Goal: Task Accomplishment & Management: Manage account settings

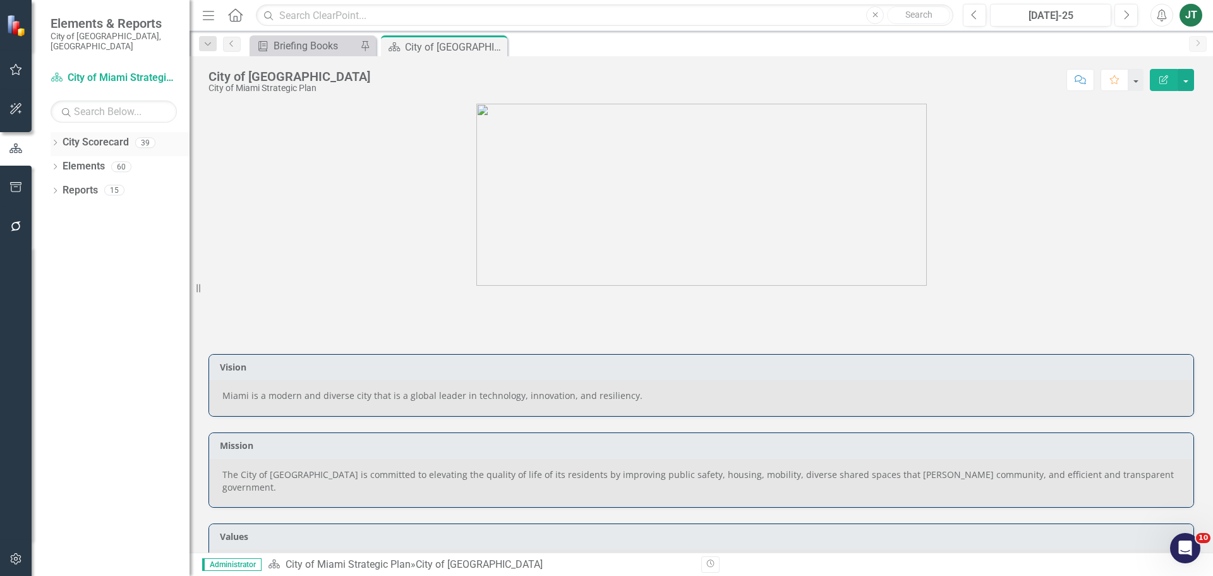
click at [54, 140] on icon "Dropdown" at bounding box center [55, 143] width 9 height 7
click at [61, 186] on icon "Dropdown" at bounding box center [61, 190] width 9 height 8
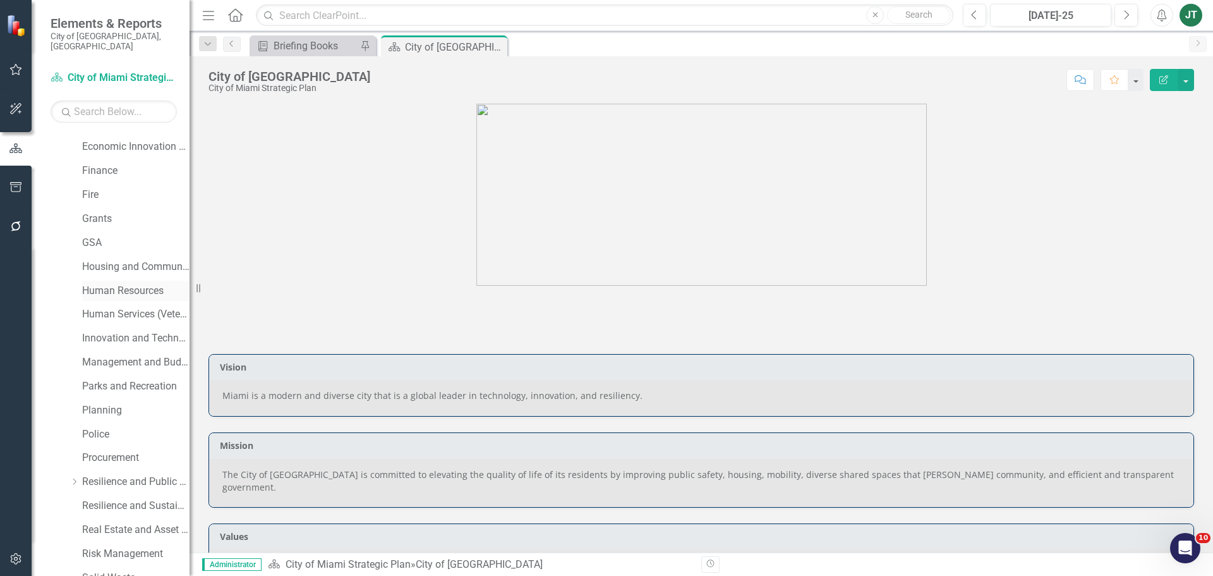
scroll to position [316, 0]
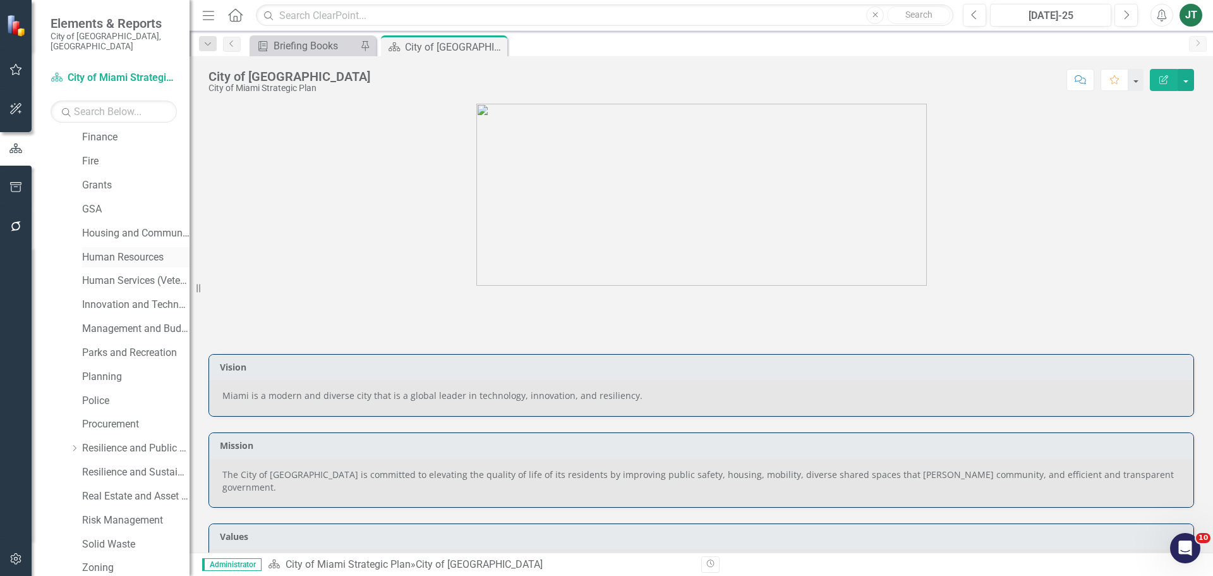
click at [103, 250] on link "Human Resources" at bounding box center [135, 257] width 107 height 15
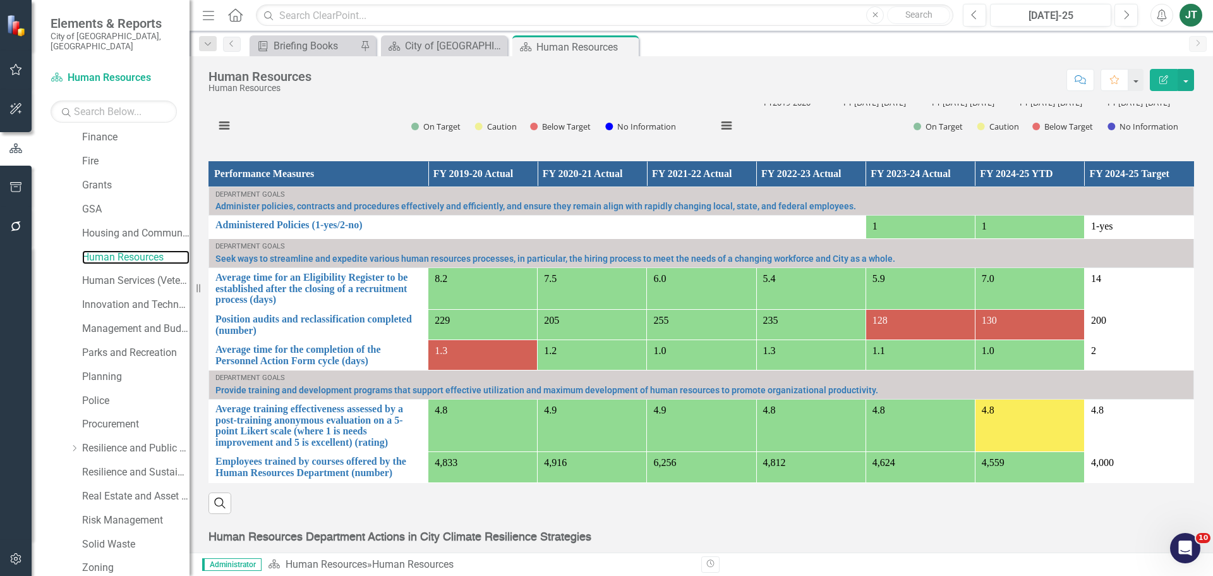
scroll to position [822, 0]
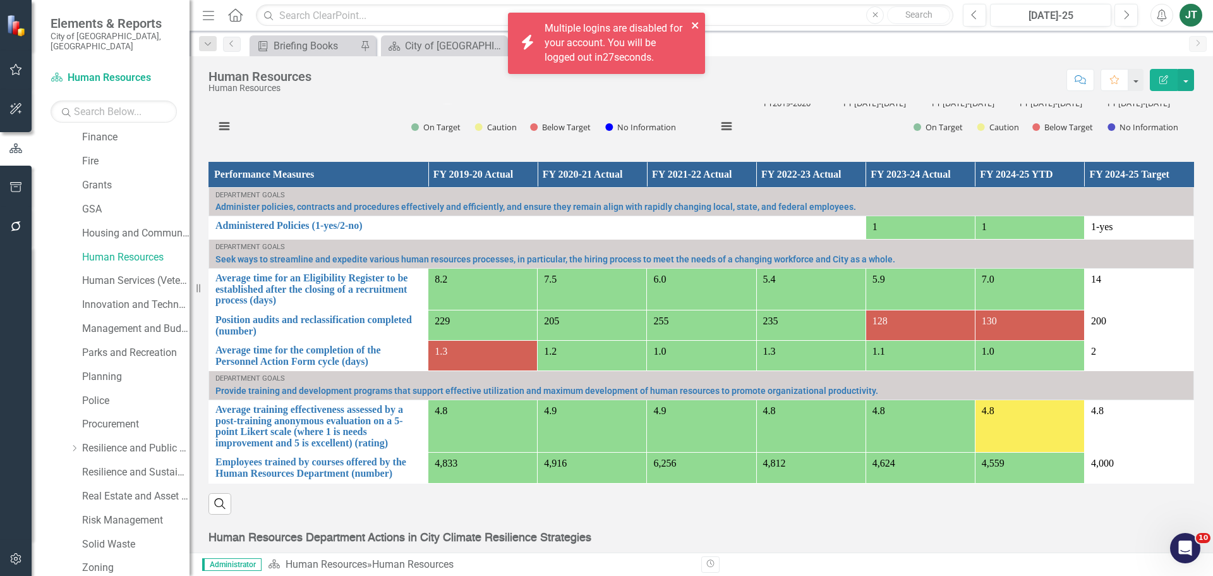
click at [694, 25] on icon "close" at bounding box center [695, 25] width 6 height 6
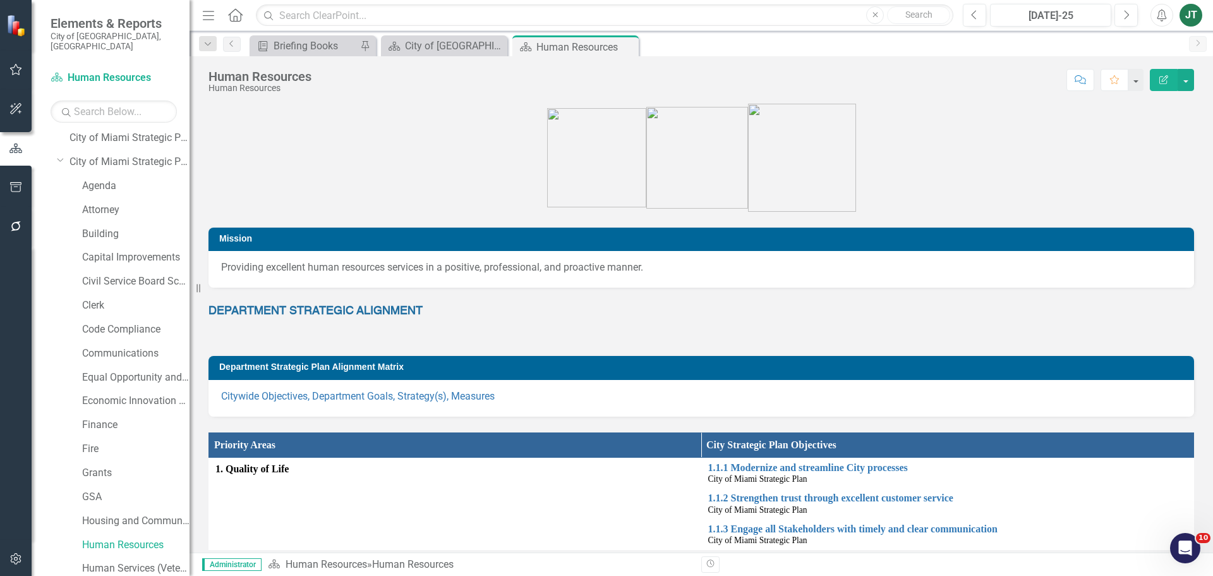
scroll to position [0, 0]
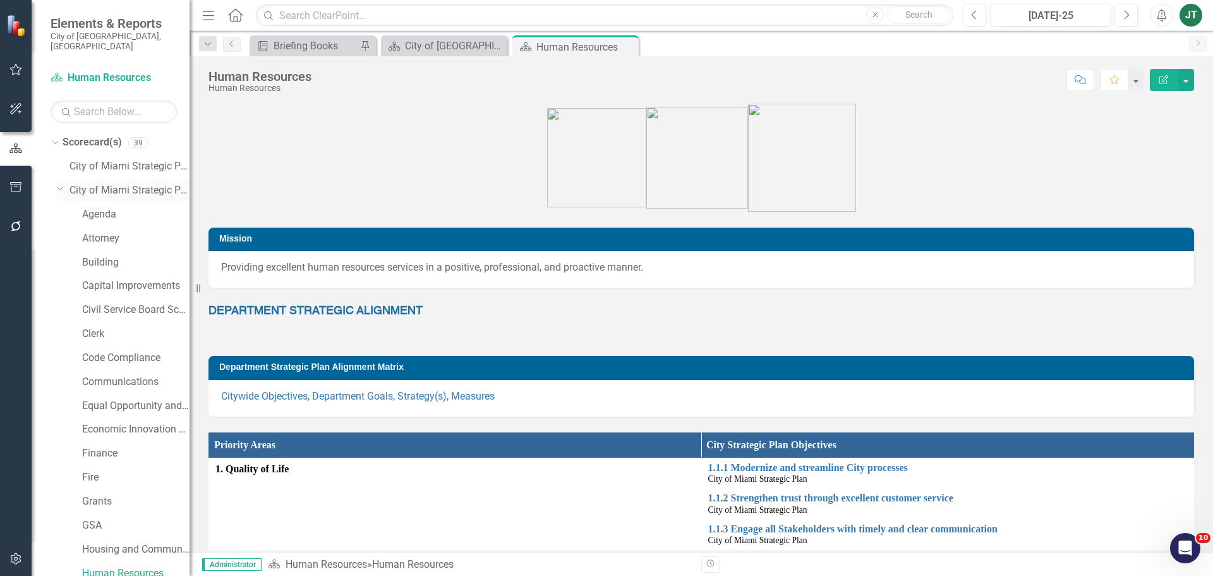
click at [62, 183] on icon "Dropdown" at bounding box center [61, 187] width 8 height 9
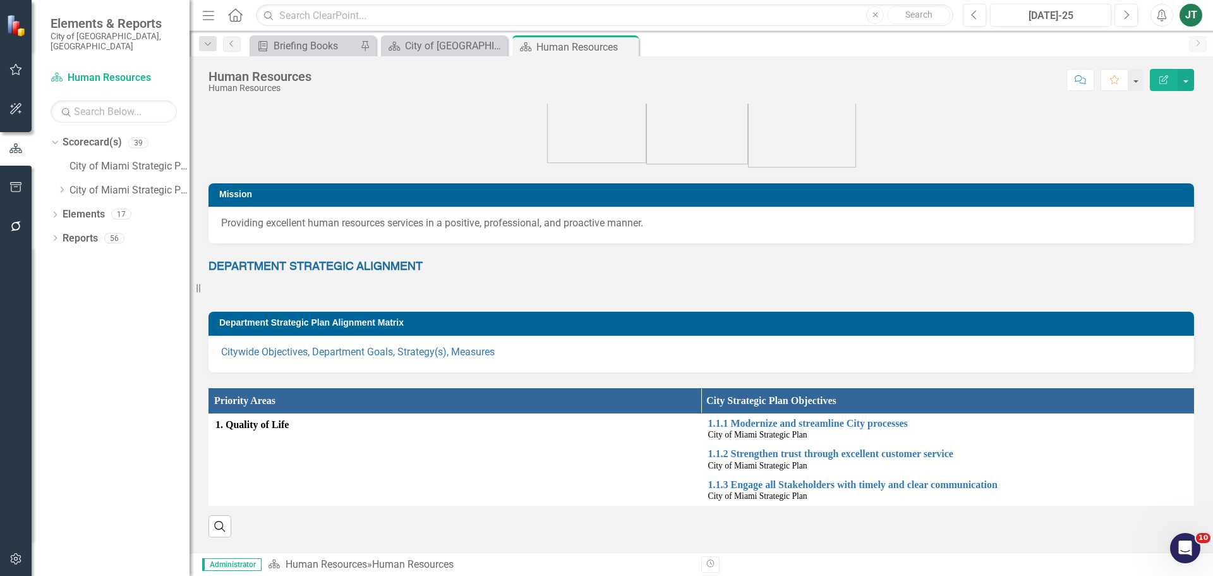
scroll to position [63, 0]
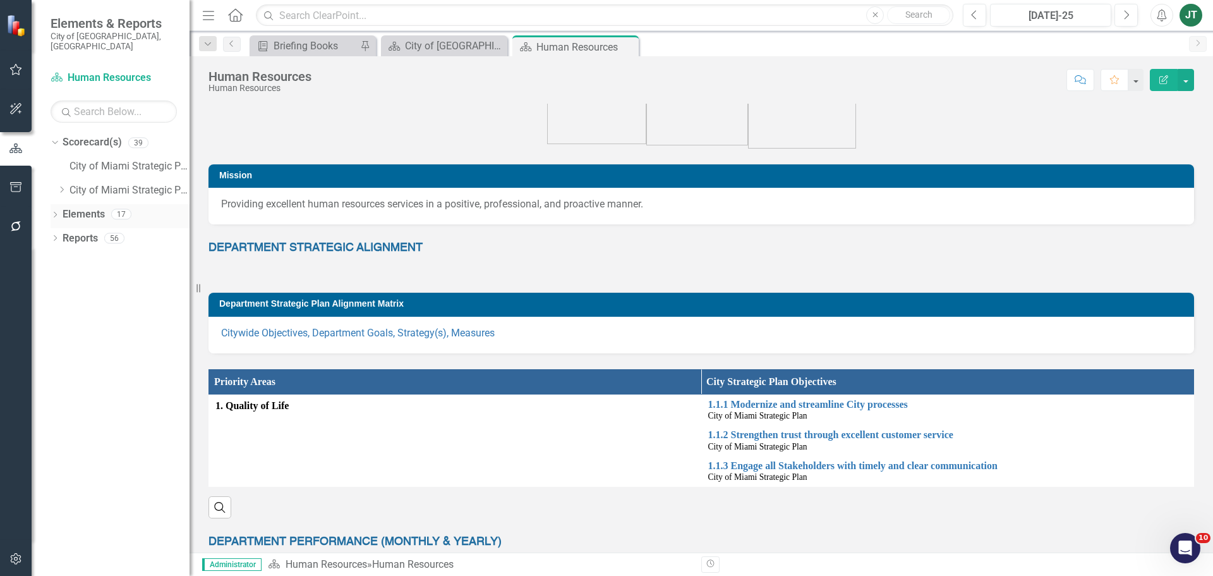
click at [55, 212] on icon "Dropdown" at bounding box center [55, 215] width 9 height 7
click at [58, 209] on div "Dropdown" at bounding box center [52, 213] width 11 height 9
click at [57, 236] on icon "Dropdown" at bounding box center [55, 239] width 9 height 7
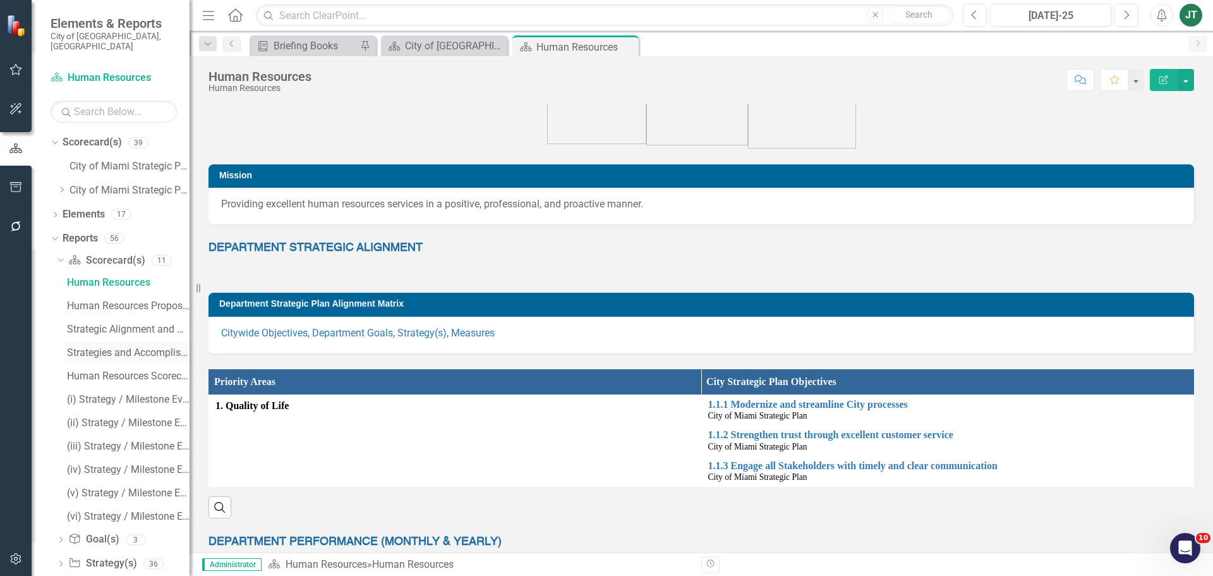
scroll to position [58, 0]
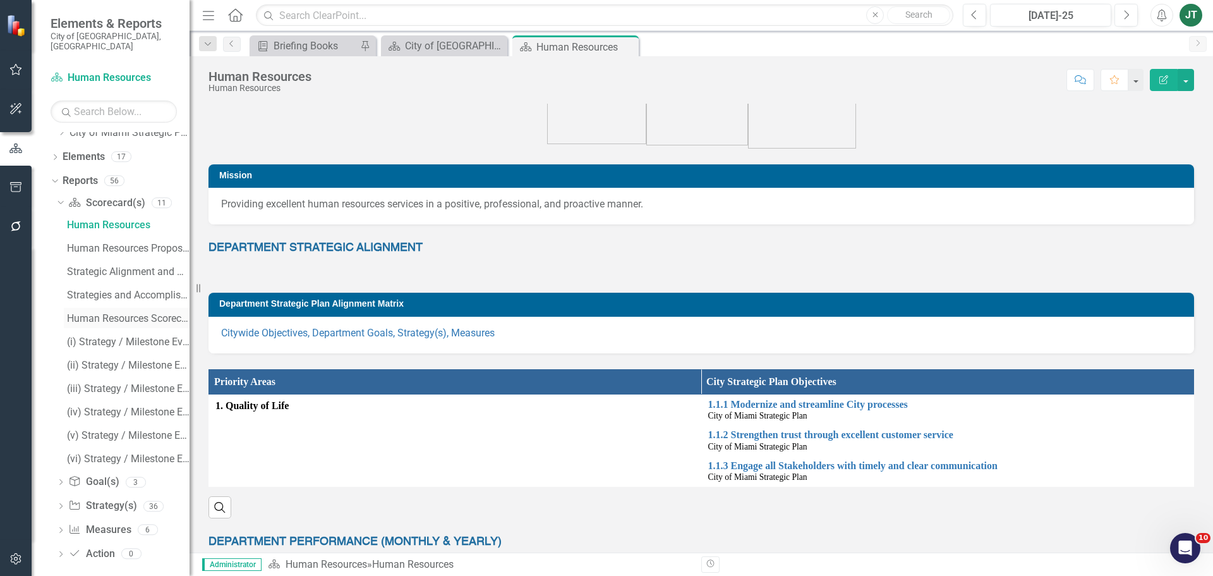
click at [102, 313] on div "Human Resources Scorecard Evaluation and Recommendations" at bounding box center [128, 318] width 123 height 11
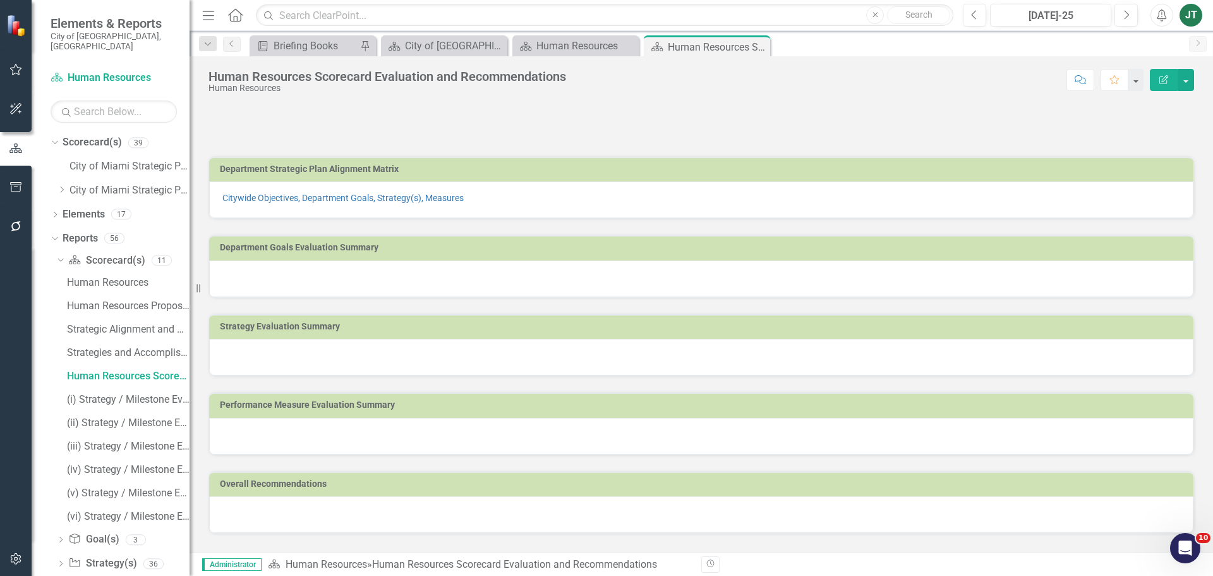
click at [610, 250] on h3 "Department Goals Evaluation Summary" at bounding box center [704, 247] width 968 height 9
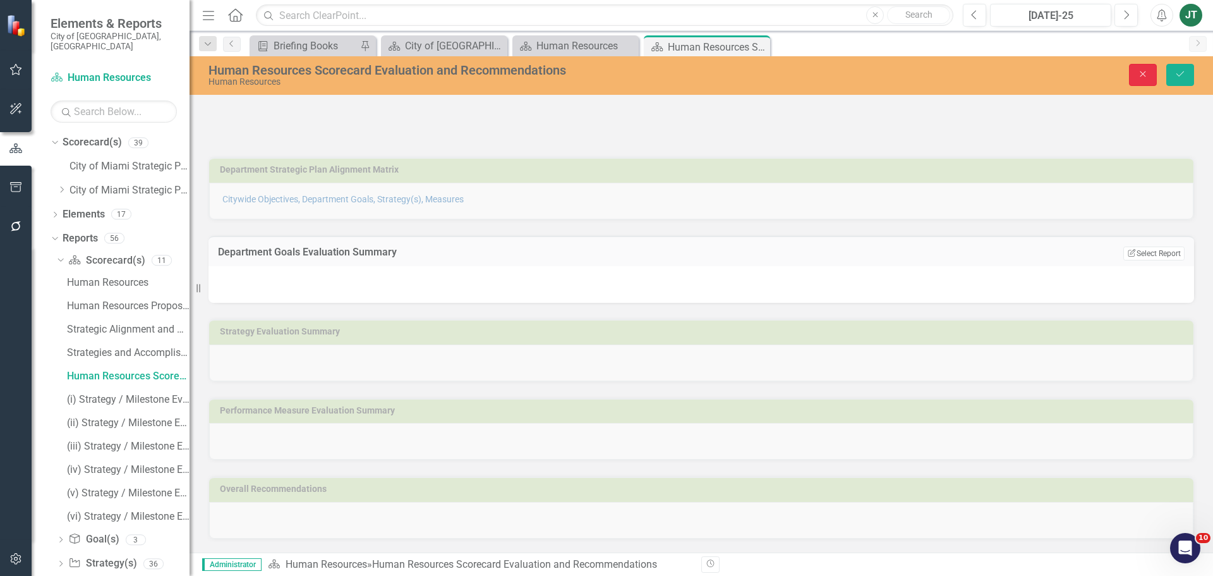
click at [1146, 81] on button "Close" at bounding box center [1143, 75] width 28 height 22
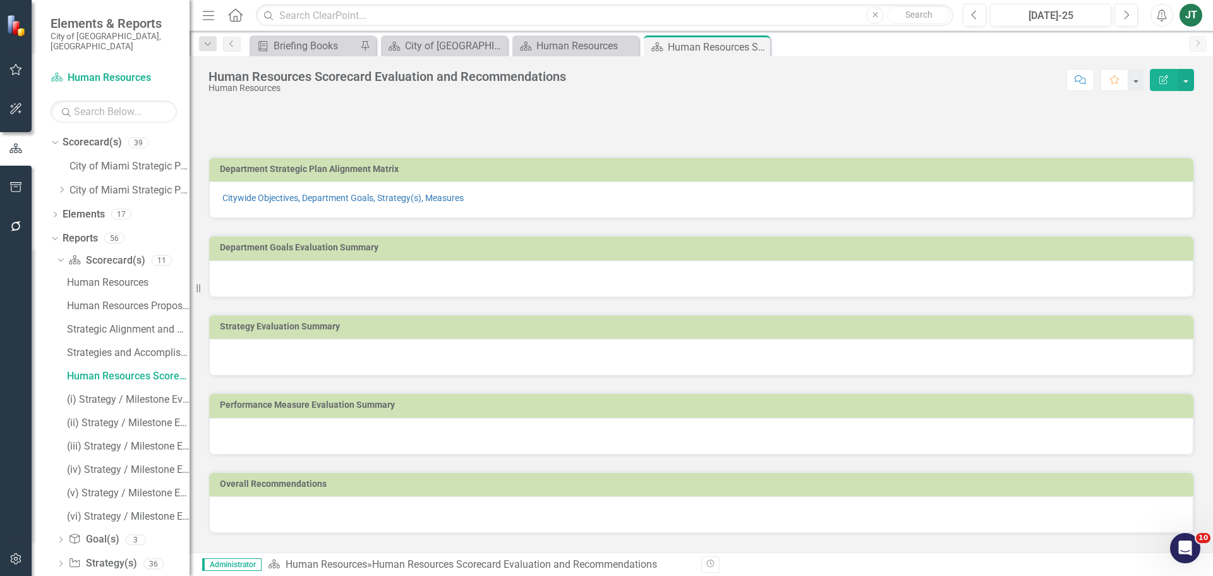
click at [1081, 248] on h3 "Department Goals Evaluation Summary" at bounding box center [704, 247] width 968 height 9
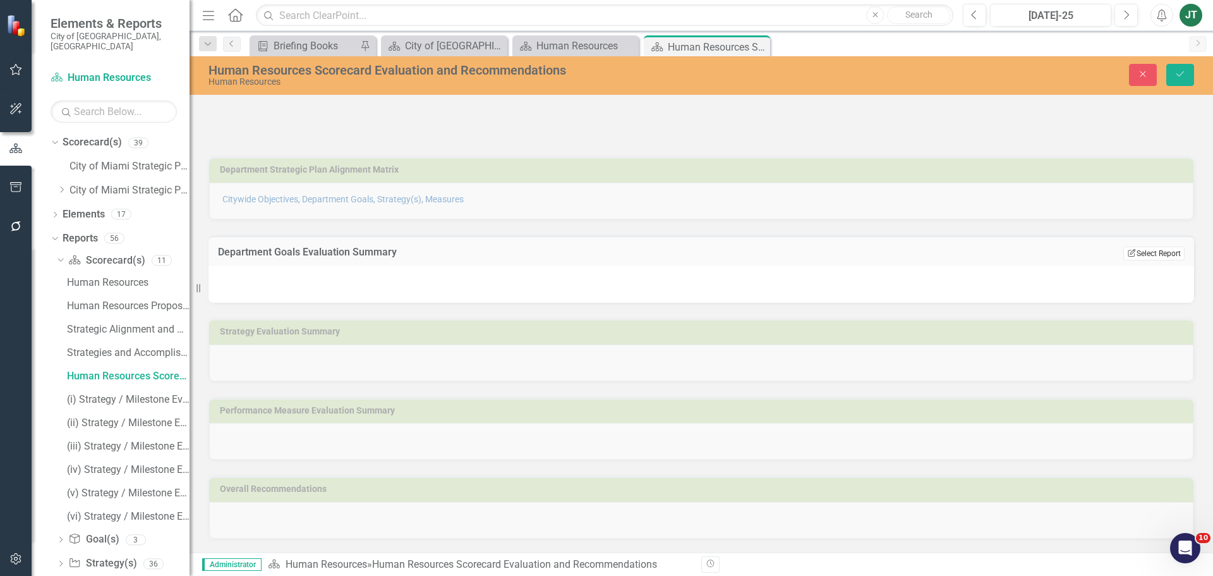
click at [1150, 255] on button "Edit Report Select Report" at bounding box center [1154, 253] width 61 height 14
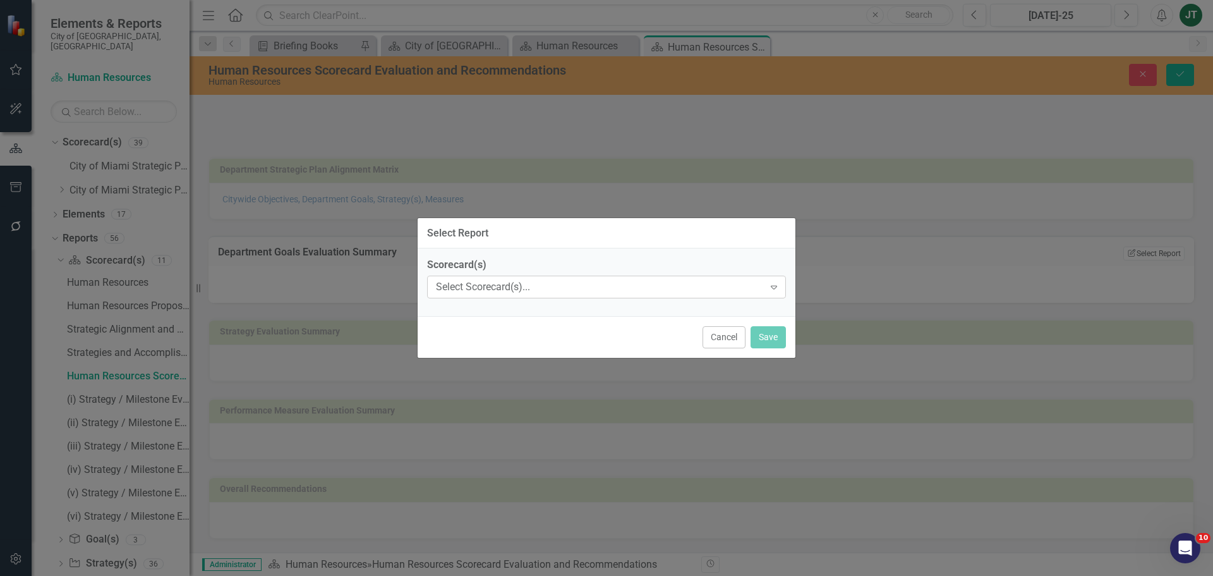
click at [527, 288] on div "Select Scorecard(s)..." at bounding box center [600, 287] width 328 height 15
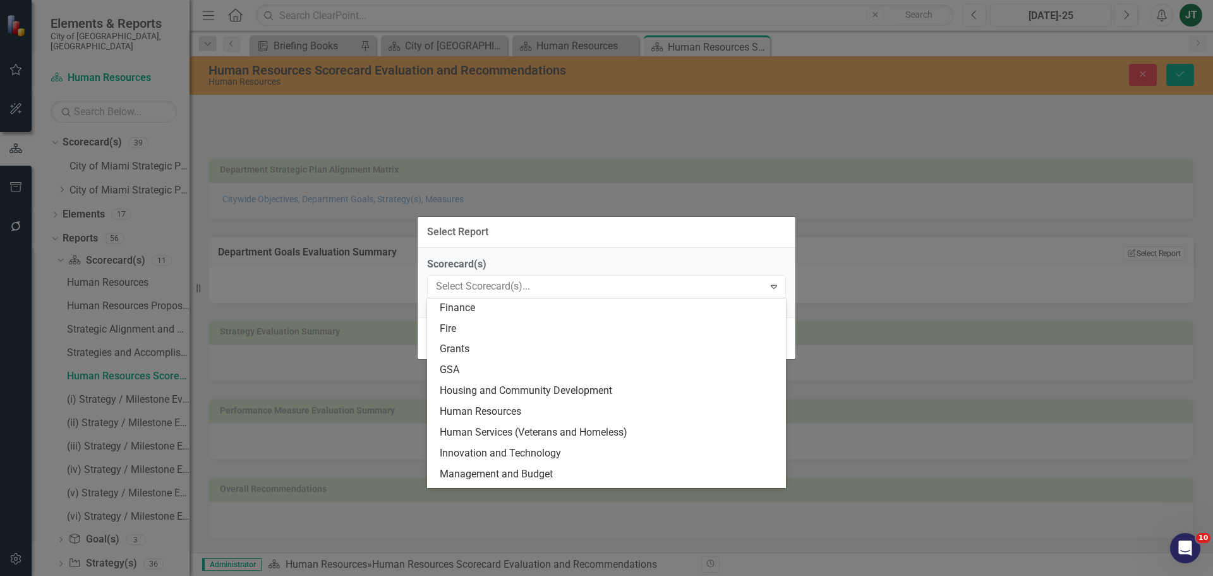
scroll to position [253, 0]
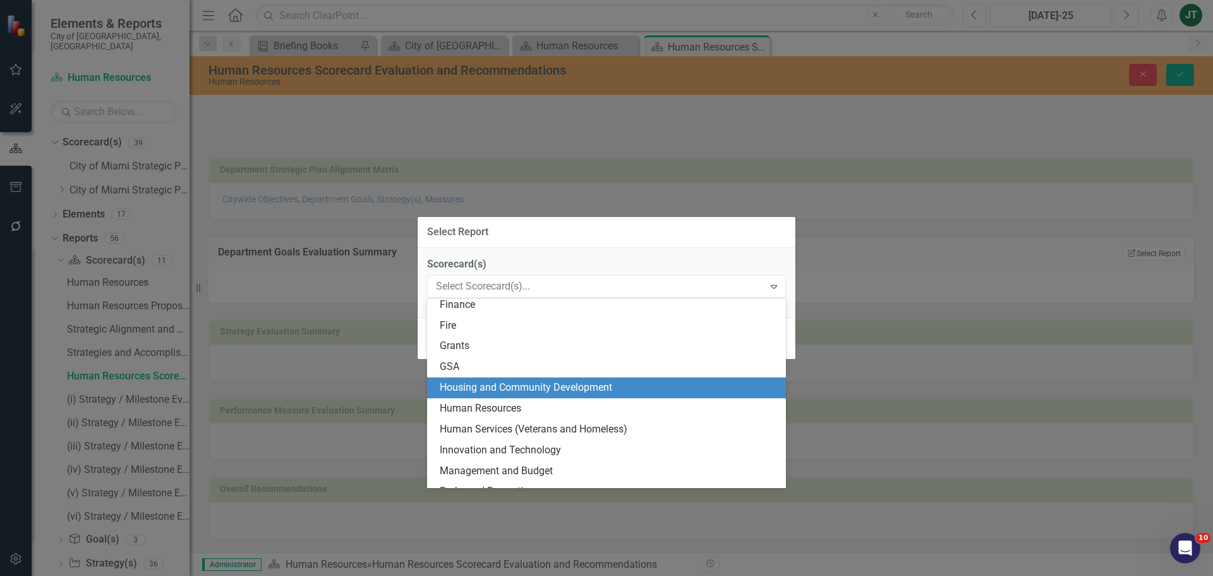
click at [492, 382] on div "Housing and Community Development" at bounding box center [609, 387] width 339 height 15
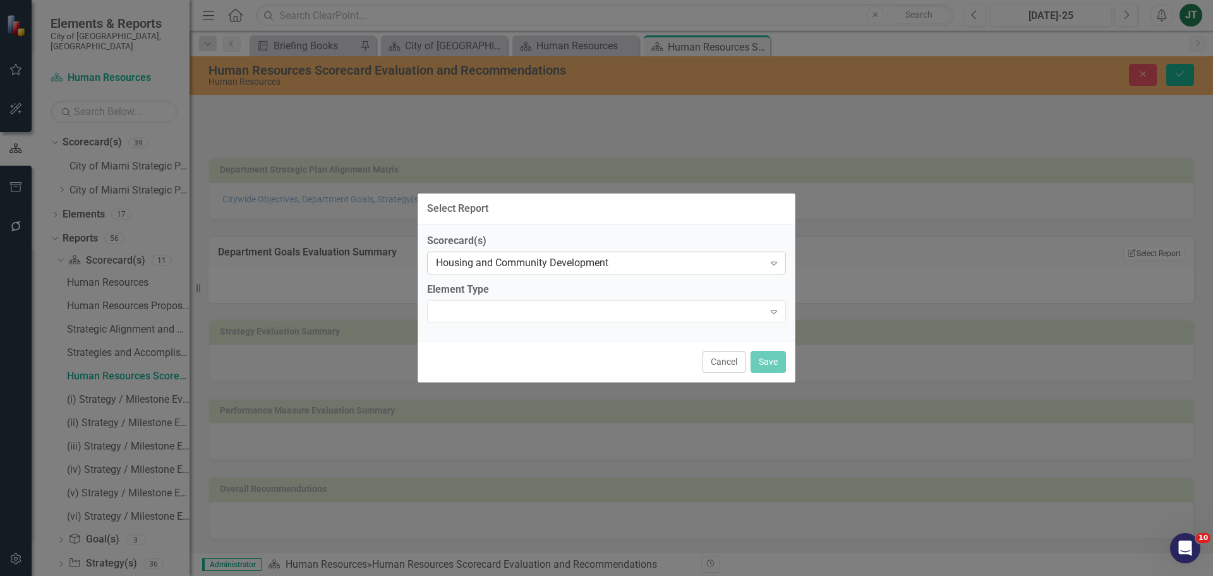
click at [492, 255] on div "Housing and Community Development Expand" at bounding box center [606, 263] width 359 height 23
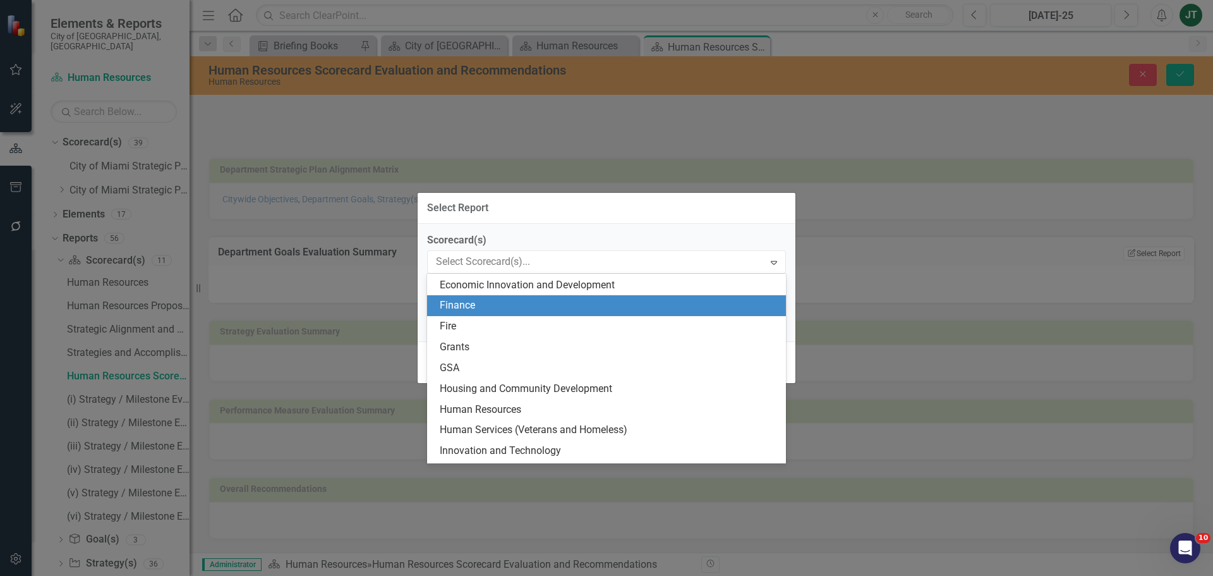
scroll to position [332, 0]
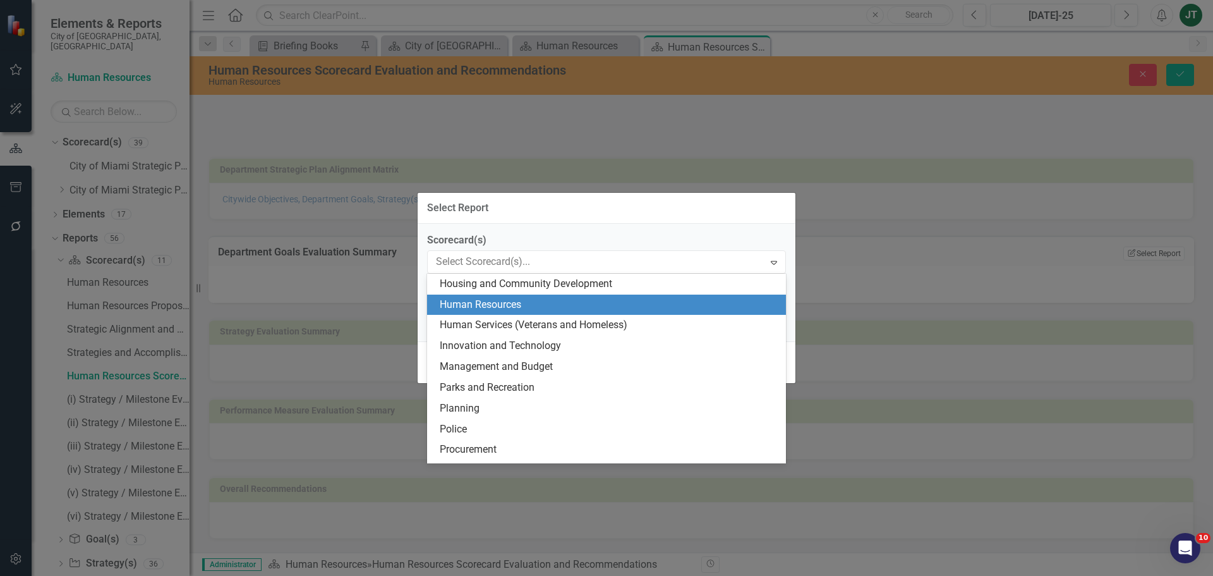
click at [483, 301] on div "Human Resources" at bounding box center [609, 305] width 339 height 15
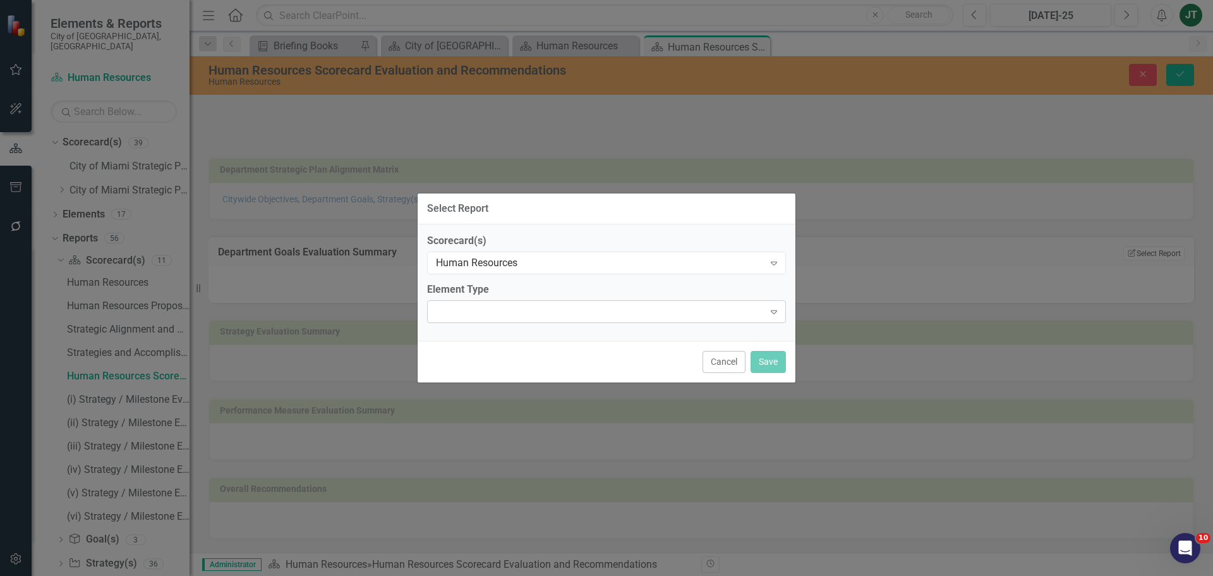
click at [522, 311] on div at bounding box center [596, 311] width 333 height 3
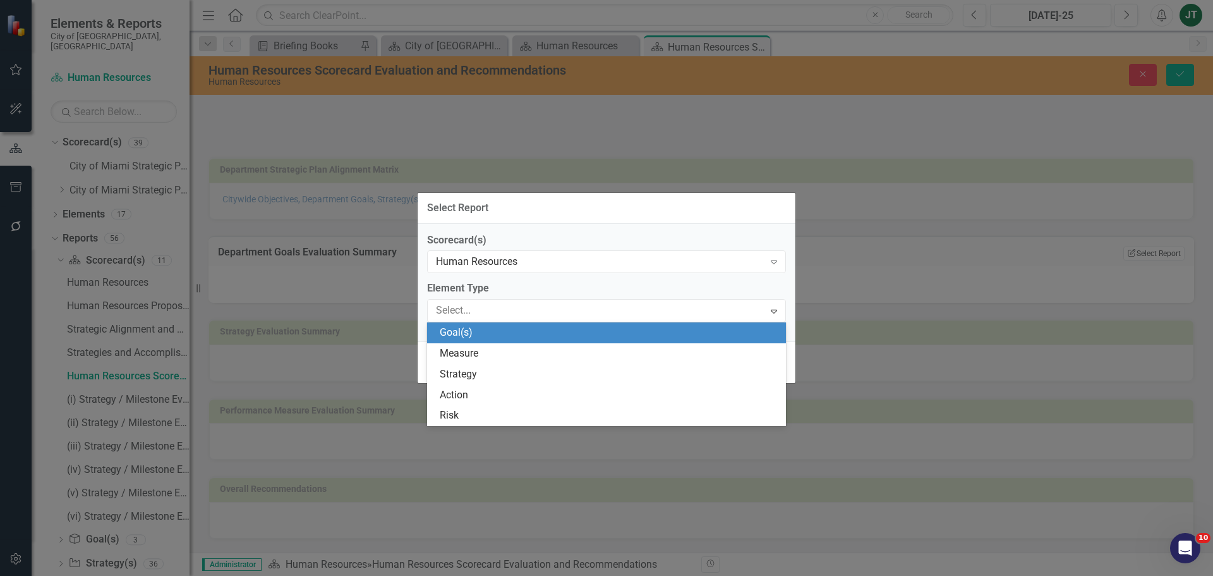
click at [485, 330] on div "Goal(s)" at bounding box center [609, 332] width 339 height 15
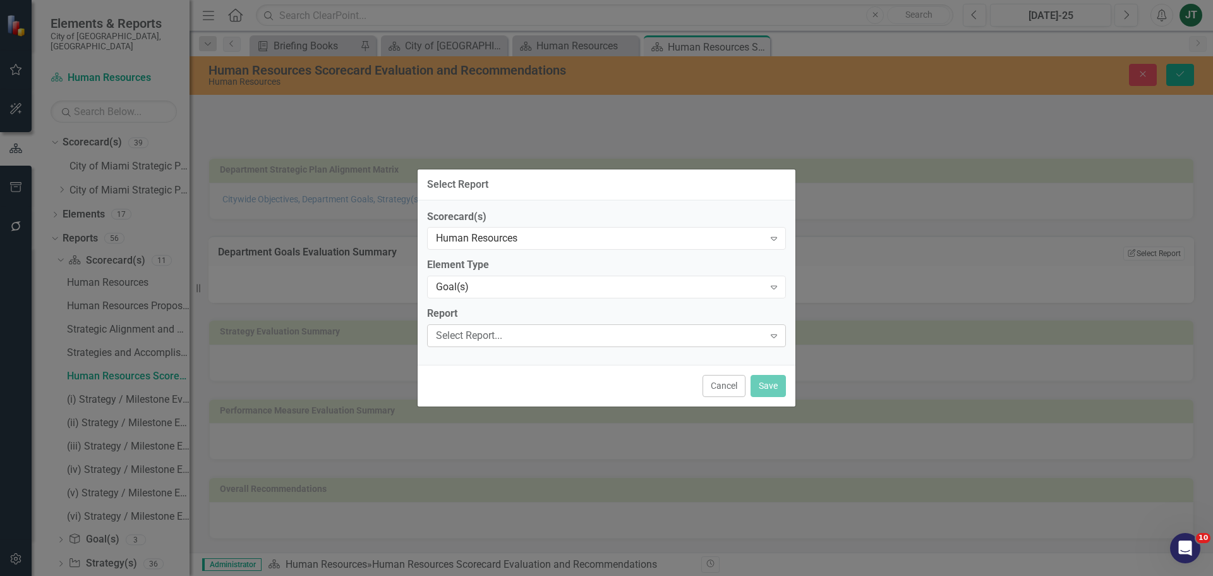
click at [527, 332] on div "Select Report..." at bounding box center [600, 336] width 328 height 15
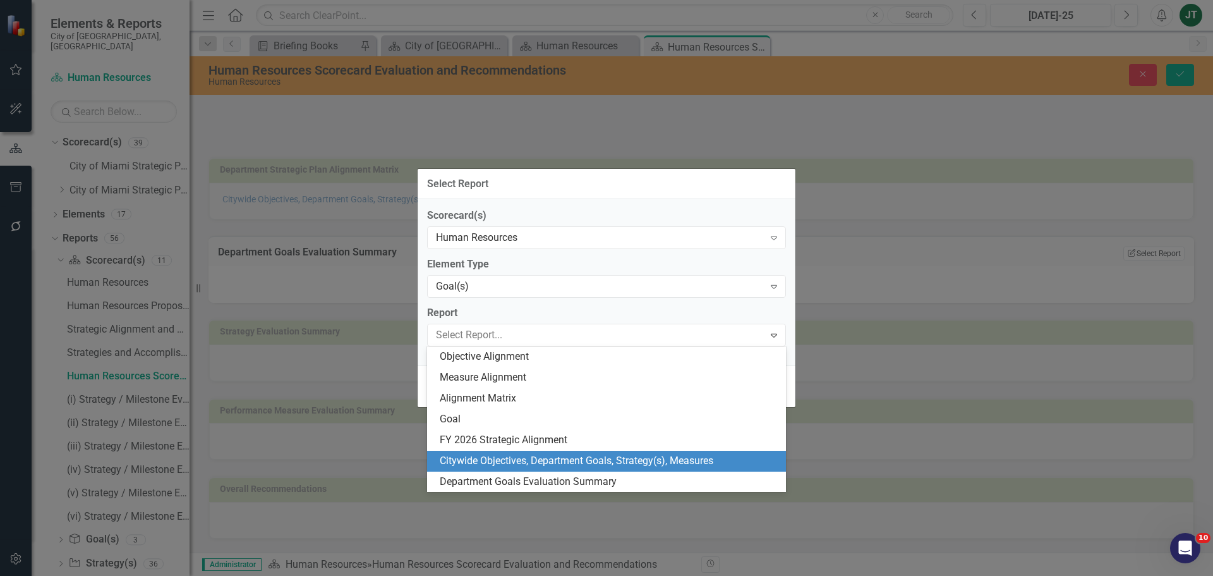
click at [604, 461] on div "Citywide Objectives, Department Goals, Strategy(s), Measures" at bounding box center [609, 461] width 339 height 15
click at [604, 461] on div "Select Report Scorecard(s) Human Resources Expand Element Type Goal(s) Expand R…" at bounding box center [606, 288] width 379 height 576
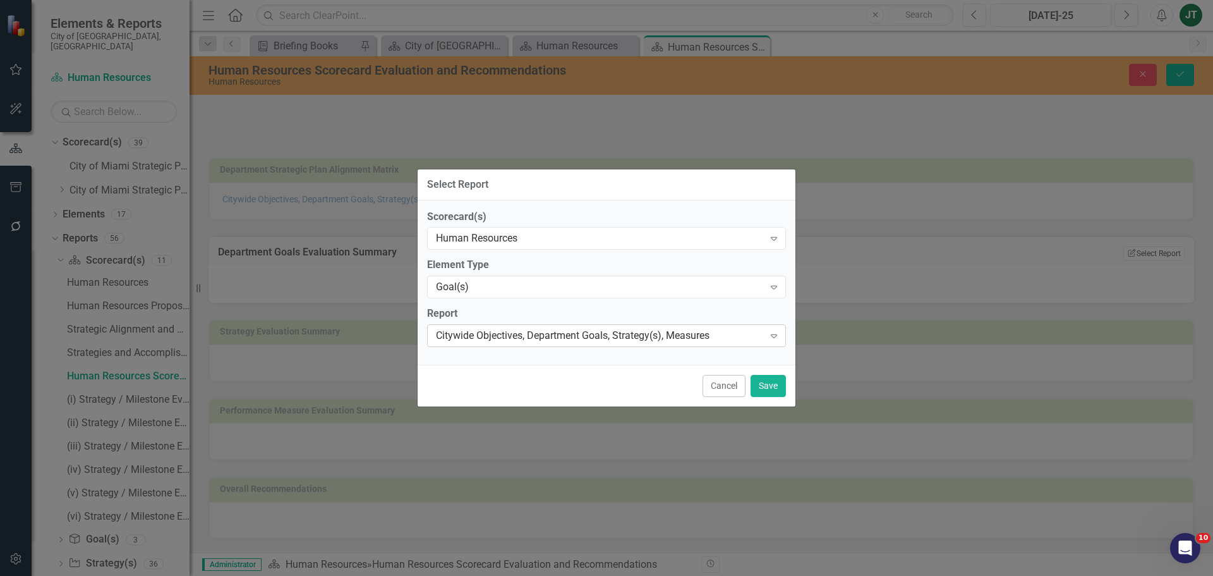
click at [659, 333] on div "Citywide Objectives, Department Goals, Strategy(s), Measures" at bounding box center [600, 336] width 328 height 15
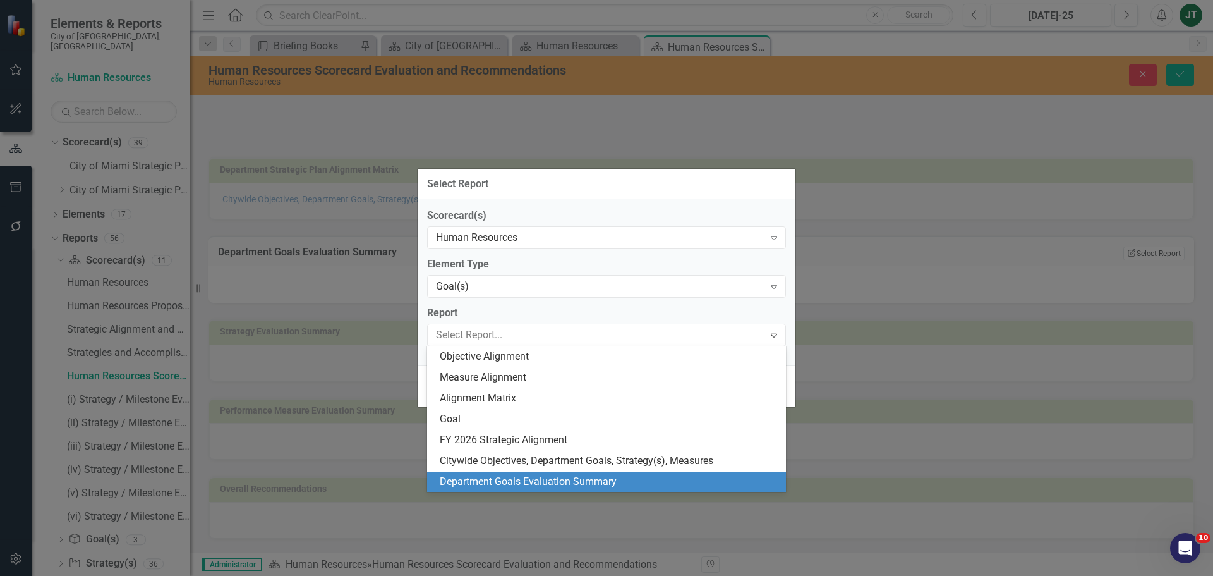
click at [571, 478] on div "Department Goals Evaluation Summary" at bounding box center [609, 482] width 339 height 15
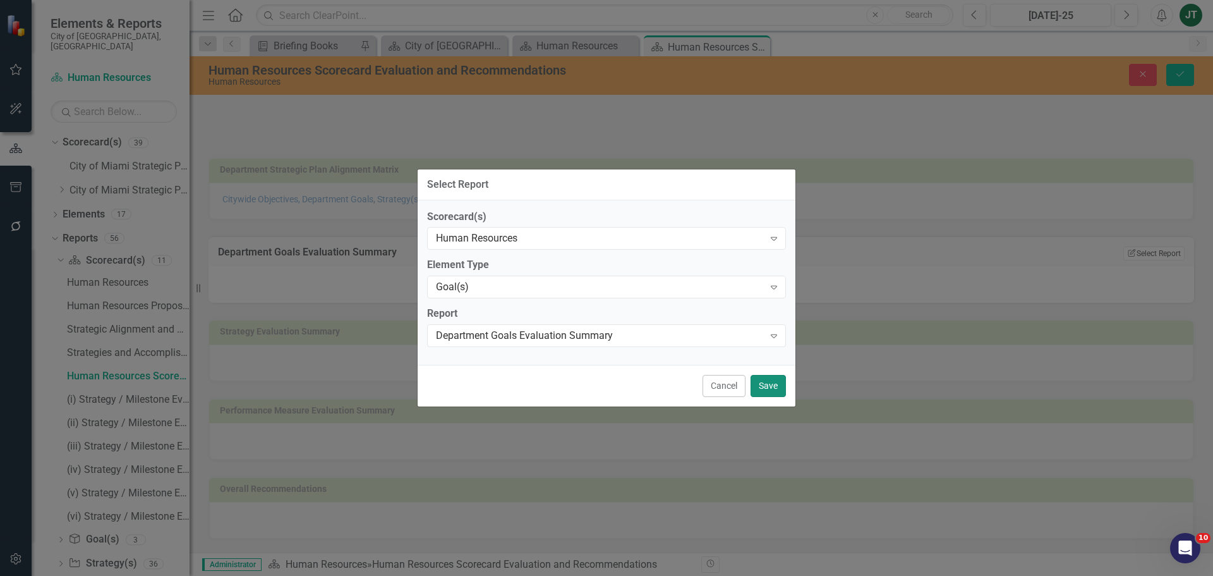
click at [763, 384] on button "Save" at bounding box center [768, 386] width 35 height 22
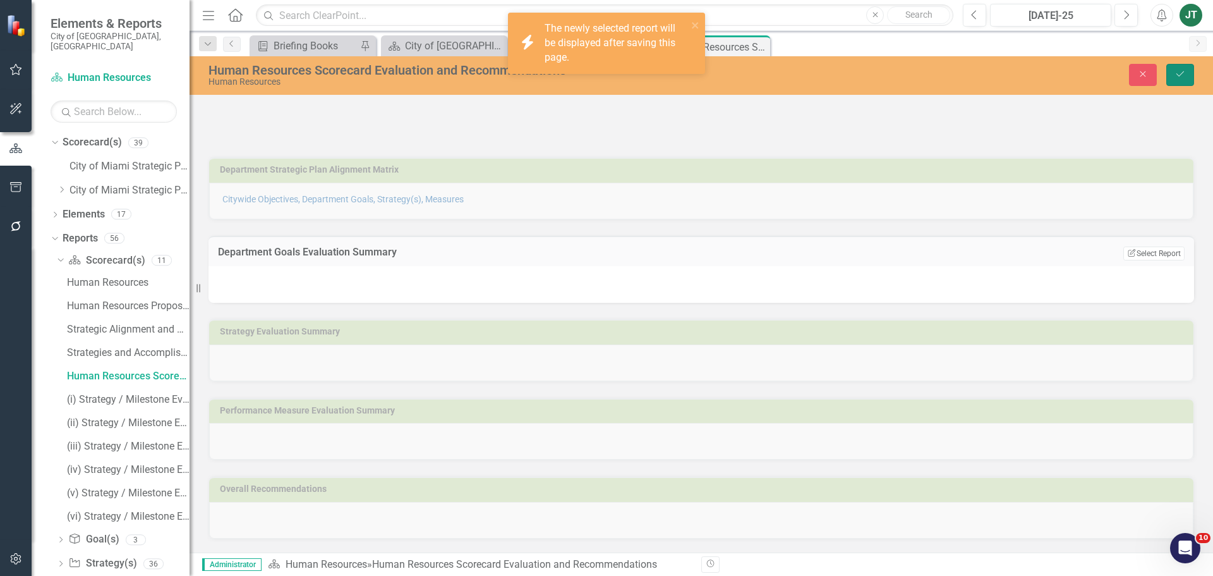
click at [1176, 71] on icon "Save" at bounding box center [1180, 74] width 11 height 9
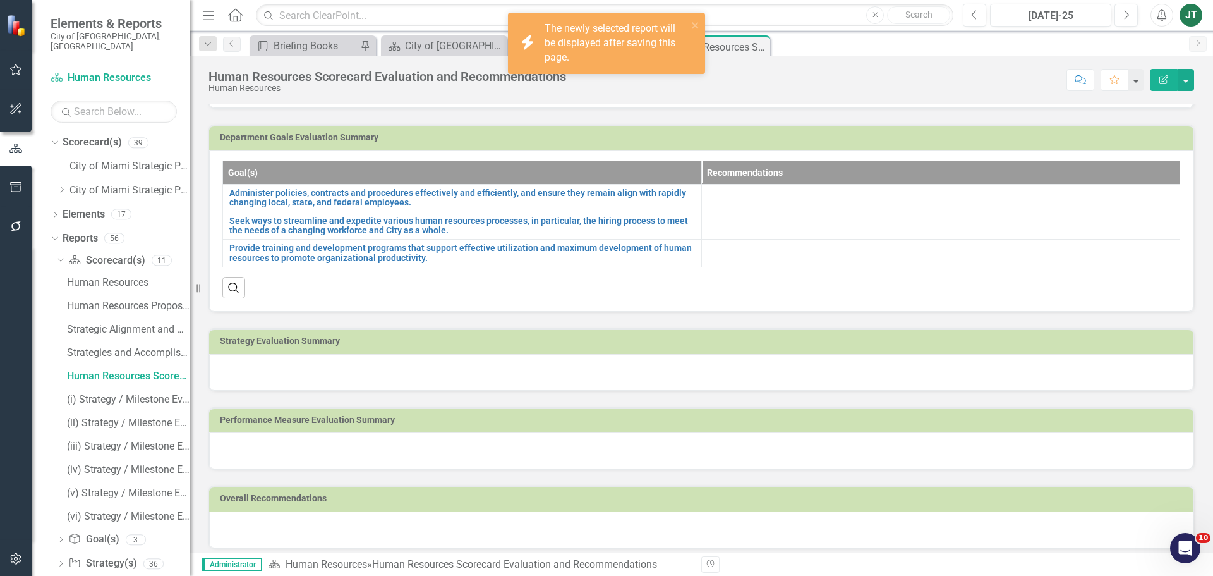
scroll to position [119, 0]
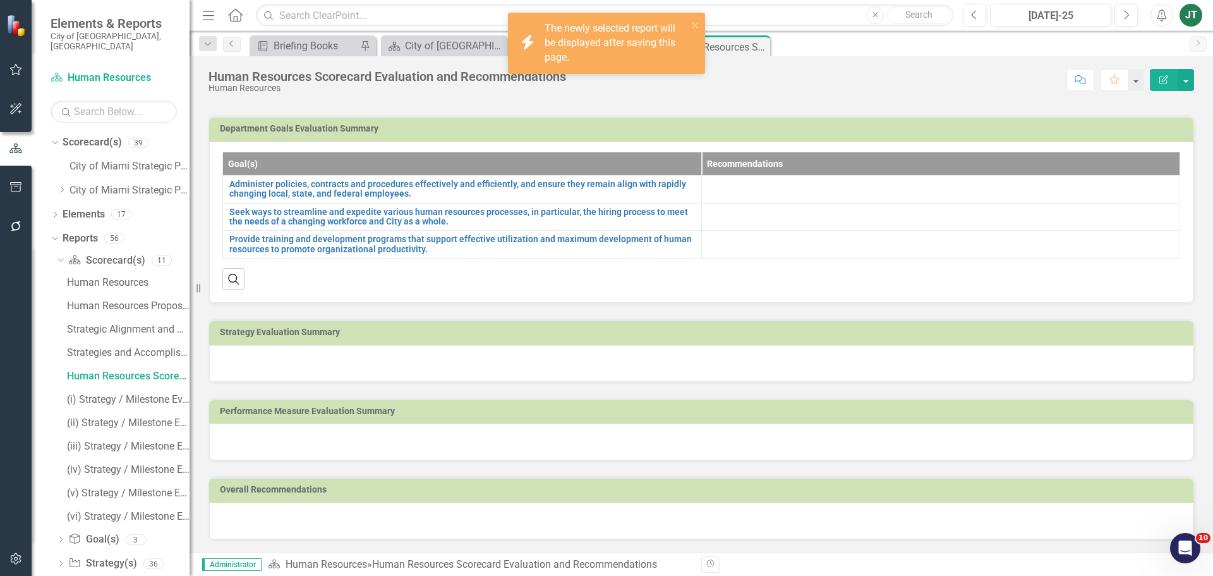
click at [341, 334] on h3 "Strategy Evaluation Summary" at bounding box center [704, 331] width 968 height 9
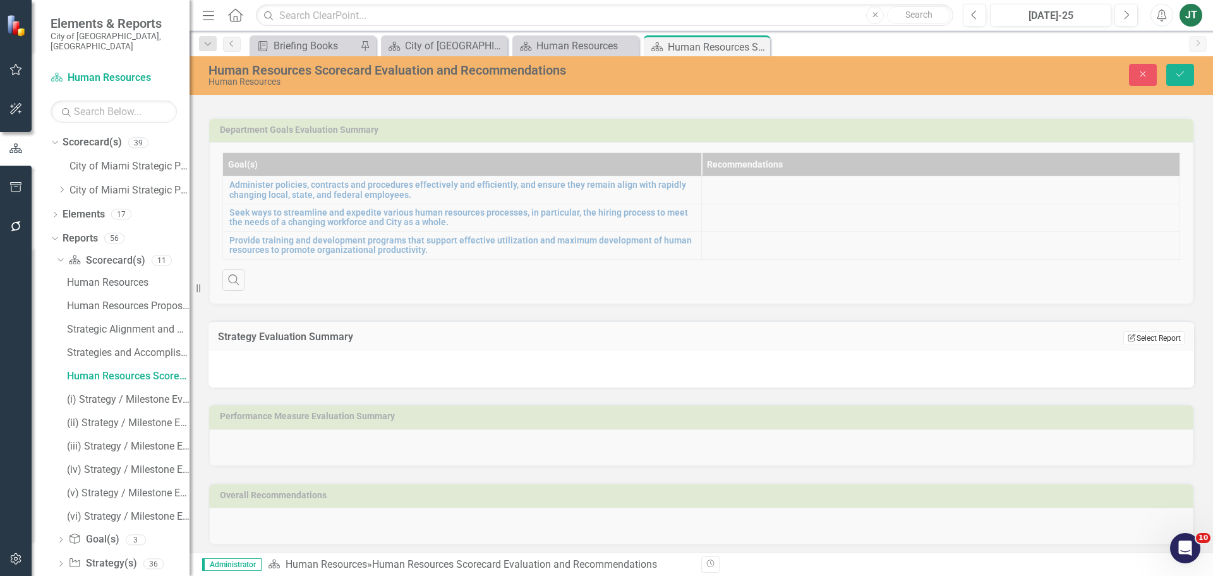
click at [1130, 336] on button "Edit Report Select Report" at bounding box center [1154, 338] width 61 height 14
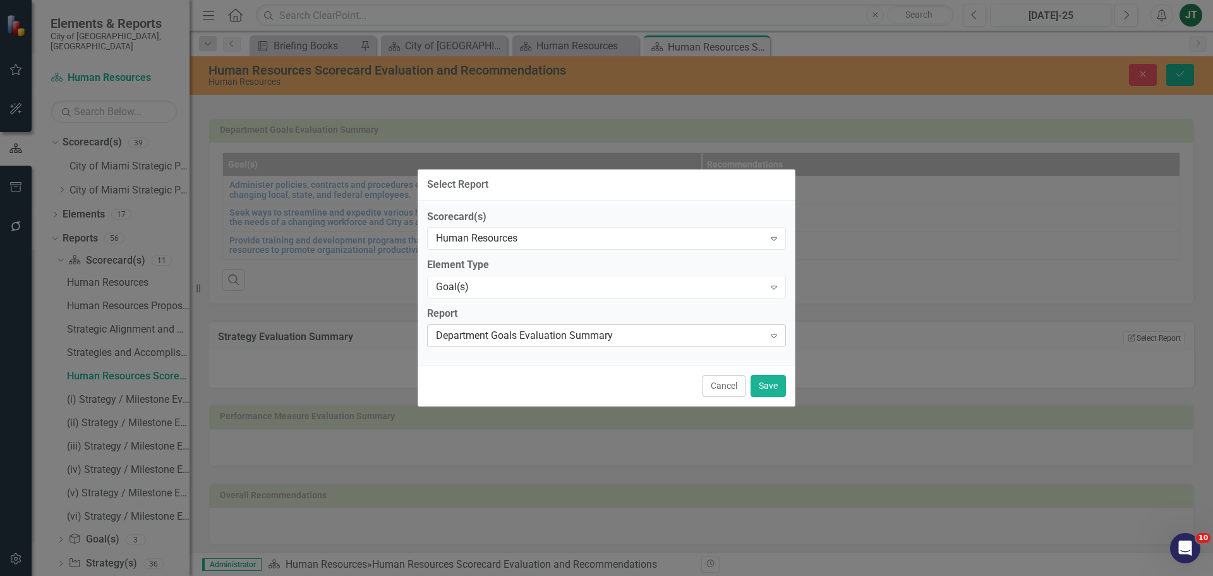
click at [501, 339] on div "Department Goals Evaluation Summary" at bounding box center [600, 336] width 328 height 15
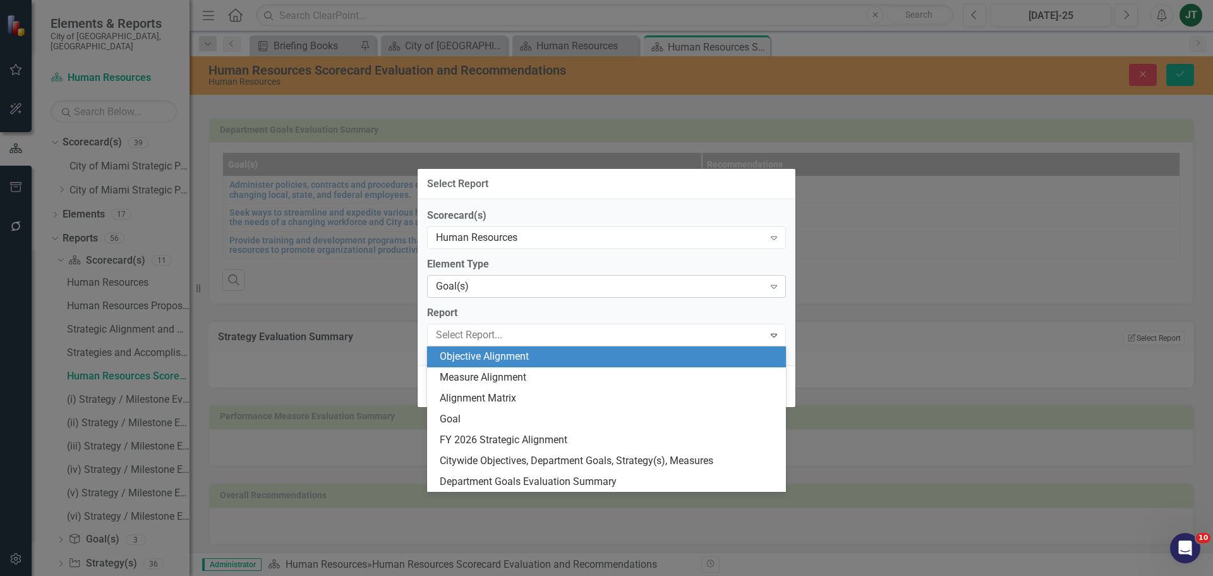
click at [486, 278] on div "Goal(s) Expand" at bounding box center [606, 286] width 359 height 23
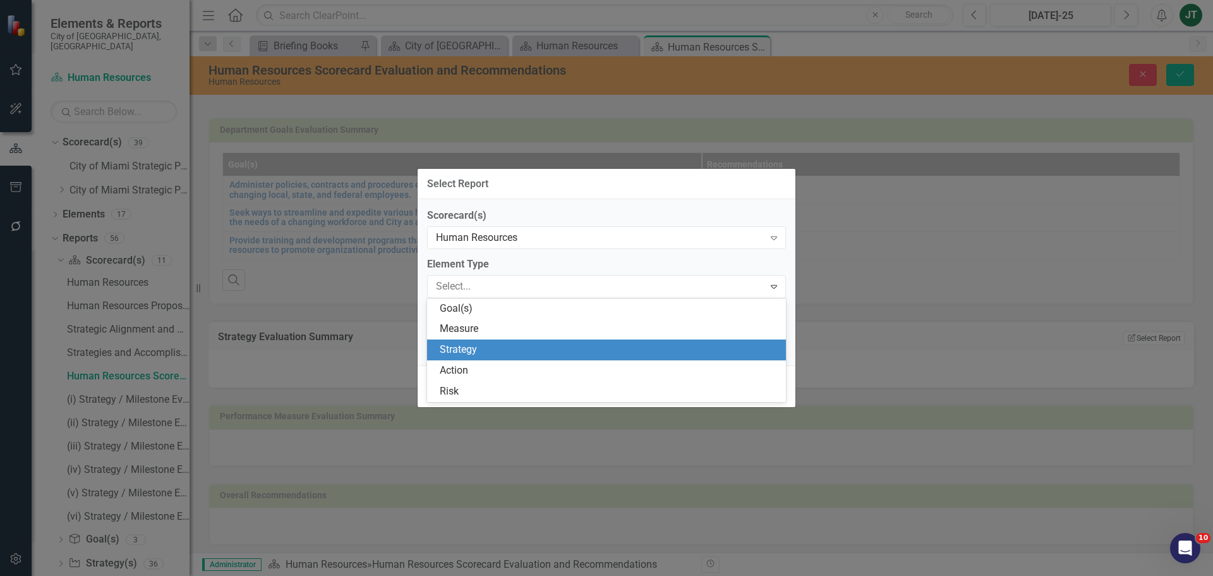
click at [471, 348] on div "Strategy" at bounding box center [609, 350] width 339 height 15
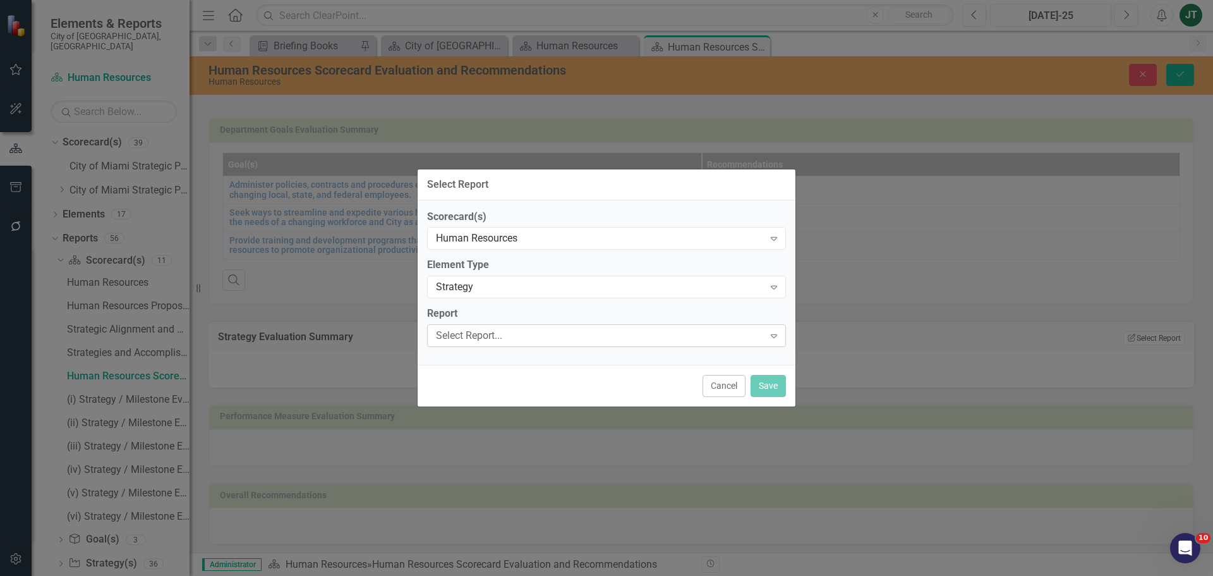
click at [473, 331] on div "Select Report..." at bounding box center [600, 336] width 328 height 15
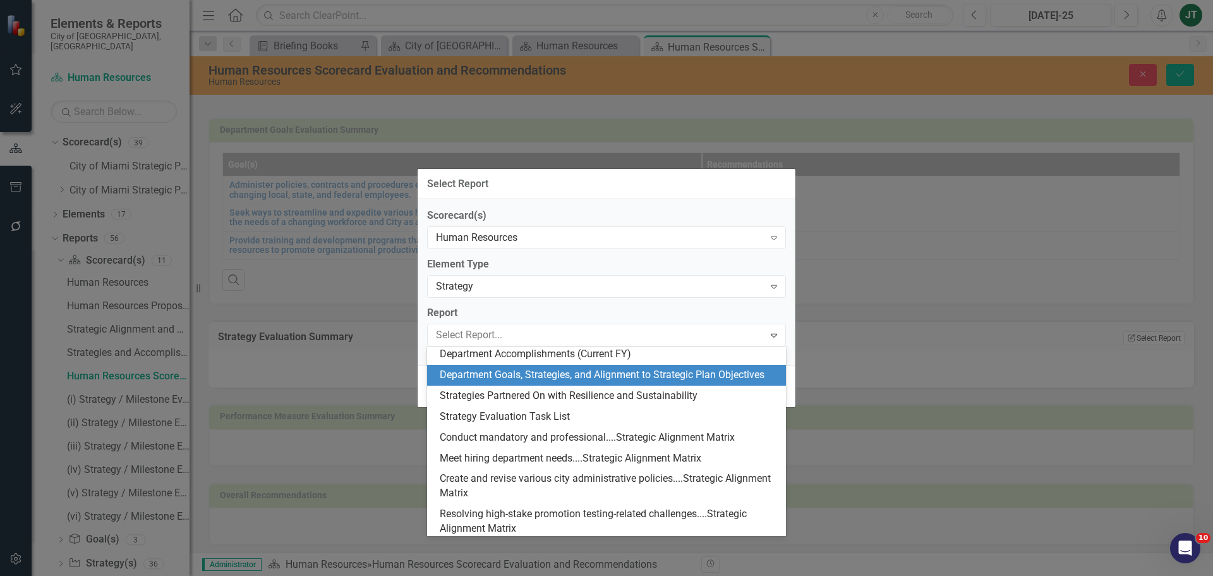
scroll to position [126, 0]
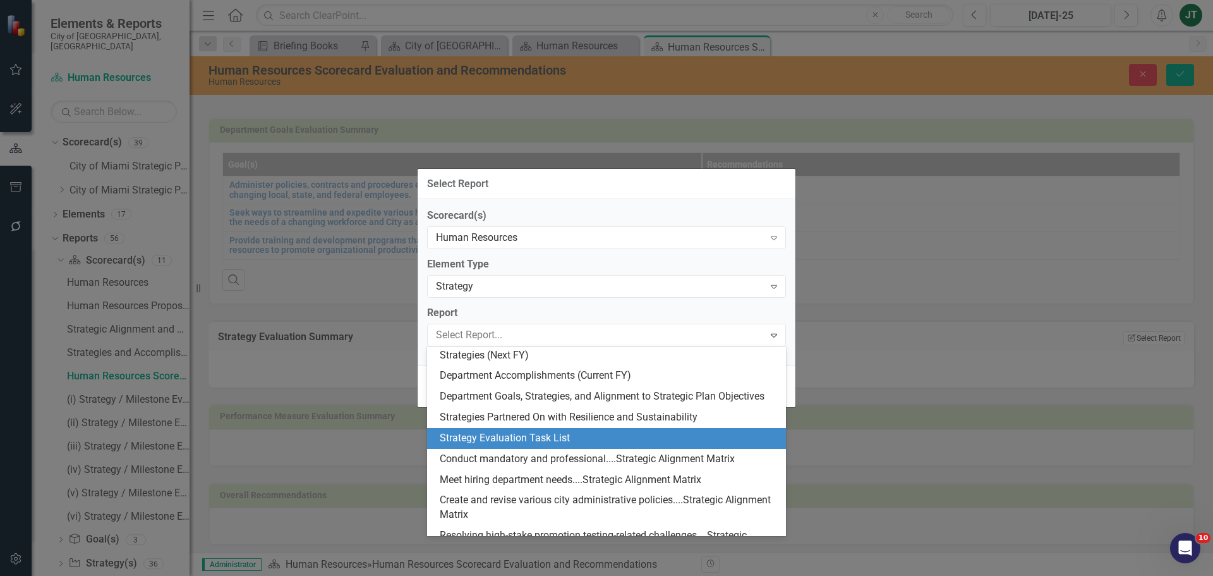
click at [508, 434] on div "Strategy Evaluation Task List" at bounding box center [609, 438] width 339 height 15
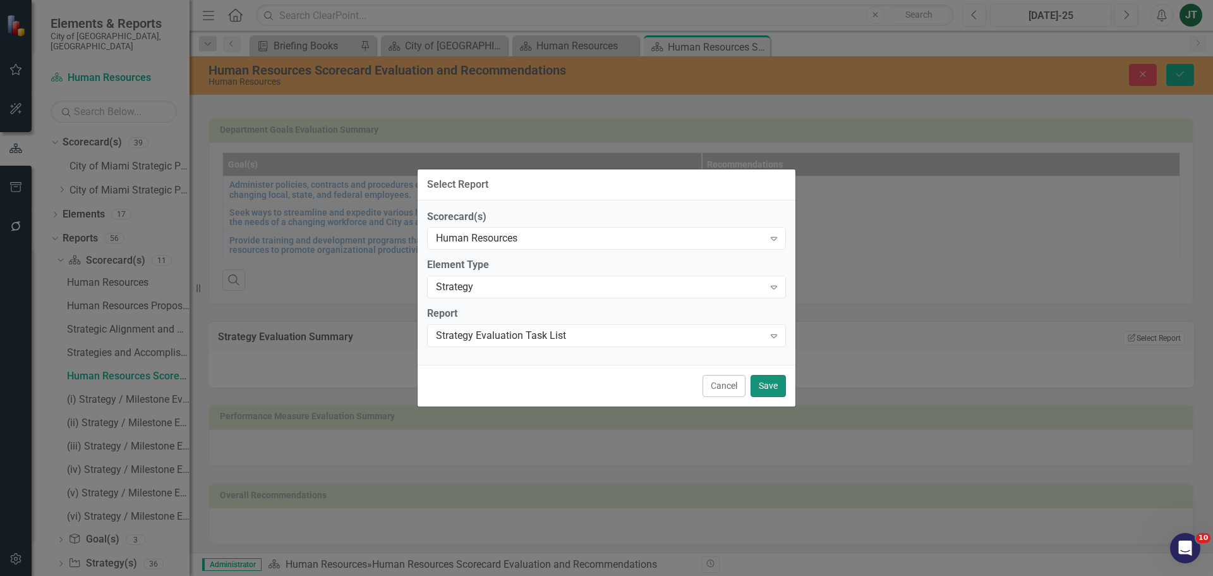
click at [759, 379] on button "Save" at bounding box center [768, 386] width 35 height 22
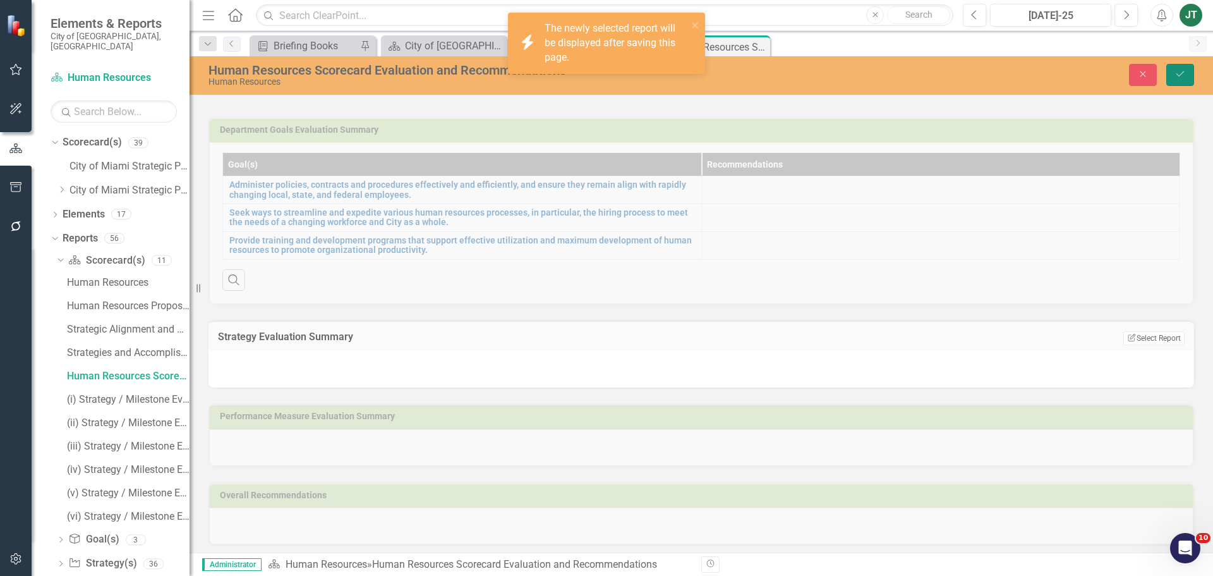
click at [1183, 71] on icon "Save" at bounding box center [1180, 74] width 11 height 9
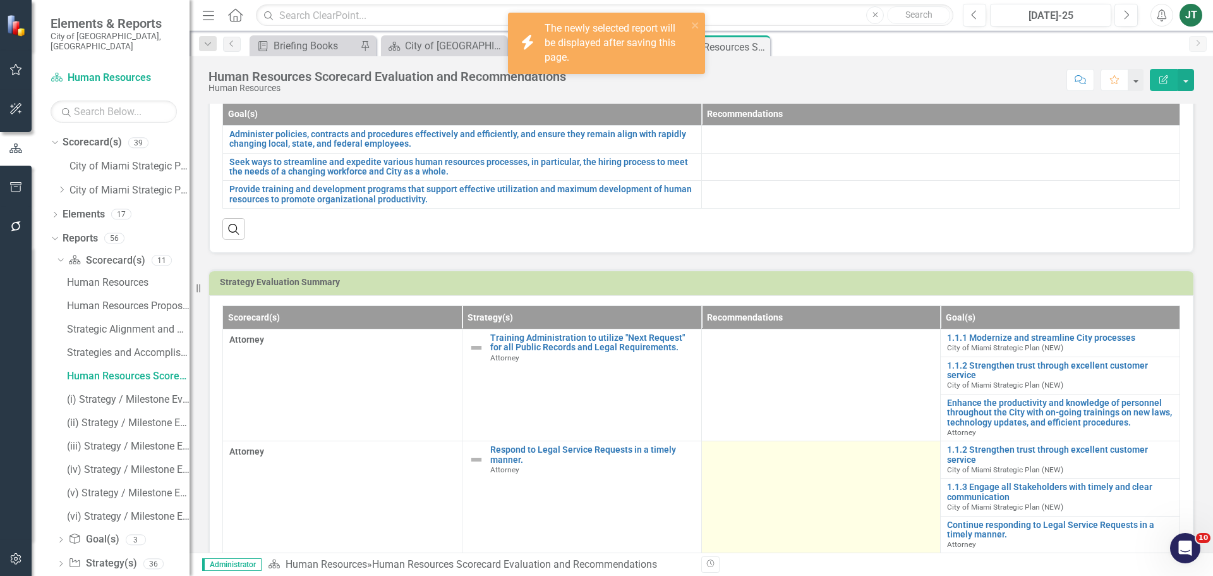
scroll to position [308, 0]
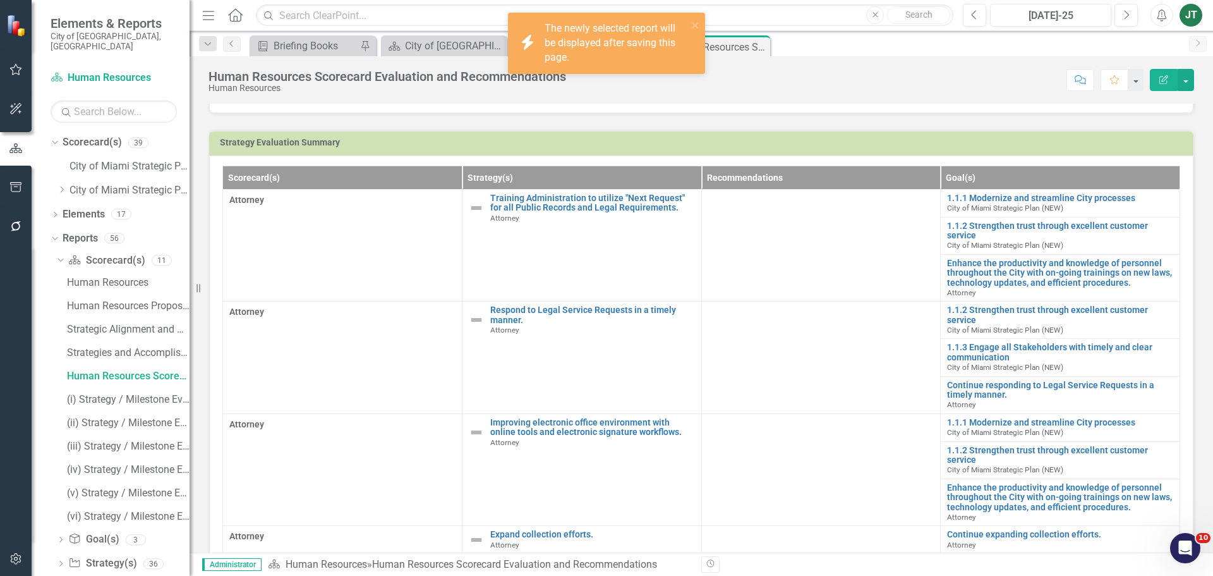
click at [1036, 143] on h3 "Strategy Evaluation Summary" at bounding box center [704, 142] width 968 height 9
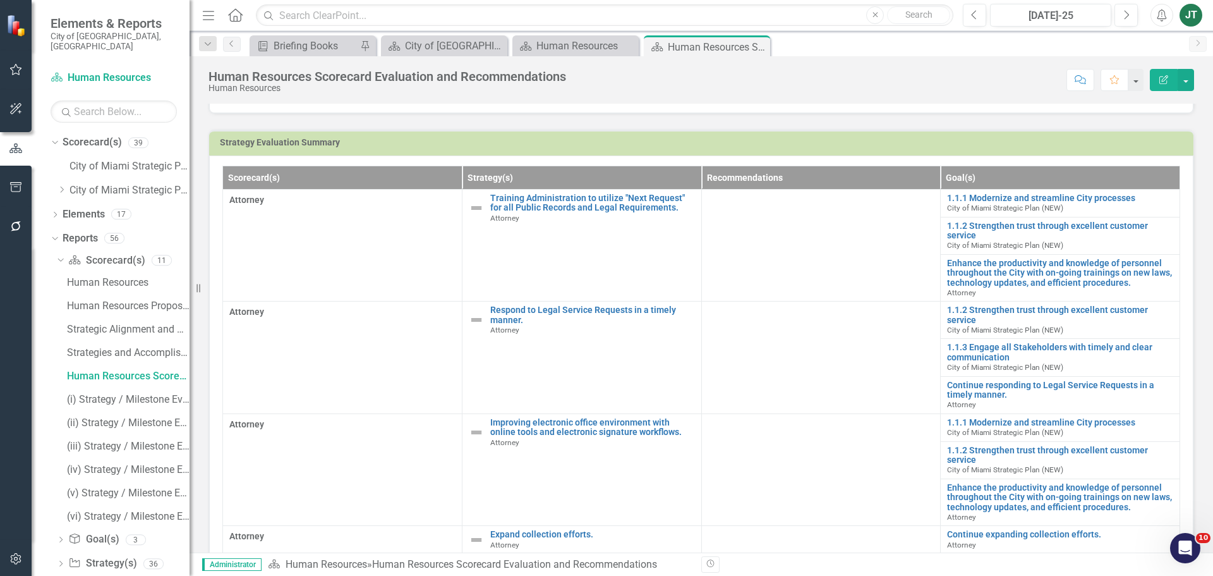
click at [1036, 143] on h3 "Strategy Evaluation Summary" at bounding box center [704, 142] width 968 height 9
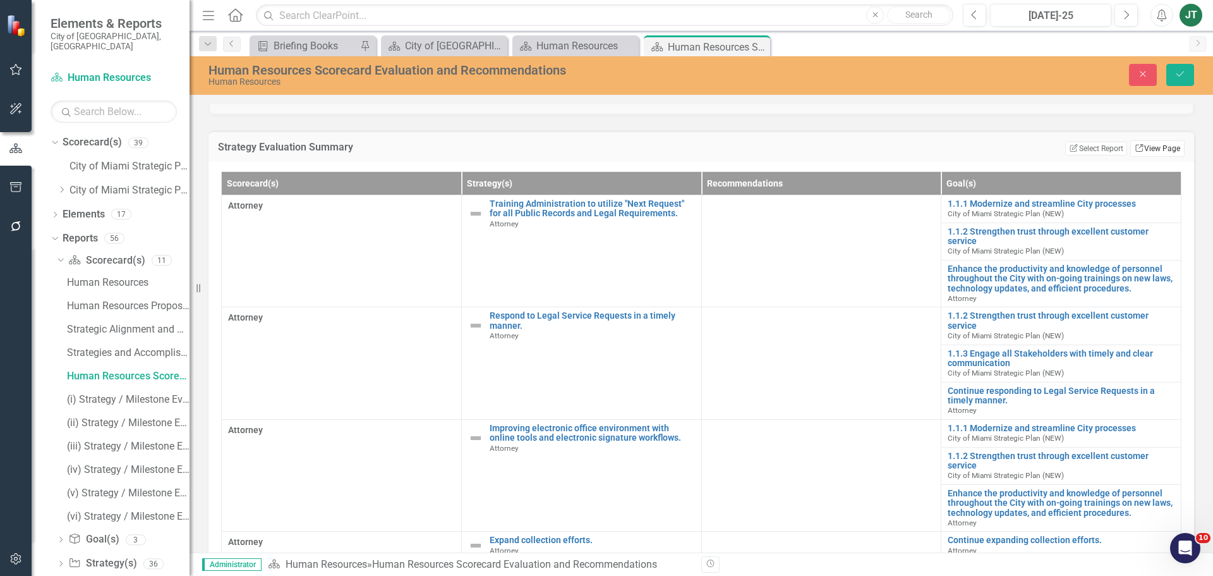
click at [1161, 152] on link "Link View Page" at bounding box center [1158, 148] width 54 height 16
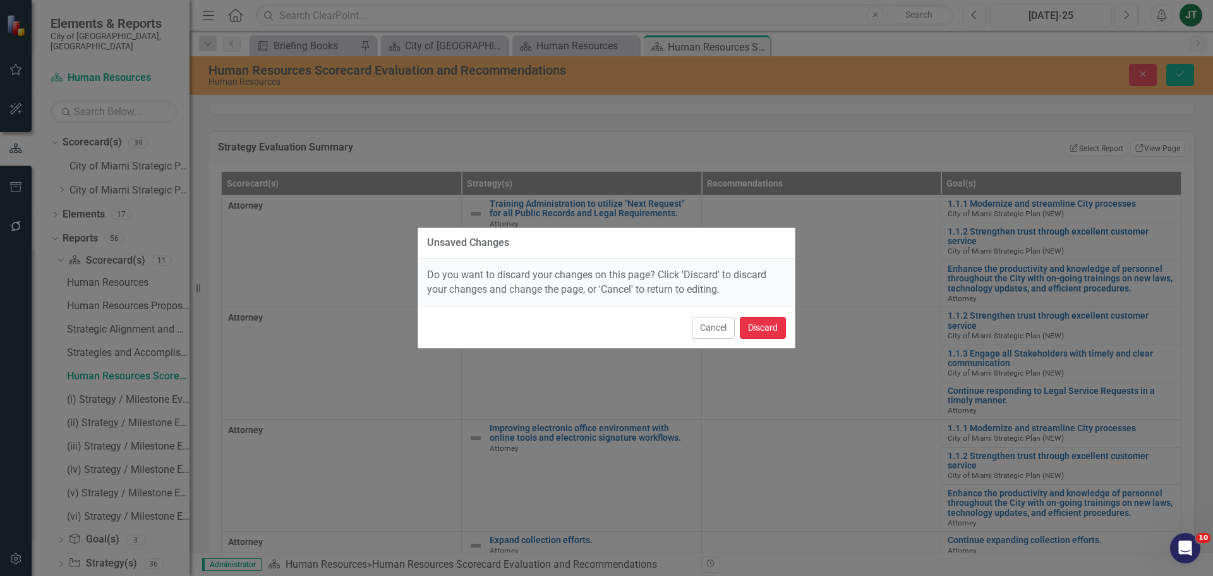
click at [755, 323] on button "Discard" at bounding box center [763, 328] width 46 height 22
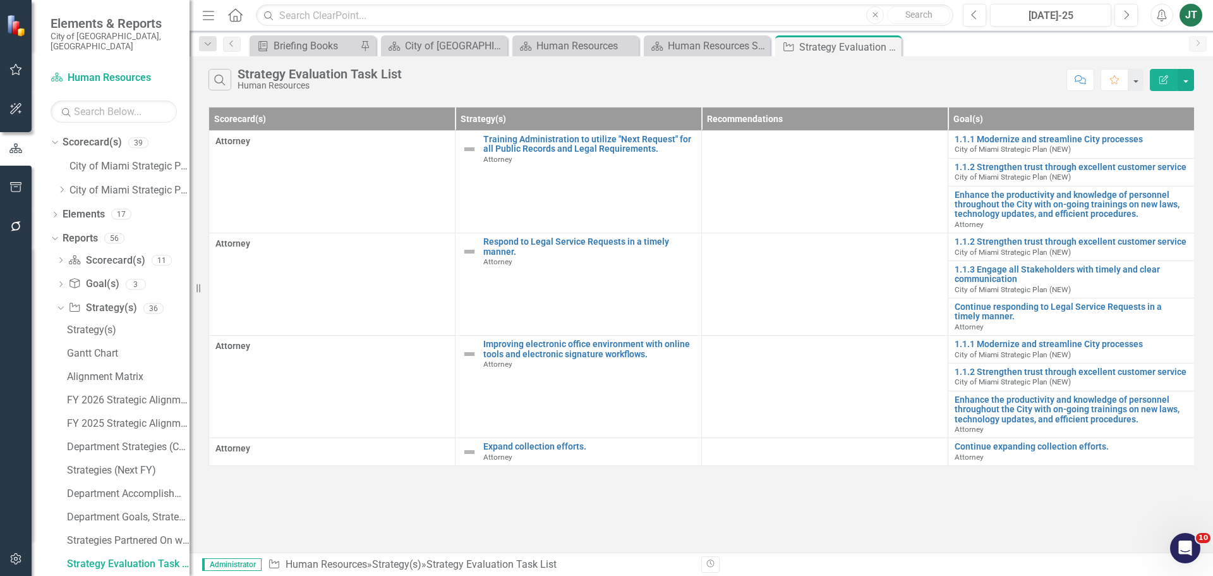
click at [1170, 76] on button "Edit Report" at bounding box center [1164, 80] width 28 height 22
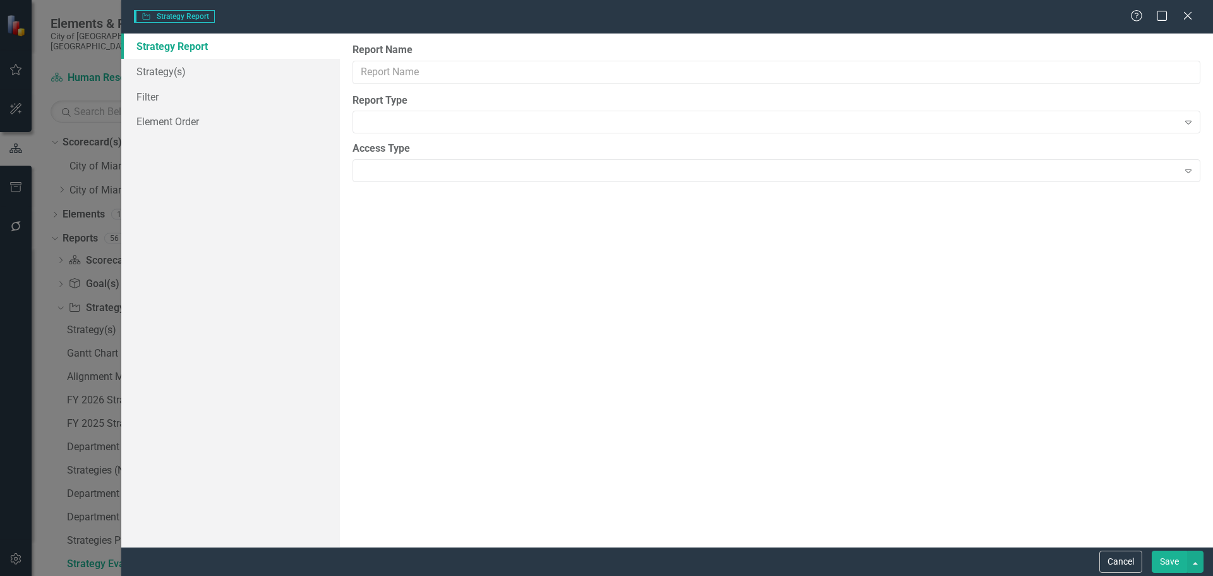
type input "Strategy Evaluation Task List"
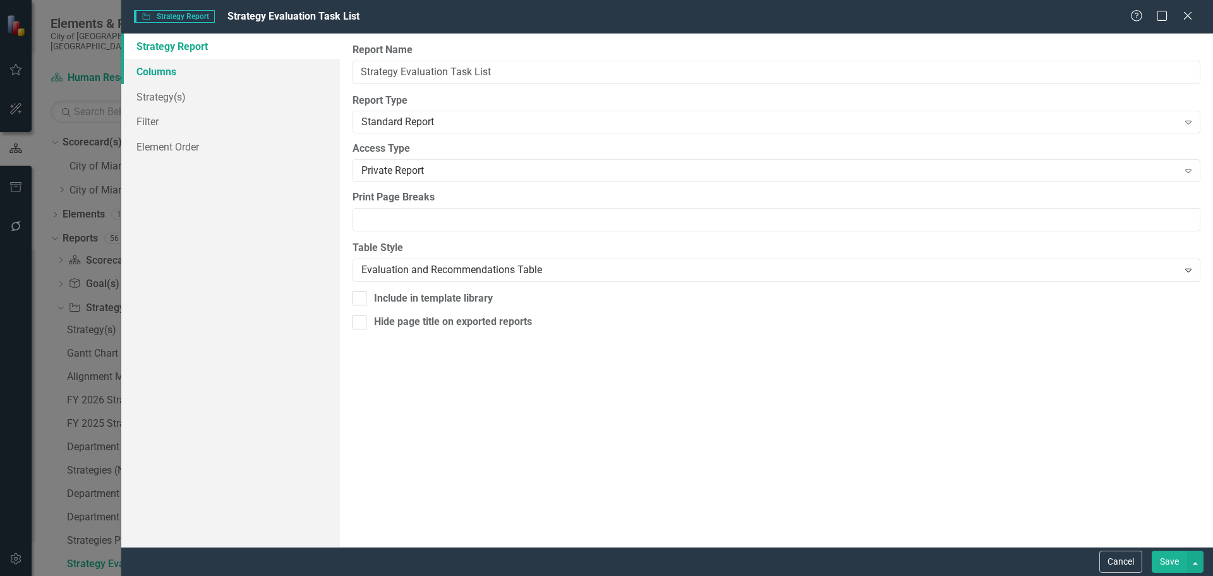
click at [204, 73] on link "Columns" at bounding box center [230, 71] width 219 height 25
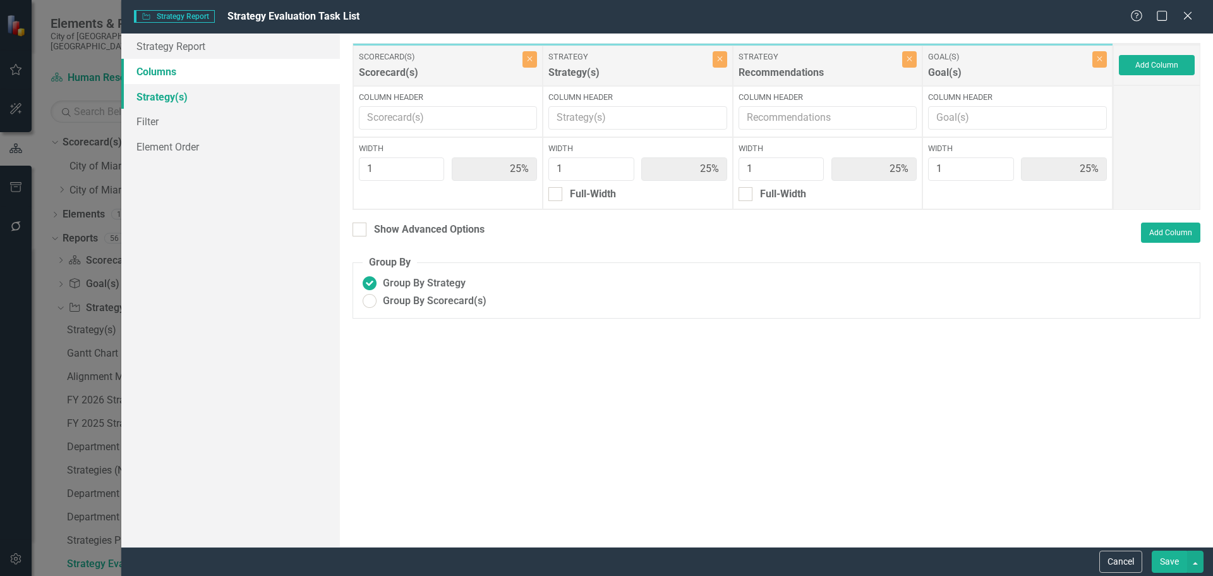
click at [160, 93] on link "Strategy(s)" at bounding box center [230, 96] width 219 height 25
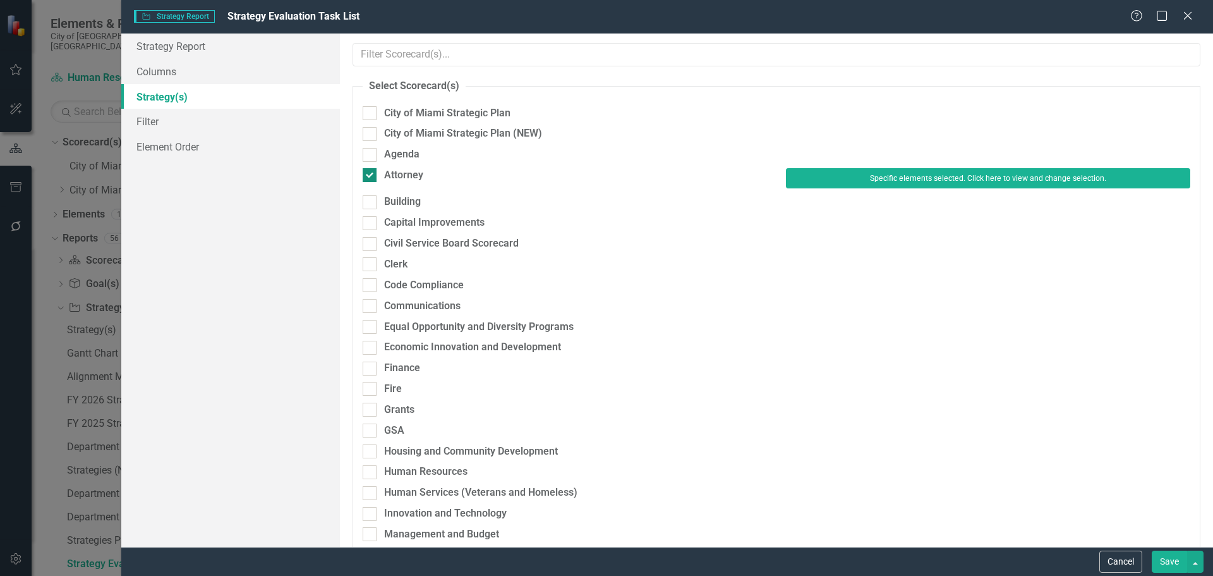
click at [406, 172] on div "Attorney" at bounding box center [403, 175] width 39 height 15
click at [371, 172] on input "Attorney" at bounding box center [367, 172] width 8 height 8
checkbox input "false"
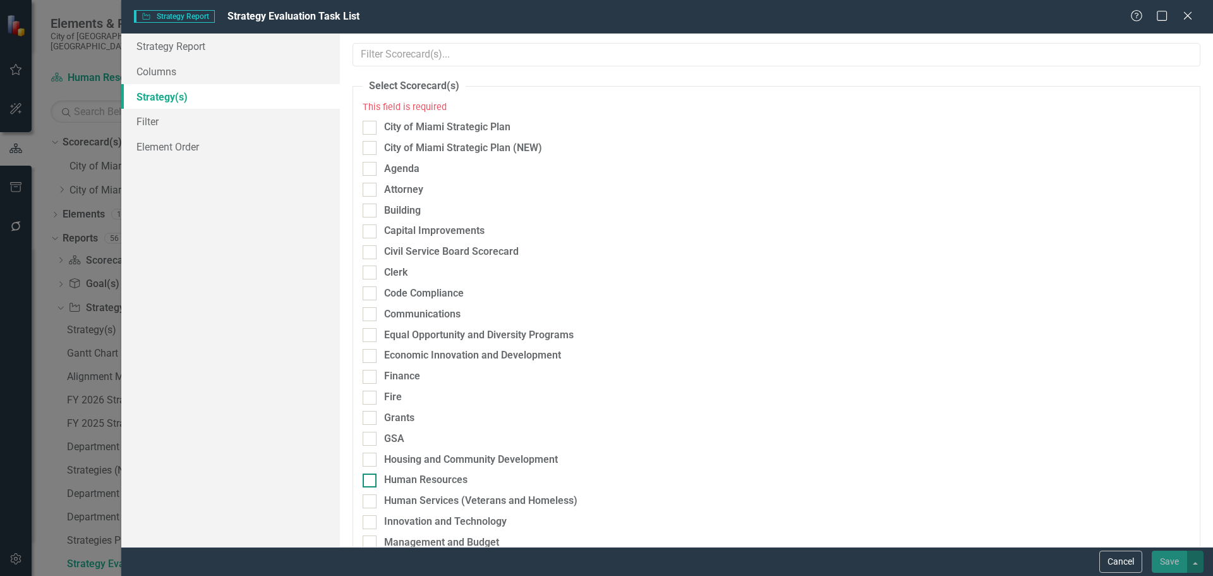
click at [410, 477] on div "Human Resources" at bounding box center [425, 480] width 83 height 15
click at [371, 477] on input "Human Resources" at bounding box center [367, 477] width 8 height 8
checkbox input "true"
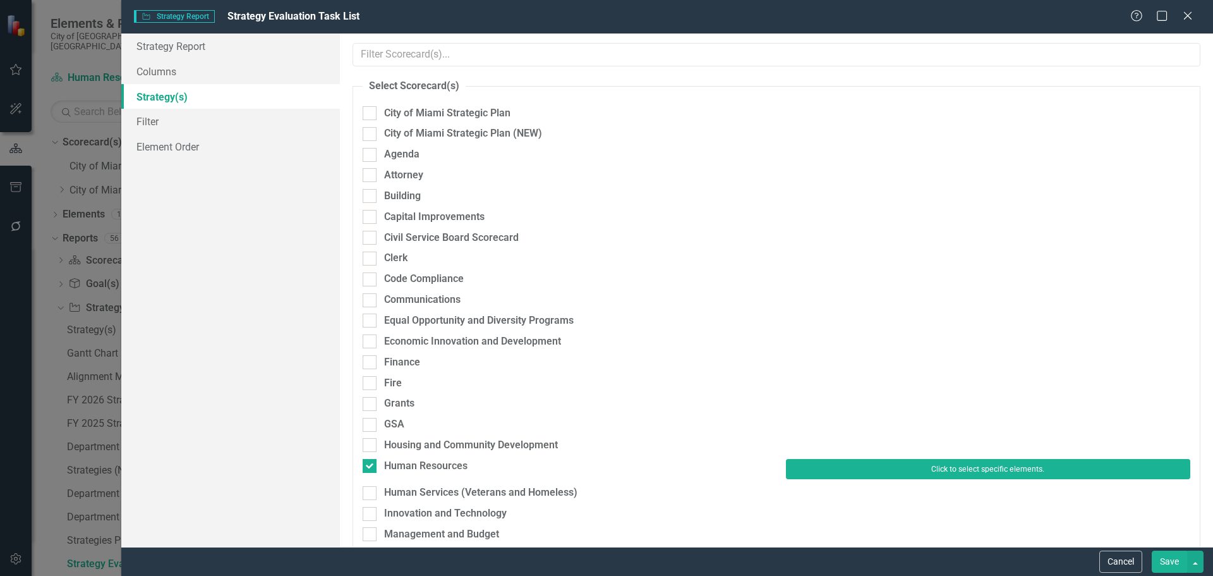
click at [897, 464] on button "Click to select specific elements." at bounding box center [988, 469] width 404 height 20
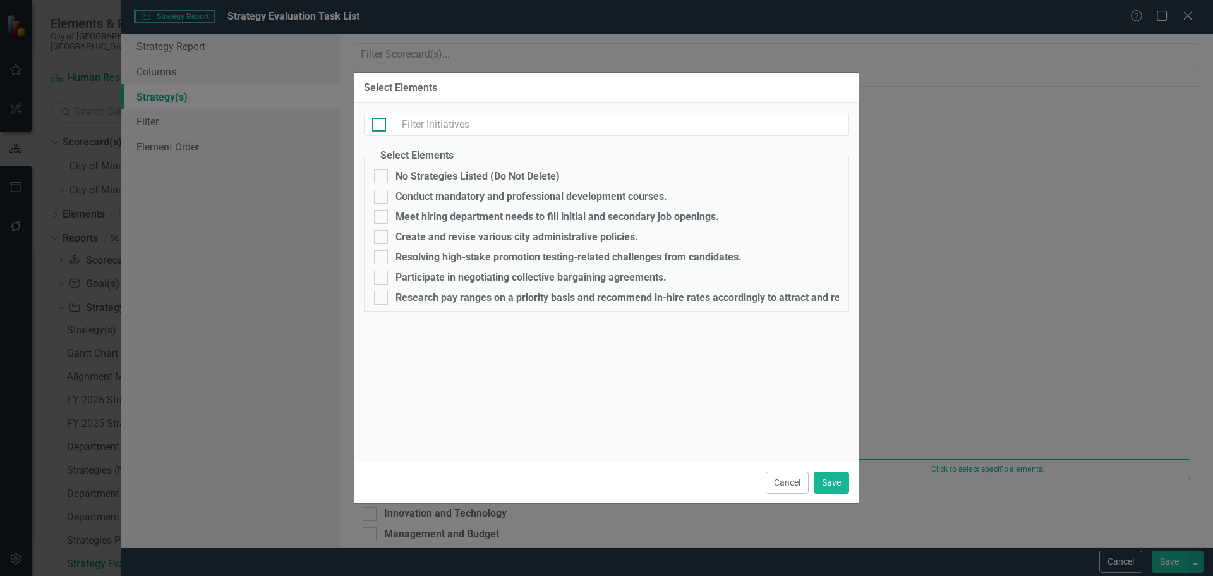
click at [377, 119] on input "checkbox" at bounding box center [376, 122] width 8 height 8
checkbox input "true"
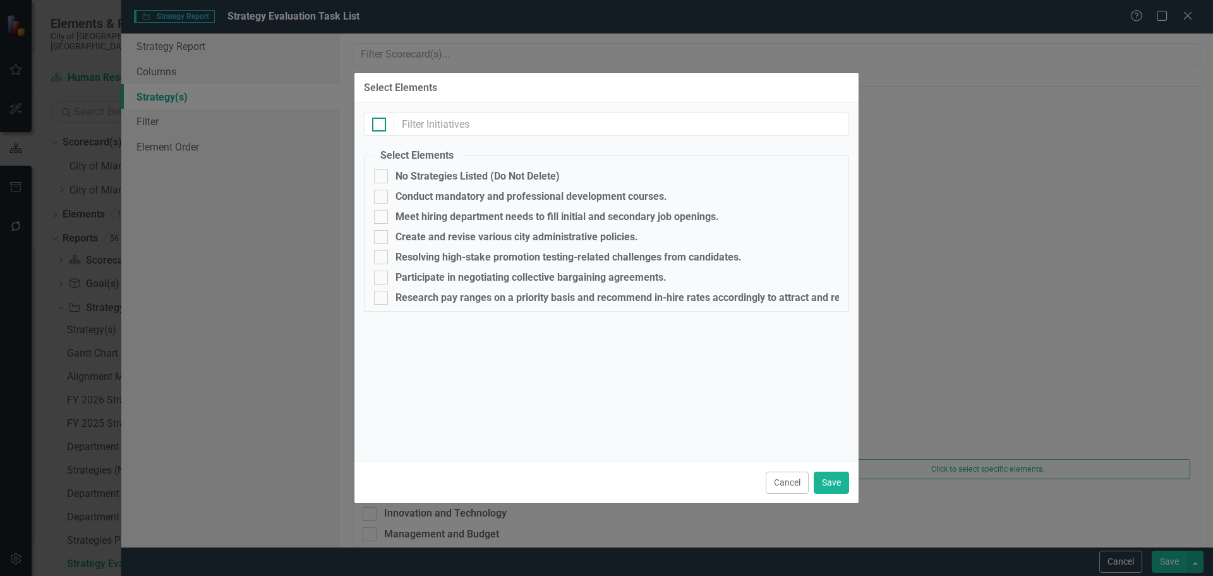
checkbox input "true"
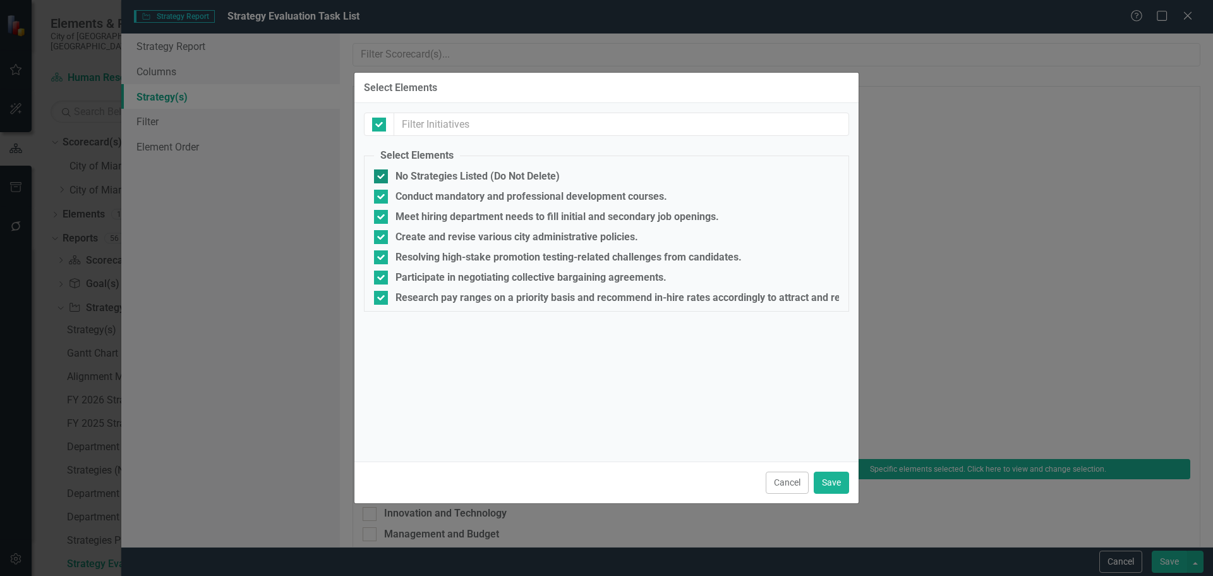
click at [384, 177] on div at bounding box center [381, 176] width 14 height 14
click at [382, 177] on input "No Strategies Listed (Do Not Delete)" at bounding box center [378, 173] width 8 height 8
checkbox input "false"
click at [838, 482] on button "Save" at bounding box center [831, 482] width 35 height 22
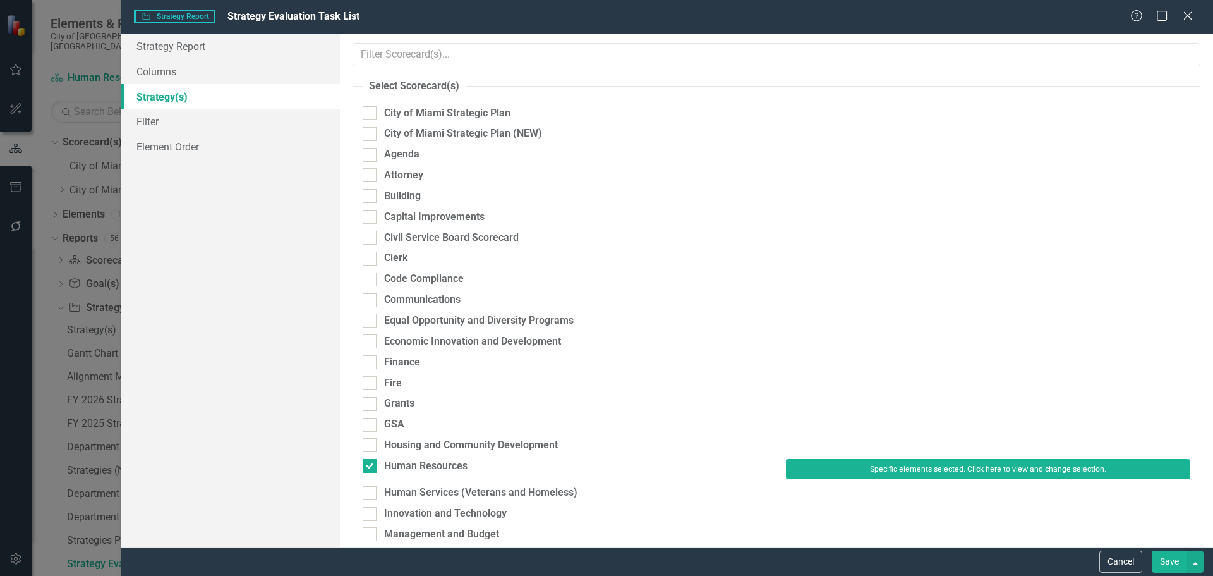
click at [1172, 558] on button "Save" at bounding box center [1169, 561] width 35 height 22
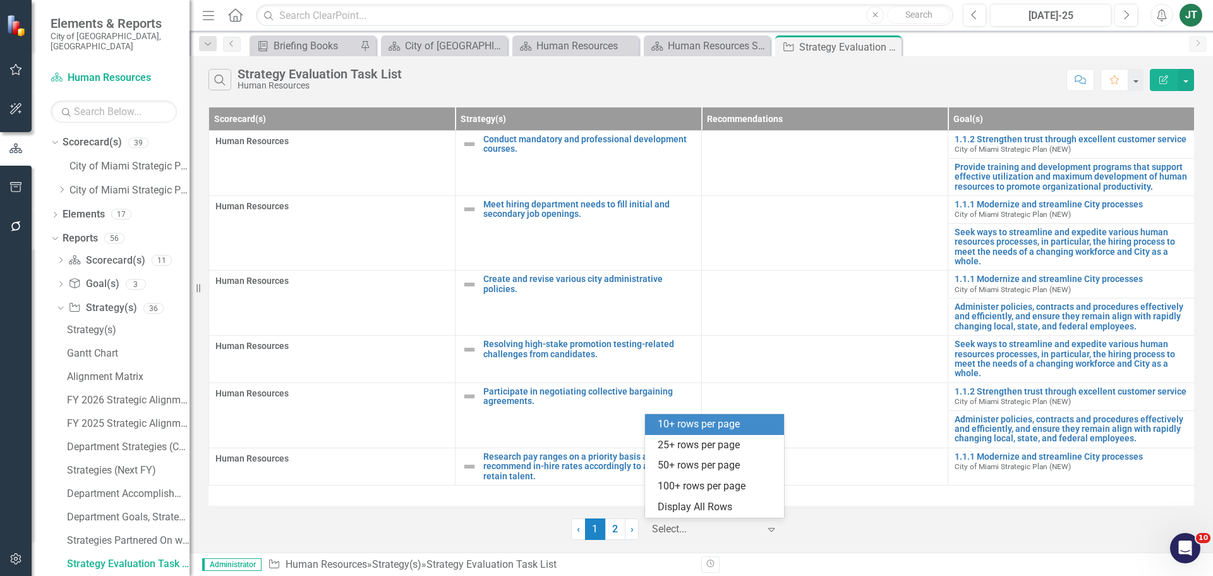
click at [694, 528] on div at bounding box center [705, 529] width 107 height 17
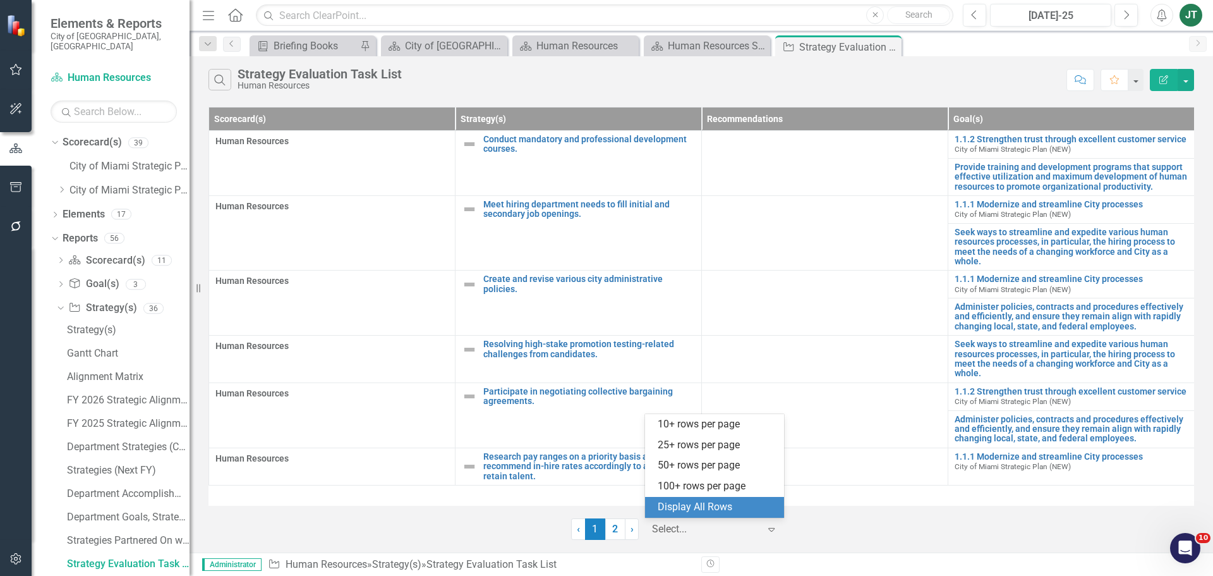
click at [713, 510] on div "Display All Rows" at bounding box center [717, 507] width 119 height 15
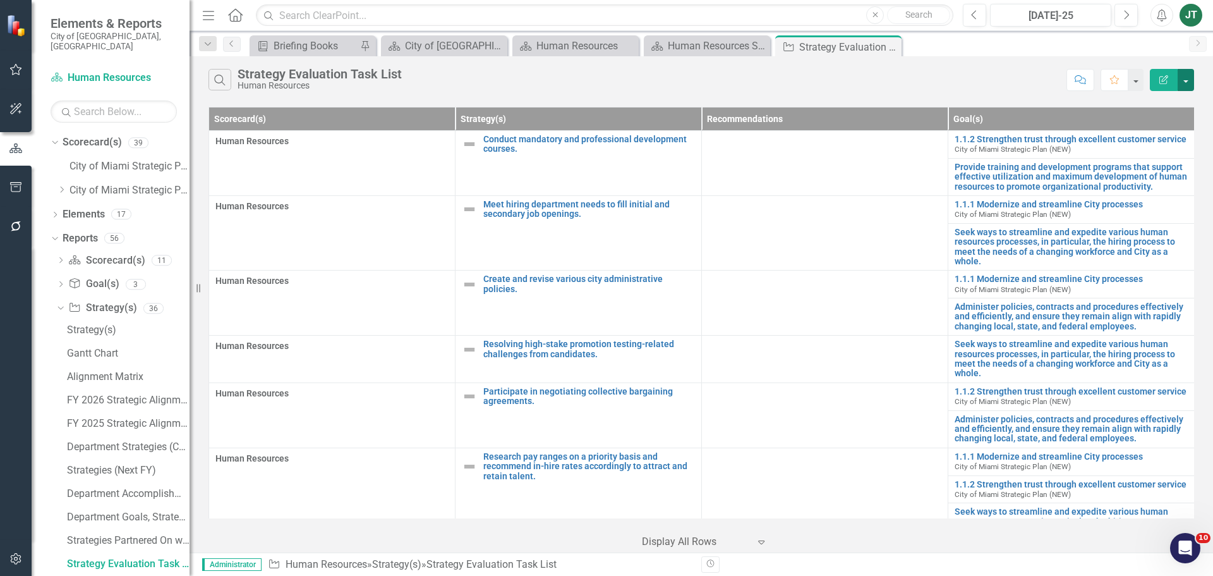
click at [1190, 78] on button "button" at bounding box center [1186, 80] width 16 height 22
click at [1143, 102] on link "Edit Report Edit Report" at bounding box center [1144, 103] width 100 height 23
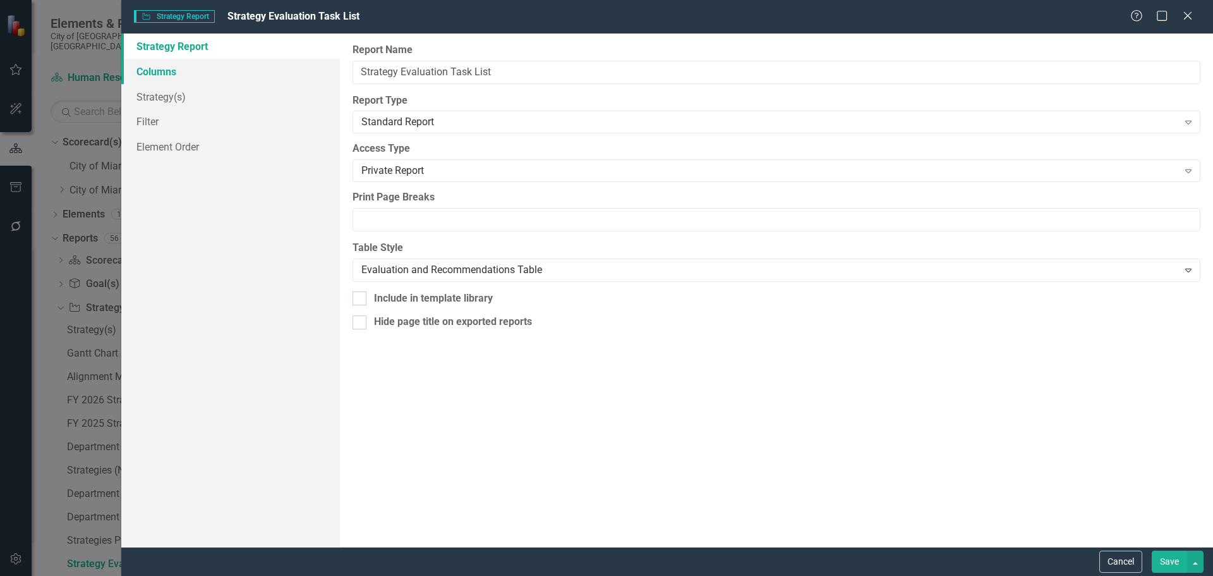
click at [191, 73] on link "Columns" at bounding box center [230, 71] width 219 height 25
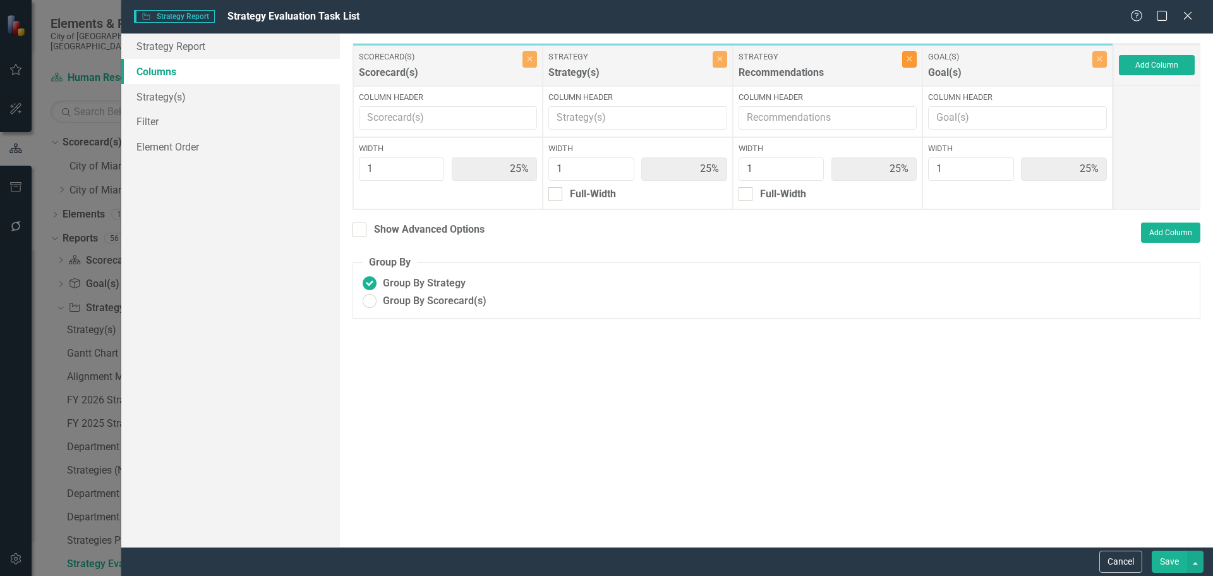
click at [917, 61] on button "Close" at bounding box center [910, 59] width 15 height 16
type input "33%"
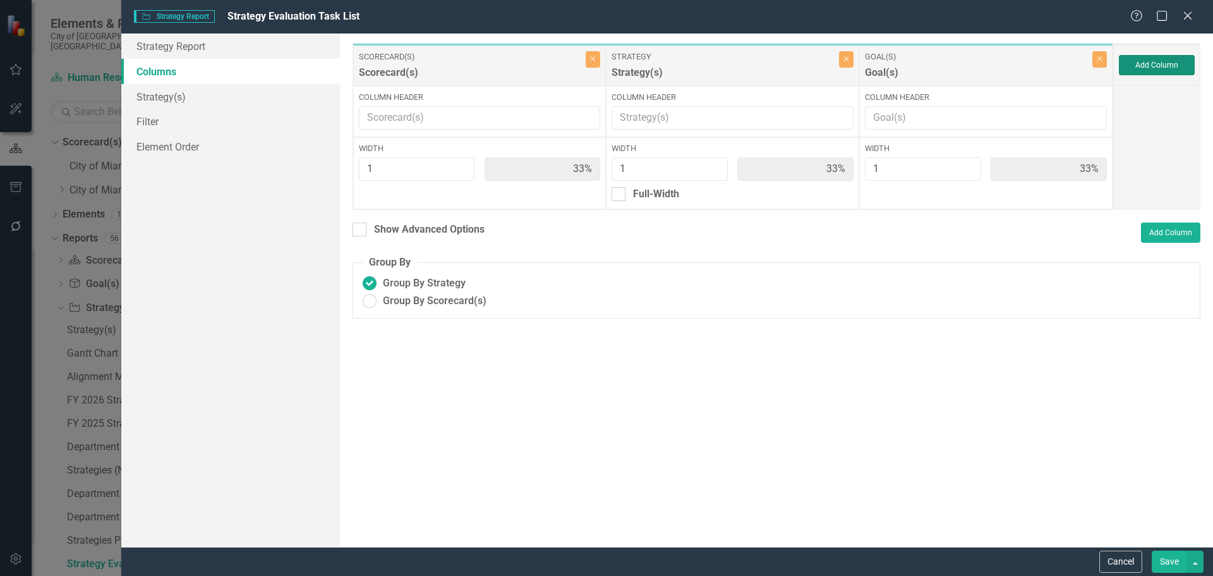
click at [1136, 68] on button "Add Column" at bounding box center [1157, 65] width 76 height 20
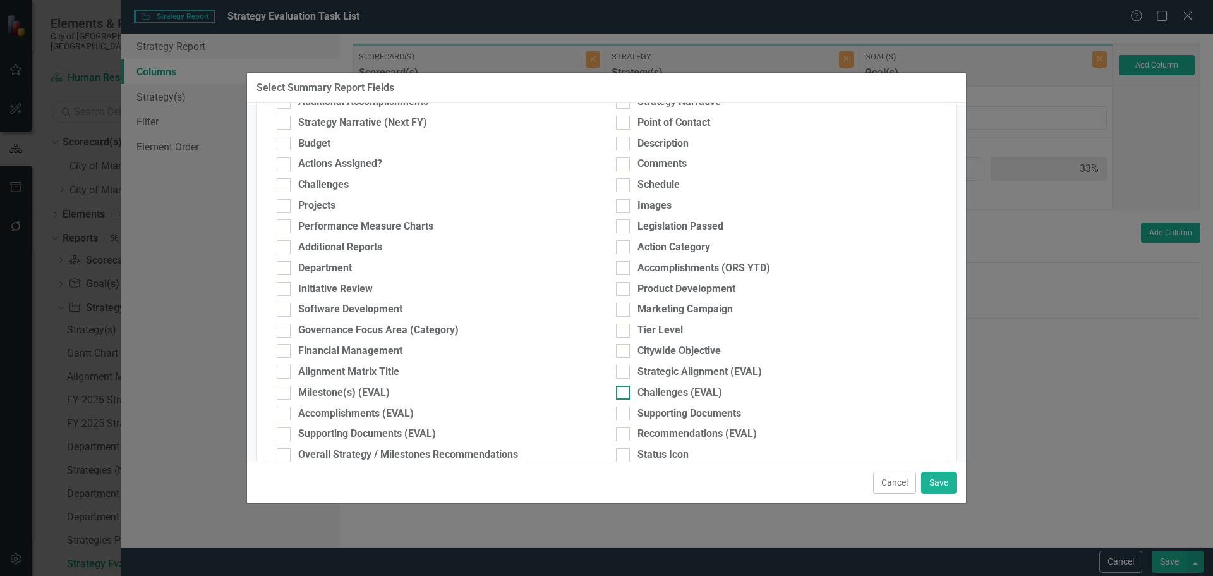
scroll to position [316, 0]
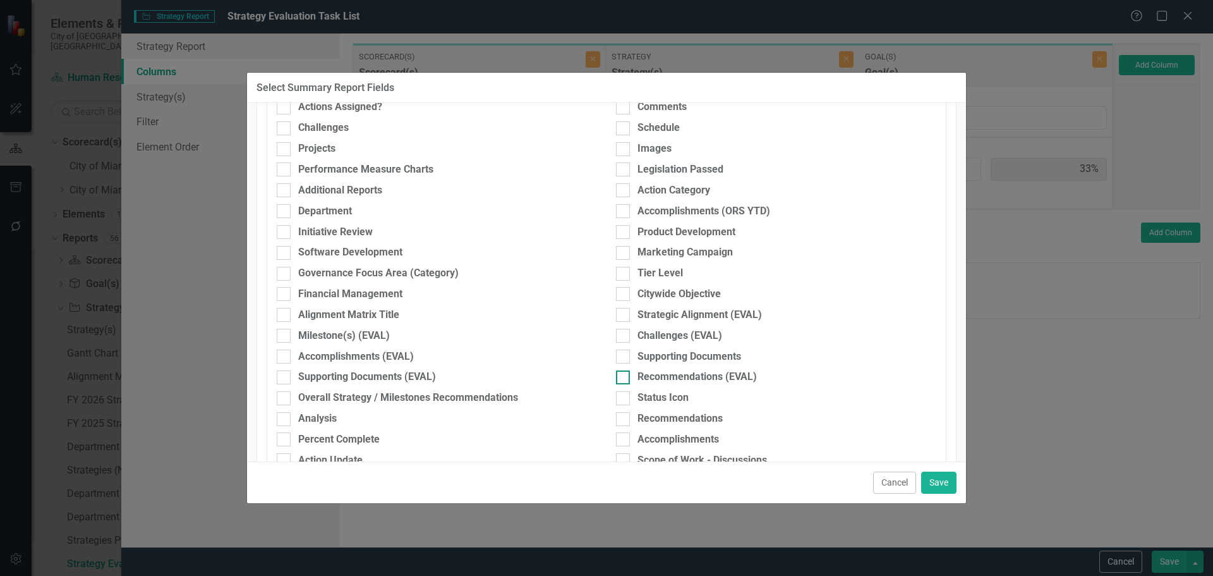
click at [632, 372] on div "Recommendations (EVAL)" at bounding box center [776, 377] width 320 height 15
click at [624, 372] on input "Recommendations (EVAL)" at bounding box center [620, 374] width 8 height 8
checkbox input "true"
click at [947, 484] on button "Save" at bounding box center [938, 482] width 35 height 22
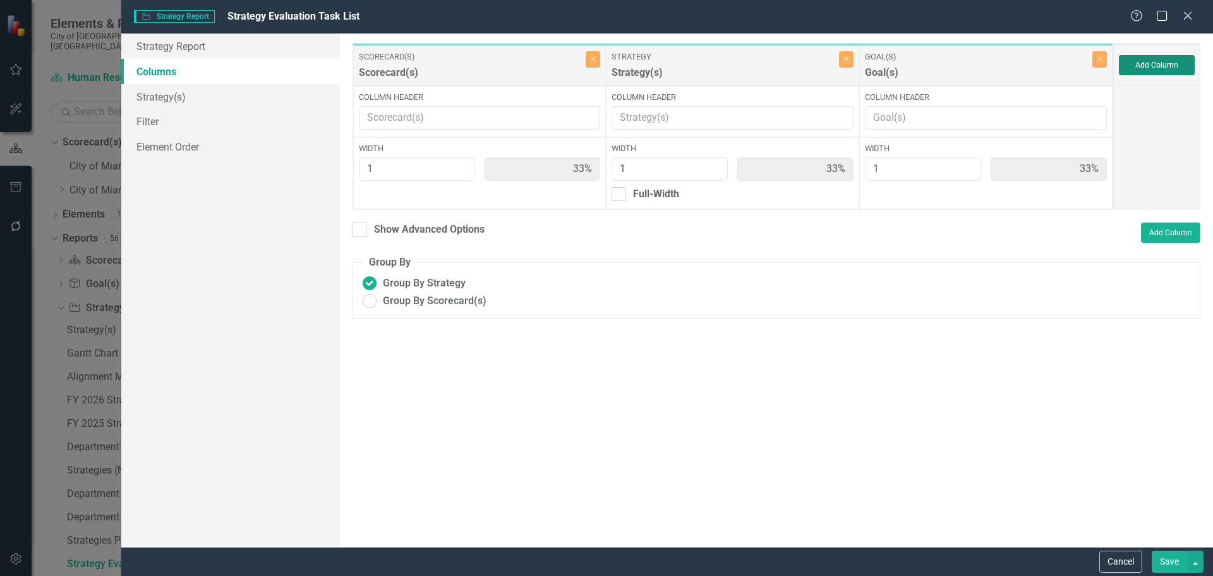
type input "25%"
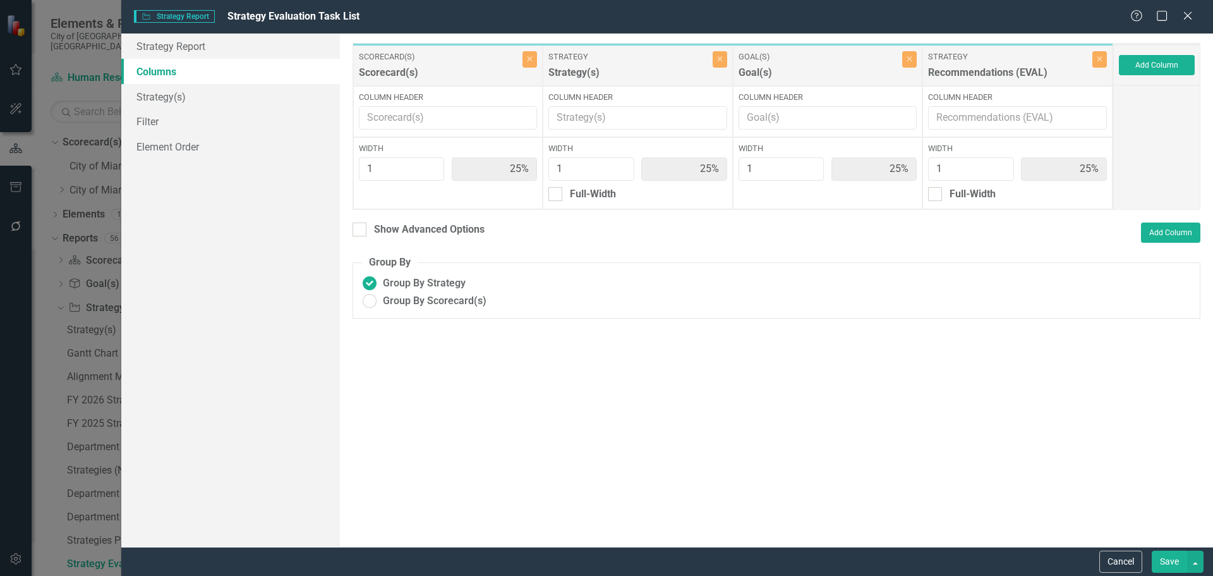
click at [1176, 559] on button "Save" at bounding box center [1169, 561] width 35 height 22
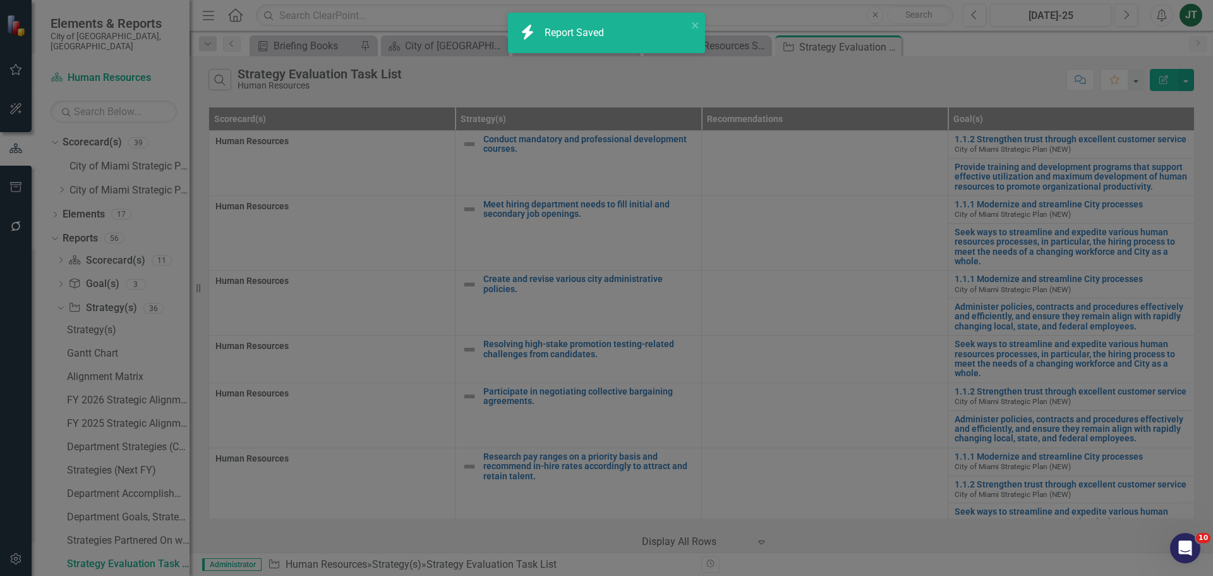
radio input "true"
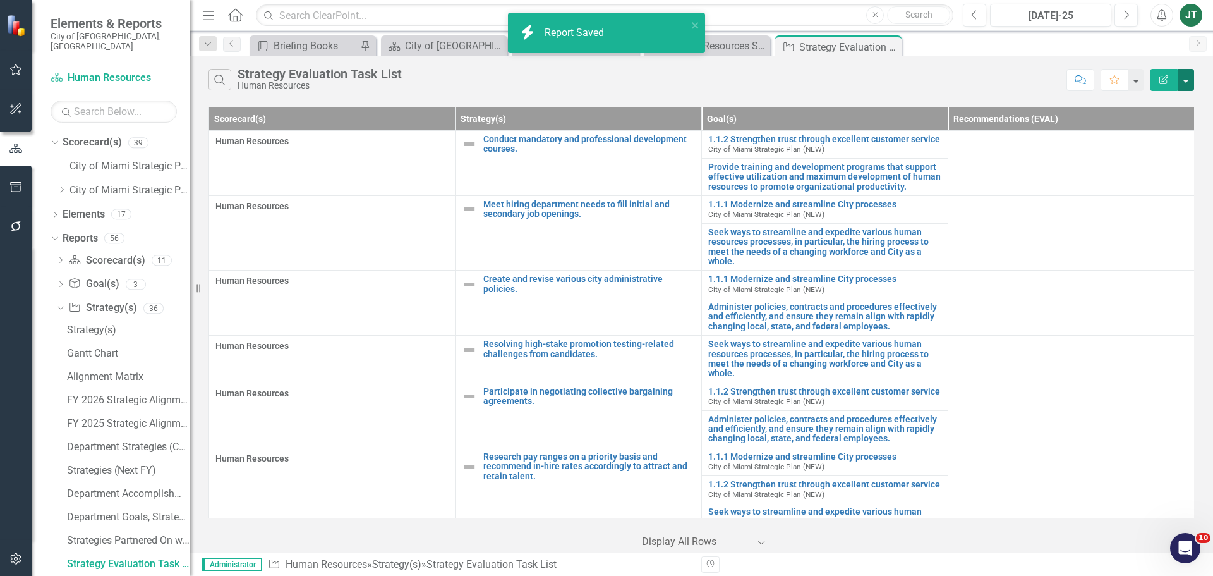
click at [1194, 81] on button "button" at bounding box center [1186, 80] width 16 height 22
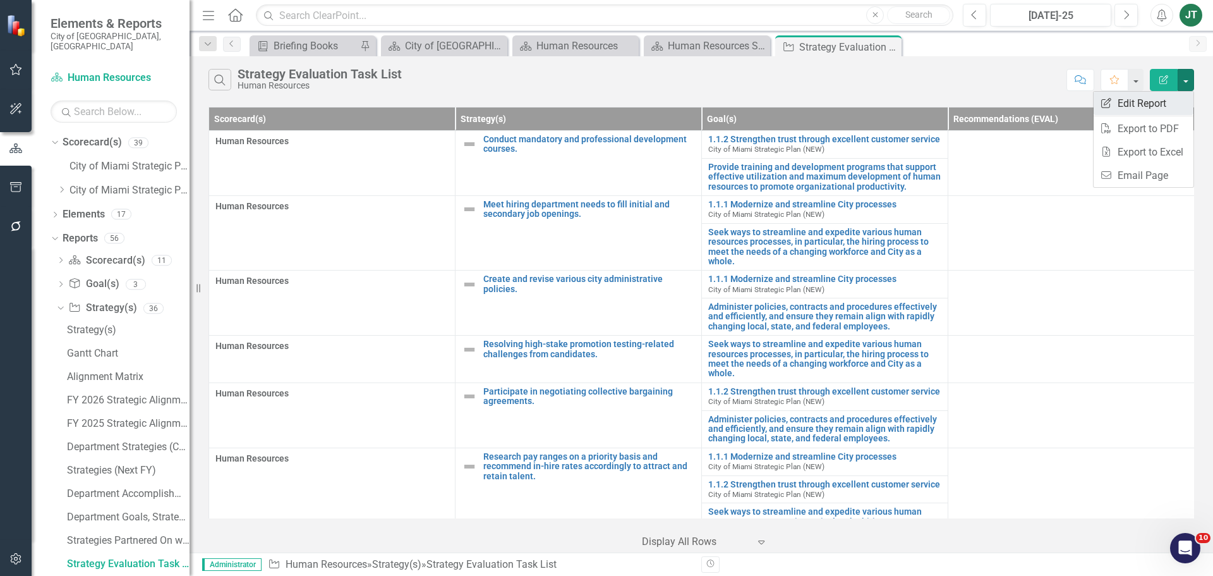
click at [1157, 104] on link "Edit Report Edit Report" at bounding box center [1144, 103] width 100 height 23
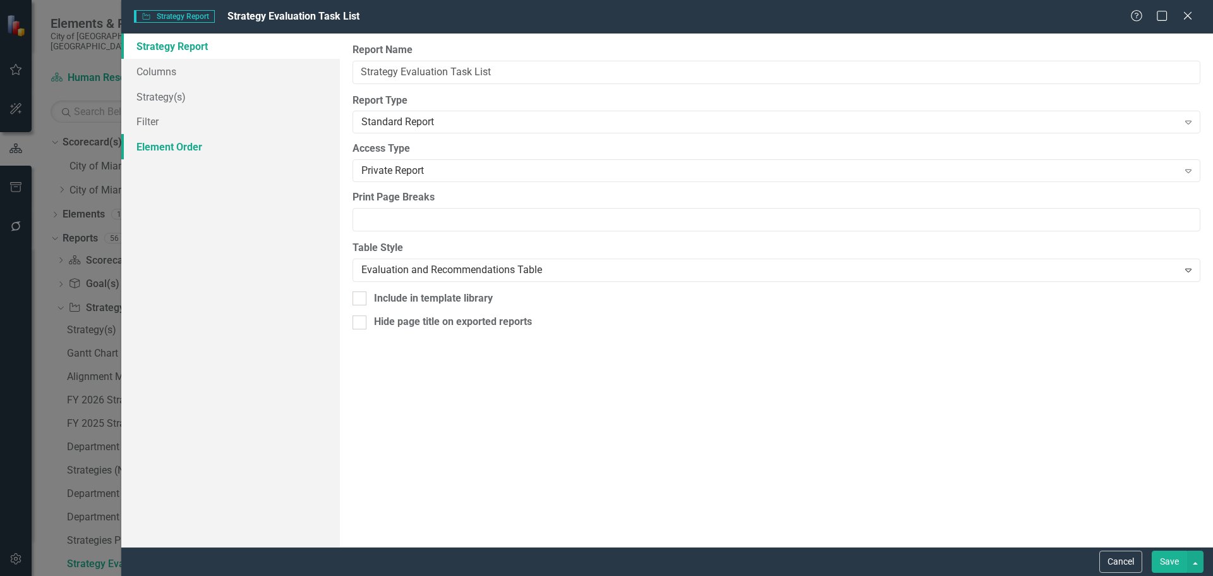
drag, startPoint x: 1115, startPoint y: 557, endPoint x: 239, endPoint y: 157, distance: 963.3
click at [267, 188] on form "Strategy Strategy Report Strategy Evaluation Task List Help Maximize Close Stra…" at bounding box center [667, 288] width 1092 height 576
click at [204, 66] on link "Columns" at bounding box center [230, 71] width 219 height 25
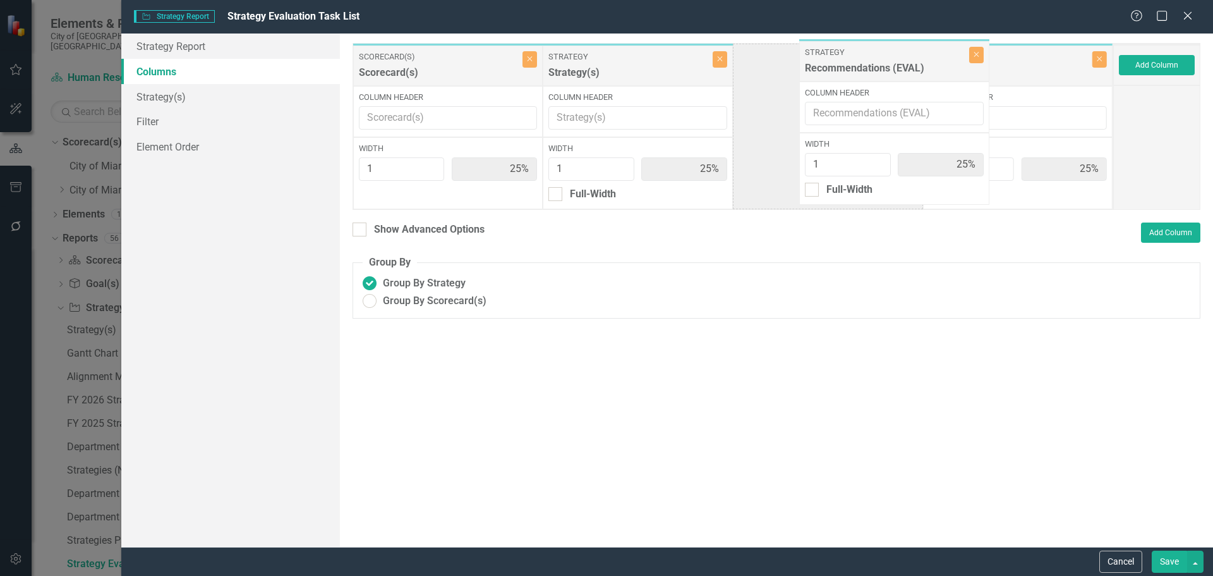
drag, startPoint x: 966, startPoint y: 65, endPoint x: 824, endPoint y: 59, distance: 141.7
click at [820, 59] on div "Scorecard(s) Scorecard(s) Close Column Header Width 1 25% Strategy Strategy(s) …" at bounding box center [733, 126] width 761 height 167
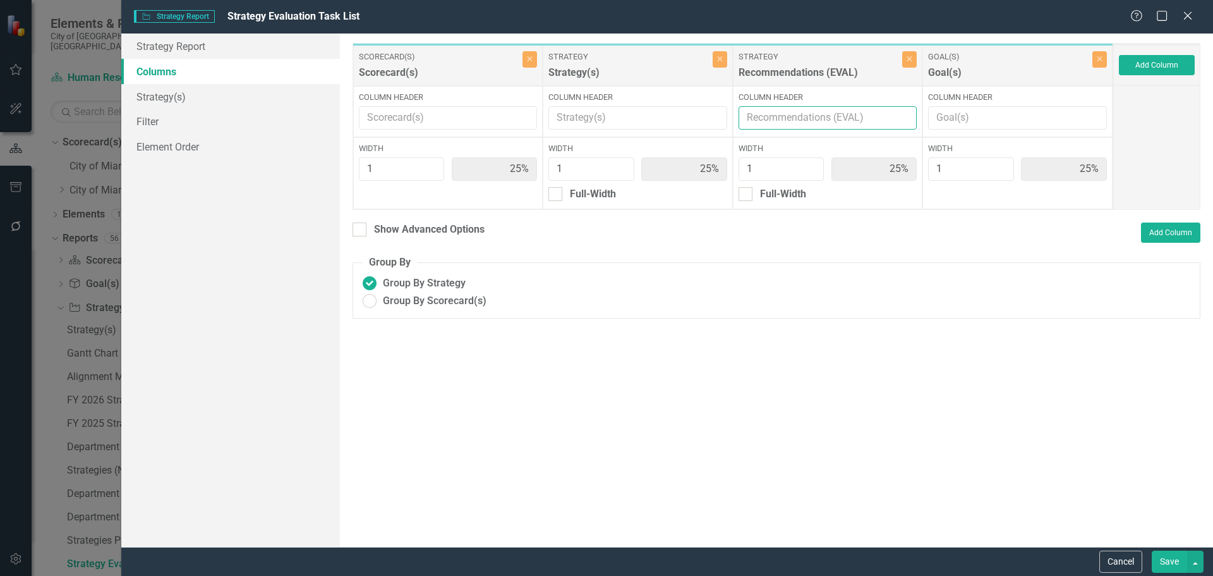
click at [794, 114] on input "Column Header" at bounding box center [828, 117] width 179 height 23
type input "Recommendations"
click at [1179, 558] on button "Save" at bounding box center [1169, 561] width 35 height 22
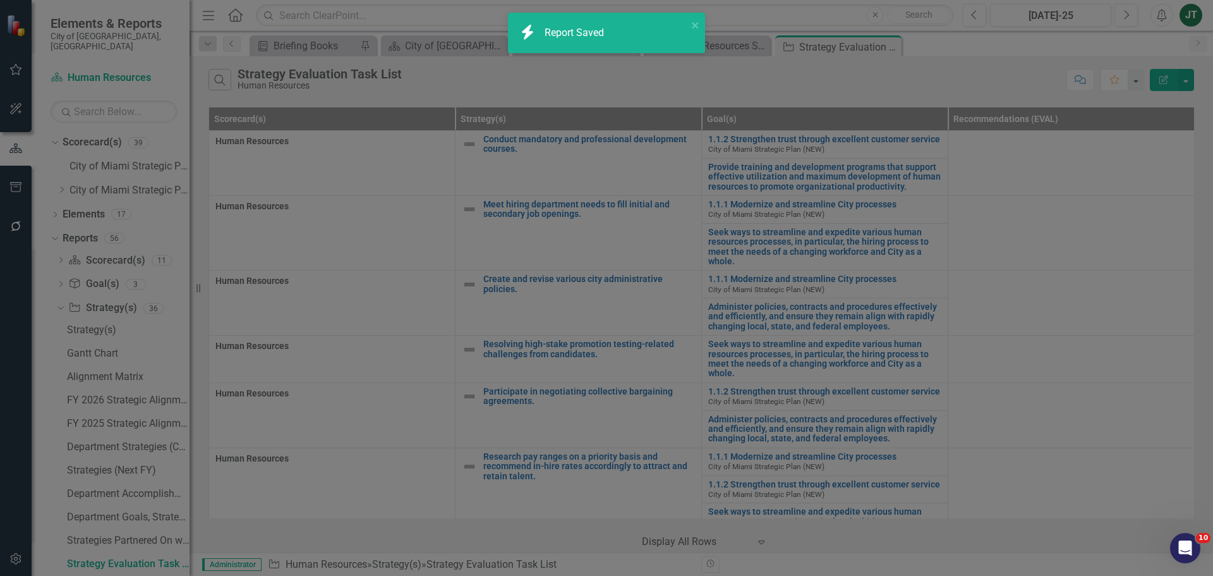
radio input "true"
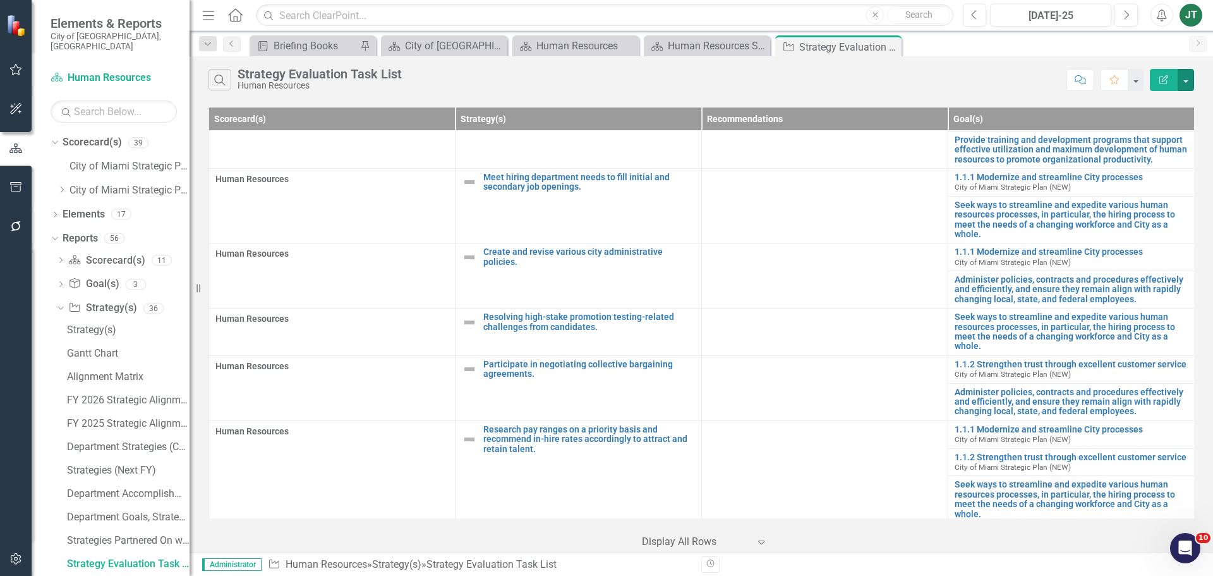
scroll to position [42, 0]
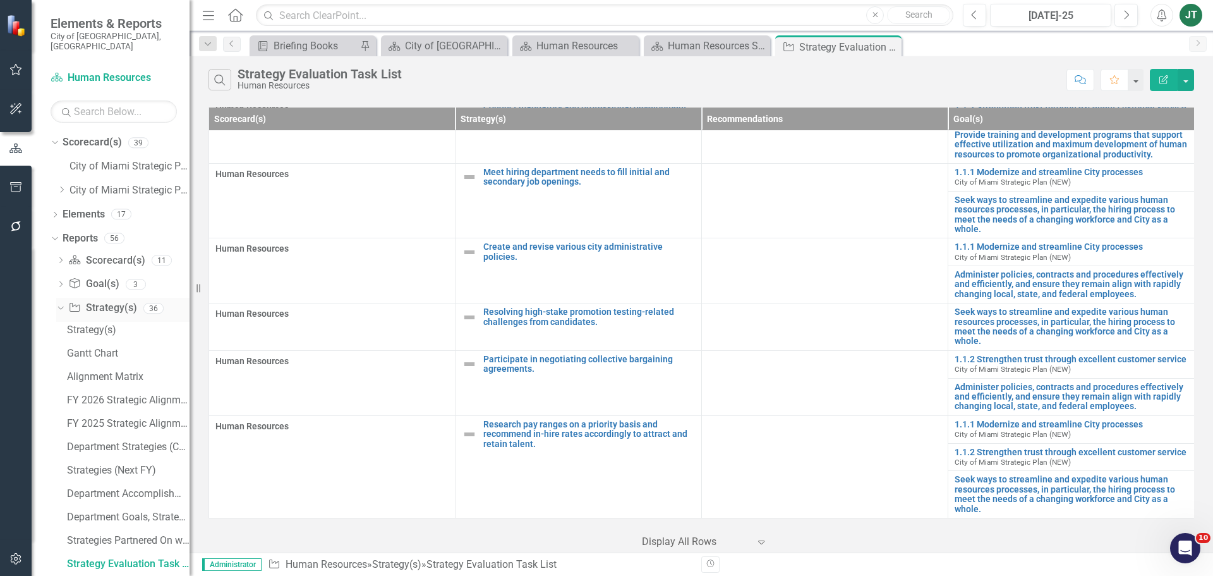
click at [60, 303] on icon "Dropdown" at bounding box center [59, 307] width 7 height 9
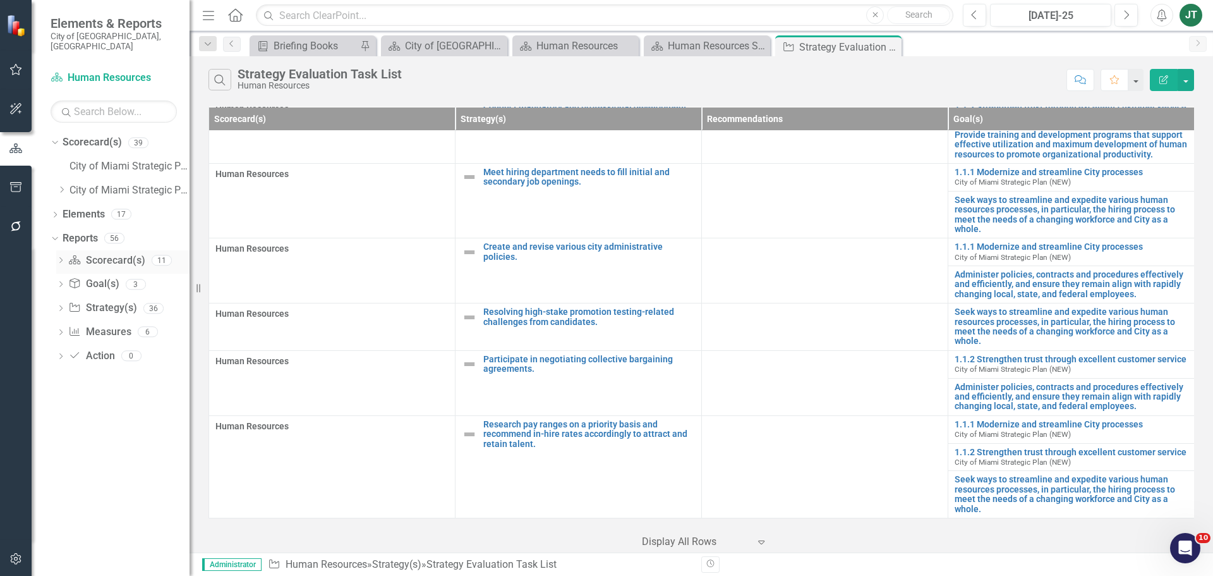
click at [66, 253] on div "Dropdown Scorecard(s) Scorecard(s) 11" at bounding box center [122, 262] width 133 height 24
click at [58, 258] on icon "Dropdown" at bounding box center [60, 261] width 9 height 7
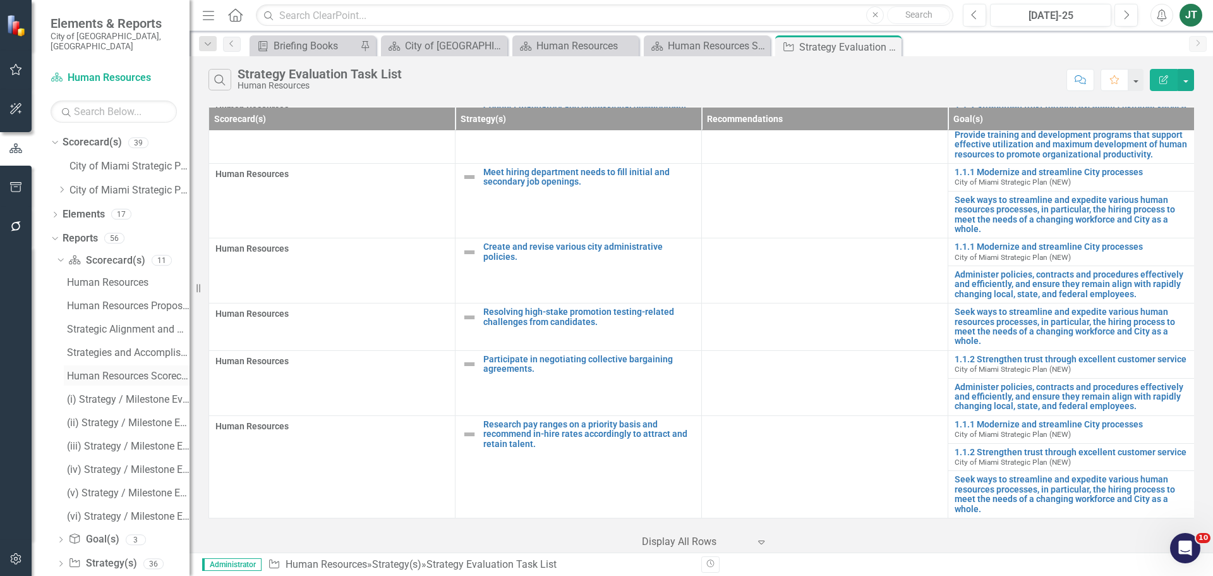
click at [115, 370] on div "Human Resources Scorecard Evaluation and Recommendations" at bounding box center [128, 375] width 123 height 11
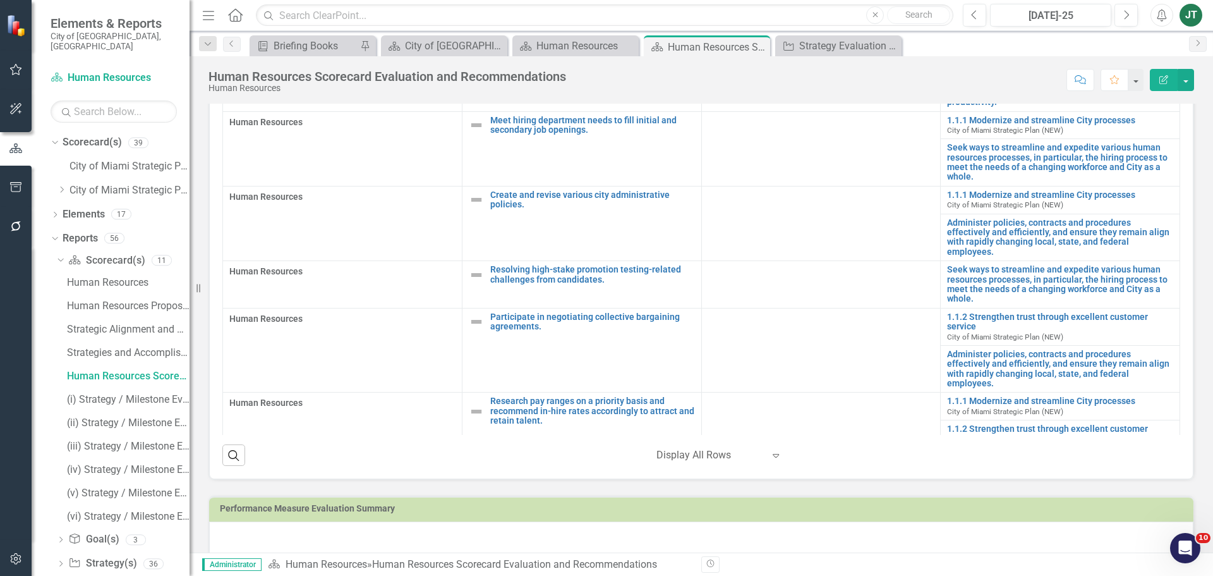
scroll to position [568, 0]
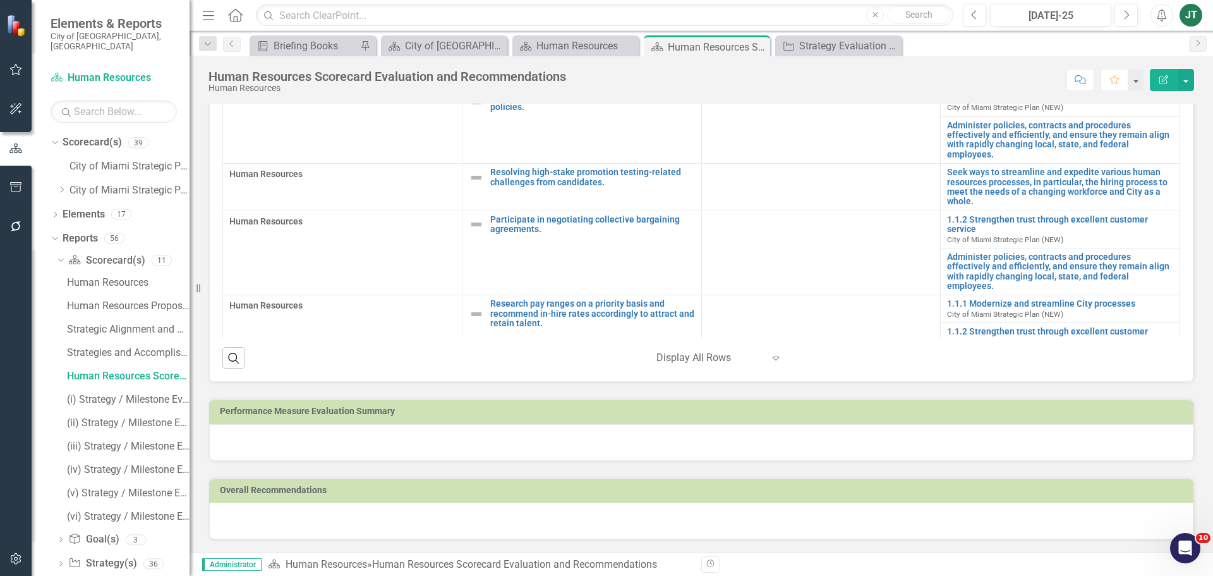
click at [578, 406] on td "Performance Measure Evaluation Summary" at bounding box center [704, 412] width 968 height 19
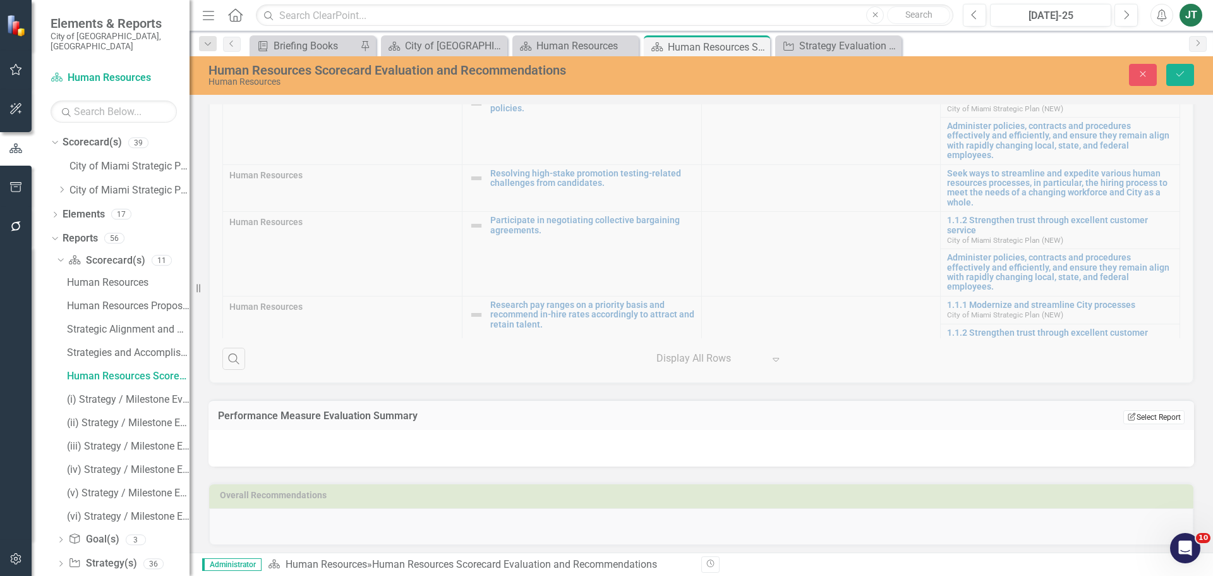
click at [1136, 410] on button "Edit Report Select Report" at bounding box center [1154, 417] width 61 height 14
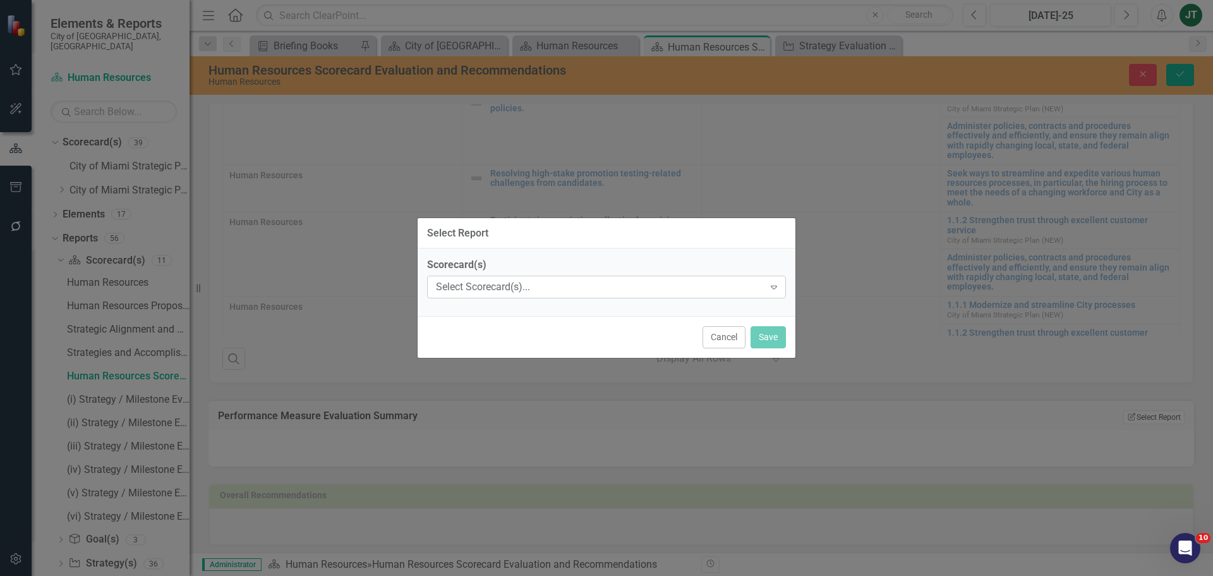
click at [516, 283] on div "Select Scorecard(s)..." at bounding box center [600, 287] width 328 height 15
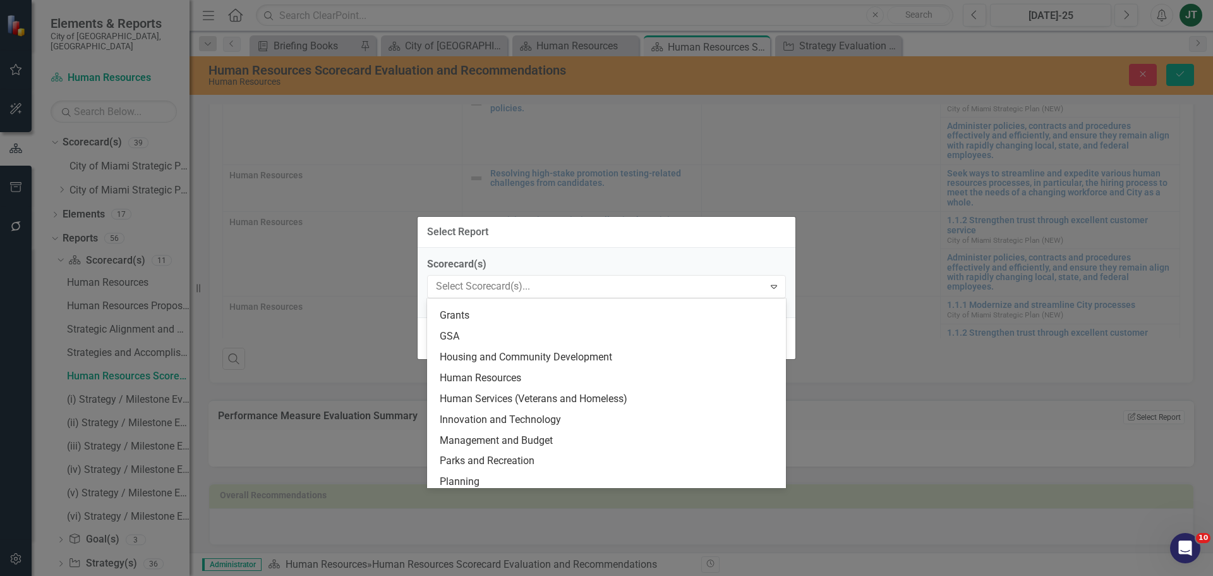
scroll to position [241, 0]
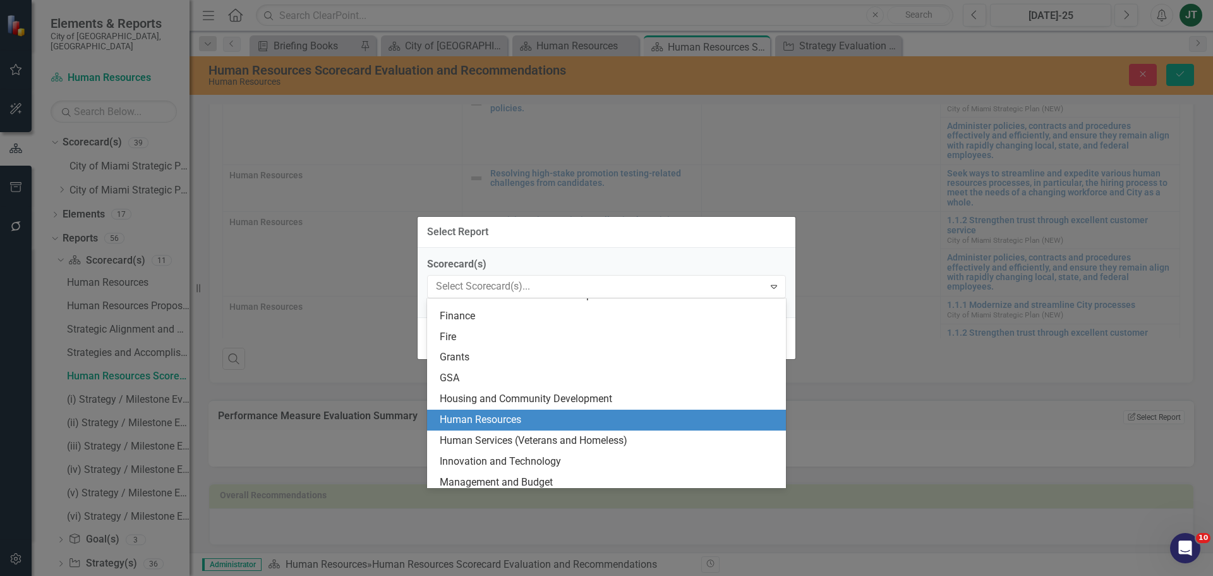
click at [467, 422] on div "Human Resources" at bounding box center [609, 420] width 339 height 15
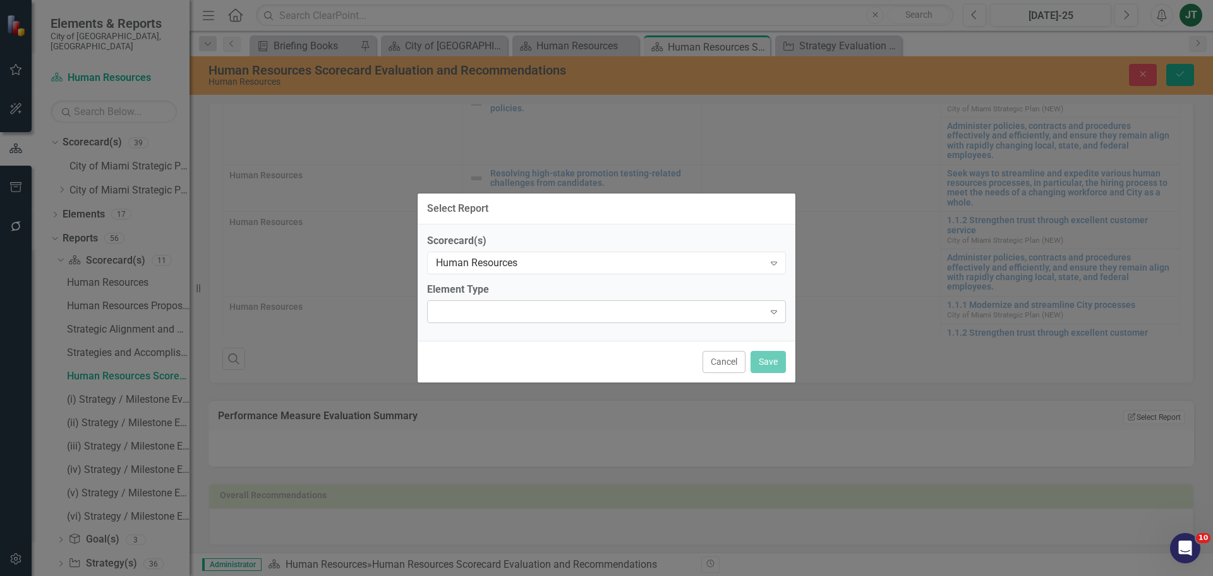
click at [522, 316] on div "Expand" at bounding box center [606, 311] width 359 height 23
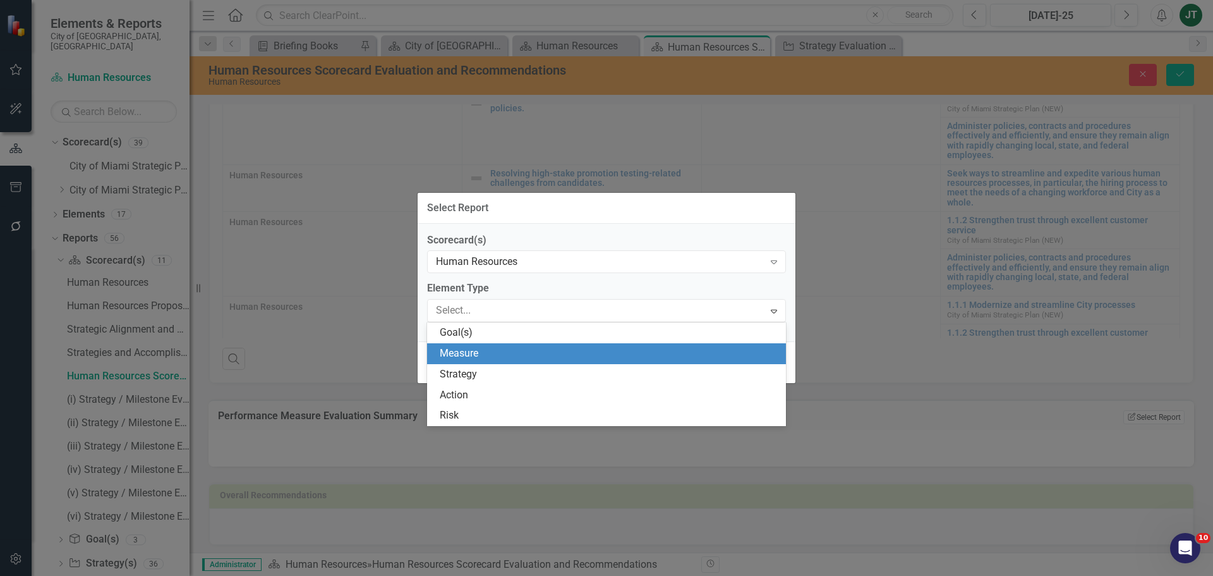
click at [487, 357] on div "Measure" at bounding box center [609, 353] width 339 height 15
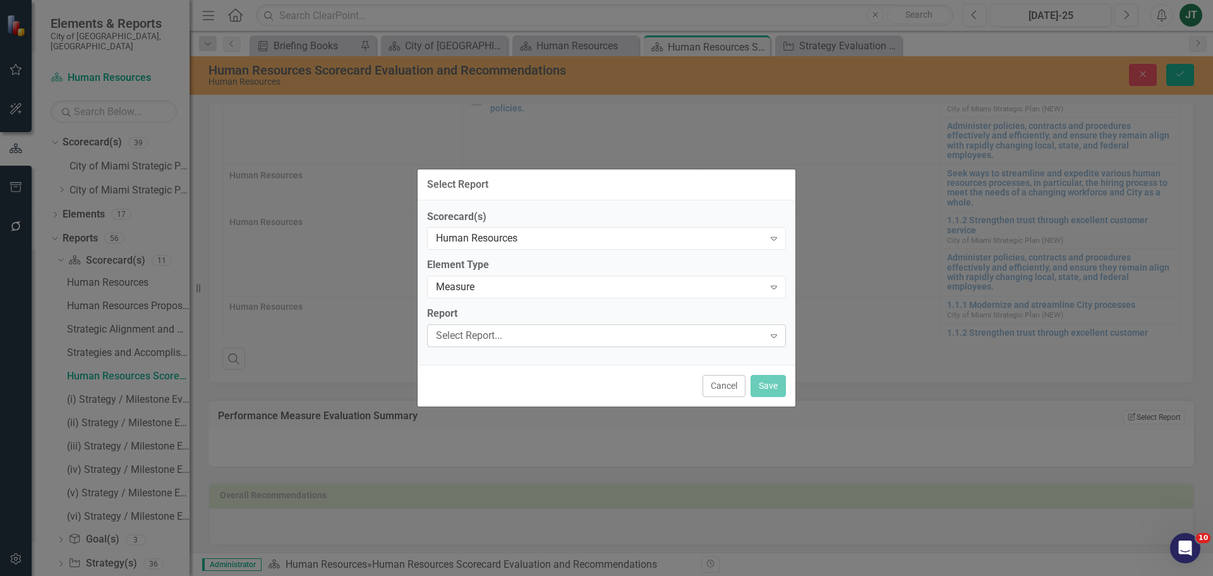
click at [486, 341] on div "Select Report..." at bounding box center [600, 336] width 328 height 15
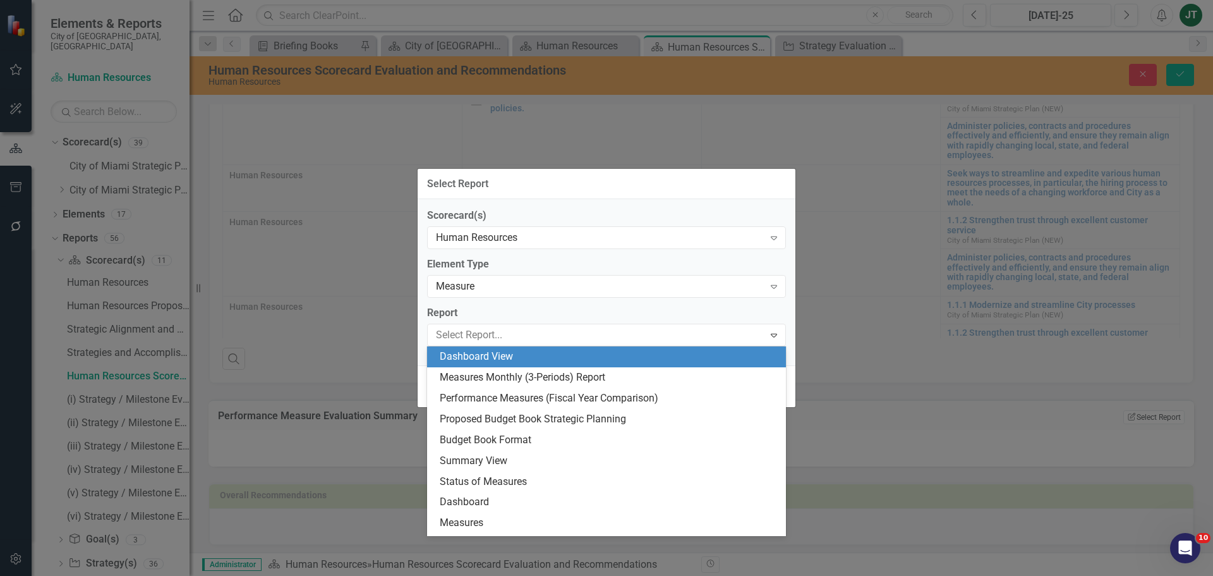
scroll to position [18, 0]
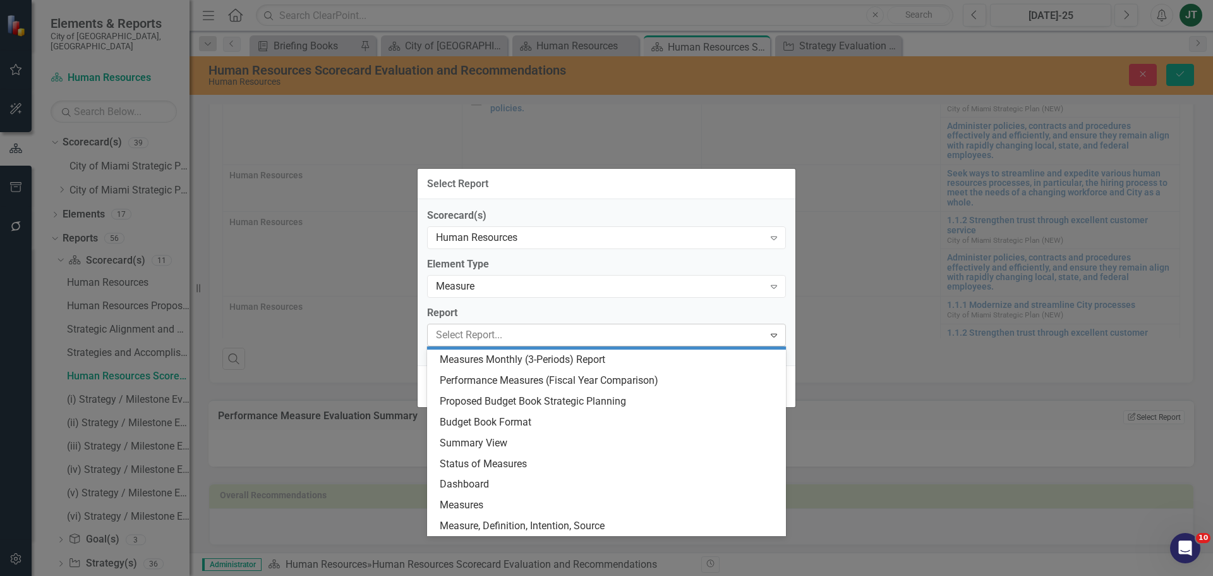
drag, startPoint x: 493, startPoint y: 504, endPoint x: 595, endPoint y: 323, distance: 208.0
click at [595, 323] on body "Elements & Reports City of Miami, FL Scorecard(s) Human Resources Search Dropdo…" at bounding box center [606, 288] width 1213 height 576
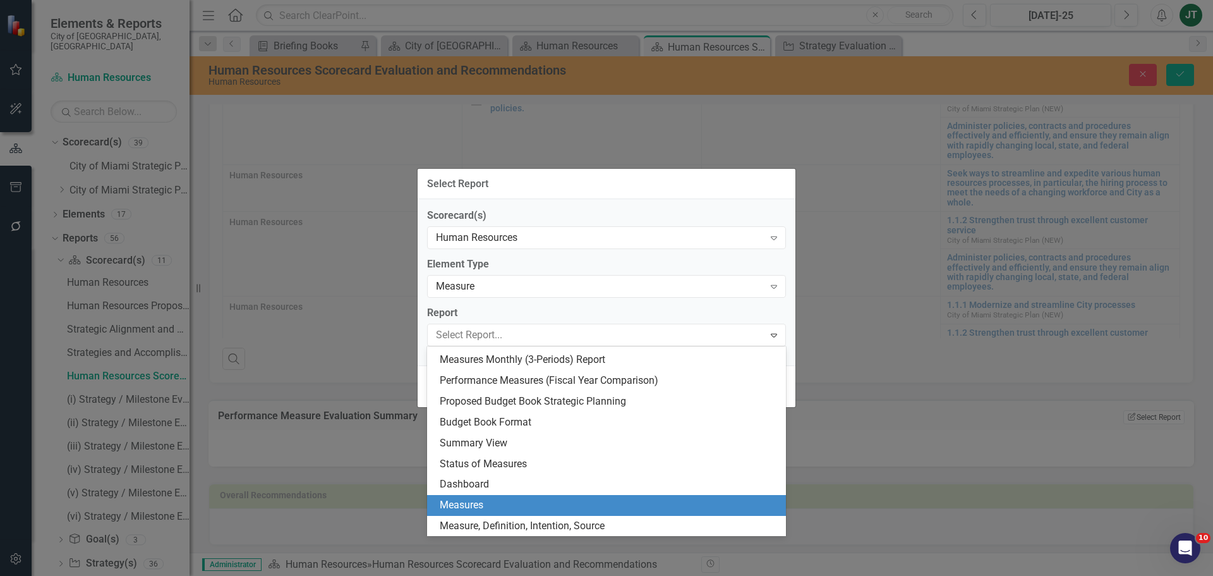
scroll to position [0, 0]
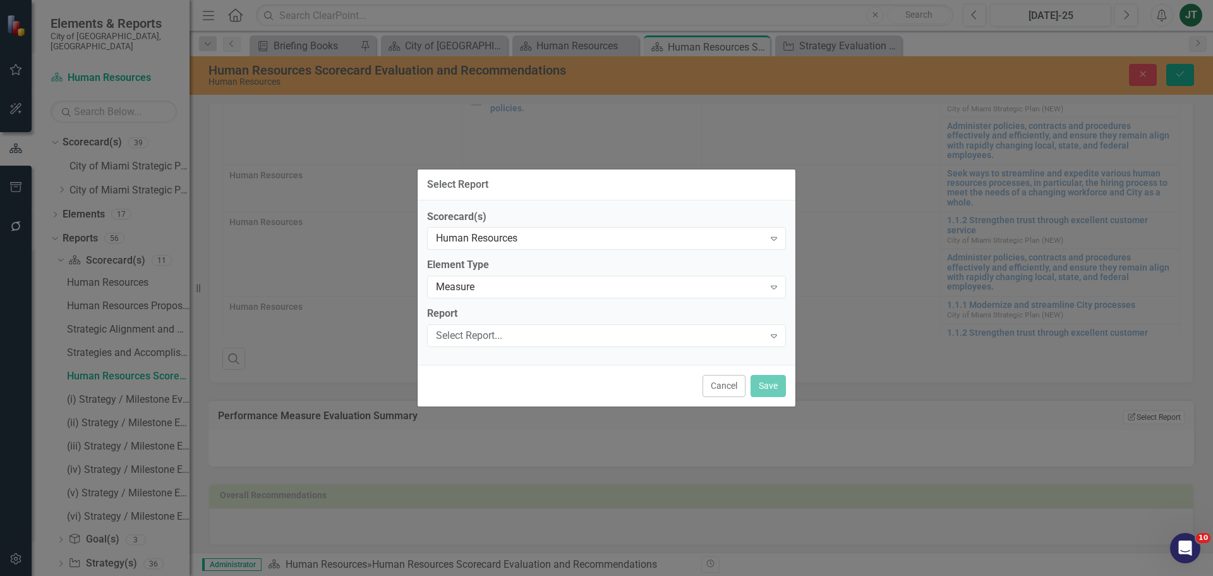
click at [854, 398] on div "Select Report Scorecard(s) Human Resources Expand Element Type Measure Expand R…" at bounding box center [606, 288] width 1213 height 576
click at [729, 384] on button "Cancel" at bounding box center [724, 386] width 43 height 22
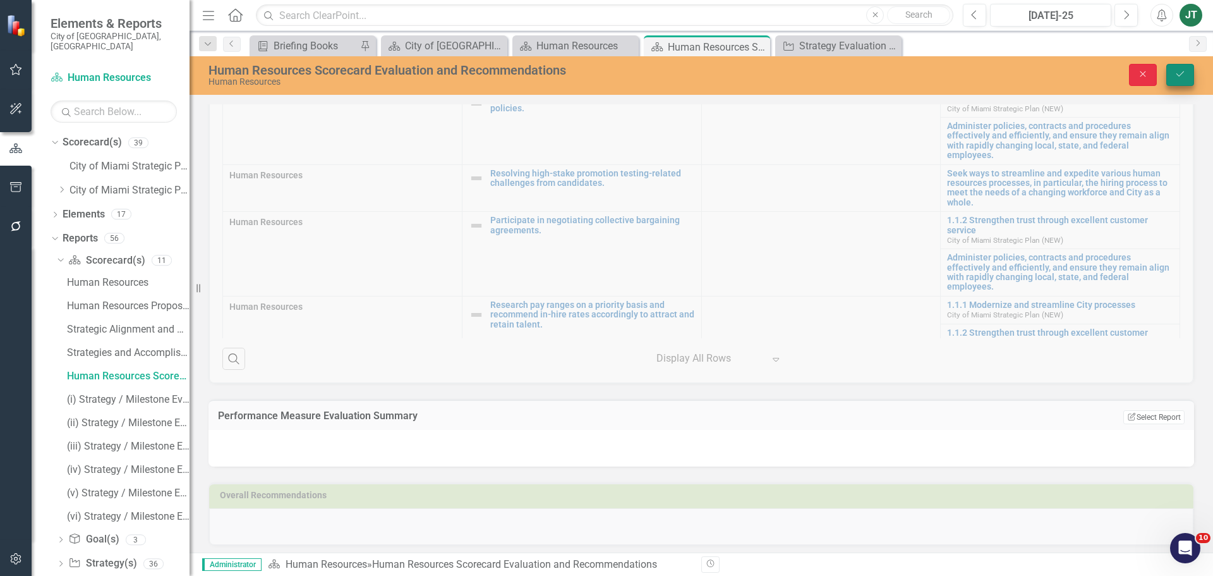
drag, startPoint x: 1134, startPoint y: 75, endPoint x: 1179, endPoint y: 85, distance: 45.9
click at [1174, 99] on div "Human Resources Scorecard Evaluation and Recommendations Human Resources Close …" at bounding box center [702, 304] width 1024 height 496
click at [1181, 79] on button "Save" at bounding box center [1181, 75] width 28 height 22
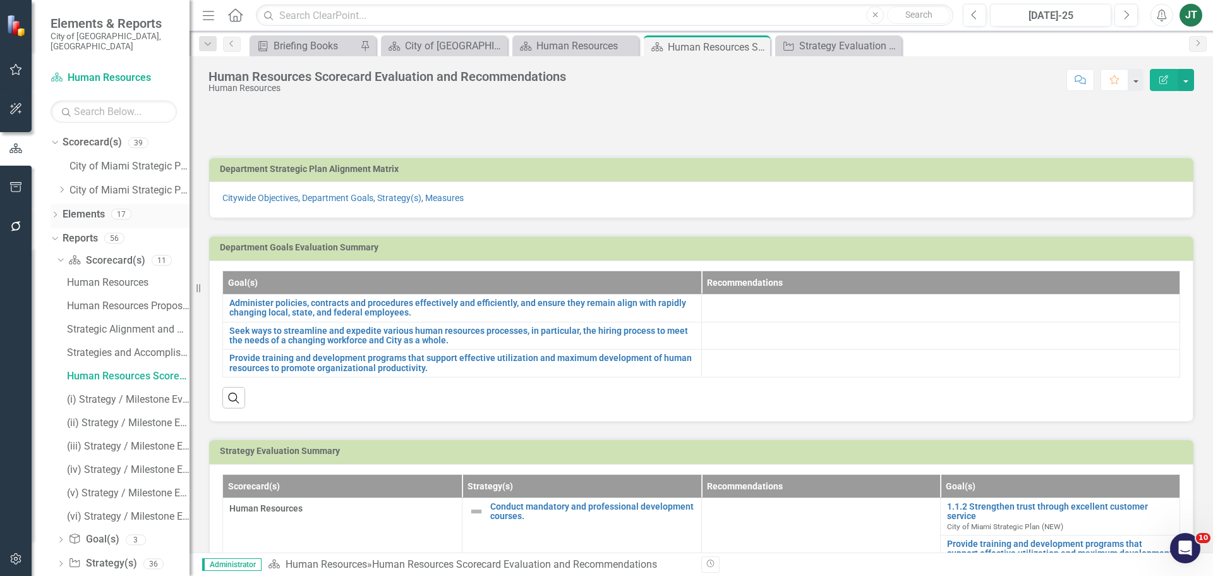
click at [80, 207] on link "Elements" at bounding box center [84, 214] width 42 height 15
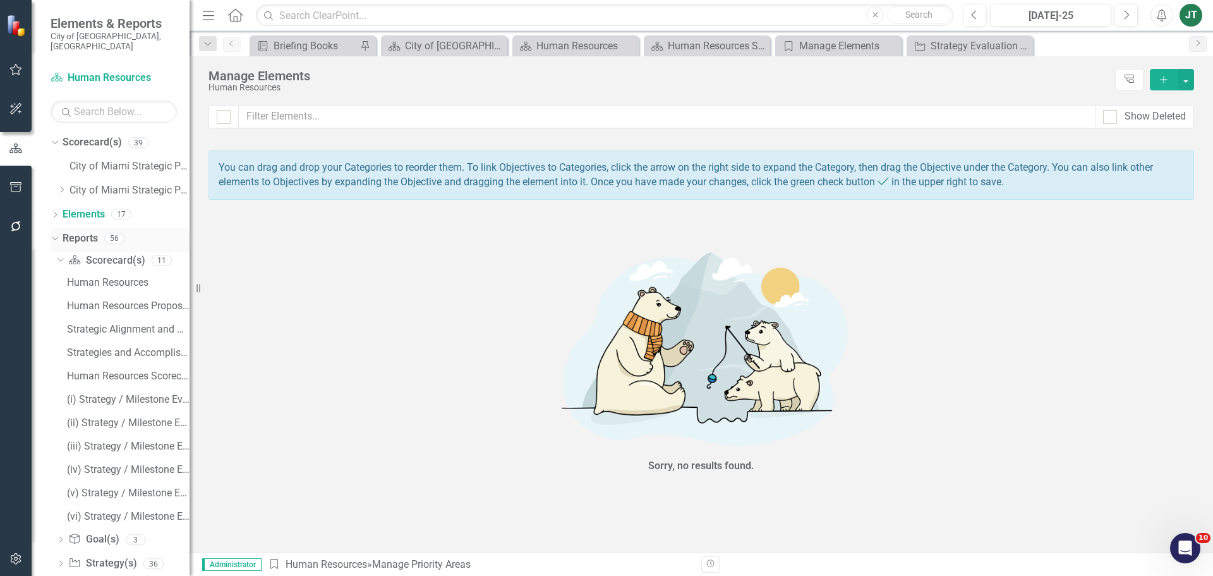
click at [82, 228] on div "Reports" at bounding box center [80, 238] width 35 height 21
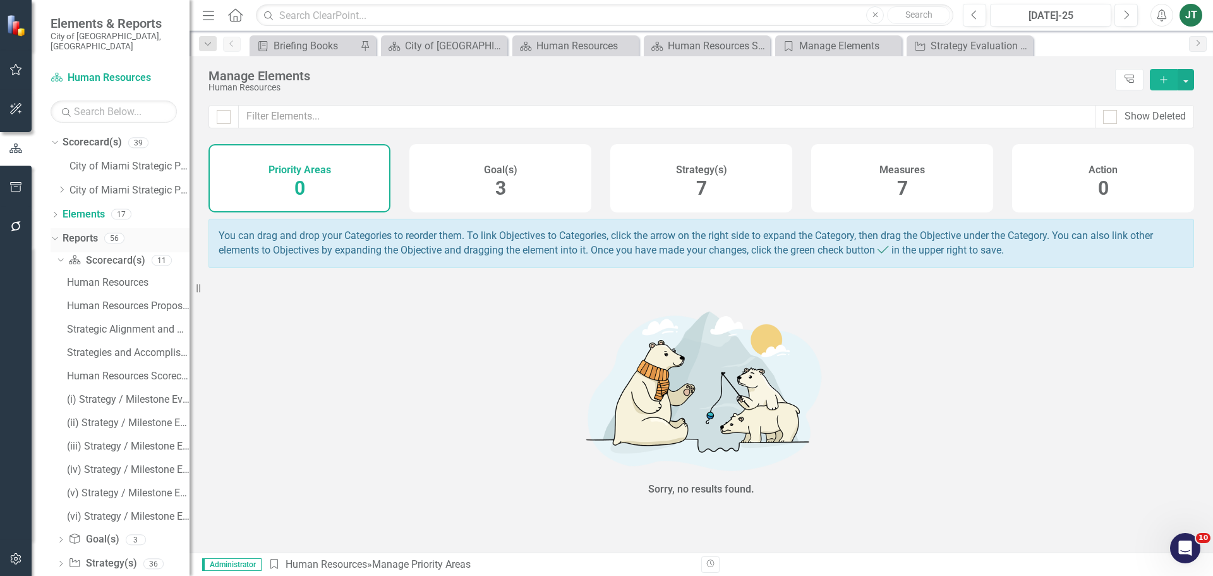
click at [54, 233] on icon "Dropdown" at bounding box center [53, 237] width 7 height 9
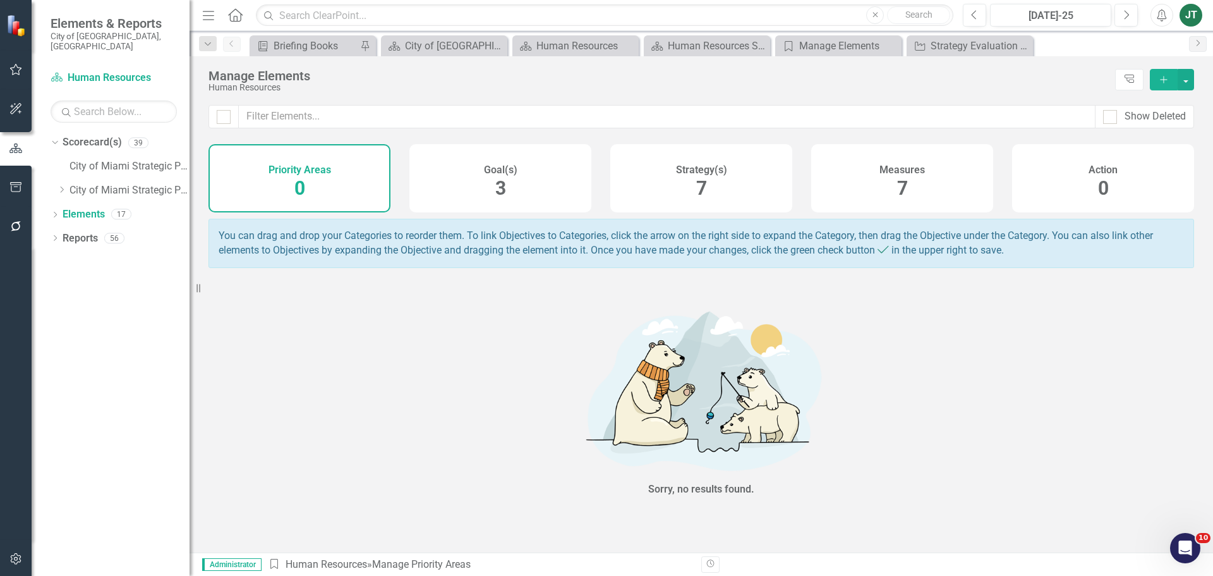
click at [847, 183] on div "Measures 7" at bounding box center [902, 178] width 182 height 68
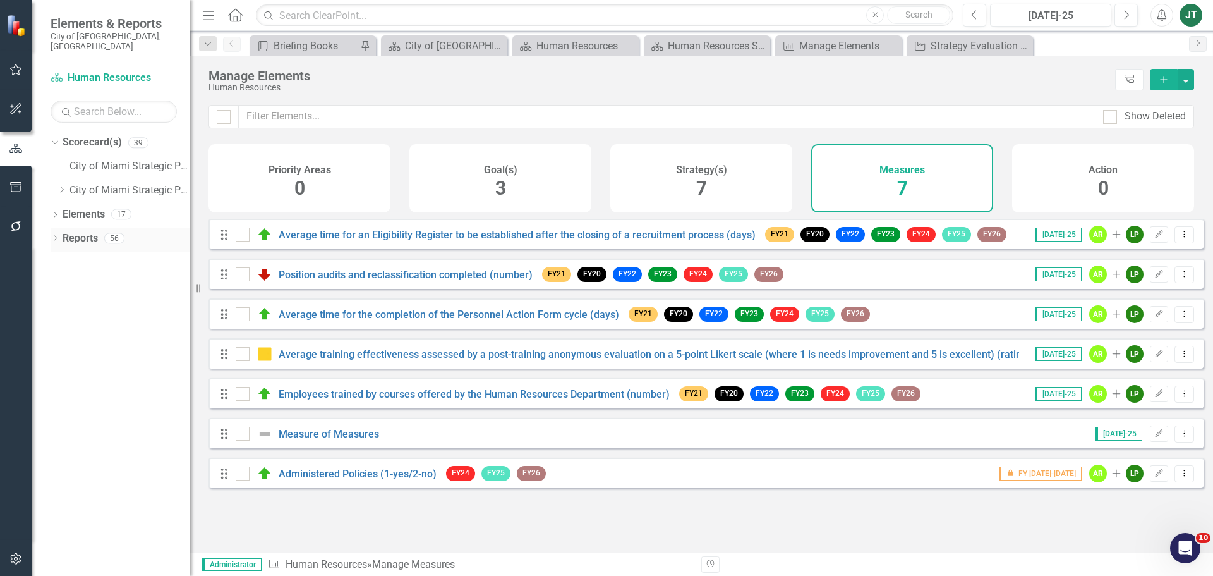
click at [85, 231] on link "Reports" at bounding box center [80, 238] width 35 height 15
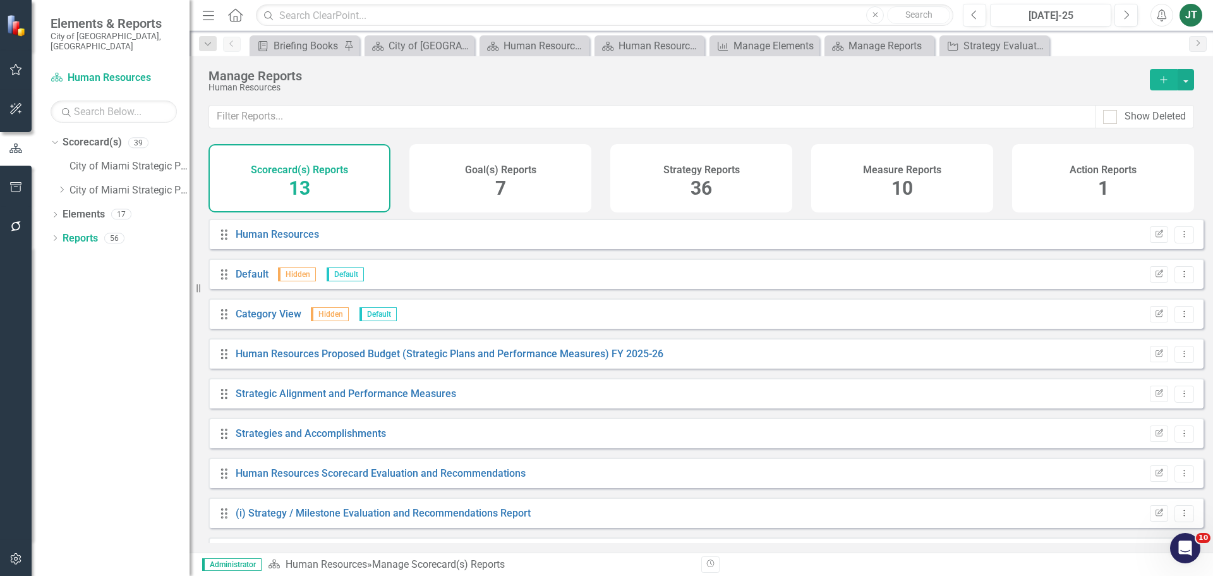
click at [928, 181] on div "Measure Reports 10" at bounding box center [902, 178] width 182 height 68
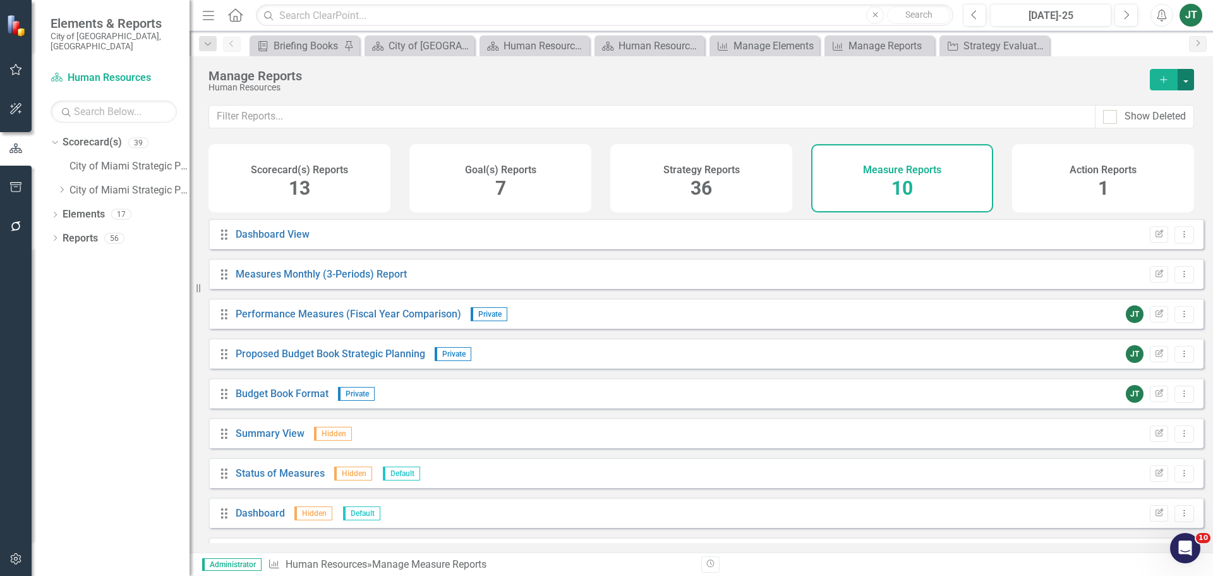
click at [1182, 80] on button "button" at bounding box center [1186, 79] width 16 height 21
click at [1158, 126] on link "Copy Add From Template" at bounding box center [1135, 125] width 118 height 23
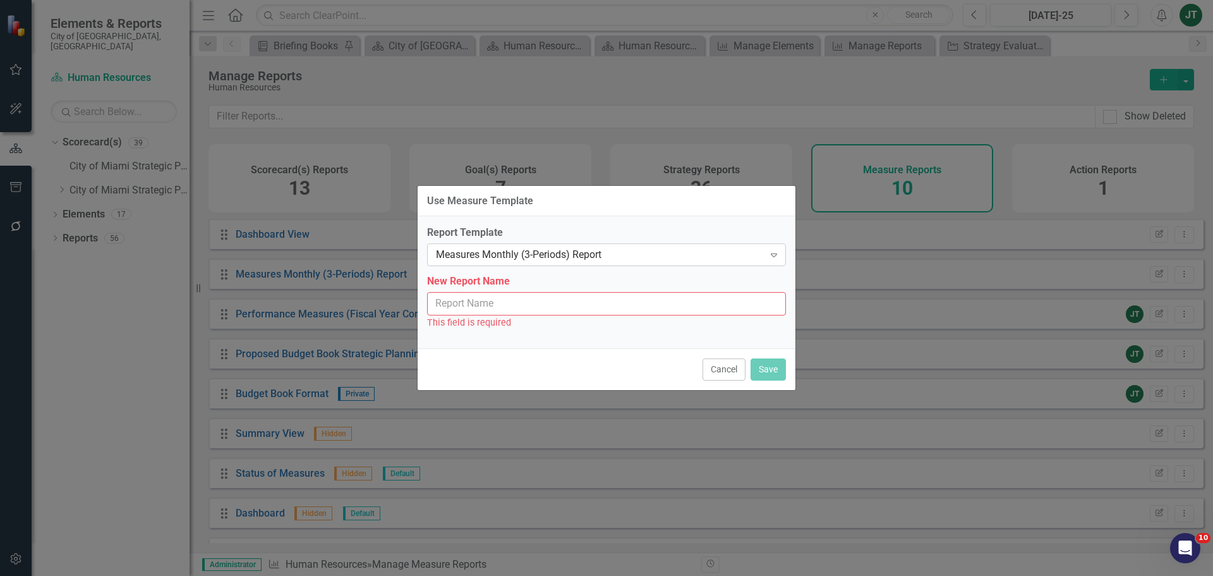
click at [556, 252] on div "Measures Monthly (3-Periods) Report" at bounding box center [600, 255] width 328 height 15
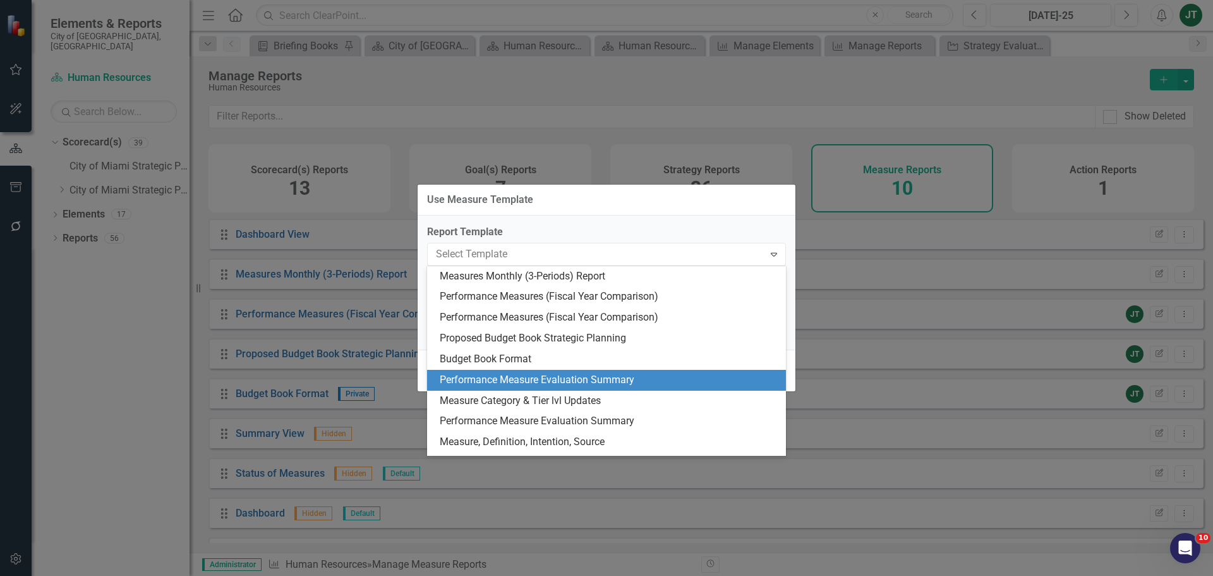
scroll to position [18, 0]
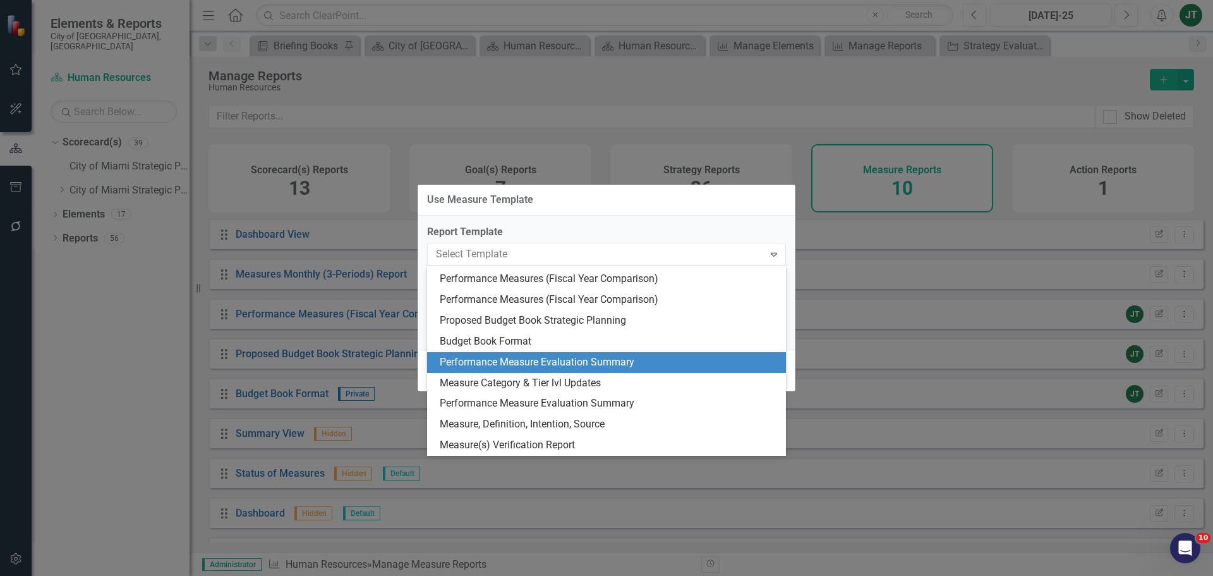
click at [514, 363] on div "Performance Measure Evaluation Summary" at bounding box center [609, 362] width 339 height 15
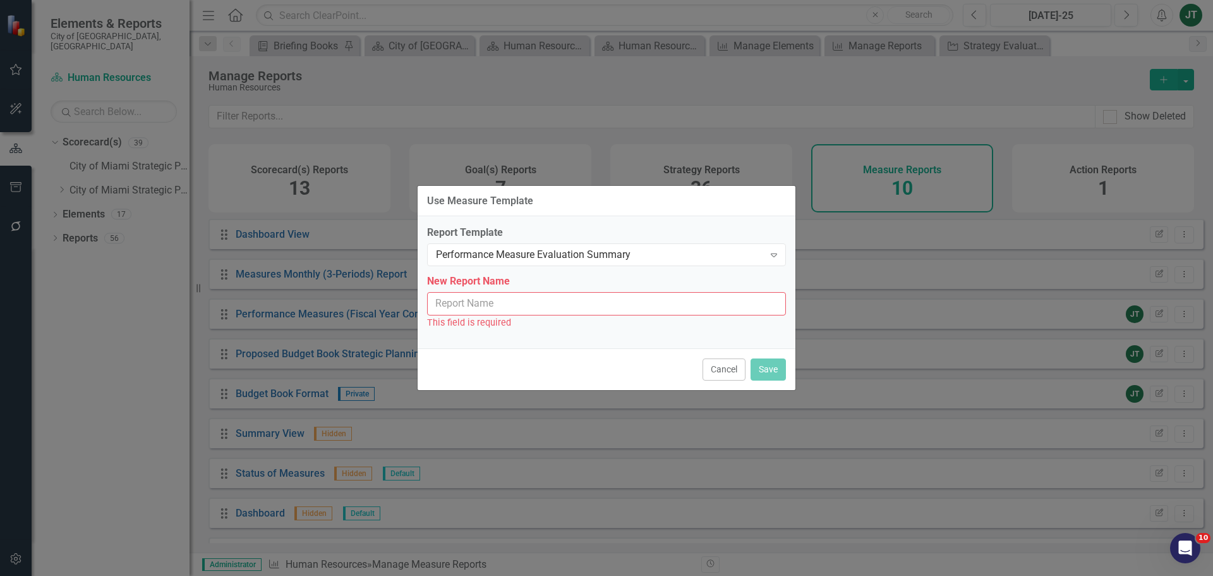
click at [526, 299] on input "New Report Name" at bounding box center [606, 303] width 359 height 23
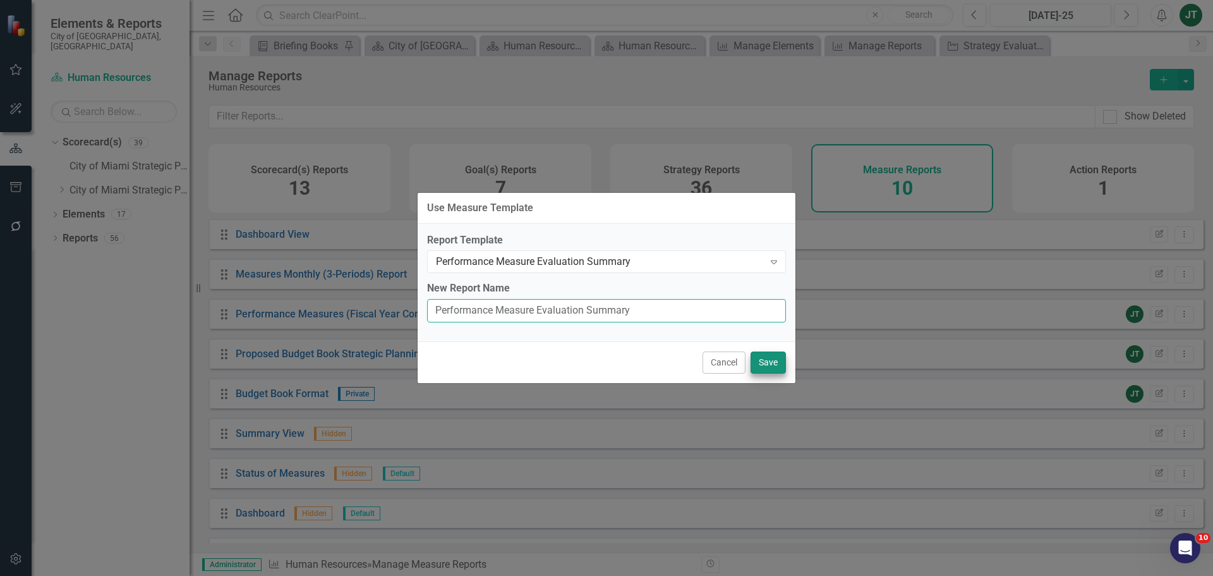
type input "Performance Measure Evaluation Summary"
click at [760, 370] on button "Save" at bounding box center [768, 362] width 35 height 22
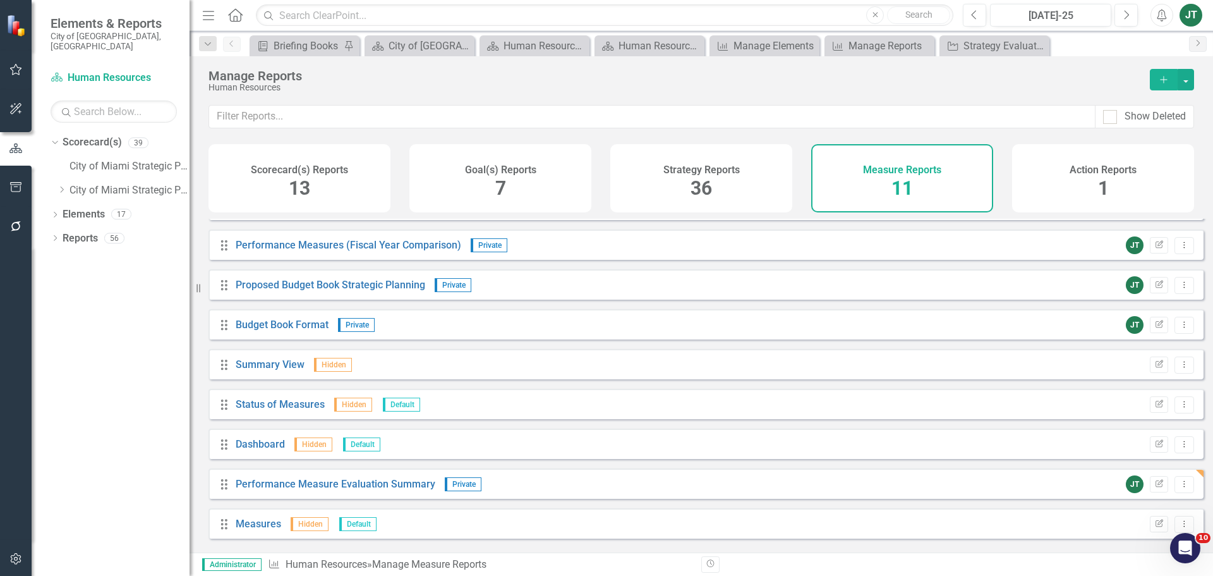
scroll to position [114, 0]
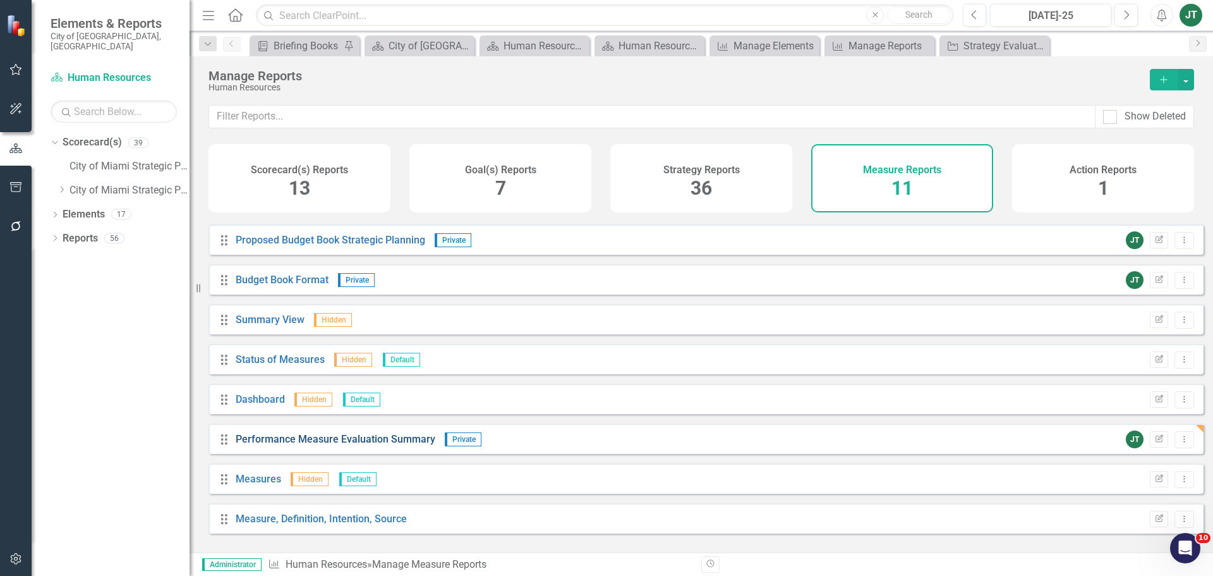
click at [355, 445] on link "Performance Measure Evaluation Summary" at bounding box center [336, 439] width 200 height 12
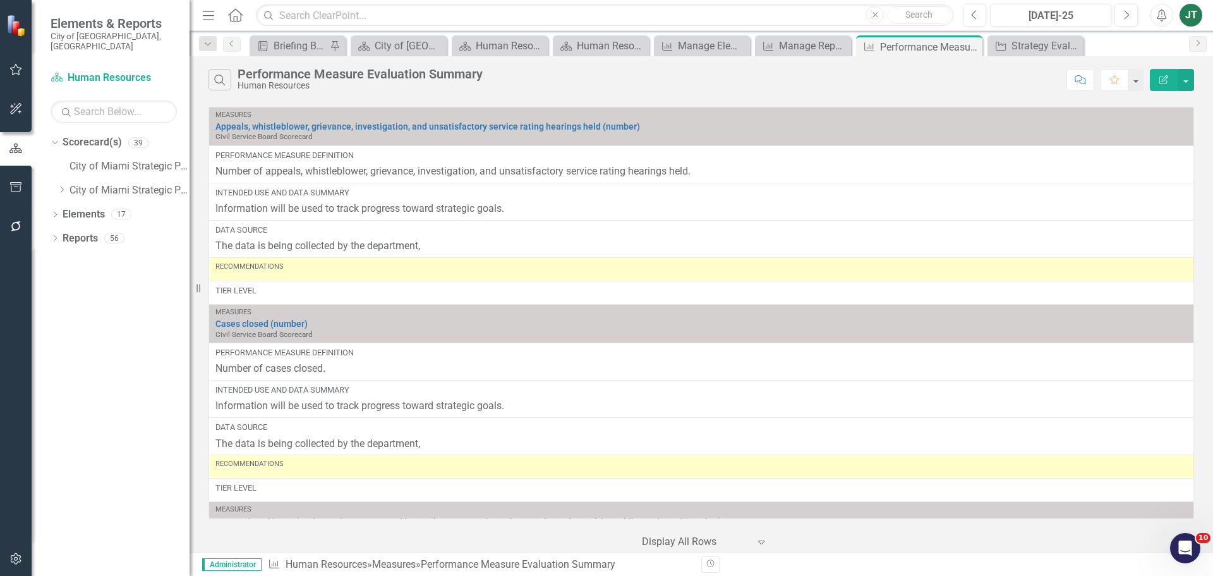
click at [1170, 83] on button "Edit Report" at bounding box center [1164, 80] width 28 height 22
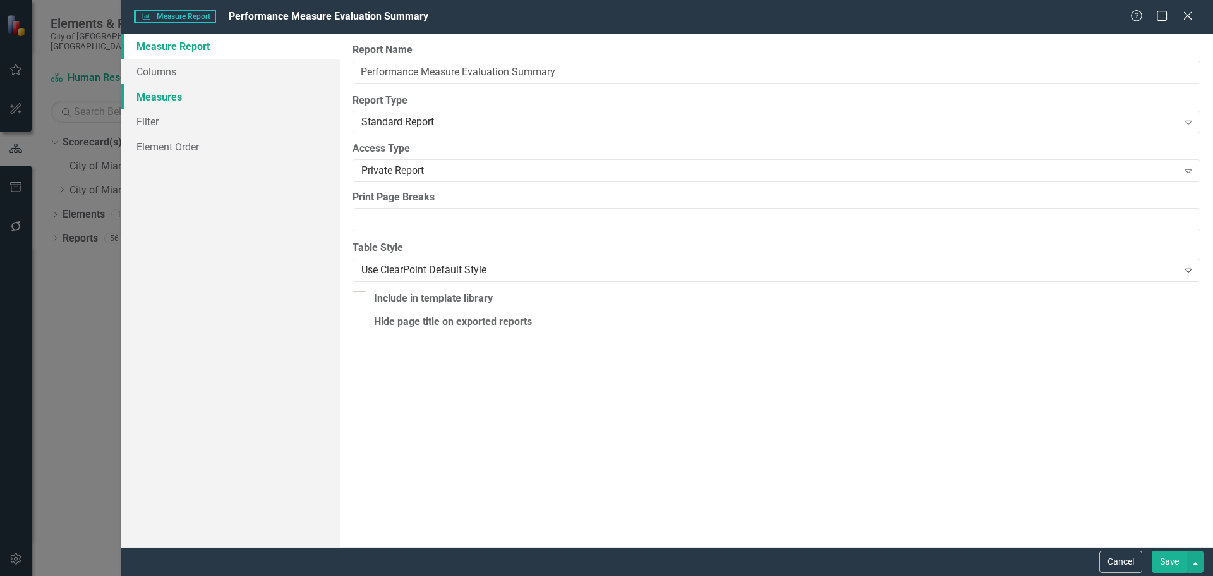
click at [193, 104] on link "Measures" at bounding box center [230, 96] width 219 height 25
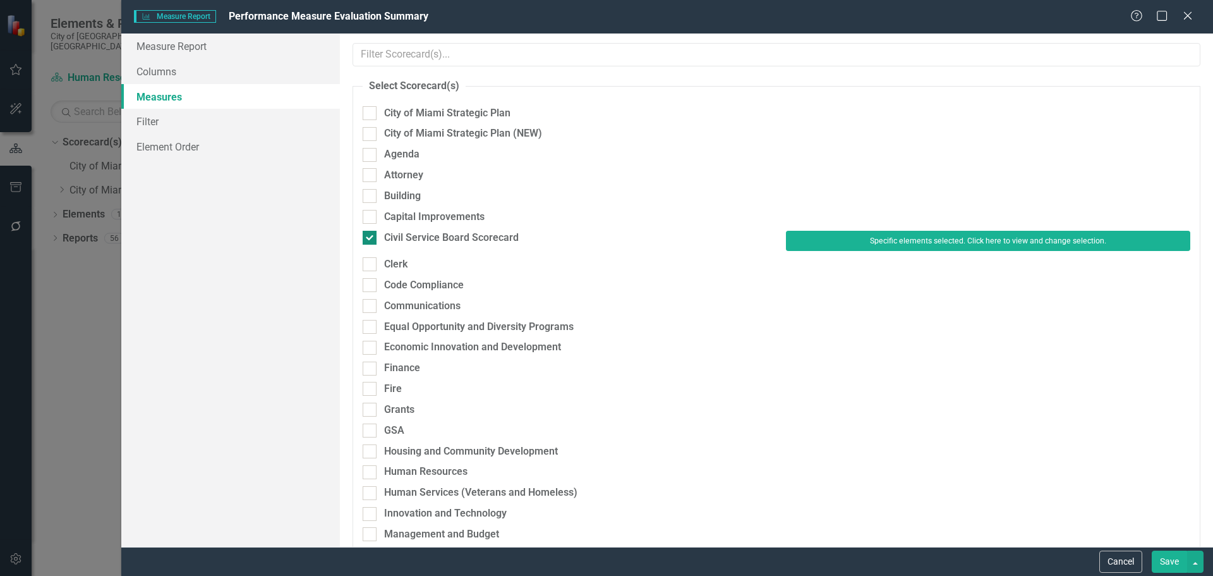
click at [433, 234] on div "Civil Service Board Scorecard" at bounding box center [451, 238] width 135 height 15
click at [371, 234] on input "Civil Service Board Scorecard" at bounding box center [367, 235] width 8 height 8
checkbox input "false"
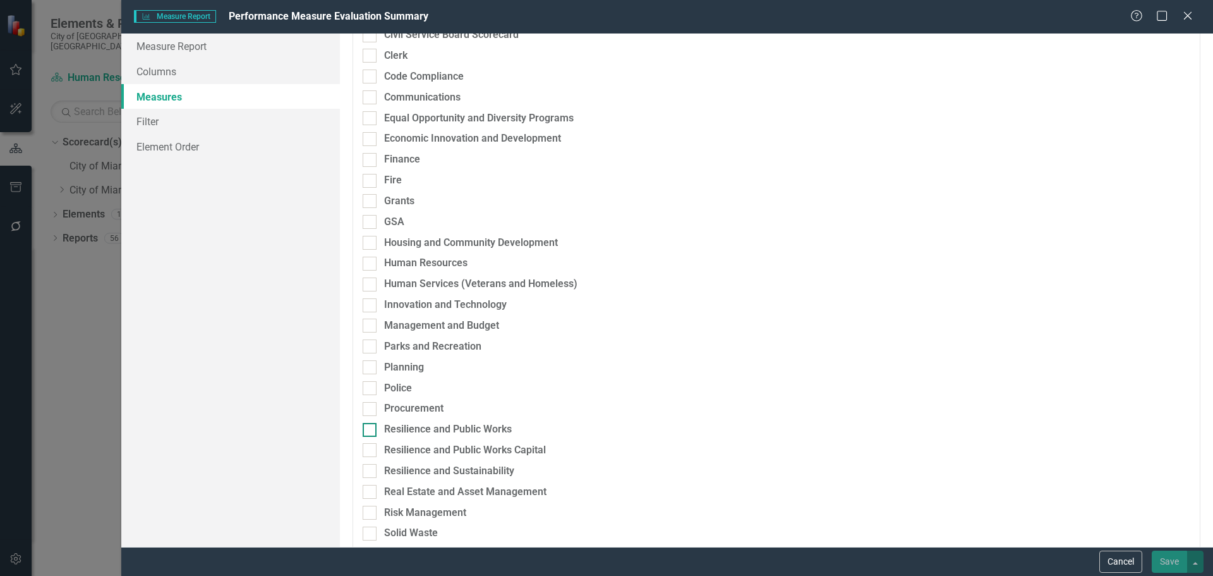
scroll to position [253, 0]
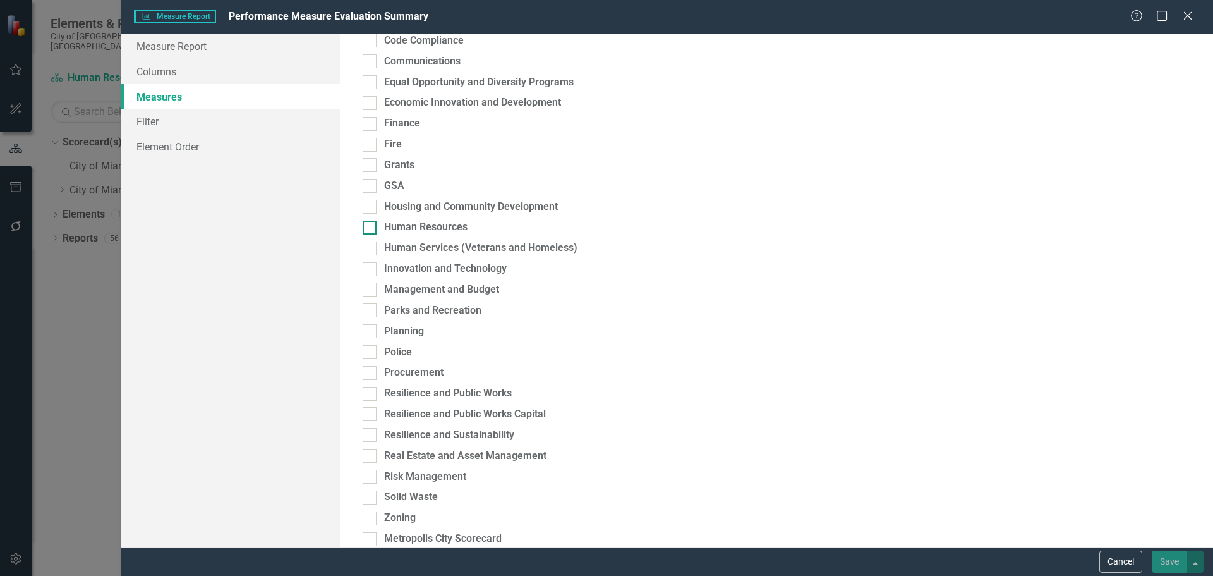
click at [413, 228] on div "Human Resources" at bounding box center [425, 227] width 83 height 15
click at [371, 228] on input "Human Resources" at bounding box center [367, 225] width 8 height 8
checkbox input "true"
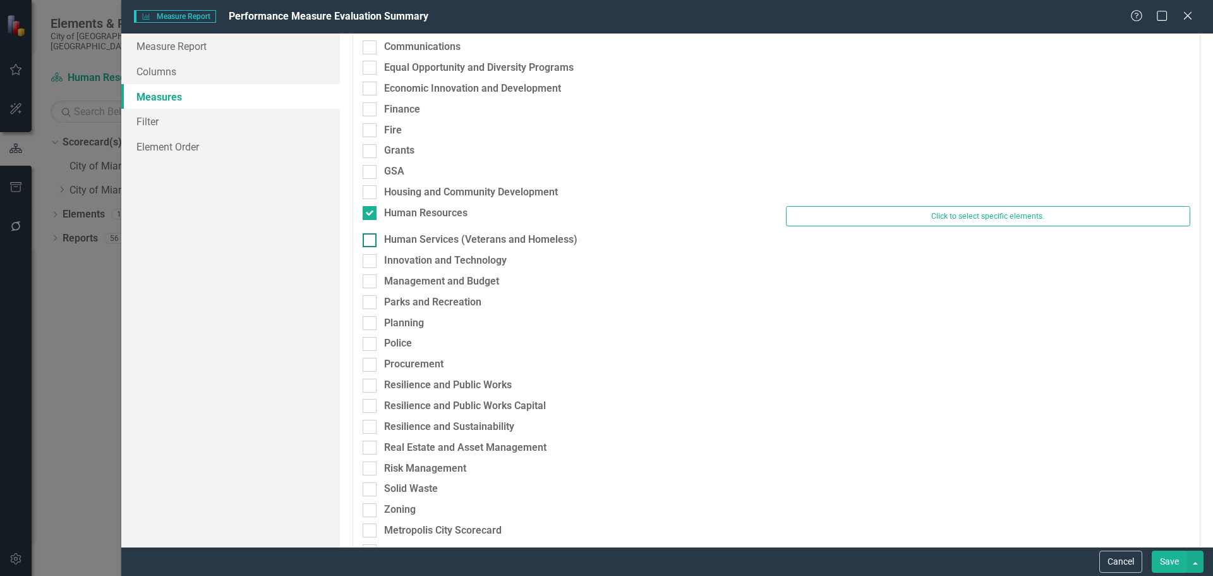
scroll to position [239, 0]
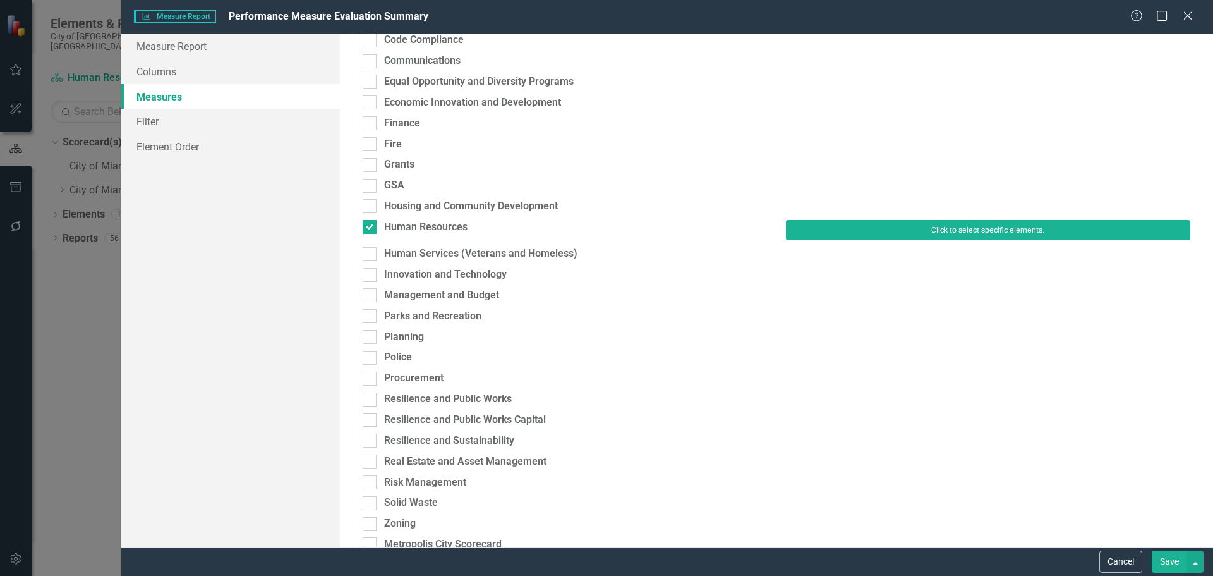
click at [851, 231] on button "Click to select specific elements." at bounding box center [988, 230] width 404 height 20
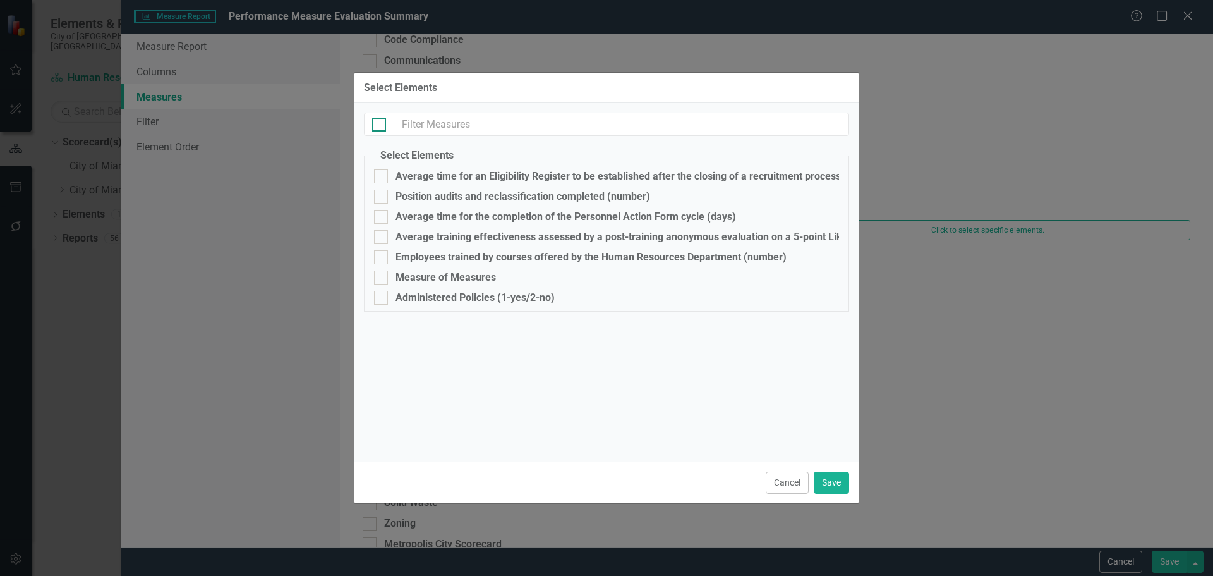
click at [379, 123] on input "checkbox" at bounding box center [376, 122] width 8 height 8
checkbox input "true"
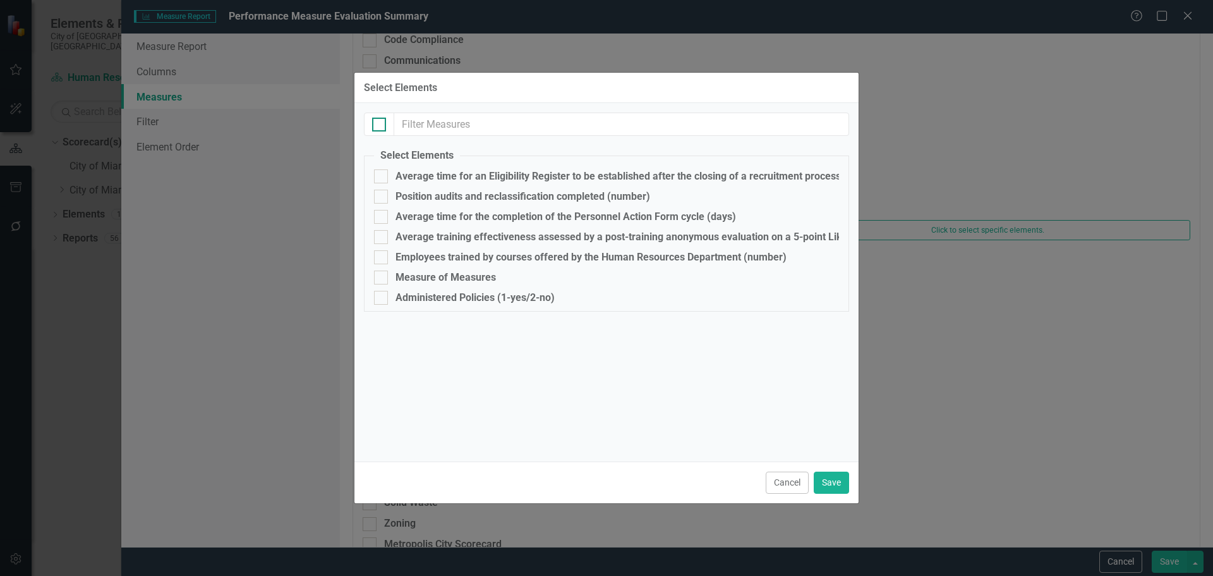
checkbox input "true"
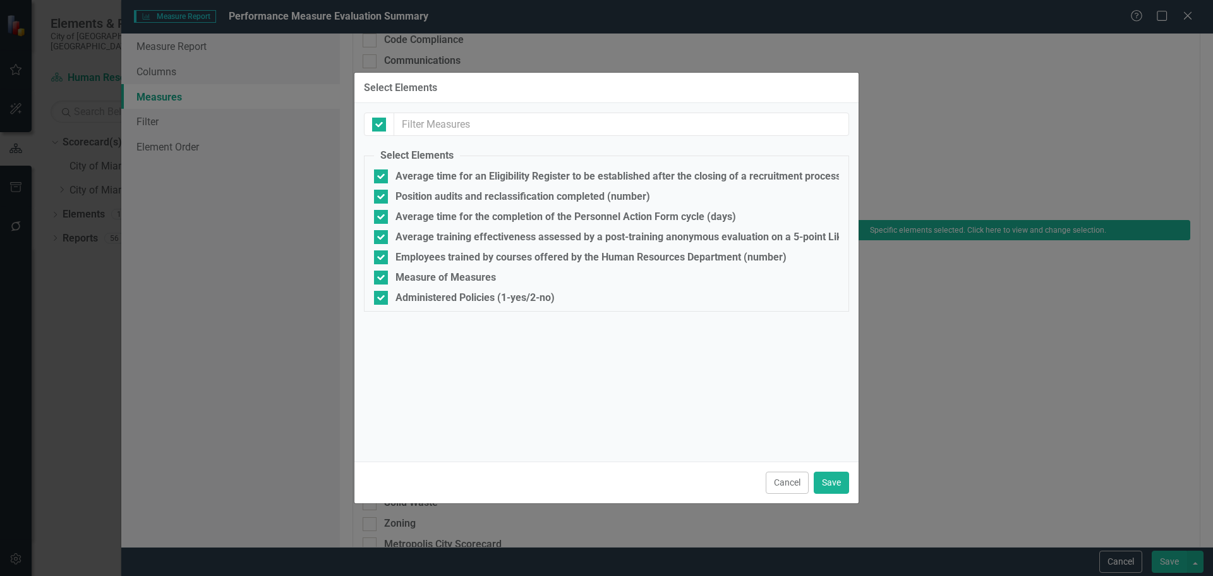
click at [376, 270] on fieldset "Select Elements Average time for an Eligibility Register to be established afte…" at bounding box center [606, 230] width 485 height 163
click at [382, 277] on div at bounding box center [381, 277] width 14 height 14
click at [382, 277] on input "Measure of Measures" at bounding box center [378, 274] width 8 height 8
checkbox input "false"
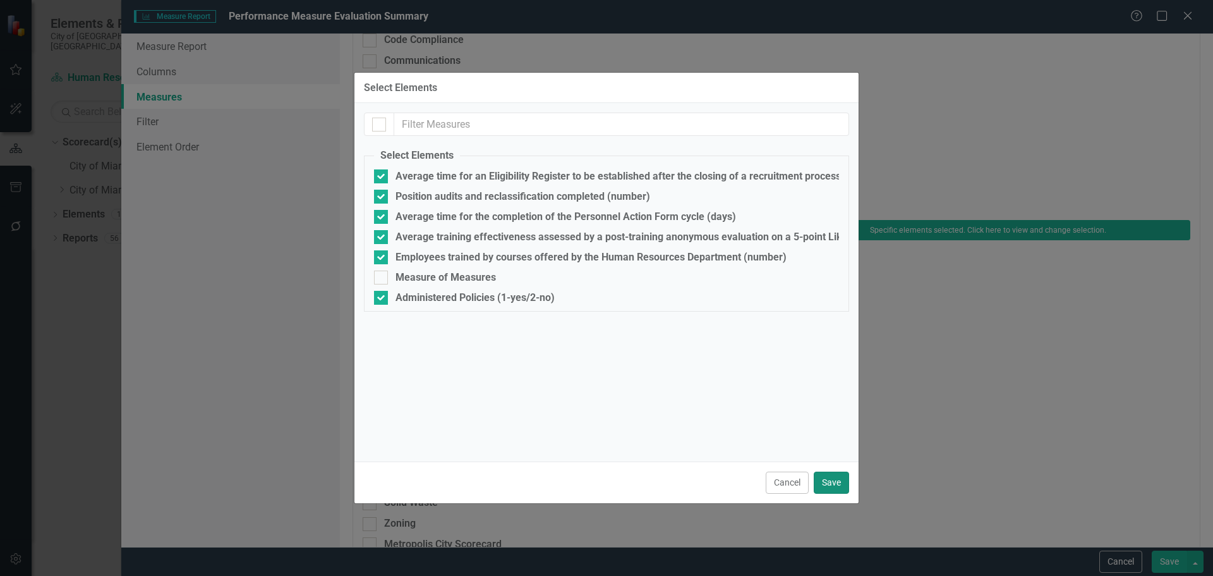
click at [837, 478] on button "Save" at bounding box center [831, 482] width 35 height 22
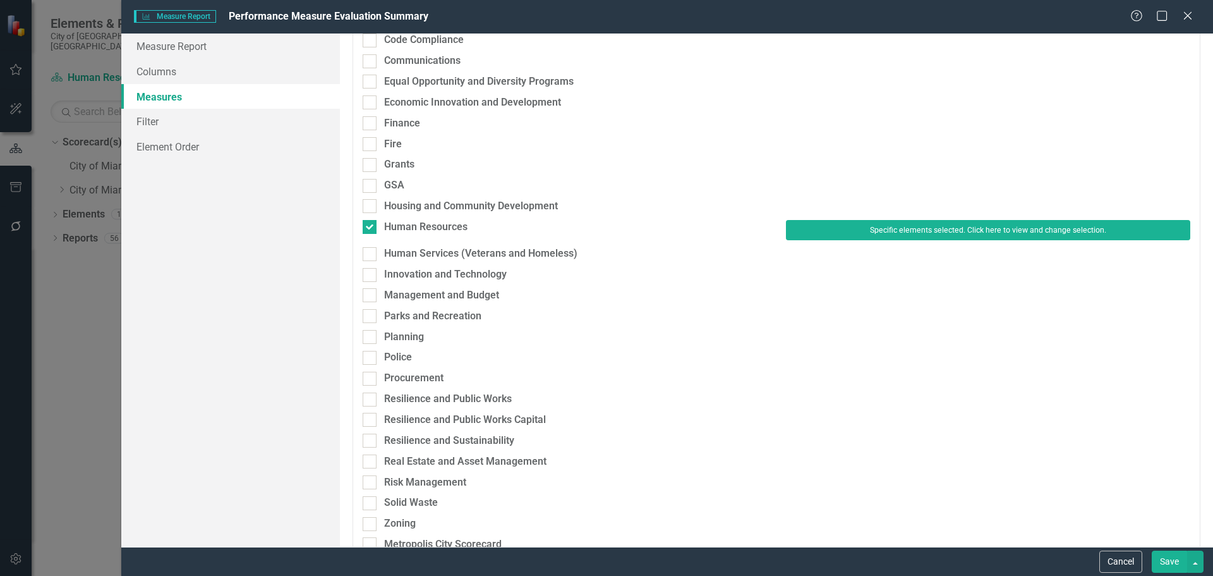
click at [1176, 556] on button "Save" at bounding box center [1169, 561] width 35 height 22
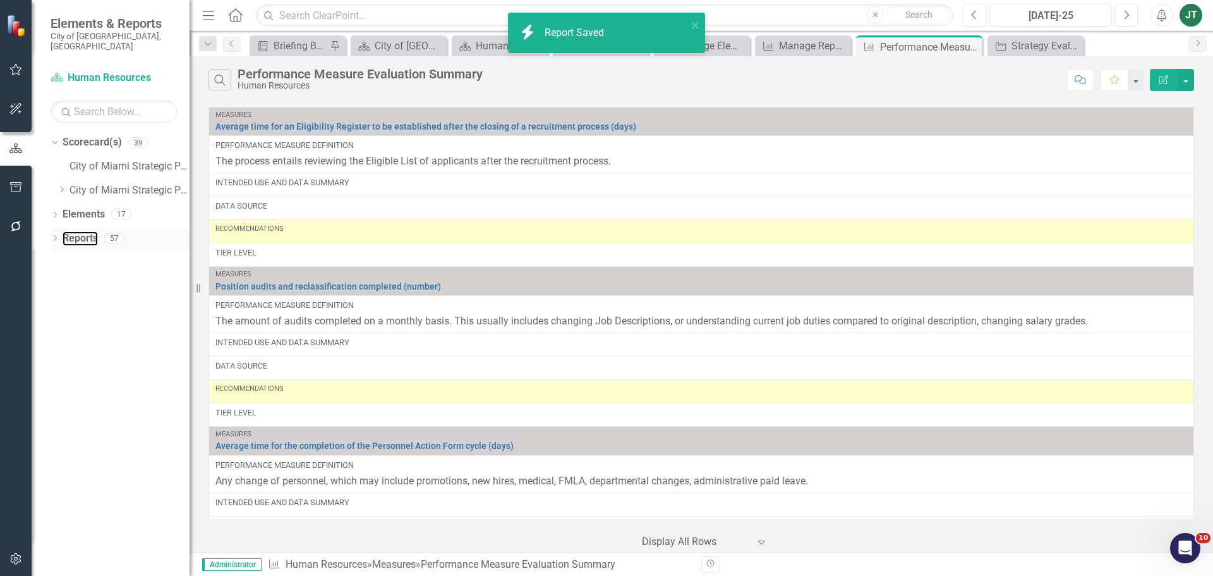
drag, startPoint x: 83, startPoint y: 227, endPoint x: 167, endPoint y: 223, distance: 84.1
click at [83, 231] on link "Reports" at bounding box center [80, 238] width 35 height 15
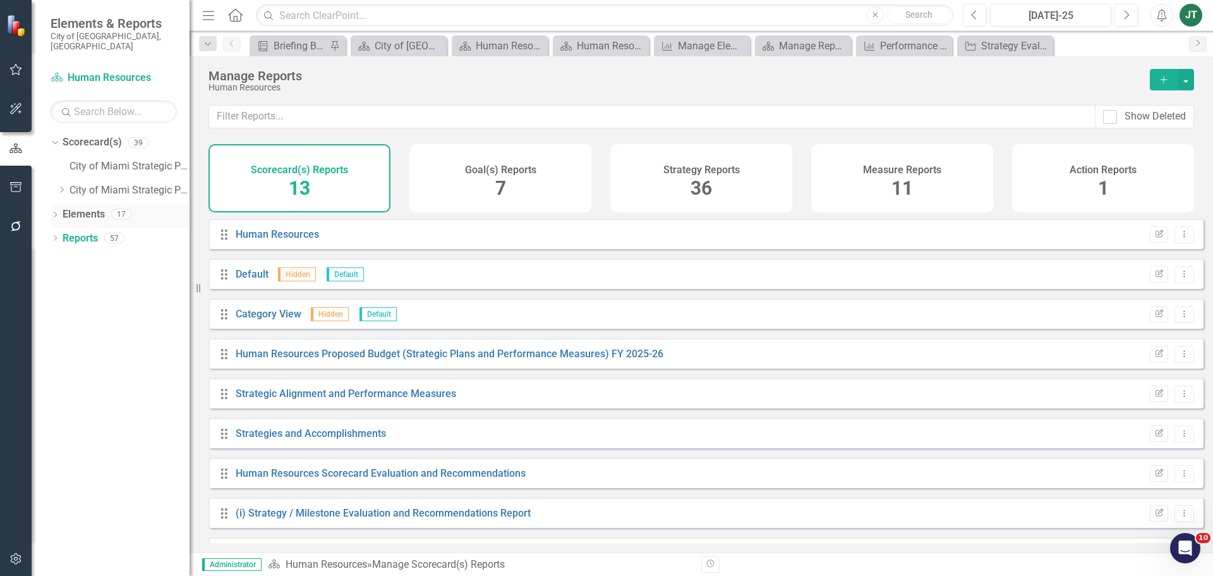
click at [83, 207] on link "Elements" at bounding box center [84, 214] width 42 height 15
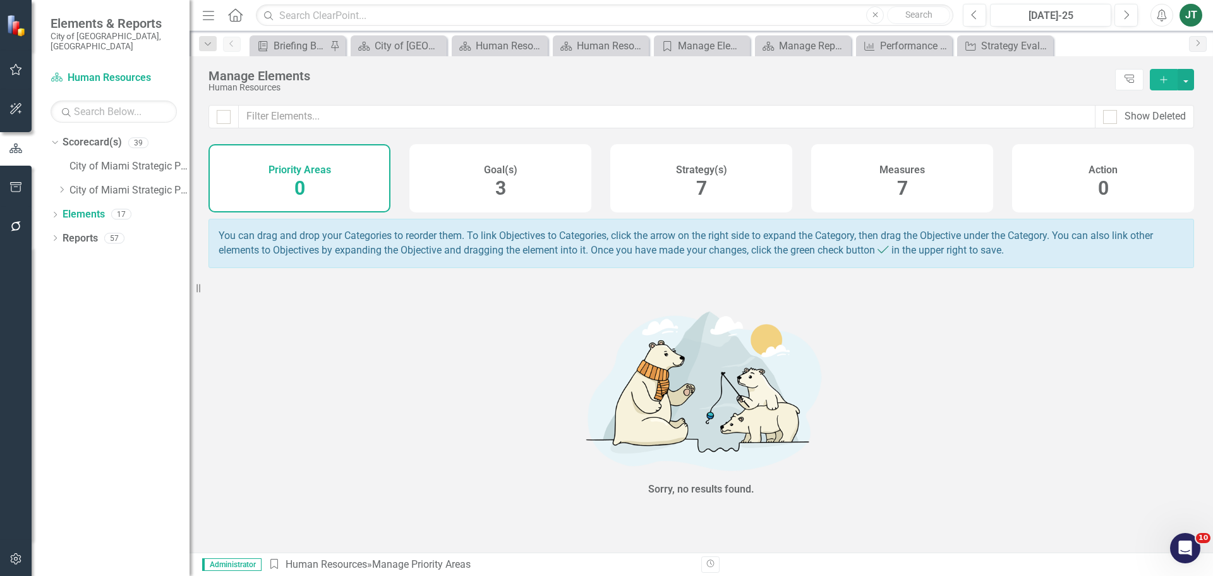
click at [1103, 182] on span "0" at bounding box center [1103, 188] width 11 height 22
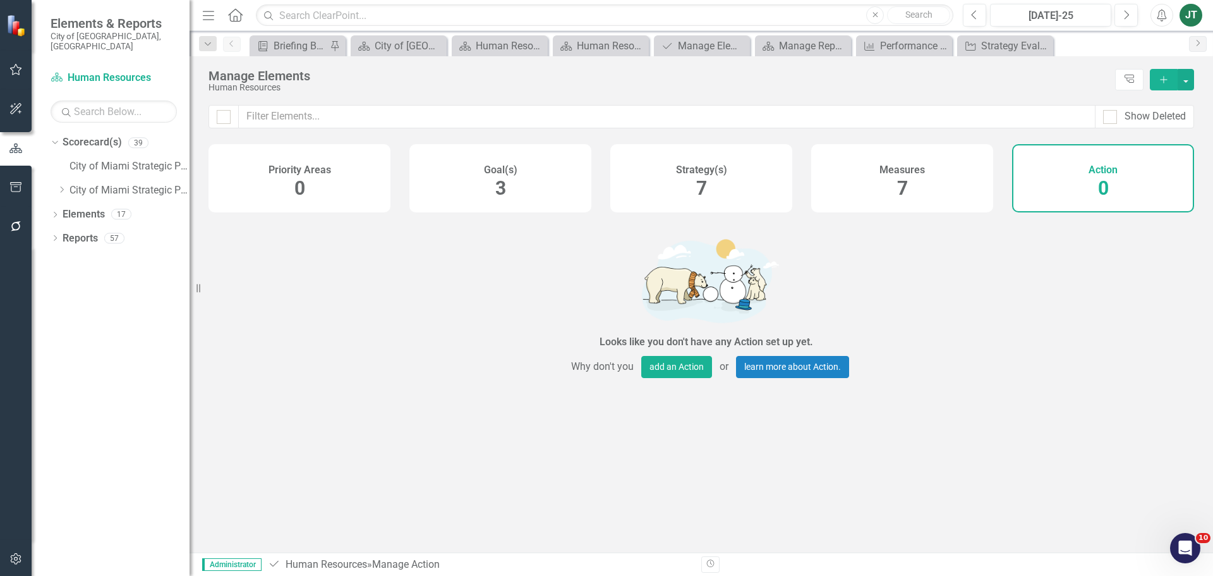
click at [1160, 76] on icon "Add" at bounding box center [1163, 79] width 11 height 9
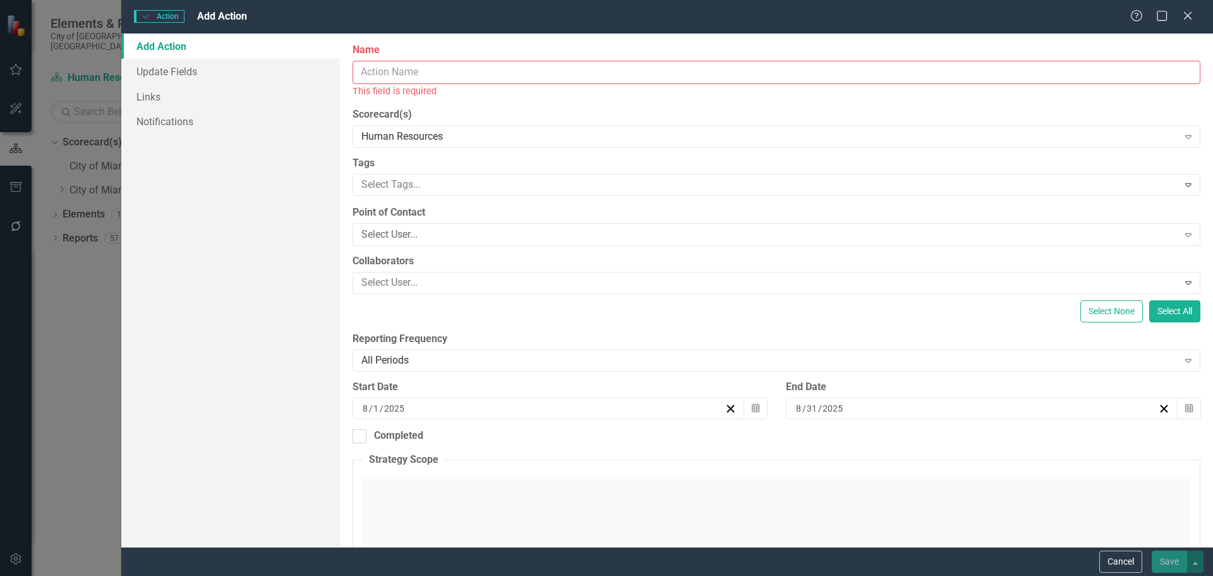
click at [394, 72] on input "Name" at bounding box center [777, 72] width 848 height 23
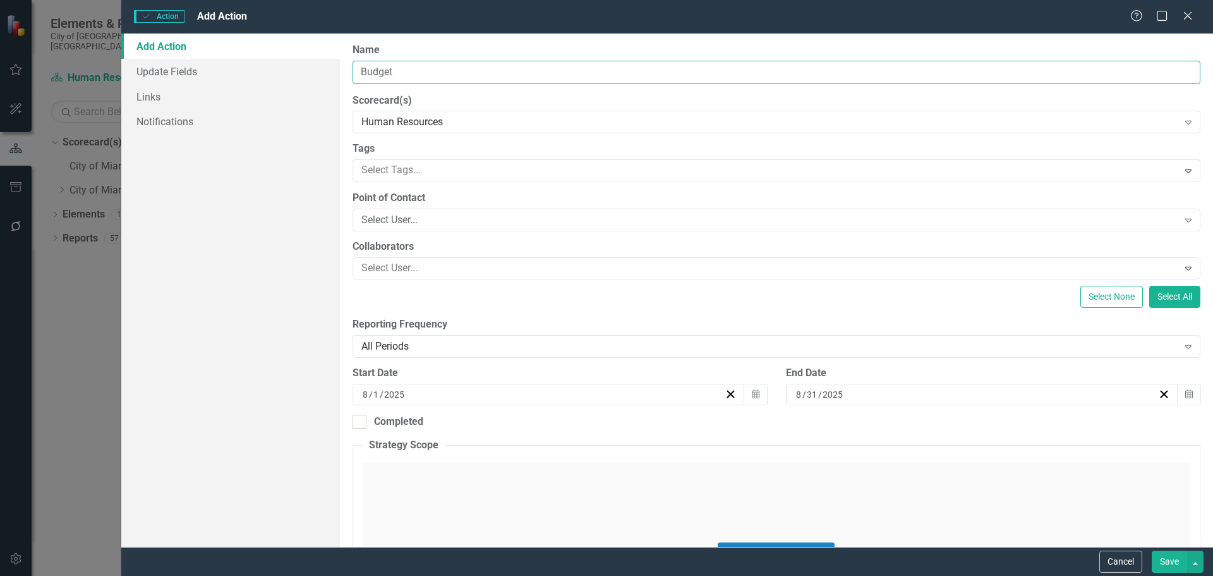
type input "Budget Cycle Checklist"
click at [1167, 558] on button "Save" at bounding box center [1169, 561] width 35 height 22
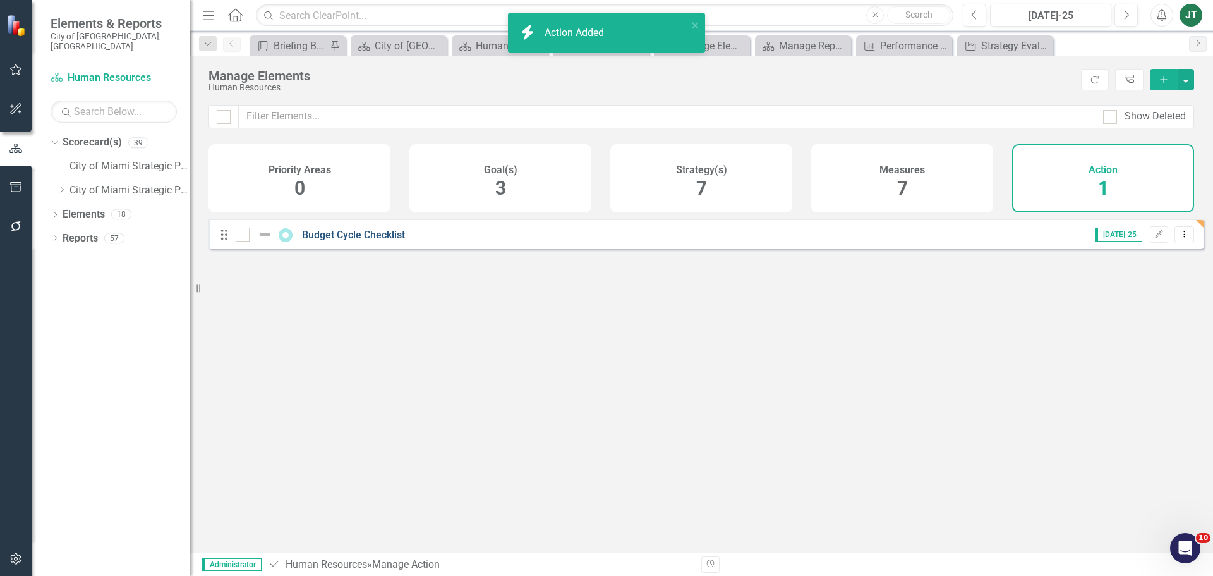
click at [349, 241] on link "Budget Cycle Checklist" at bounding box center [353, 235] width 103 height 12
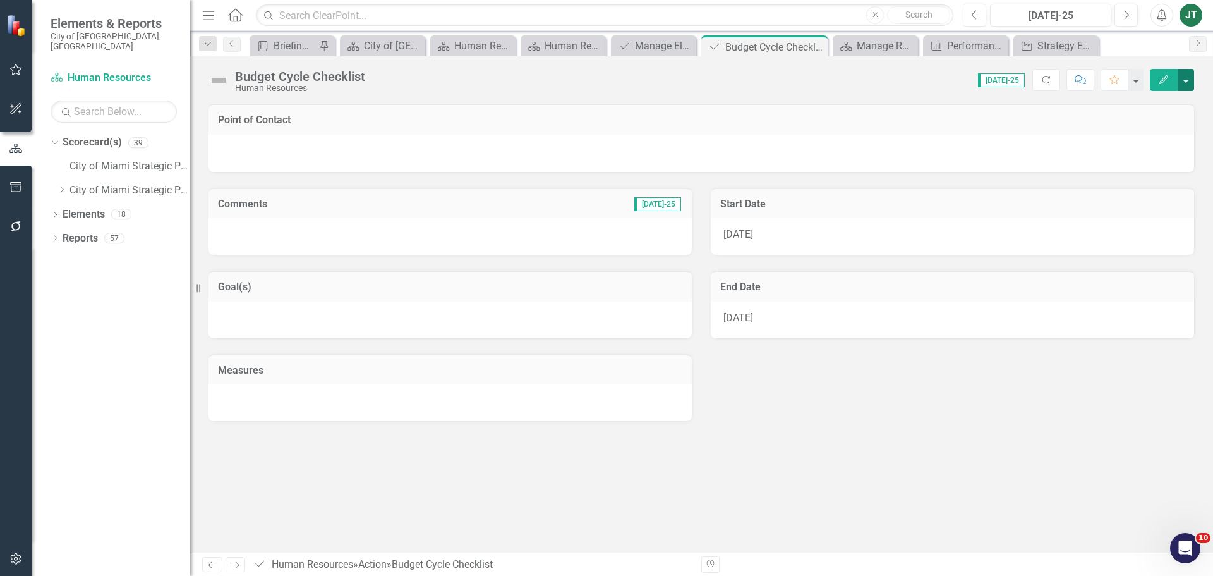
click at [1185, 75] on button "button" at bounding box center [1186, 80] width 16 height 22
click at [1148, 128] on link "Edit Report Edit Layout" at bounding box center [1142, 126] width 102 height 23
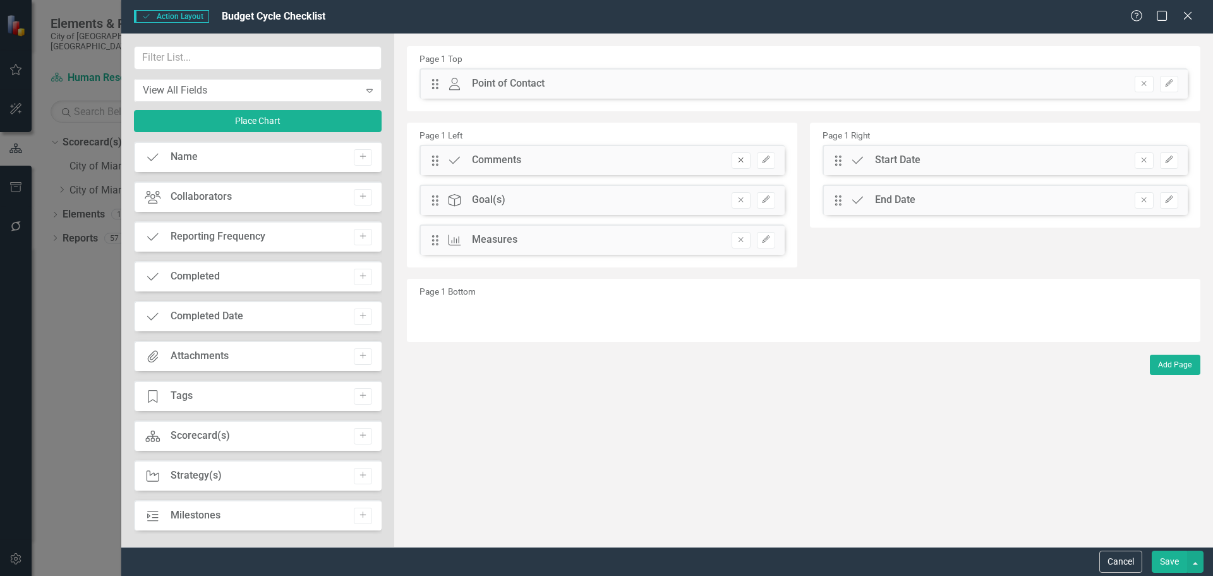
click at [732, 161] on button "Remove" at bounding box center [741, 160] width 18 height 16
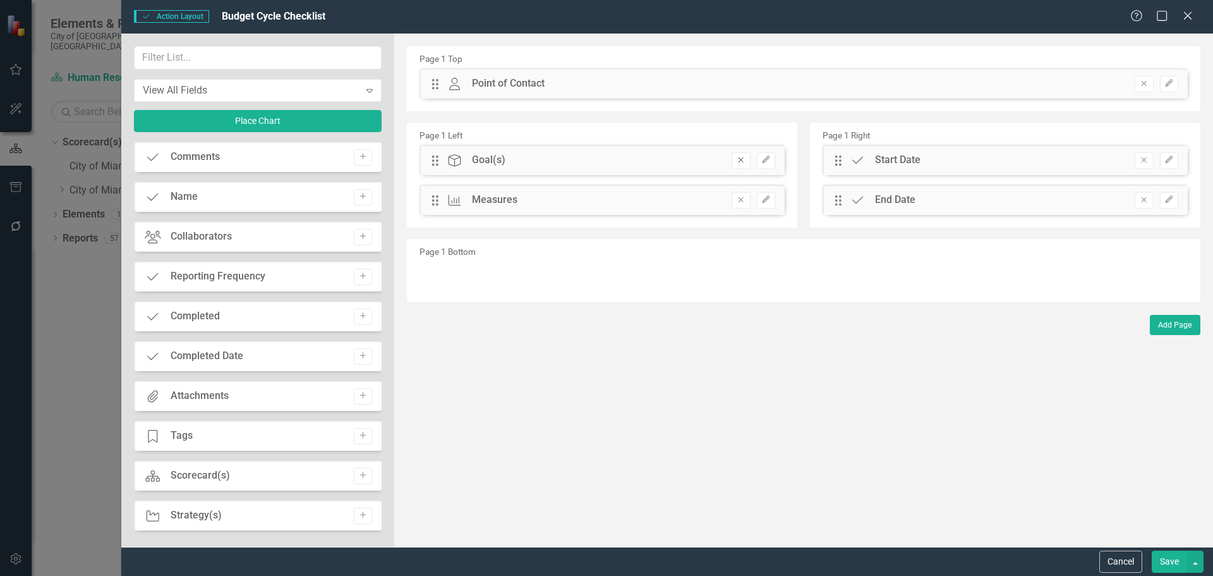
click at [739, 166] on button "Remove" at bounding box center [741, 160] width 18 height 16
drag, startPoint x: 737, startPoint y: 160, endPoint x: 782, endPoint y: 157, distance: 45.6
click at [739, 160] on icon "Remove" at bounding box center [740, 160] width 9 height 8
click at [1141, 81] on icon "Remove" at bounding box center [1144, 84] width 9 height 8
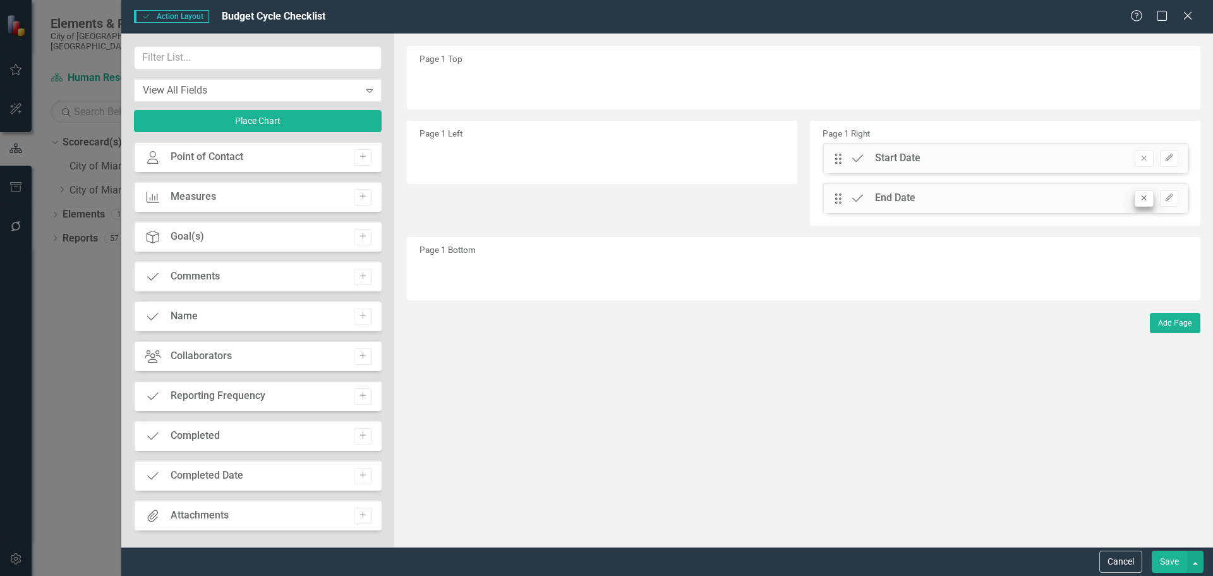
drag, startPoint x: 1141, startPoint y: 150, endPoint x: 1140, endPoint y: 180, distance: 30.3
click at [1141, 152] on button "Remove" at bounding box center [1144, 158] width 18 height 16
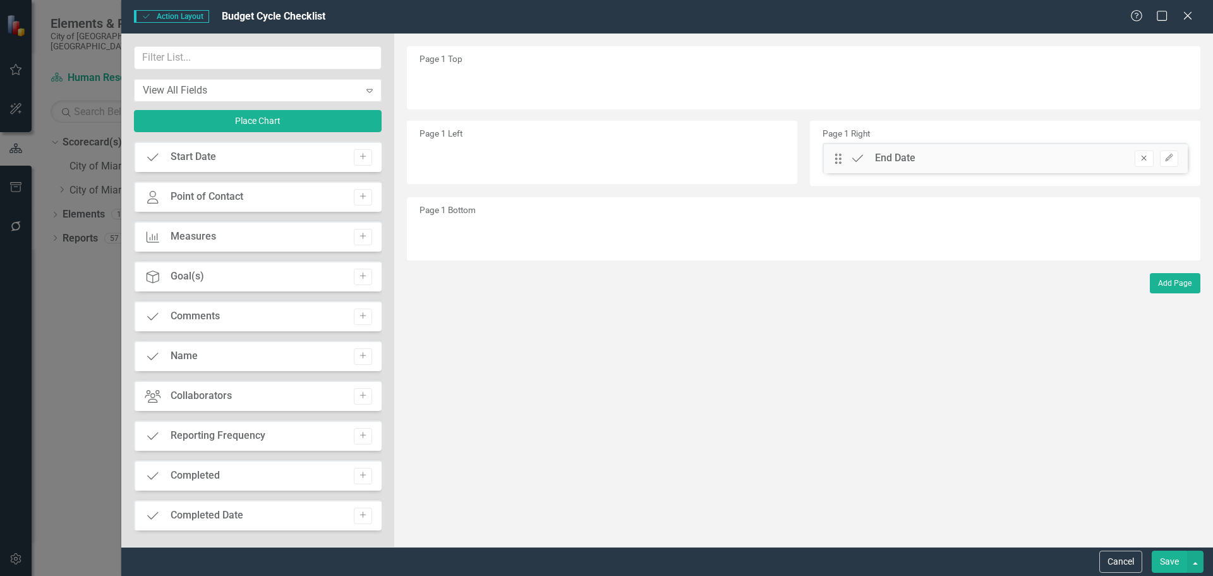
click at [1144, 155] on icon "Remove" at bounding box center [1144, 158] width 9 height 8
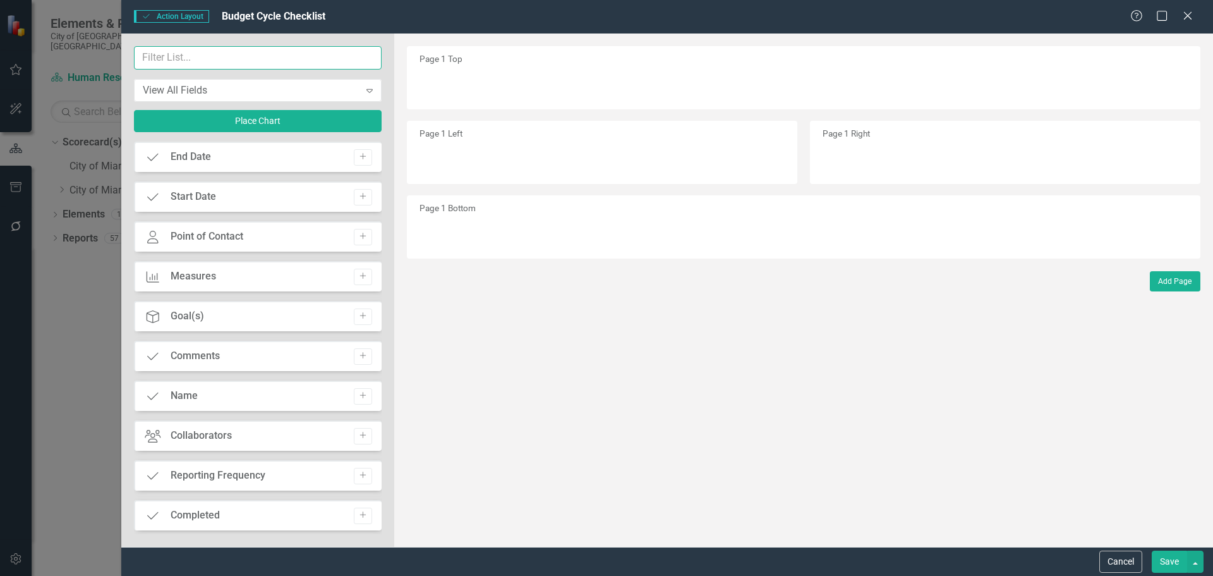
click at [244, 58] on input "text" at bounding box center [258, 57] width 248 height 23
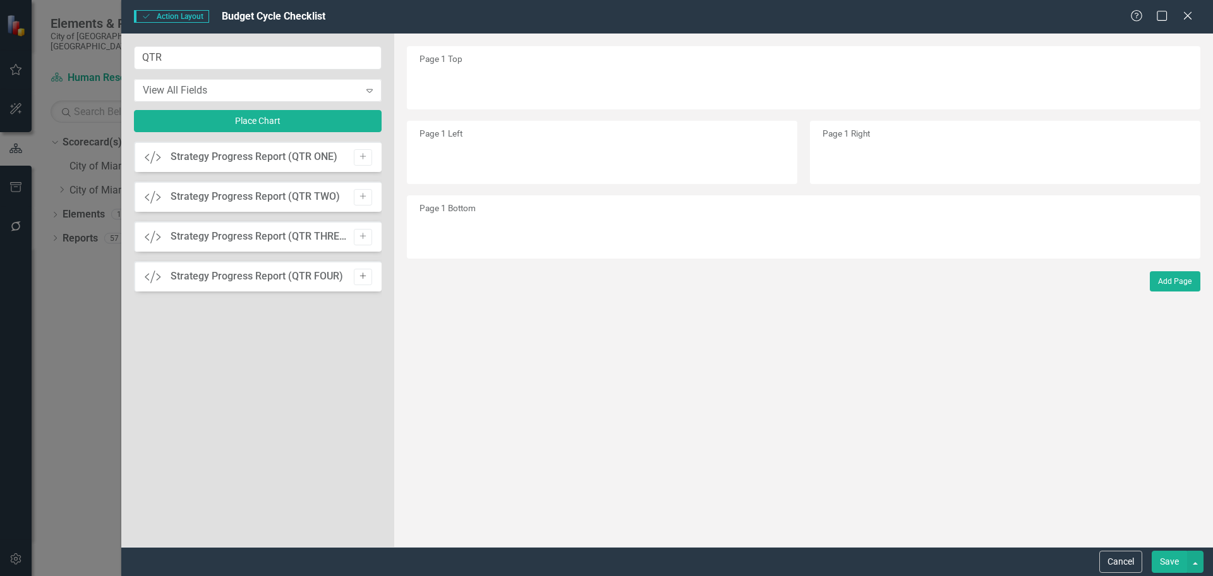
click at [367, 275] on icon "Add" at bounding box center [362, 276] width 9 height 8
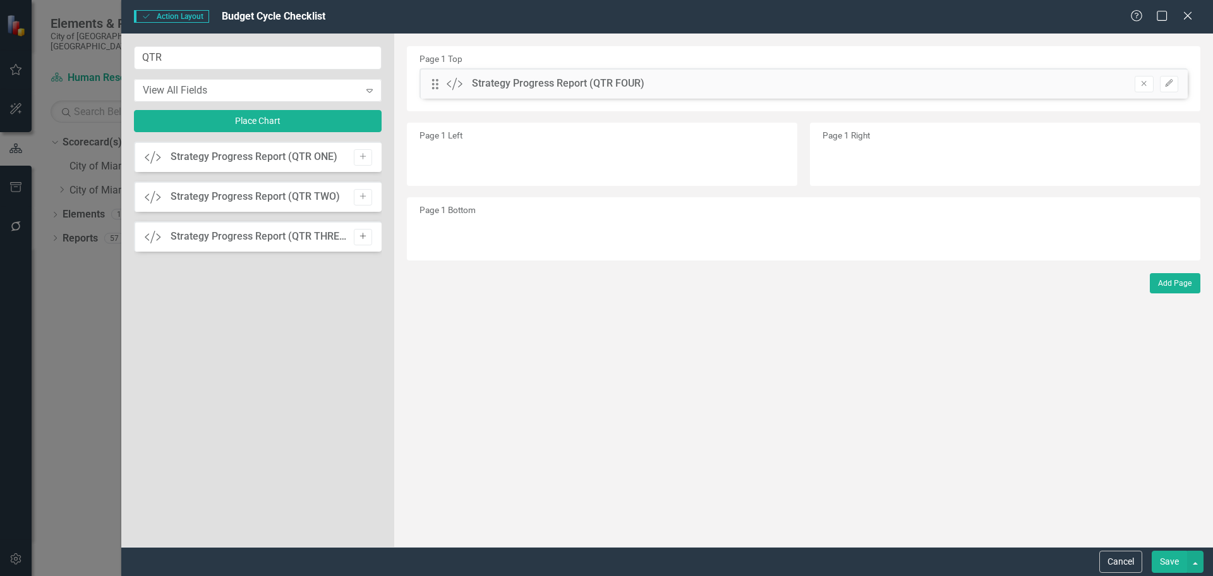
click at [364, 240] on icon "Add" at bounding box center [362, 237] width 9 height 8
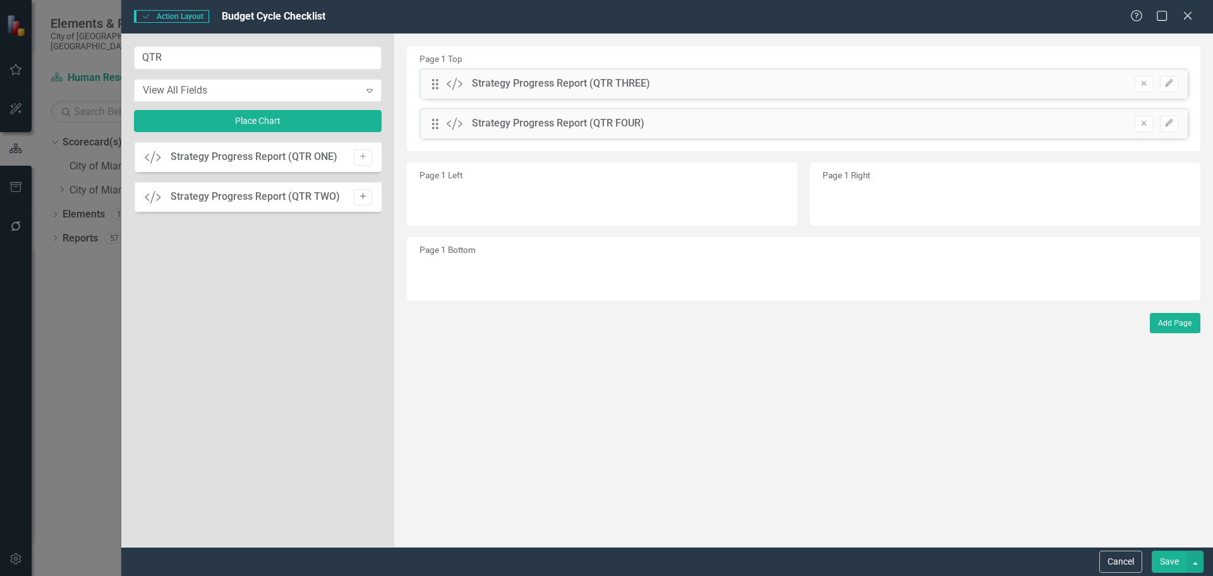
click at [368, 192] on button "Add" at bounding box center [363, 197] width 18 height 16
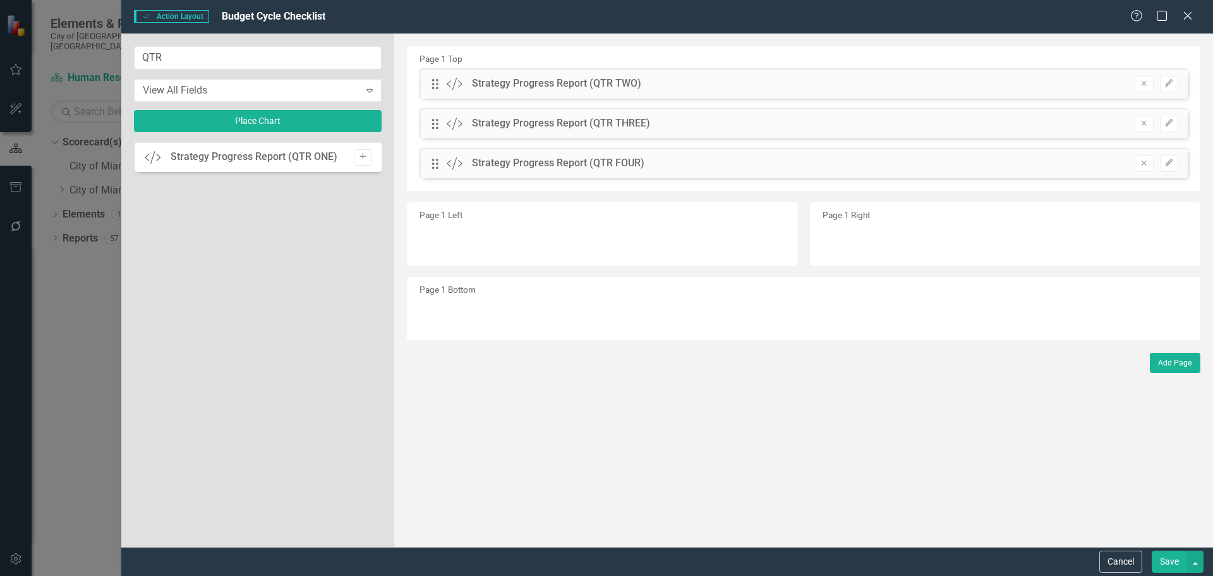
click at [364, 159] on icon "Add" at bounding box center [362, 157] width 9 height 8
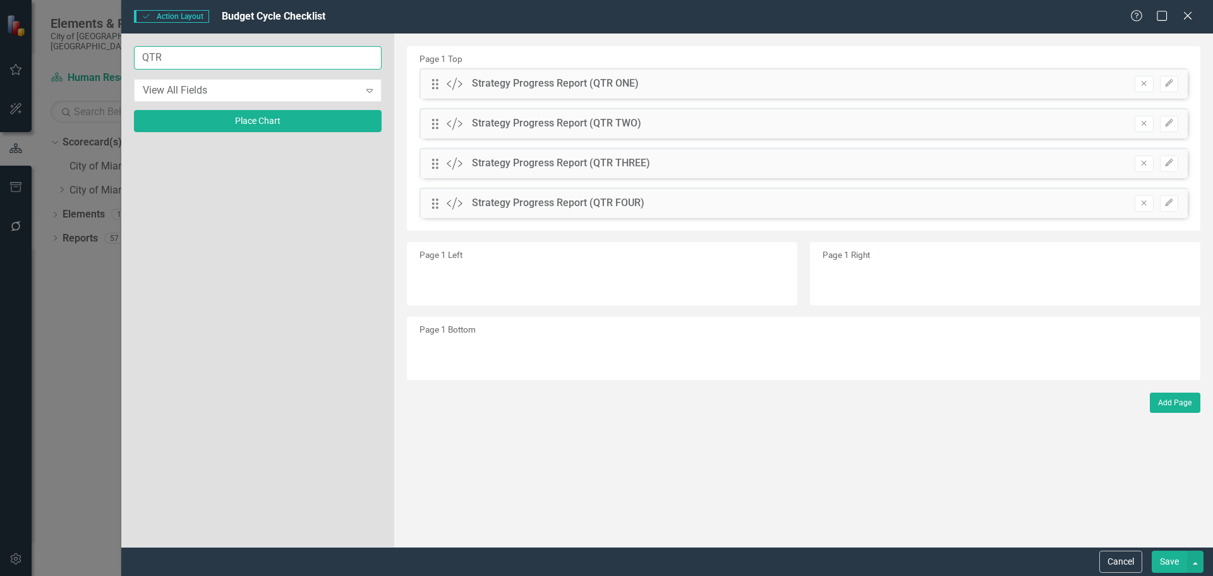
click at [245, 56] on input "QTR" at bounding box center [258, 57] width 248 height 23
drag, startPoint x: 224, startPoint y: 56, endPoint x: 70, endPoint y: 54, distance: 154.2
click at [70, 54] on div "Action Action Layout Budget Cycle Checklist Help Maximize Close QTR View All Fi…" at bounding box center [606, 288] width 1213 height 576
type input "i"
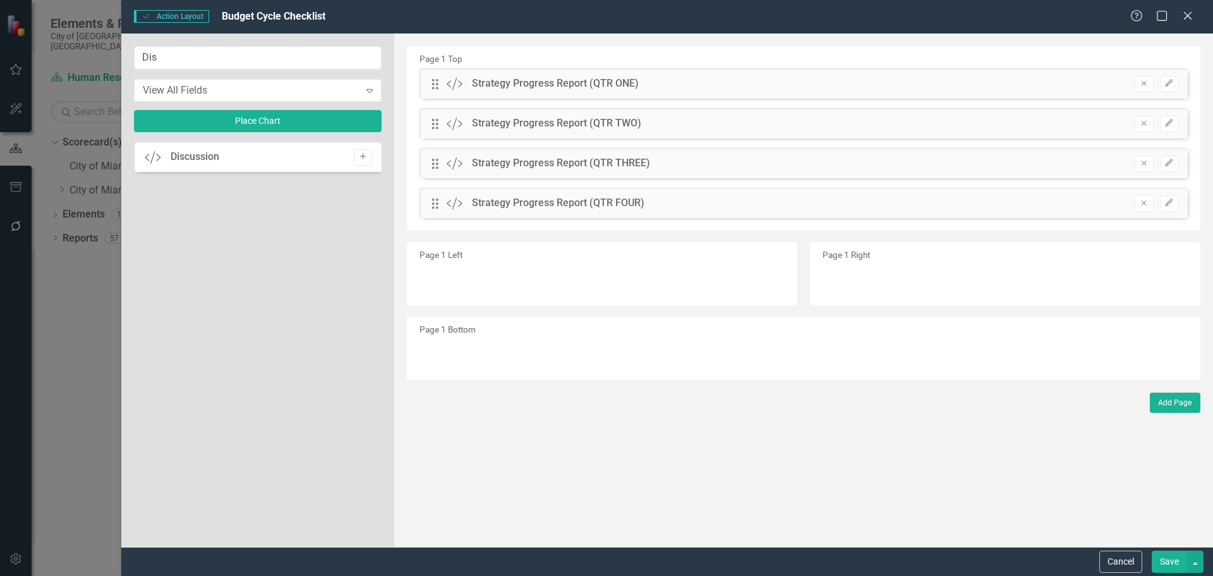
click at [358, 159] on icon "Add" at bounding box center [362, 157] width 9 height 8
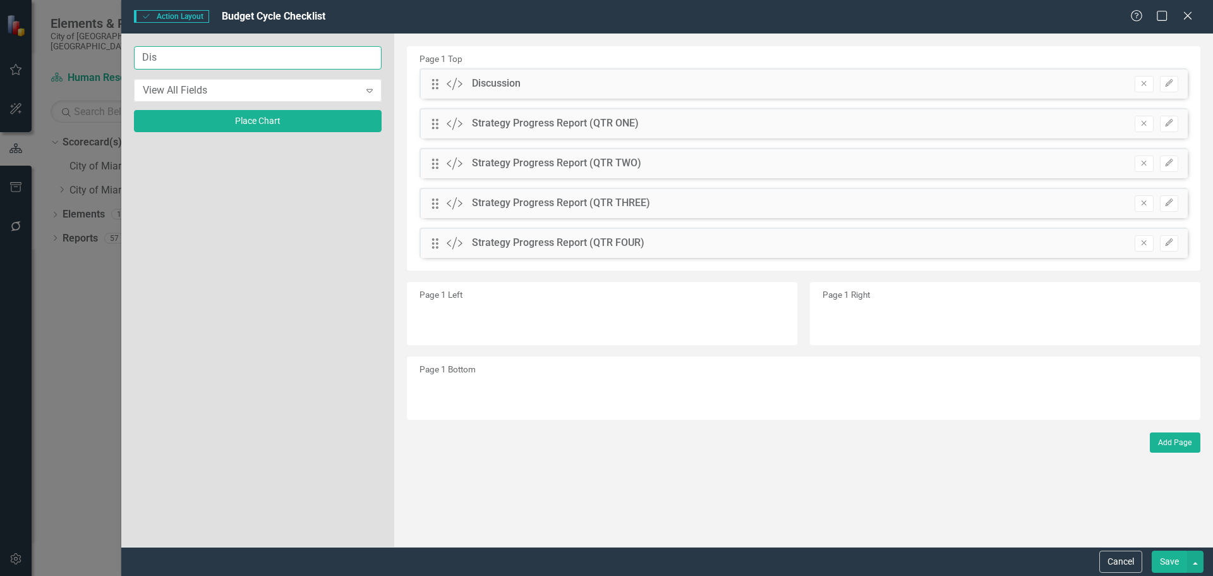
drag, startPoint x: 164, startPoint y: 47, endPoint x: 99, endPoint y: 55, distance: 65.0
click at [99, 55] on div "Action Action Layout Budget Cycle Checklist Help Maximize Close Dis View All Fi…" at bounding box center [606, 288] width 1213 height 576
click at [368, 157] on button "Add" at bounding box center [363, 157] width 18 height 16
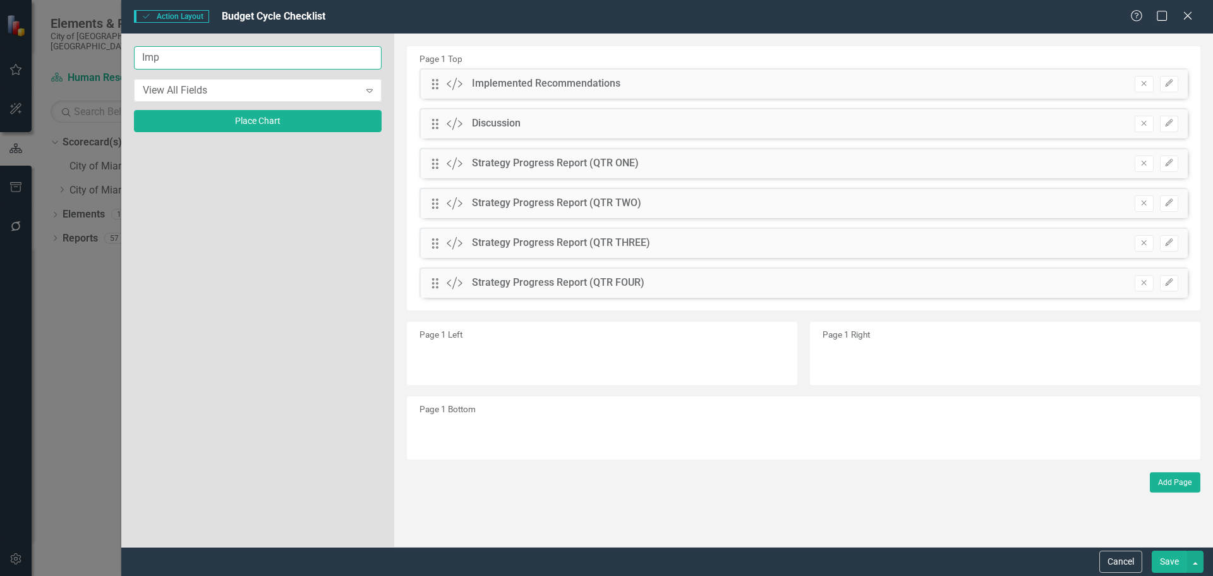
drag, startPoint x: 195, startPoint y: 58, endPoint x: 84, endPoint y: 47, distance: 111.8
click at [84, 47] on div "Action Action Layout Budget Cycle Checklist Help Maximize Close Imp View All Fi…" at bounding box center [606, 288] width 1213 height 576
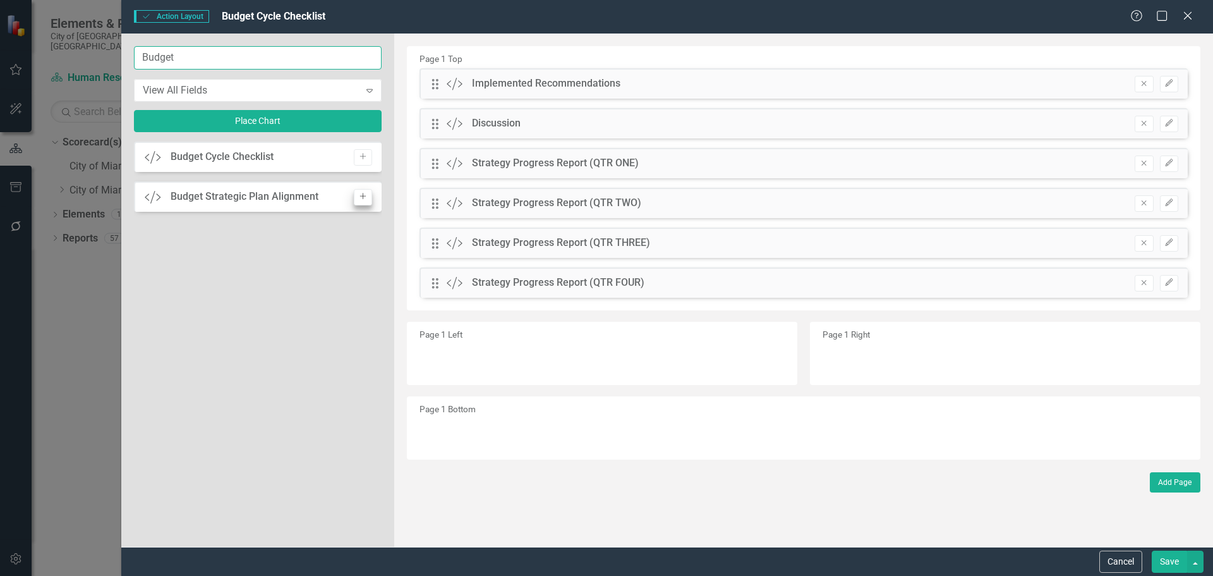
type input "Budget"
click at [358, 193] on icon "Add" at bounding box center [362, 197] width 9 height 8
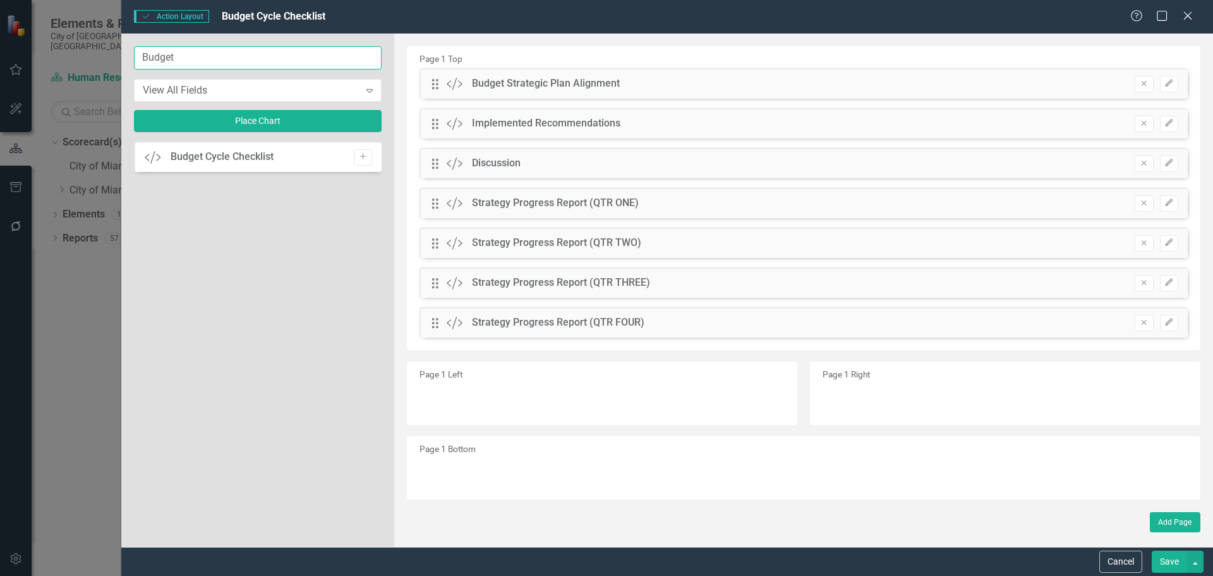
drag, startPoint x: 162, startPoint y: 58, endPoint x: 80, endPoint y: 44, distance: 83.8
click at [80, 44] on div "Action Action Layout Budget Cycle Checklist Help Maximize Close Budget View All…" at bounding box center [606, 288] width 1213 height 576
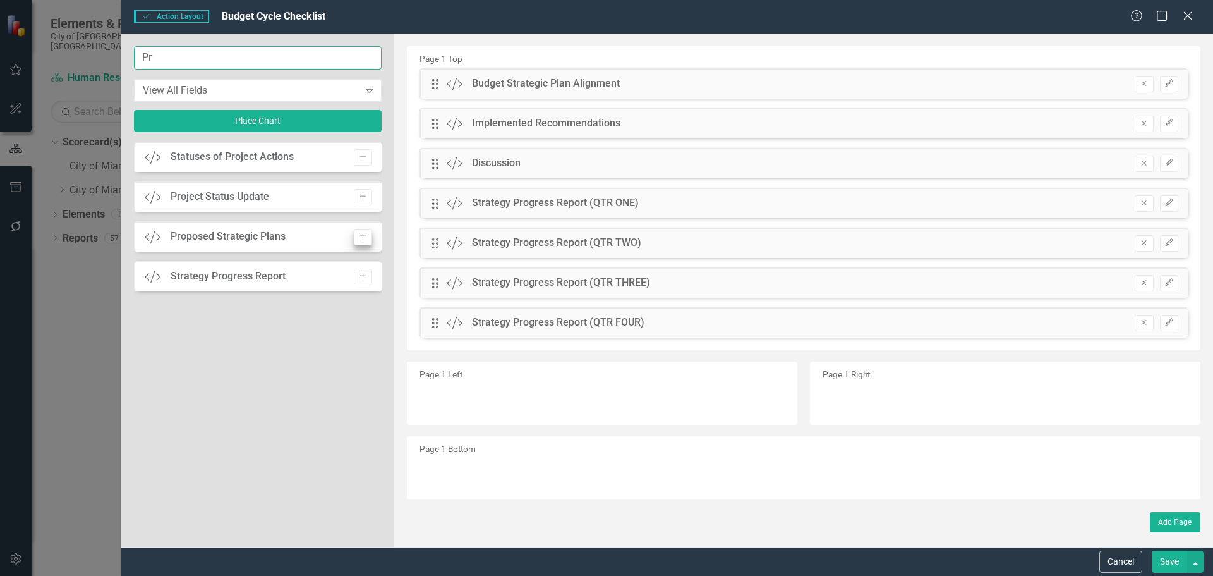
type input "Pr"
click at [366, 234] on icon "Add" at bounding box center [362, 237] width 9 height 8
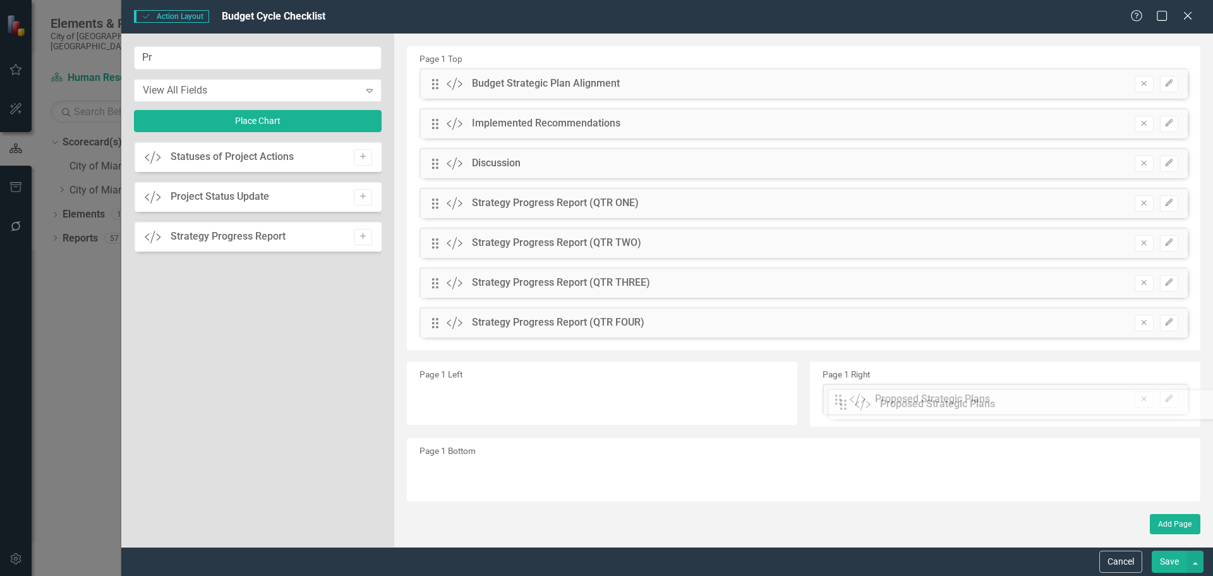
drag, startPoint x: 436, startPoint y: 81, endPoint x: 854, endPoint y: 401, distance: 526.5
drag, startPoint x: 432, startPoint y: 88, endPoint x: 536, endPoint y: 155, distance: 123.8
click at [557, 194] on div "Drag Custom Budget Strategic Plan Alignment Remove Edit Drag Custom Implemented…" at bounding box center [803, 207] width 787 height 279
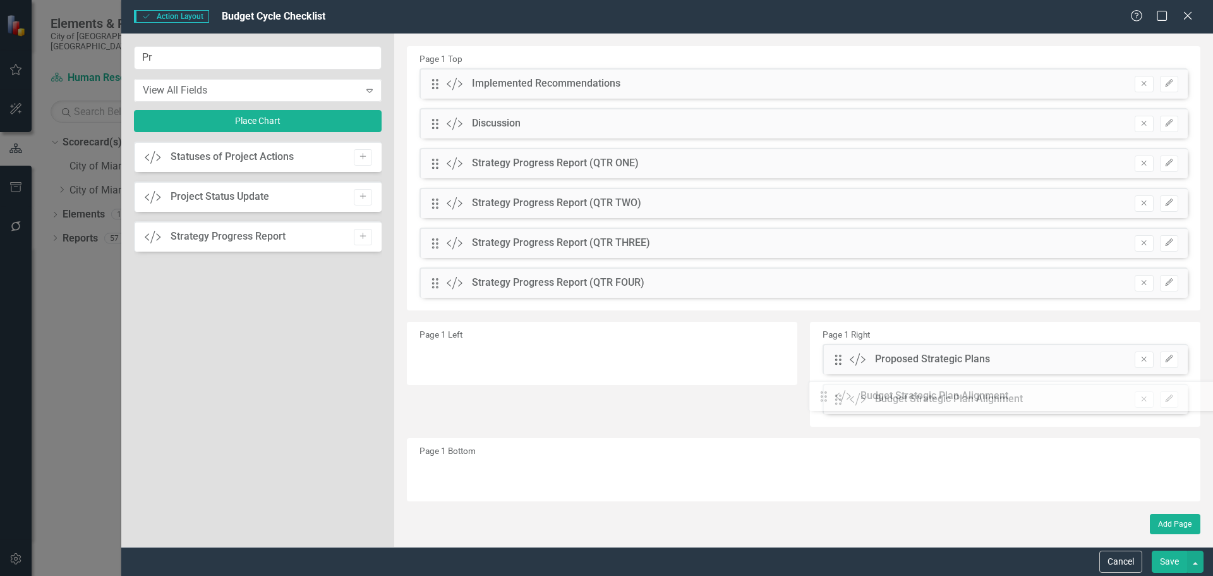
drag, startPoint x: 438, startPoint y: 83, endPoint x: 836, endPoint y: 395, distance: 506.0
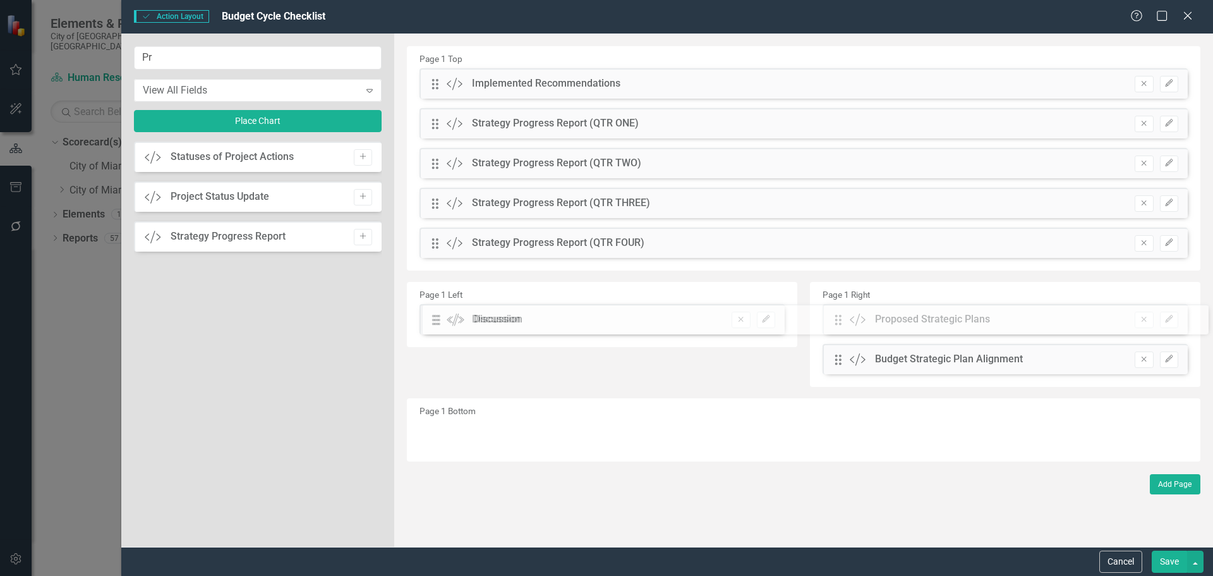
drag, startPoint x: 446, startPoint y: 319, endPoint x: 446, endPoint y: 329, distance: 10.1
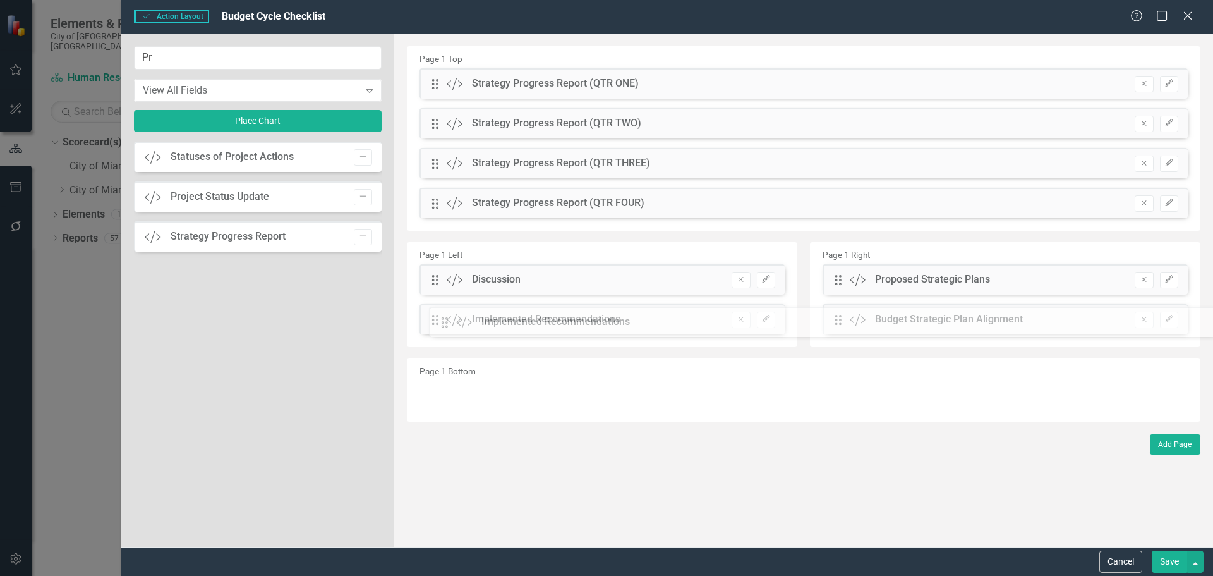
drag, startPoint x: 433, startPoint y: 83, endPoint x: 452, endPoint y: 321, distance: 239.0
click at [1174, 559] on button "Save" at bounding box center [1169, 561] width 35 height 22
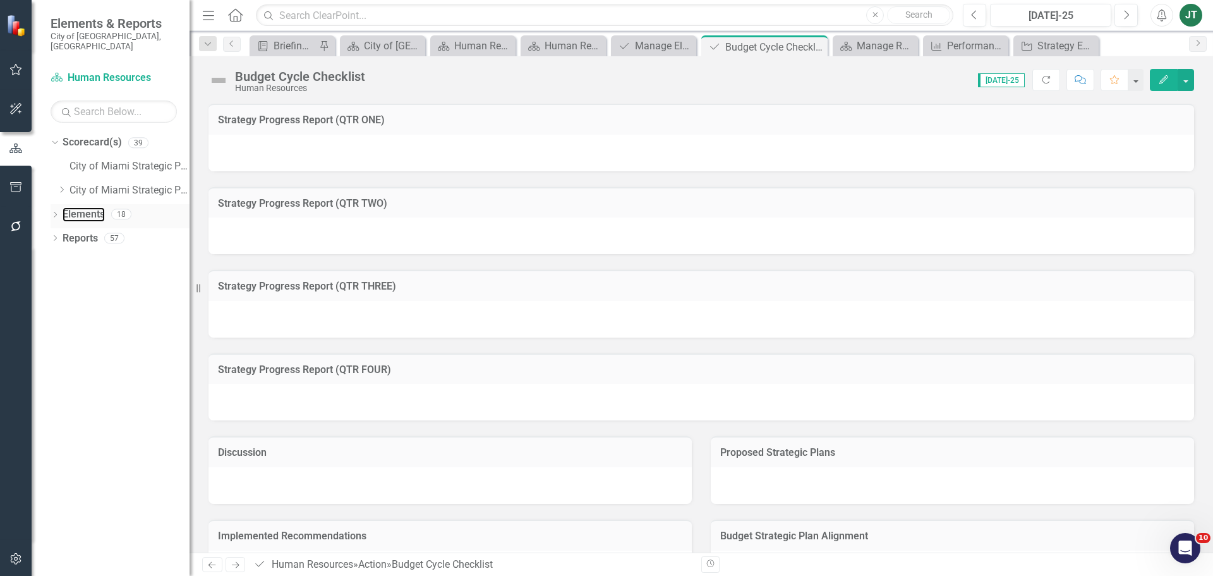
drag, startPoint x: 72, startPoint y: 202, endPoint x: 134, endPoint y: 197, distance: 62.2
click at [72, 207] on link "Elements" at bounding box center [84, 214] width 42 height 15
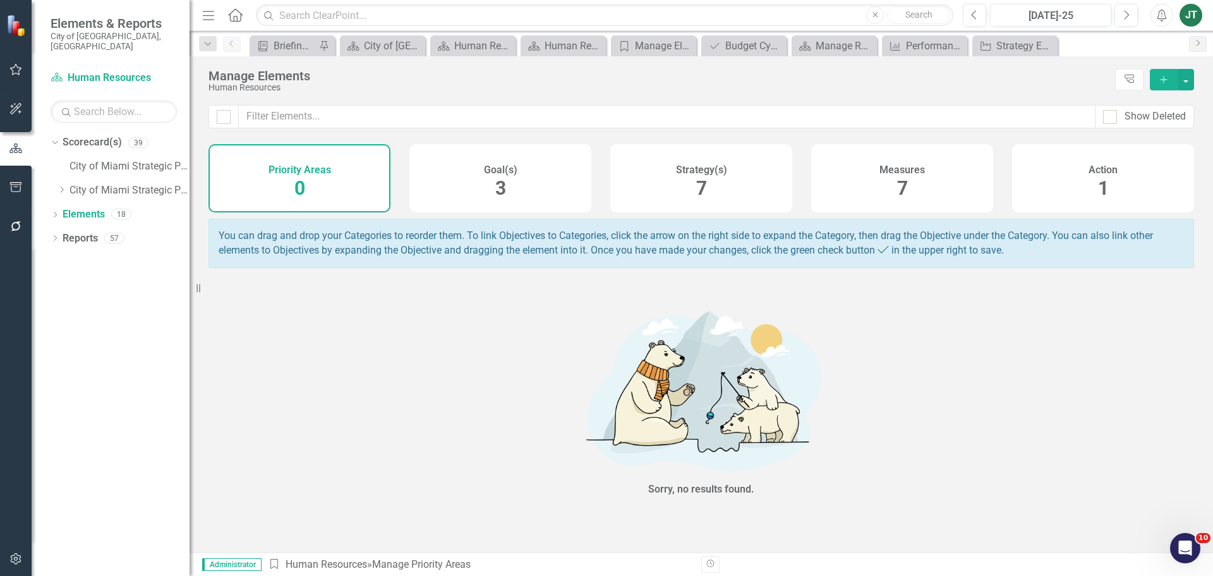
click at [862, 193] on div "Measures 7" at bounding box center [902, 178] width 182 height 68
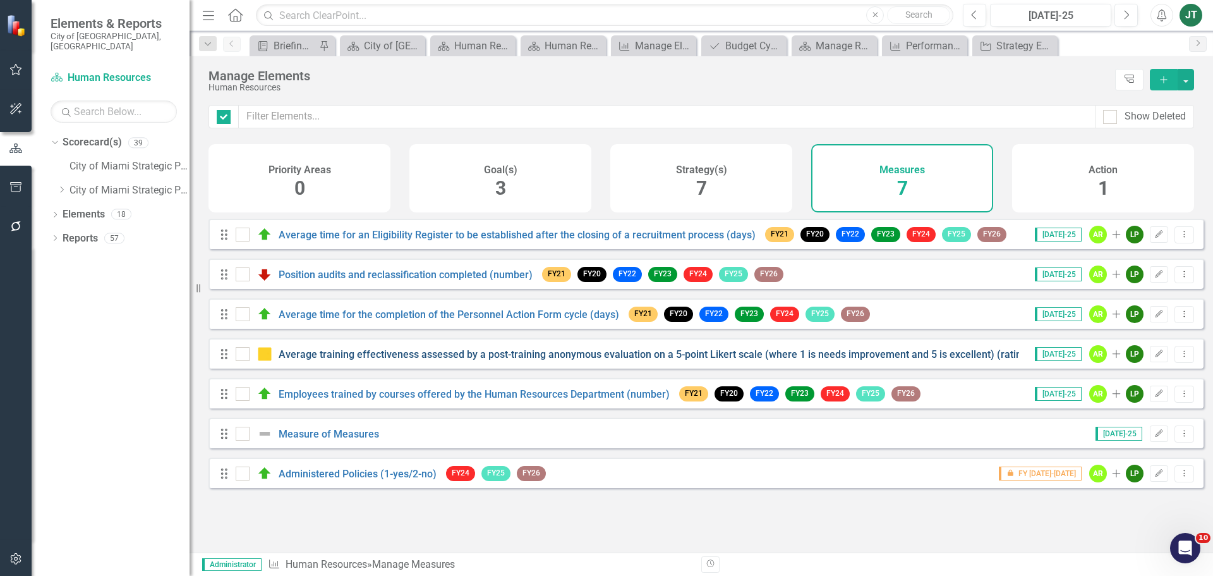
checkbox input "false"
click at [1167, 78] on icon "Add" at bounding box center [1163, 79] width 11 height 9
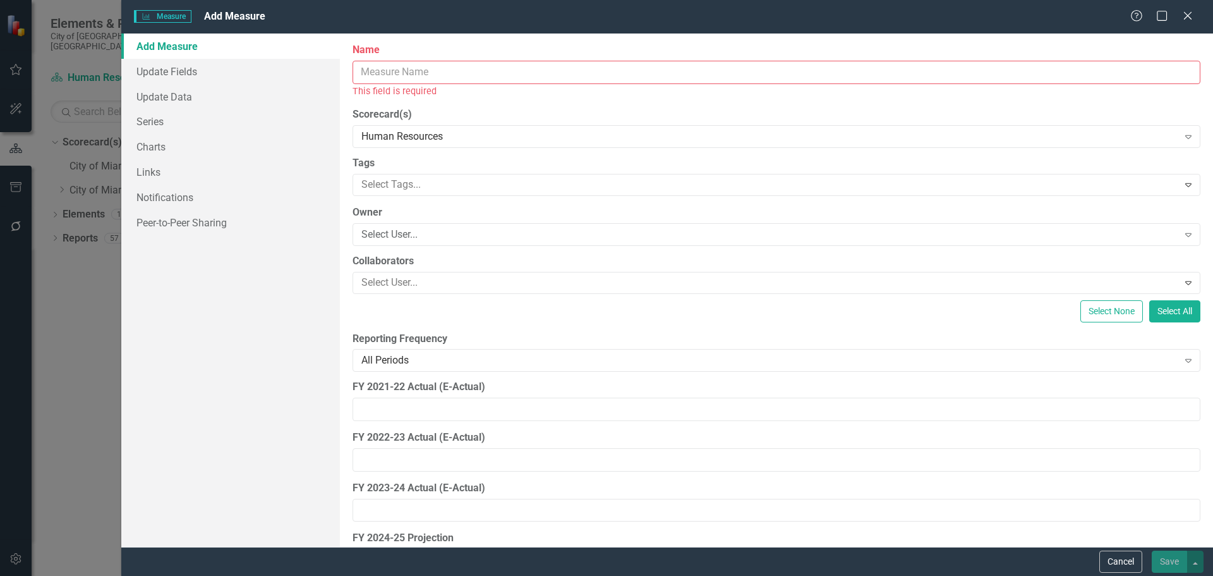
click at [406, 79] on input "Name" at bounding box center [777, 72] width 848 height 23
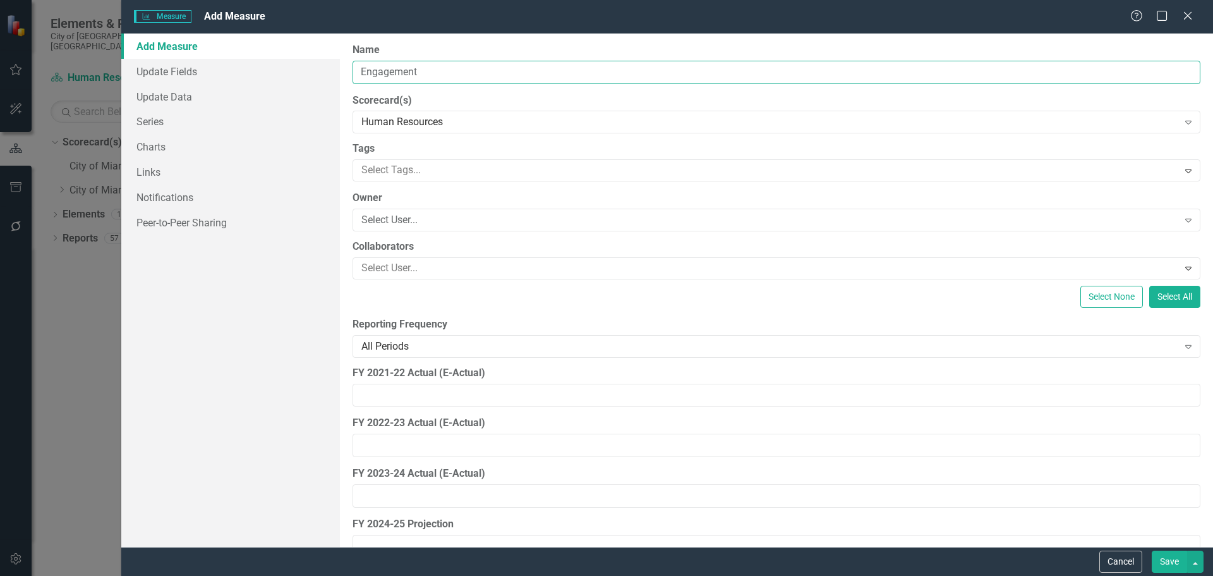
type input "Engagement Score (Do Not Delete)"
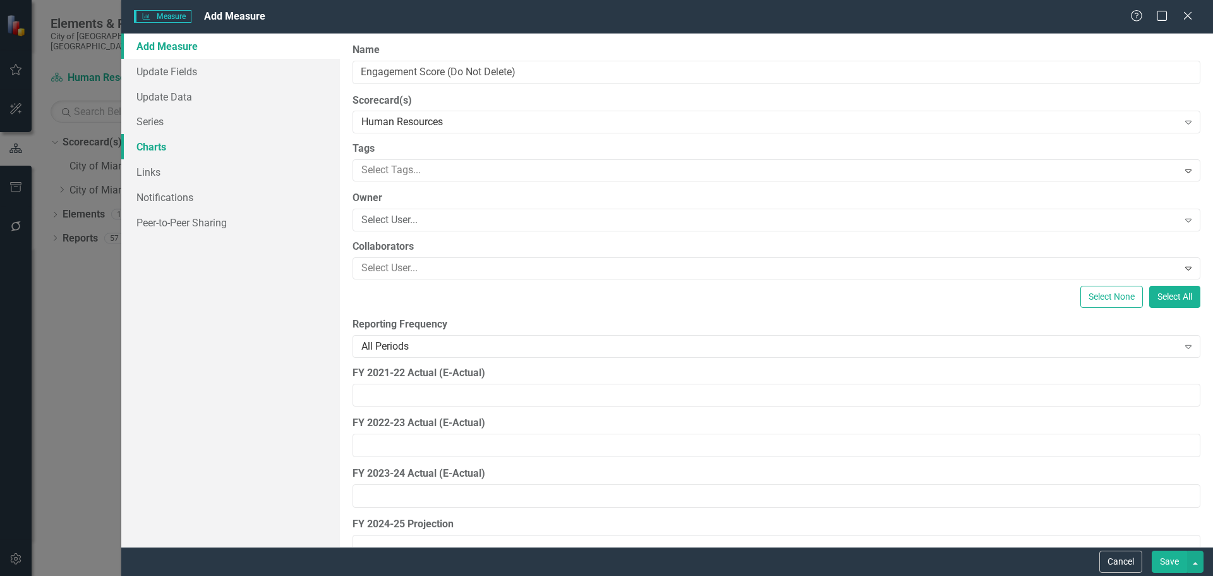
click at [161, 149] on link "Charts" at bounding box center [230, 146] width 219 height 25
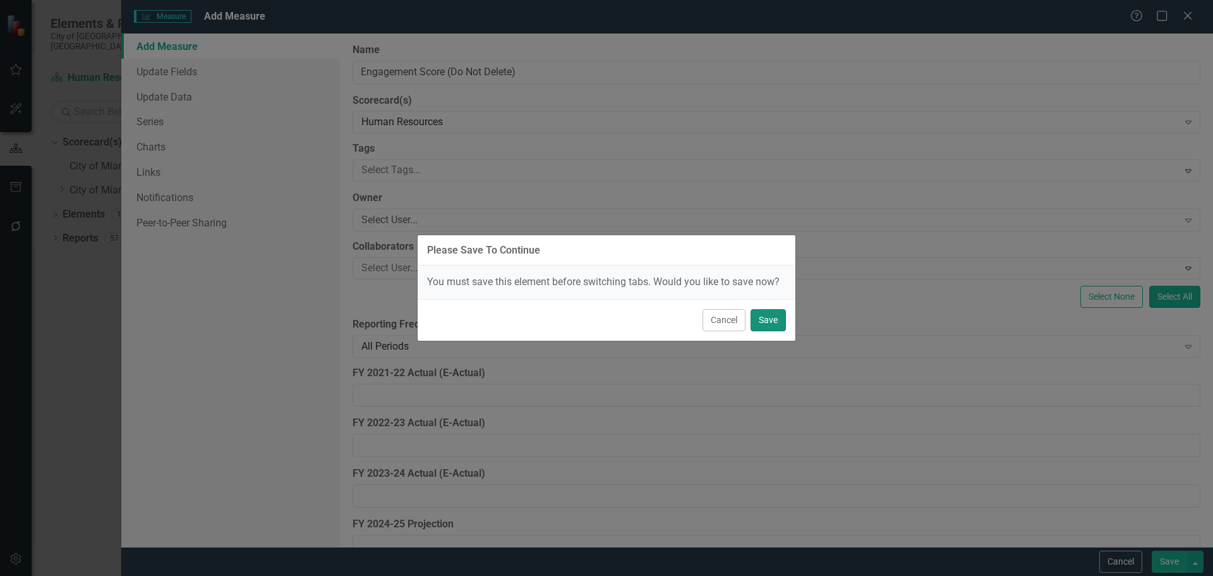
click at [772, 324] on button "Save" at bounding box center [768, 320] width 35 height 22
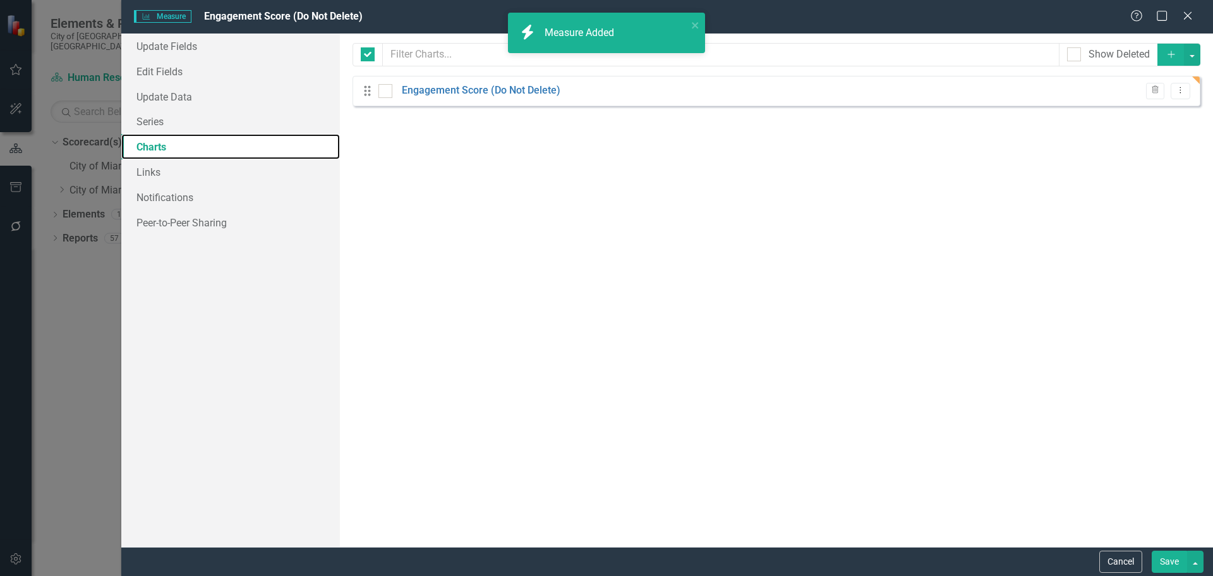
checkbox input "false"
click at [451, 90] on link "Engagement Score (Do Not Delete)" at bounding box center [481, 90] width 159 height 15
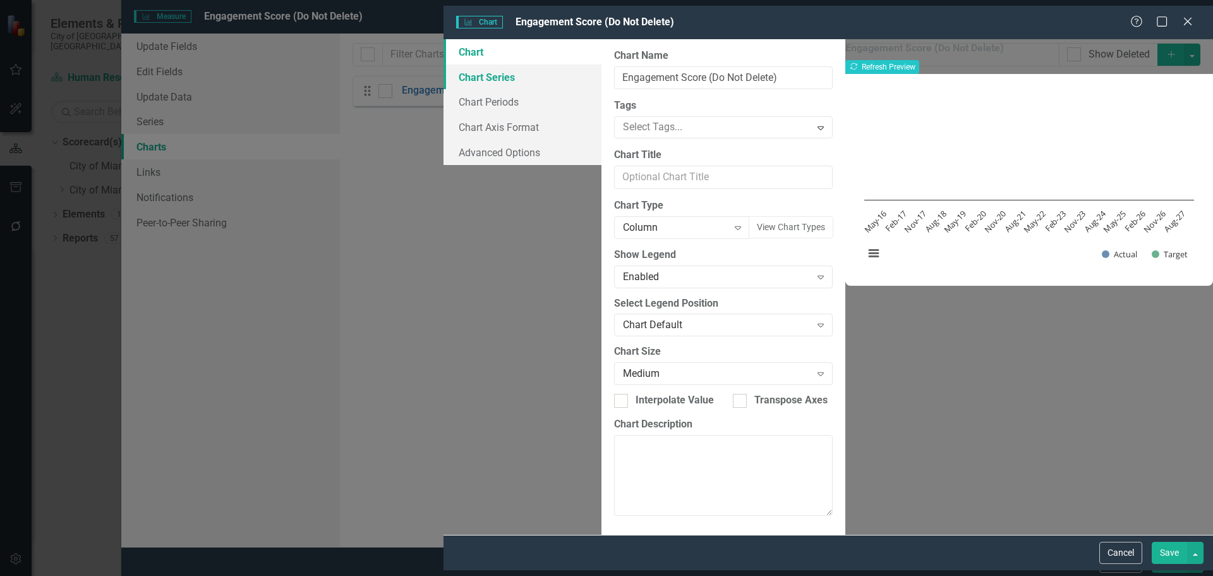
click at [444, 70] on link "Chart Series" at bounding box center [523, 76] width 158 height 25
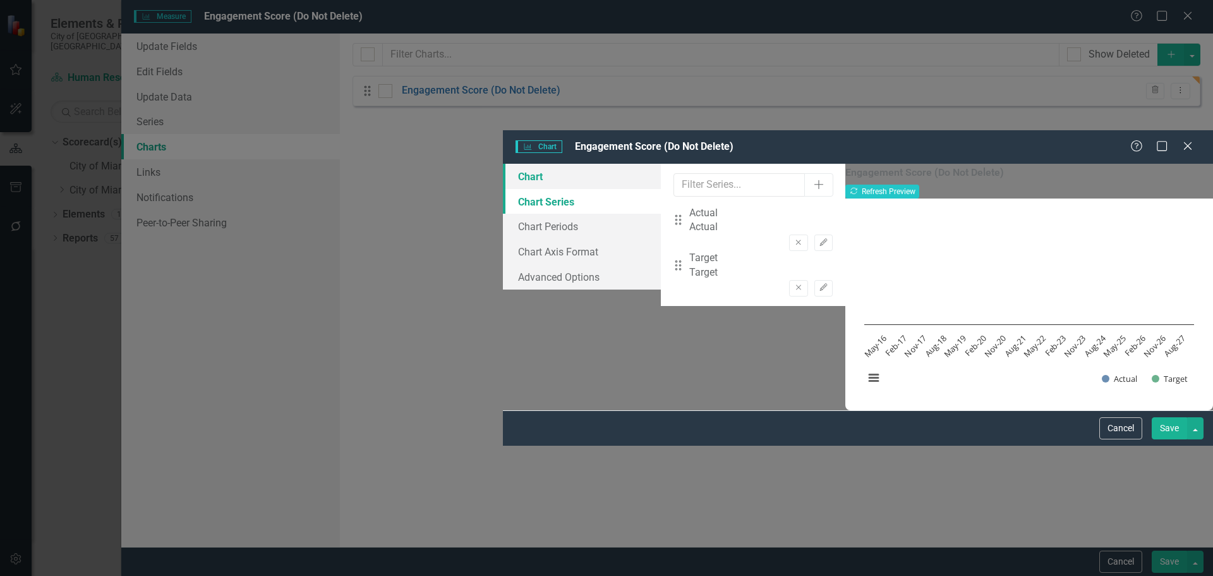
click at [503, 164] on link "Chart" at bounding box center [582, 176] width 158 height 25
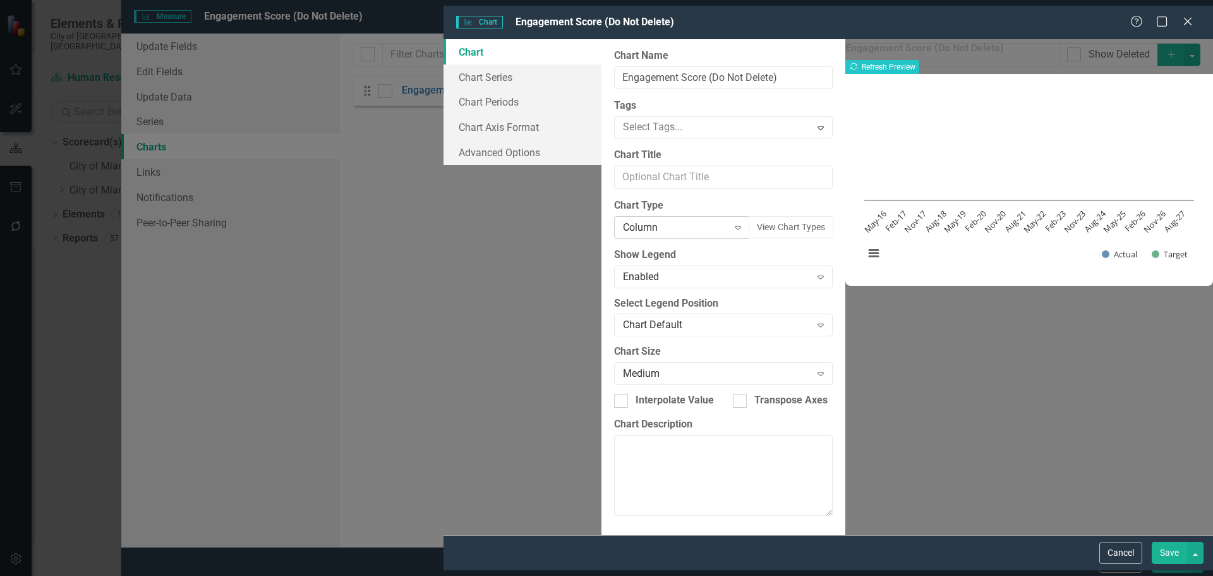
click at [623, 220] on div "Column" at bounding box center [675, 227] width 105 height 15
click at [490, 538] on div "Gauge" at bounding box center [609, 545] width 1193 height 15
click at [1170, 553] on button "Save" at bounding box center [1169, 553] width 35 height 22
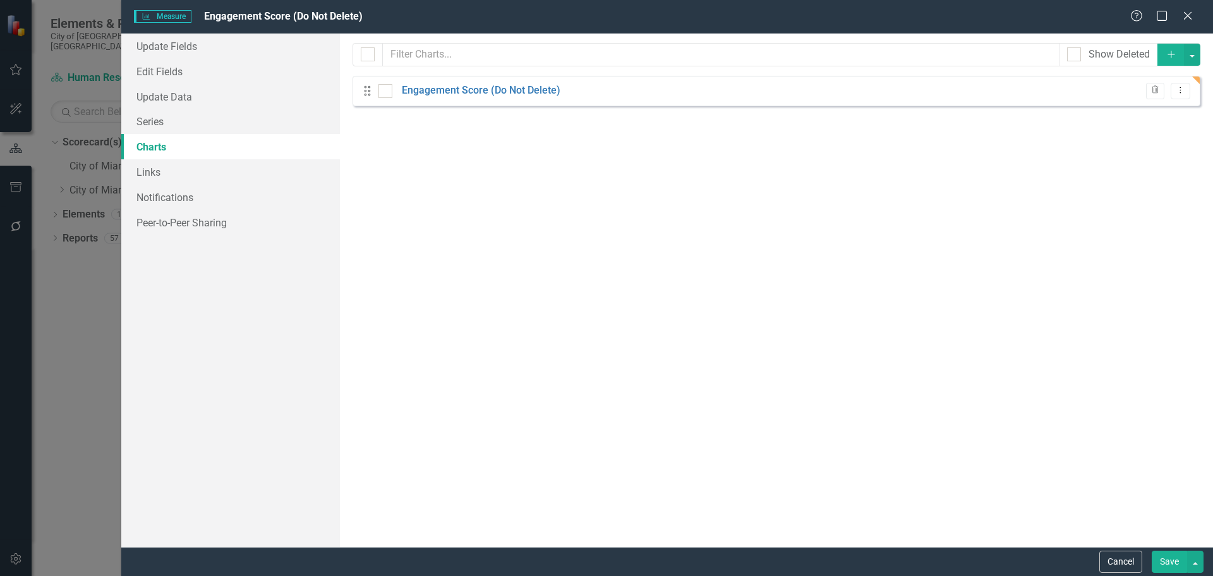
click at [1171, 556] on button "Save" at bounding box center [1169, 561] width 35 height 22
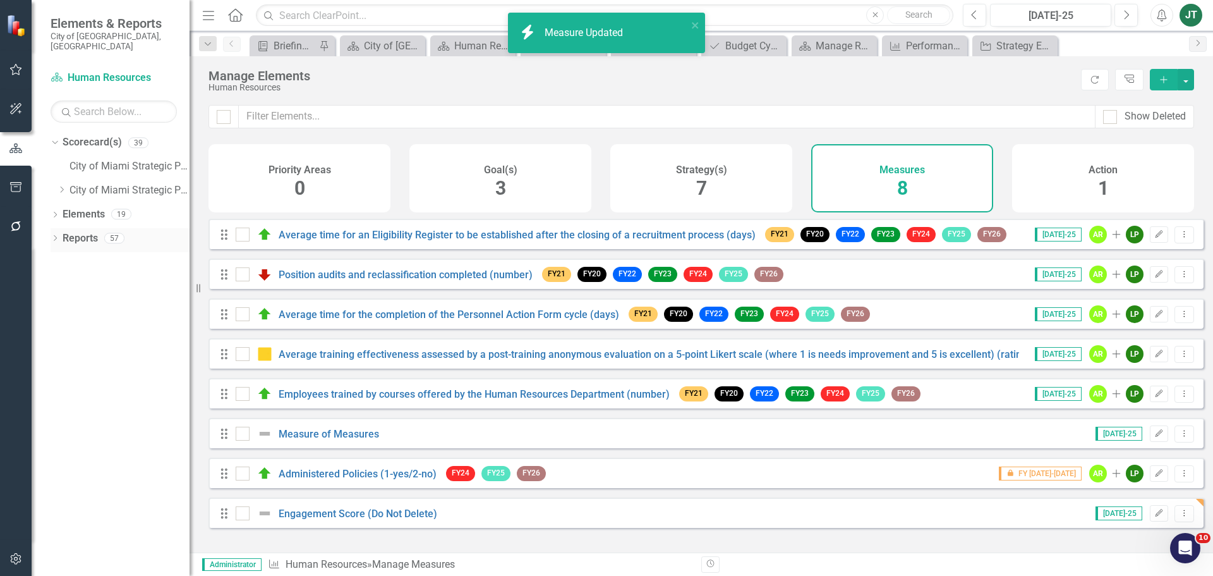
click at [75, 231] on link "Reports" at bounding box center [80, 238] width 35 height 15
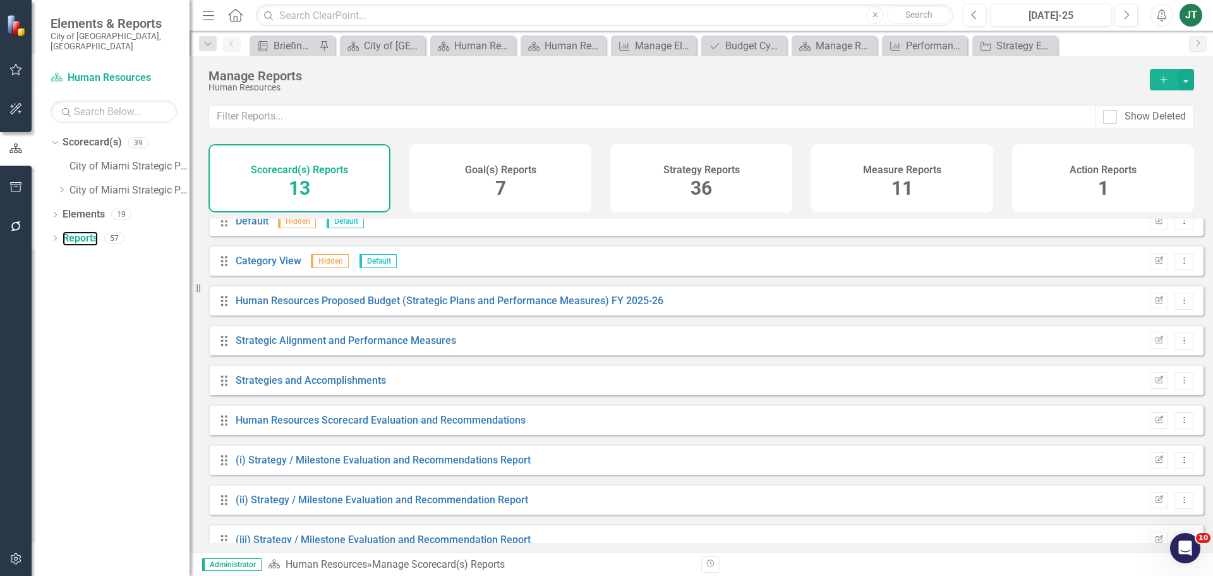
scroll to position [126, 0]
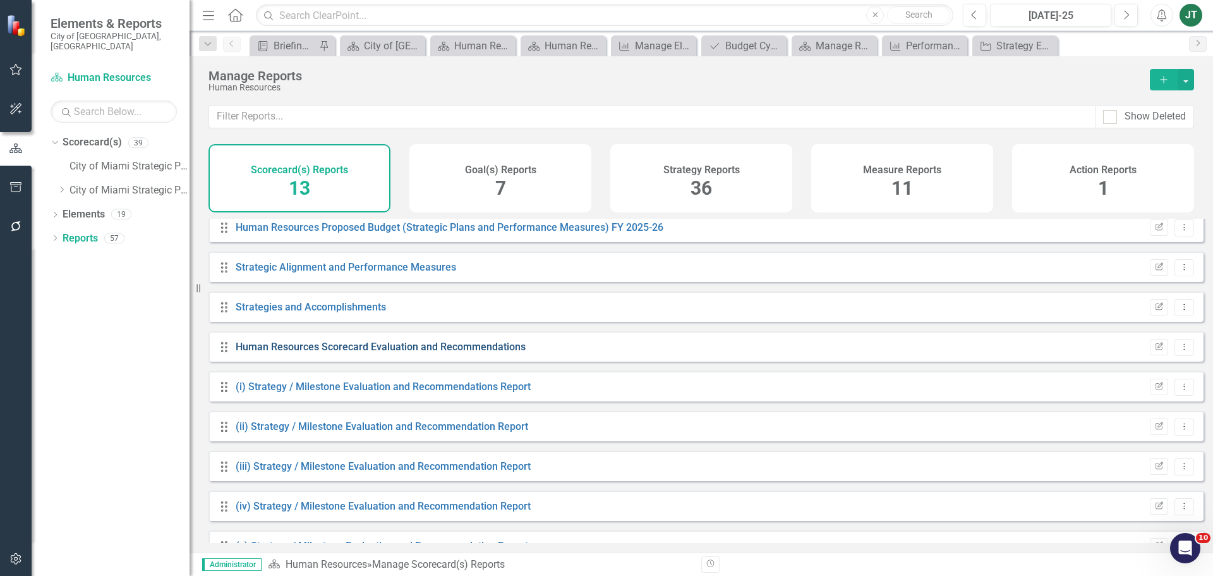
click at [326, 352] on link "Human Resources Scorecard Evaluation and Recommendations" at bounding box center [381, 347] width 290 height 12
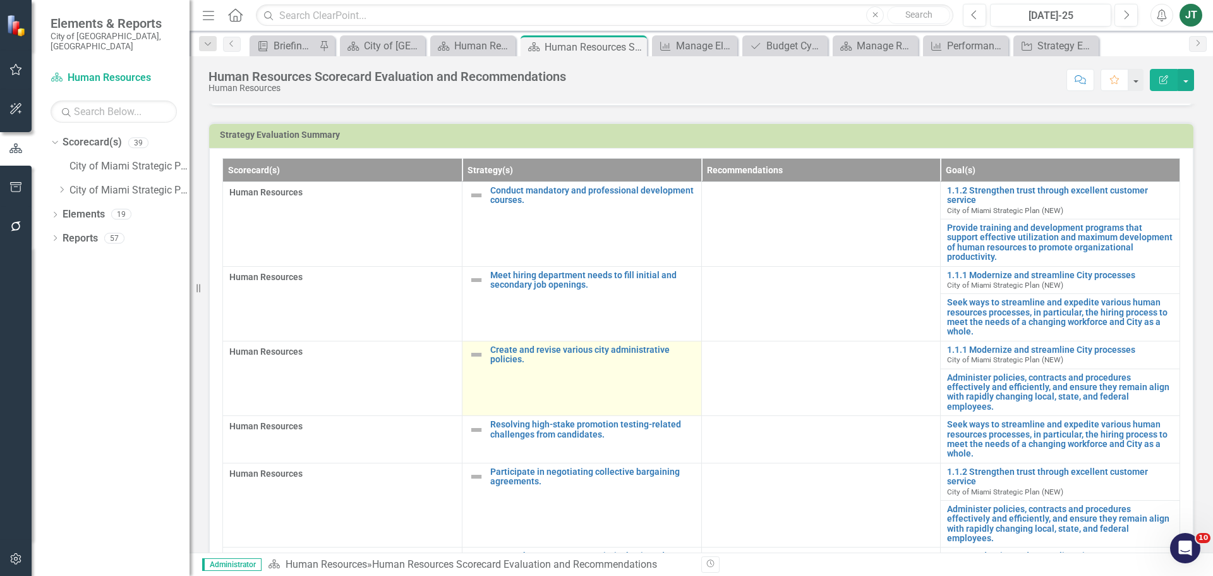
scroll to position [568, 0]
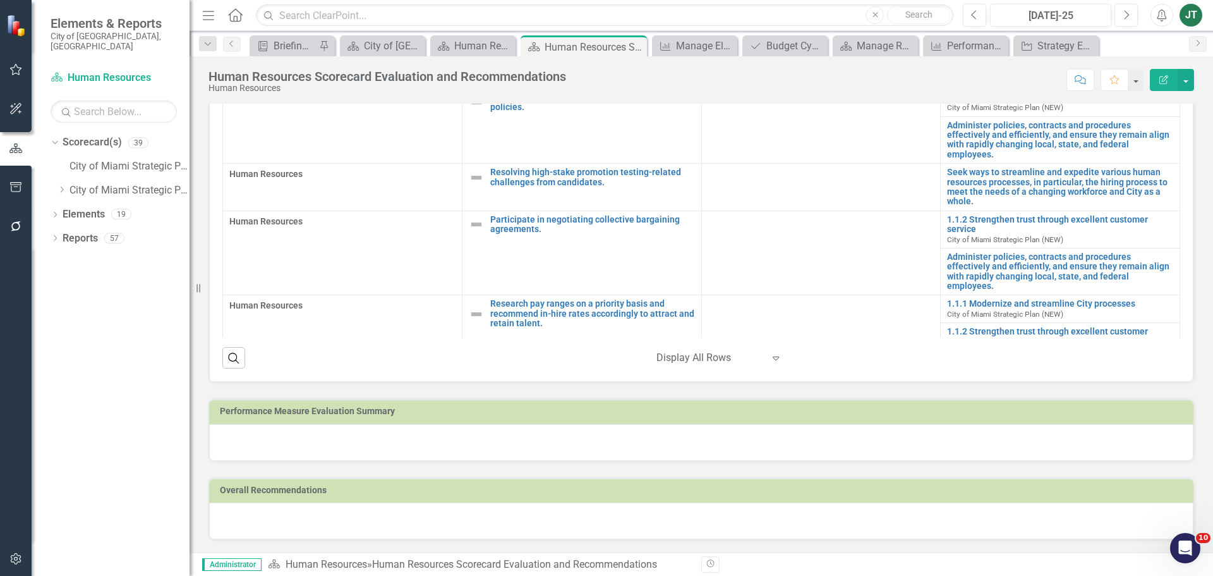
click at [548, 412] on h3 "Performance Measure Evaluation Summary" at bounding box center [704, 410] width 968 height 9
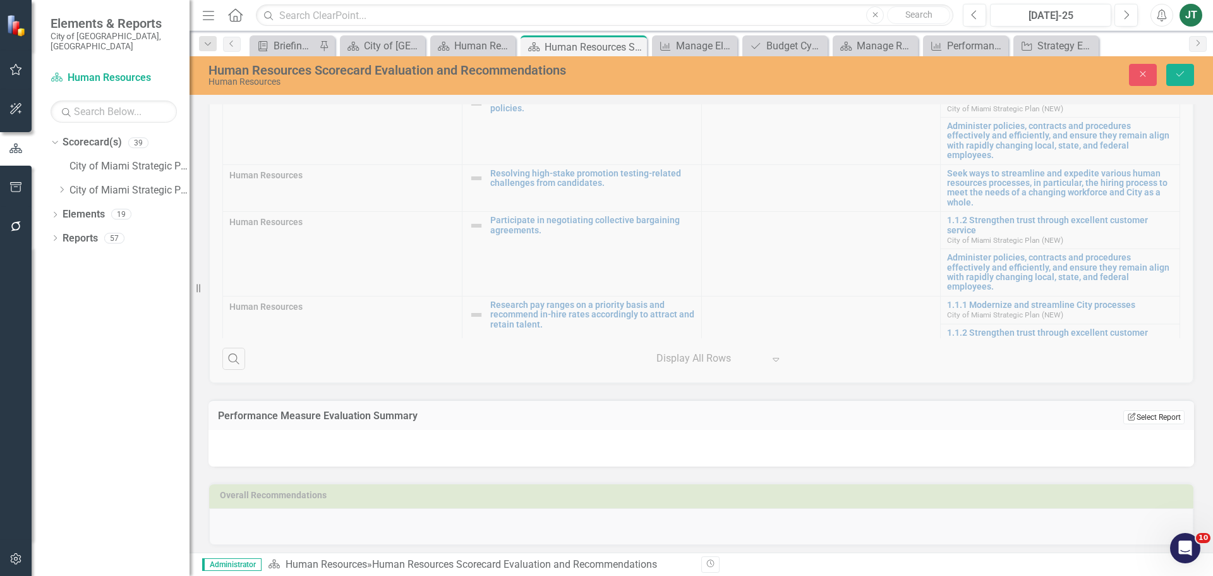
click at [1145, 413] on button "Edit Report Select Report" at bounding box center [1154, 417] width 61 height 14
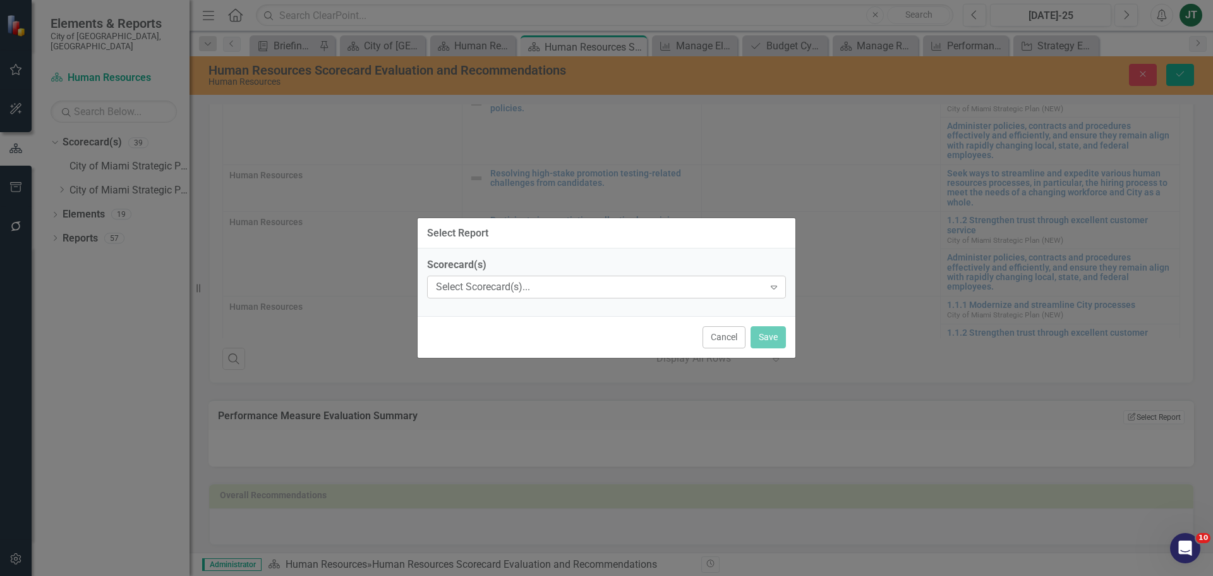
click at [456, 286] on div "Select Scorecard(s)..." at bounding box center [600, 287] width 328 height 15
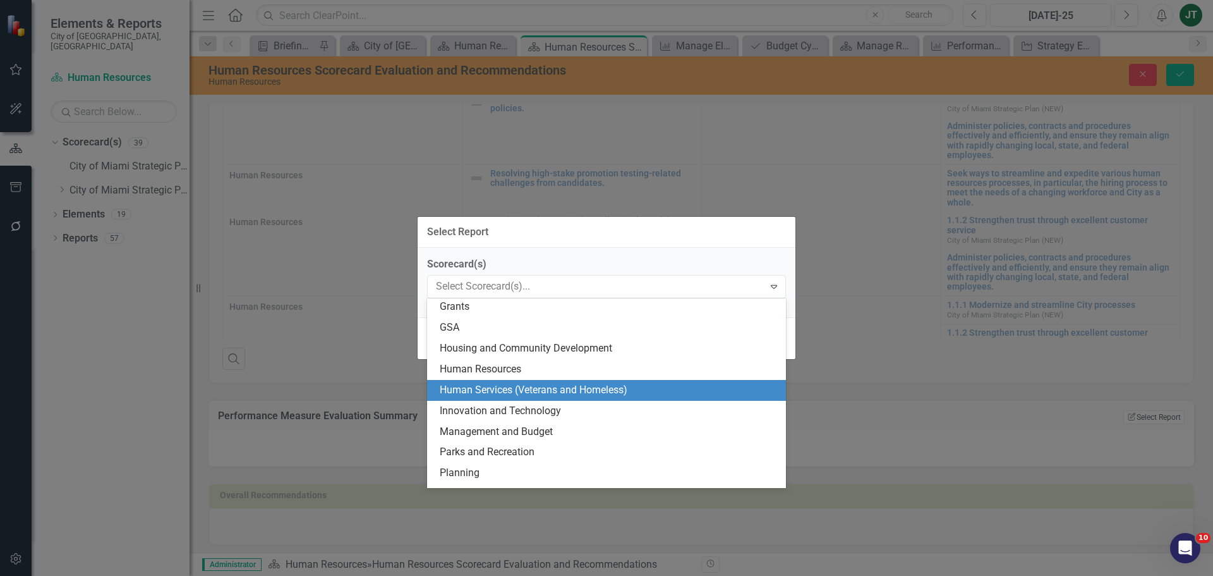
scroll to position [316, 0]
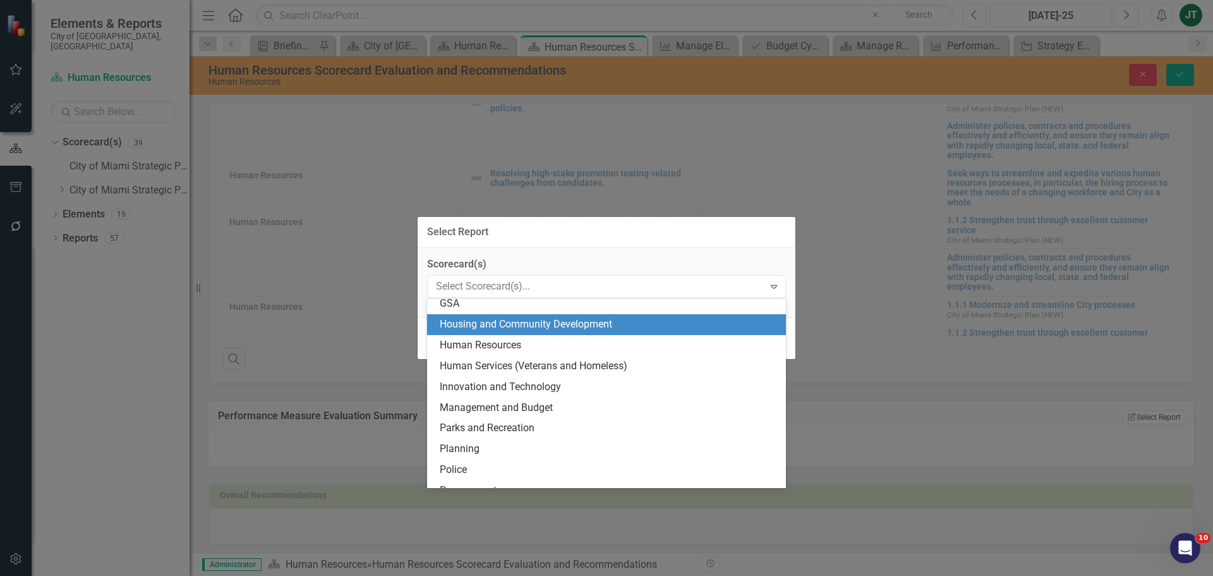
click at [492, 325] on div "Housing and Community Development" at bounding box center [609, 324] width 339 height 15
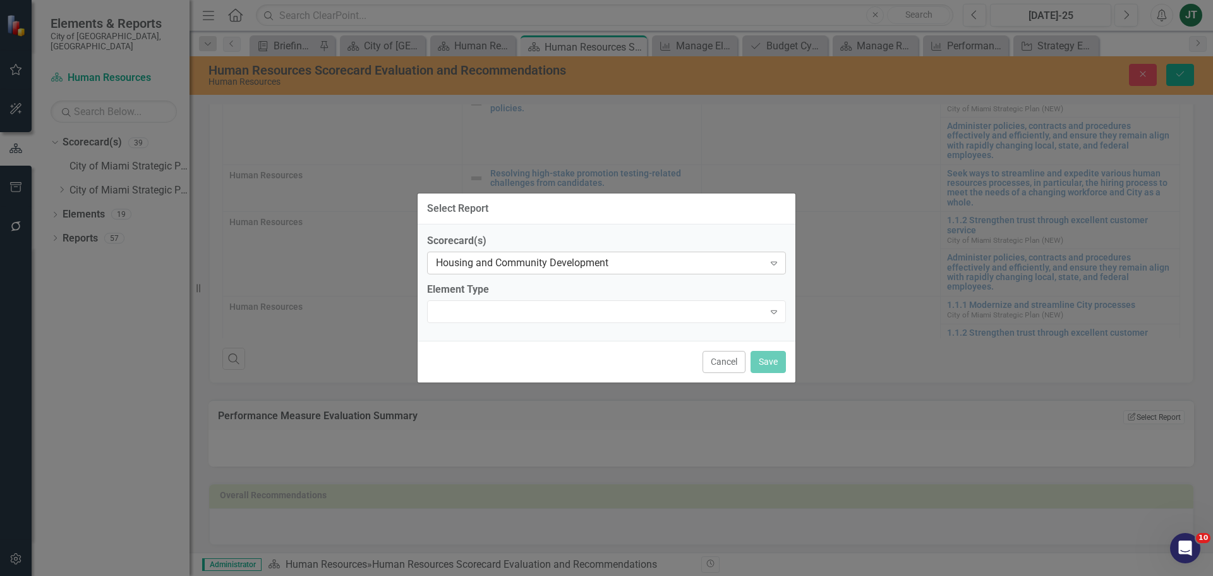
click at [495, 259] on div "Housing and Community Development" at bounding box center [600, 262] width 328 height 15
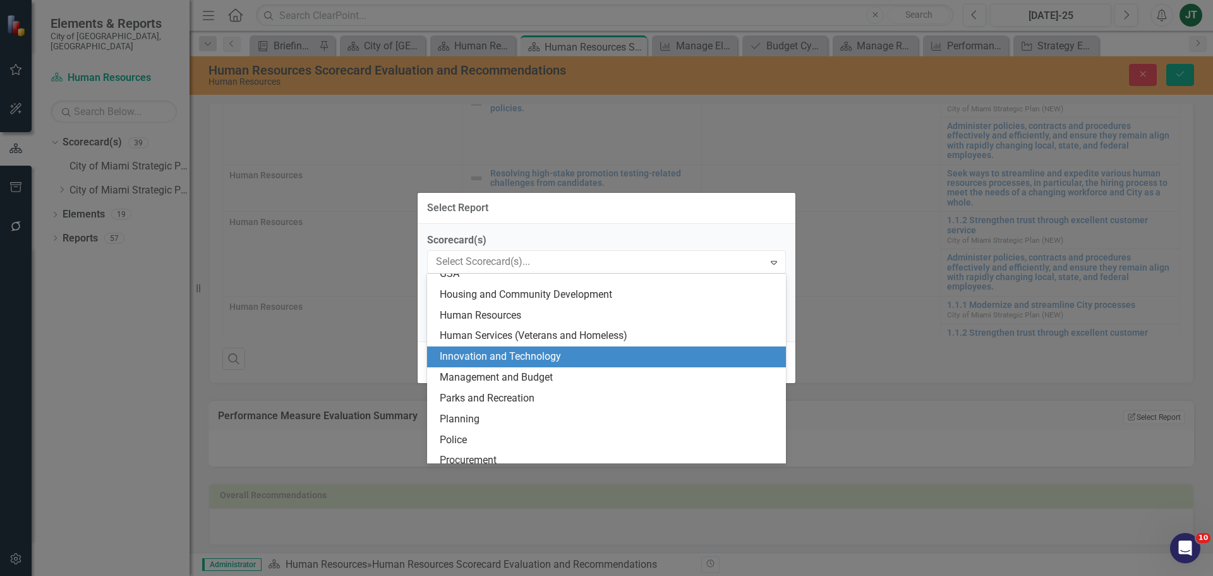
scroll to position [332, 0]
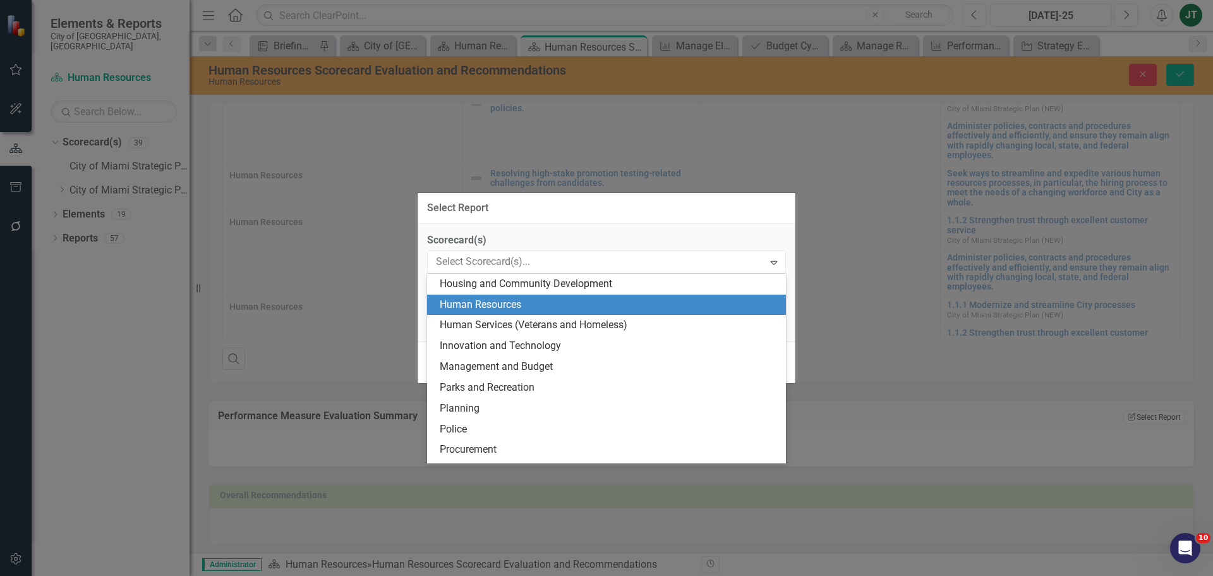
click at [479, 309] on div "Human Resources" at bounding box center [609, 305] width 339 height 15
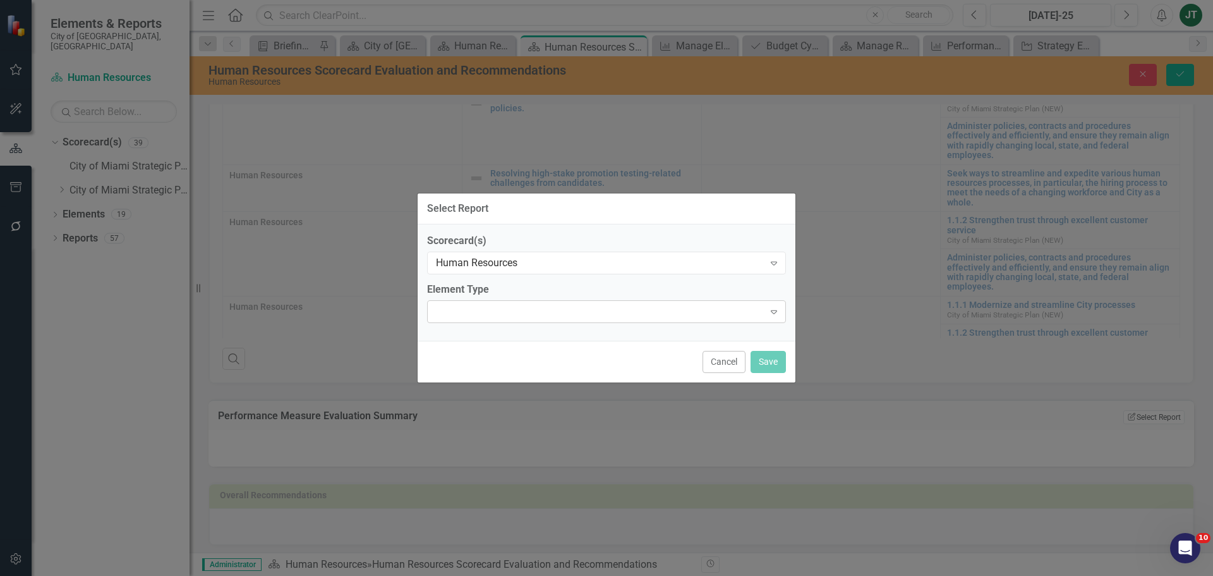
click at [470, 310] on div at bounding box center [596, 311] width 333 height 3
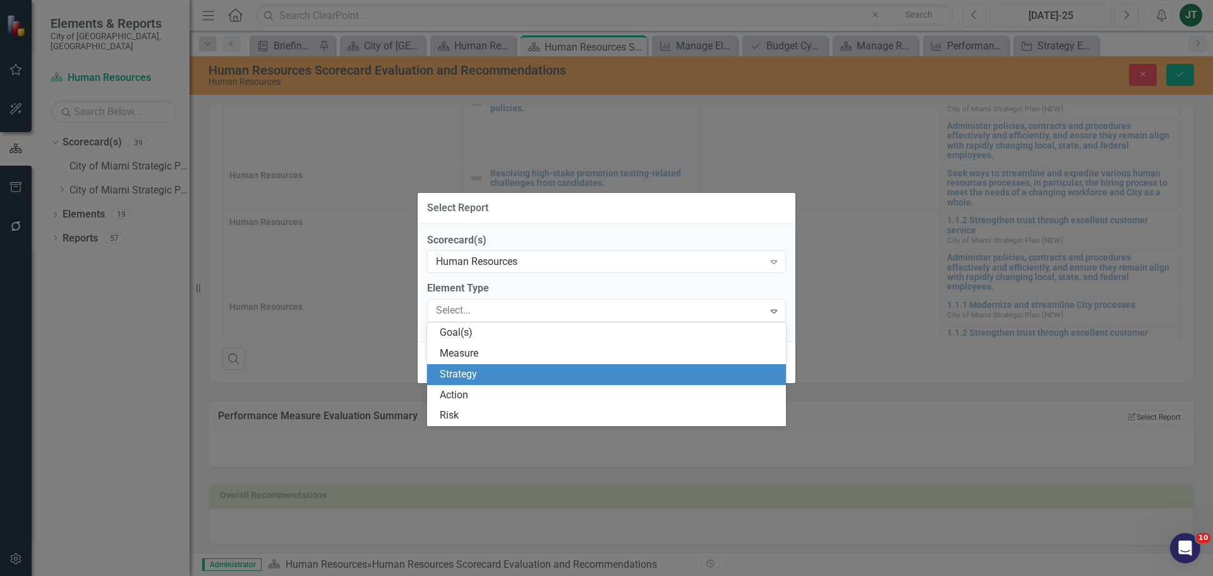
click at [474, 375] on div "Strategy" at bounding box center [609, 374] width 339 height 15
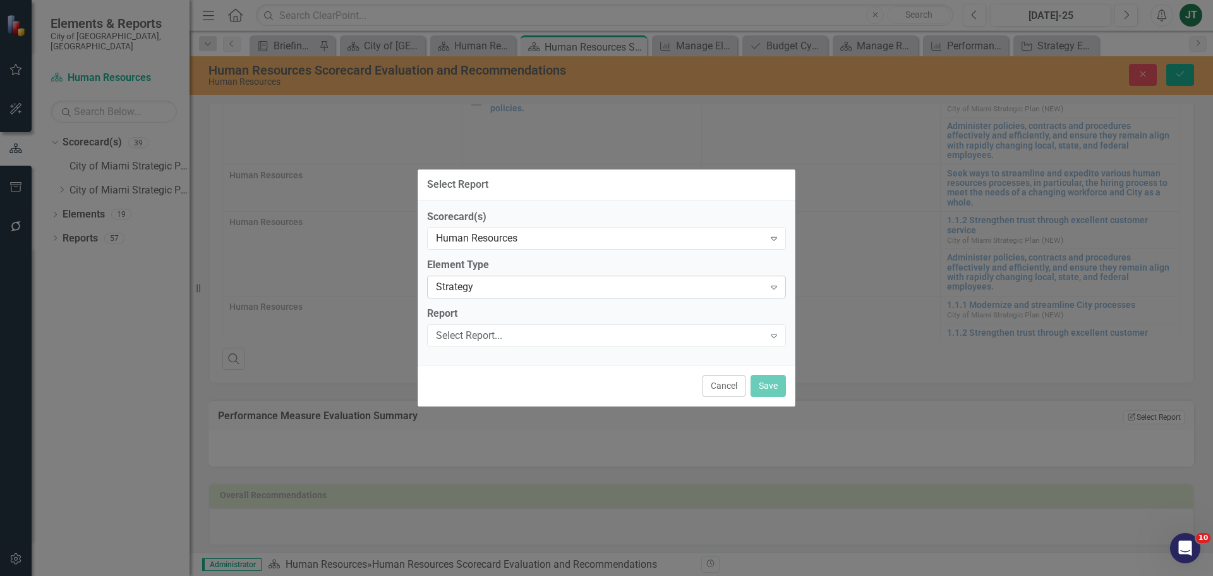
click at [476, 283] on div "Strategy" at bounding box center [600, 287] width 328 height 15
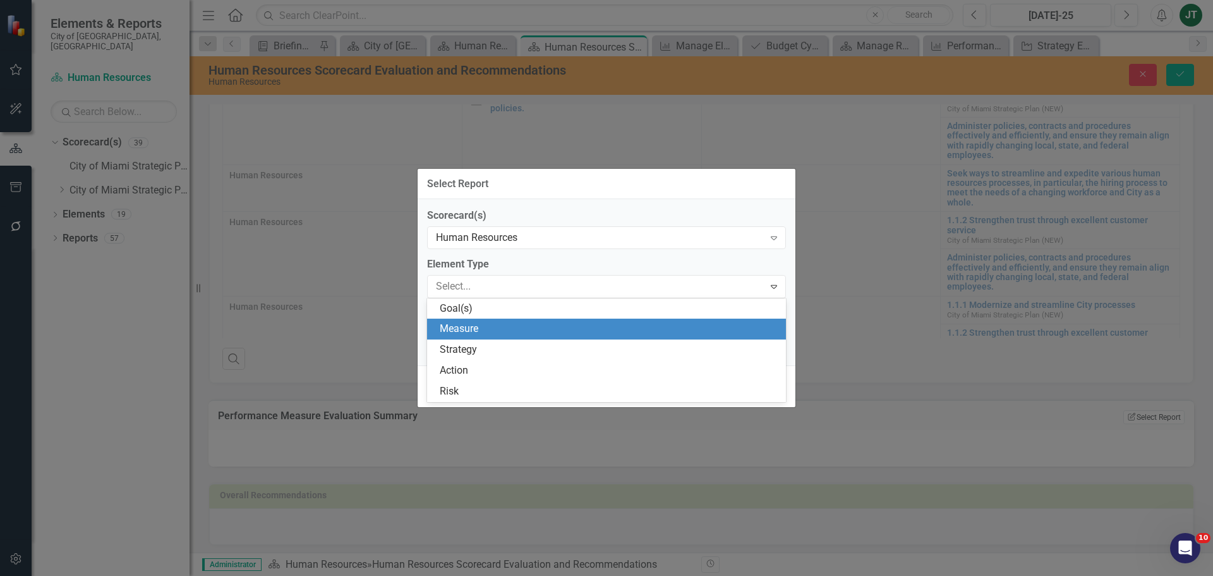
click at [470, 328] on div "Measure" at bounding box center [609, 329] width 339 height 15
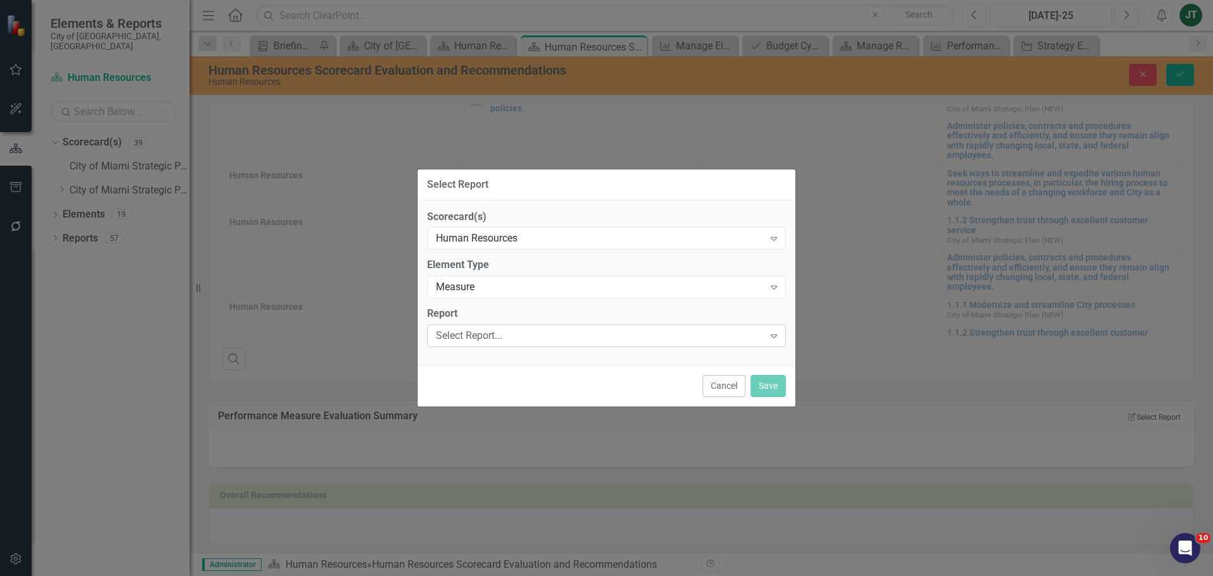
click at [468, 334] on div "Select Report..." at bounding box center [600, 336] width 328 height 15
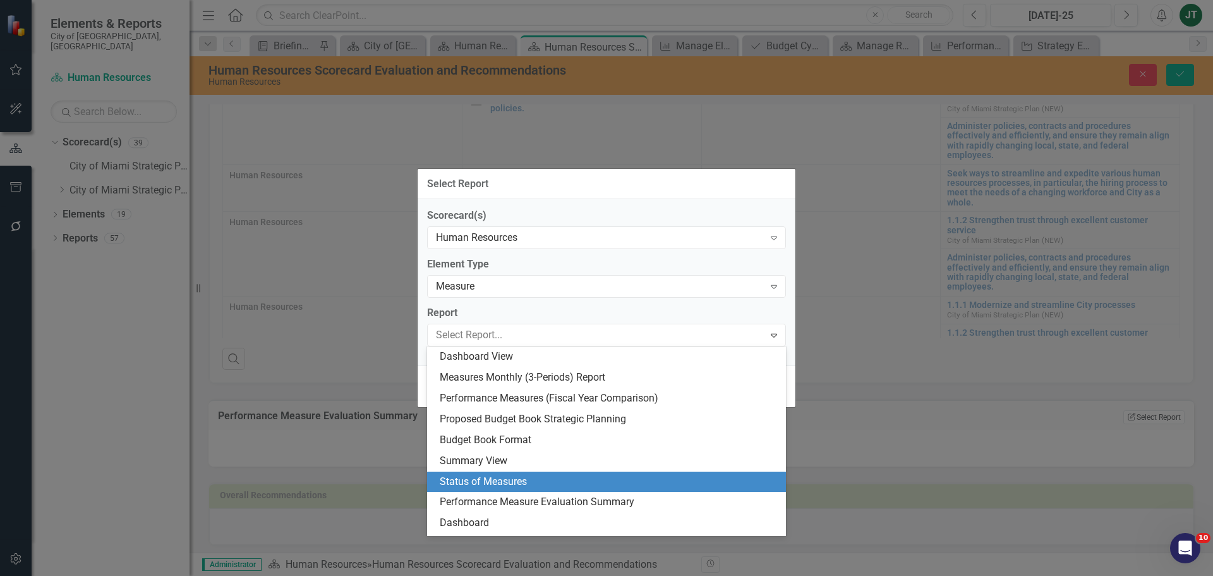
scroll to position [39, 0]
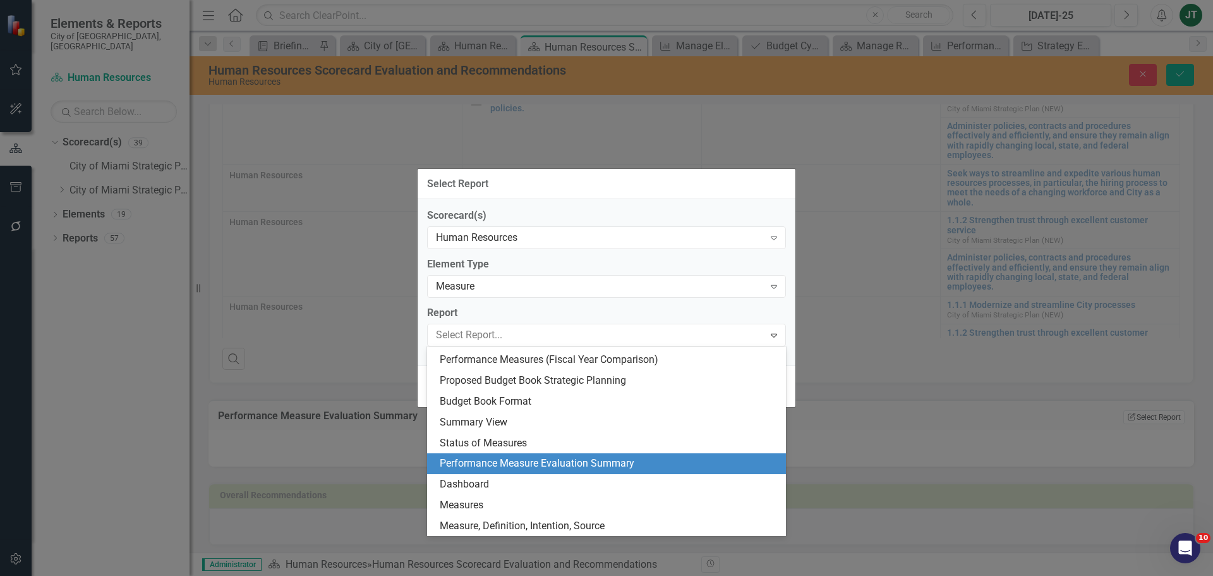
click at [520, 471] on div "Performance Measure Evaluation Summary" at bounding box center [609, 463] width 339 height 15
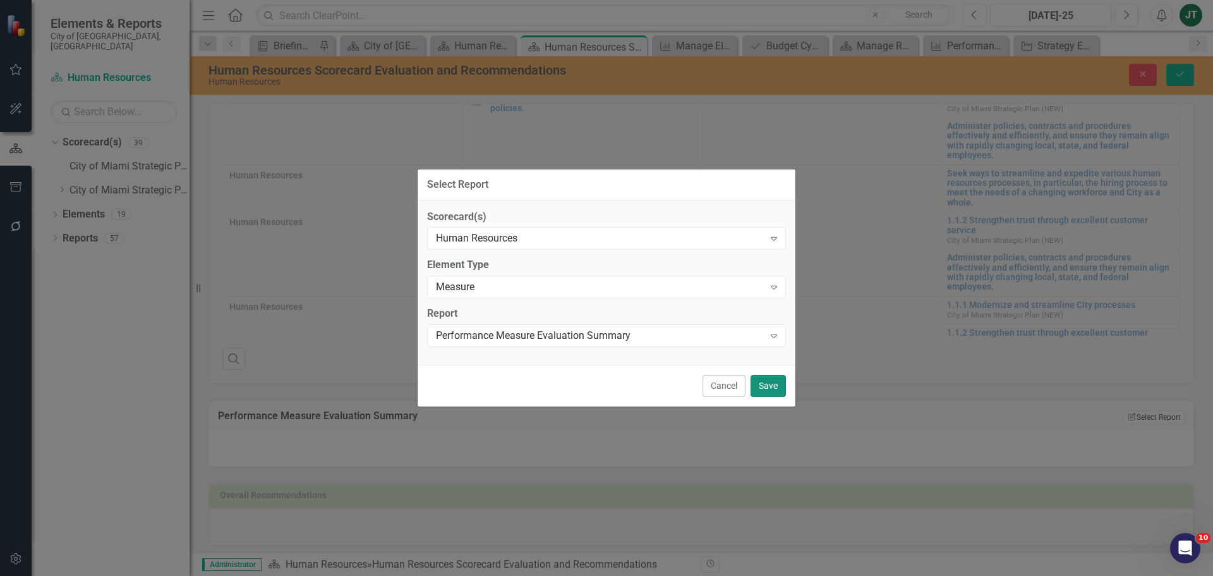
click at [760, 383] on button "Save" at bounding box center [768, 386] width 35 height 22
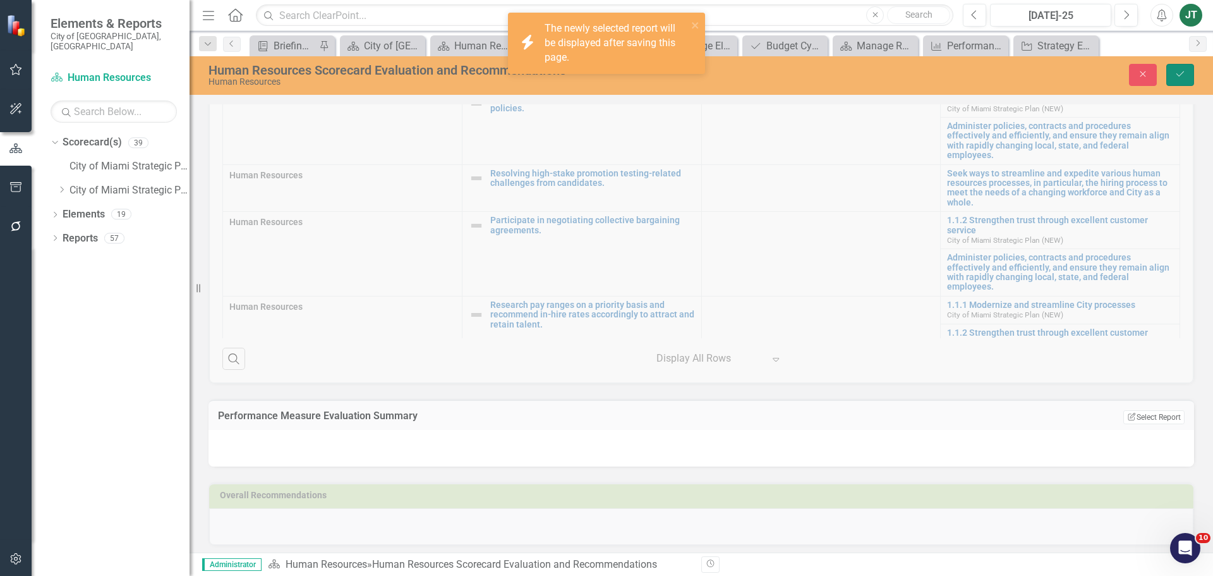
click at [1178, 74] on icon "Save" at bounding box center [1180, 74] width 11 height 9
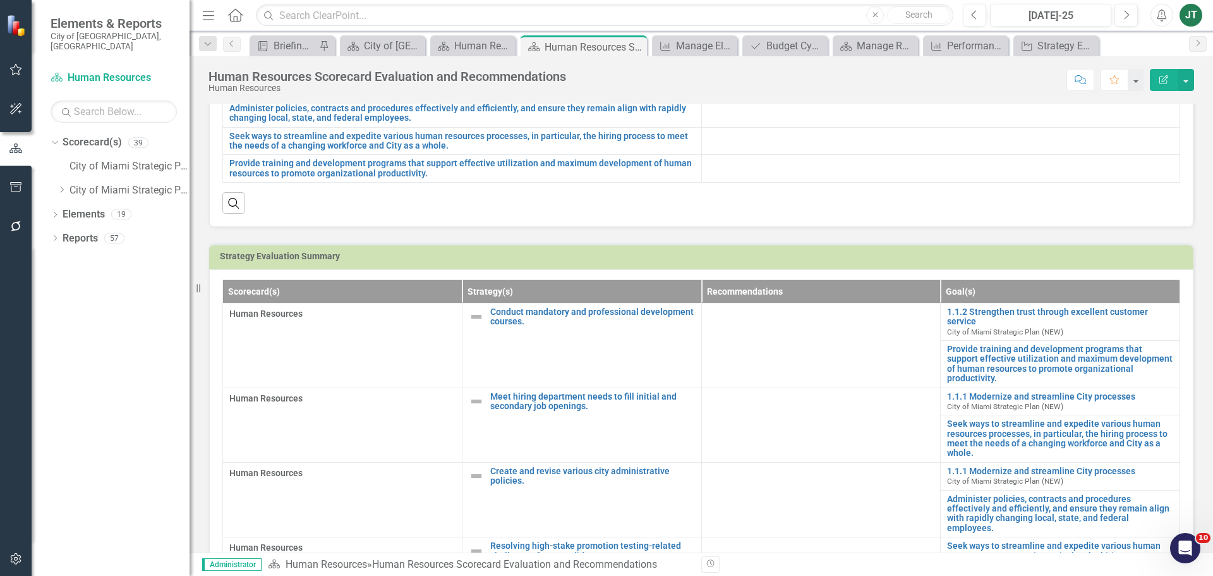
scroll to position [133, 0]
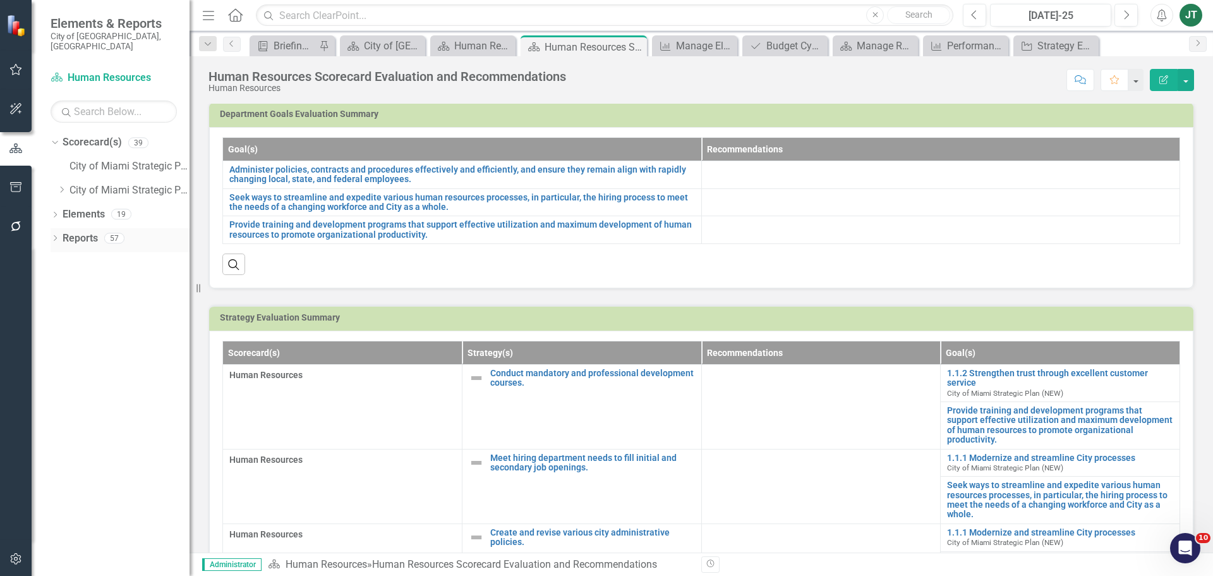
click at [53, 236] on icon "Dropdown" at bounding box center [55, 239] width 9 height 7
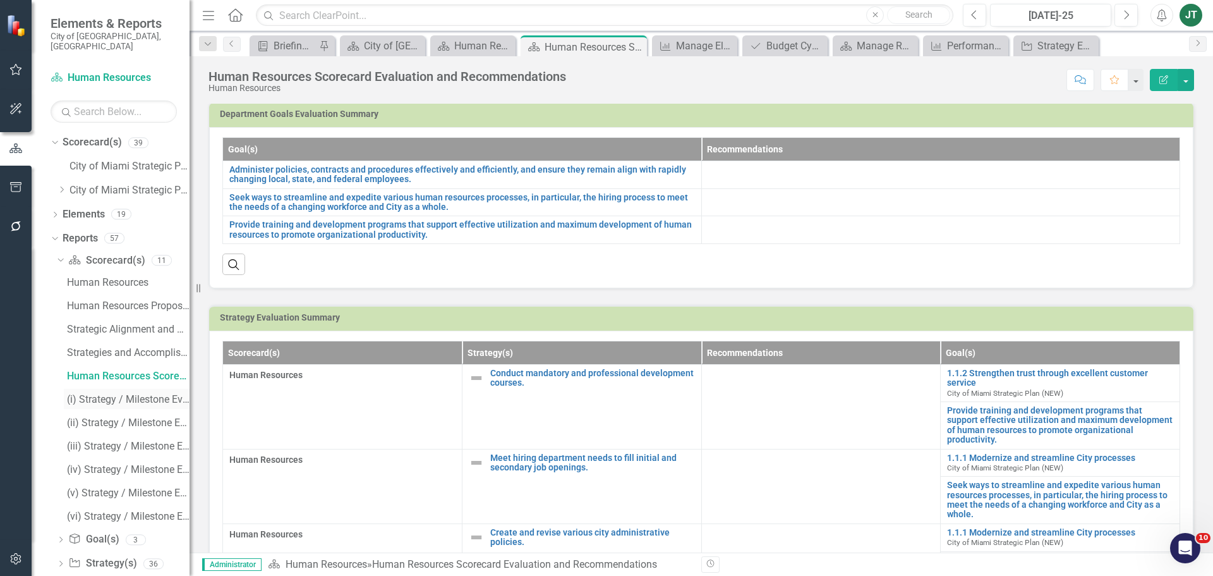
click at [91, 394] on div "(i) Strategy / Milestone Evaluation and Recommendations Report" at bounding box center [128, 399] width 123 height 11
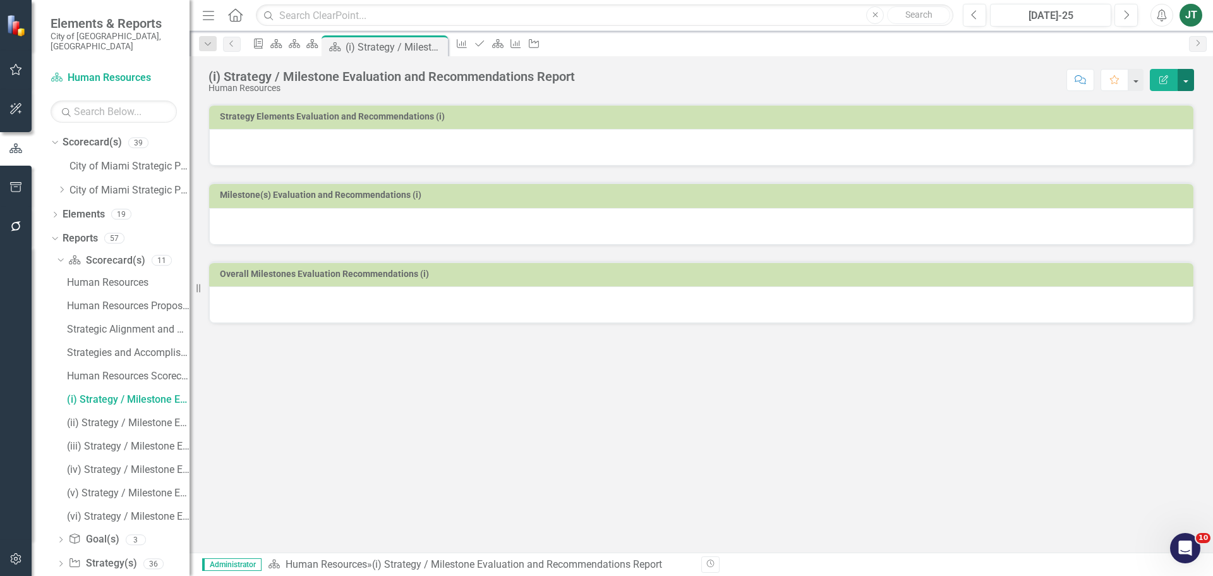
click at [1186, 75] on button "button" at bounding box center [1186, 80] width 16 height 22
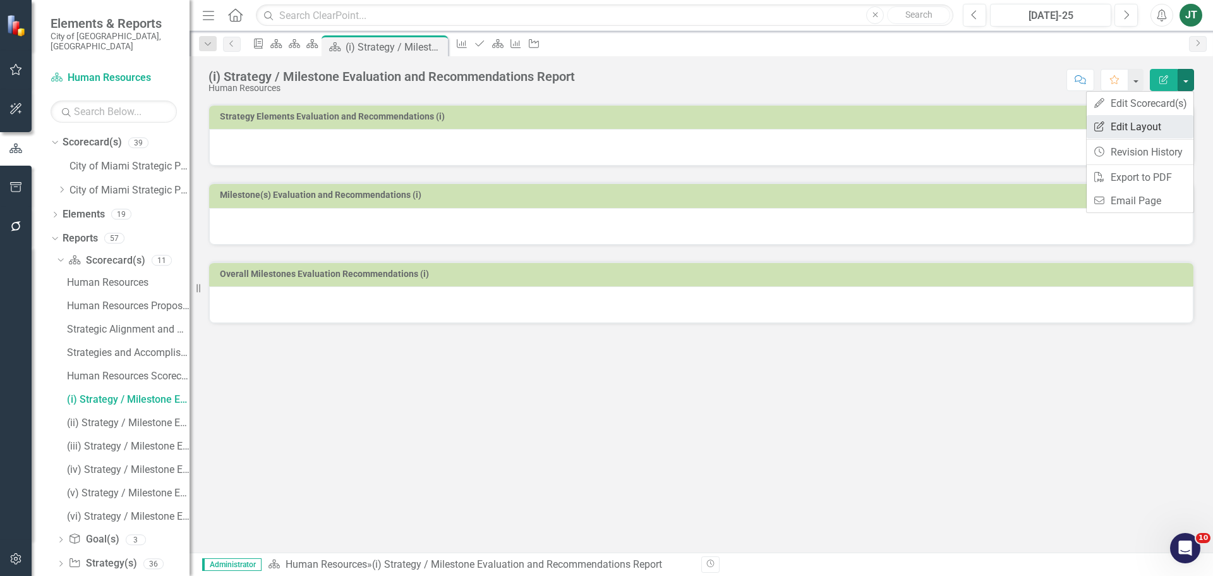
click at [1127, 121] on link "Edit Report Edit Layout" at bounding box center [1140, 126] width 107 height 23
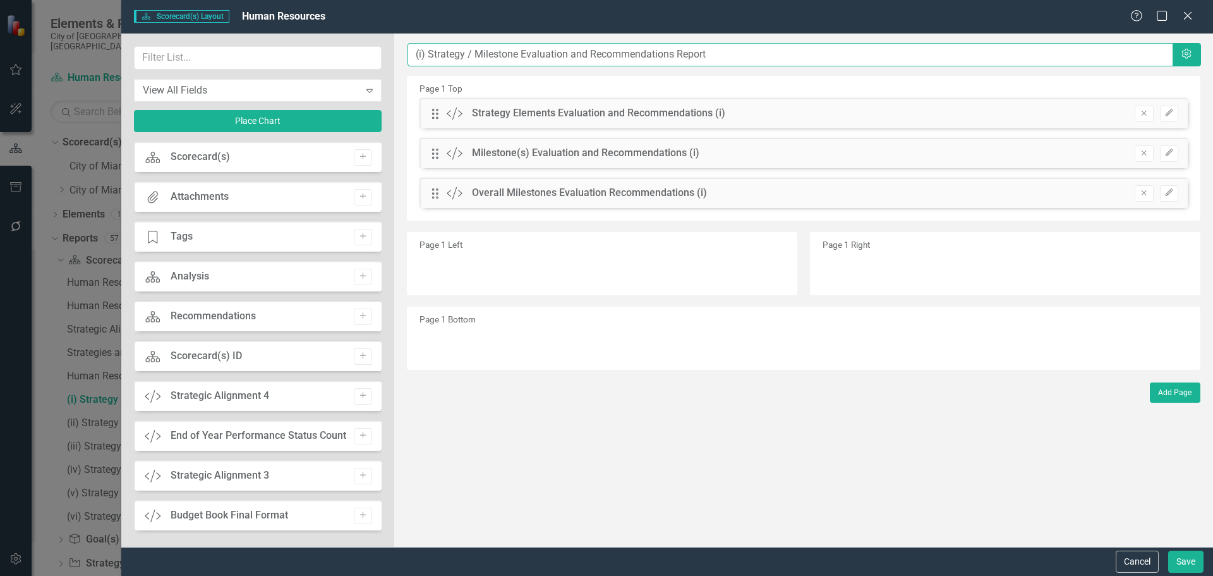
click at [414, 54] on input "(i) Strategy / Milestone Evaluation and Recommendations Report" at bounding box center [791, 54] width 766 height 23
paste input "Conduct mandatory and professiona"
type input "Conduct mandatory and professional....(i) Strategy / Milestone Evaluation and R…"
click at [1196, 557] on button "Save" at bounding box center [1186, 561] width 35 height 22
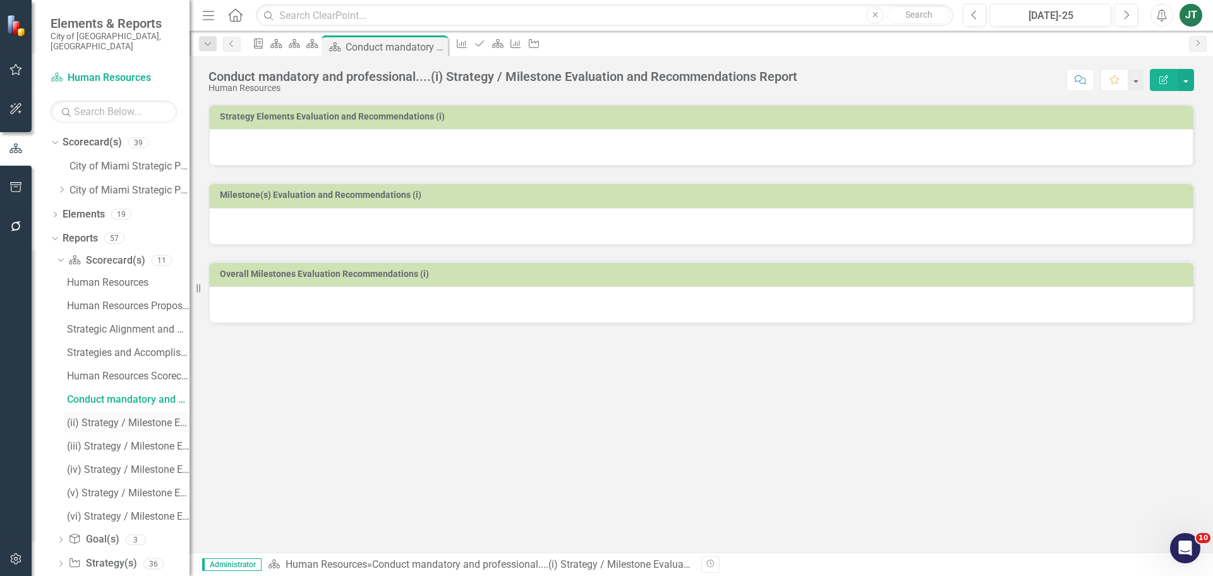
drag, startPoint x: 114, startPoint y: 410, endPoint x: 157, endPoint y: 410, distance: 43.6
click at [114, 417] on div "(ii) Strategy / Milestone Evaluation and Recommendation Report" at bounding box center [128, 422] width 123 height 11
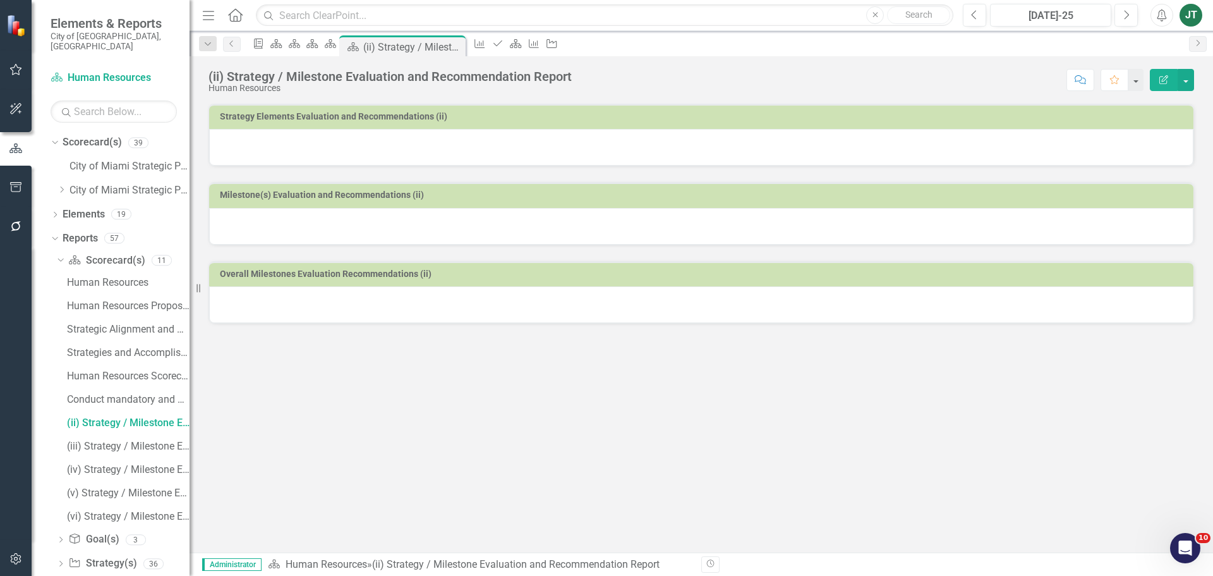
click at [1167, 80] on icon "Edit Report" at bounding box center [1163, 79] width 11 height 9
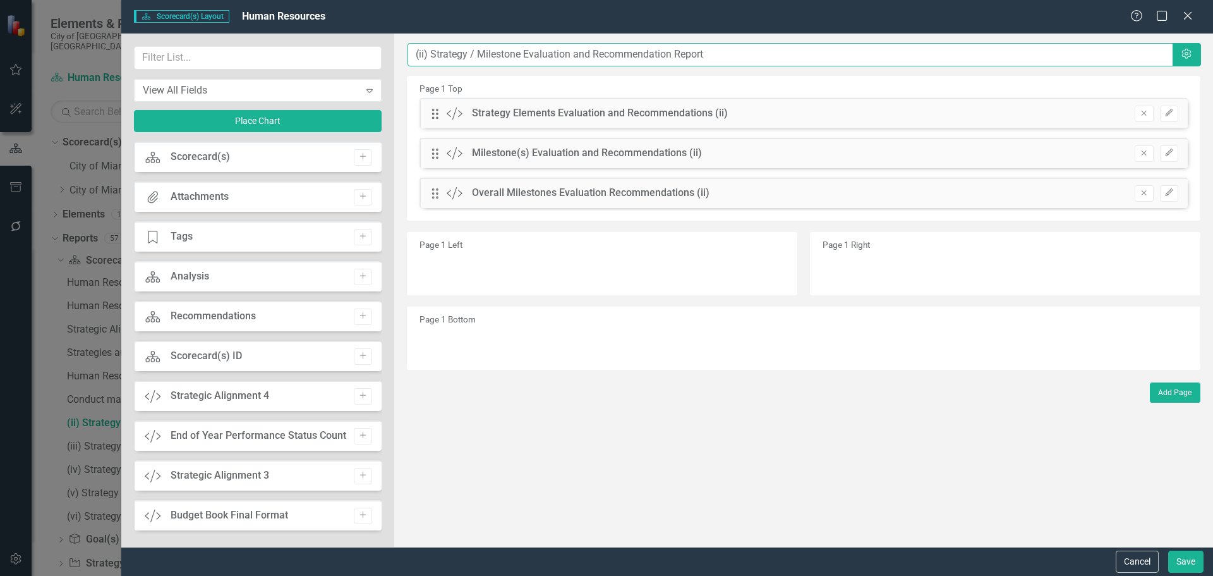
click at [443, 51] on input "(ii) Strategy / Milestone Evaluation and Recommendation Report" at bounding box center [791, 54] width 766 height 23
click at [410, 55] on input "(ii) Strategy / Milestone Evaluation and Recommendation Report" at bounding box center [791, 54] width 766 height 23
paste input "Meet hiring department needs to fill initial"
type input "Meet hiring department needs to fill initial ....(ii) Strategy / Milestone Eval…"
click at [1181, 561] on button "Save" at bounding box center [1186, 561] width 35 height 22
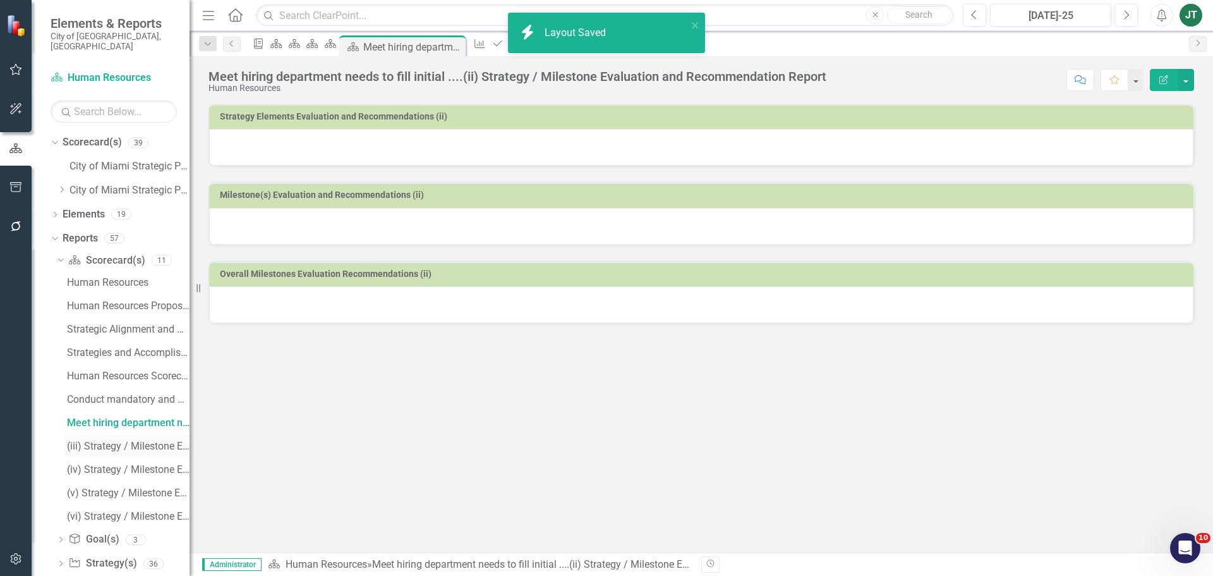
click at [118, 441] on div "(iii) Strategy / Milestone Evaluation and Recommendation Report" at bounding box center [128, 446] width 123 height 11
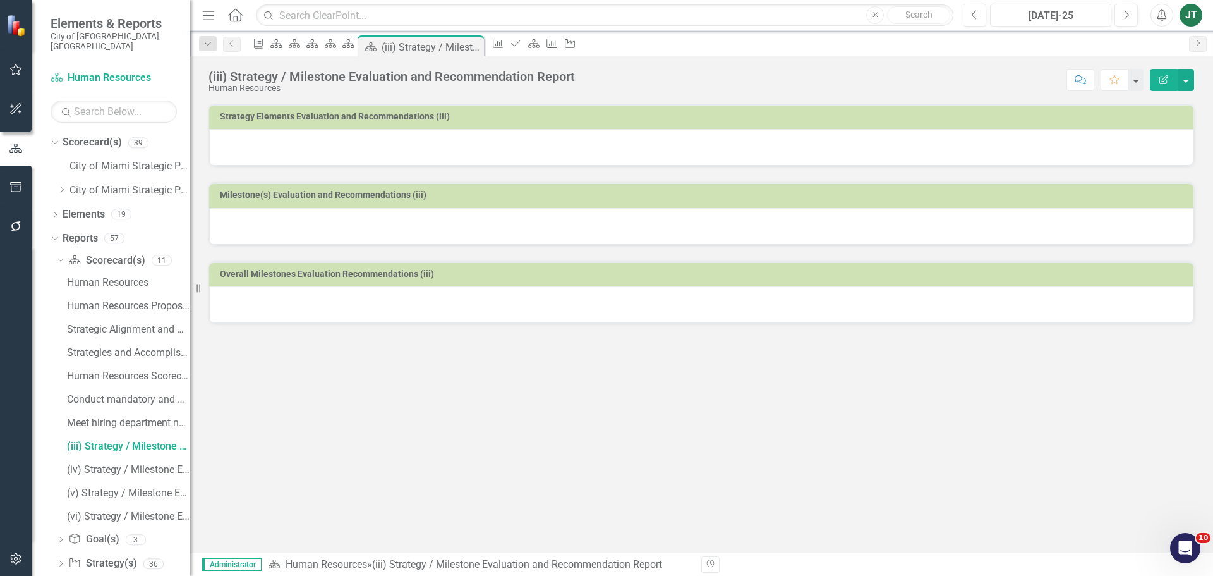
click at [1162, 81] on icon "Edit Report" at bounding box center [1163, 79] width 11 height 9
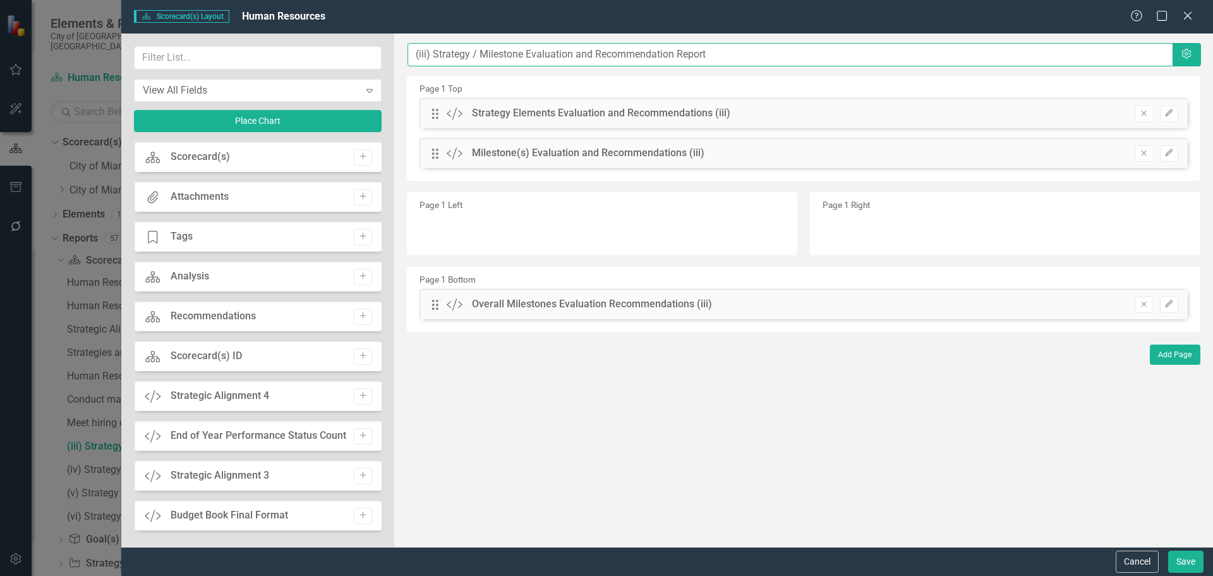
click at [409, 55] on input "(iii) Strategy / Milestone Evaluation and Recommendation Report" at bounding box center [791, 54] width 766 height 23
paste input "Create and revise various city administrative policies."
type input "Create and revise various city administrative policies.....(iii) Strategy / Mil…"
click at [1194, 561] on button "Save" at bounding box center [1186, 561] width 35 height 22
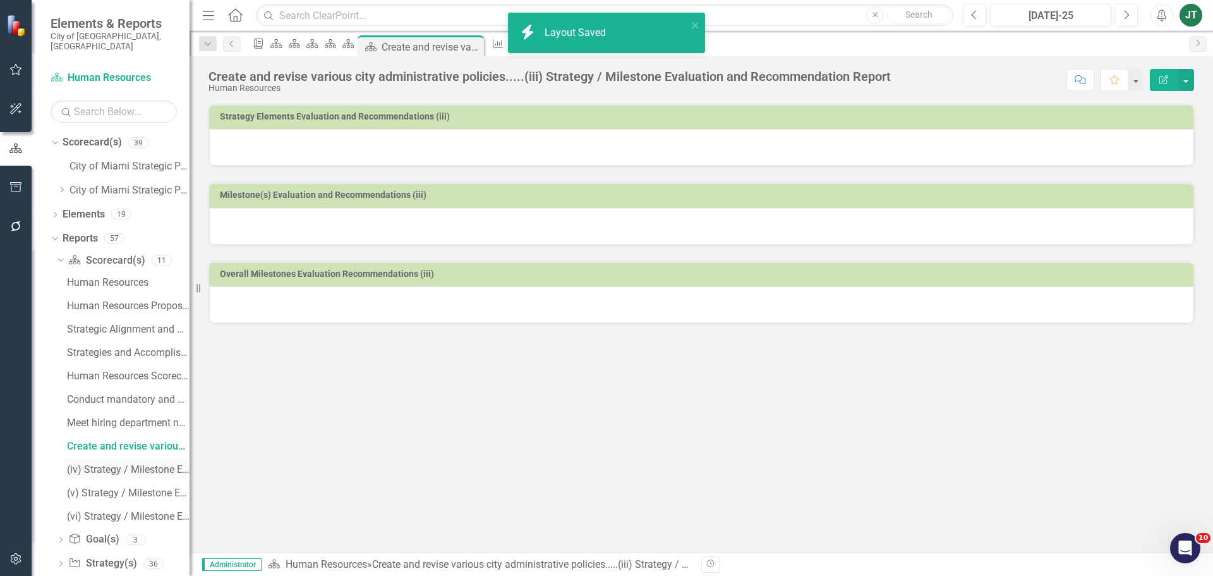
click at [107, 464] on div "(iv) Strategy / Milestone Evaluation and Recommendation Report" at bounding box center [128, 469] width 123 height 11
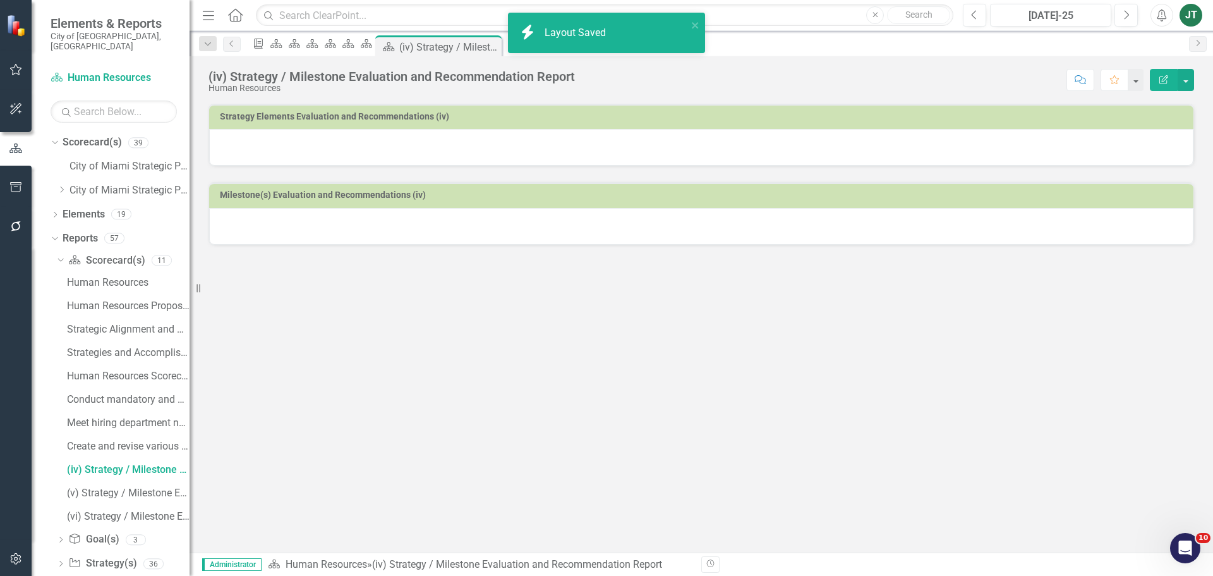
click at [1156, 75] on button "Edit Report" at bounding box center [1164, 80] width 28 height 22
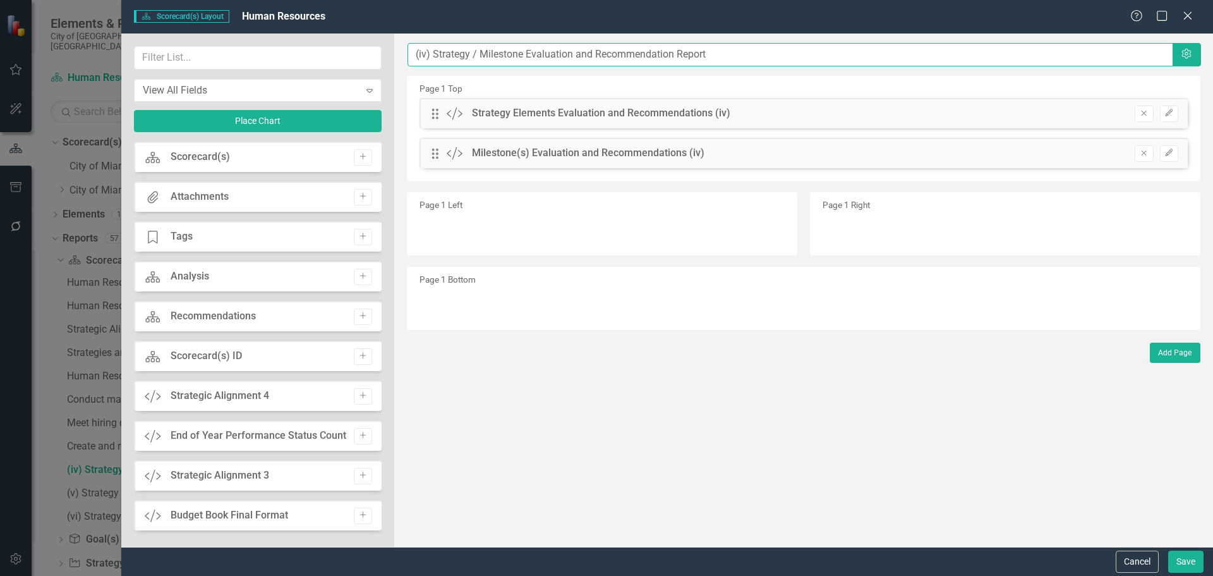
click at [412, 54] on input "(iv) Strategy / Milestone Evaluation and Recommendation Report" at bounding box center [791, 54] width 766 height 23
paste input "Resolving high-stake promotion testing-related"
type input "Resolving high-stake promotion testing-related....(iv) Strategy / Milestone Eva…"
click at [1196, 560] on button "Save" at bounding box center [1186, 561] width 35 height 22
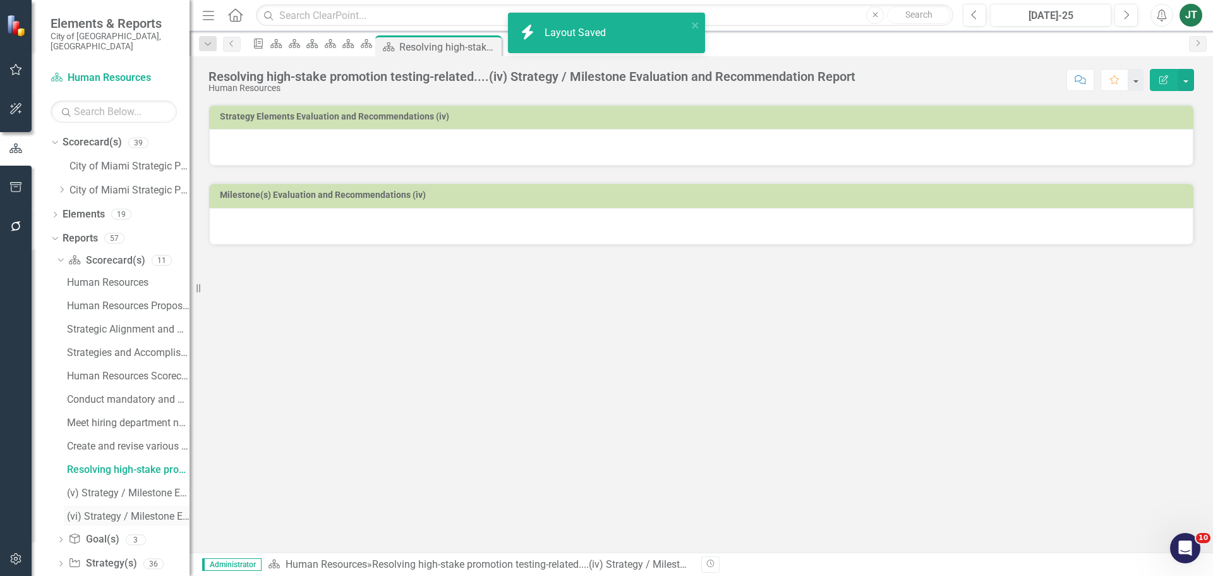
click at [109, 511] on div "(vi) Strategy / Milestone Evaluation and Recommendations Report" at bounding box center [128, 516] width 123 height 11
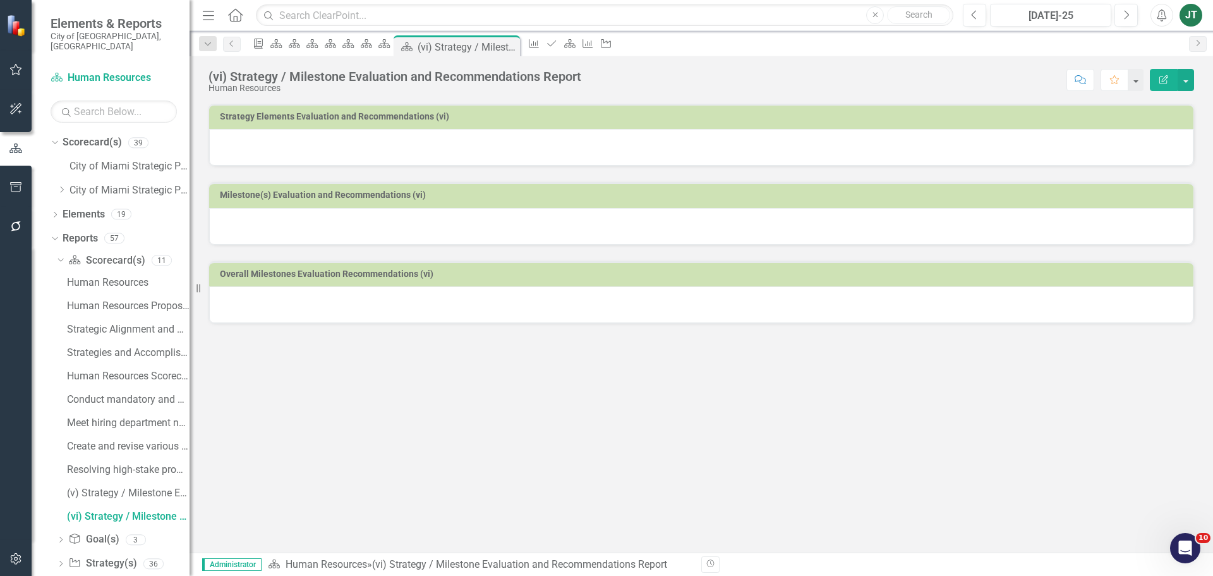
click at [1168, 80] on icon "Edit Report" at bounding box center [1163, 79] width 11 height 9
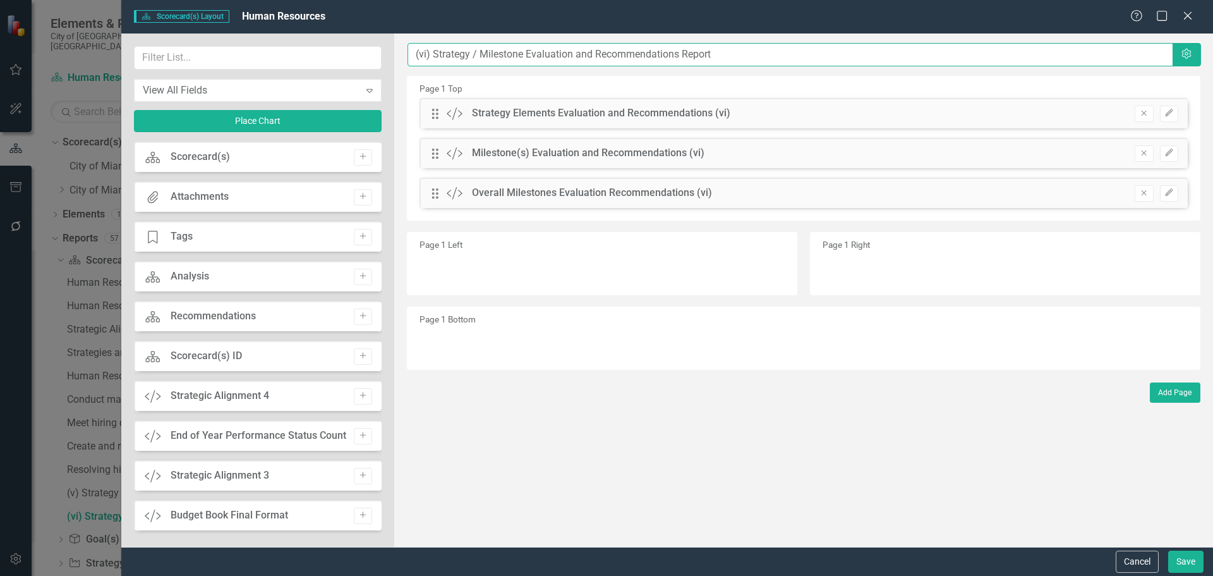
click at [413, 51] on input "(vi) Strategy / Milestone Evaluation and Recommendations Report" at bounding box center [791, 54] width 766 height 23
paste input "Research pay ranges on a priority basis and recommend"
type input "Research pay ranges on a priority basis and recommend ....(vi) Strategy / Miles…"
drag, startPoint x: 721, startPoint y: 405, endPoint x: 813, endPoint y: 403, distance: 91.7
drag, startPoint x: 813, startPoint y: 403, endPoint x: 1177, endPoint y: 557, distance: 395.7
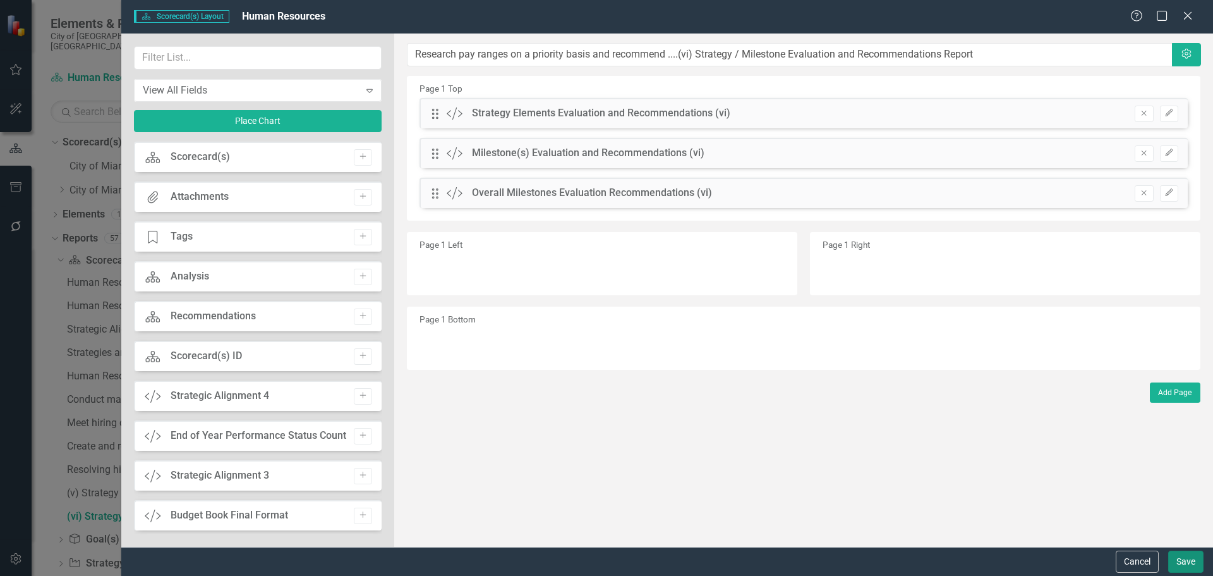
click at [1177, 557] on button "Save" at bounding box center [1186, 561] width 35 height 22
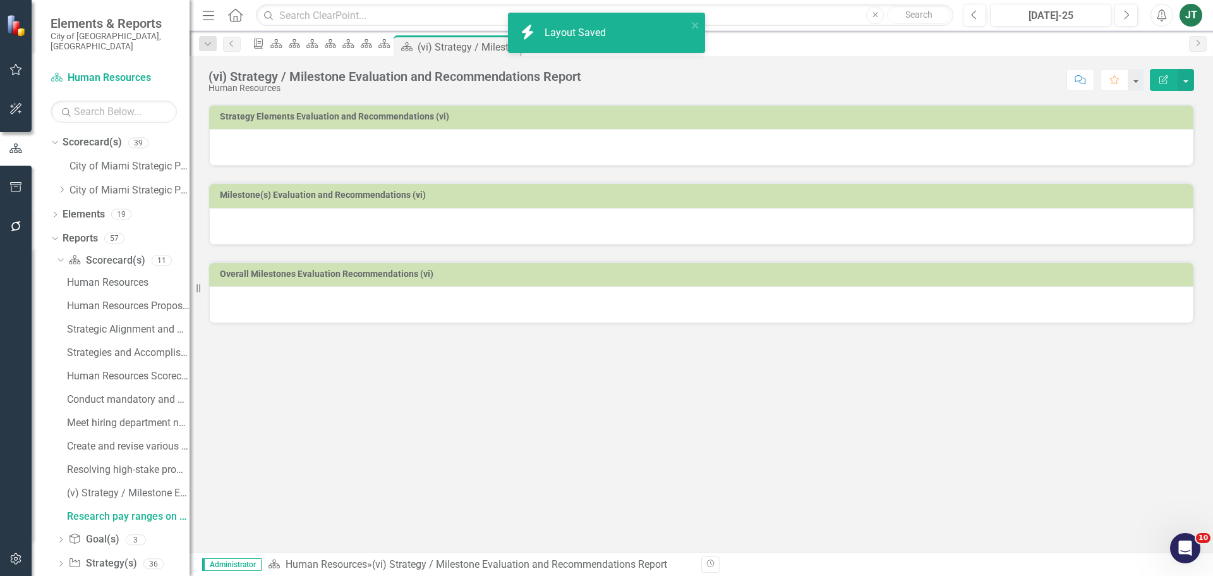
drag, startPoint x: 384, startPoint y: 412, endPoint x: 340, endPoint y: 433, distance: 48.9
click at [384, 412] on div "Strategy Elements Evaluation and Recommendations (vi) Milestone(s) Evaluation a…" at bounding box center [702, 328] width 1024 height 449
click at [61, 255] on icon "Dropdown" at bounding box center [59, 259] width 7 height 9
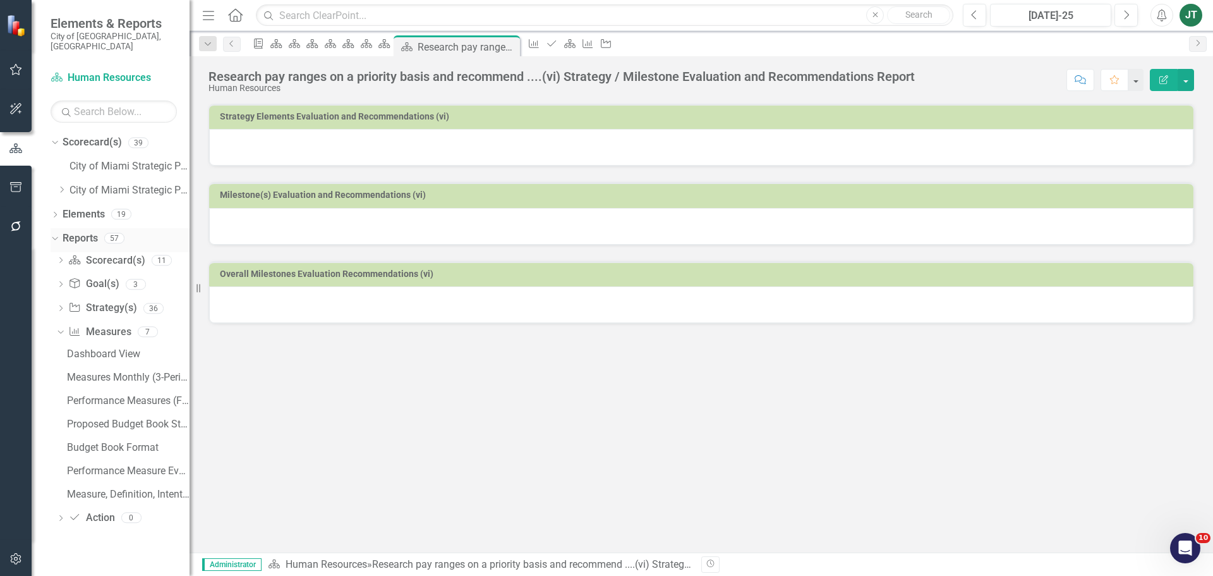
click at [54, 233] on icon "Dropdown" at bounding box center [53, 237] width 7 height 9
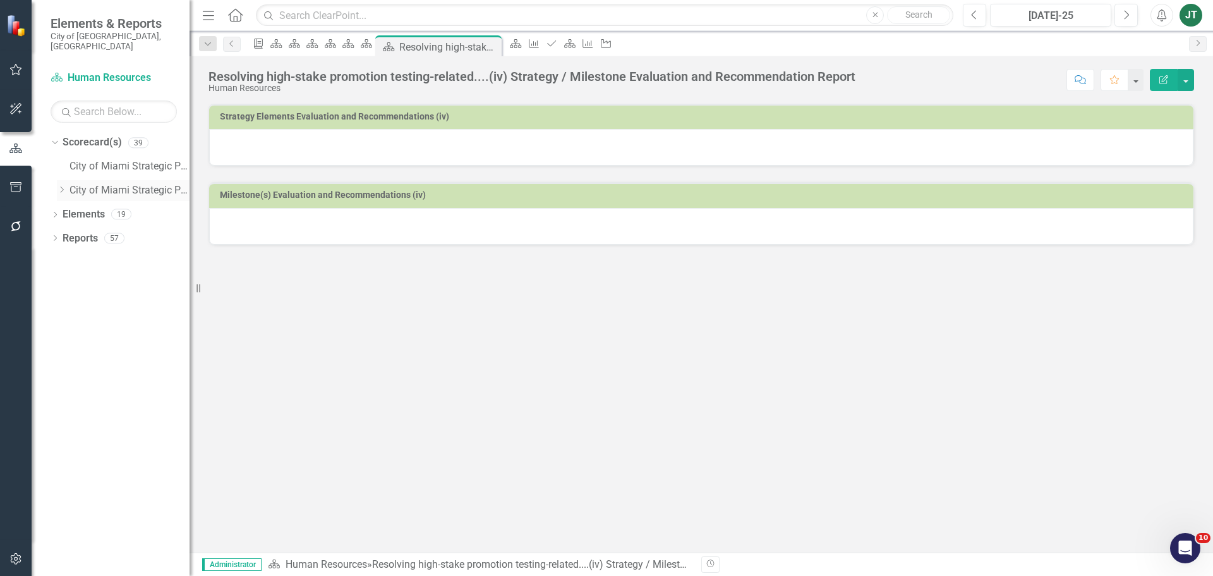
click at [61, 186] on icon at bounding box center [62, 189] width 3 height 6
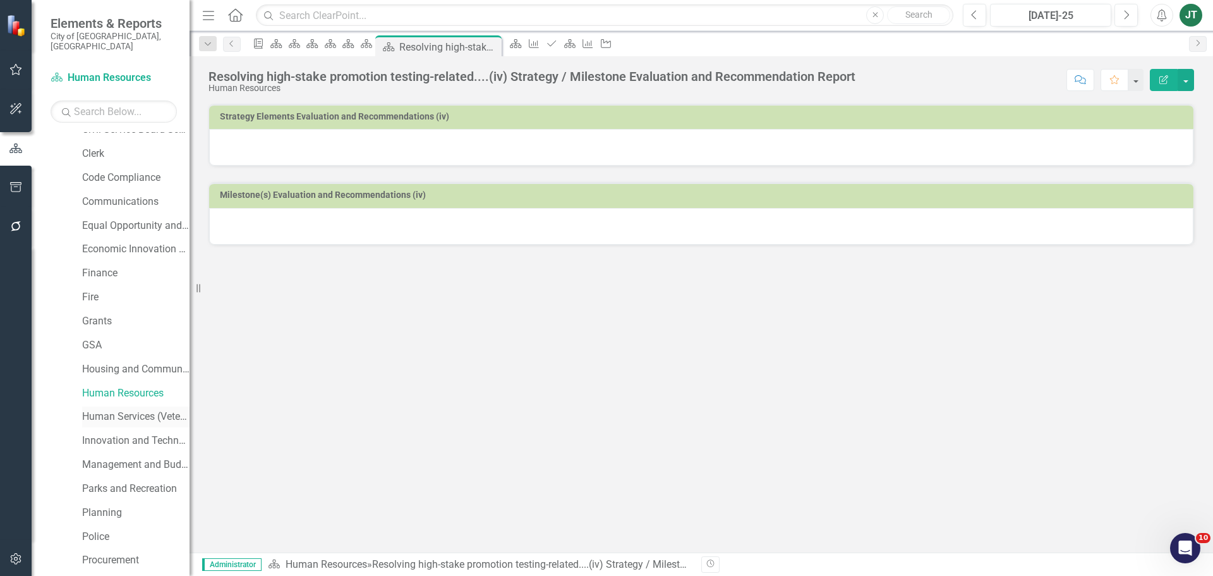
scroll to position [190, 0]
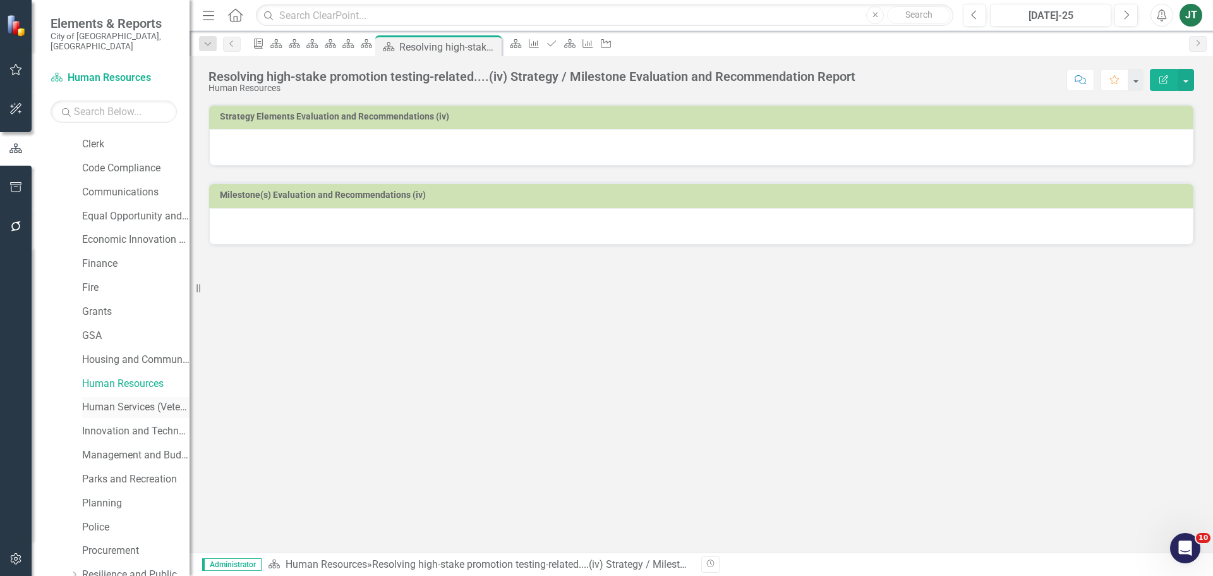
click at [114, 400] on link "Human Services (Veterans and Homeless)" at bounding box center [135, 407] width 107 height 15
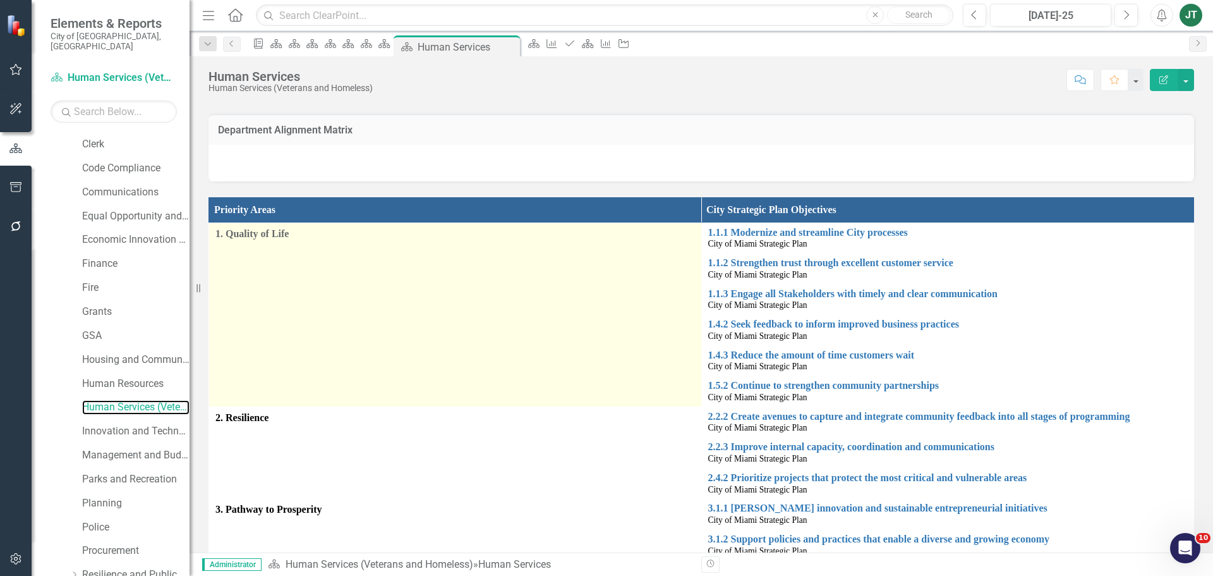
scroll to position [379, 0]
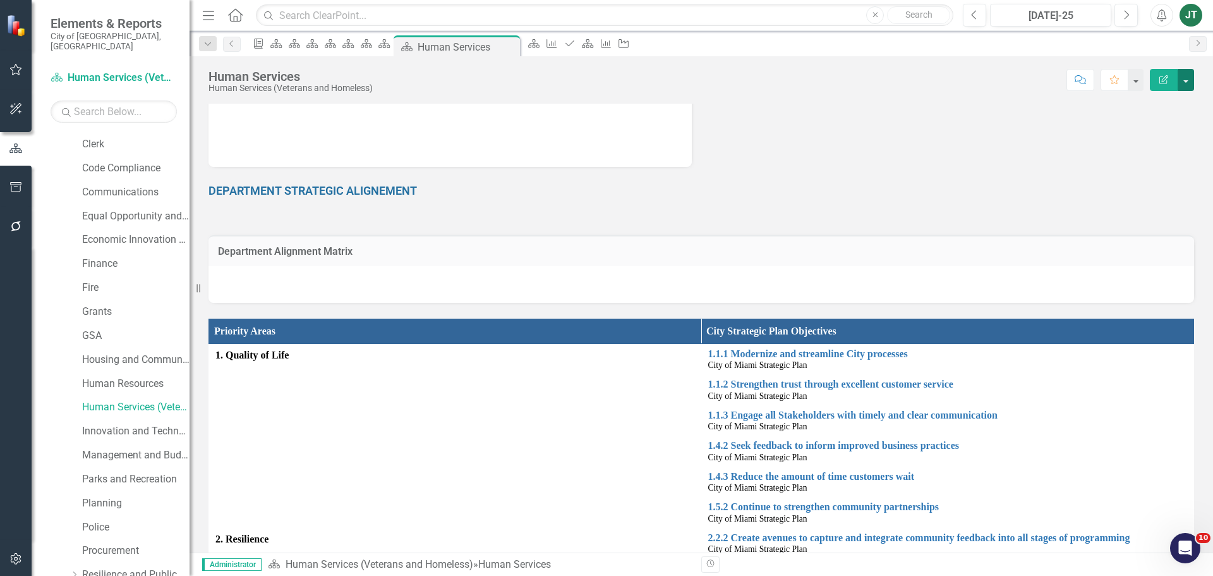
click at [1188, 76] on button "button" at bounding box center [1186, 80] width 16 height 22
click at [1130, 125] on link "Edit Report Edit Layout" at bounding box center [1140, 126] width 107 height 23
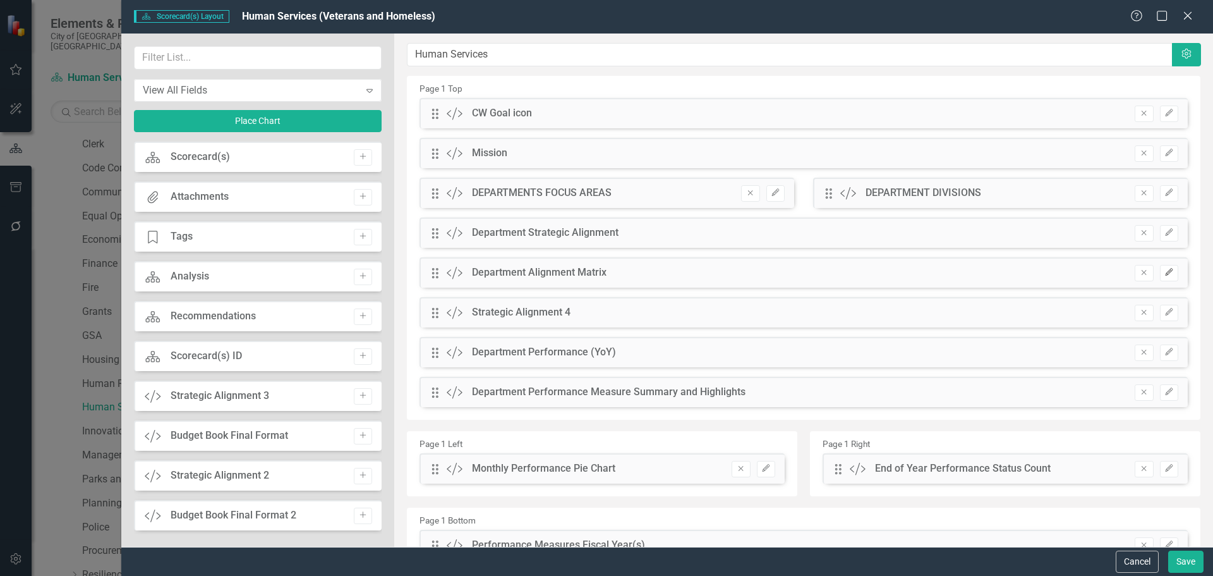
click at [1165, 276] on icon "Edit" at bounding box center [1169, 273] width 9 height 8
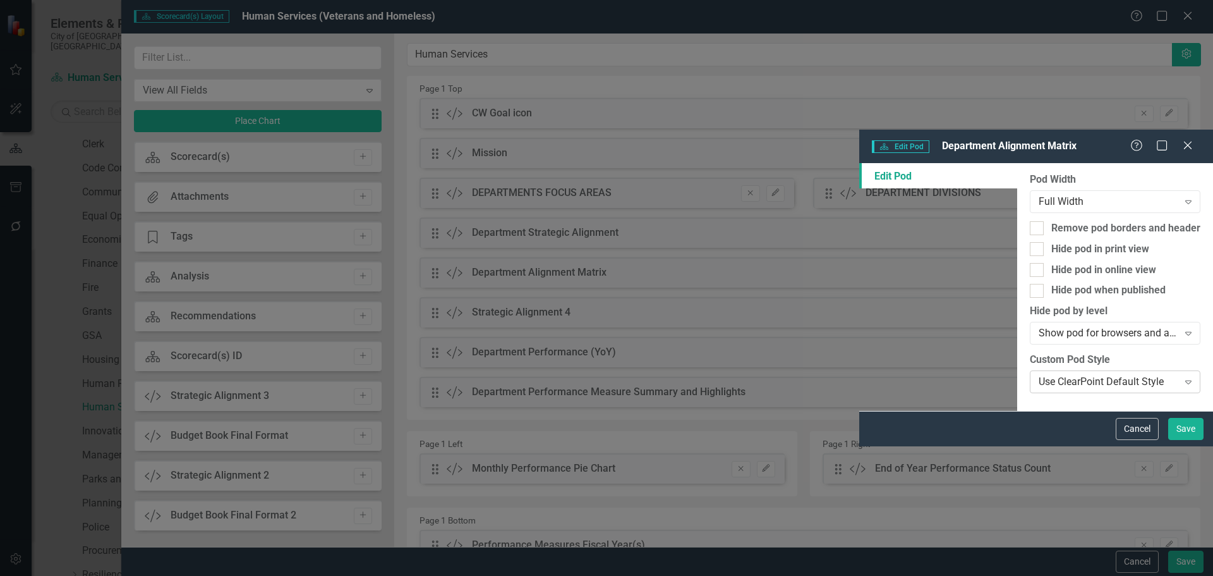
click at [1030, 370] on div "Use ClearPoint Default Style Expand" at bounding box center [1115, 381] width 171 height 23
type input "Blu"
click at [521, 575] on div "Blu e Box" at bounding box center [609, 586] width 1193 height 15
click at [1182, 440] on button "Save" at bounding box center [1186, 429] width 35 height 22
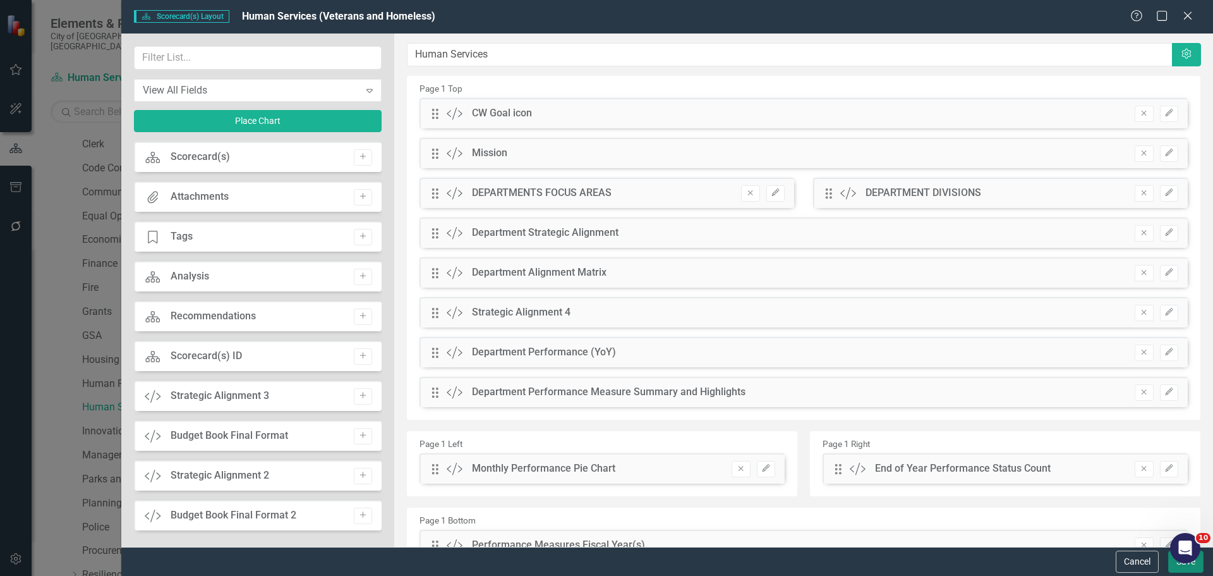
click at [1176, 570] on button "Save" at bounding box center [1186, 561] width 35 height 22
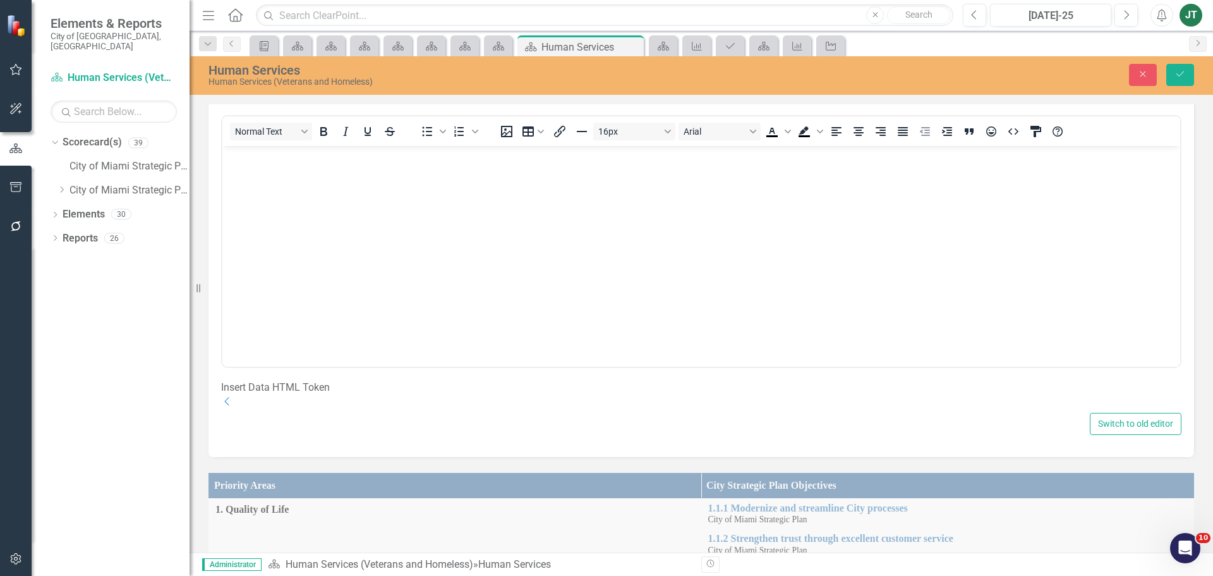
scroll to position [442, 0]
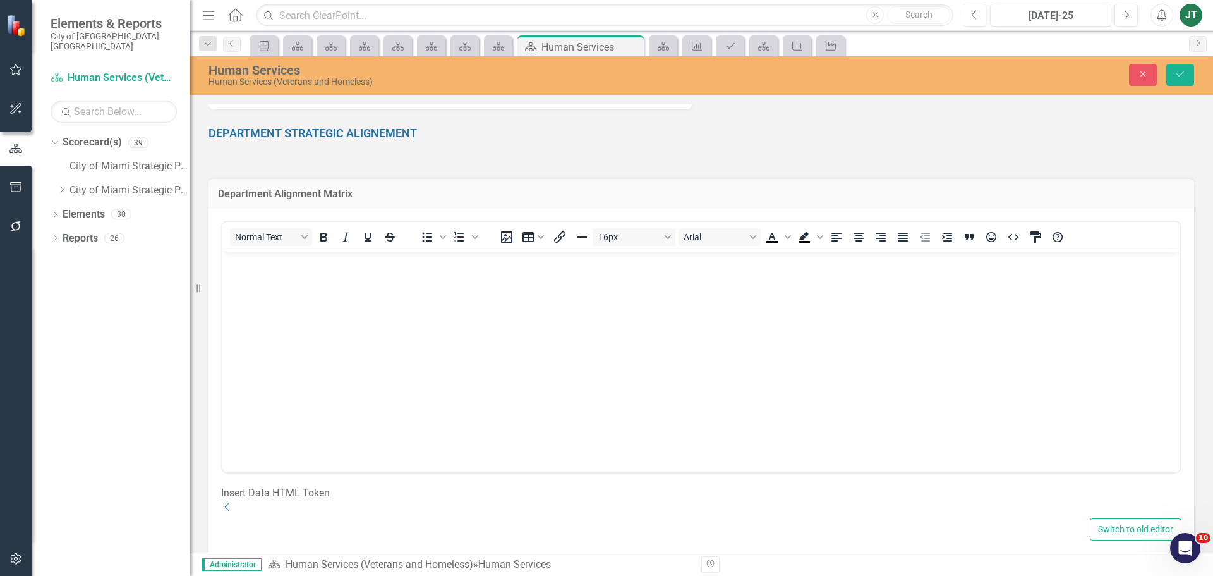
click at [234, 502] on icon "Dropdown" at bounding box center [227, 507] width 13 height 10
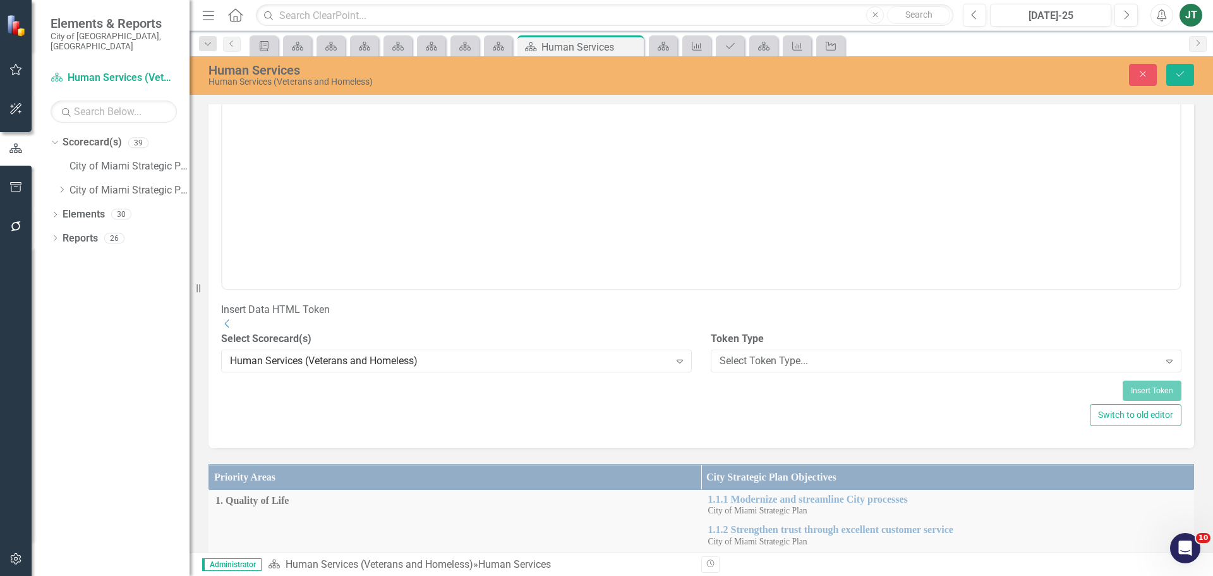
scroll to position [695, 0]
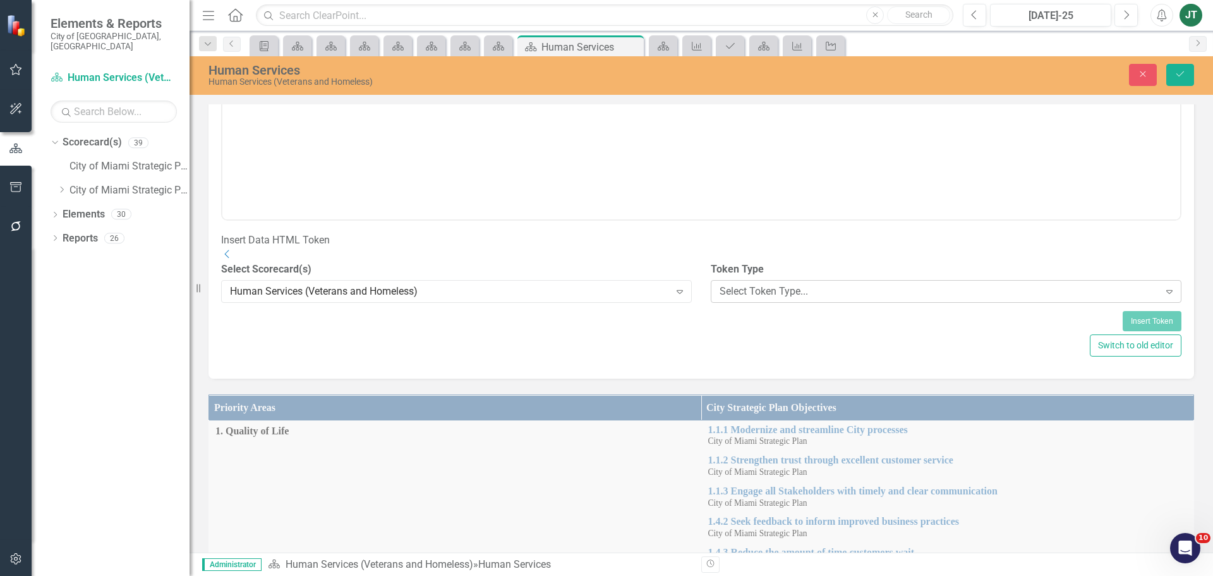
click at [794, 296] on div "Select Token Type..." at bounding box center [940, 291] width 440 height 15
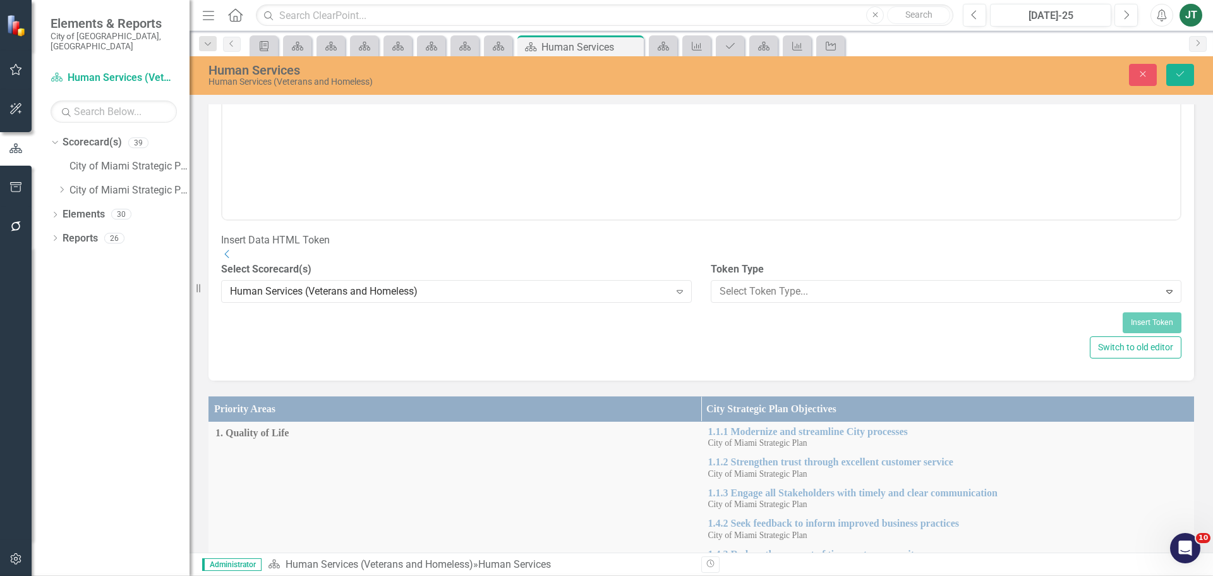
scroll to position [190, 0]
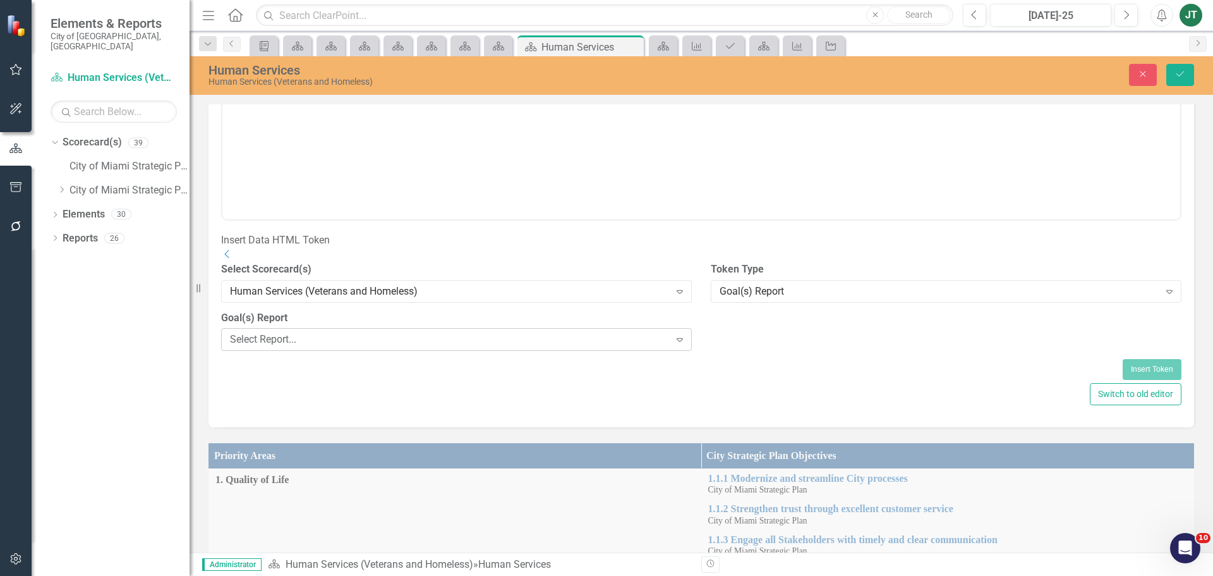
click at [611, 347] on div "Select Report..." at bounding box center [450, 339] width 440 height 15
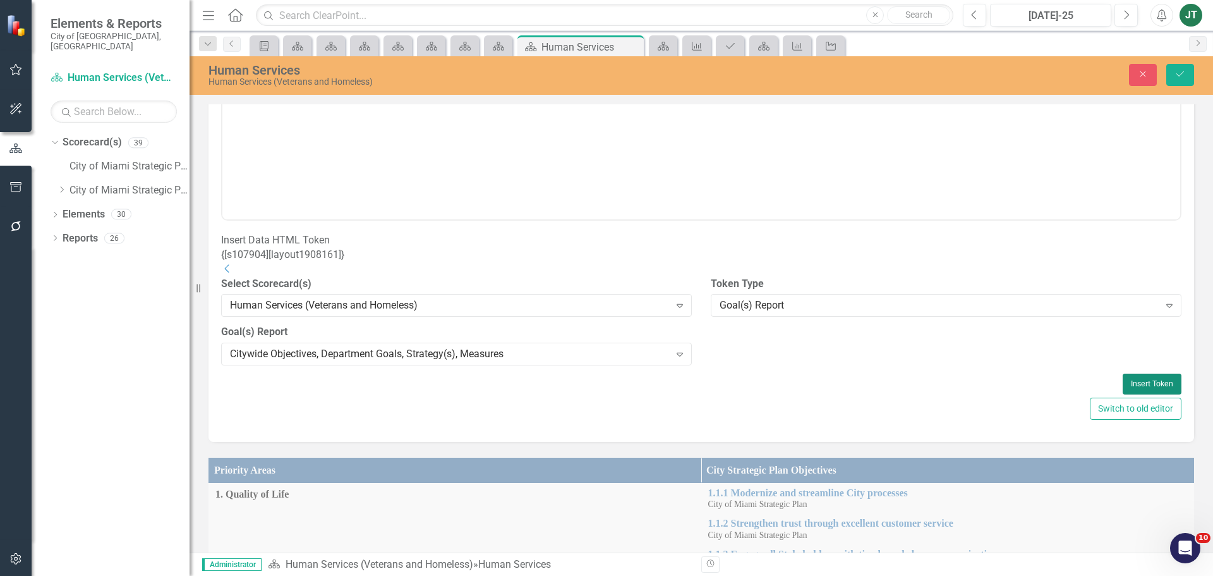
click at [1123, 383] on button "Insert Token" at bounding box center [1152, 384] width 59 height 20
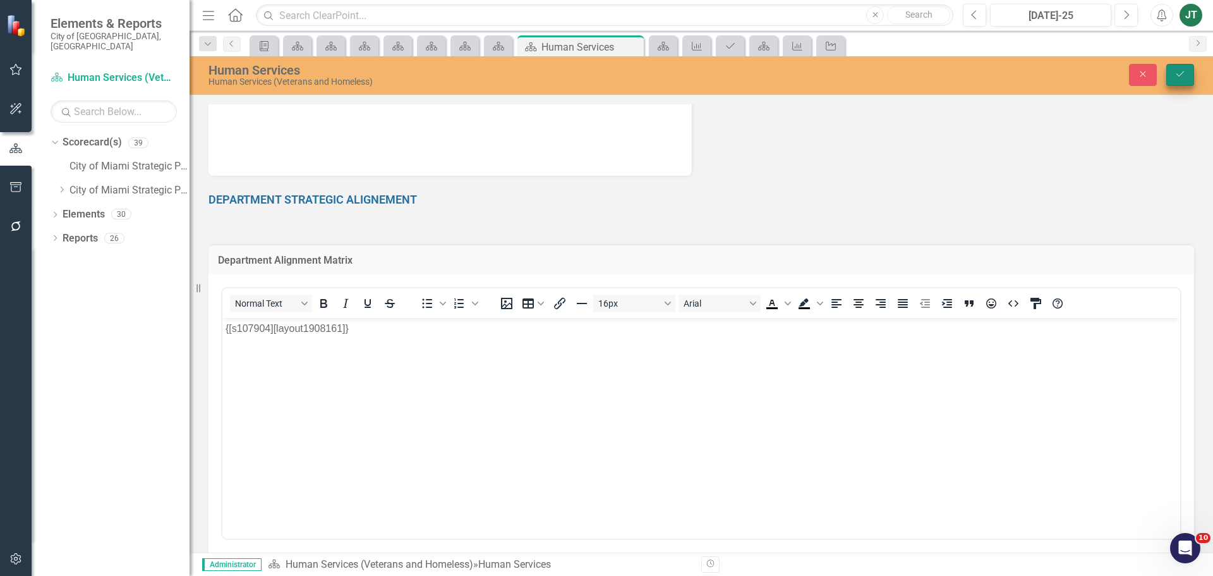
click at [1181, 67] on button "Save" at bounding box center [1181, 75] width 28 height 22
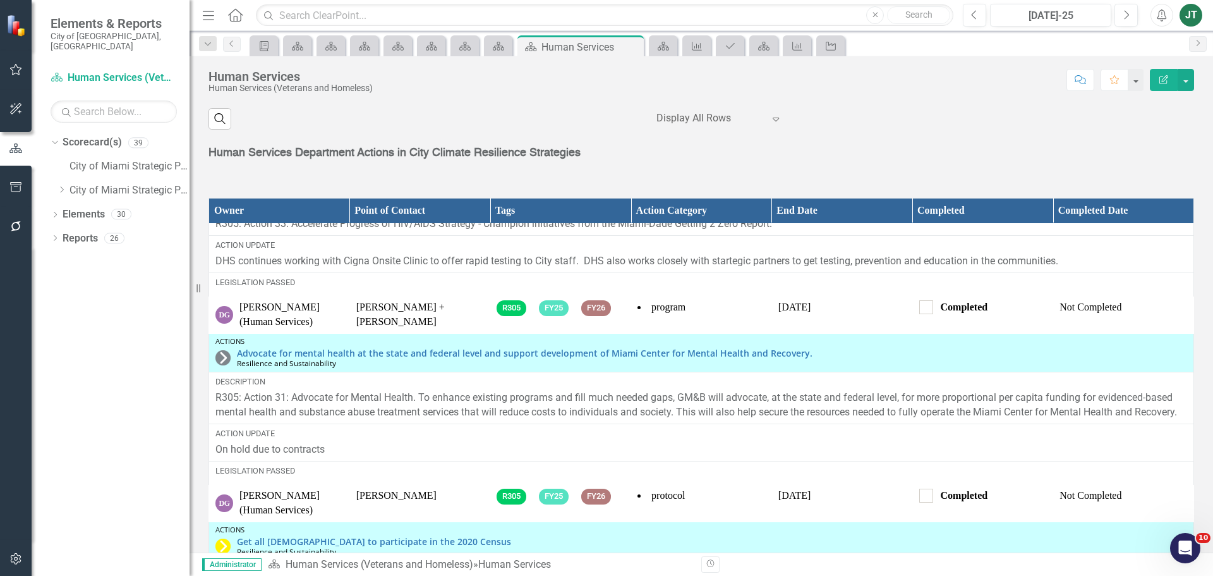
scroll to position [63, 0]
drag, startPoint x: 1188, startPoint y: 75, endPoint x: 1185, endPoint y: 84, distance: 9.8
click at [1188, 75] on button "button" at bounding box center [1186, 80] width 16 height 22
click at [1138, 126] on link "Edit Report Edit Layout" at bounding box center [1140, 126] width 107 height 23
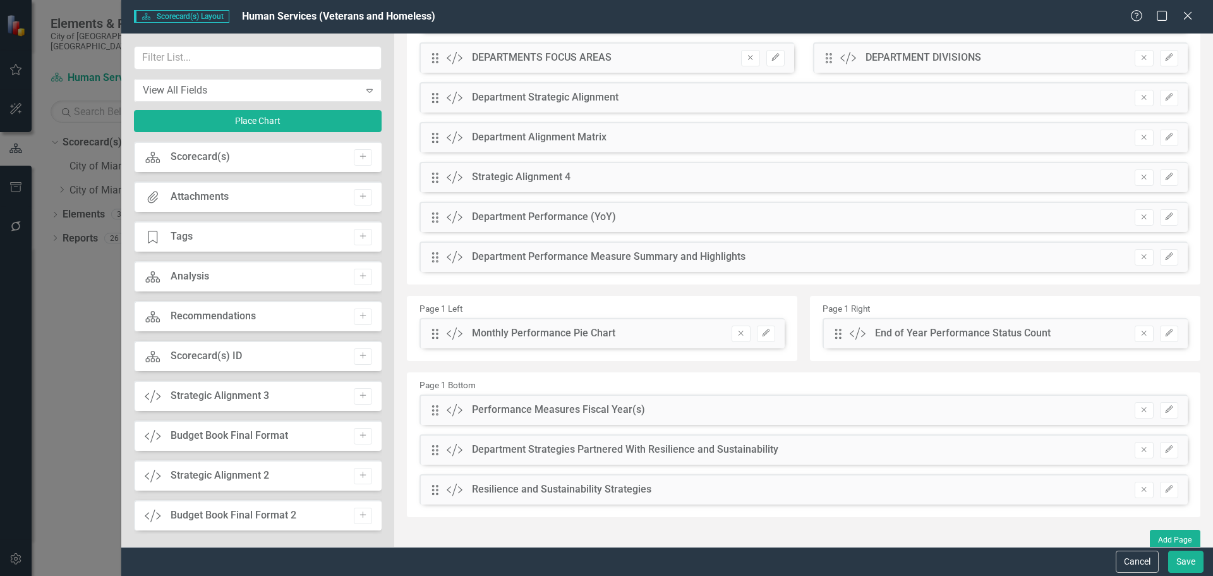
scroll to position [151, 0]
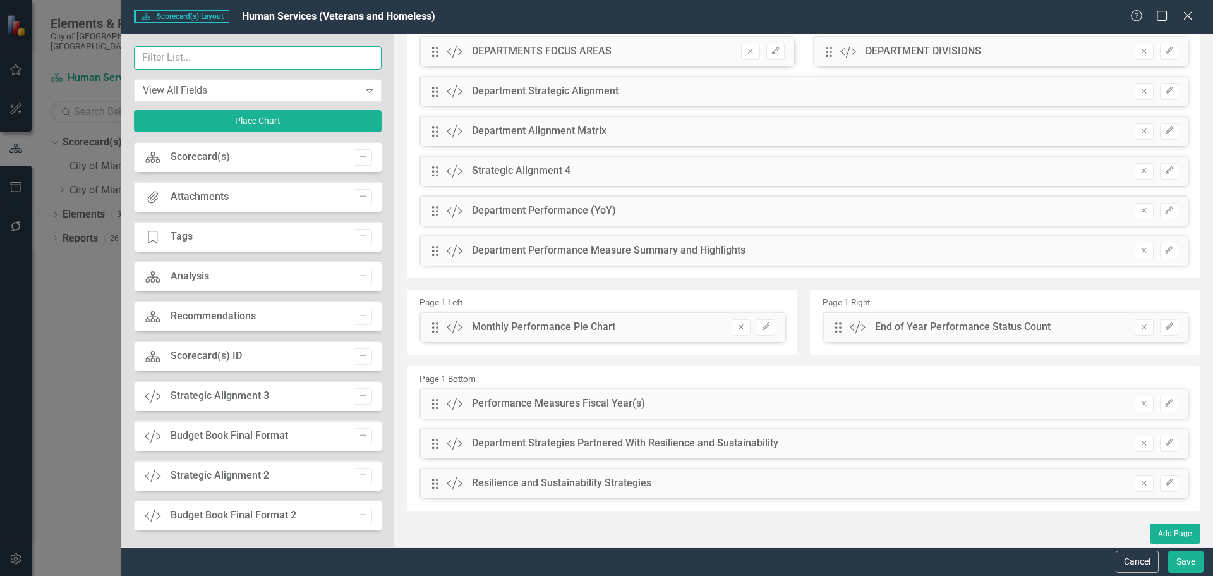
click at [201, 54] on input "text" at bounding box center [258, 57] width 248 height 23
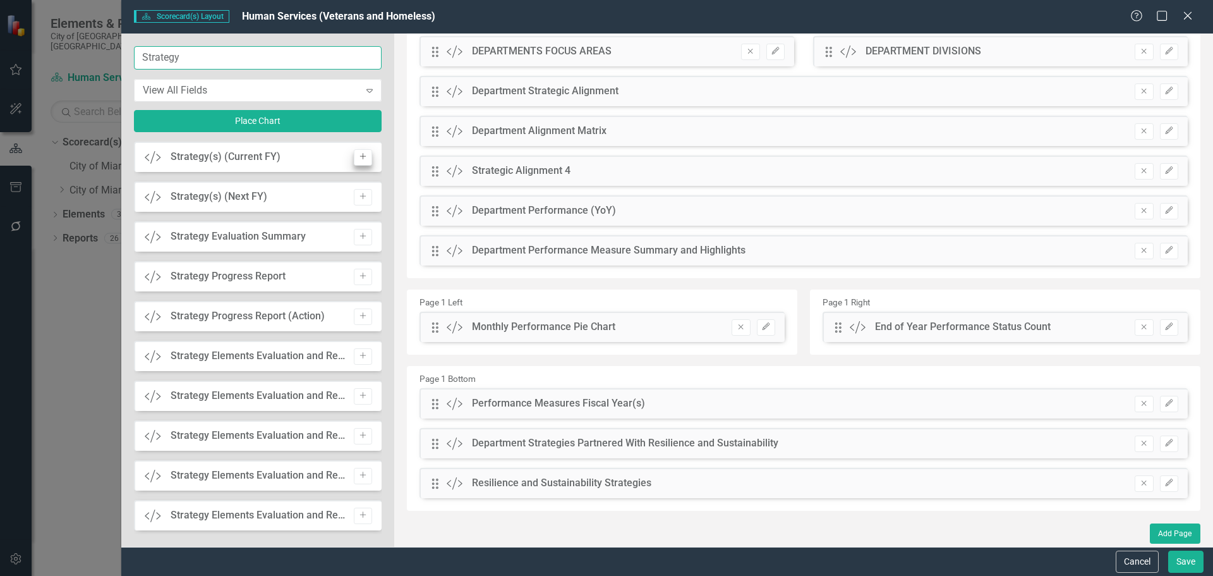
type input "Strategy"
click at [358, 154] on icon "Add" at bounding box center [362, 157] width 9 height 8
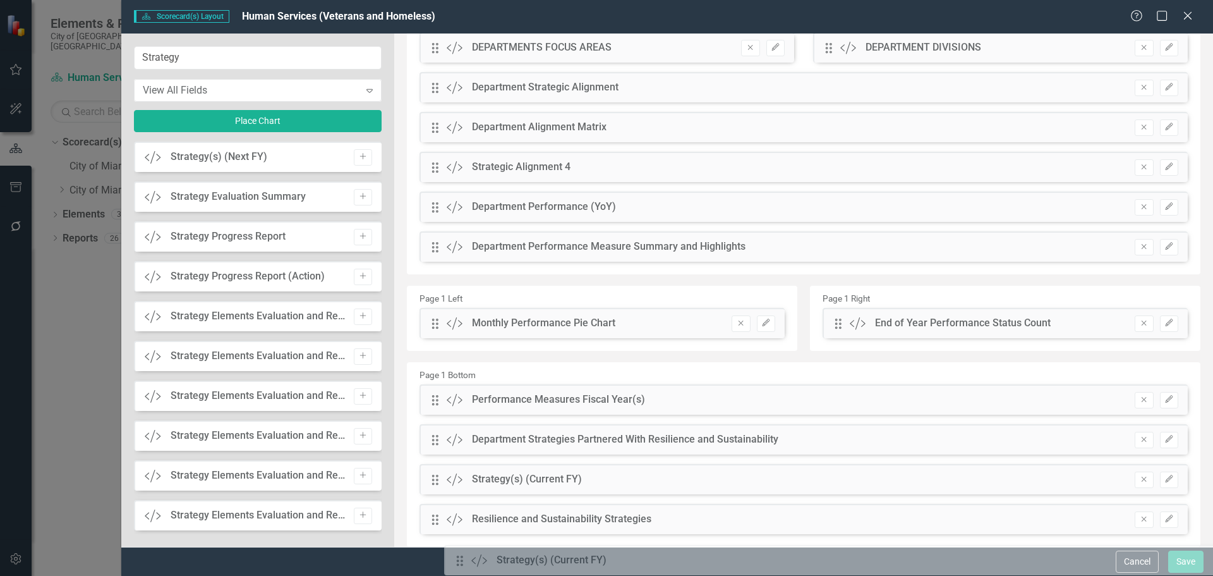
scroll to position [191, 0]
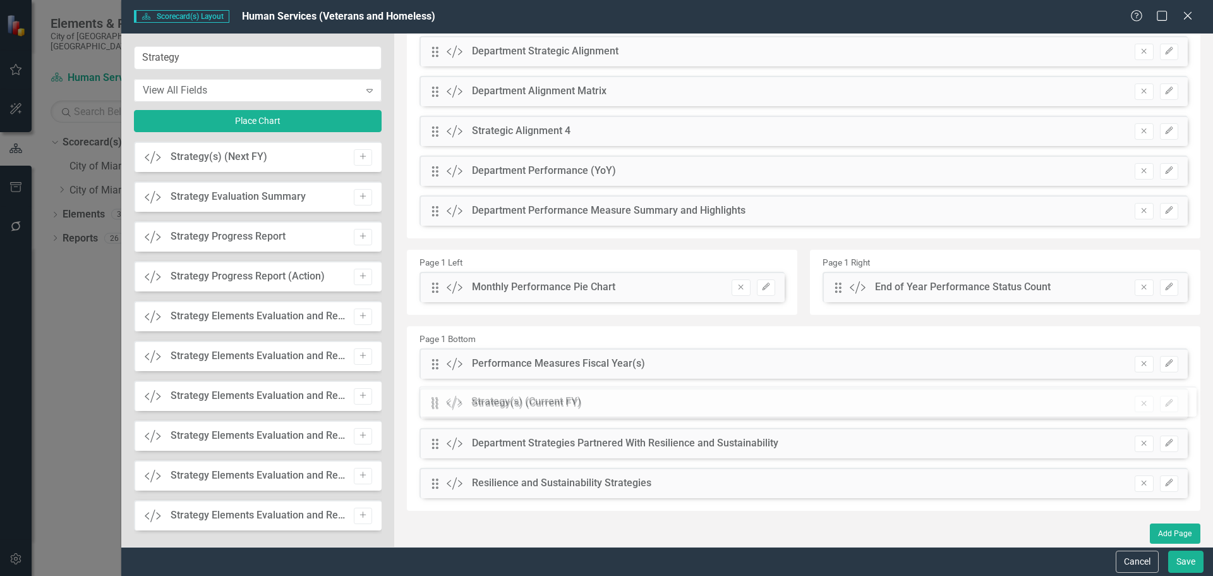
drag, startPoint x: 436, startPoint y: 123, endPoint x: 444, endPoint y: 401, distance: 277.6
drag, startPoint x: 1100, startPoint y: 558, endPoint x: 1135, endPoint y: 559, distance: 34.8
click at [1112, 559] on form "Scorecard(s) Scorecard(s) Layout Human Services (Veterans and Homeless) Help Ma…" at bounding box center [667, 288] width 1092 height 576
click at [1176, 556] on button "Save" at bounding box center [1186, 561] width 35 height 22
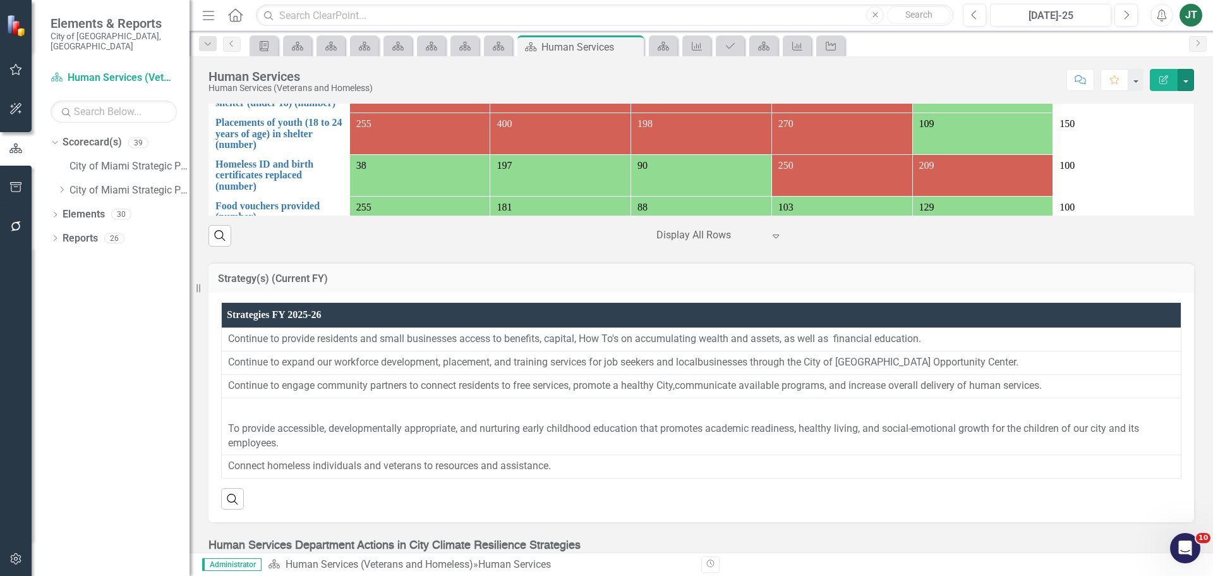
scroll to position [1833, 0]
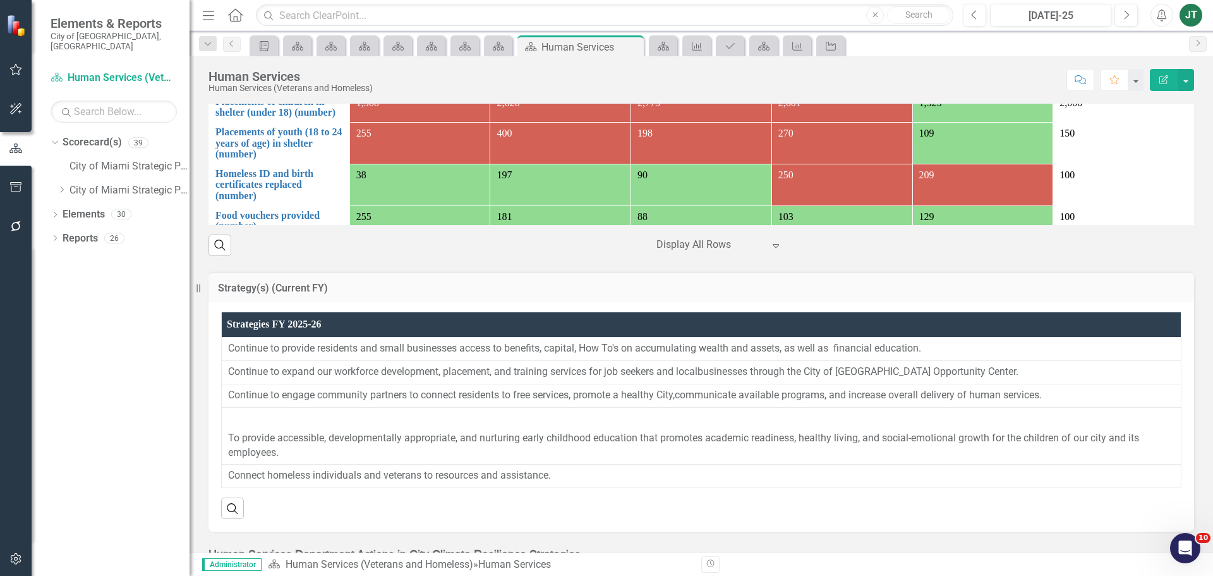
click at [839, 283] on h3 "Strategy(s) (Current FY)" at bounding box center [701, 288] width 967 height 11
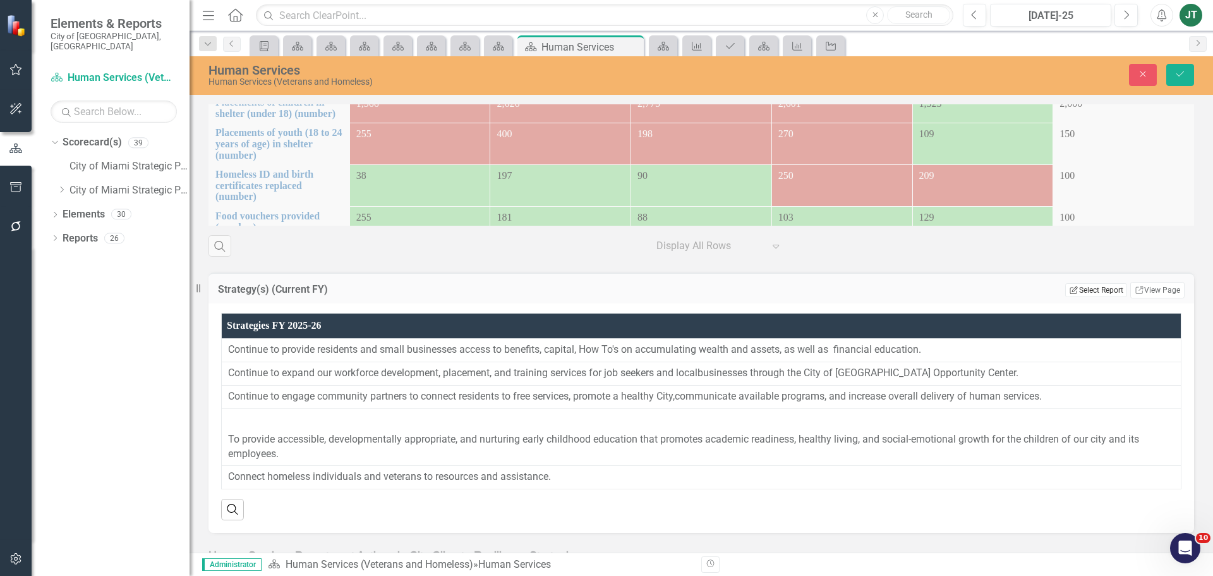
click at [1112, 283] on button "Edit Report Select Report" at bounding box center [1096, 290] width 61 height 14
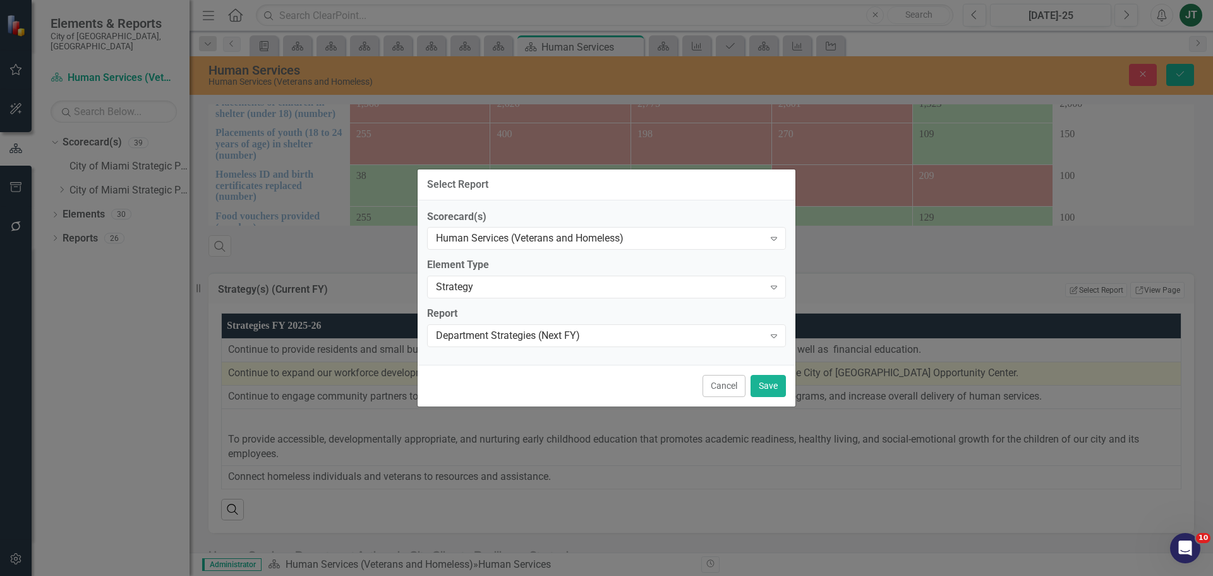
drag, startPoint x: 736, startPoint y: 383, endPoint x: 800, endPoint y: 362, distance: 67.4
click at [738, 382] on button "Cancel" at bounding box center [724, 386] width 43 height 22
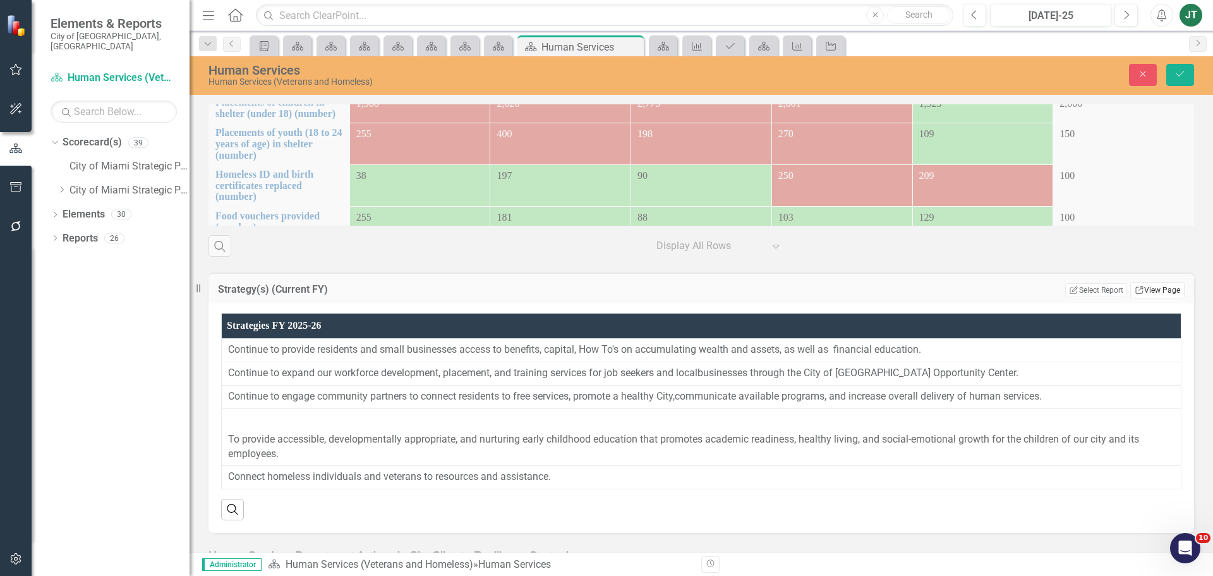
click at [1150, 282] on link "Link View Page" at bounding box center [1158, 290] width 54 height 16
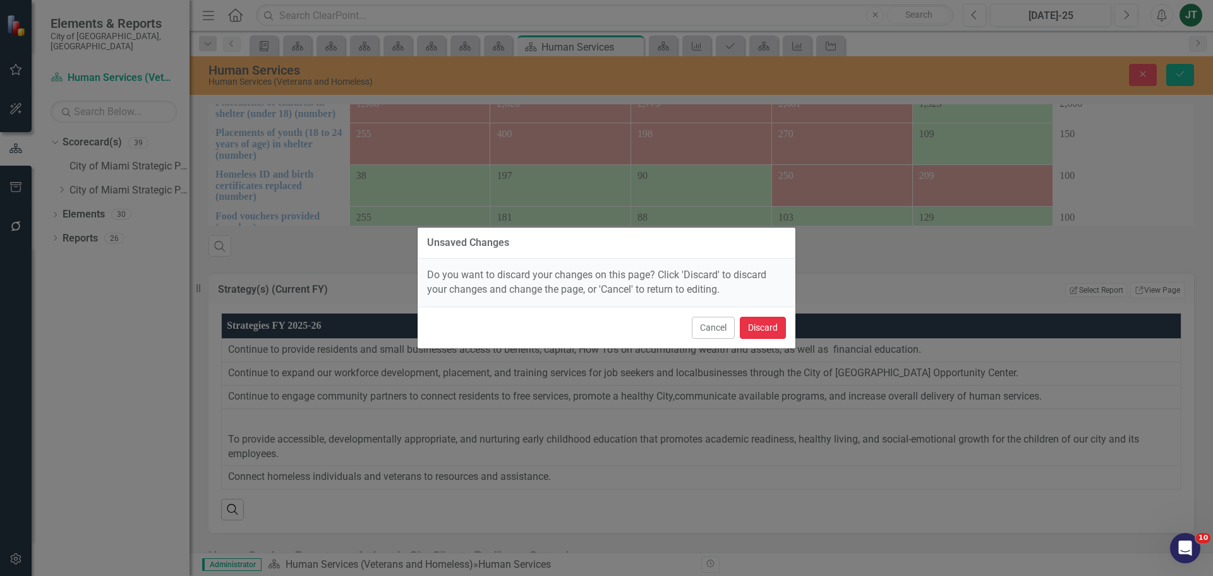
click at [770, 331] on button "Discard" at bounding box center [763, 328] width 46 height 22
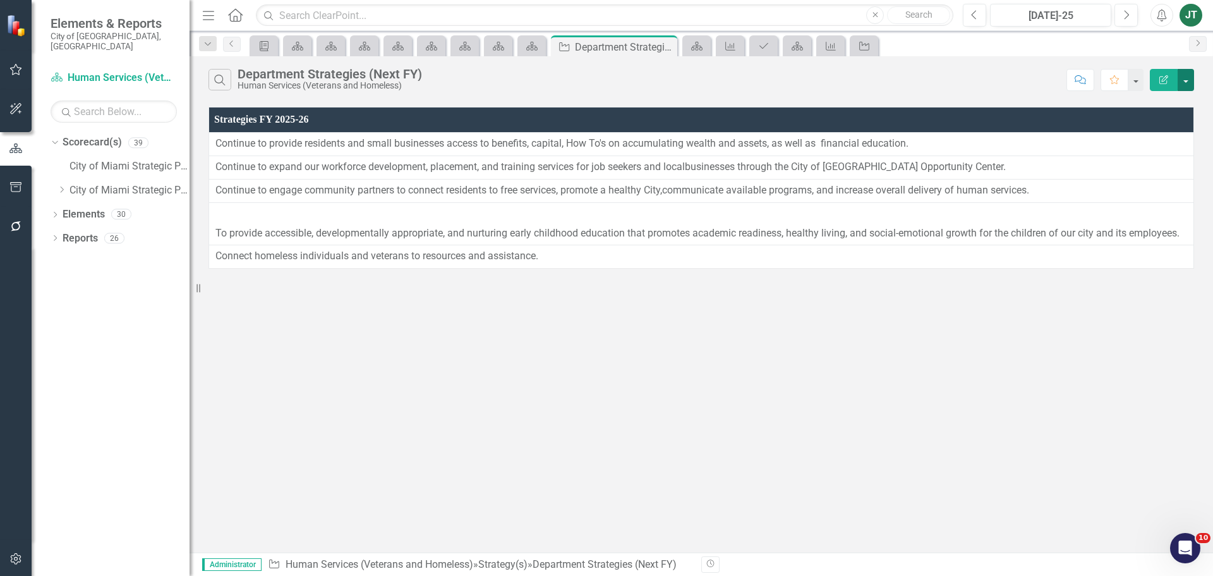
click at [1186, 73] on button "button" at bounding box center [1186, 80] width 16 height 22
click at [1148, 102] on link "Edit Report Edit Report" at bounding box center [1144, 103] width 100 height 23
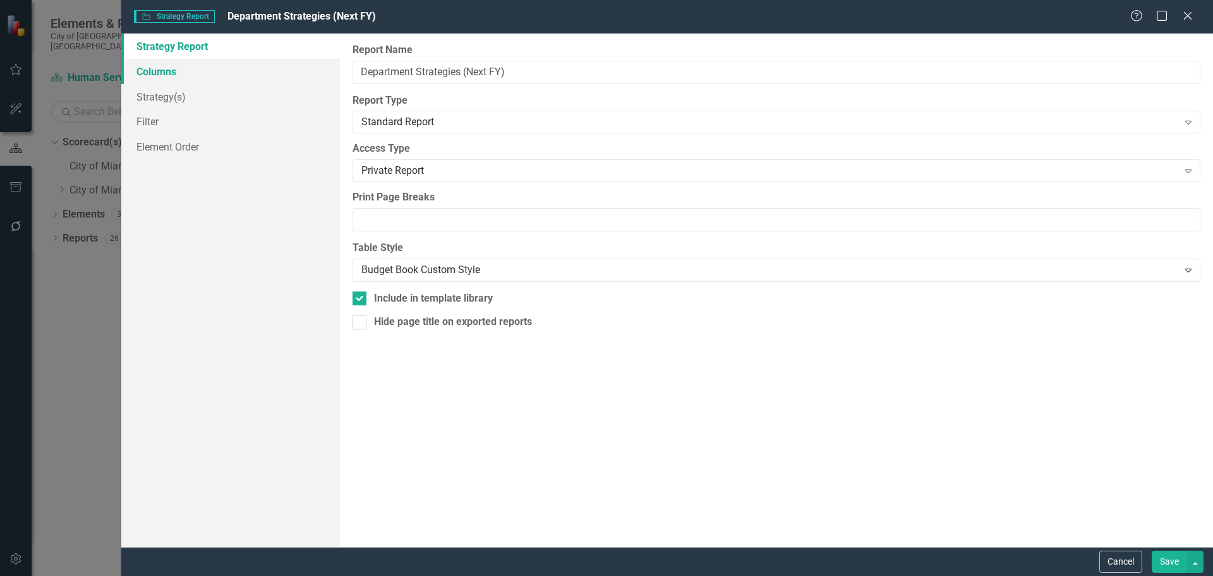
click at [229, 69] on link "Columns" at bounding box center [230, 71] width 219 height 25
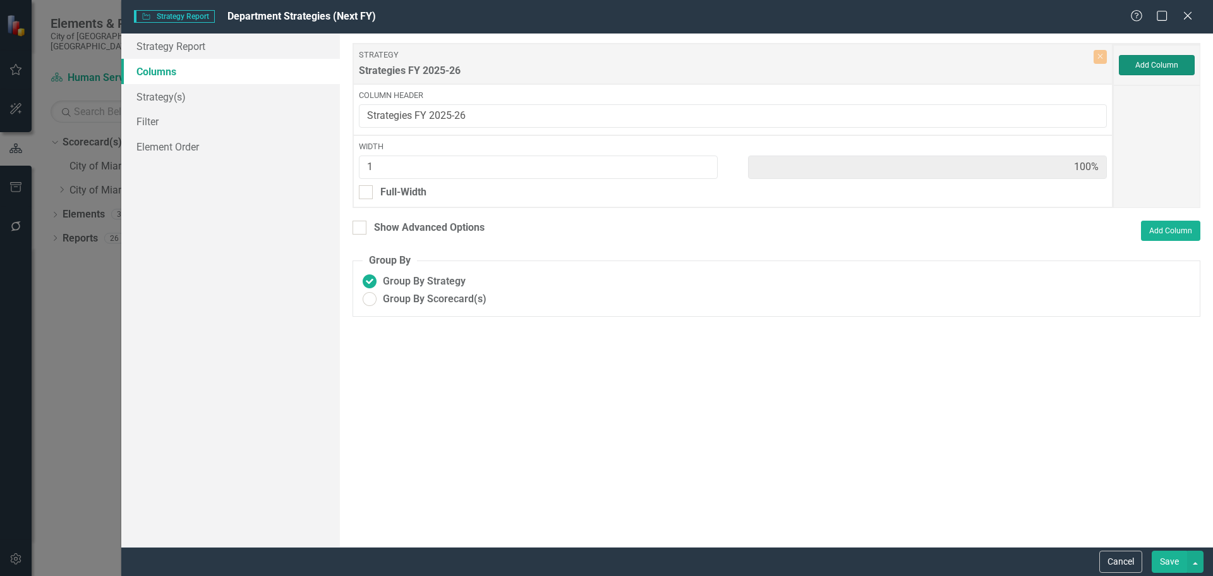
click at [1172, 61] on button "Add Column" at bounding box center [1157, 65] width 76 height 20
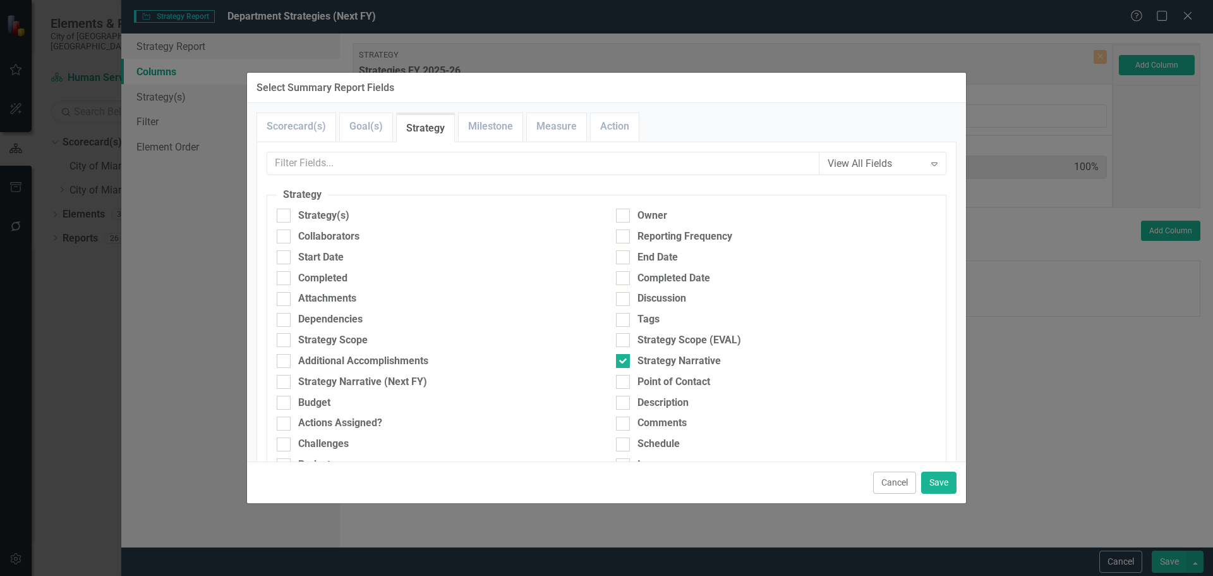
click at [344, 219] on div "Strategy(s)" at bounding box center [323, 216] width 51 height 15
click at [285, 217] on input "Strategy(s)" at bounding box center [281, 213] width 8 height 8
checkbox input "true"
click at [647, 354] on div "Strategy Narrative" at bounding box center [679, 361] width 83 height 15
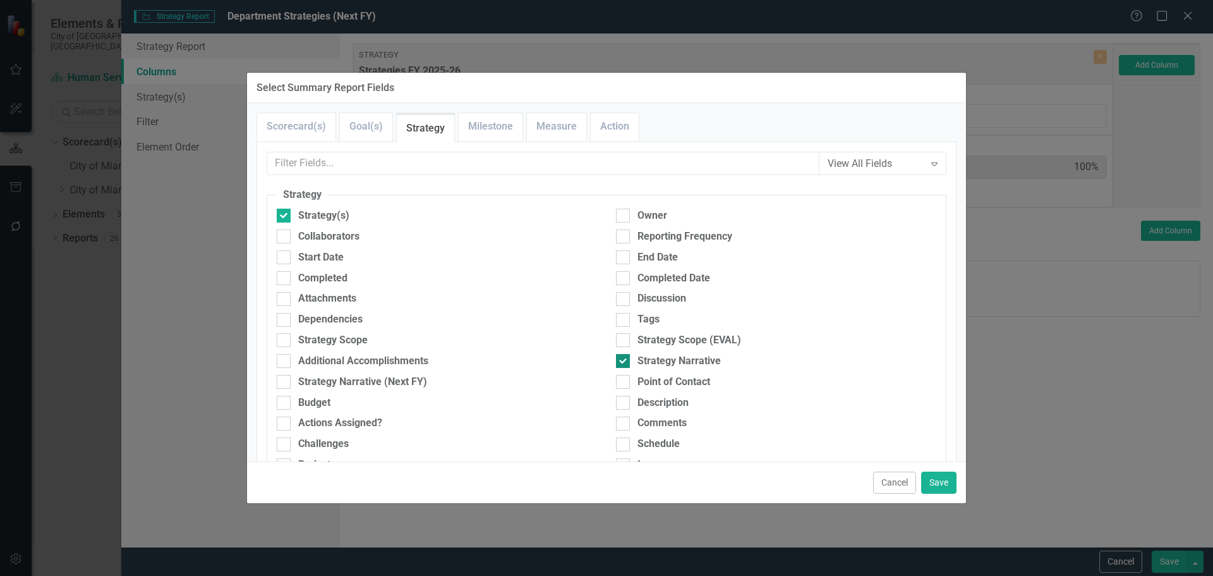
click at [624, 354] on input "Strategy Narrative" at bounding box center [620, 358] width 8 height 8
checkbox input "false"
click at [946, 485] on button "Save" at bounding box center [938, 482] width 35 height 22
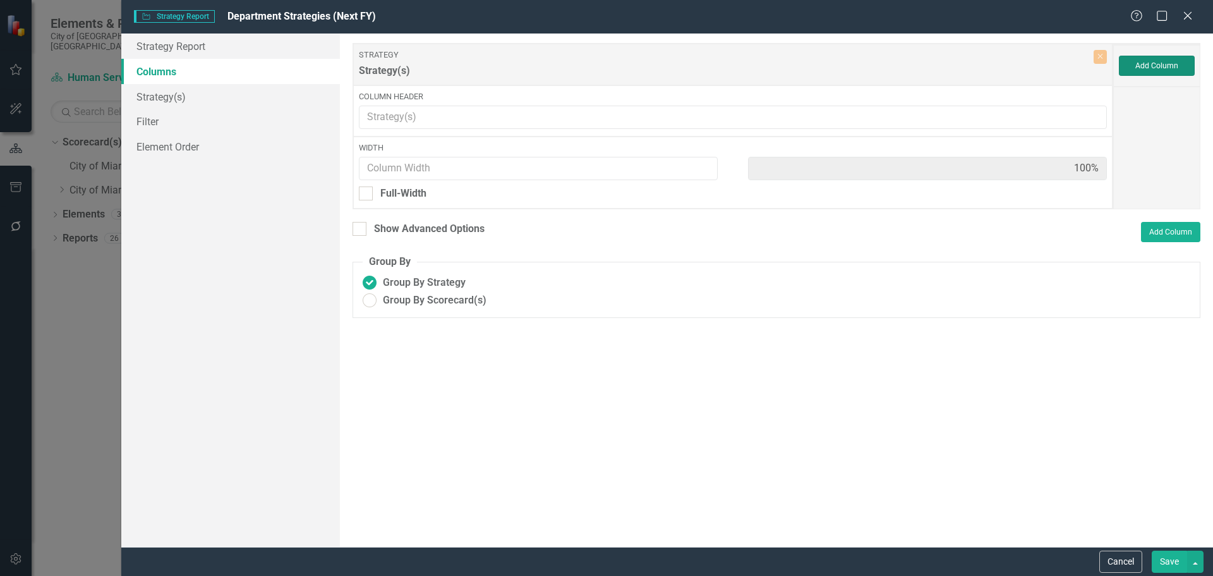
type input "1"
click at [420, 229] on div "Show Advanced Options" at bounding box center [429, 228] width 111 height 15
click at [361, 229] on input "Show Advanced Options" at bounding box center [357, 225] width 8 height 8
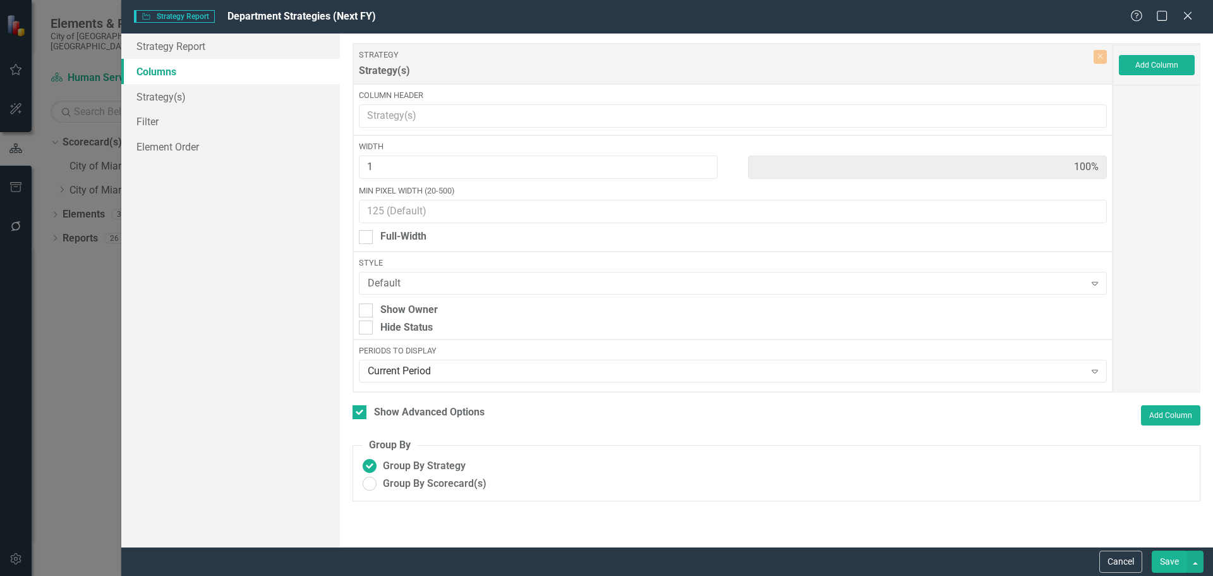
click at [1167, 558] on button "Save" at bounding box center [1169, 561] width 35 height 22
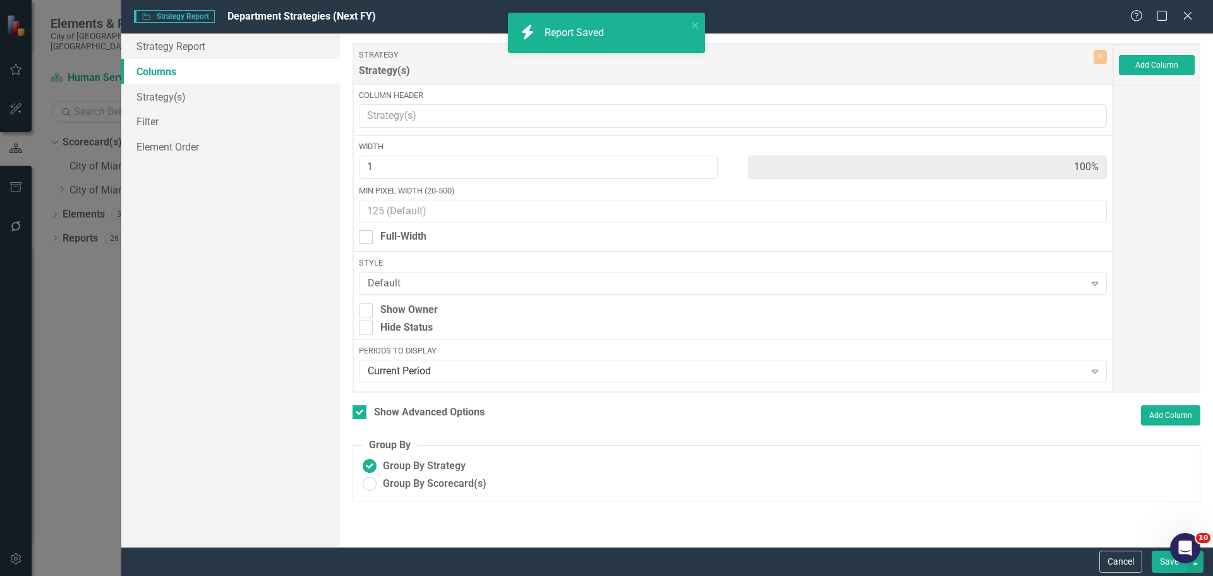
checkbox input "false"
radio input "true"
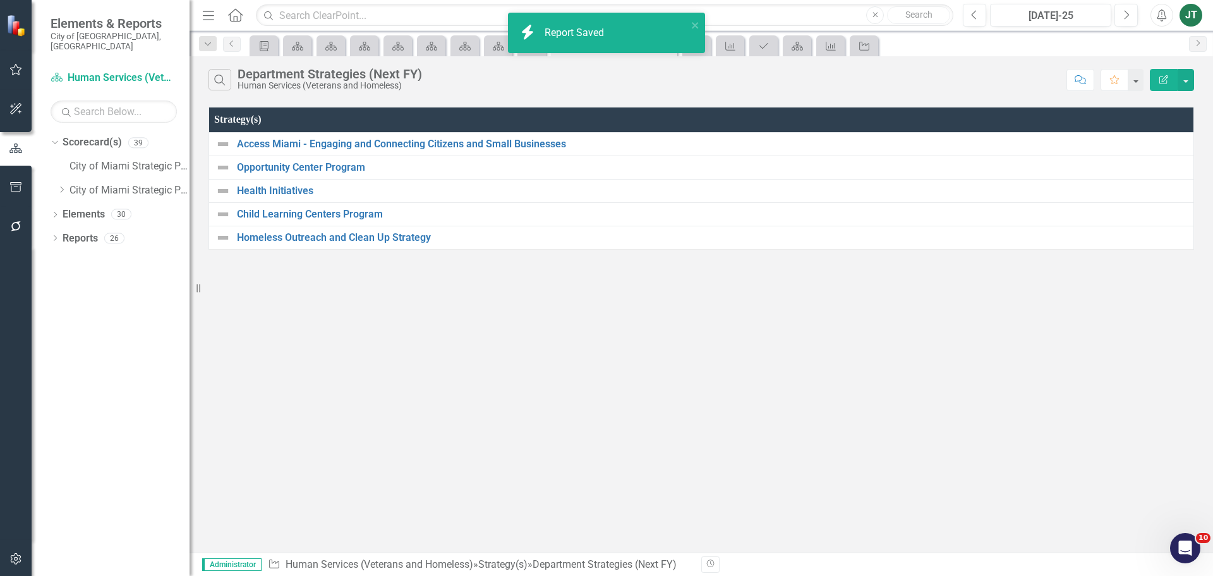
click at [1164, 75] on icon "Edit Report" at bounding box center [1163, 79] width 11 height 9
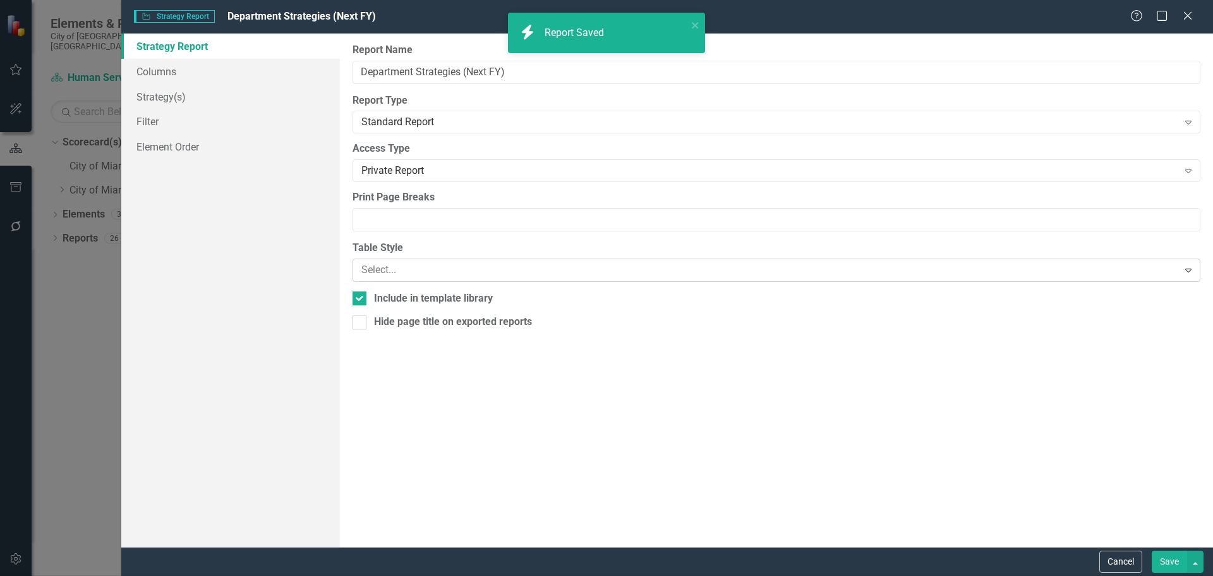
click at [386, 268] on div at bounding box center [767, 270] width 810 height 17
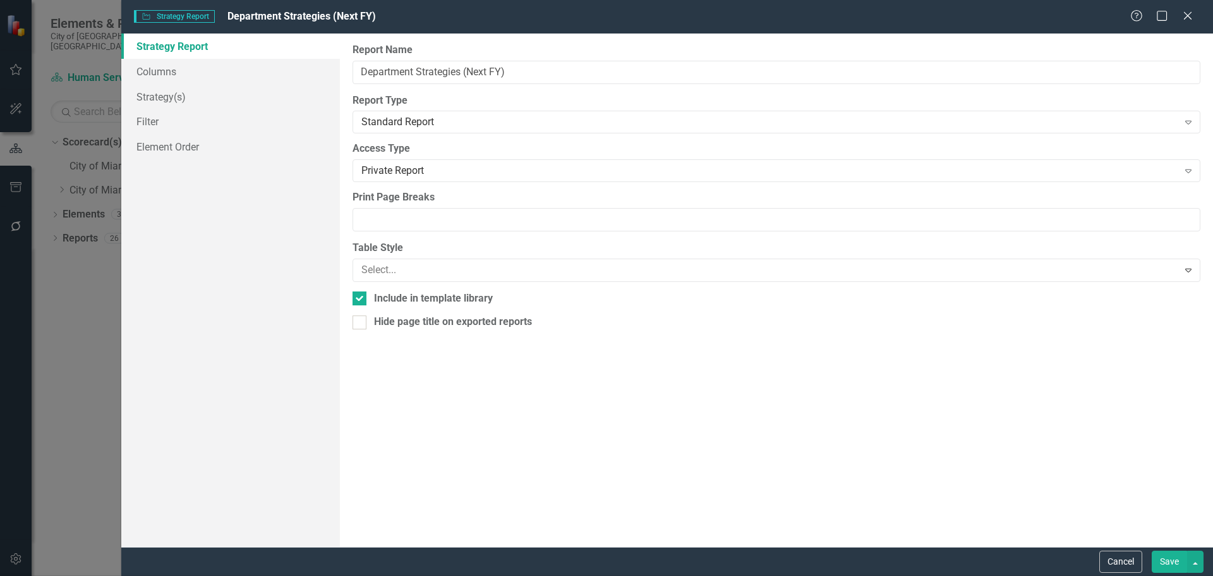
scroll to position [336, 0]
click at [1165, 555] on button "Save" at bounding box center [1169, 561] width 35 height 22
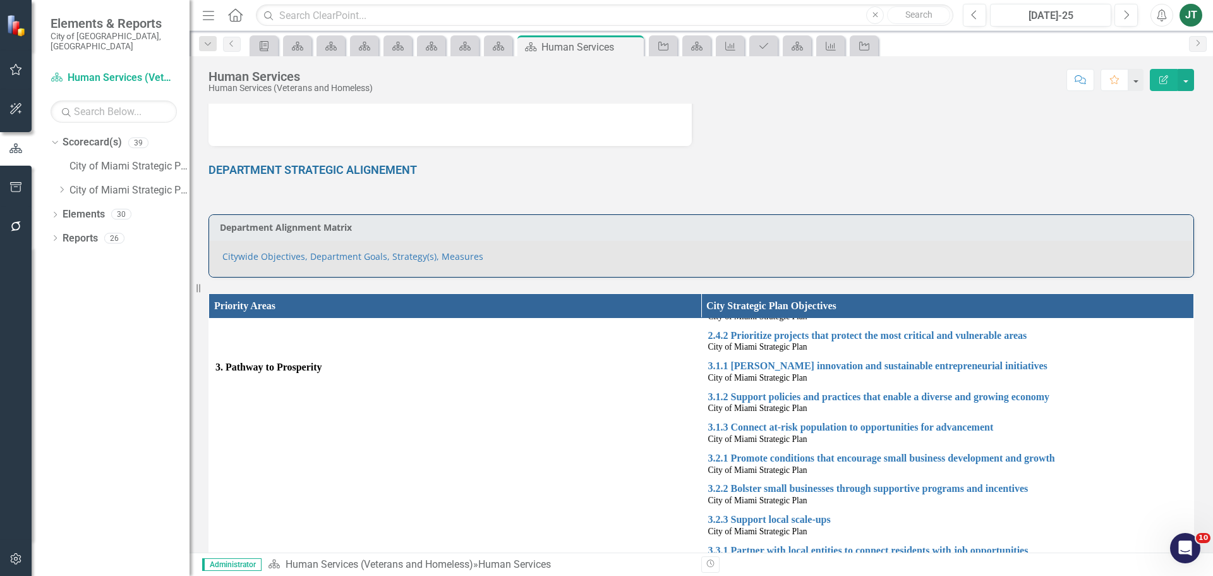
scroll to position [379, 0]
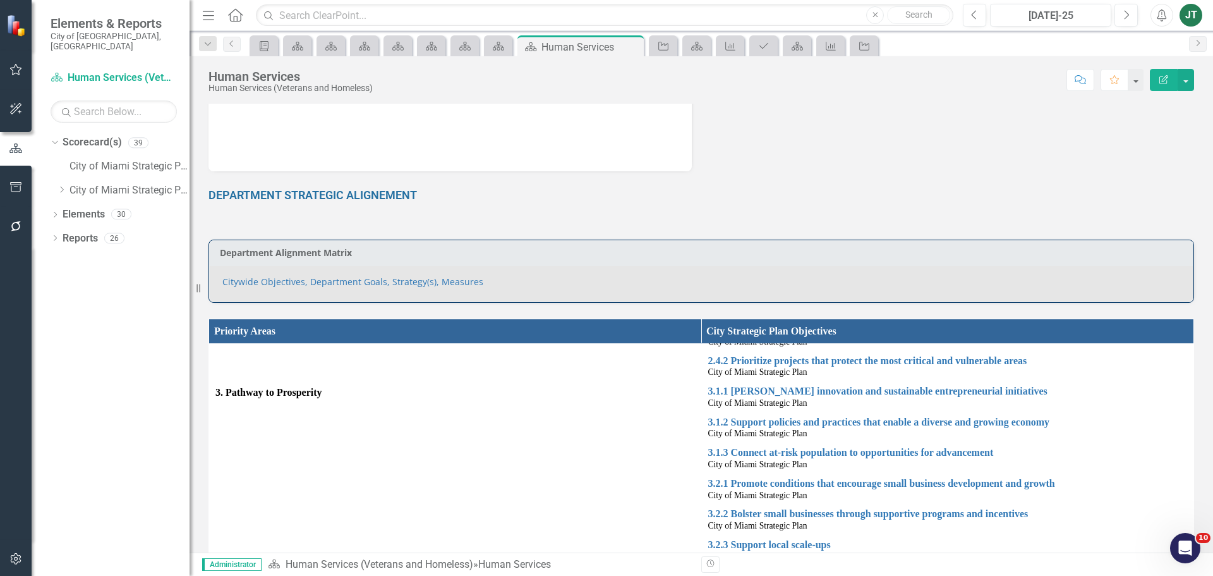
click at [564, 261] on td "Department Alignment Matrix" at bounding box center [704, 254] width 968 height 19
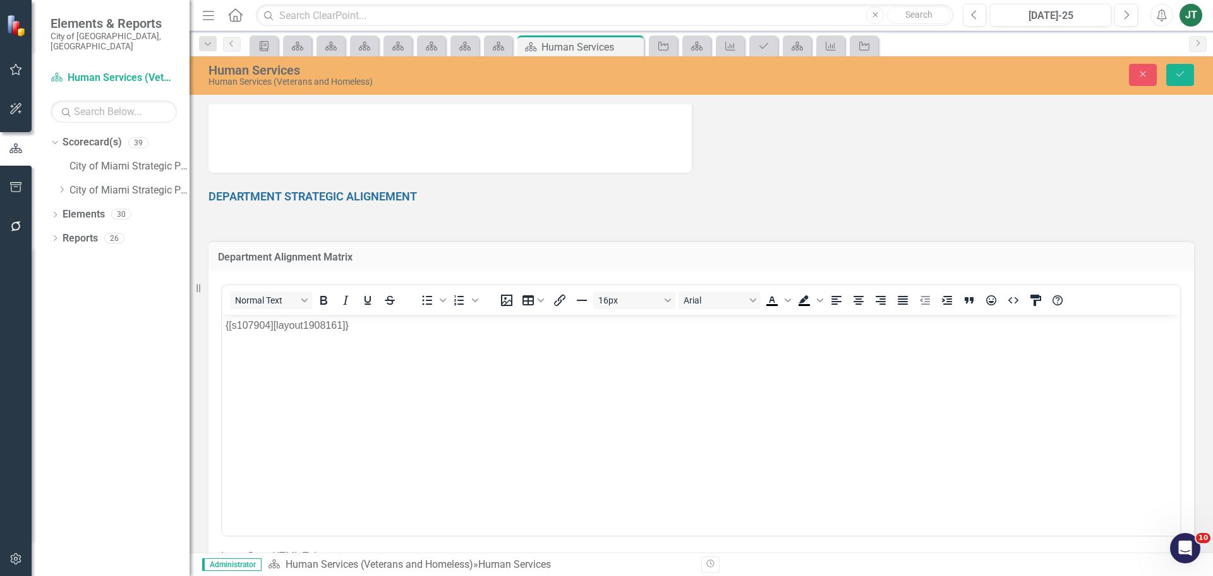
scroll to position [0, 0]
click at [1141, 76] on icon "button" at bounding box center [1144, 74] width 6 height 6
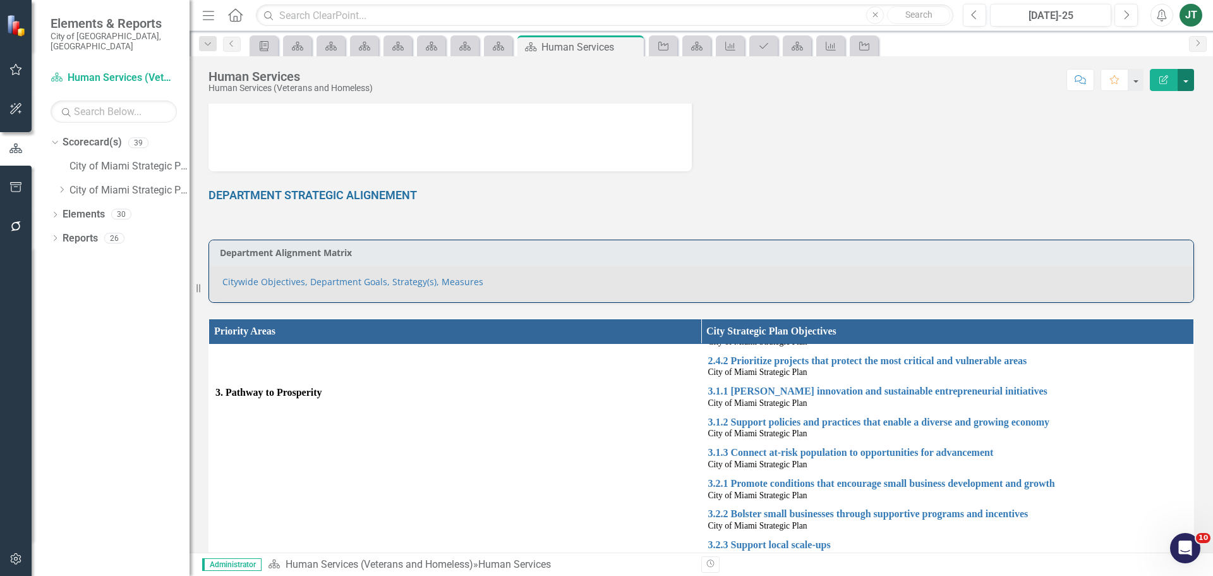
click at [1186, 81] on button "button" at bounding box center [1186, 80] width 16 height 22
click at [1142, 126] on link "Edit Report Edit Layout" at bounding box center [1140, 126] width 107 height 23
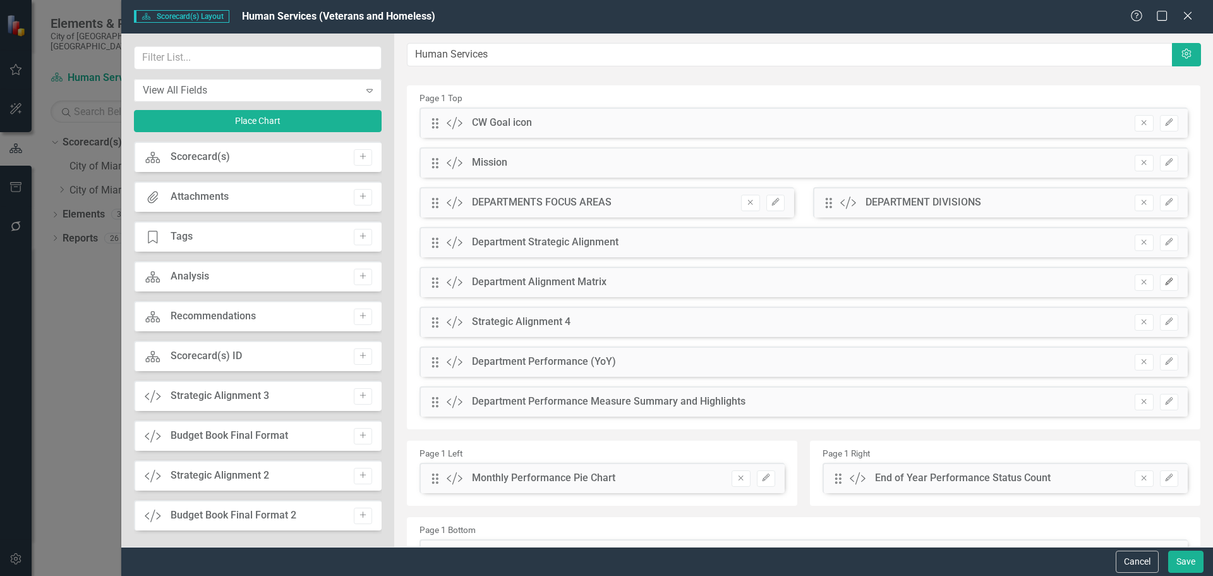
click at [1165, 286] on icon "Edit" at bounding box center [1169, 282] width 9 height 8
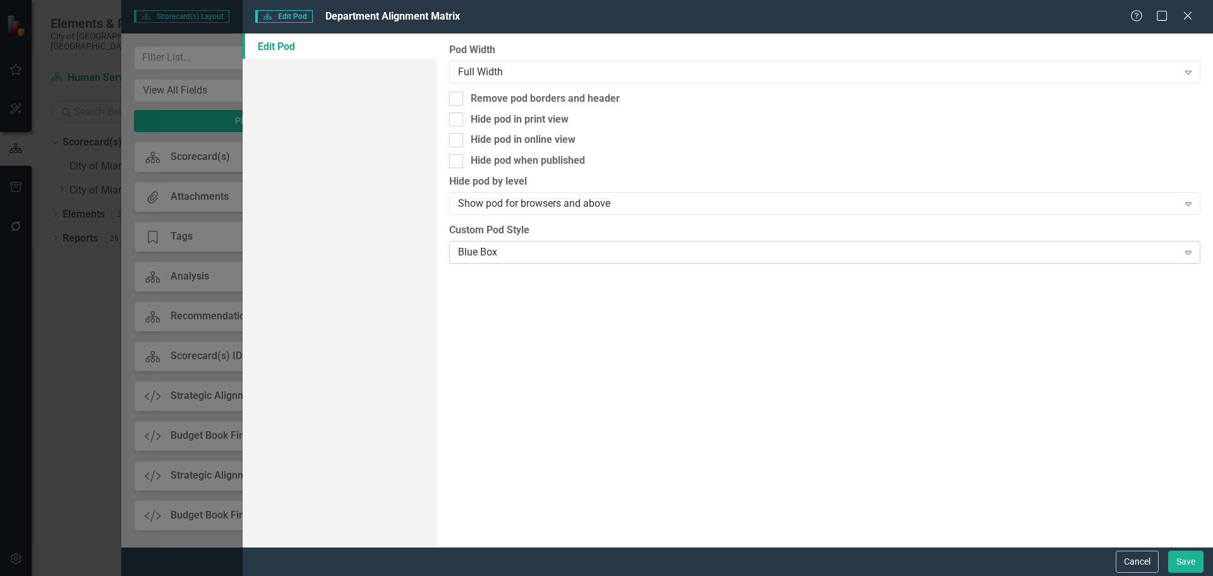
click at [522, 258] on div "Blue Box" at bounding box center [818, 252] width 720 height 15
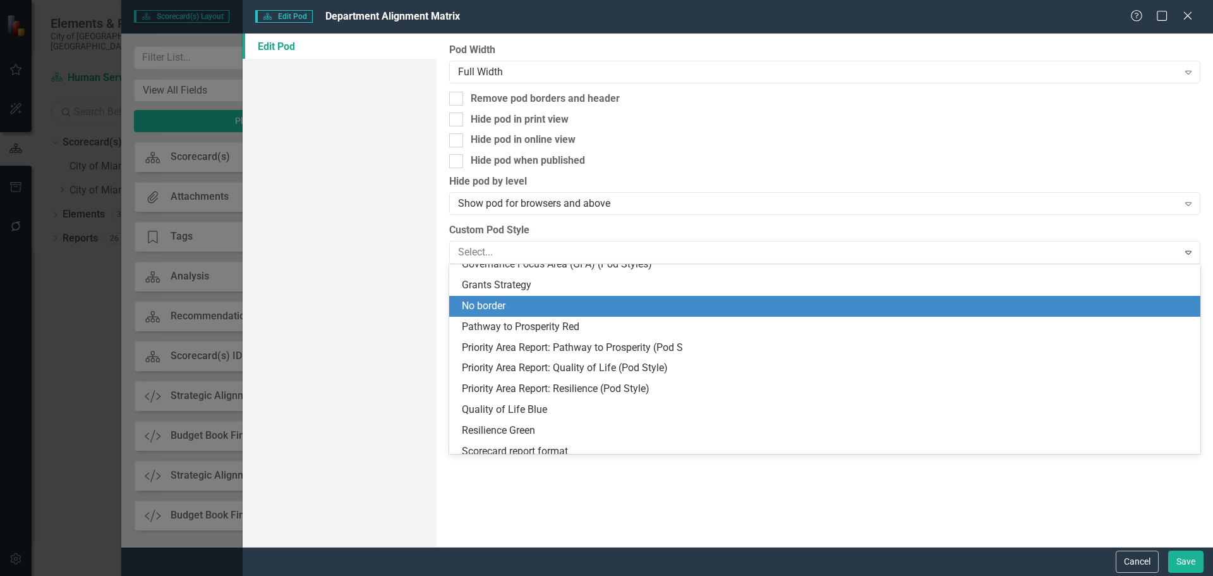
scroll to position [126, 0]
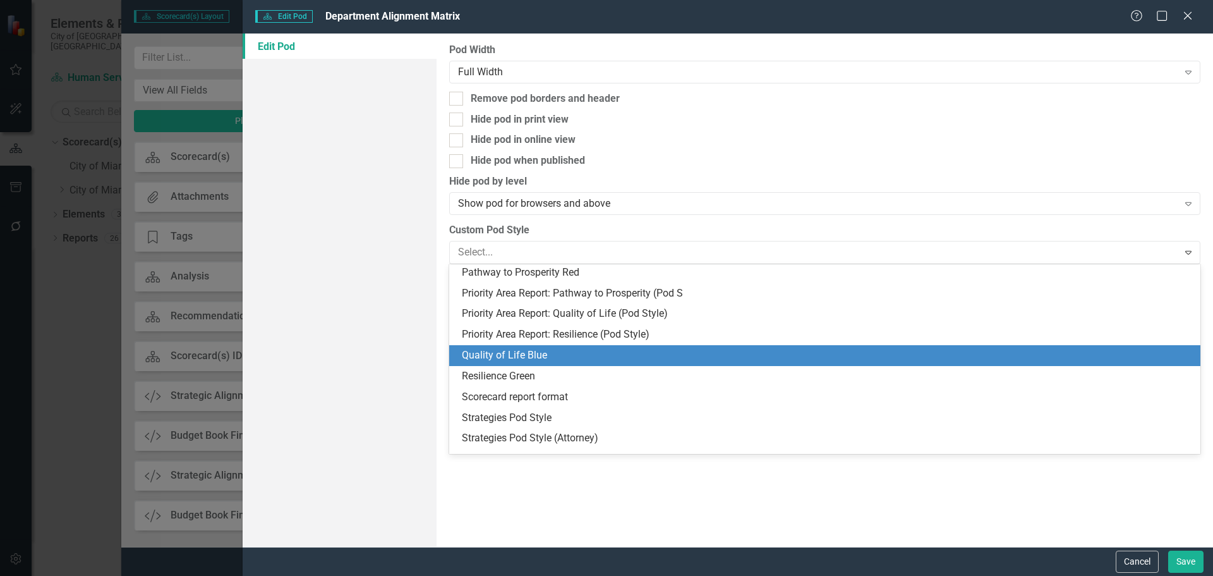
click at [529, 354] on div "Quality of Life Blue" at bounding box center [827, 355] width 731 height 15
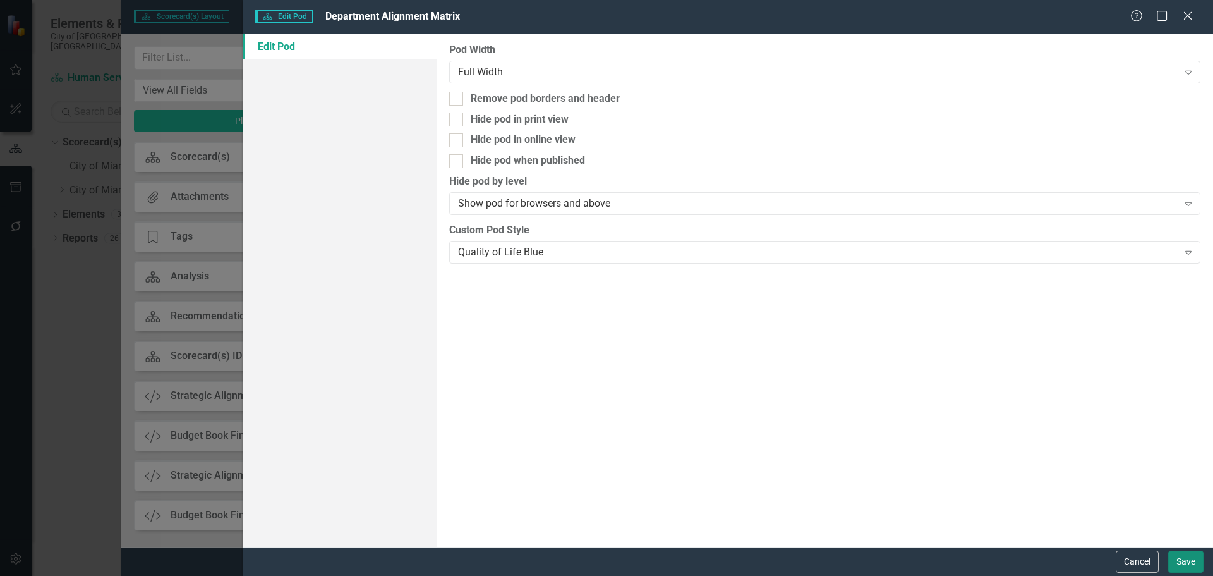
click at [1188, 559] on button "Save" at bounding box center [1186, 561] width 35 height 22
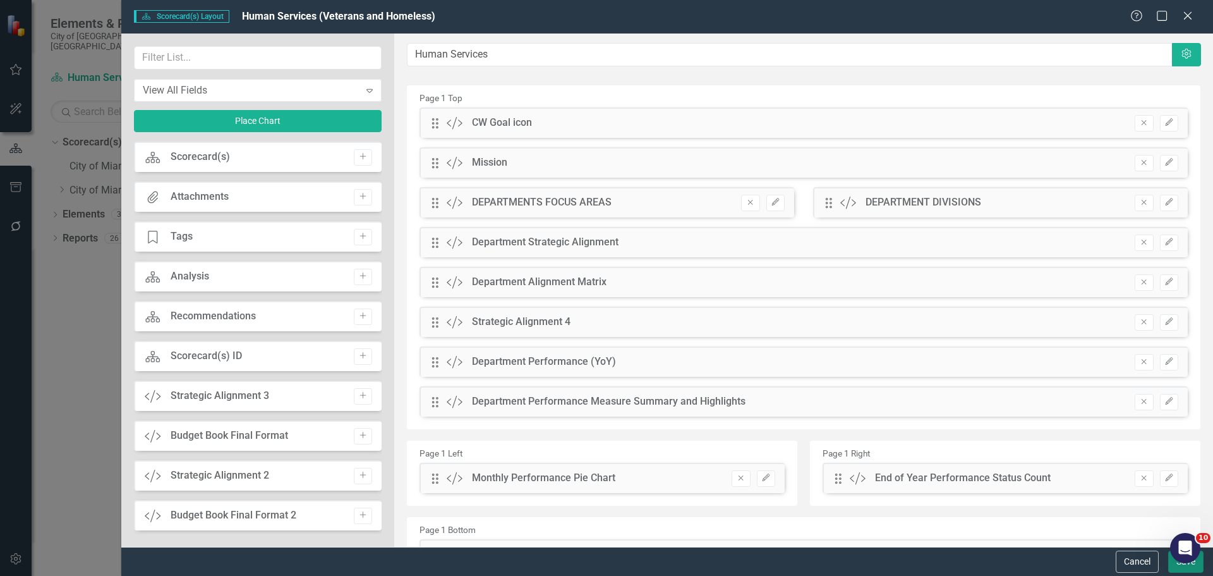
click at [1179, 567] on button "Save" at bounding box center [1186, 561] width 35 height 22
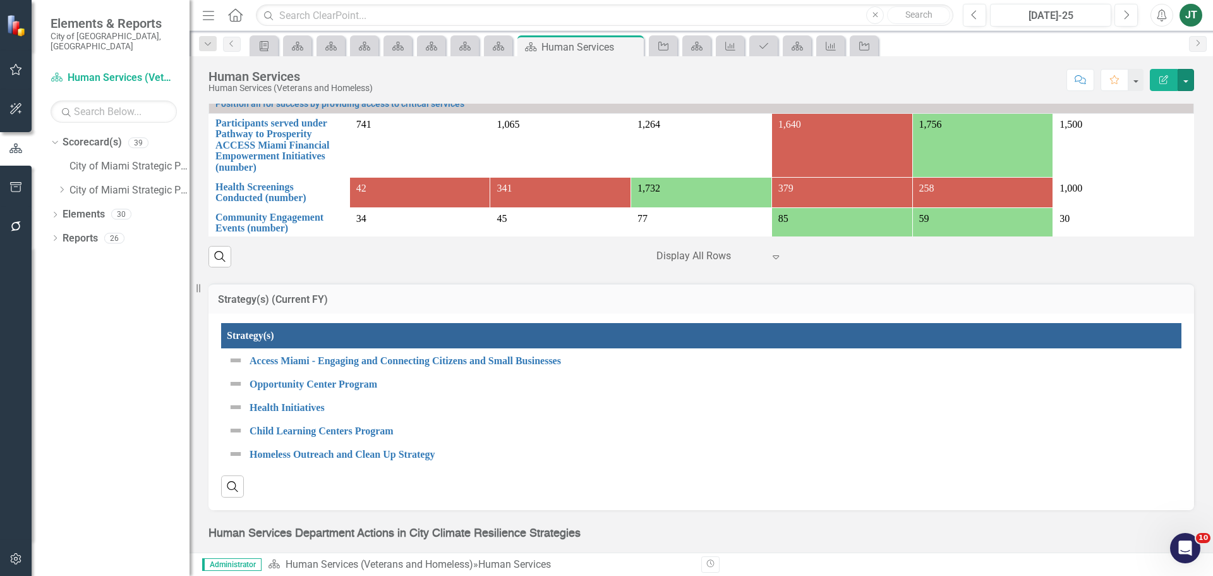
scroll to position [1833, 0]
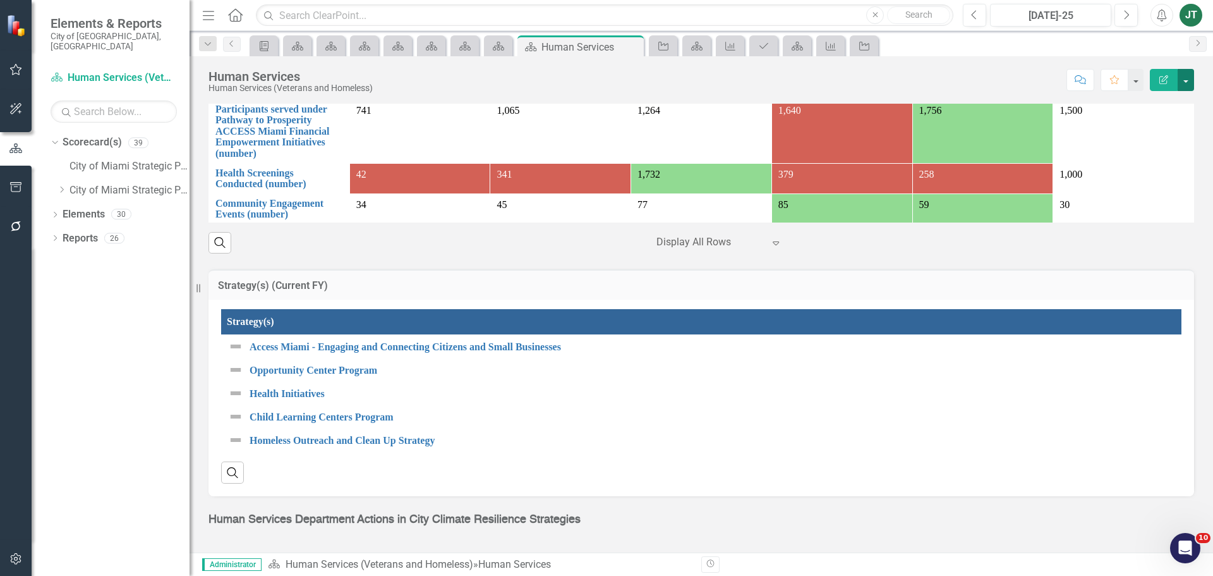
click at [1183, 78] on button "button" at bounding box center [1186, 80] width 16 height 22
click at [1127, 121] on link "Edit Report Edit Layout" at bounding box center [1140, 126] width 107 height 23
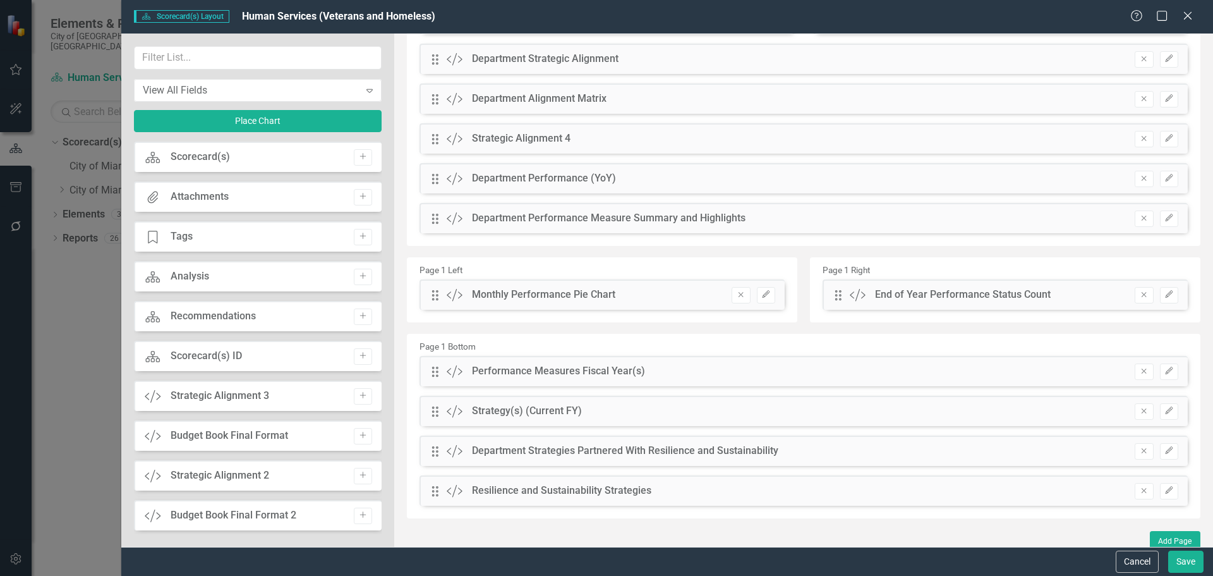
scroll to position [191, 0]
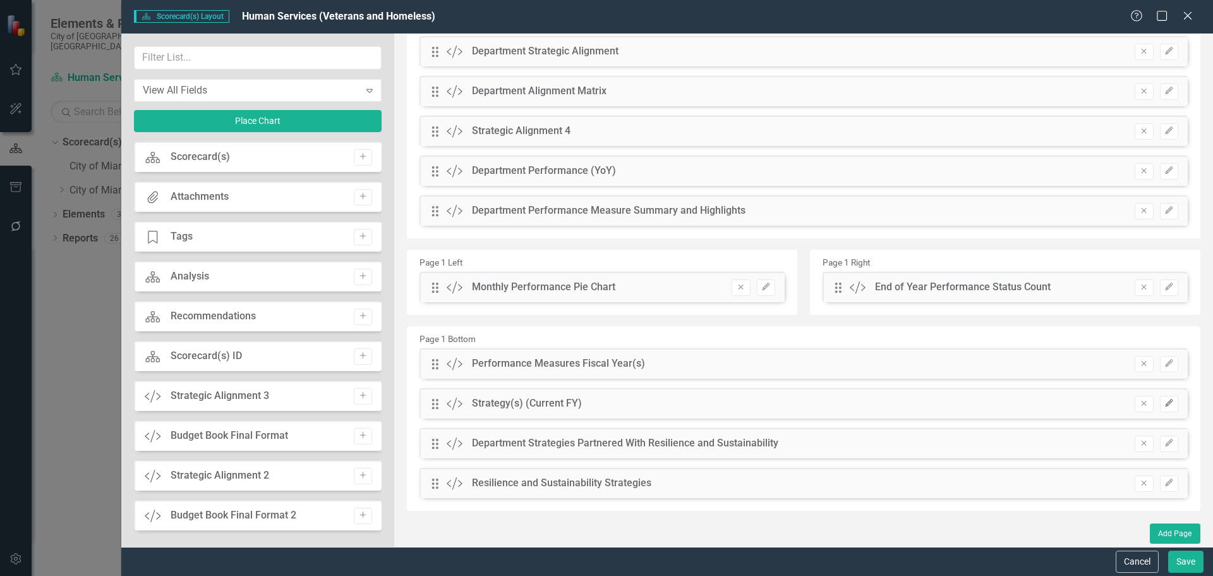
click at [1165, 399] on icon "Edit" at bounding box center [1169, 403] width 9 height 8
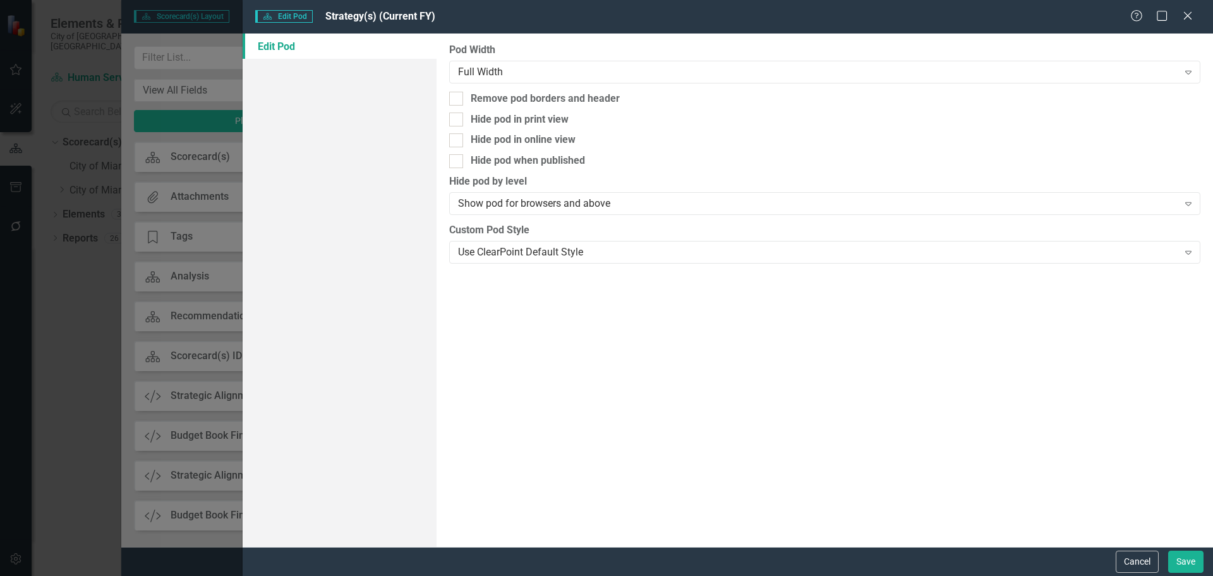
click at [534, 90] on div "Pod Width Full Width Expand Remove pod borders and header Hide pod in print vie…" at bounding box center [825, 289] width 777 height 513
click at [544, 99] on div "Remove pod borders and header" at bounding box center [545, 99] width 149 height 15
click at [458, 99] on input "Remove pod borders and header" at bounding box center [453, 96] width 8 height 8
checkbox input "true"
click at [1185, 556] on button "Save" at bounding box center [1186, 561] width 35 height 22
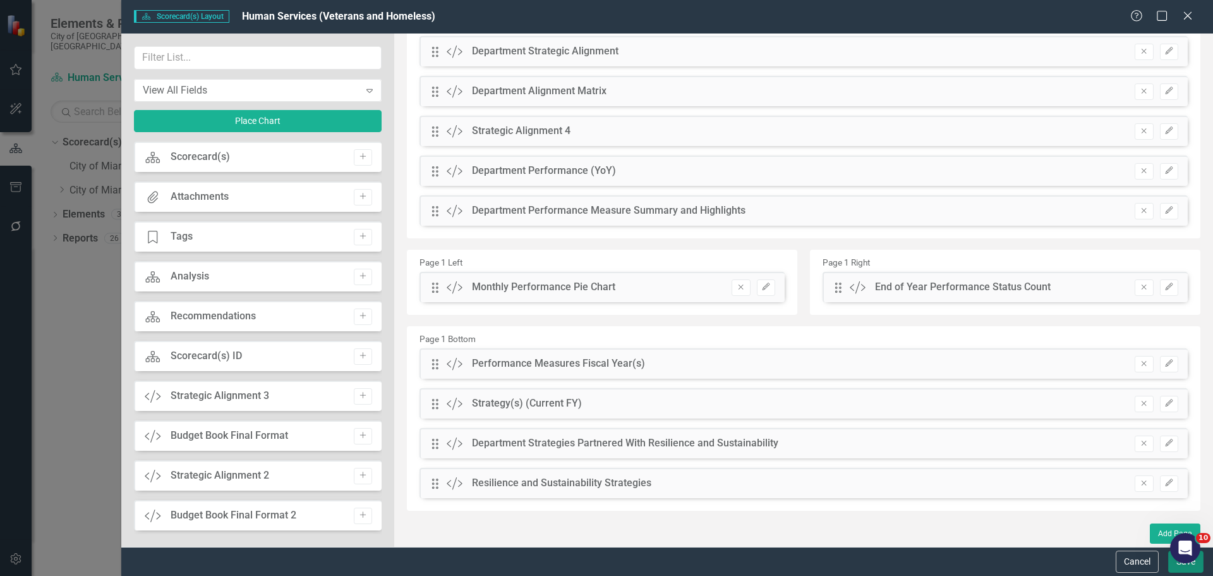
click at [1196, 568] on button "Save" at bounding box center [1186, 561] width 35 height 22
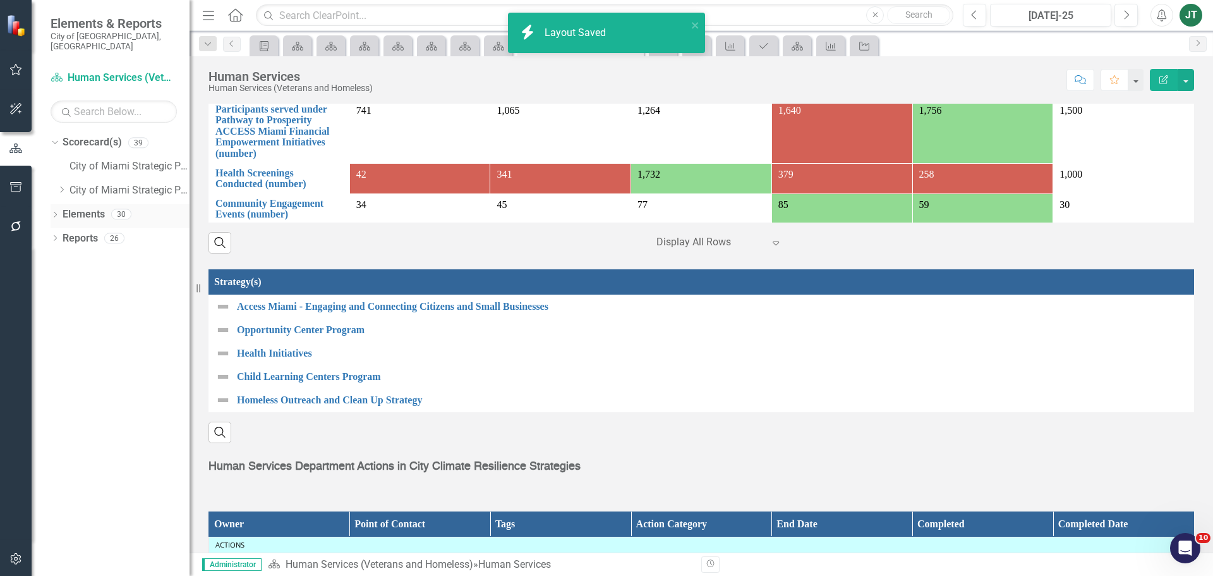
click at [92, 207] on link "Elements" at bounding box center [84, 214] width 42 height 15
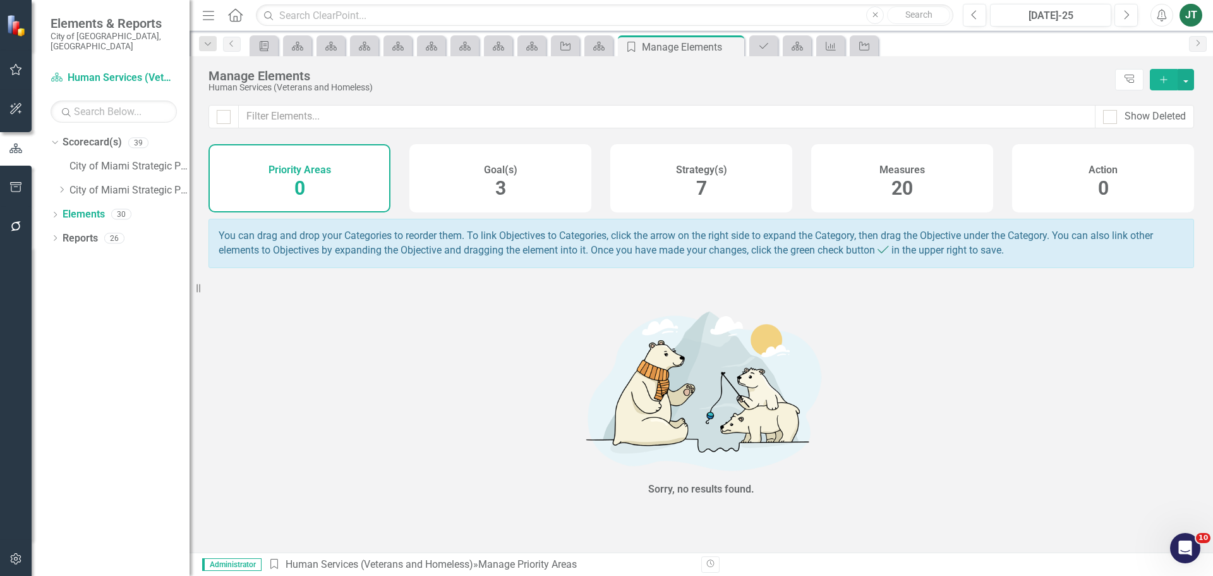
click at [1054, 166] on div "Action 0" at bounding box center [1103, 178] width 182 height 68
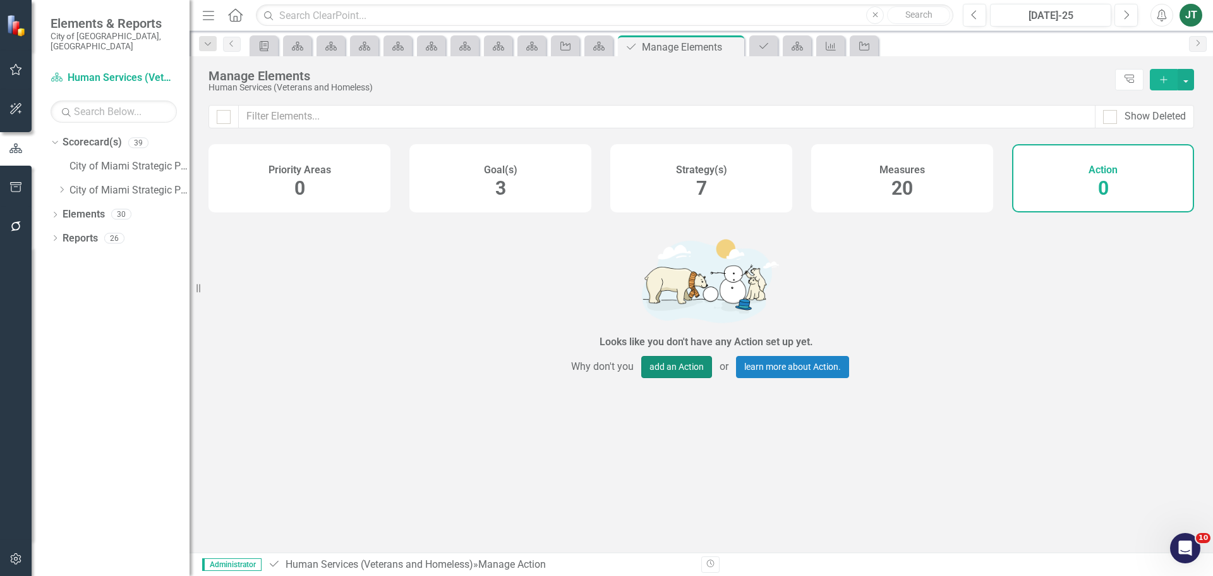
click at [671, 373] on button "add an Action" at bounding box center [676, 367] width 71 height 22
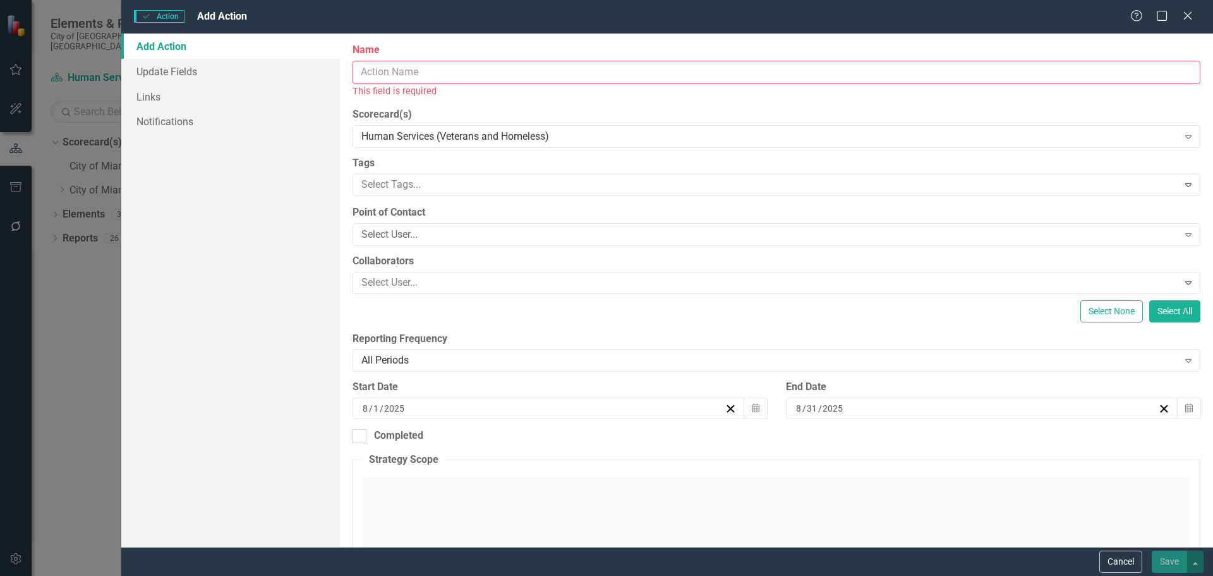
click at [447, 69] on input "Name" at bounding box center [777, 72] width 848 height 23
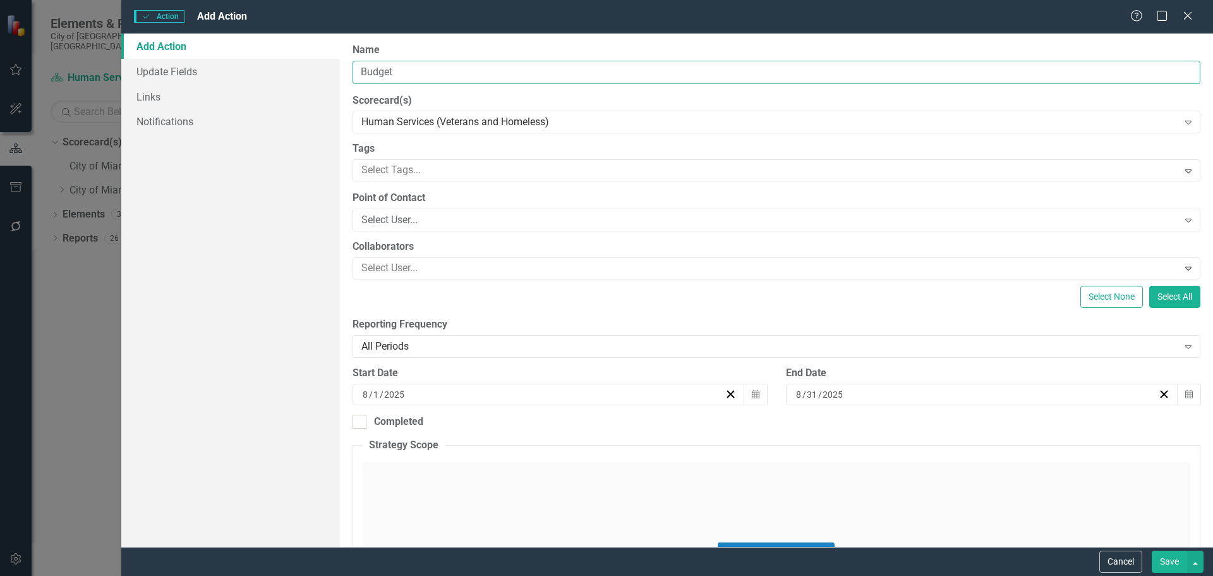
type input "Budget Cycle Checklist"
click at [1164, 557] on button "Save" at bounding box center [1169, 561] width 35 height 22
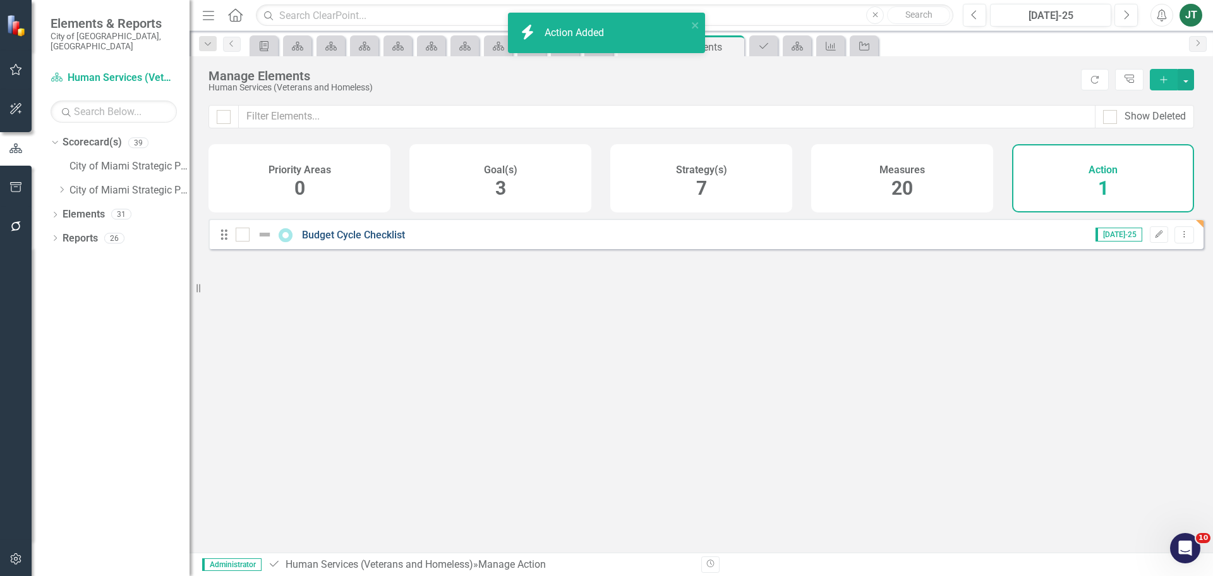
click at [375, 241] on link "Budget Cycle Checklist" at bounding box center [353, 235] width 103 height 12
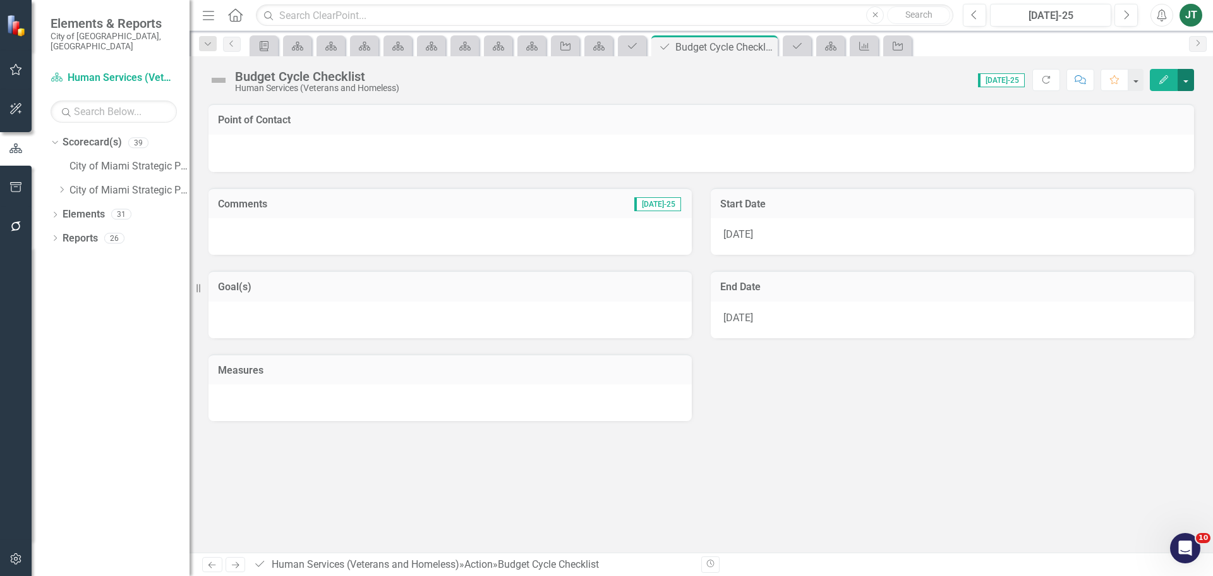
click at [1191, 78] on button "button" at bounding box center [1186, 80] width 16 height 22
click at [1155, 125] on link "Edit Report Edit Layout" at bounding box center [1142, 126] width 102 height 23
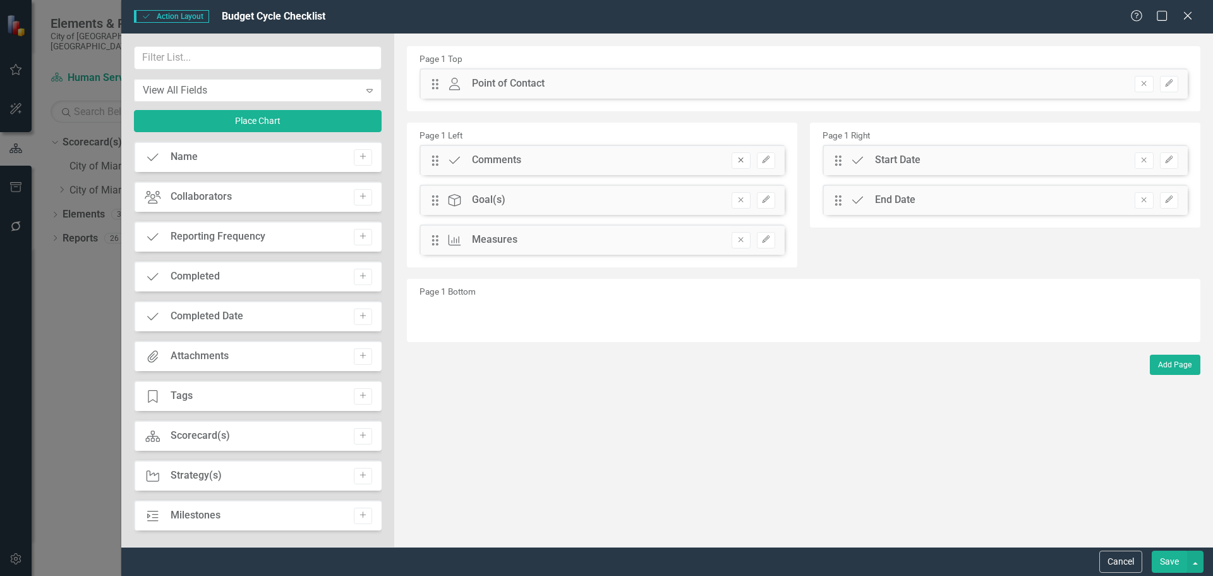
click at [738, 163] on icon "Remove" at bounding box center [740, 160] width 9 height 8
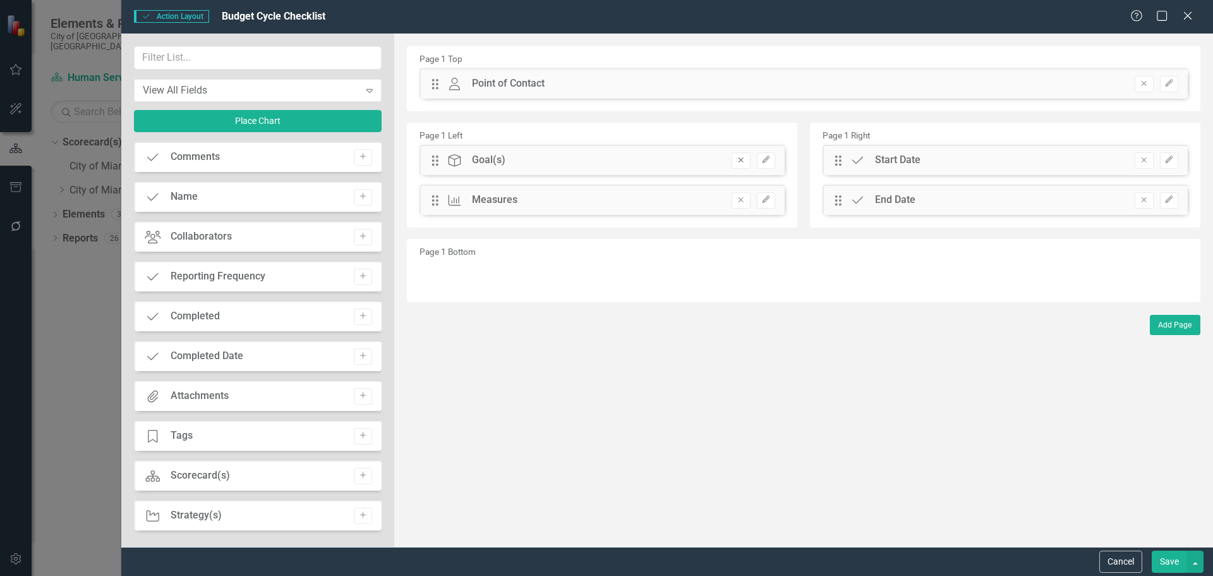
click at [739, 160] on icon "Remove" at bounding box center [740, 160] width 9 height 8
click at [1135, 162] on button "Remove" at bounding box center [1144, 160] width 18 height 16
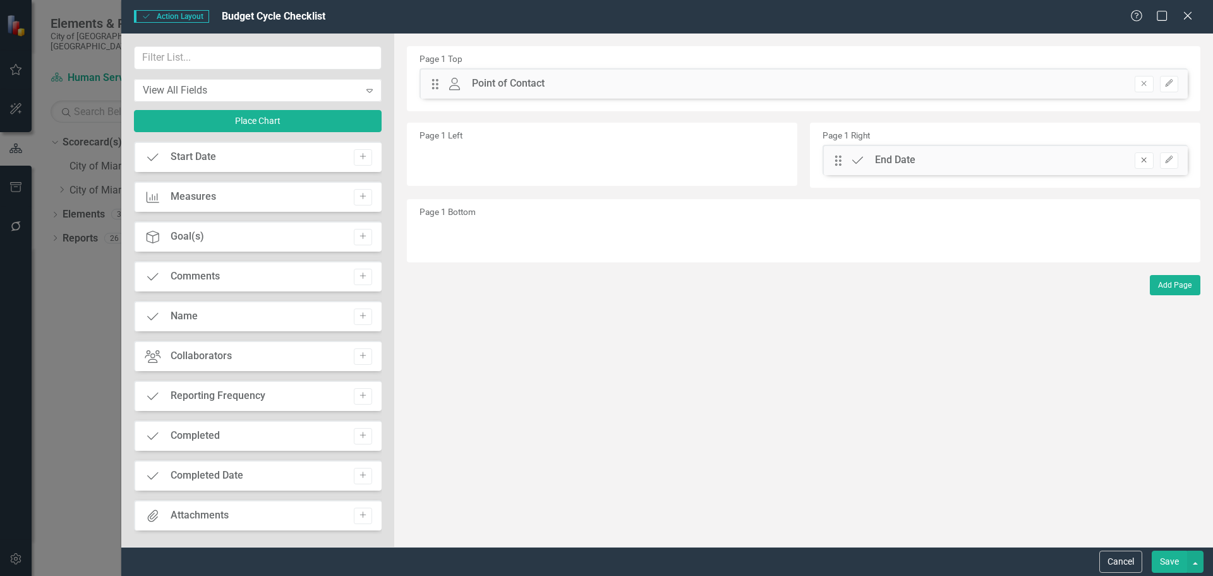
click at [1145, 157] on icon "Remove" at bounding box center [1144, 160] width 9 height 8
click at [1147, 88] on button "Remove" at bounding box center [1144, 84] width 18 height 16
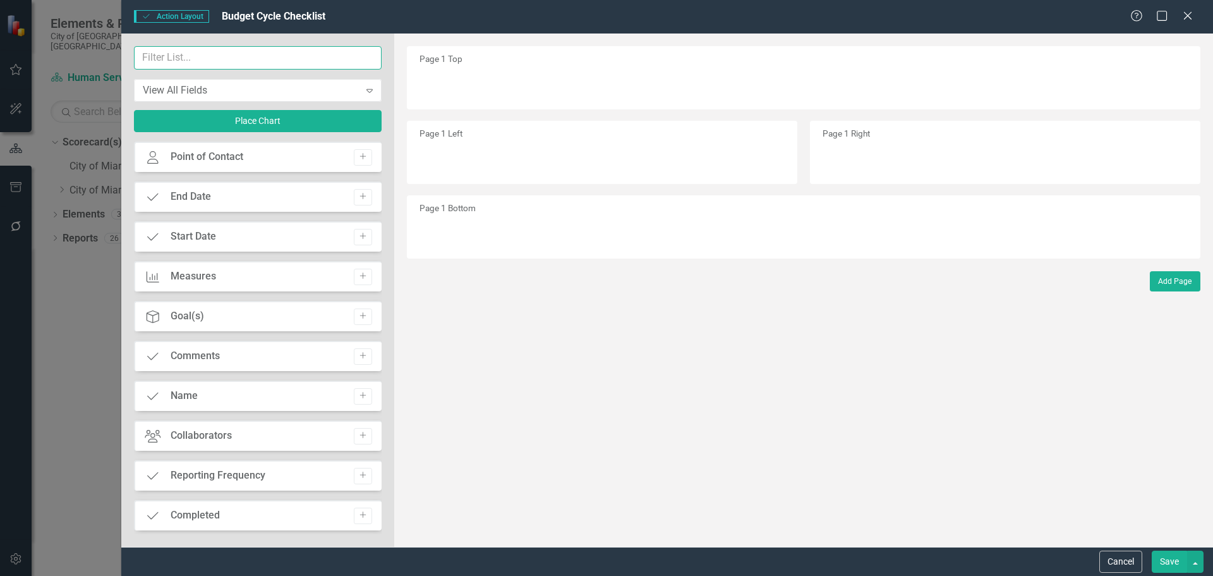
click at [189, 63] on input "text" at bounding box center [258, 57] width 248 height 23
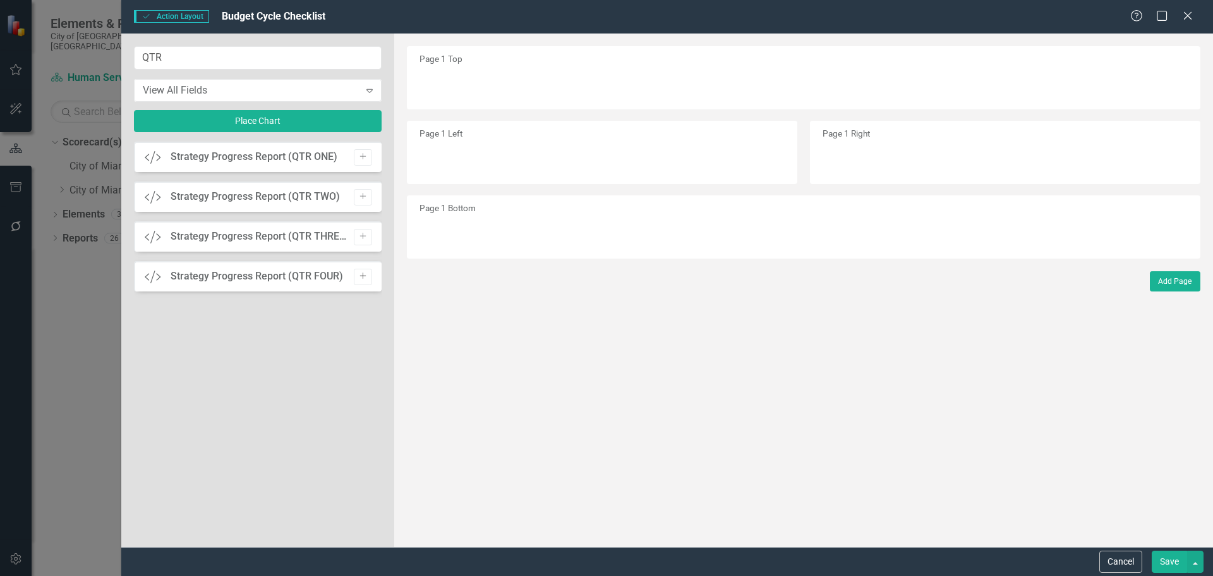
click at [368, 275] on button "Add" at bounding box center [363, 277] width 18 height 16
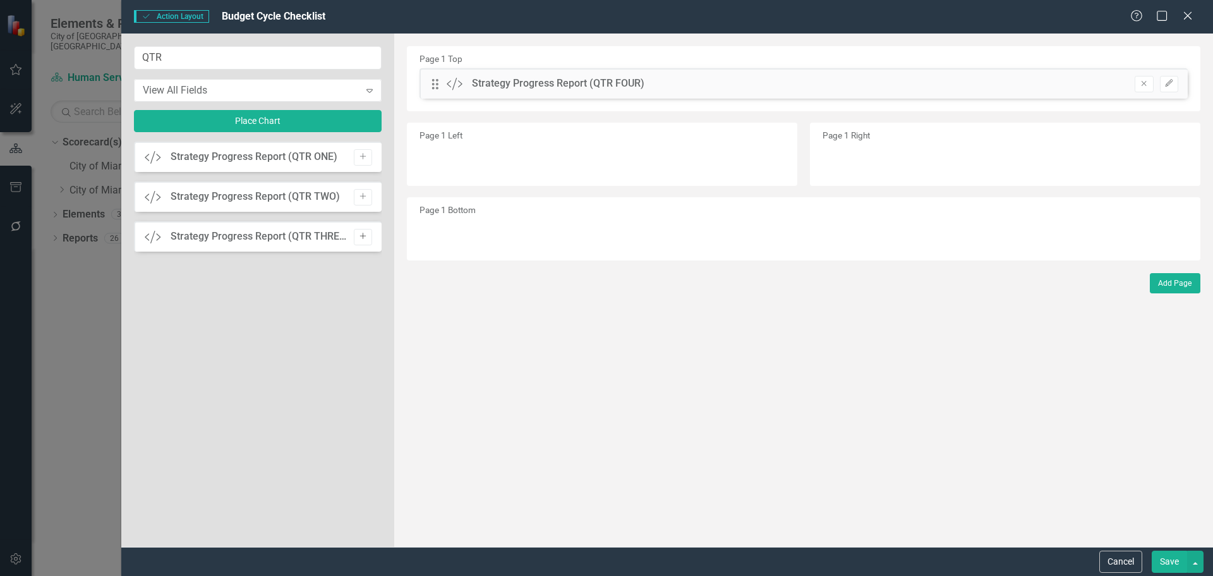
click at [367, 231] on button "Add" at bounding box center [363, 237] width 18 height 16
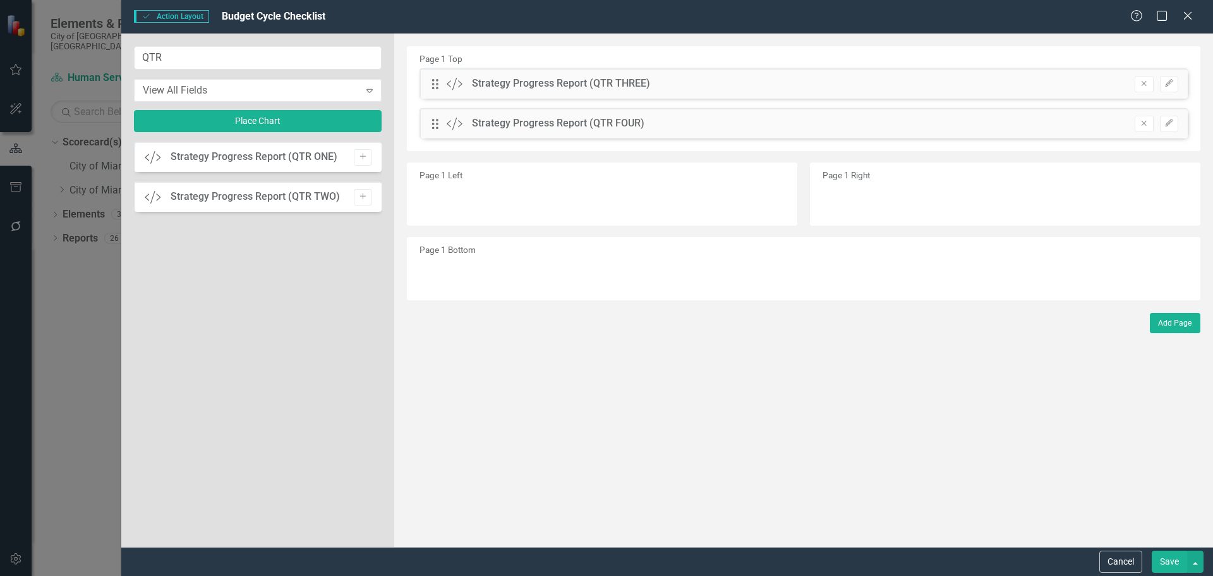
drag, startPoint x: 365, startPoint y: 202, endPoint x: 368, endPoint y: 181, distance: 21.1
click at [366, 200] on button "Add" at bounding box center [363, 197] width 18 height 16
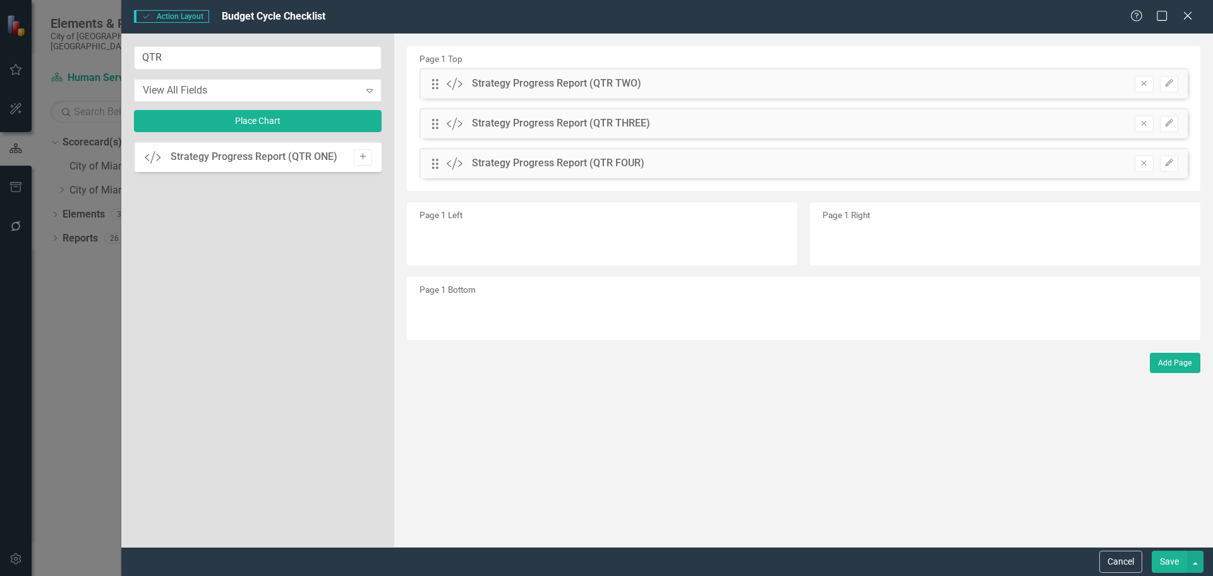
click at [367, 156] on icon "Add" at bounding box center [362, 157] width 9 height 8
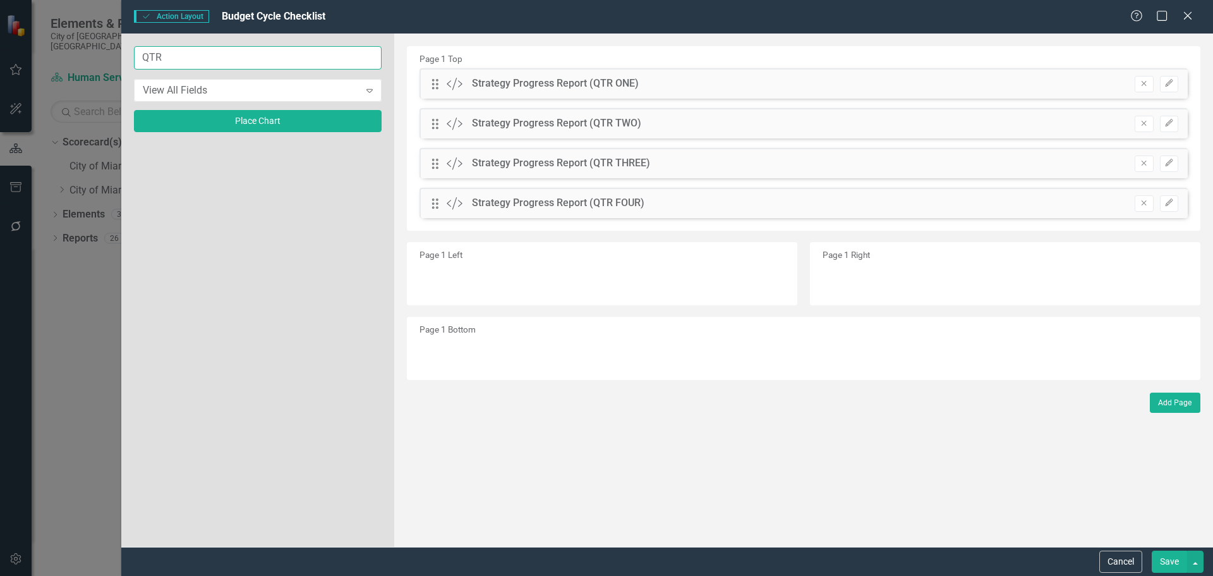
drag, startPoint x: 191, startPoint y: 62, endPoint x: 97, endPoint y: 60, distance: 94.2
click at [97, 60] on div "Action Action Layout Budget Cycle Checklist Help Maximize Close QTR View All Fi…" at bounding box center [606, 288] width 1213 height 576
type input "Disc"
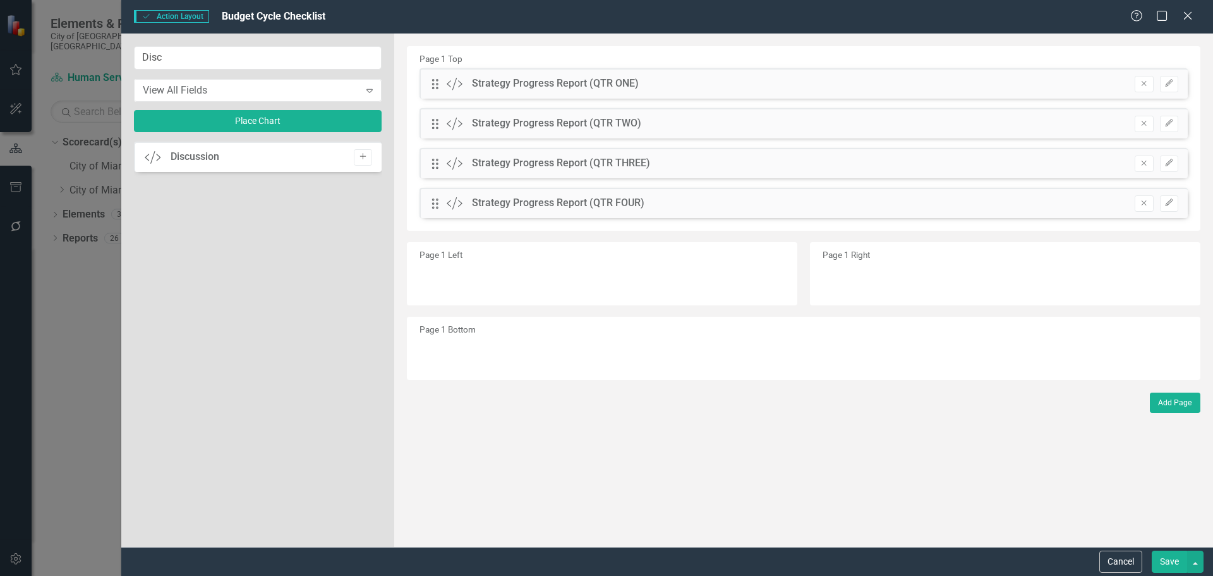
click at [360, 154] on icon "Add" at bounding box center [362, 157] width 9 height 8
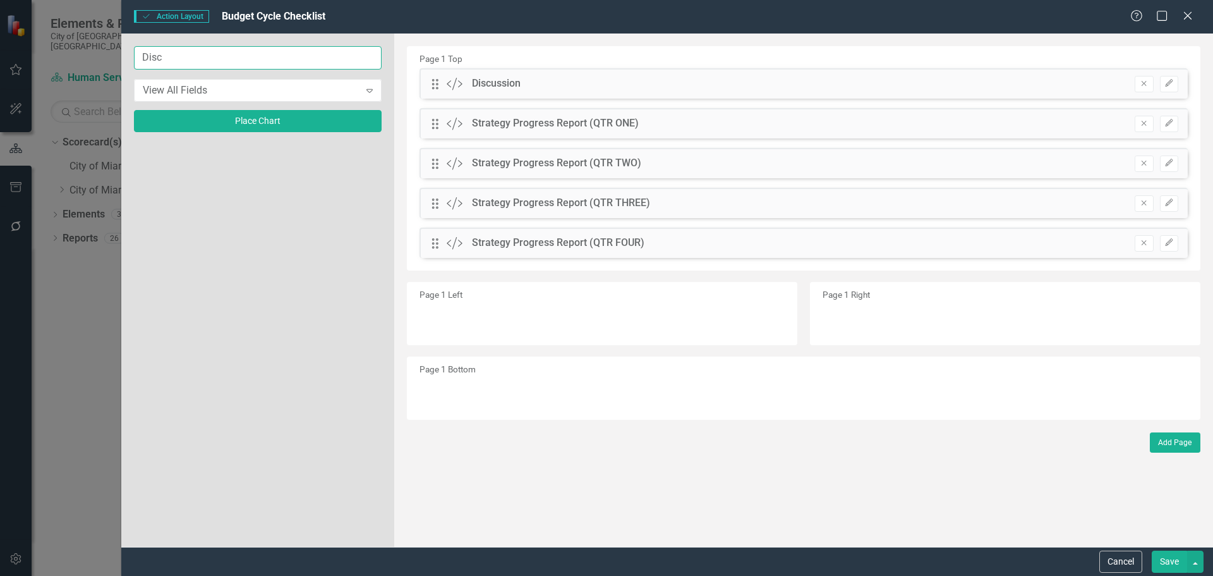
drag, startPoint x: 185, startPoint y: 59, endPoint x: 108, endPoint y: 58, distance: 77.1
click at [108, 58] on div "Action Action Layout Budget Cycle Checklist Help Maximize Close Disc View All F…" at bounding box center [606, 288] width 1213 height 576
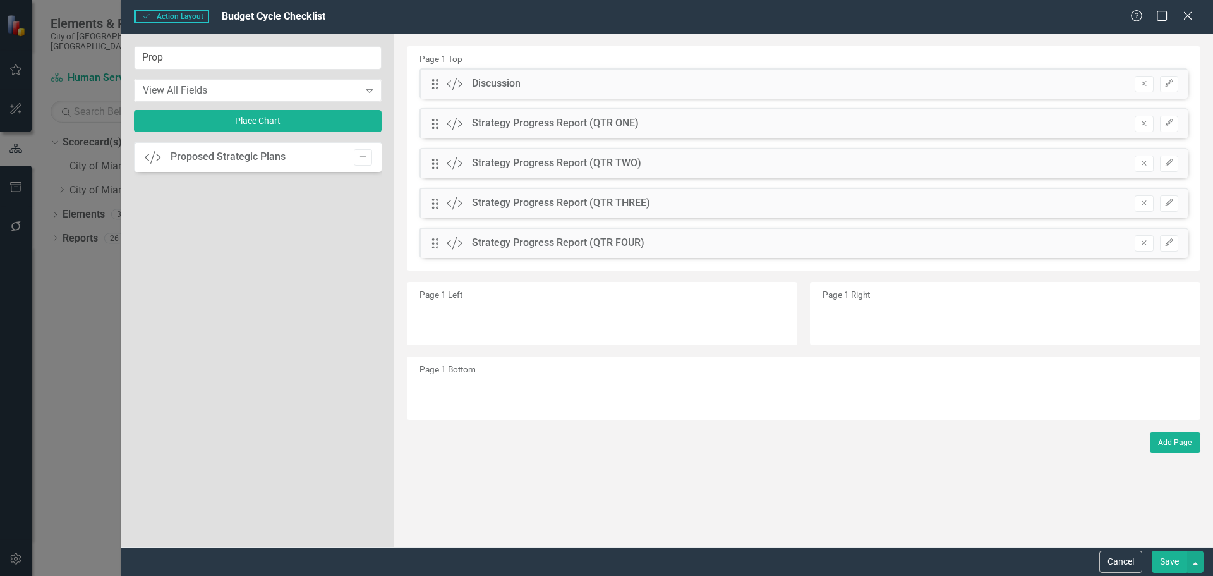
drag, startPoint x: 360, startPoint y: 155, endPoint x: 230, endPoint y: 104, distance: 139.1
click at [356, 151] on button "Add" at bounding box center [363, 157] width 18 height 16
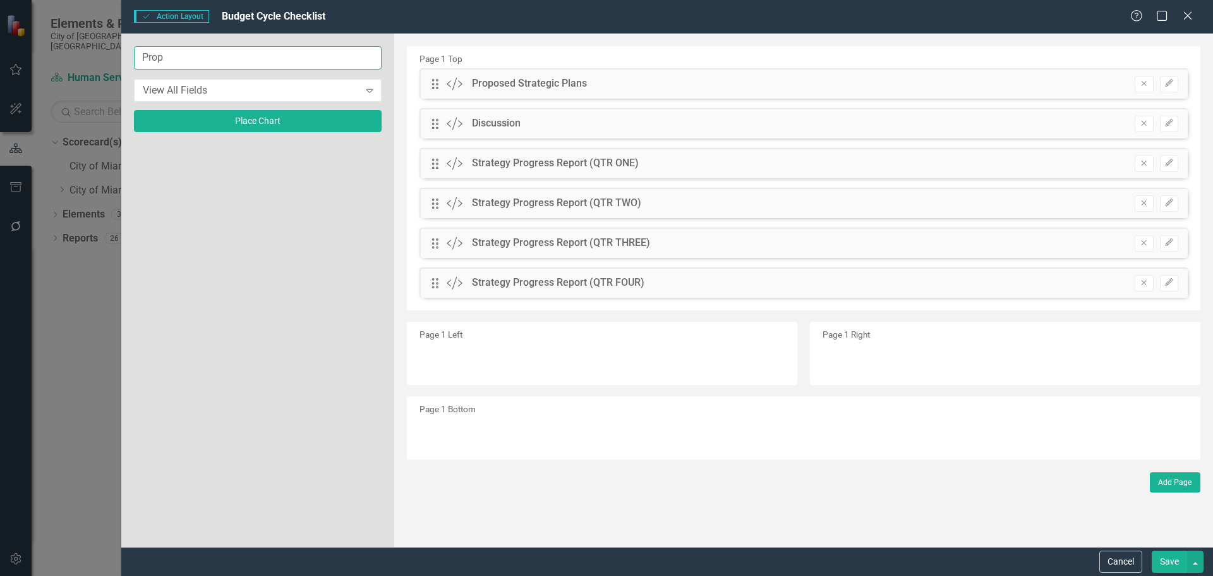
drag, startPoint x: 175, startPoint y: 56, endPoint x: 84, endPoint y: 60, distance: 91.1
click at [85, 57] on div "Action Action Layout Budget Cycle Checklist Help Maximize Close Prop View All F…" at bounding box center [606, 288] width 1213 height 576
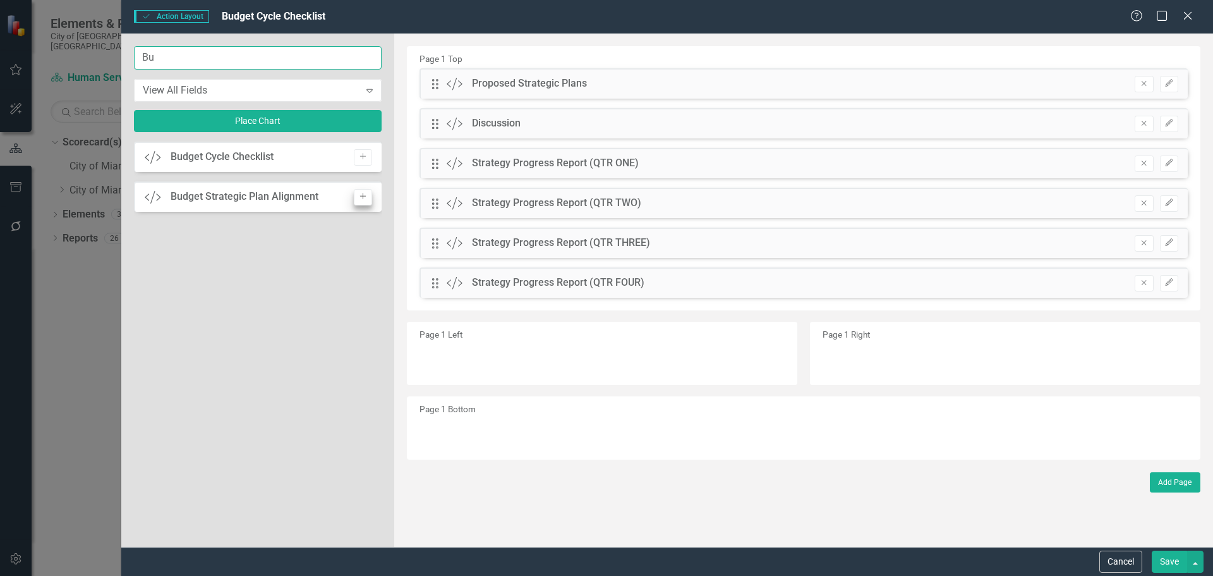
type input "Bu"
click at [365, 198] on icon "Add" at bounding box center [362, 197] width 9 height 8
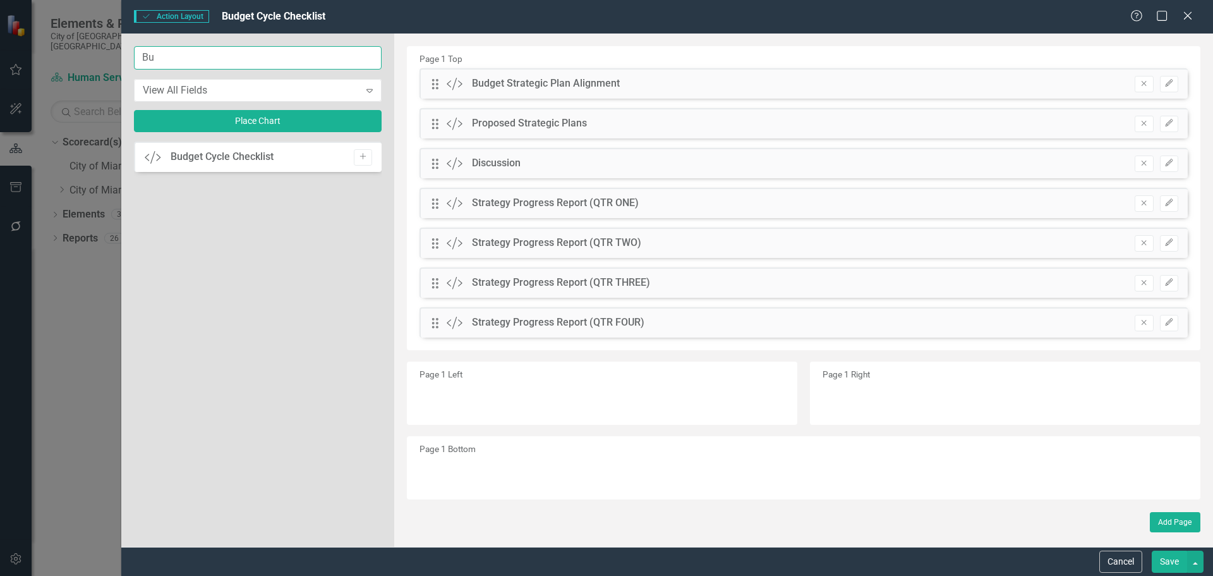
click at [231, 54] on input "Bu" at bounding box center [258, 57] width 248 height 23
drag, startPoint x: 254, startPoint y: 55, endPoint x: 67, endPoint y: 54, distance: 187.1
click at [67, 54] on div "Action Action Layout Budget Cycle Checklist Help Maximize Close Bu View All Fie…" at bounding box center [606, 288] width 1213 height 576
type input "Imp"
click at [363, 157] on icon "Add" at bounding box center [362, 157] width 9 height 8
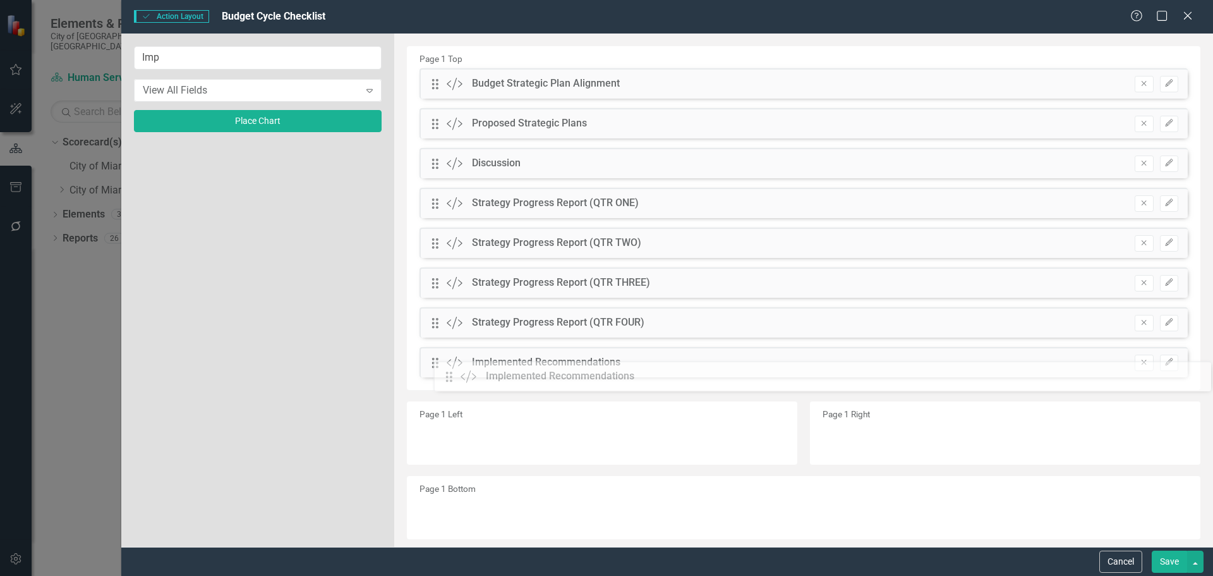
drag, startPoint x: 463, startPoint y: 367, endPoint x: 462, endPoint y: 379, distance: 12.1
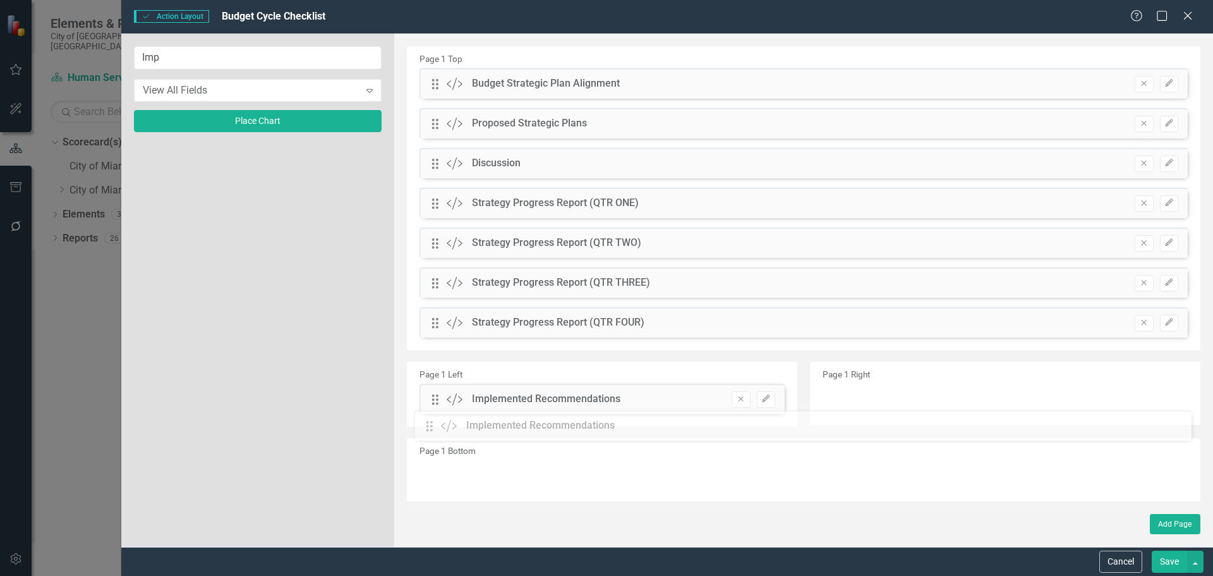
drag, startPoint x: 435, startPoint y: 363, endPoint x: 447, endPoint y: 394, distance: 33.4
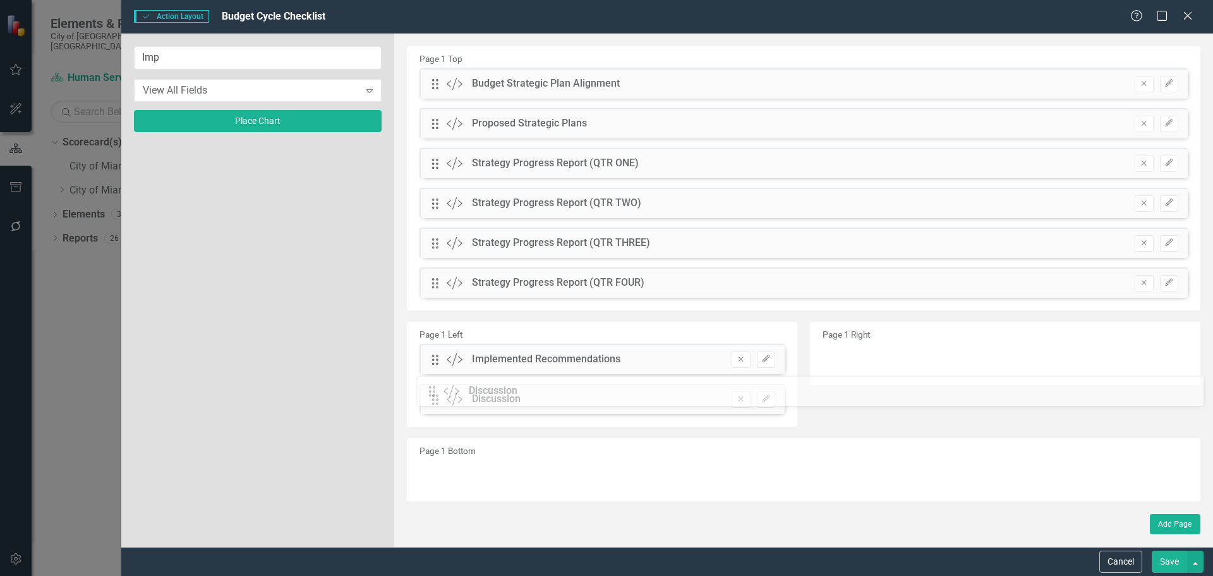
drag, startPoint x: 439, startPoint y: 160, endPoint x: 445, endPoint y: 387, distance: 227.6
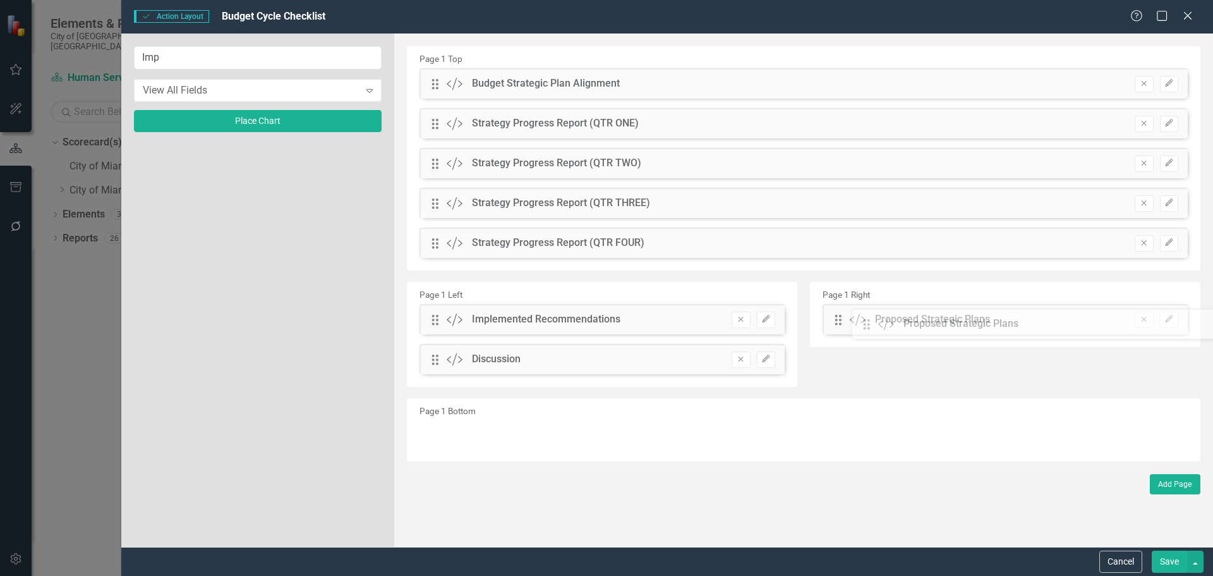
drag, startPoint x: 435, startPoint y: 124, endPoint x: 872, endPoint y: 315, distance: 476.9
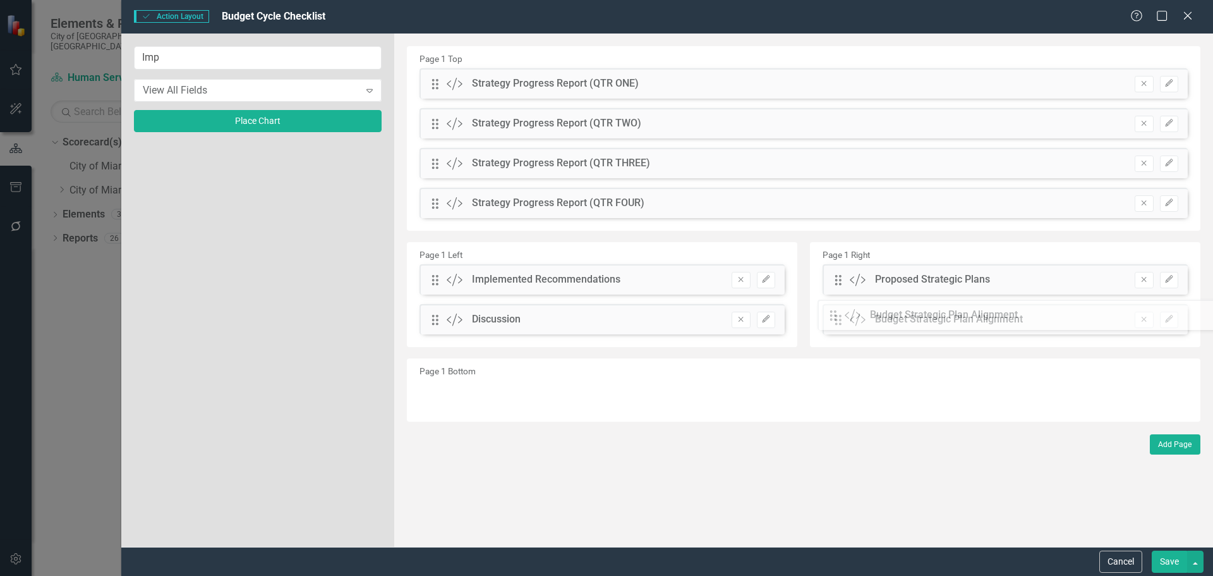
drag, startPoint x: 437, startPoint y: 82, endPoint x: 861, endPoint y: 321, distance: 487.6
click at [1169, 561] on button "Save" at bounding box center [1169, 561] width 35 height 22
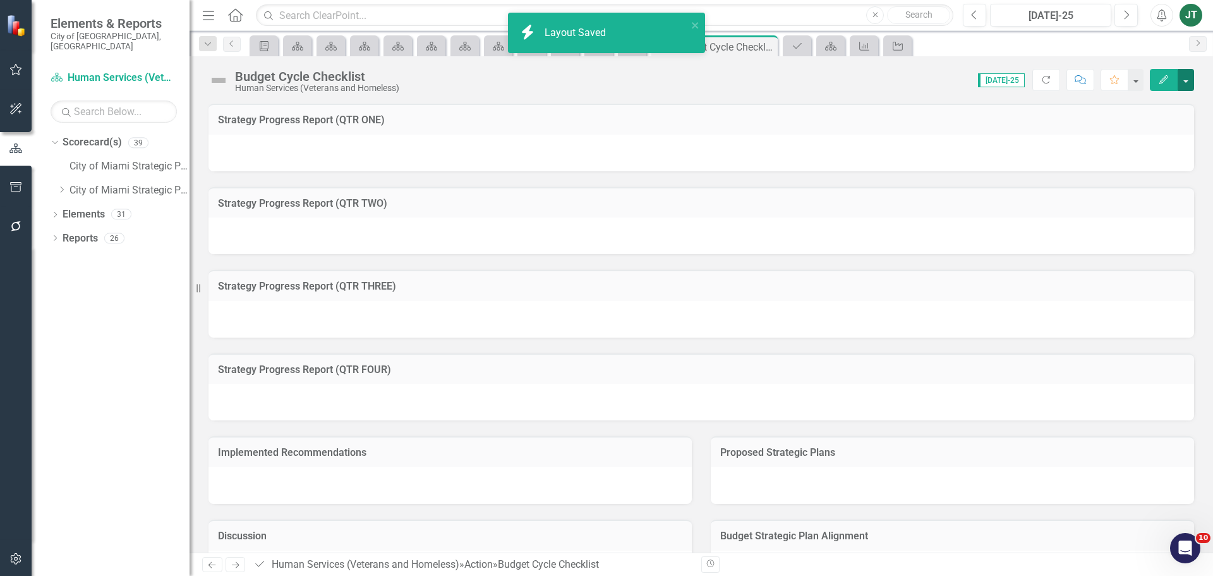
click at [1186, 79] on button "button" at bounding box center [1186, 80] width 16 height 22
click at [1159, 117] on link "Edit Report Edit Layout" at bounding box center [1142, 126] width 102 height 23
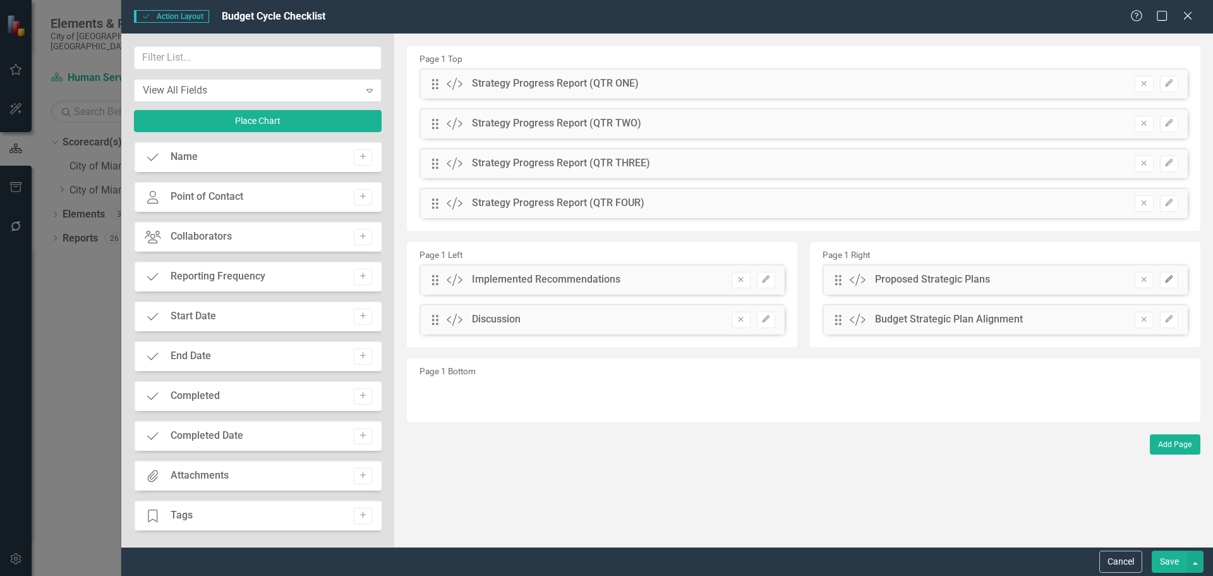
click at [1170, 272] on button "Edit" at bounding box center [1169, 280] width 18 height 16
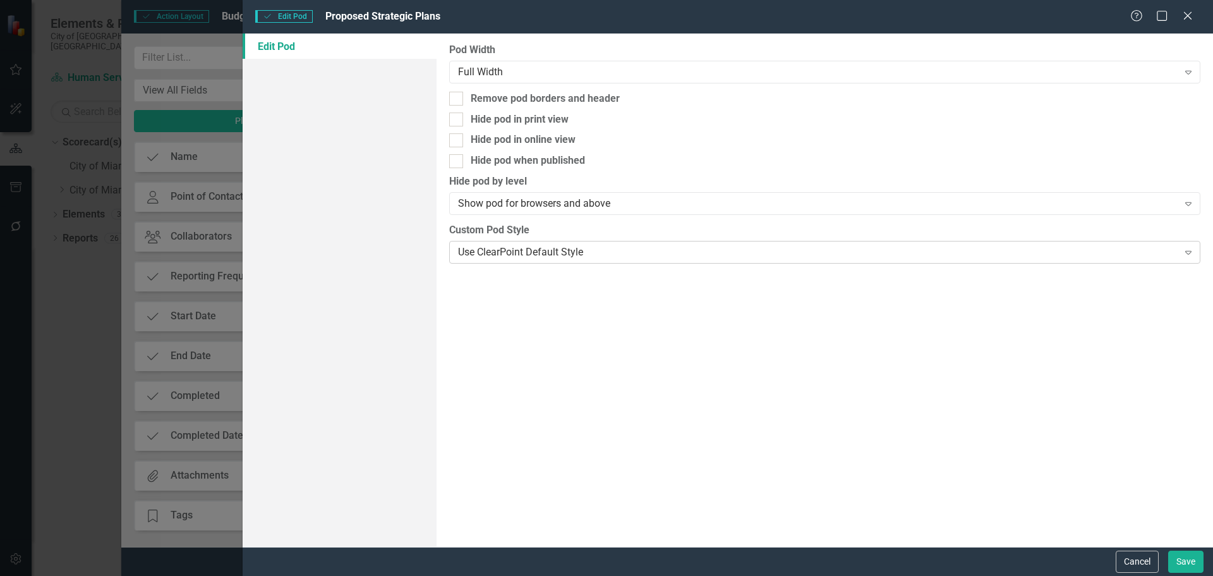
click at [605, 249] on div "Use ClearPoint Default Style" at bounding box center [818, 252] width 720 height 15
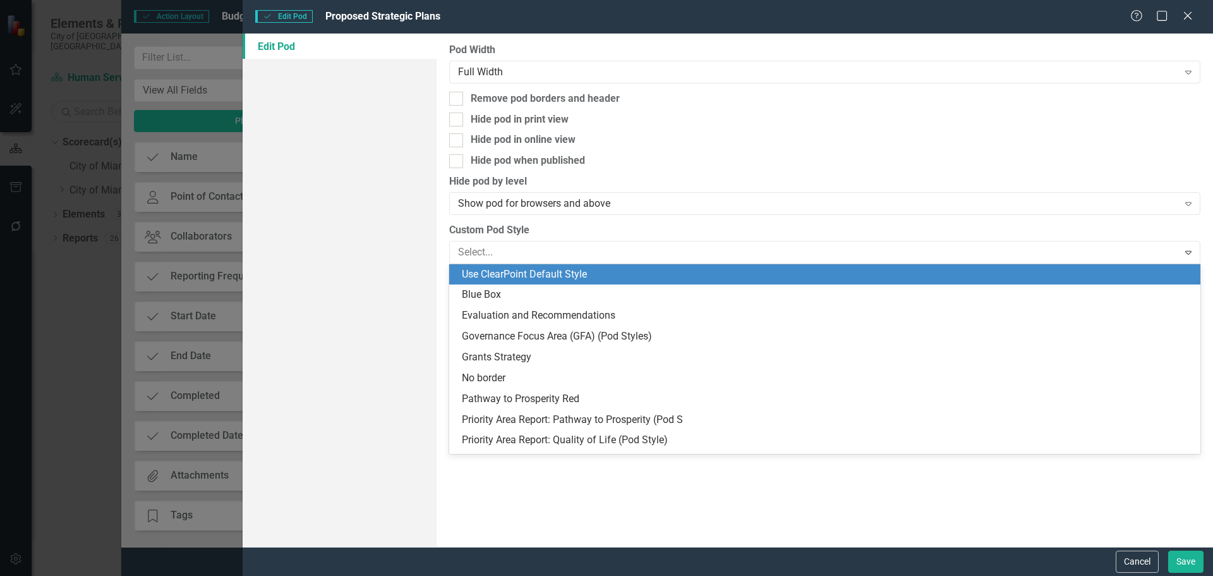
type input "q"
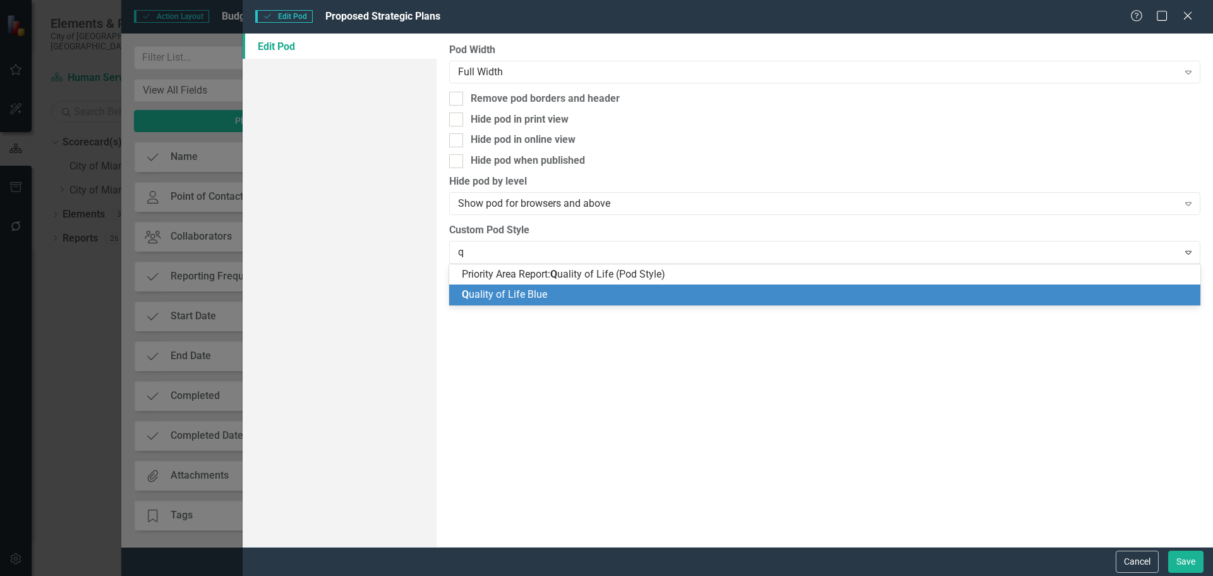
click at [526, 295] on span "Q uality of Life Blue" at bounding box center [504, 294] width 85 height 12
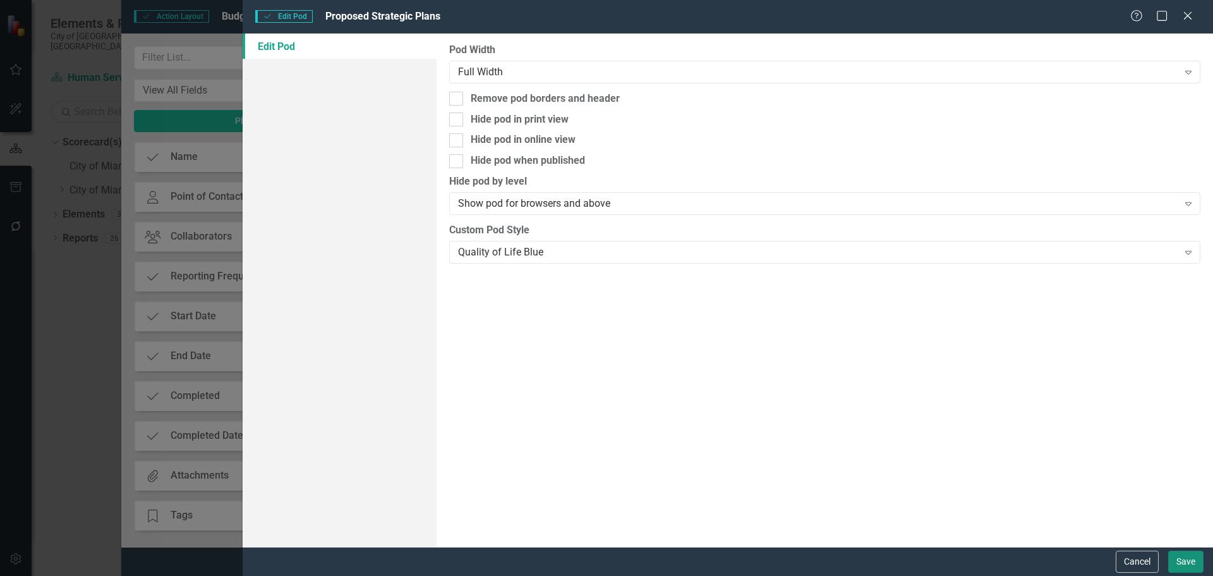
click at [1188, 560] on button "Save" at bounding box center [1186, 561] width 35 height 22
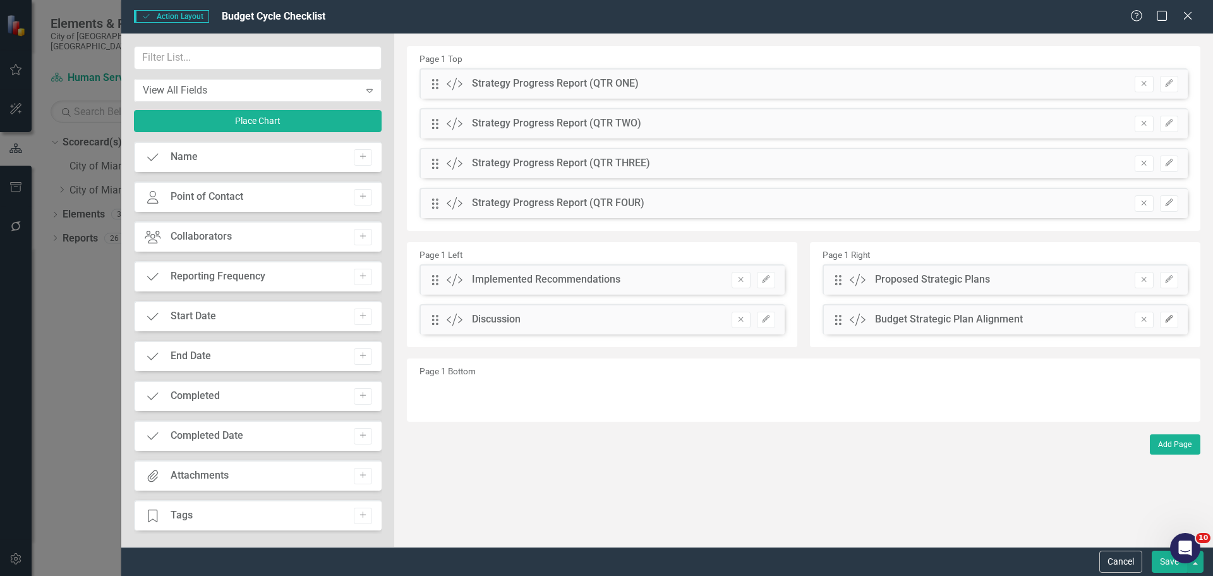
click at [1172, 317] on icon "Edit" at bounding box center [1169, 319] width 9 height 8
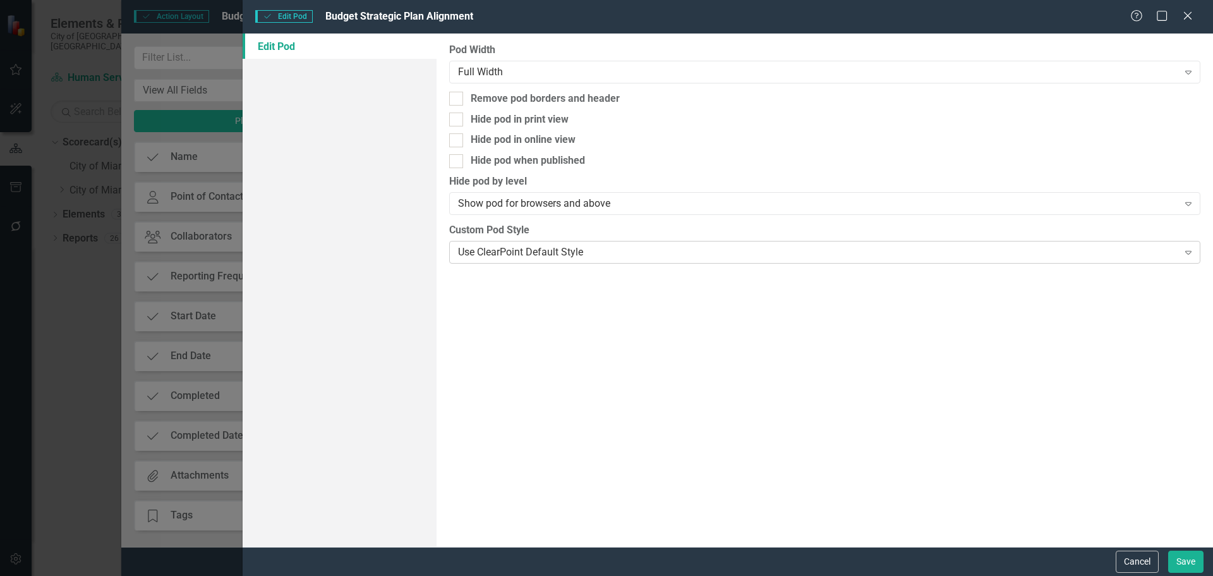
click at [568, 251] on div "Use ClearPoint Default Style" at bounding box center [818, 252] width 720 height 15
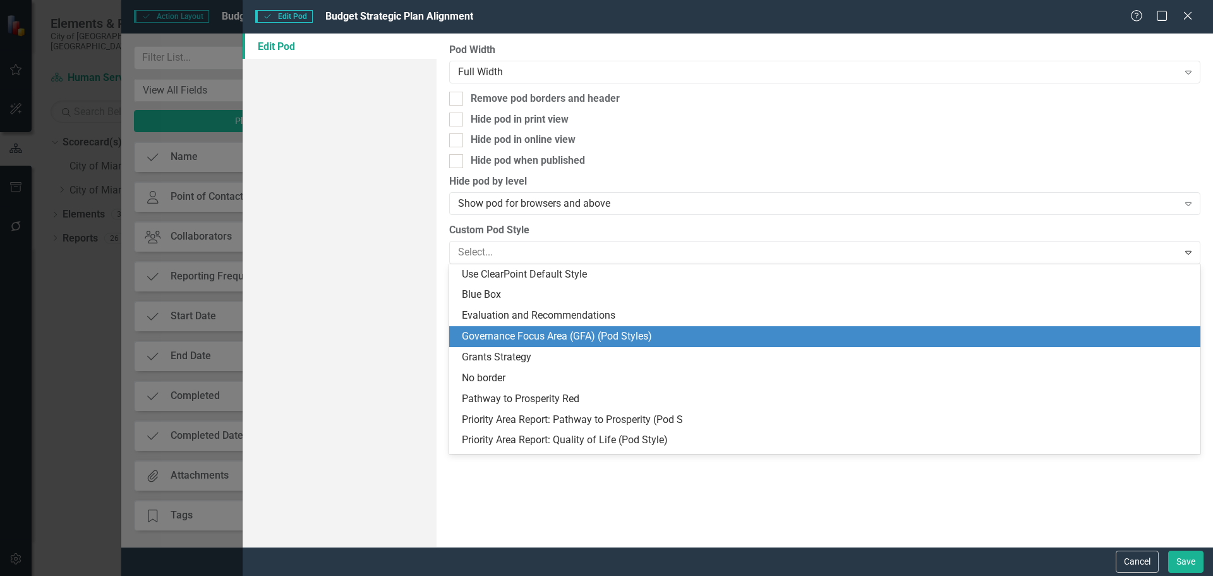
type input "q"
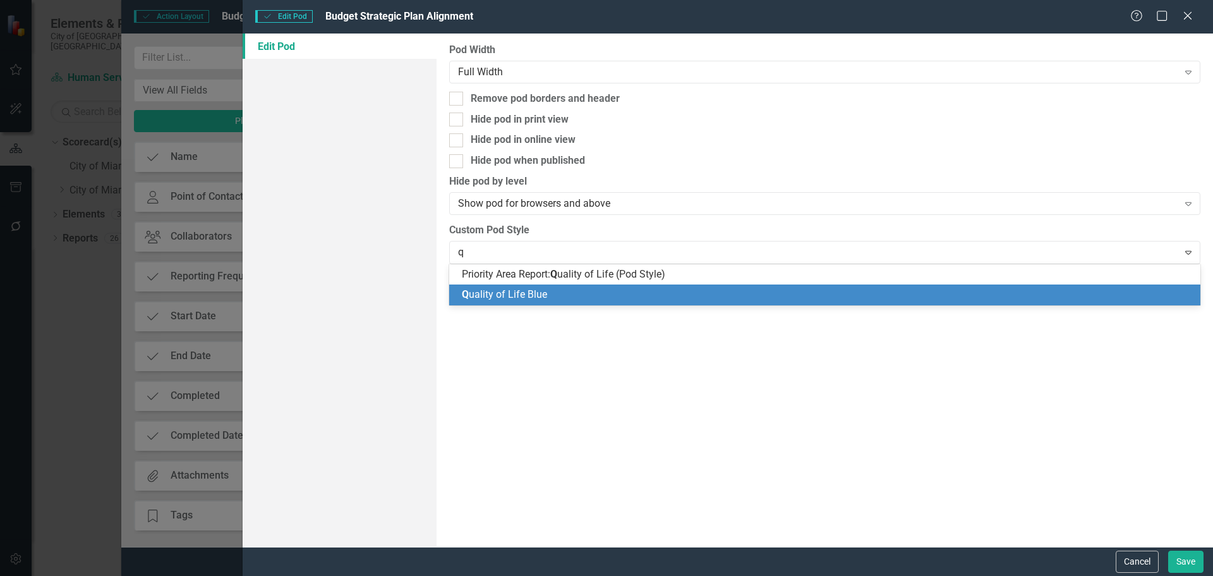
drag, startPoint x: 488, startPoint y: 293, endPoint x: 514, endPoint y: 298, distance: 26.5
click at [488, 292] on span "Q uality of Life Blue" at bounding box center [504, 294] width 85 height 12
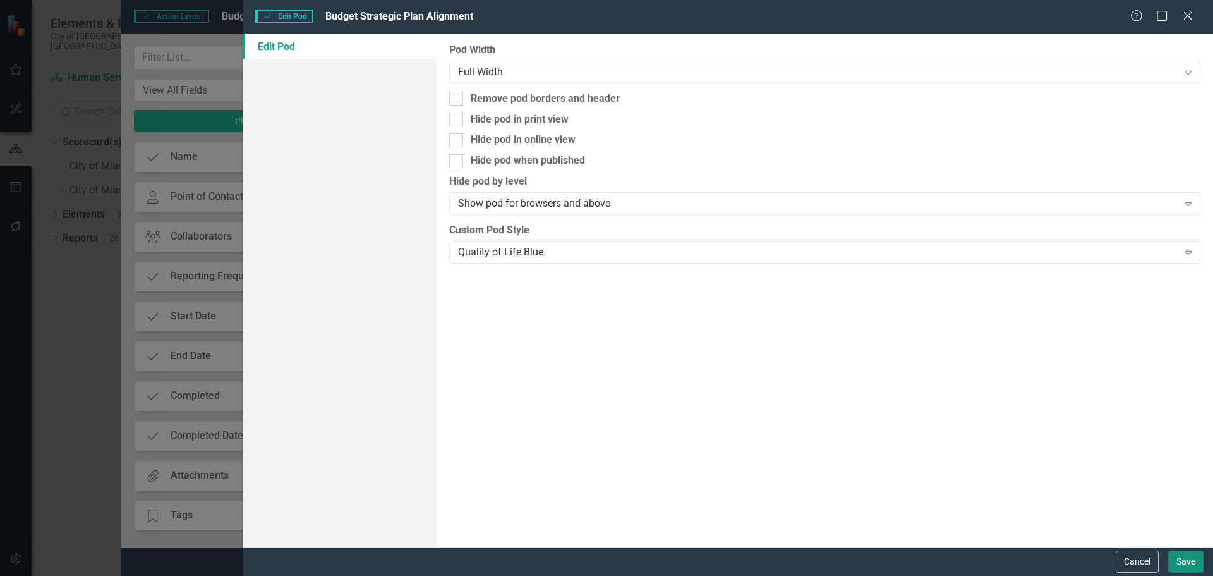
click at [1184, 557] on button "Save" at bounding box center [1186, 561] width 35 height 22
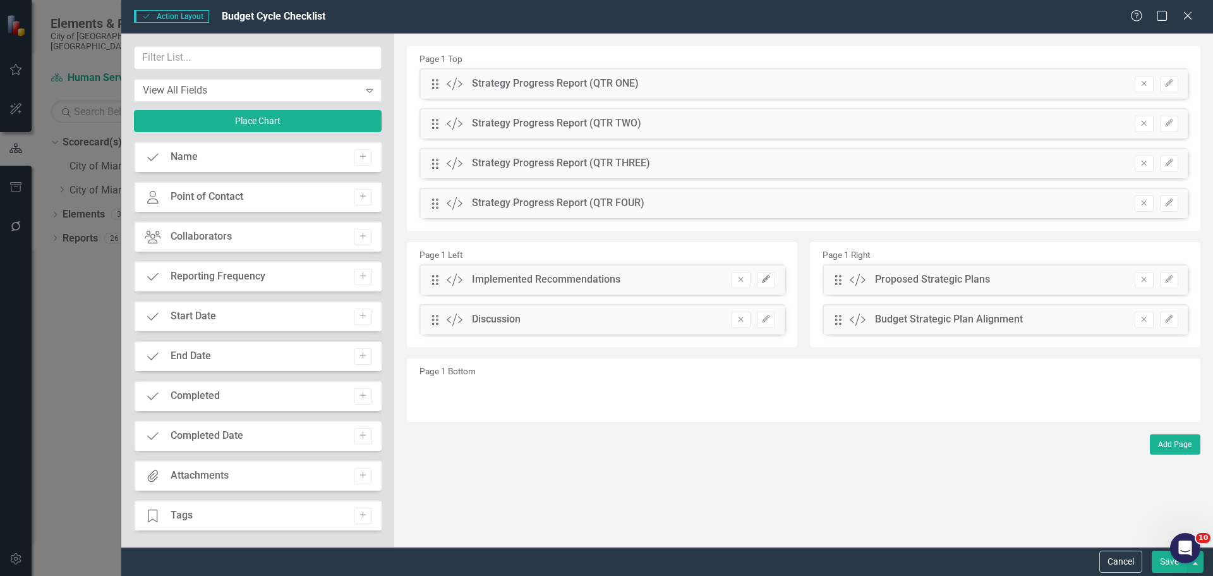
click at [769, 280] on icon "Edit" at bounding box center [766, 280] width 9 height 8
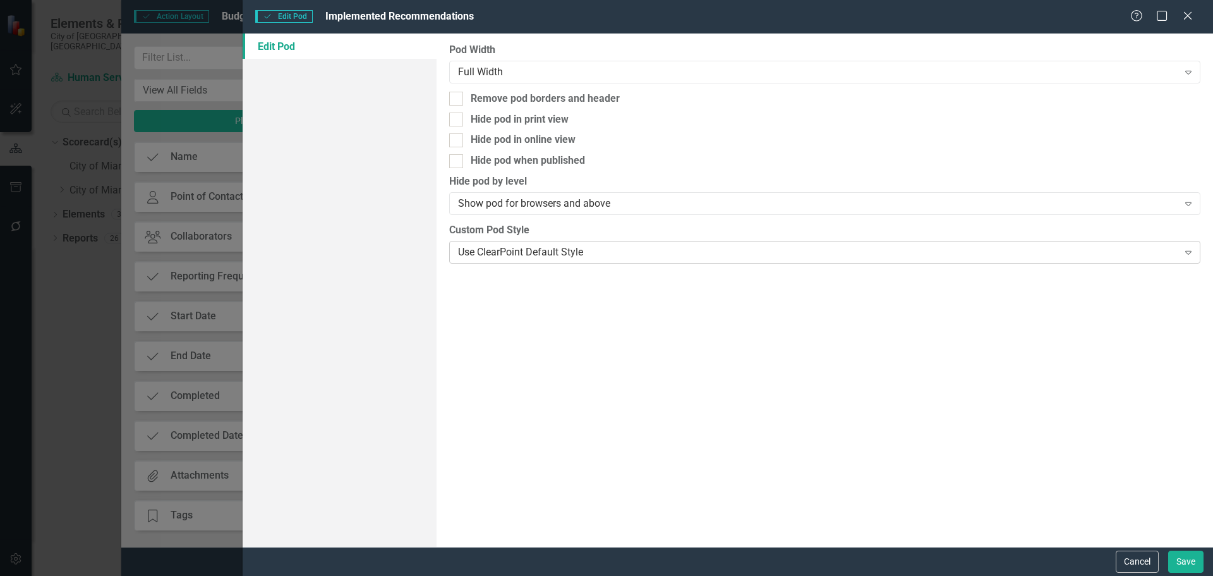
click at [475, 246] on div "Use ClearPoint Default Style" at bounding box center [818, 252] width 720 height 15
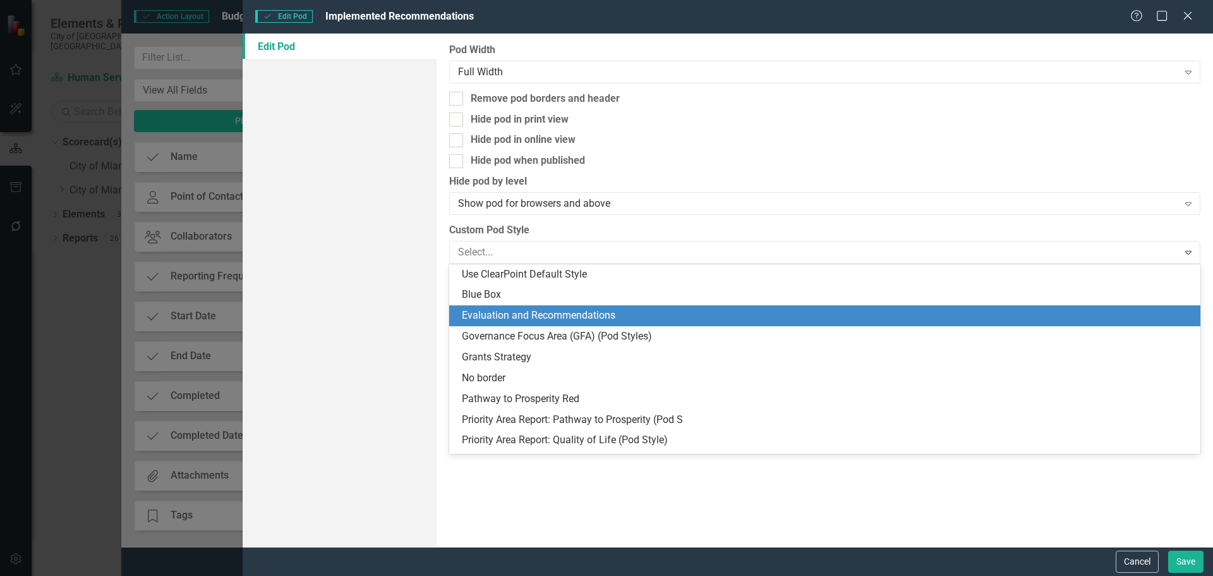
click at [533, 317] on div "Evaluation and Recommendations" at bounding box center [827, 315] width 731 height 15
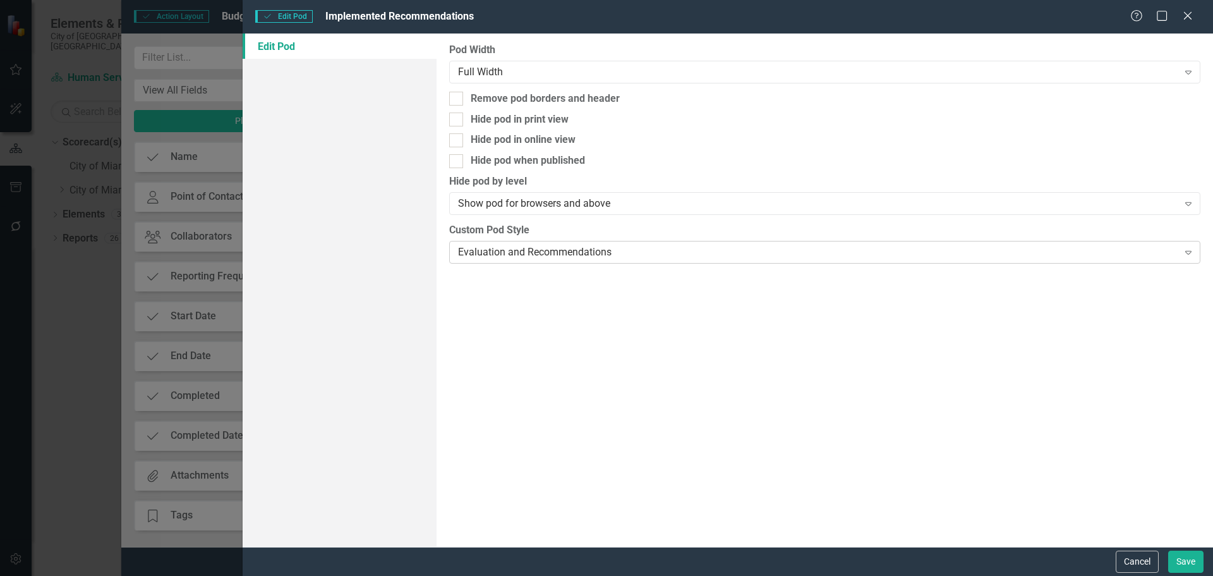
click at [573, 252] on div "Evaluation and Recommendations" at bounding box center [818, 252] width 720 height 15
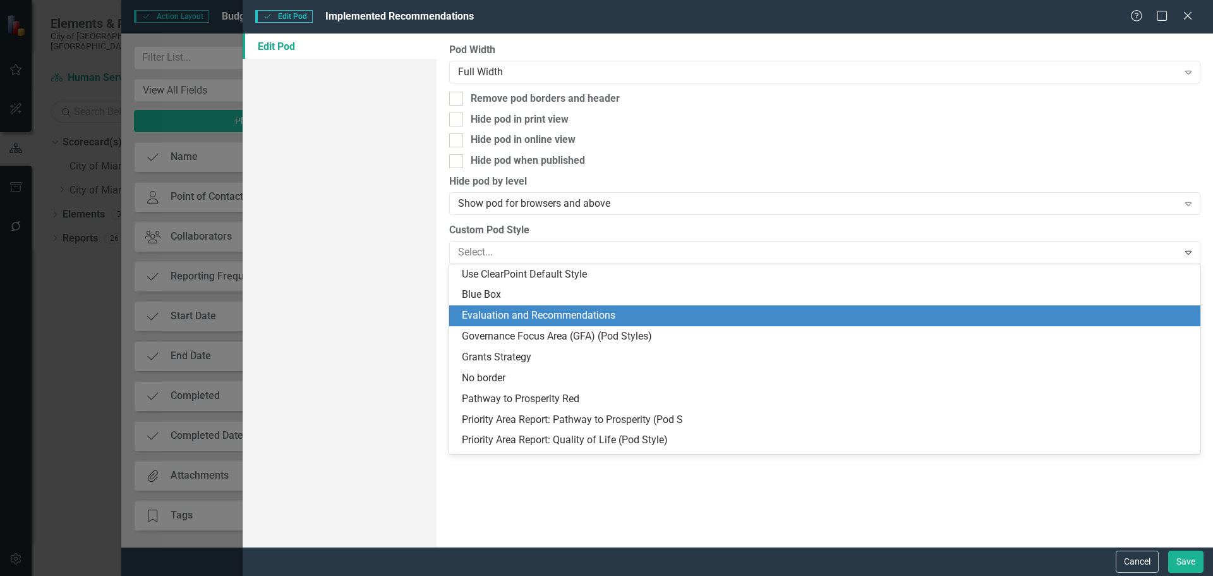
scroll to position [42, 0]
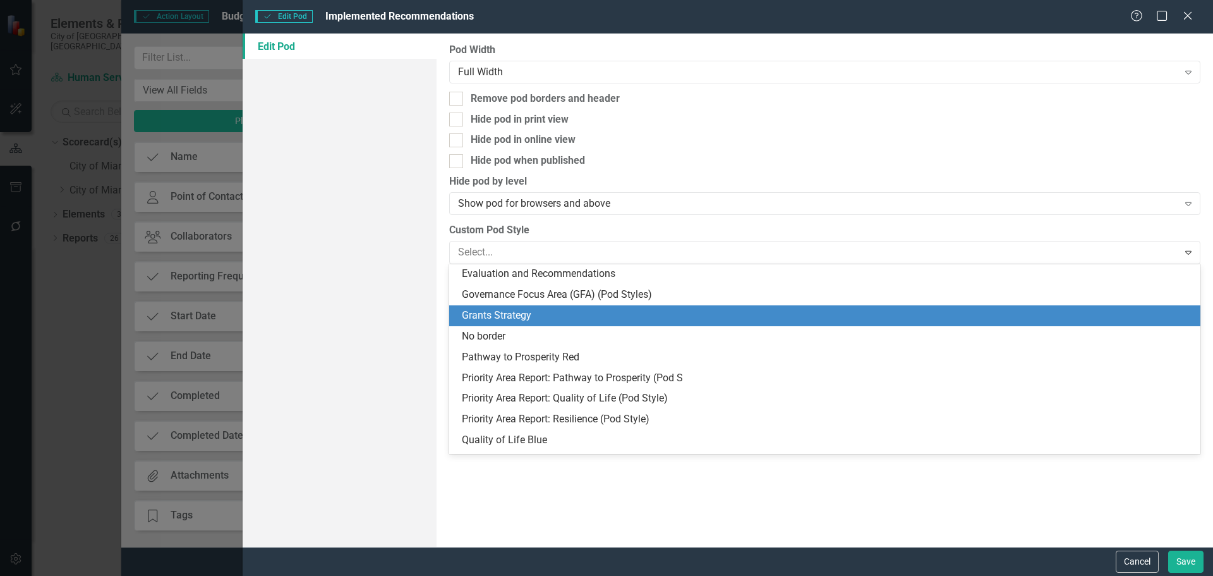
type input "q"
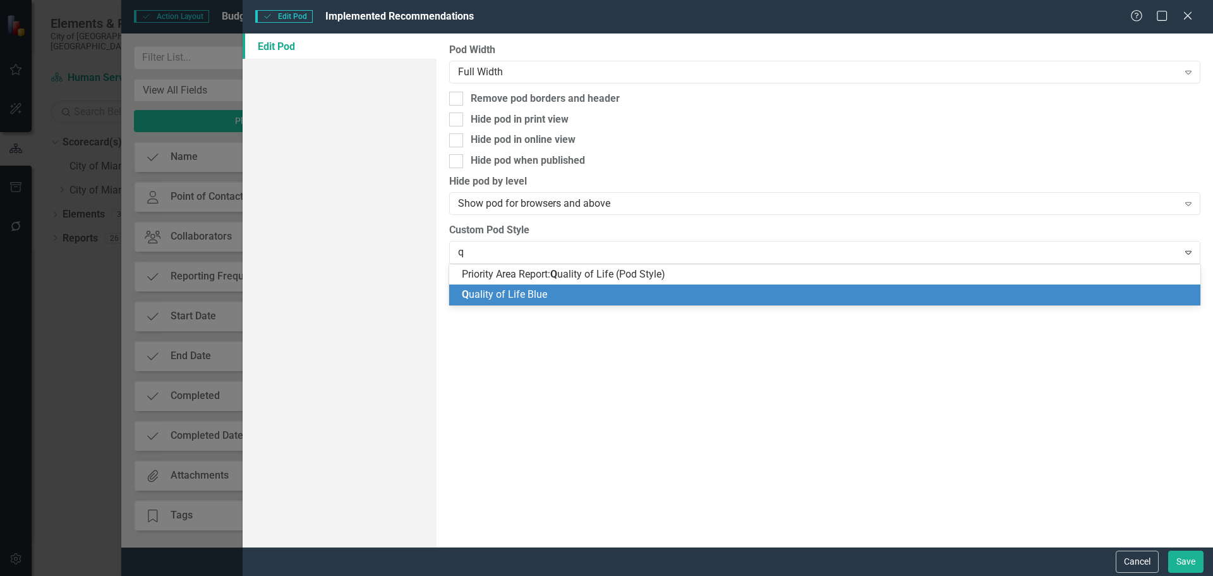
click at [508, 290] on span "Q uality of Life Blue" at bounding box center [504, 294] width 85 height 12
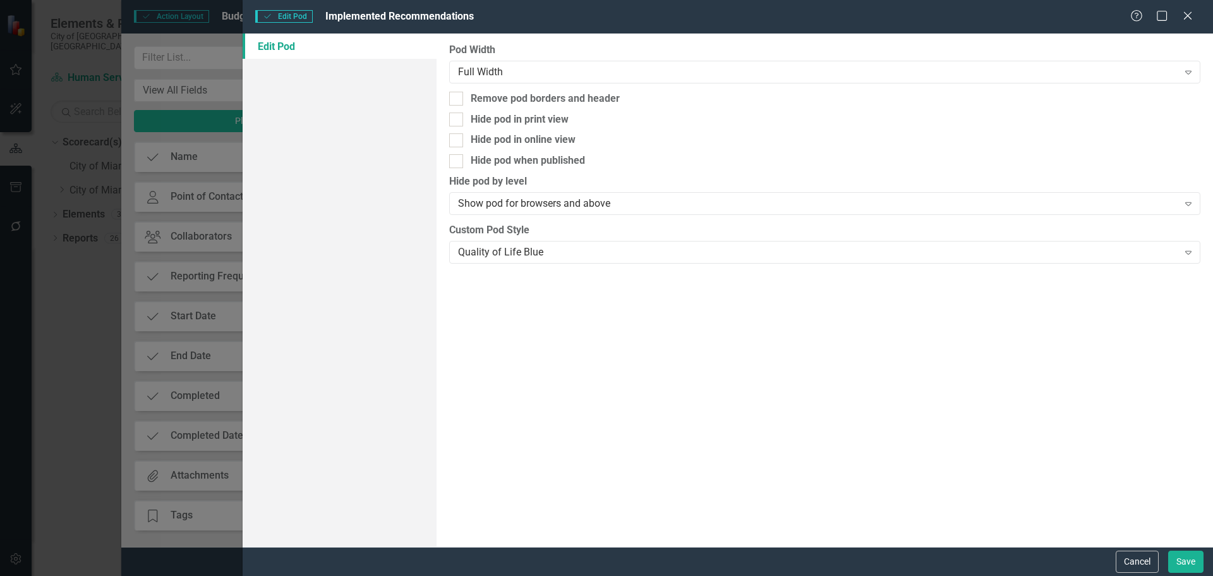
drag, startPoint x: 846, startPoint y: 400, endPoint x: 1077, endPoint y: 495, distance: 249.4
click at [865, 405] on div "Pod Width Full Width Expand Remove pod borders and header Hide pod in print vie…" at bounding box center [825, 289] width 777 height 513
click at [1182, 560] on button "Save" at bounding box center [1186, 561] width 35 height 22
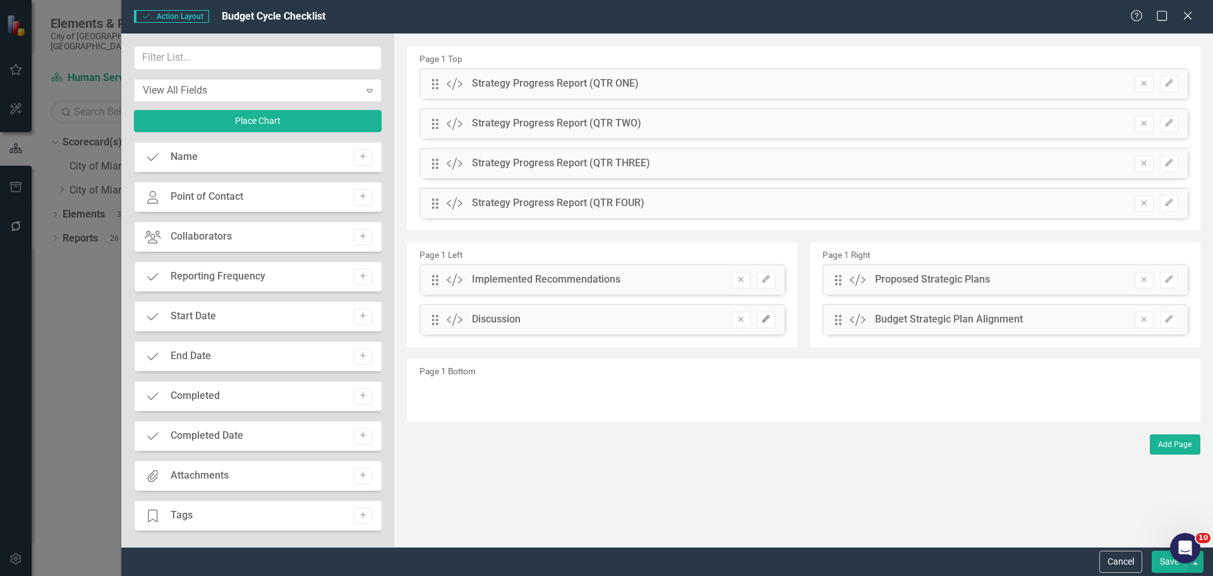
click at [763, 318] on icon "Edit" at bounding box center [766, 319] width 9 height 8
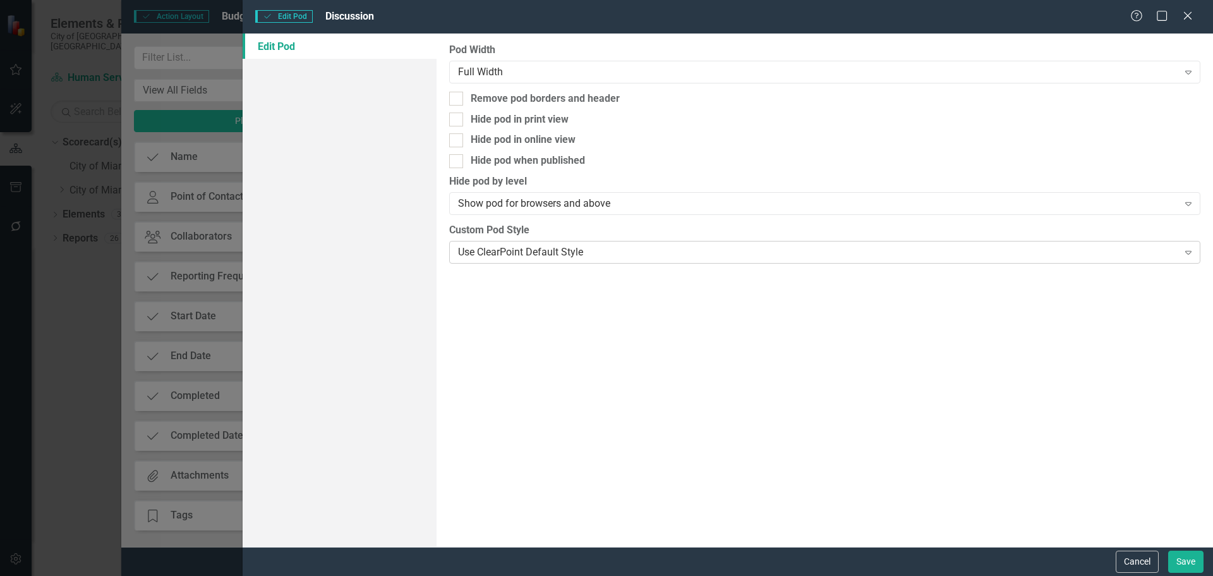
click at [513, 243] on div "Use ClearPoint Default Style Expand" at bounding box center [824, 252] width 751 height 23
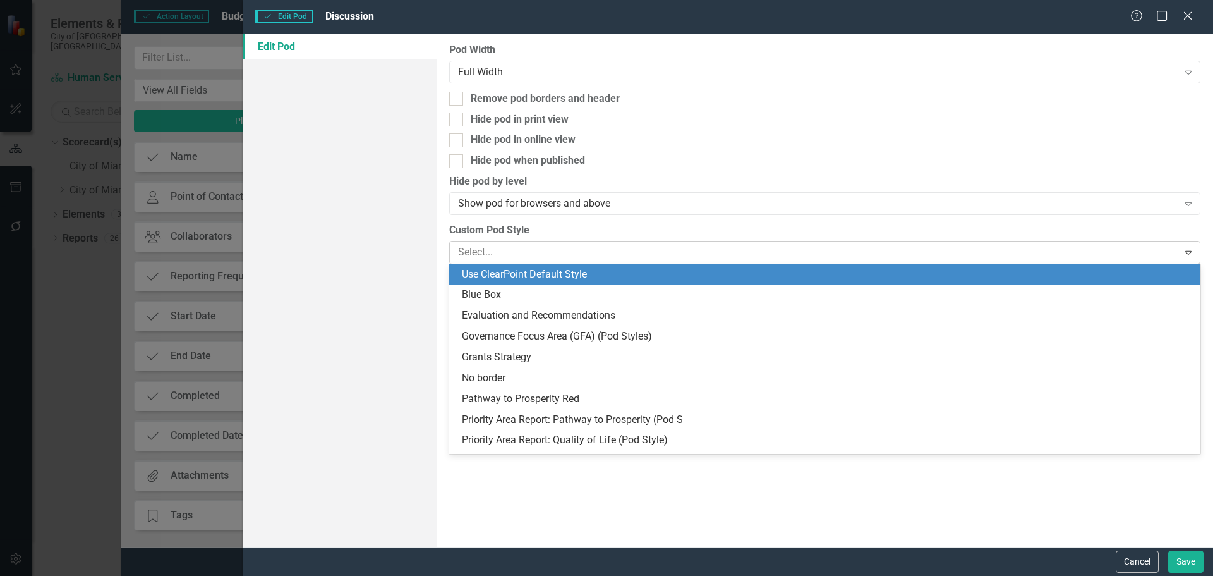
type input "q"
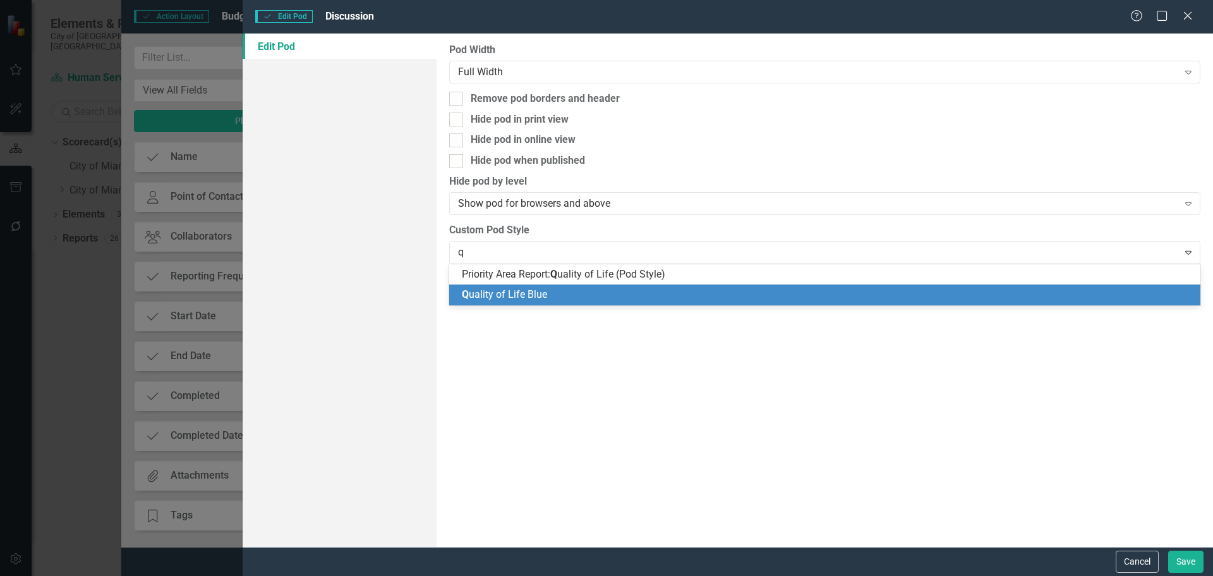
click at [500, 293] on span "Q uality of Life Blue" at bounding box center [504, 294] width 85 height 12
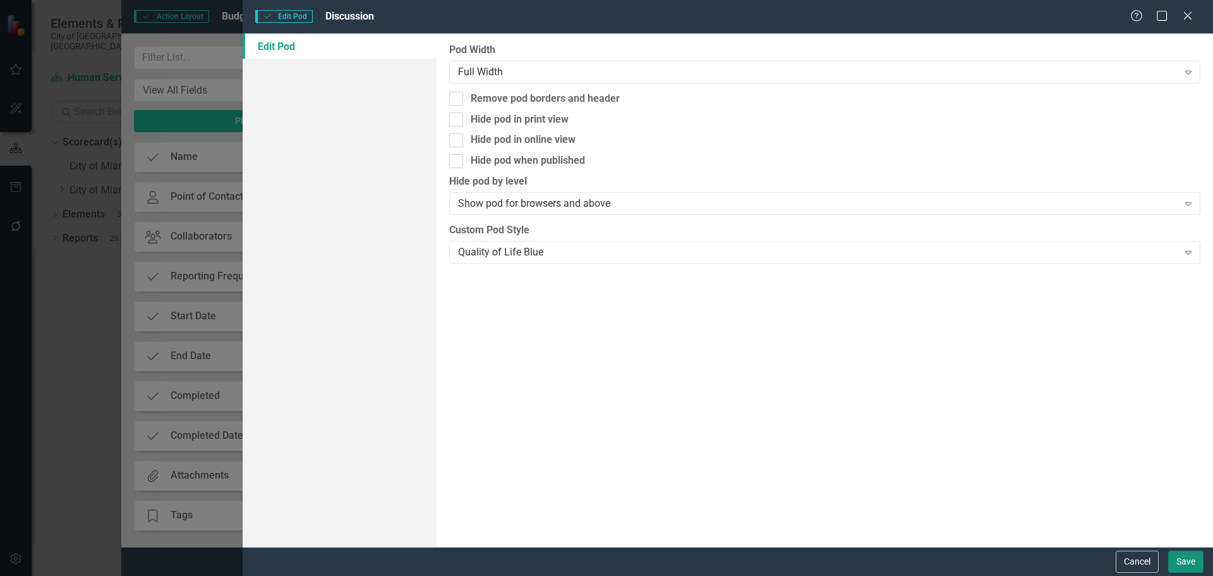
click at [1193, 556] on button "Save" at bounding box center [1186, 561] width 35 height 22
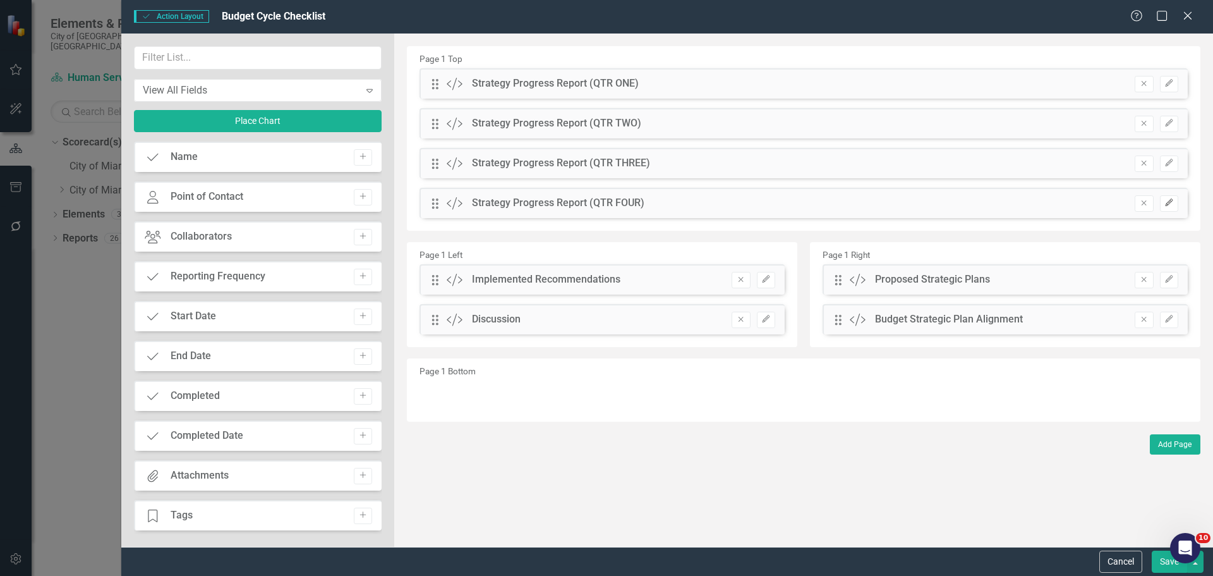
click at [1168, 204] on icon "Edit" at bounding box center [1169, 203] width 9 height 8
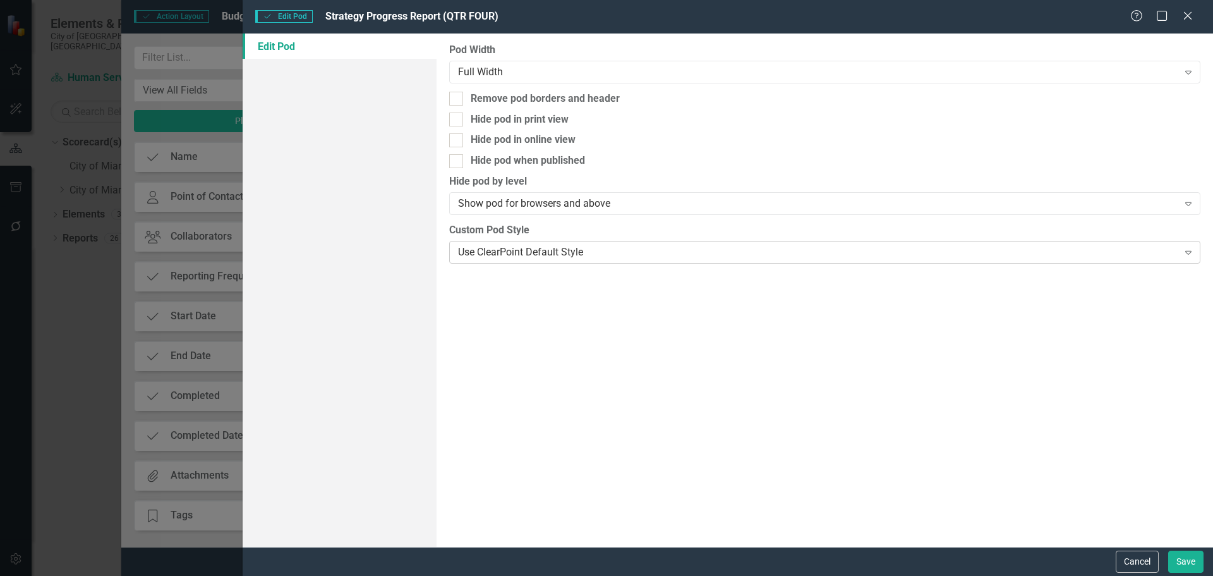
click at [593, 260] on div "Use ClearPoint Default Style Expand" at bounding box center [824, 252] width 751 height 23
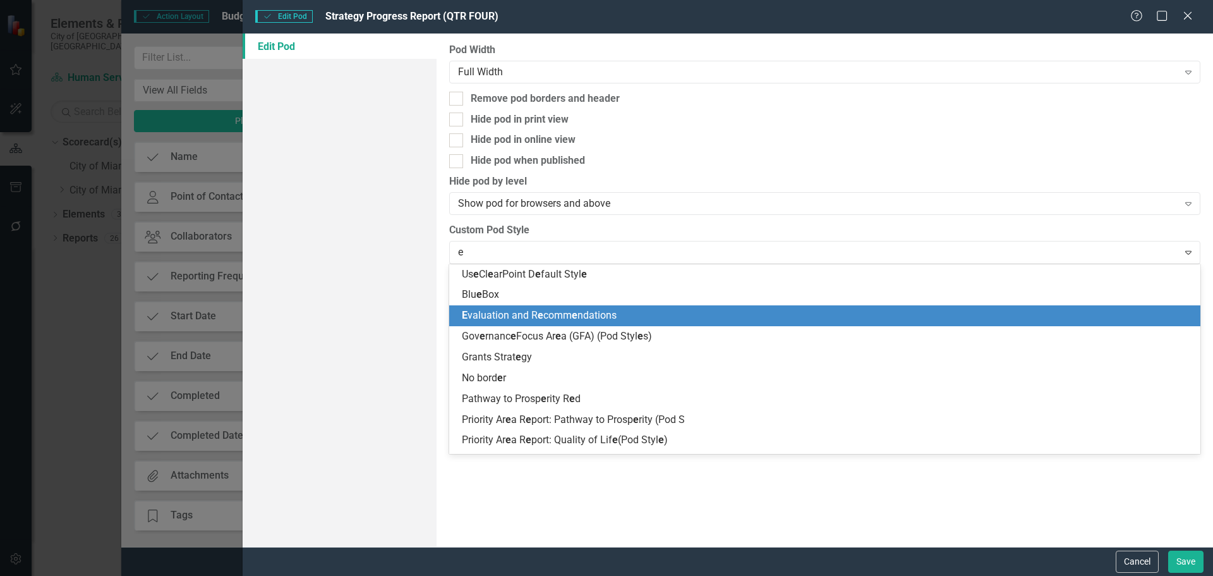
click at [523, 317] on span "E valuation and R e comm e ndations" at bounding box center [539, 315] width 155 height 12
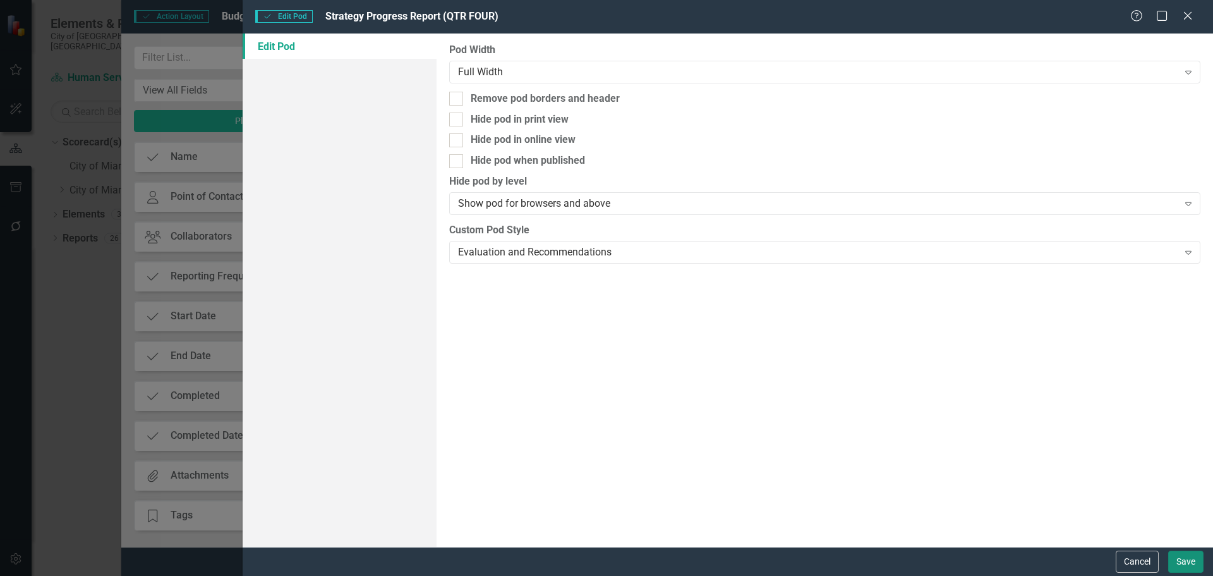
click at [1189, 562] on button "Save" at bounding box center [1186, 561] width 35 height 22
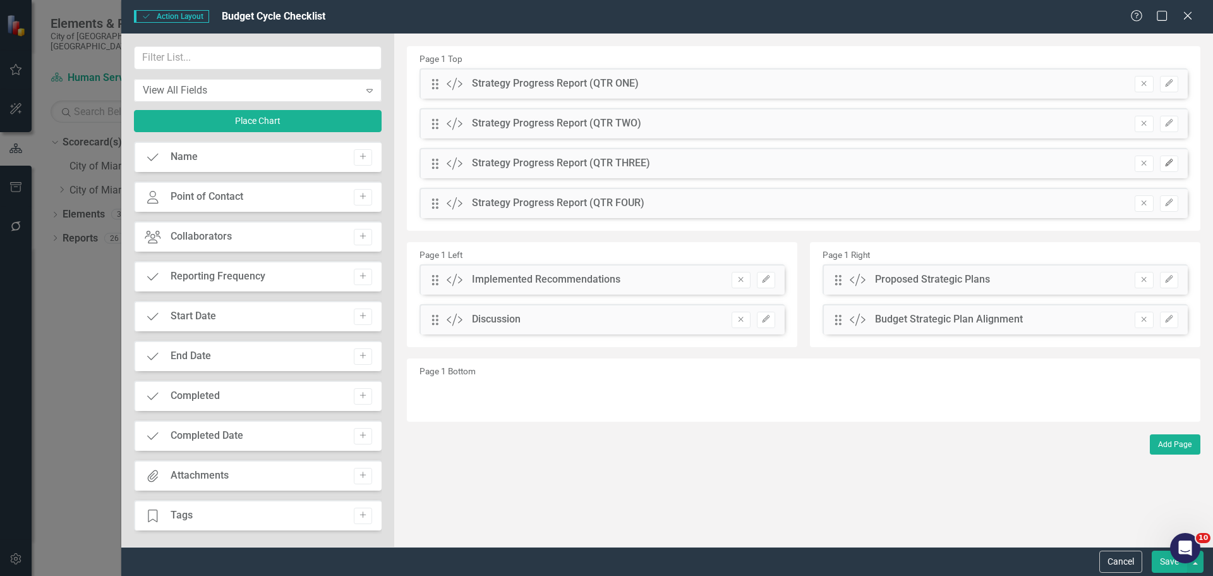
click at [1170, 162] on icon "button" at bounding box center [1169, 163] width 8 height 8
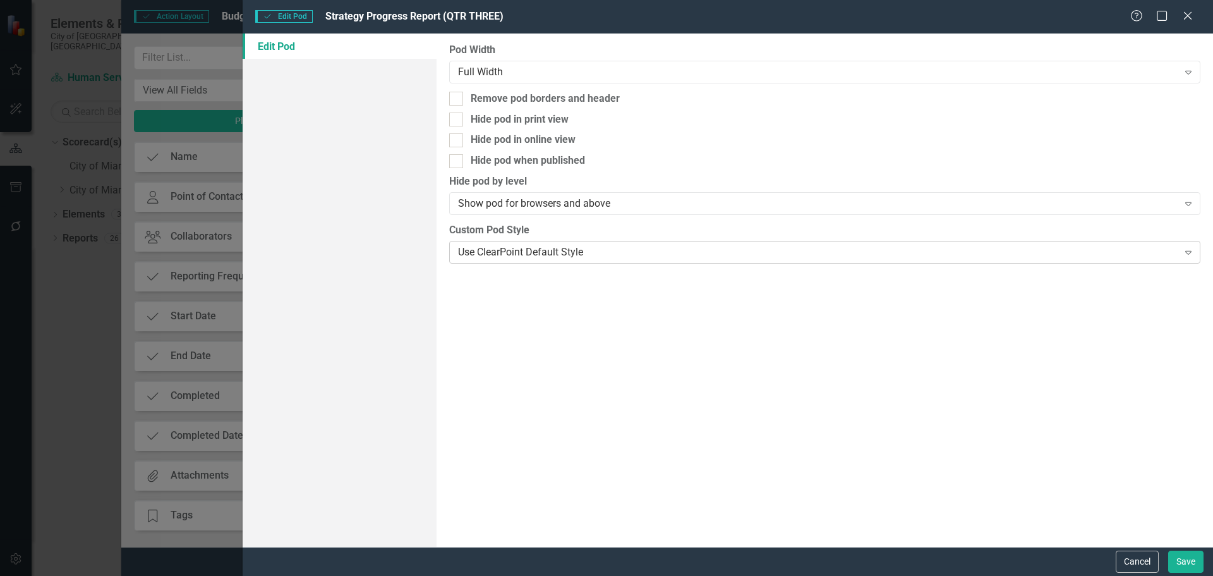
click at [542, 254] on div "Use ClearPoint Default Style" at bounding box center [818, 252] width 720 height 15
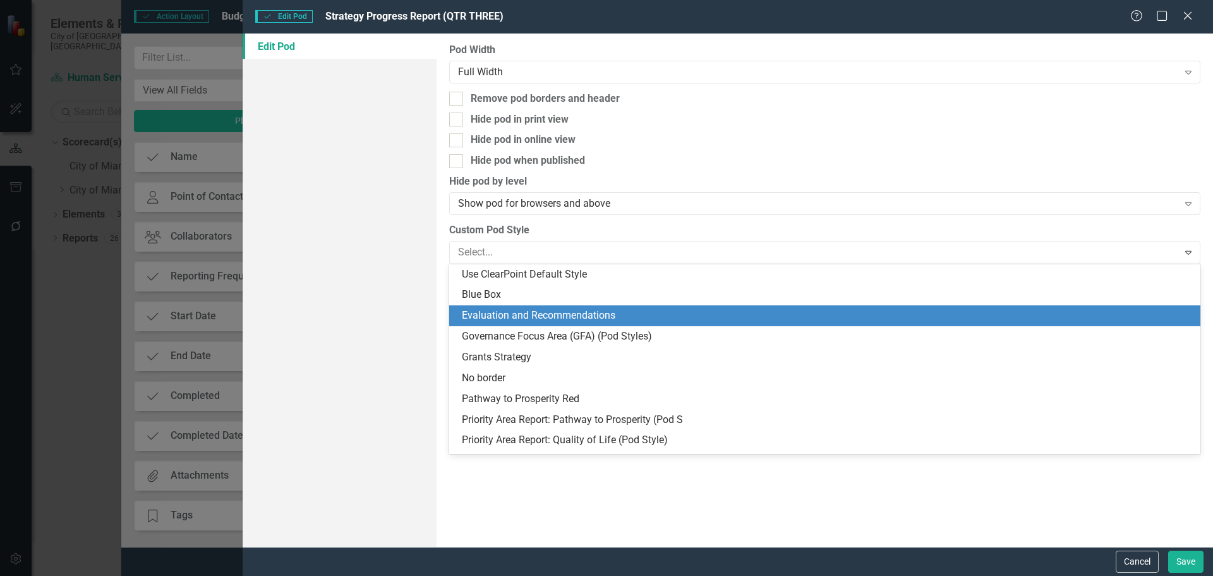
click at [552, 317] on div "Evaluation and Recommendations" at bounding box center [827, 315] width 731 height 15
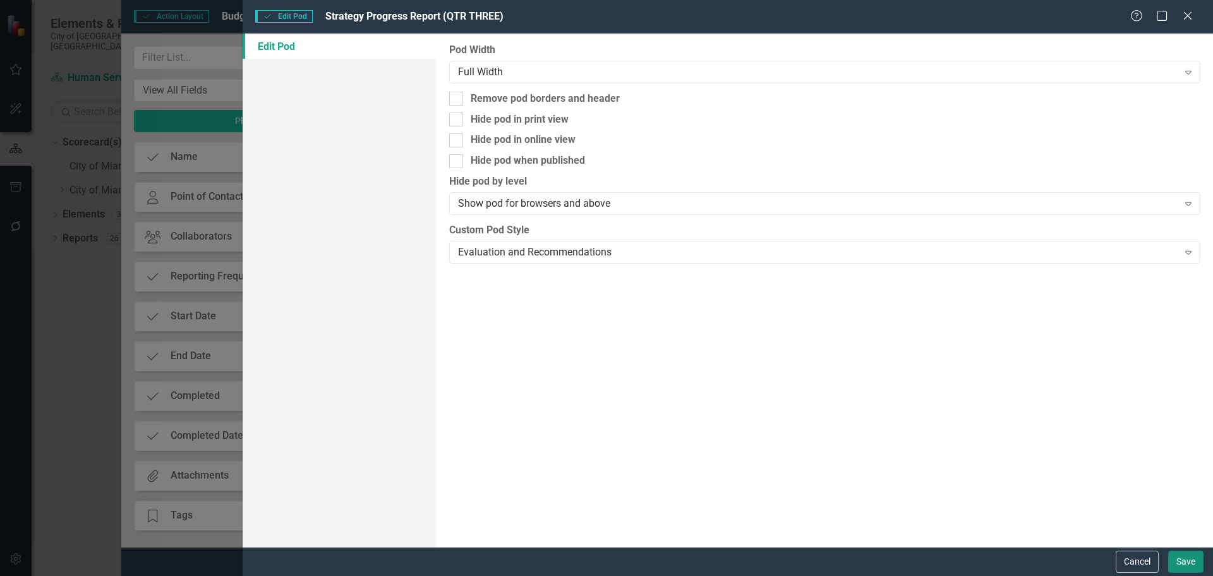
click at [1186, 559] on button "Save" at bounding box center [1186, 561] width 35 height 22
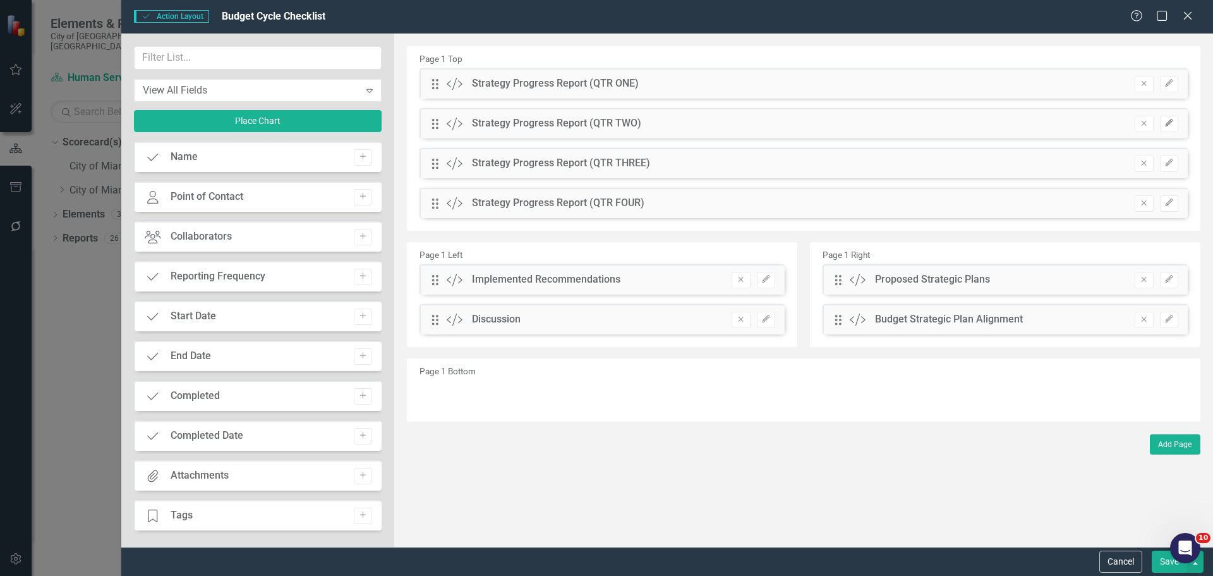
click at [1170, 123] on icon "Edit" at bounding box center [1169, 123] width 9 height 8
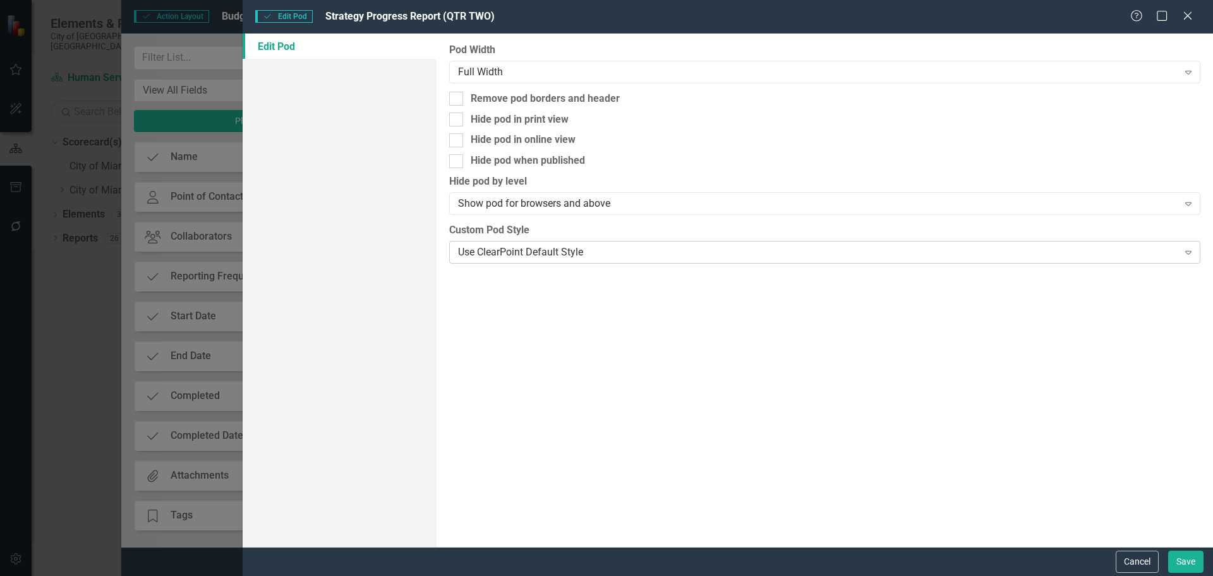
click at [530, 255] on div "Use ClearPoint Default Style" at bounding box center [818, 252] width 720 height 15
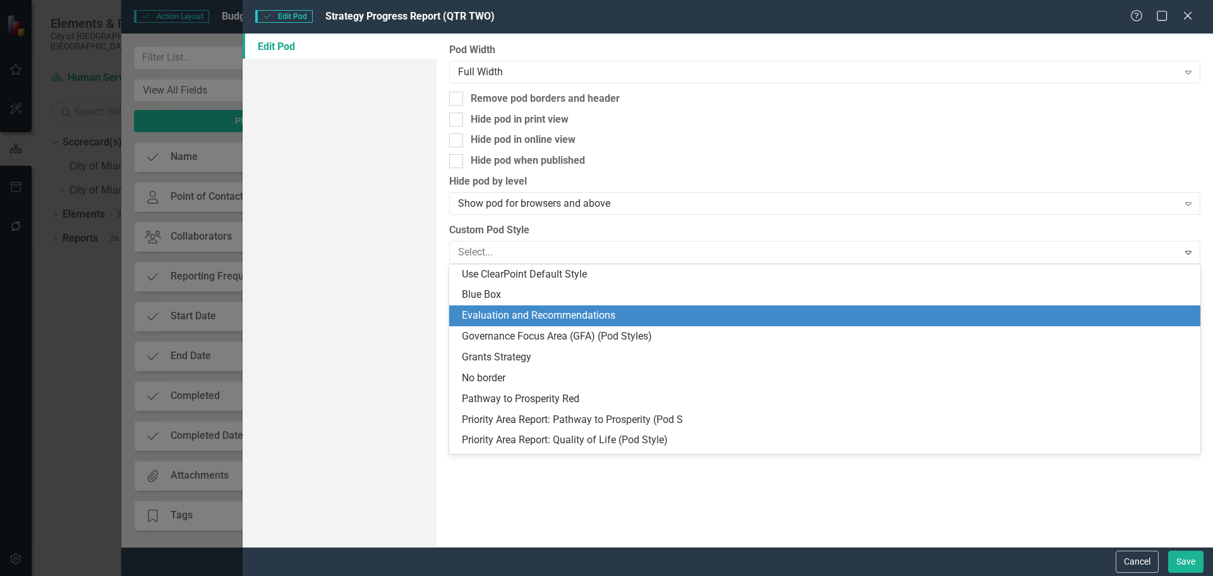
click at [528, 310] on div "Evaluation and Recommendations" at bounding box center [827, 315] width 731 height 15
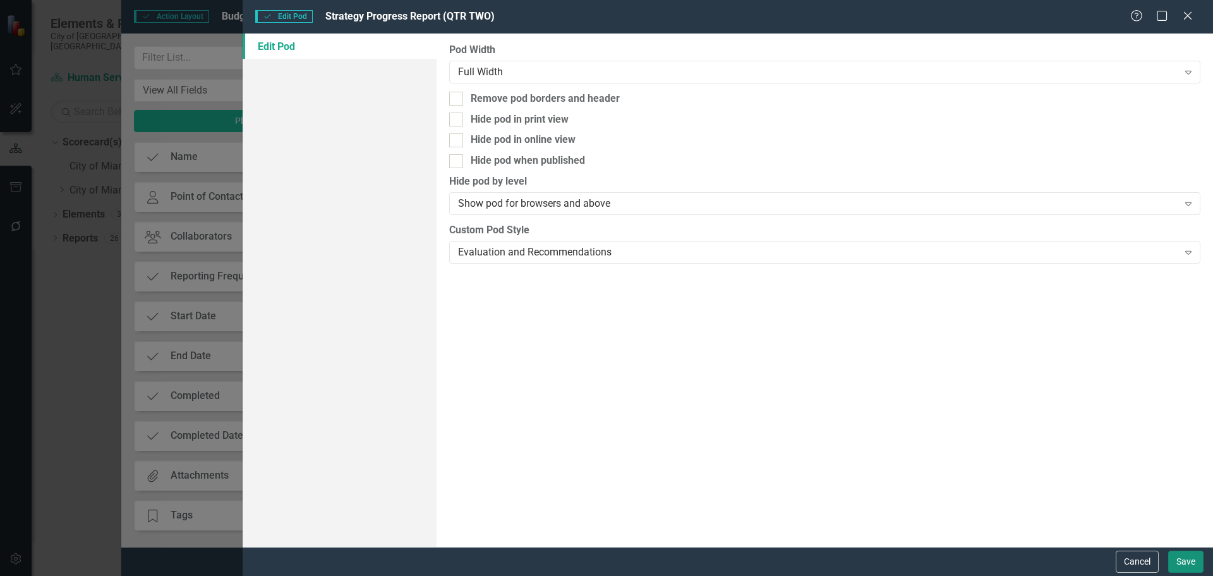
drag, startPoint x: 1174, startPoint y: 555, endPoint x: 1159, endPoint y: 517, distance: 40.8
click at [1175, 555] on button "Save" at bounding box center [1186, 561] width 35 height 22
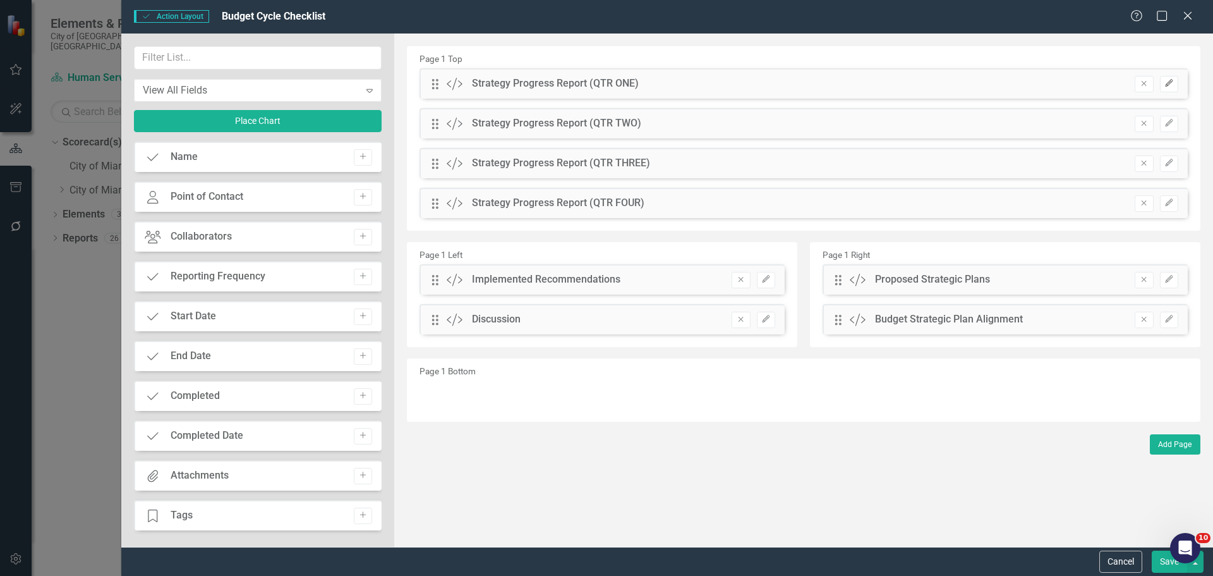
click at [1172, 82] on icon "button" at bounding box center [1169, 84] width 8 height 8
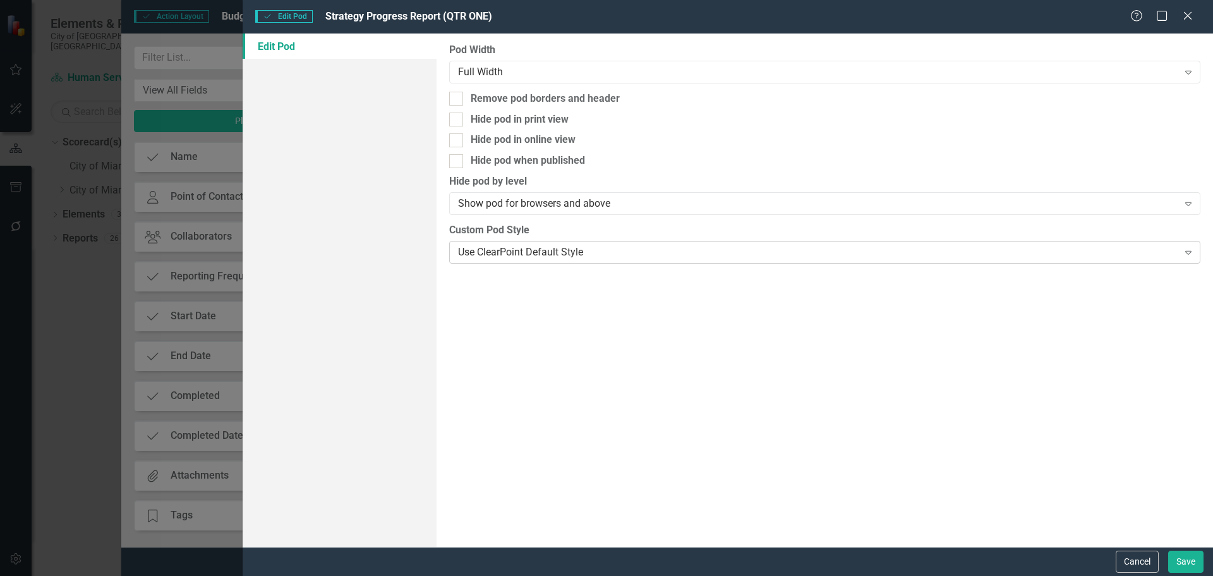
click at [524, 255] on div "Use ClearPoint Default Style" at bounding box center [818, 252] width 720 height 15
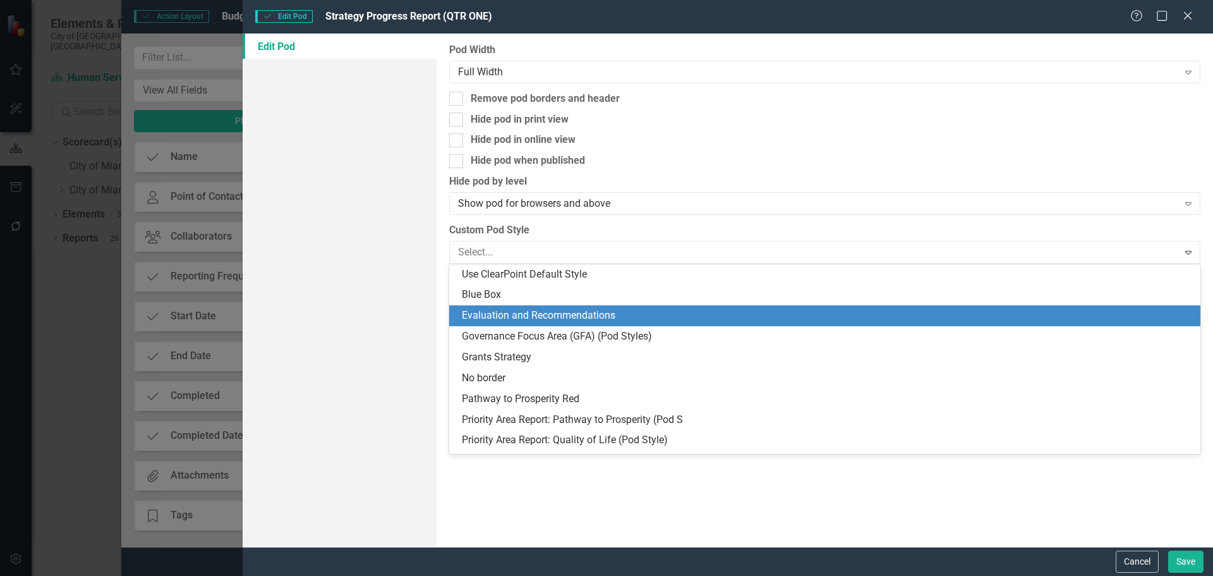
click at [573, 319] on div "Evaluation and Recommendations" at bounding box center [827, 315] width 731 height 15
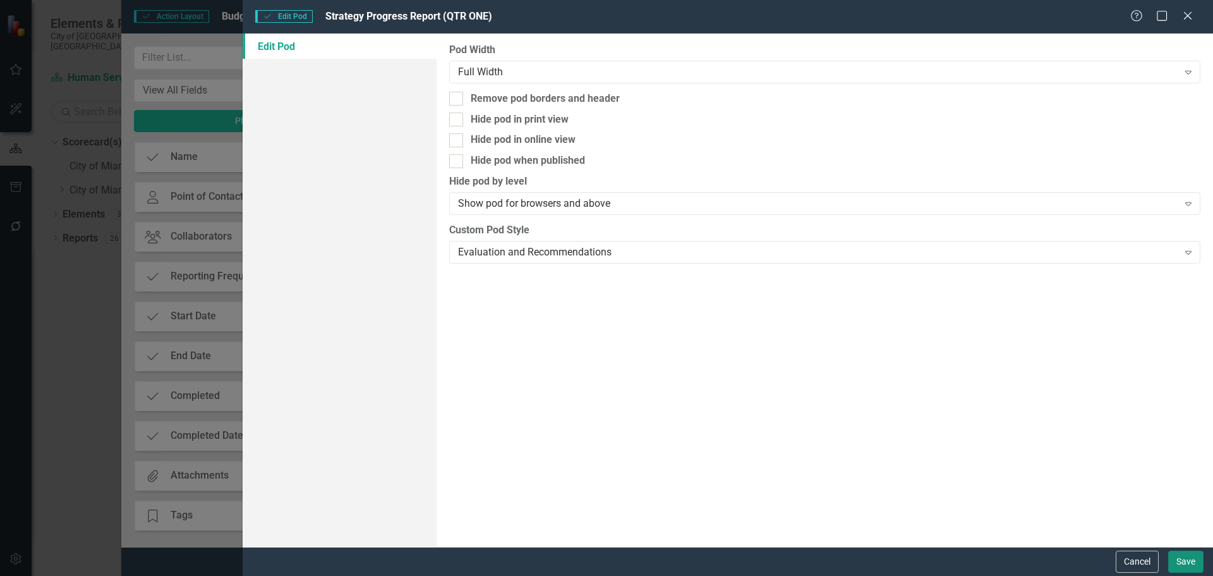
click at [1184, 559] on button "Save" at bounding box center [1186, 561] width 35 height 22
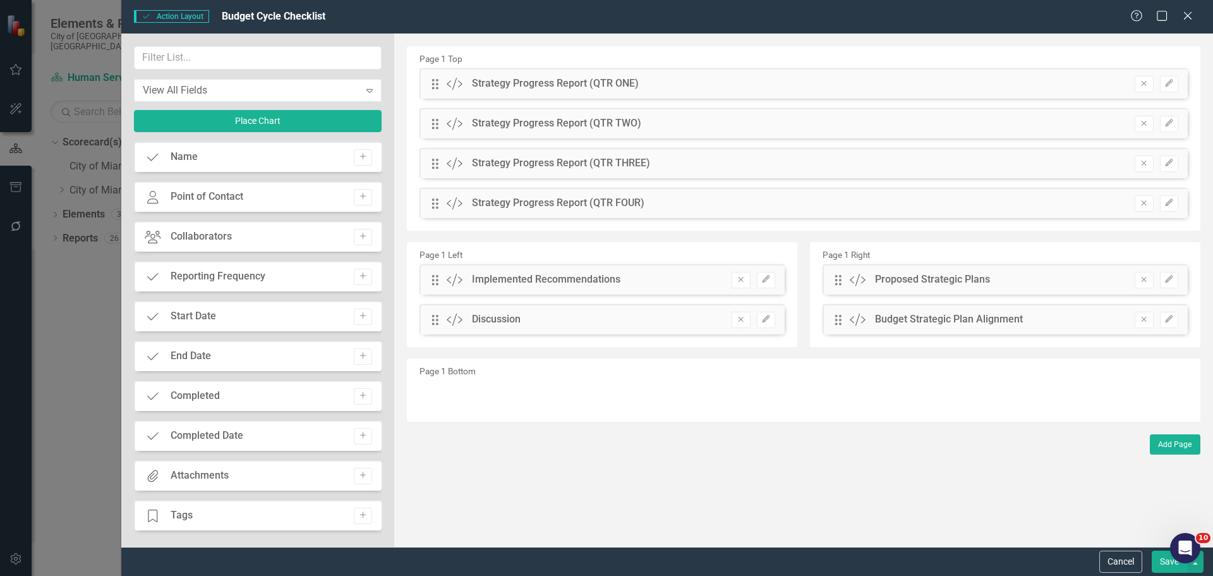
click at [1160, 562] on button "Save" at bounding box center [1169, 561] width 35 height 22
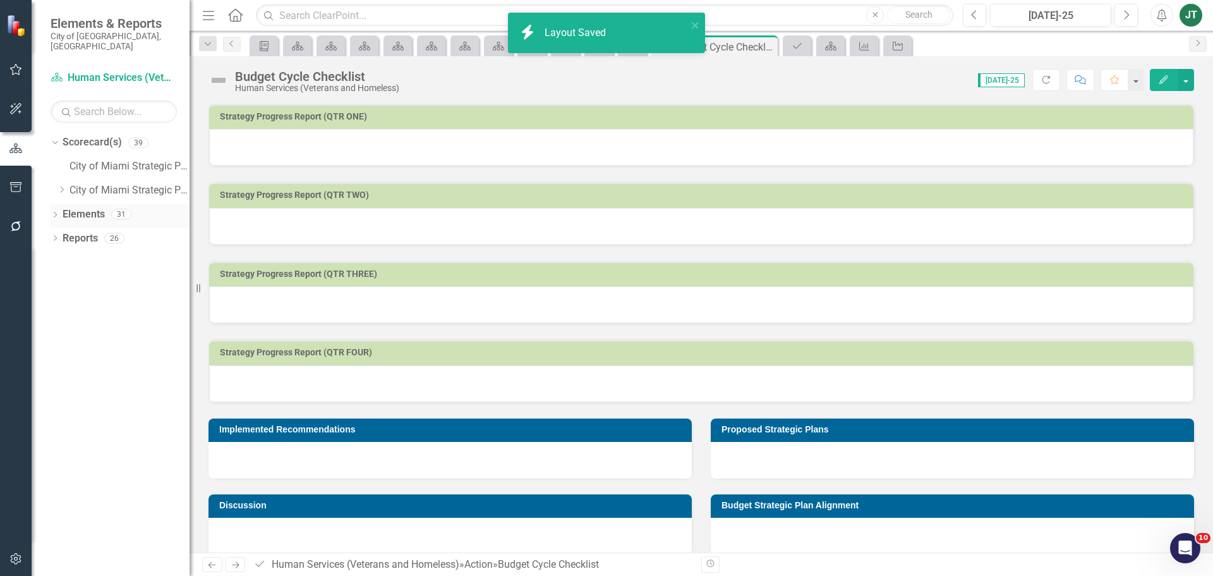
click at [85, 207] on link "Elements" at bounding box center [84, 214] width 42 height 15
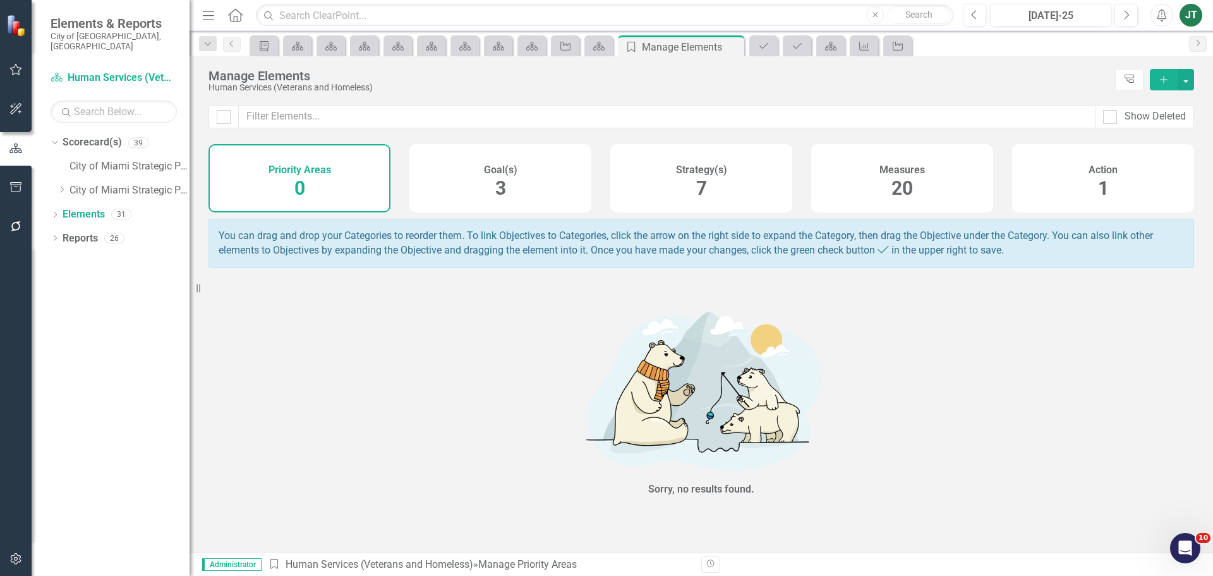
click at [868, 183] on div "Measures 20" at bounding box center [902, 178] width 182 height 68
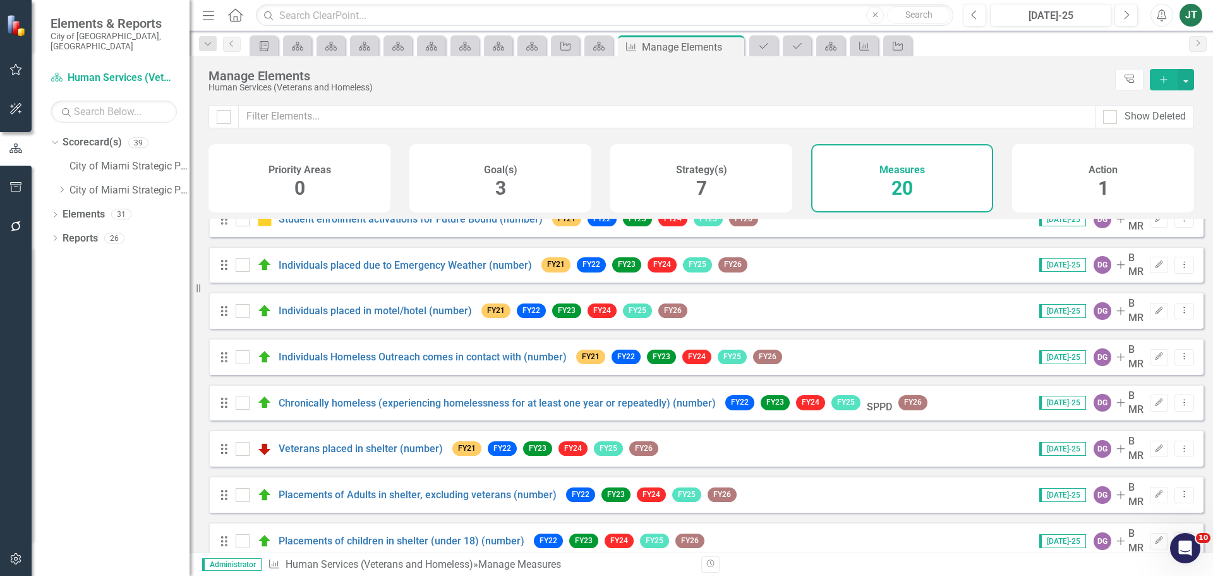
scroll to position [472, 0]
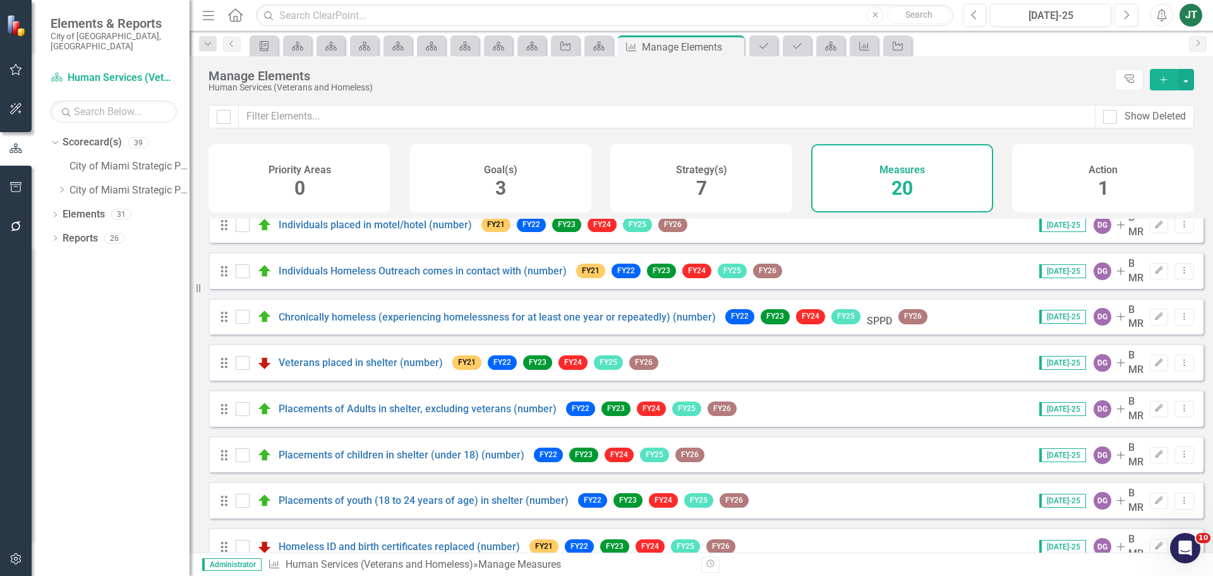
click at [1164, 78] on icon "Add" at bounding box center [1163, 79] width 11 height 9
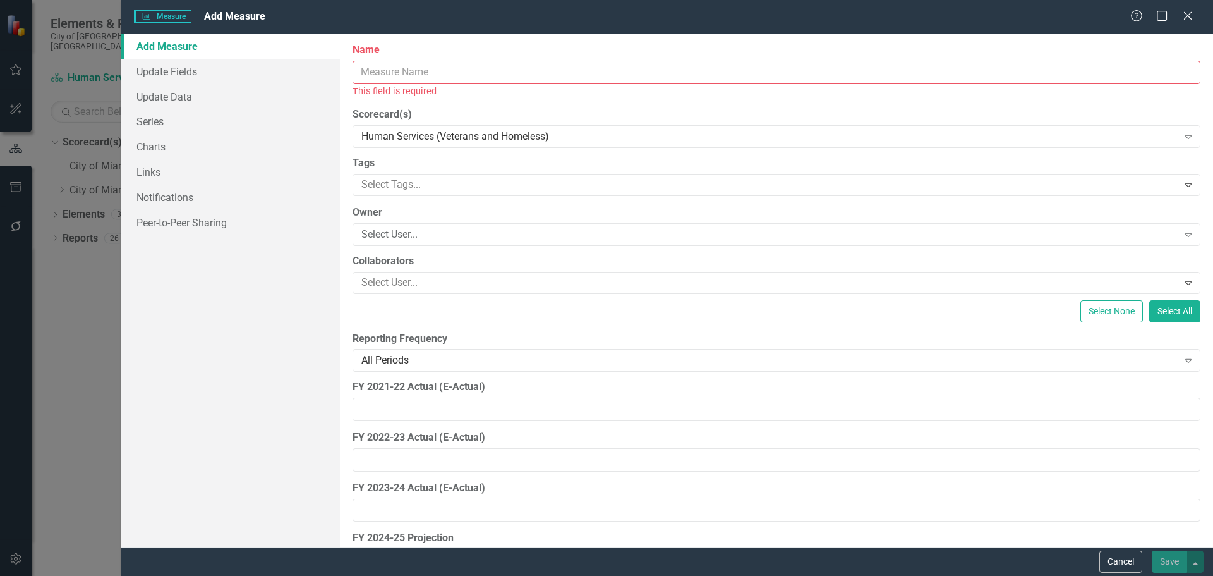
click at [442, 75] on input "Name" at bounding box center [777, 72] width 848 height 23
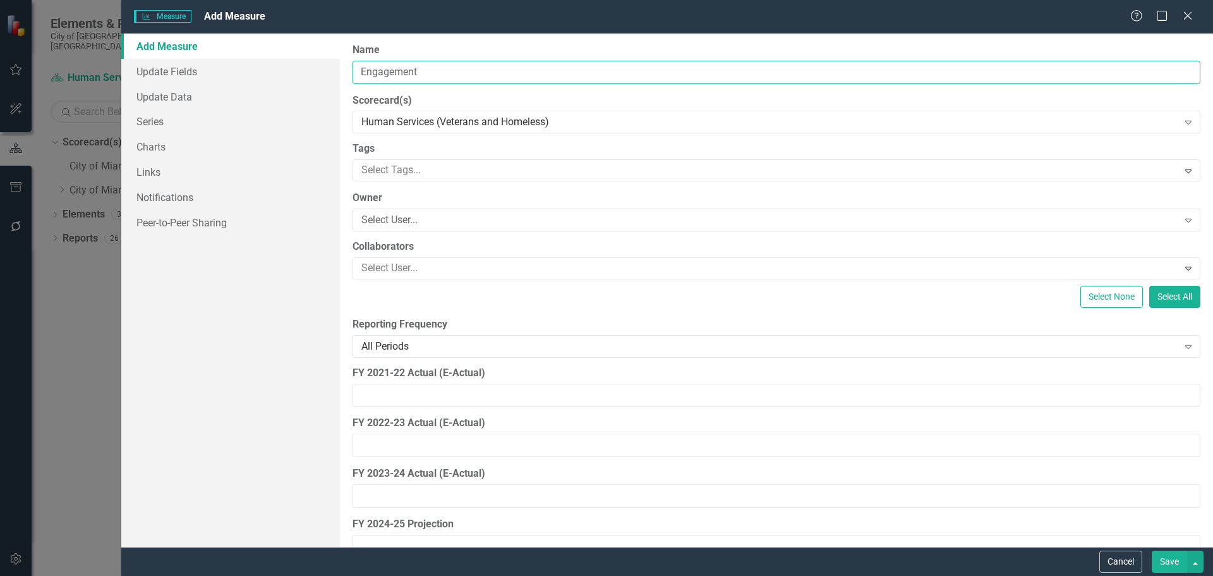
type input "Engagement Score (Do Not Delete)"
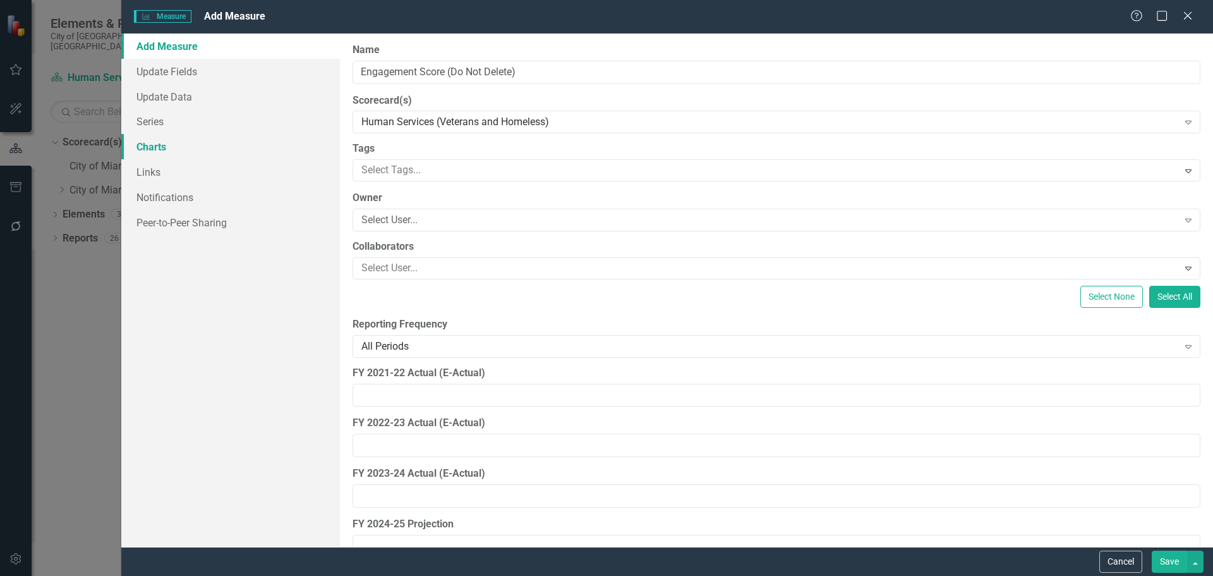
click at [155, 140] on link "Charts" at bounding box center [230, 146] width 219 height 25
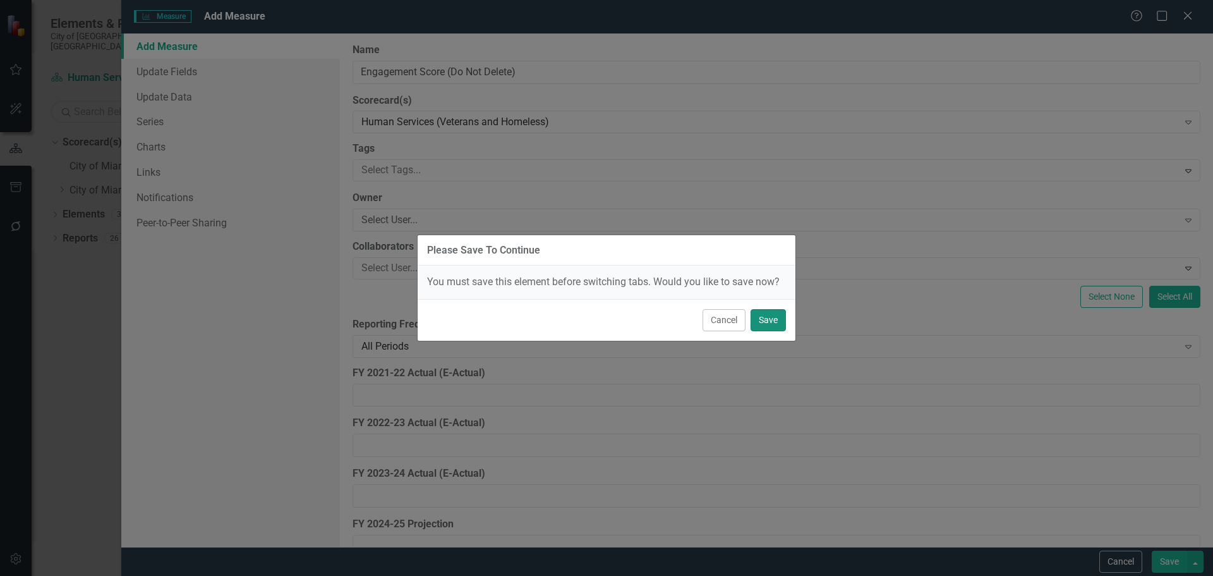
click at [770, 313] on button "Save" at bounding box center [768, 320] width 35 height 22
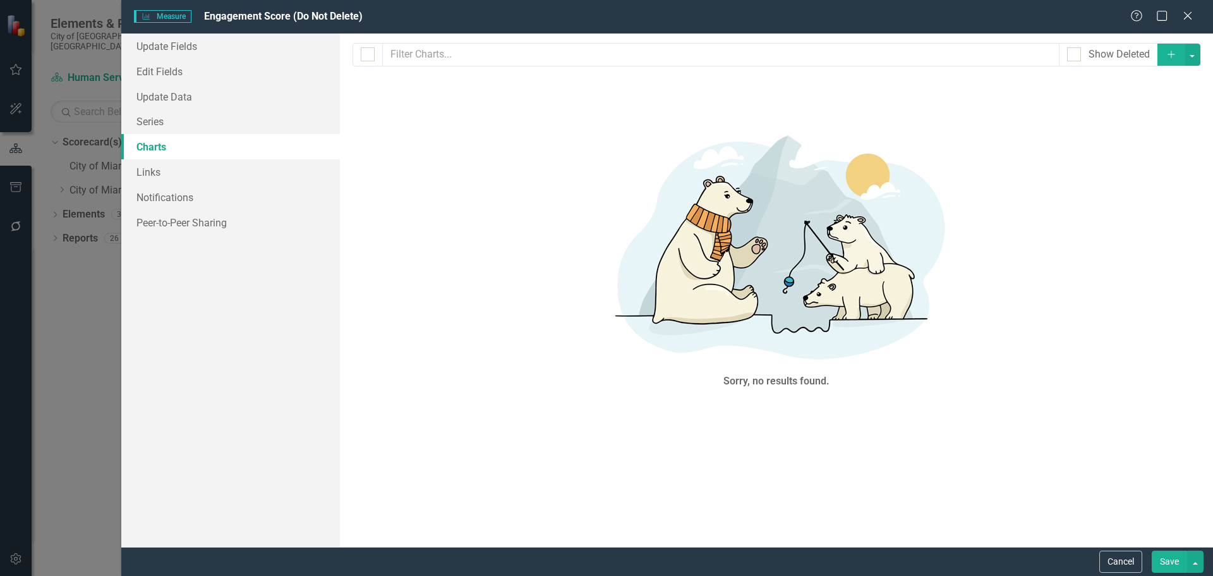
click at [1167, 54] on icon "Add" at bounding box center [1171, 54] width 11 height 9
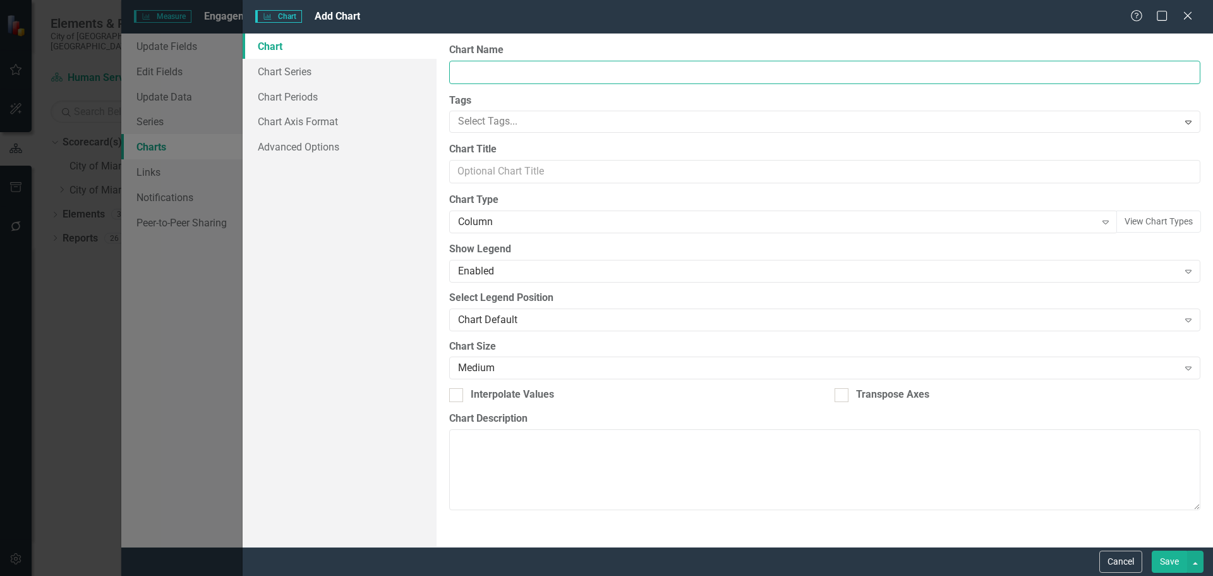
click at [475, 73] on input "Chart Name" at bounding box center [824, 72] width 751 height 23
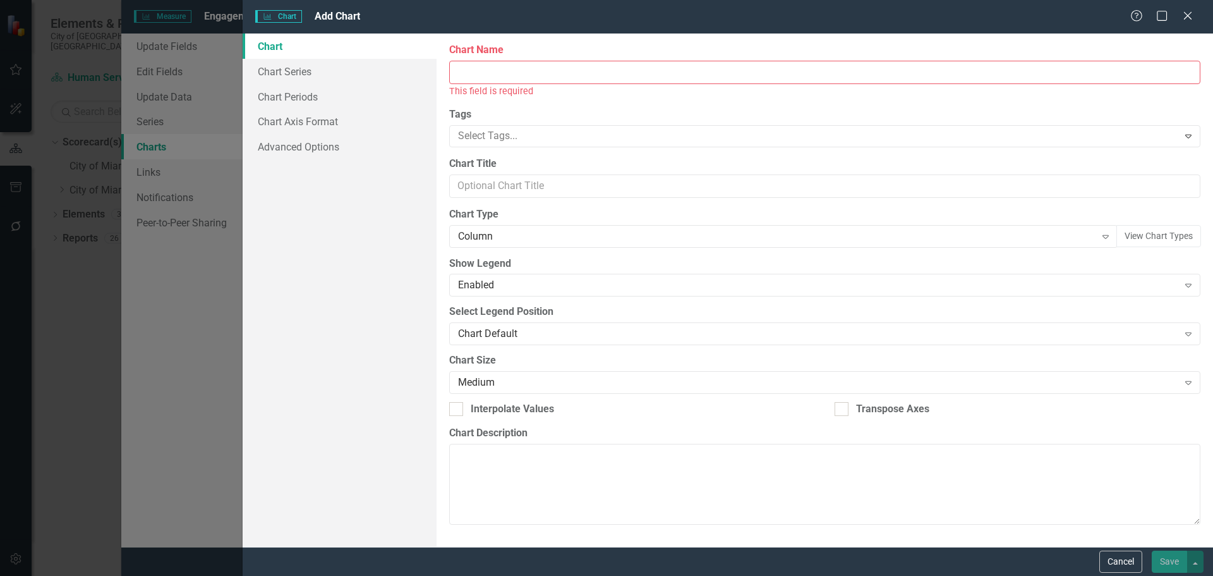
checkbox input "false"
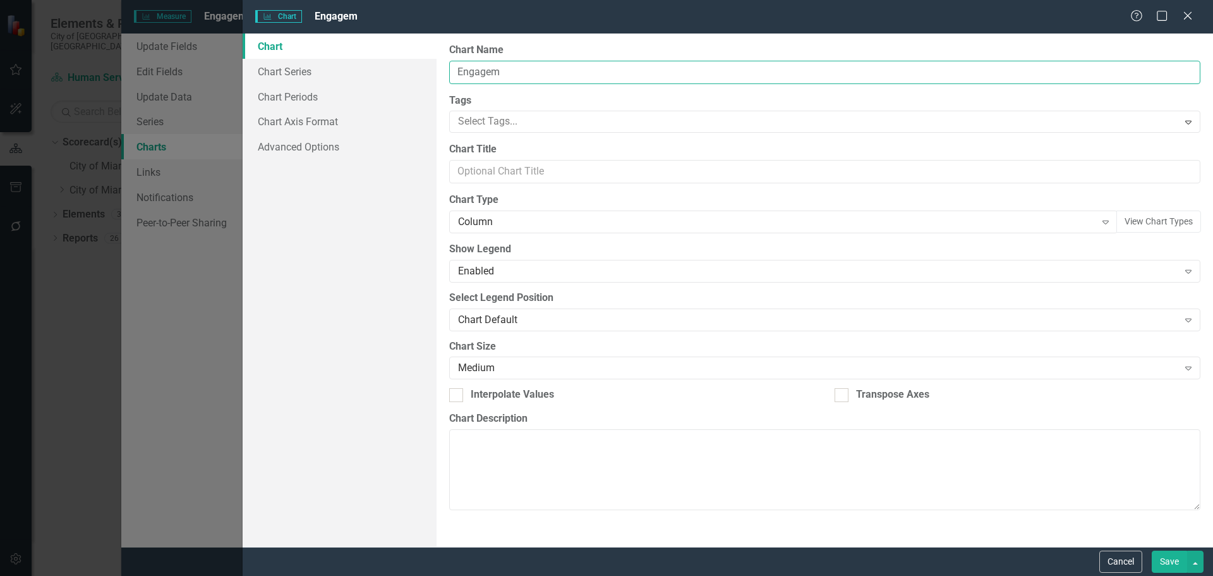
type input "Engagement Score"
click at [472, 225] on div "Column" at bounding box center [776, 222] width 637 height 15
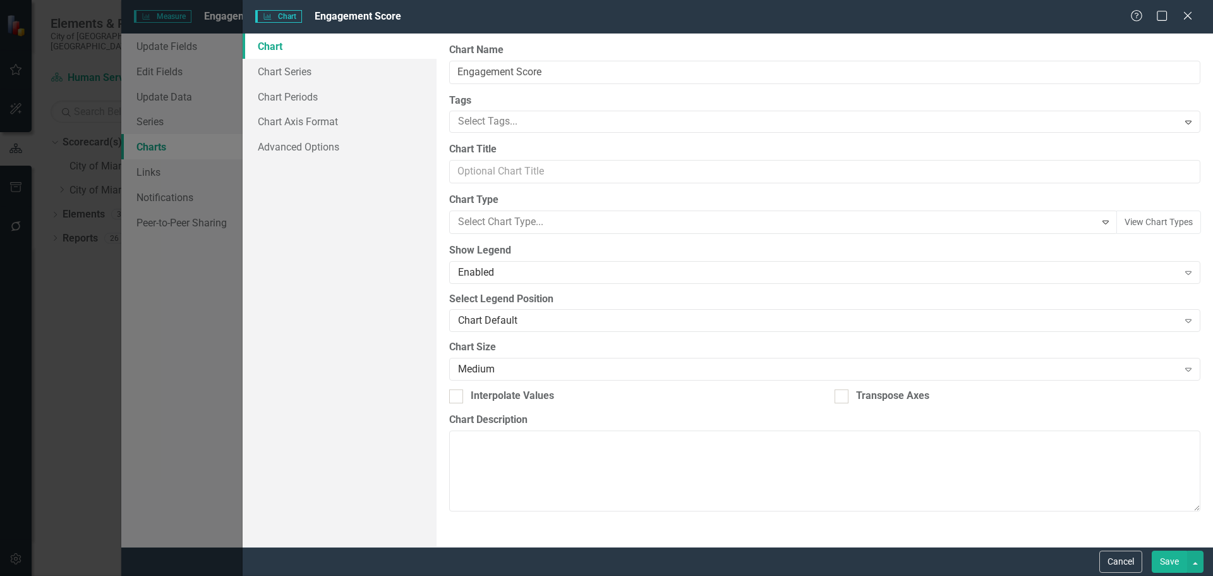
type input "g"
click at [1162, 567] on button "Save" at bounding box center [1169, 561] width 35 height 22
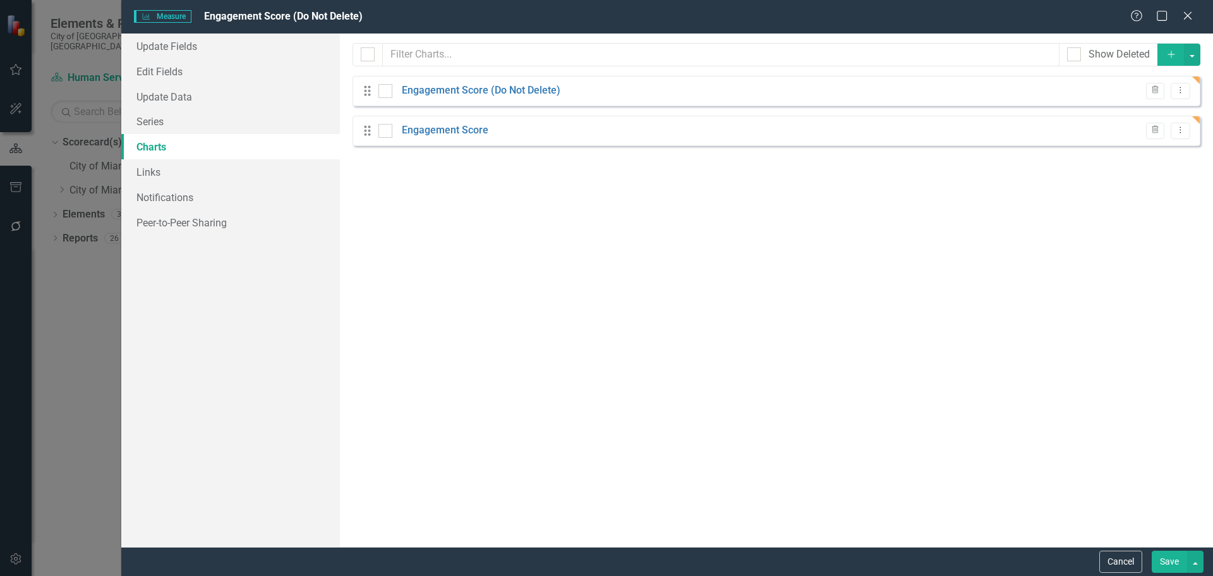
click at [1170, 561] on button "Save" at bounding box center [1169, 561] width 35 height 22
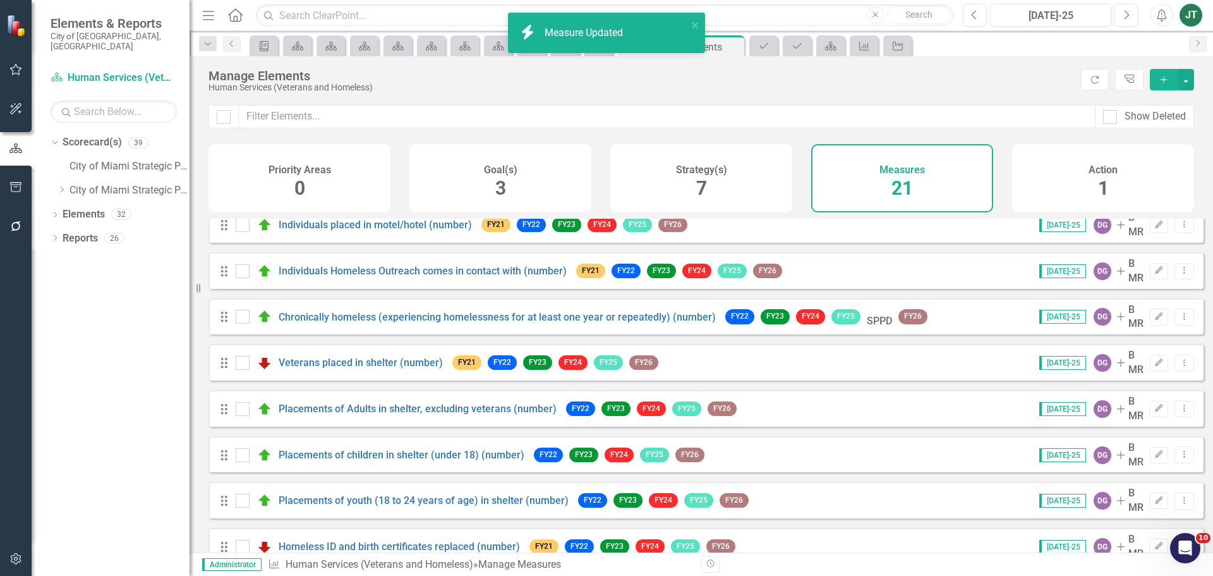
scroll to position [512, 0]
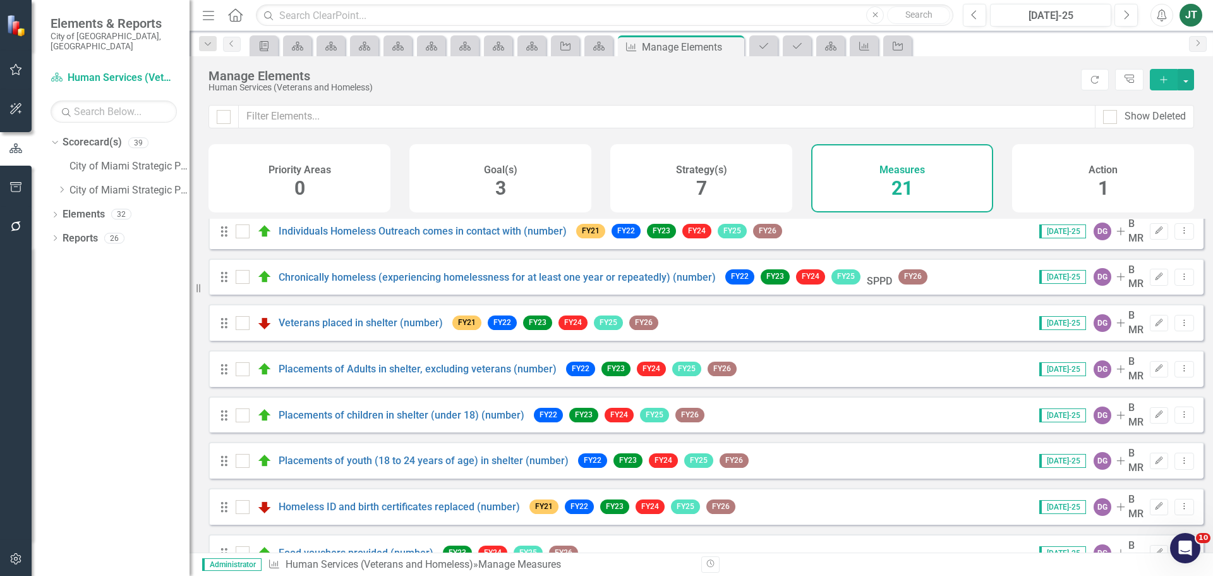
click at [1180, 179] on div "Action 1" at bounding box center [1103, 178] width 182 height 68
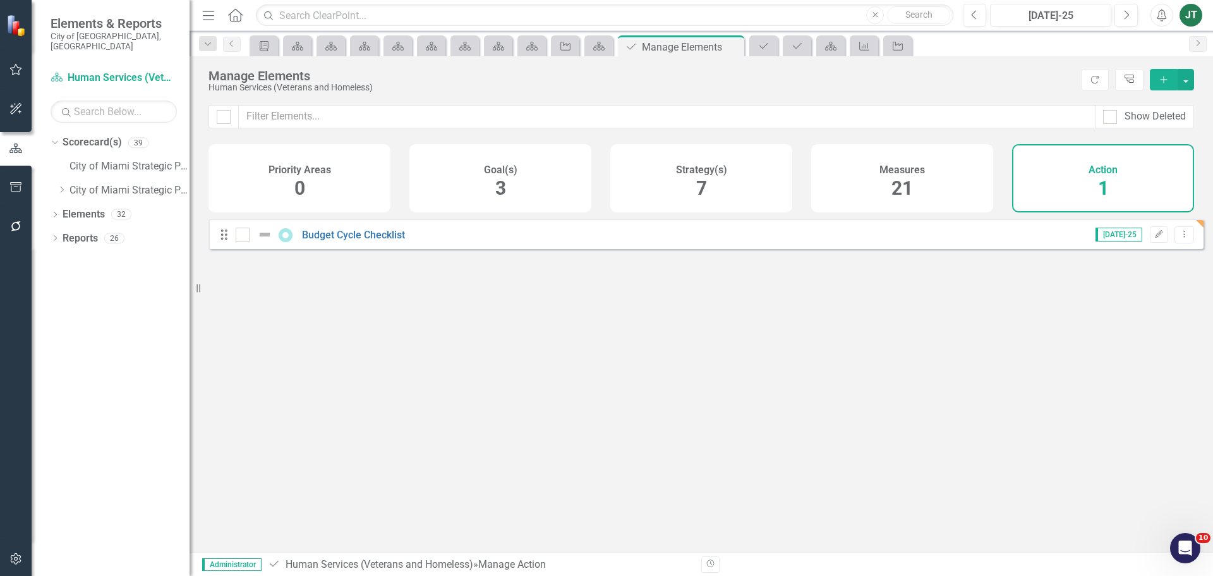
click at [362, 236] on div "Drag Budget Cycle Checklist Jul-25 Edit Dropdown Menu" at bounding box center [706, 234] width 995 height 30
click at [362, 241] on link "Budget Cycle Checklist" at bounding box center [353, 235] width 103 height 12
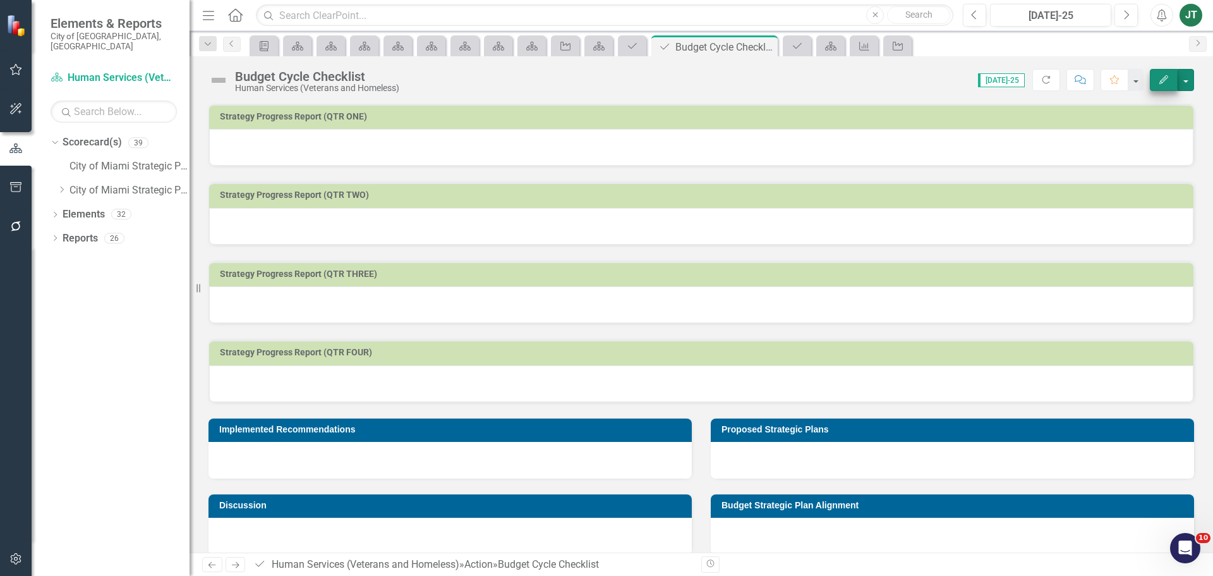
drag, startPoint x: 1184, startPoint y: 77, endPoint x: 1176, endPoint y: 84, distance: 10.3
click at [1184, 78] on button "button" at bounding box center [1186, 80] width 16 height 22
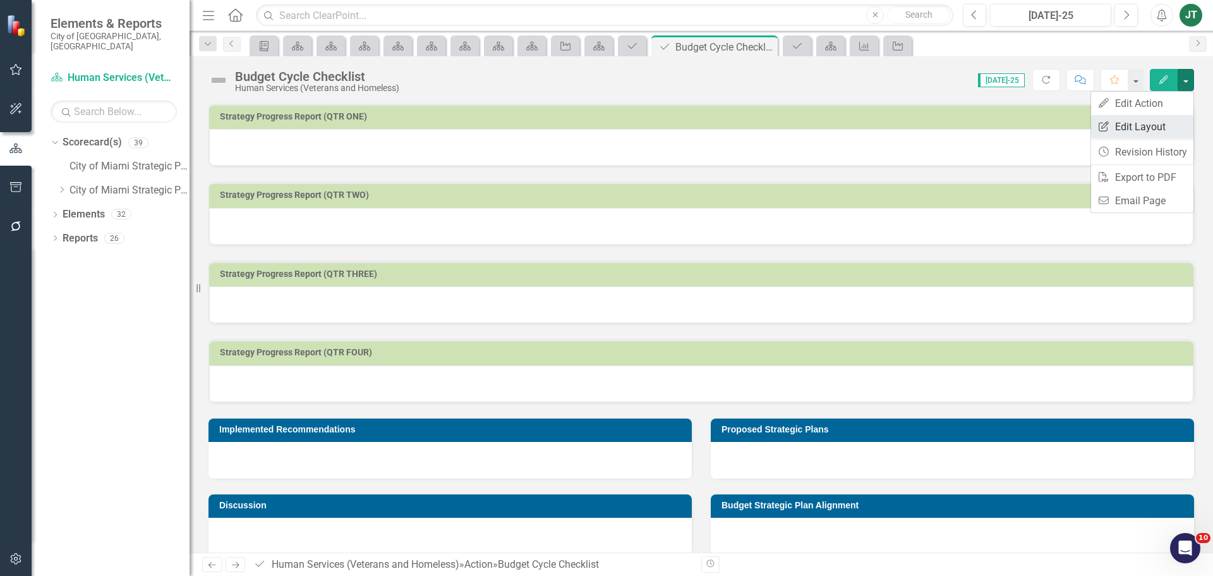
click at [1124, 126] on link "Edit Report Edit Layout" at bounding box center [1142, 126] width 102 height 23
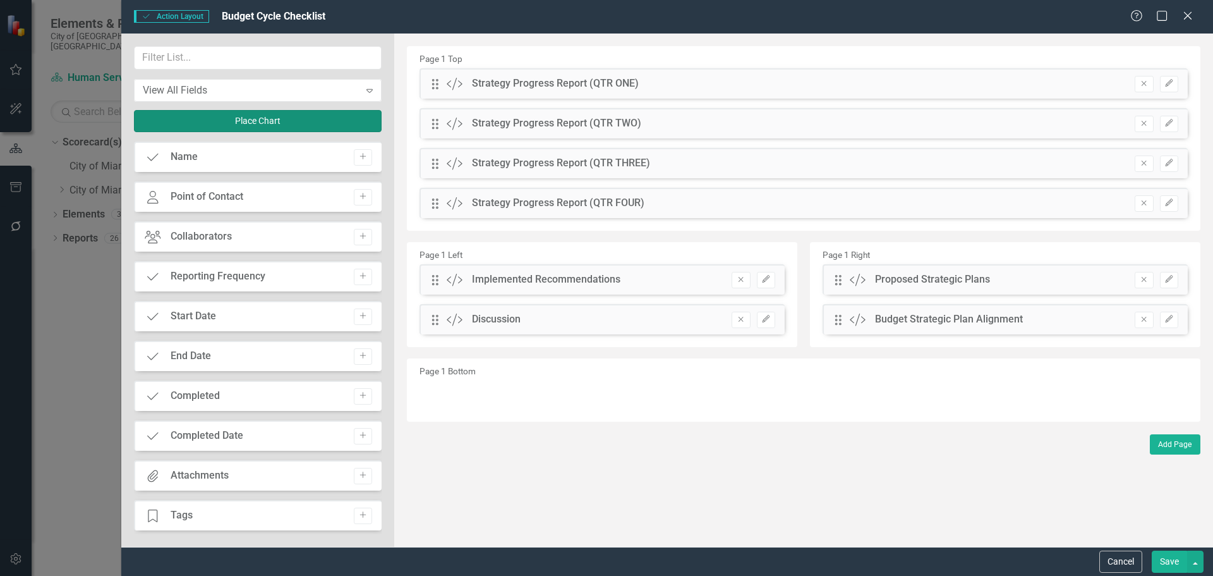
click at [231, 112] on button "Place Chart" at bounding box center [258, 121] width 248 height 22
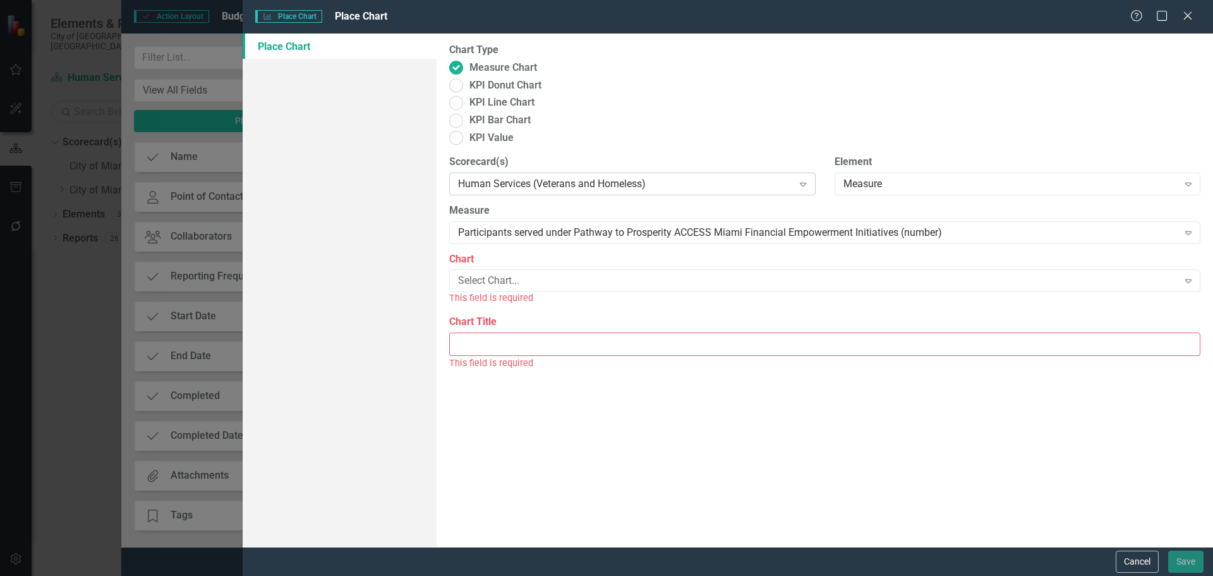
click at [552, 176] on div "Human Services (Veterans and Homeless)" at bounding box center [625, 183] width 335 height 15
click at [526, 225] on div "Participants served under Pathway to Prosperity ACCESS Miami Financial Empowerm…" at bounding box center [818, 232] width 720 height 15
type input "en"
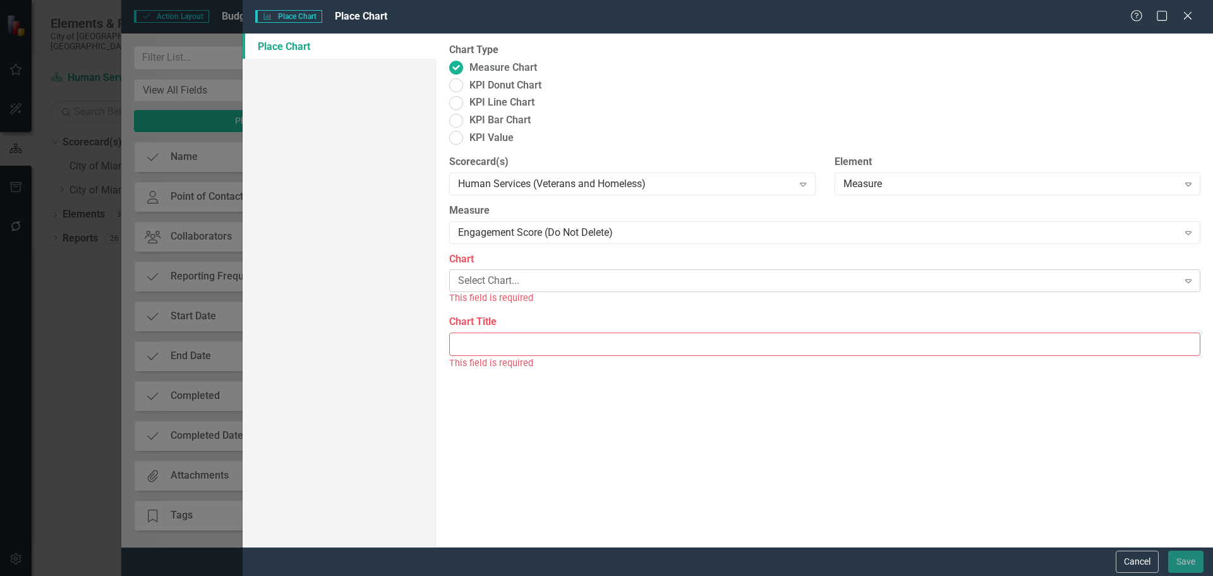
click at [511, 274] on div "Select Chart..." at bounding box center [818, 281] width 720 height 15
click at [485, 318] on input "Chart Title" at bounding box center [824, 329] width 751 height 23
type input "Engagement Score"
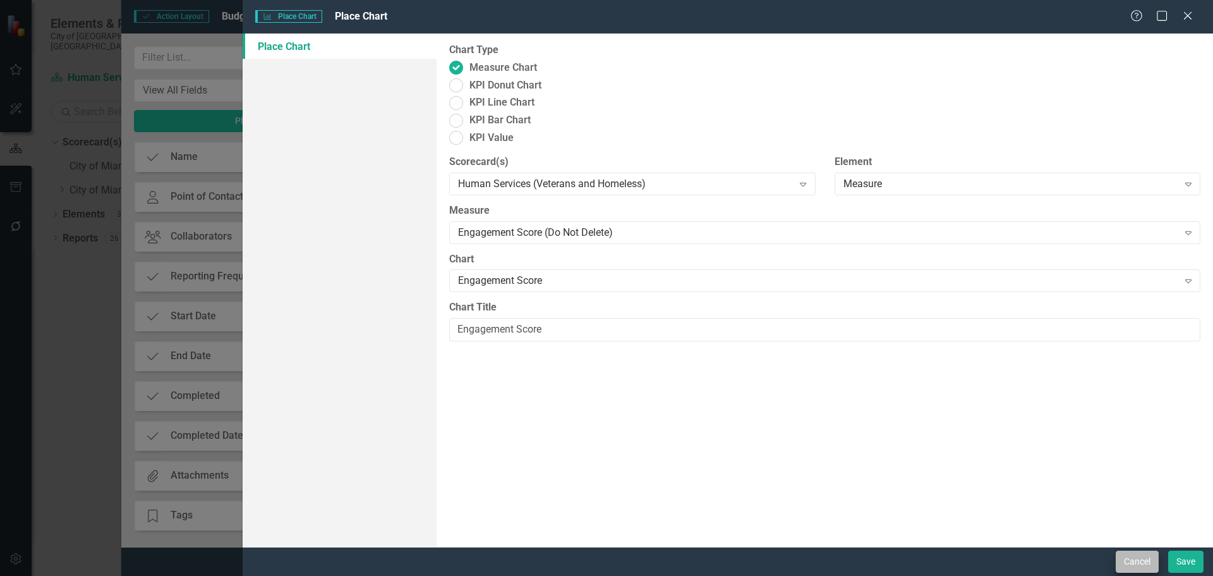
drag, startPoint x: 949, startPoint y: 468, endPoint x: 1158, endPoint y: 556, distance: 226.9
click at [1146, 552] on form "Chart Place Chart Place Chart Help Maximize Close Place Chart Chart Type Measur…" at bounding box center [728, 288] width 971 height 576
click at [1190, 558] on button "Save" at bounding box center [1186, 561] width 35 height 22
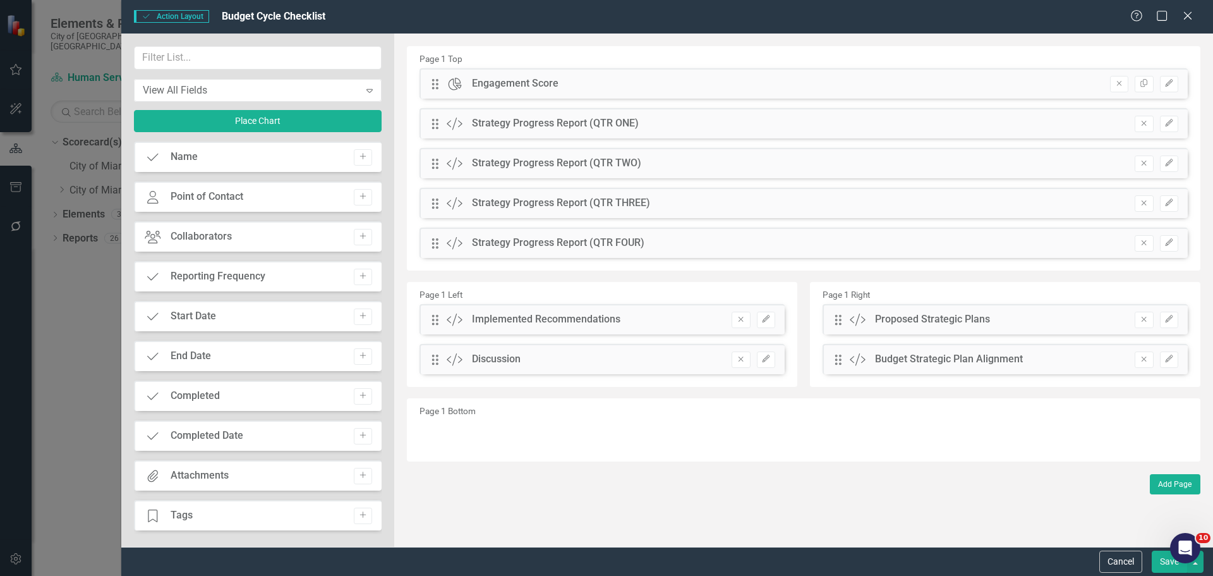
click at [1160, 563] on button "Save" at bounding box center [1169, 561] width 35 height 22
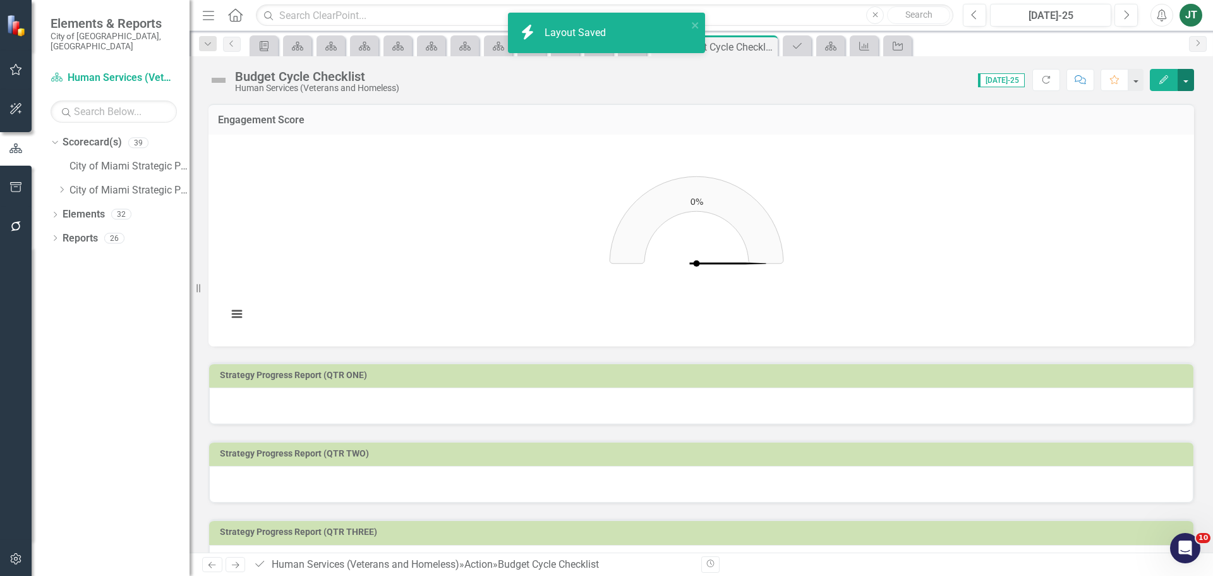
click at [1182, 78] on button "button" at bounding box center [1186, 80] width 16 height 22
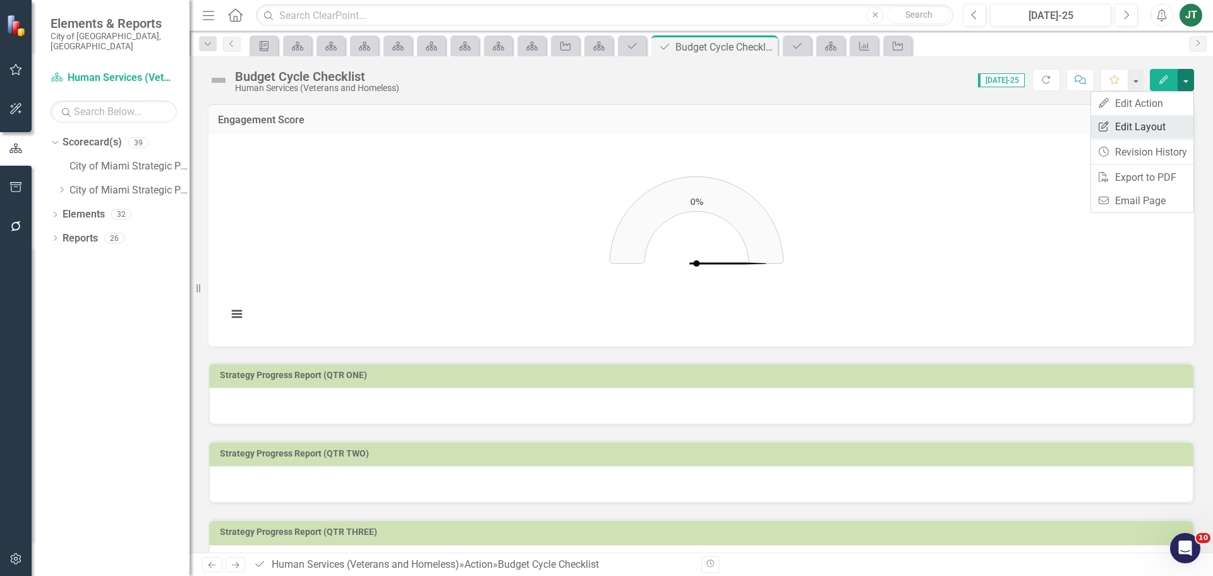
click at [1140, 125] on link "Edit Report Edit Layout" at bounding box center [1142, 126] width 102 height 23
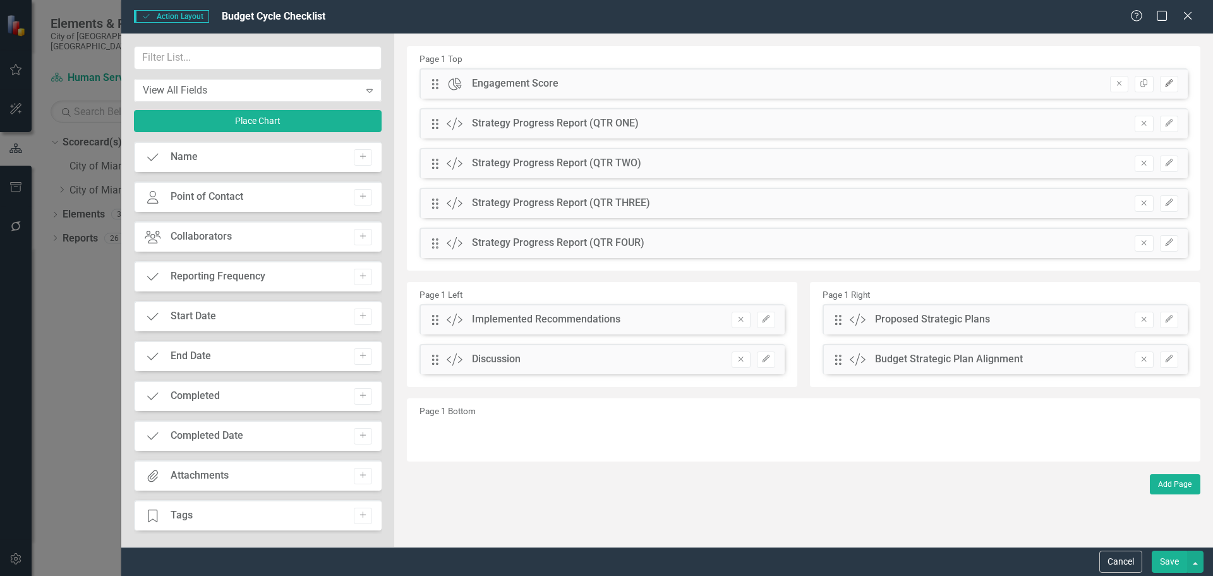
click at [1169, 82] on icon "button" at bounding box center [1169, 84] width 8 height 8
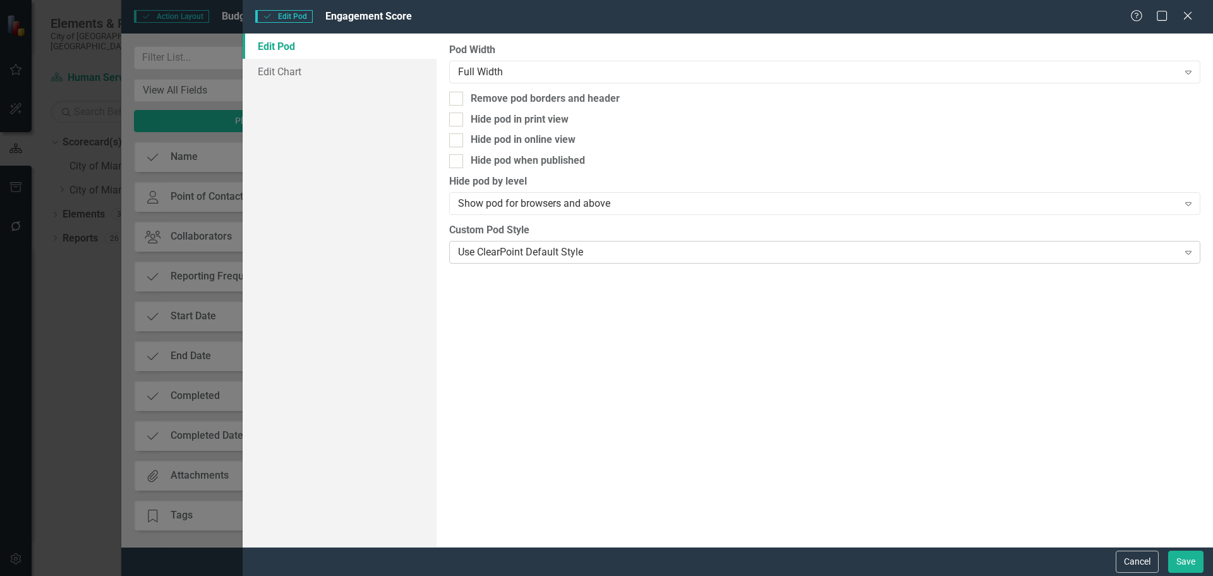
click at [542, 256] on div "Use ClearPoint Default Style" at bounding box center [818, 252] width 720 height 15
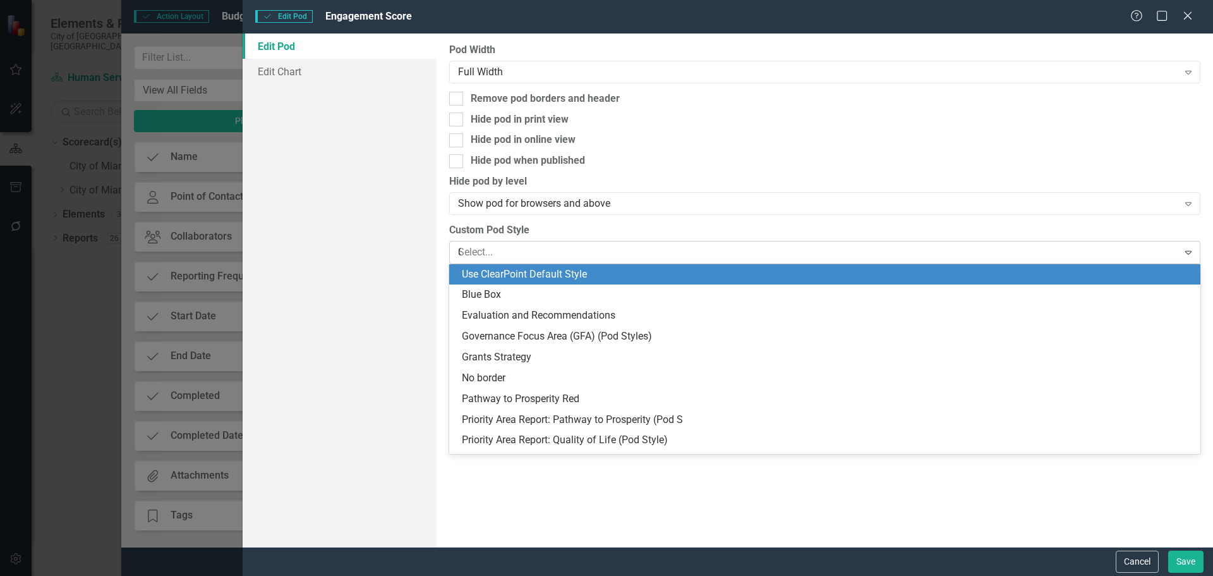
type input "Qu"
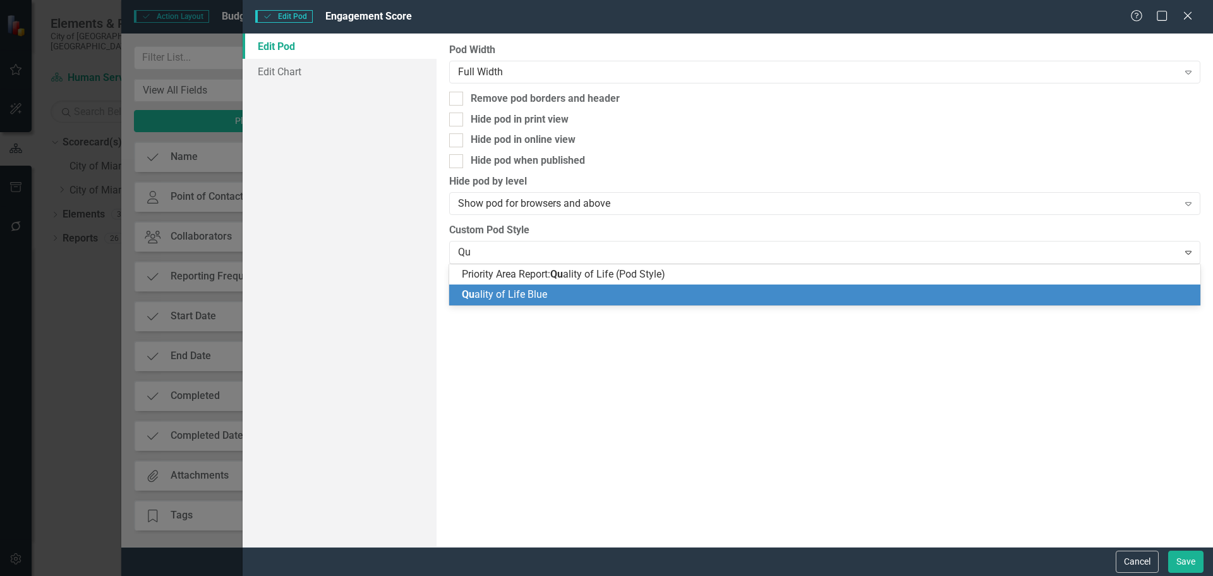
click at [540, 295] on span "Qu ality of Life Blue" at bounding box center [504, 294] width 85 height 12
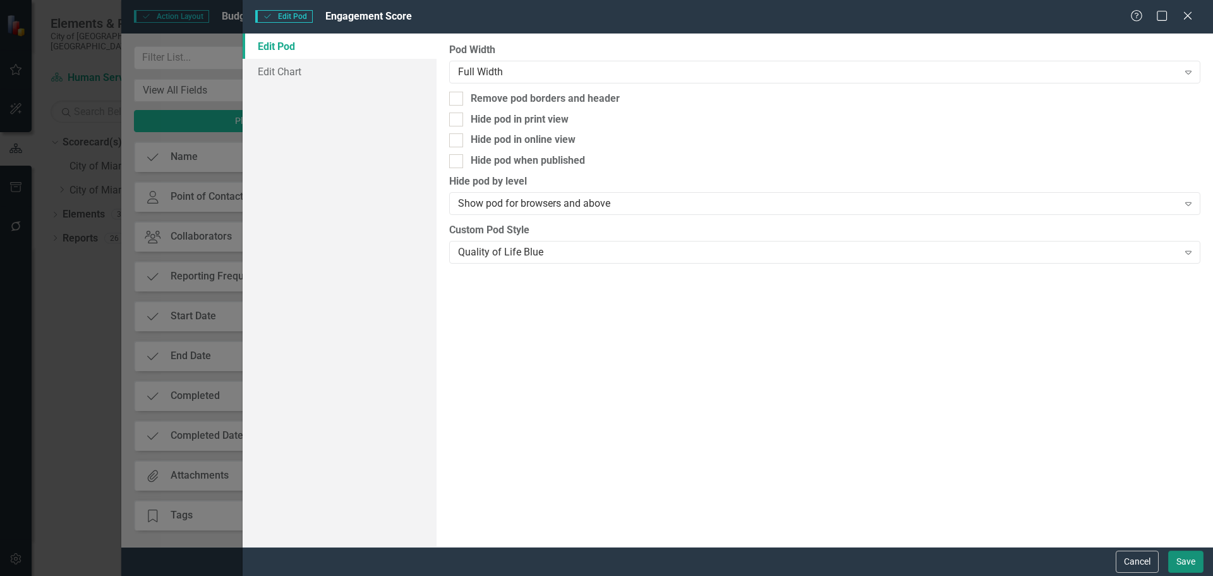
click at [1177, 557] on button "Save" at bounding box center [1186, 561] width 35 height 22
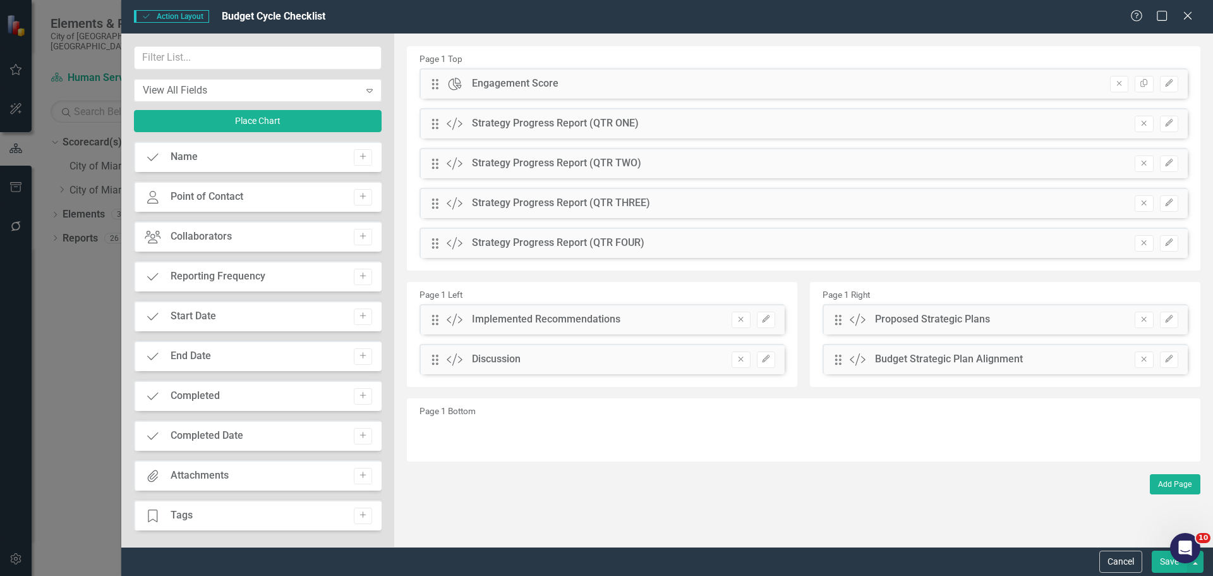
click at [1161, 561] on button "Save" at bounding box center [1169, 561] width 35 height 22
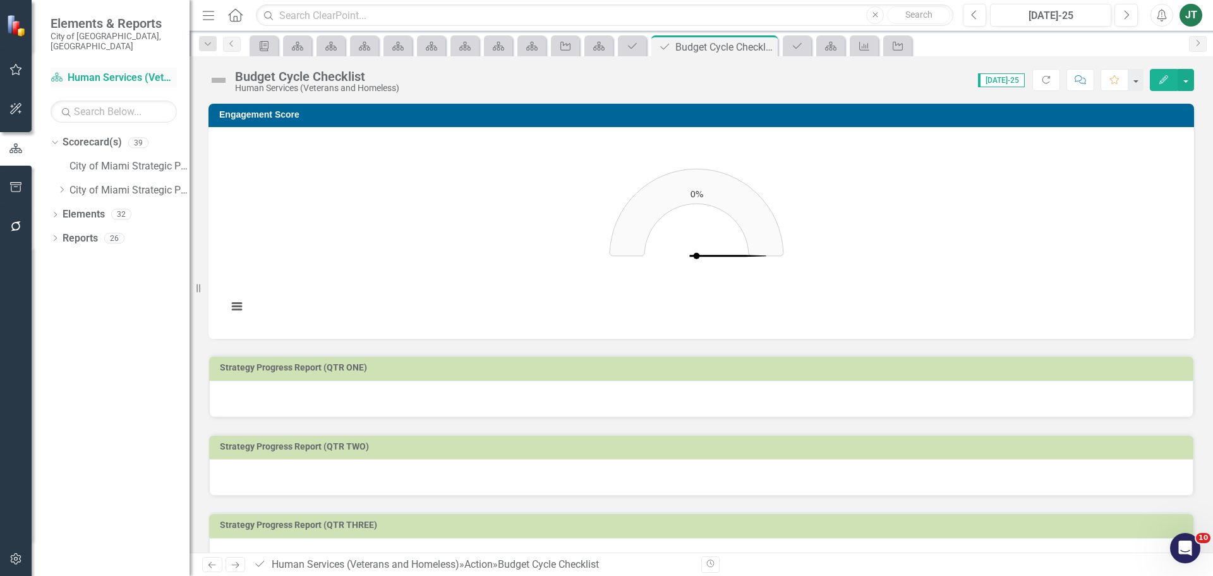
drag, startPoint x: 90, startPoint y: 64, endPoint x: 111, endPoint y: 72, distance: 22.8
click at [90, 71] on link "Scorecard(s) Human Services (Veterans and Homeless)" at bounding box center [114, 78] width 126 height 15
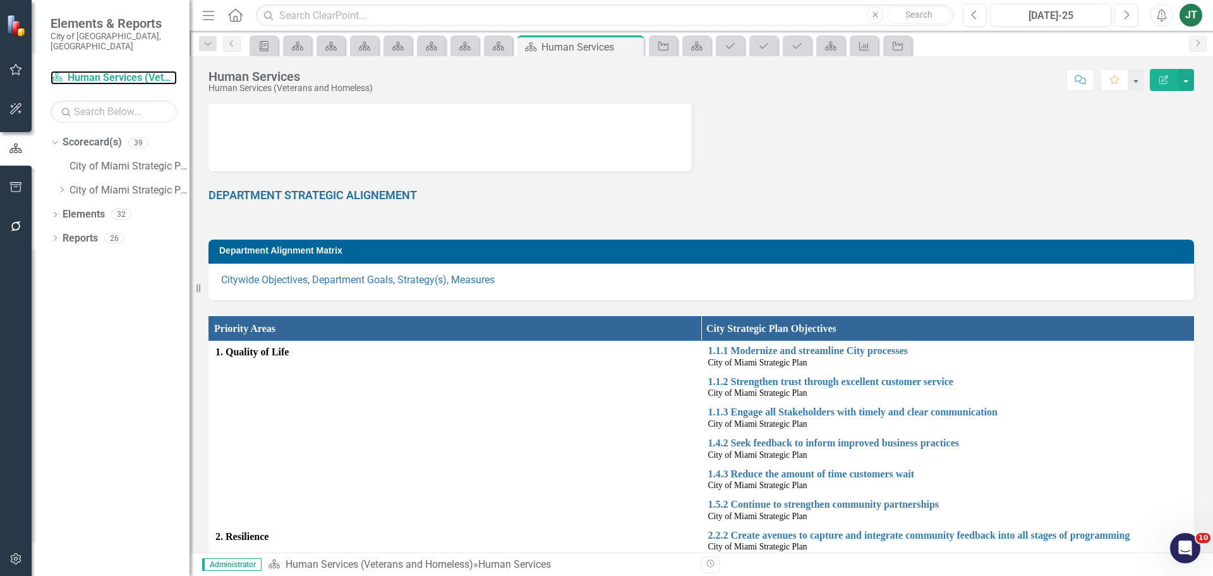
scroll to position [248, 0]
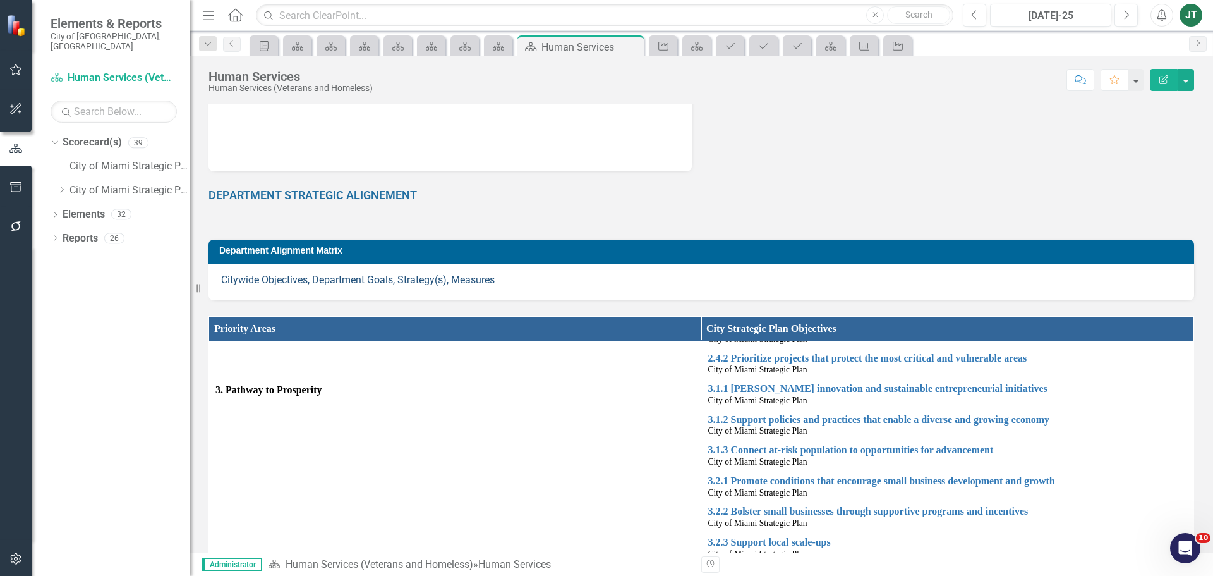
click at [309, 278] on link "Citywide Objectives, Department Goals, Strategy(s), Measures" at bounding box center [358, 280] width 274 height 12
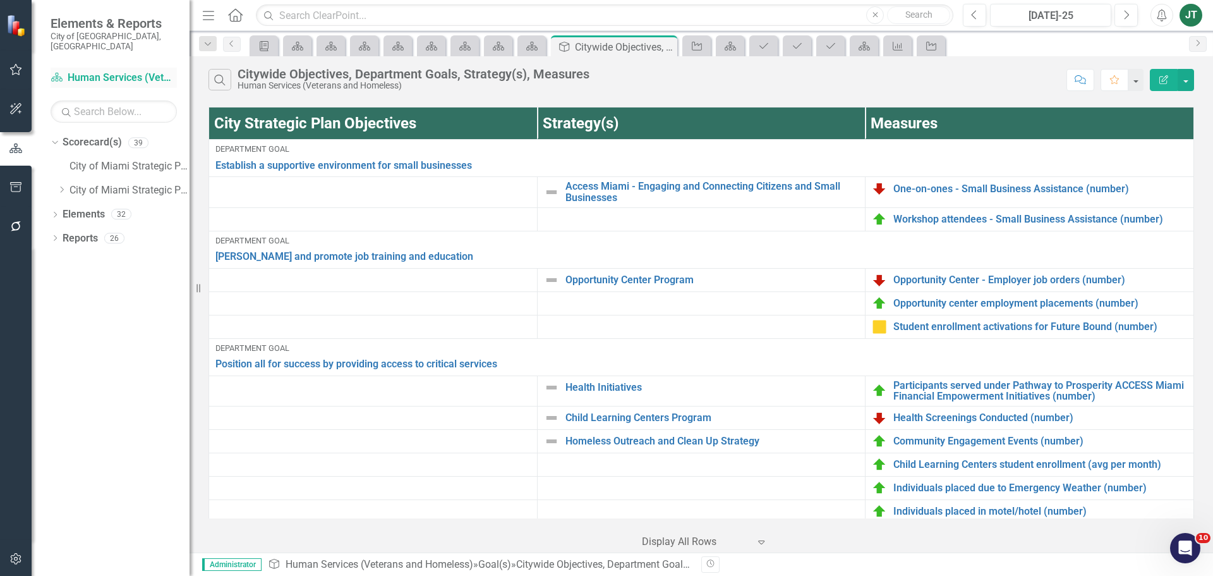
click at [87, 71] on link "Scorecard(s) Human Services (Veterans and Homeless)" at bounding box center [114, 78] width 126 height 15
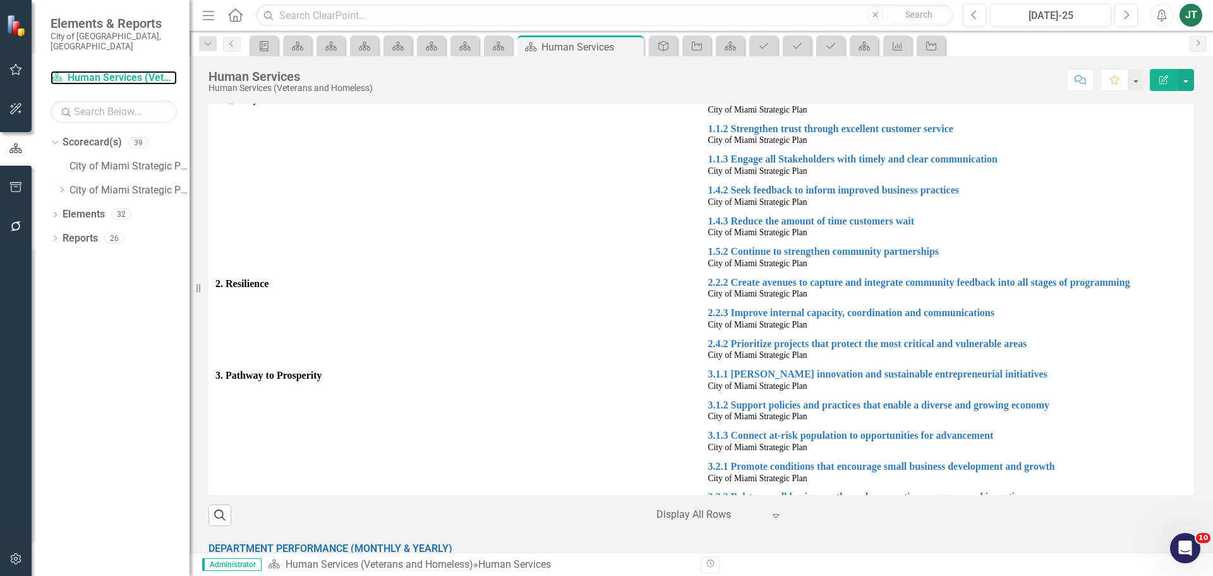
scroll to position [569, 0]
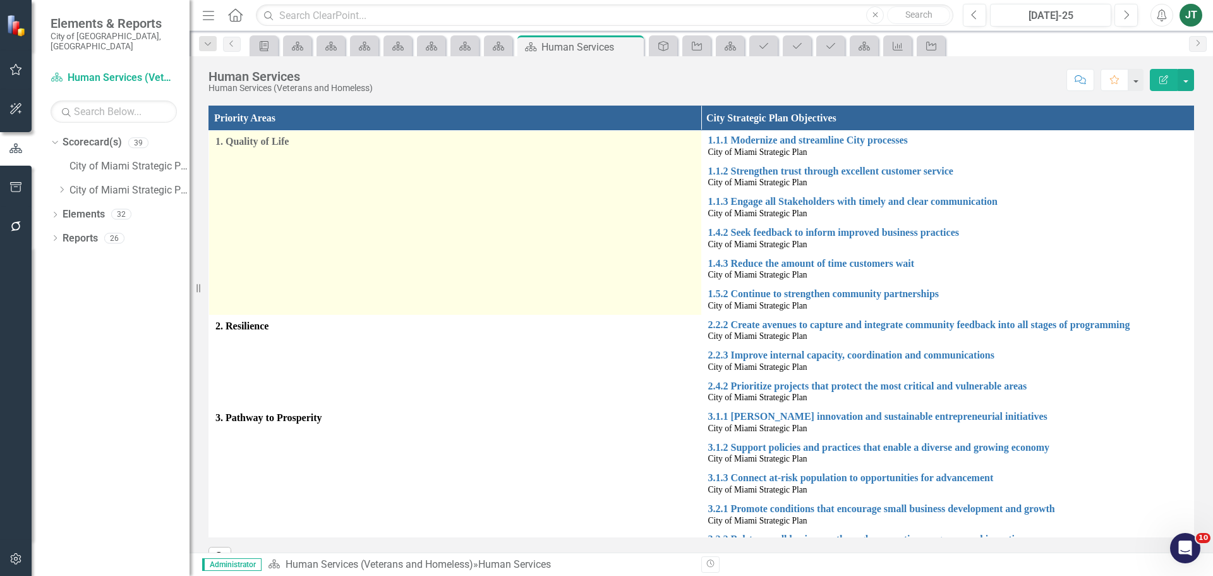
scroll to position [569, 0]
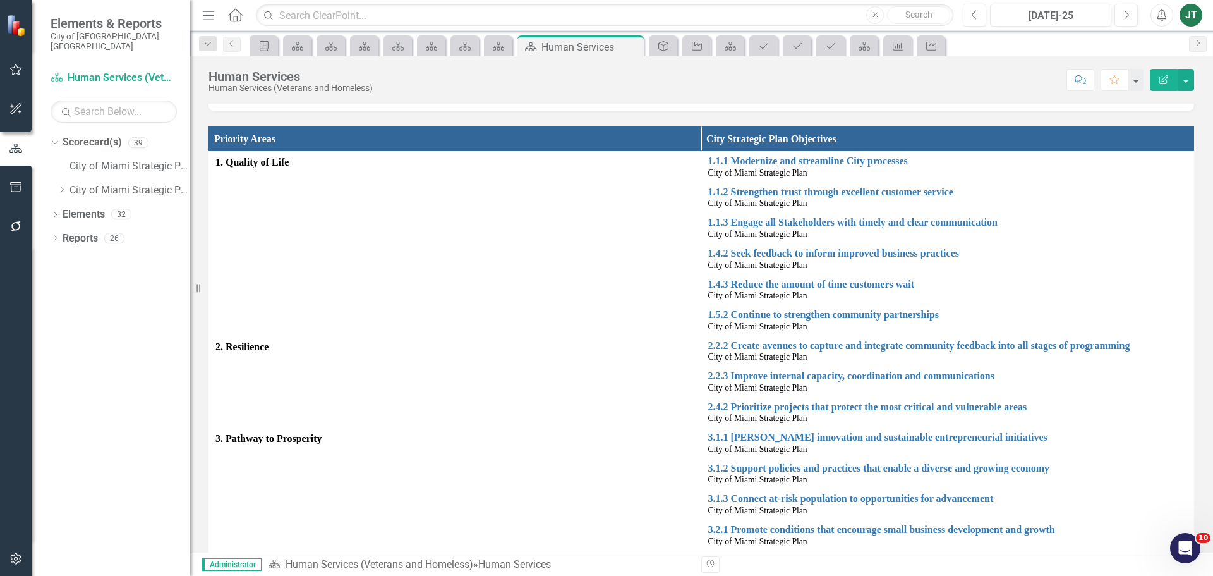
drag, startPoint x: 1205, startPoint y: 324, endPoint x: 1206, endPoint y: 226, distance: 98.0
click at [1064, 126] on th "City Strategic Plan Objectives" at bounding box center [948, 138] width 493 height 25
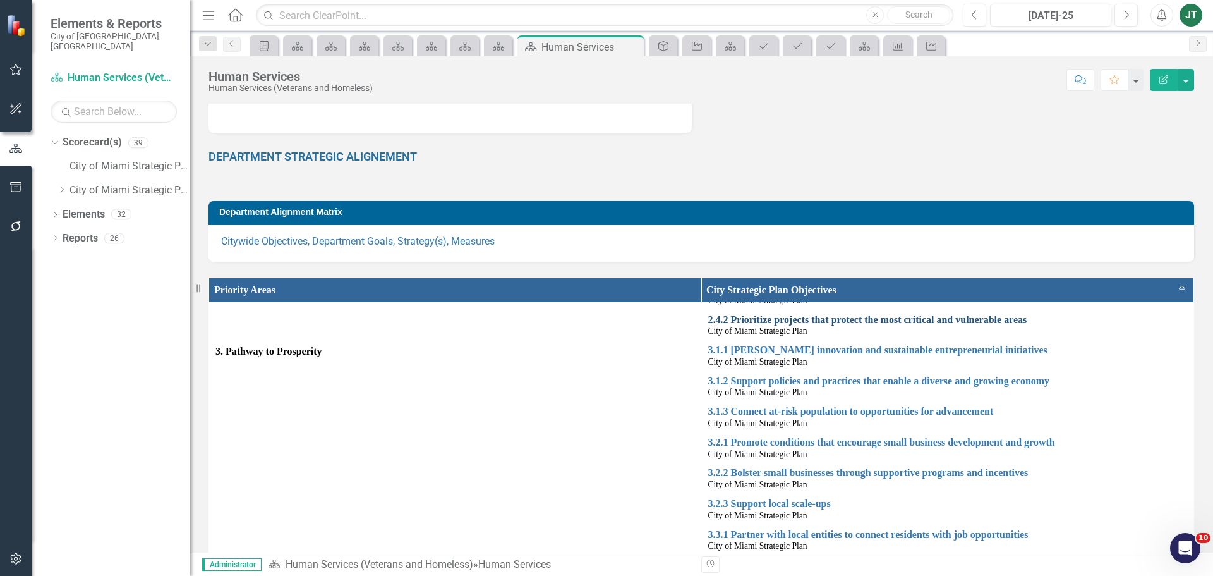
scroll to position [379, 0]
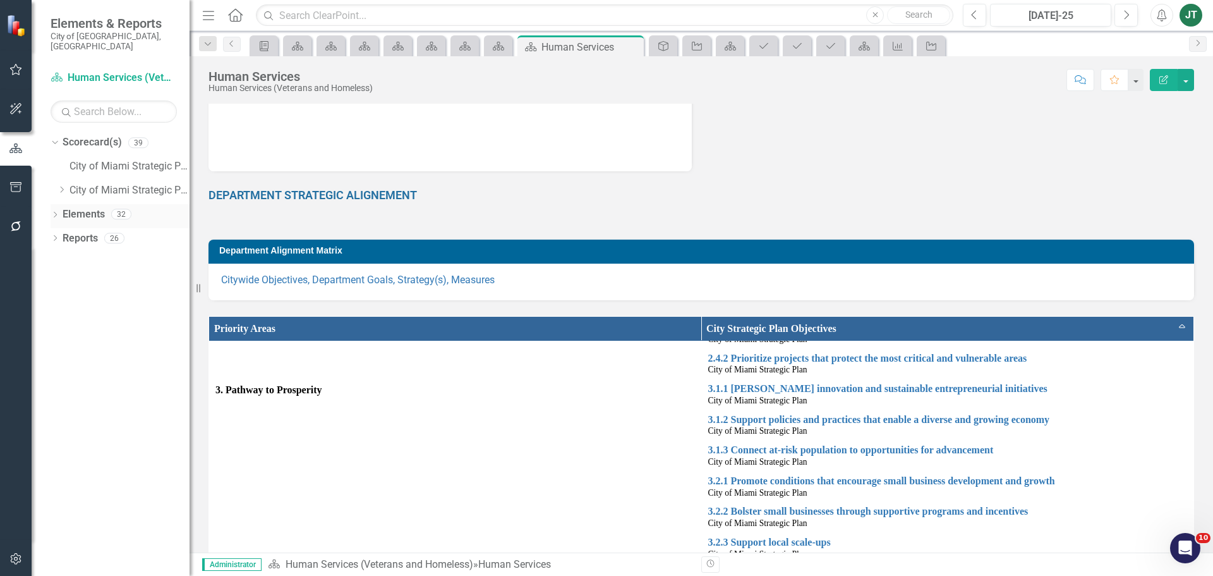
click at [66, 207] on link "Elements" at bounding box center [84, 214] width 42 height 15
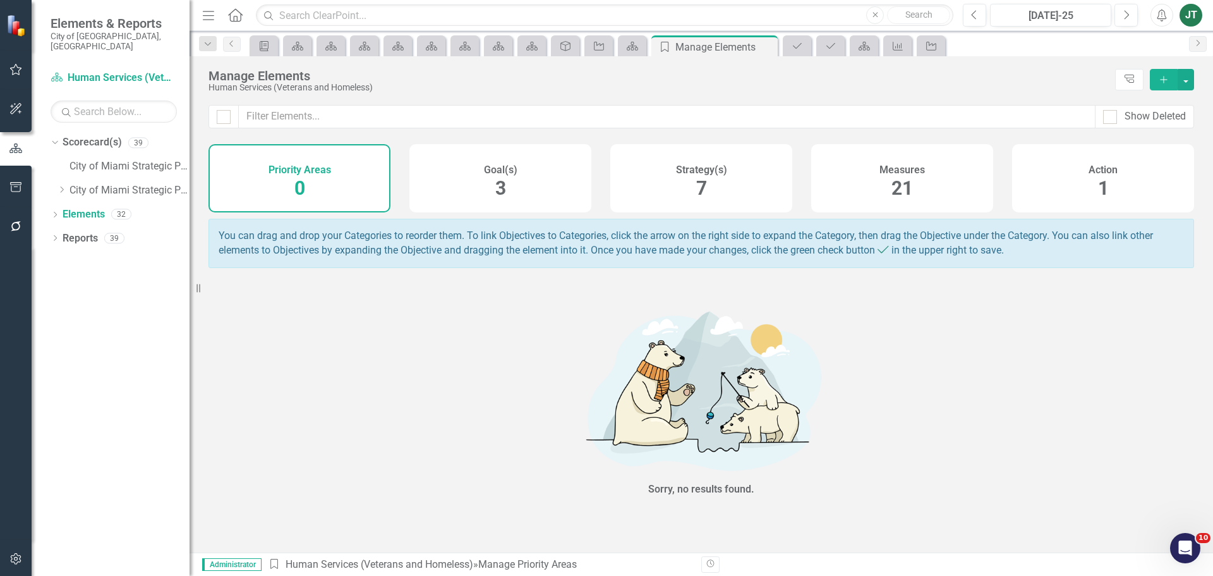
click at [729, 181] on div "Strategy(s) 7" at bounding box center [702, 178] width 182 height 68
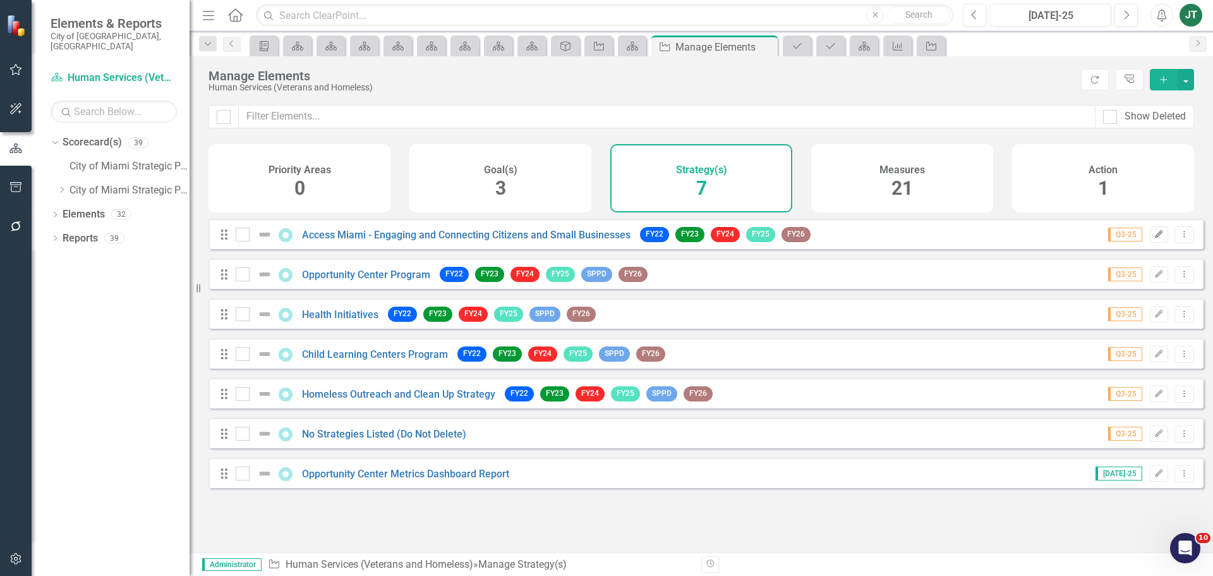
click at [1155, 238] on icon "Edit" at bounding box center [1159, 235] width 9 height 8
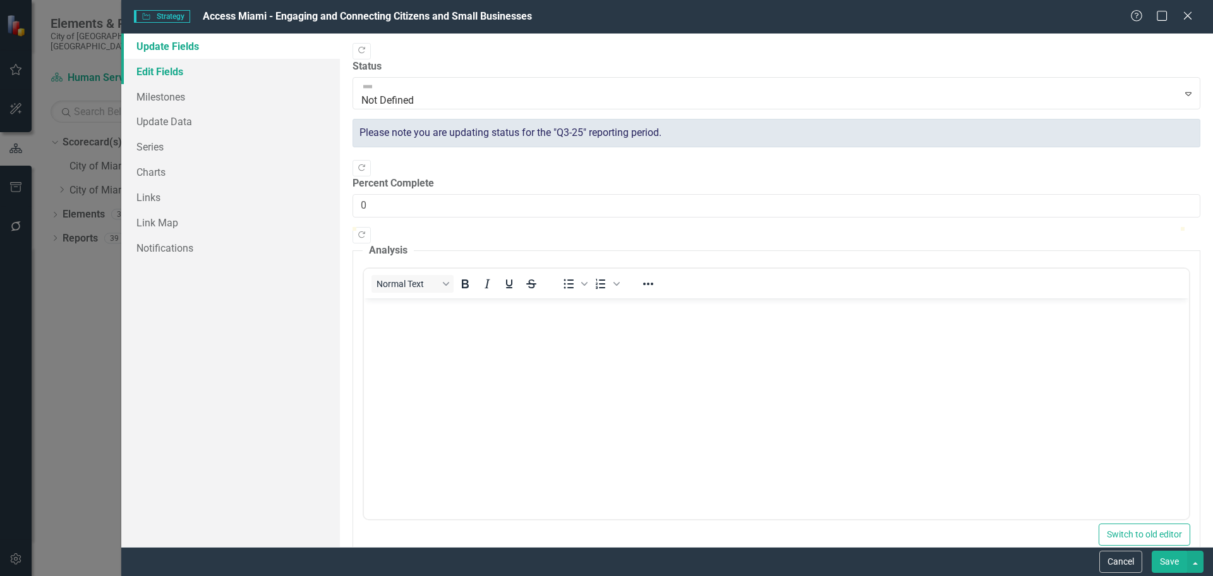
click at [191, 72] on link "Edit Fields" at bounding box center [230, 71] width 219 height 25
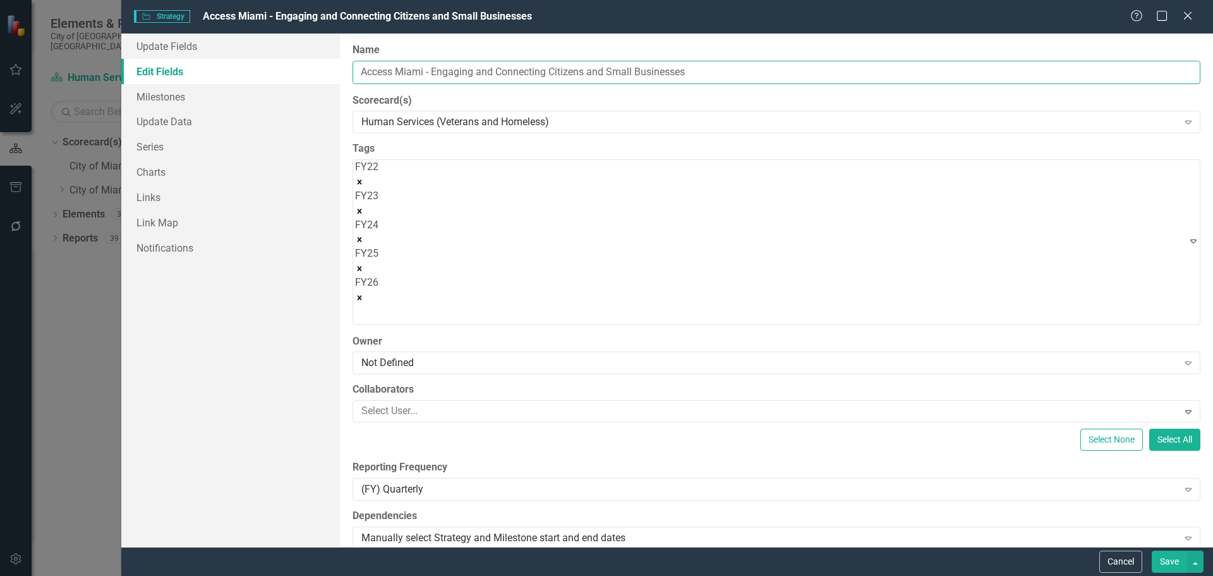
drag, startPoint x: 426, startPoint y: 71, endPoint x: 342, endPoint y: 66, distance: 84.2
click at [342, 66] on div "ClearPoint Can Do More! How ClearPoint Can Help Close Enterprise plans can auto…" at bounding box center [776, 289] width 873 height 513
click at [1123, 563] on button "Cancel" at bounding box center [1121, 561] width 43 height 22
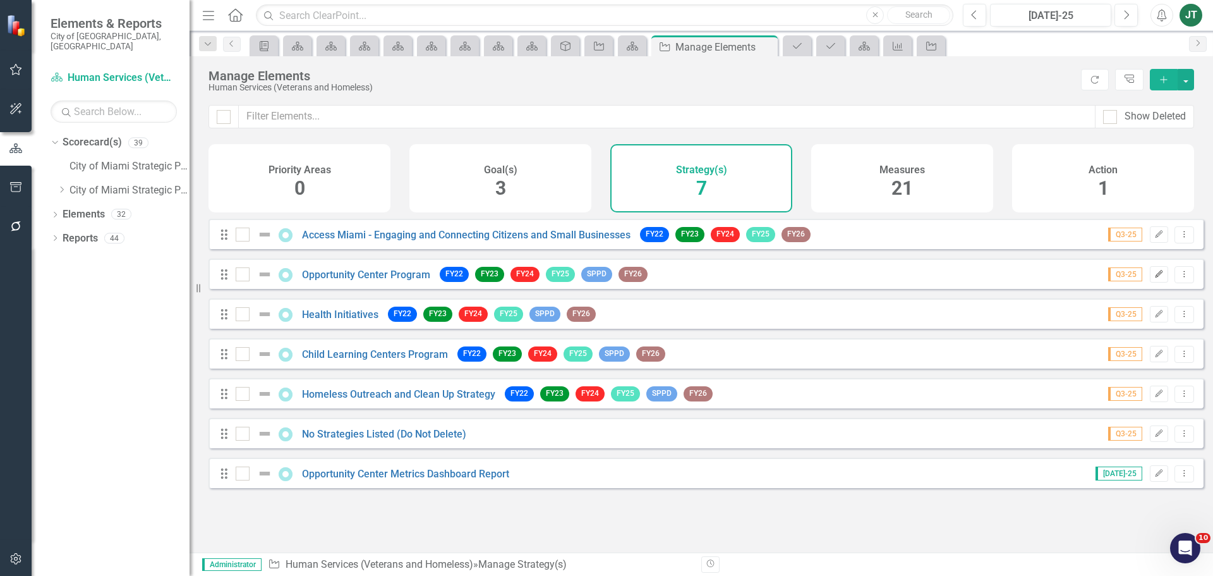
click at [1155, 278] on icon "Edit" at bounding box center [1159, 274] width 9 height 8
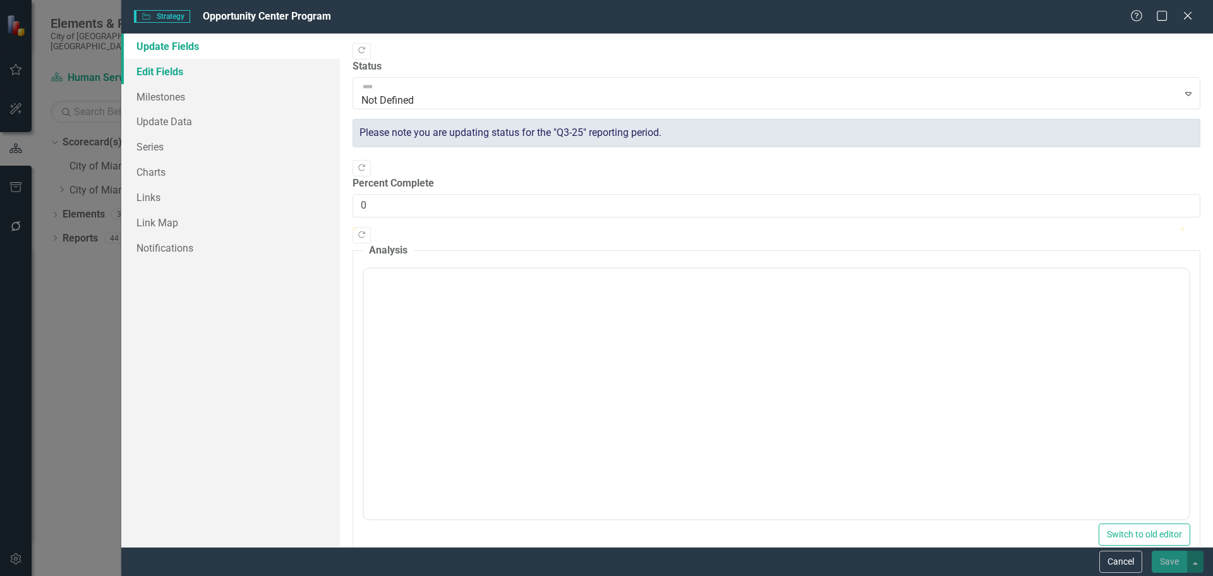
click at [260, 65] on link "Edit Fields" at bounding box center [230, 71] width 219 height 25
click at [179, 69] on link "Edit Fields" at bounding box center [230, 71] width 219 height 25
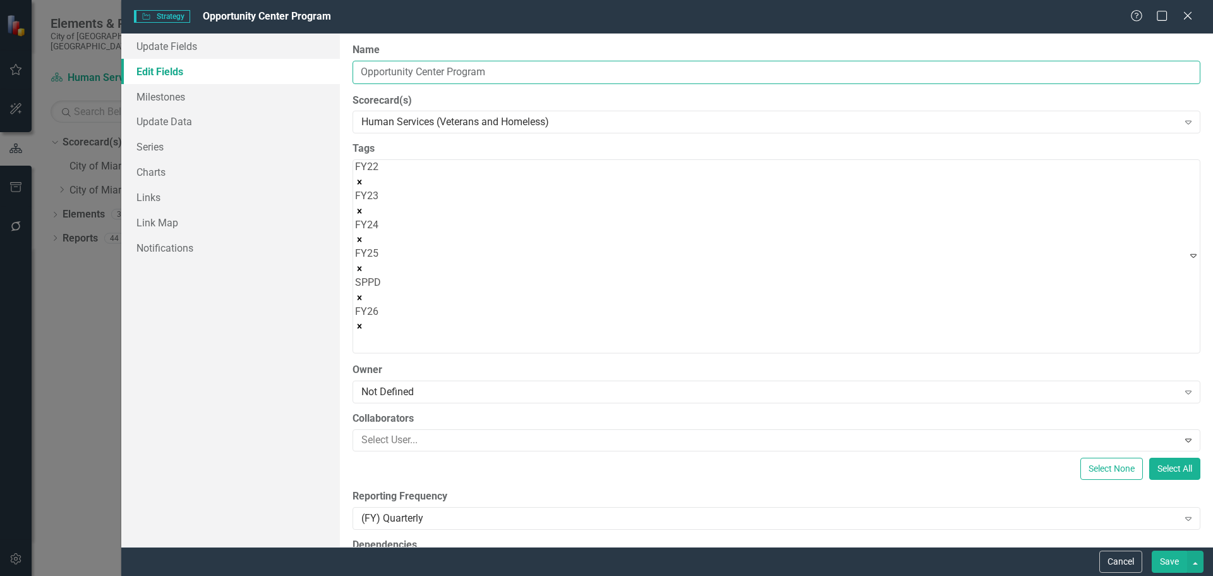
drag, startPoint x: 510, startPoint y: 75, endPoint x: 283, endPoint y: 71, distance: 227.6
click at [280, 71] on div "Update Fields Edit Fields Milestones Update Data Series Charts Links Link Map N…" at bounding box center [667, 289] width 1092 height 513
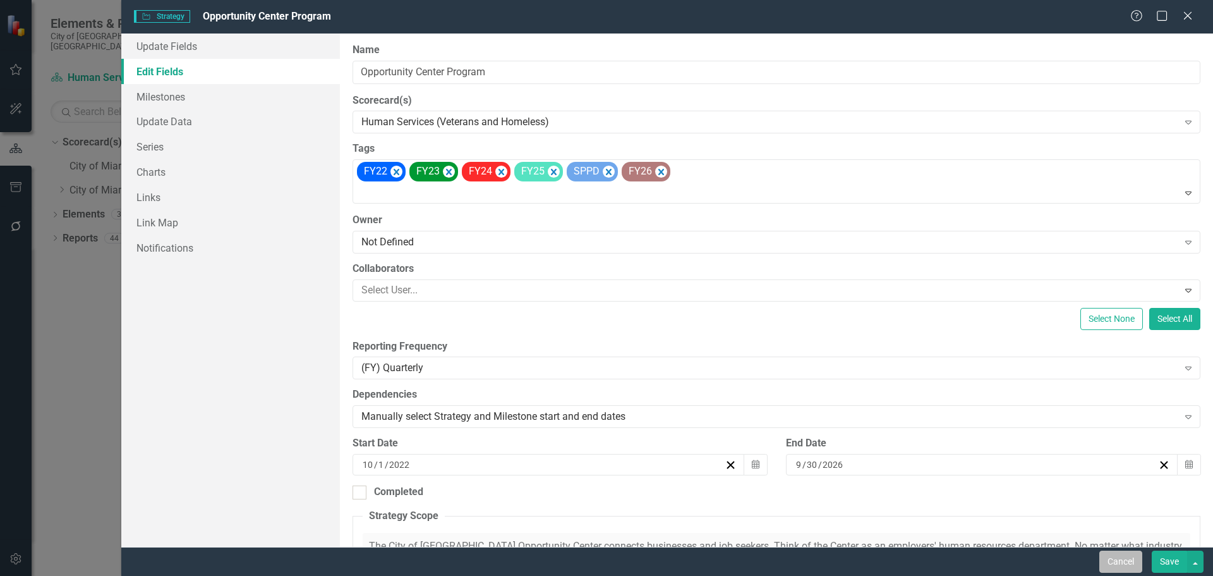
click at [1133, 556] on button "Cancel" at bounding box center [1121, 561] width 43 height 22
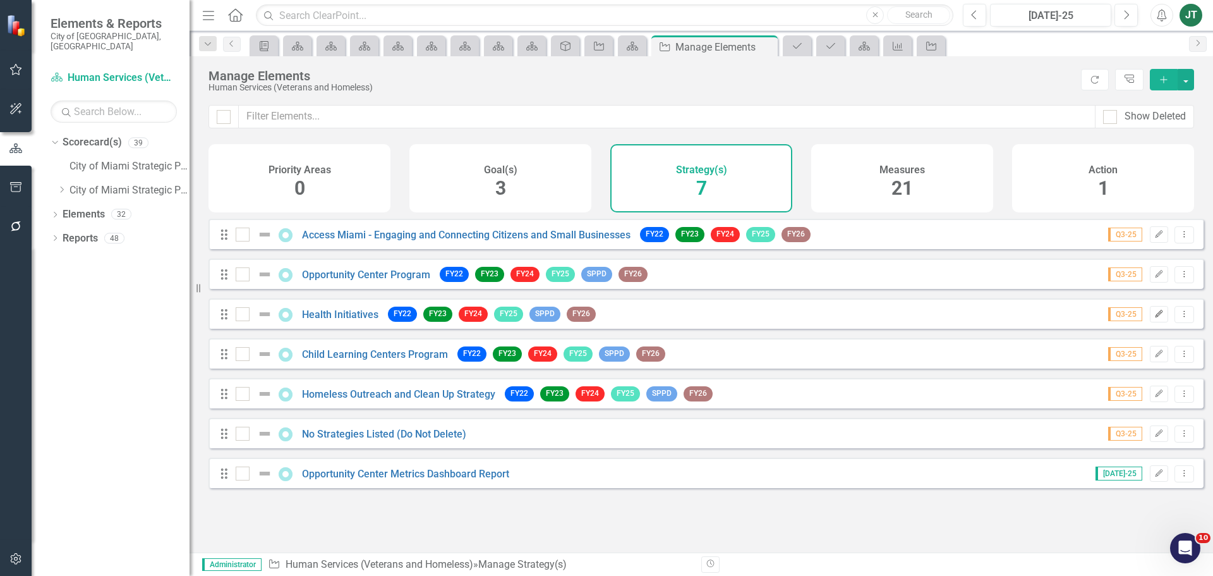
click at [1156, 317] on icon "button" at bounding box center [1160, 314] width 8 height 8
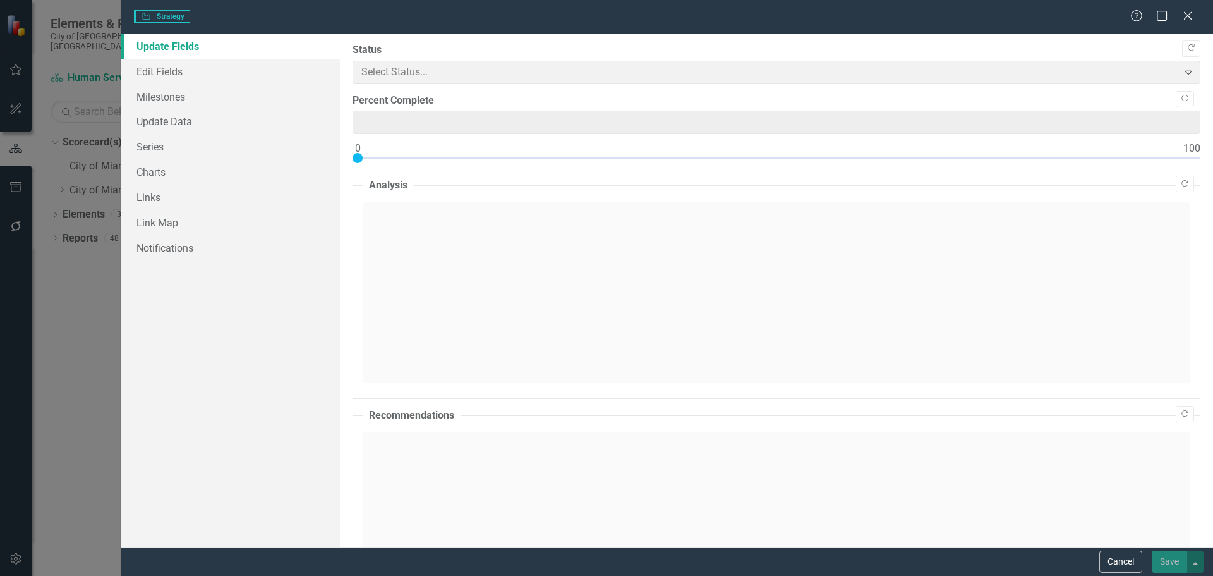
type input "0"
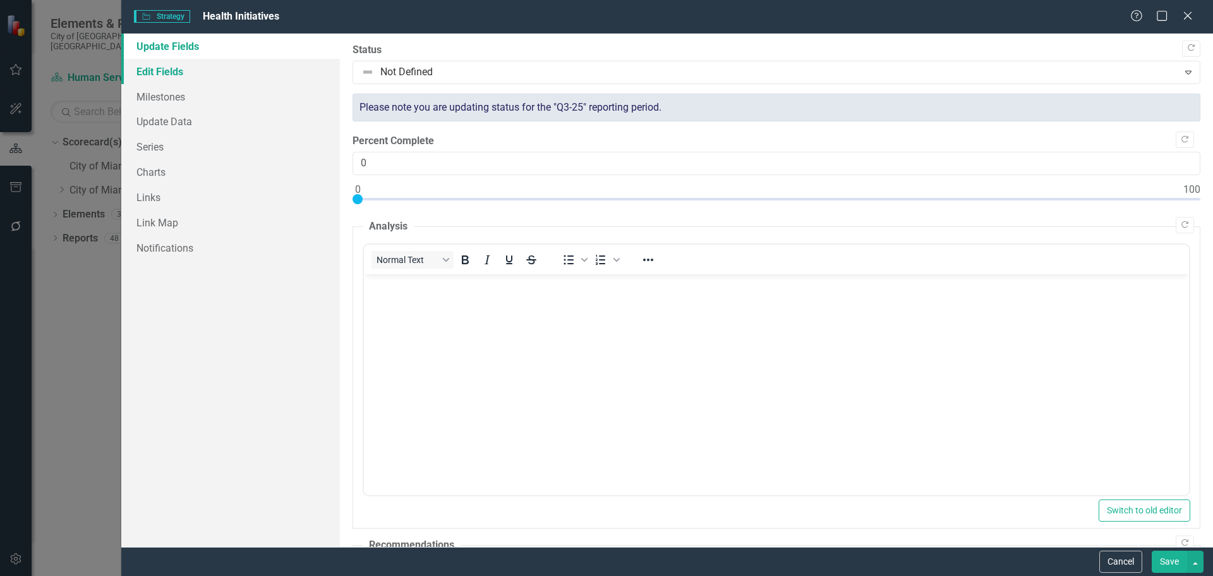
click at [188, 77] on link "Edit Fields" at bounding box center [230, 71] width 219 height 25
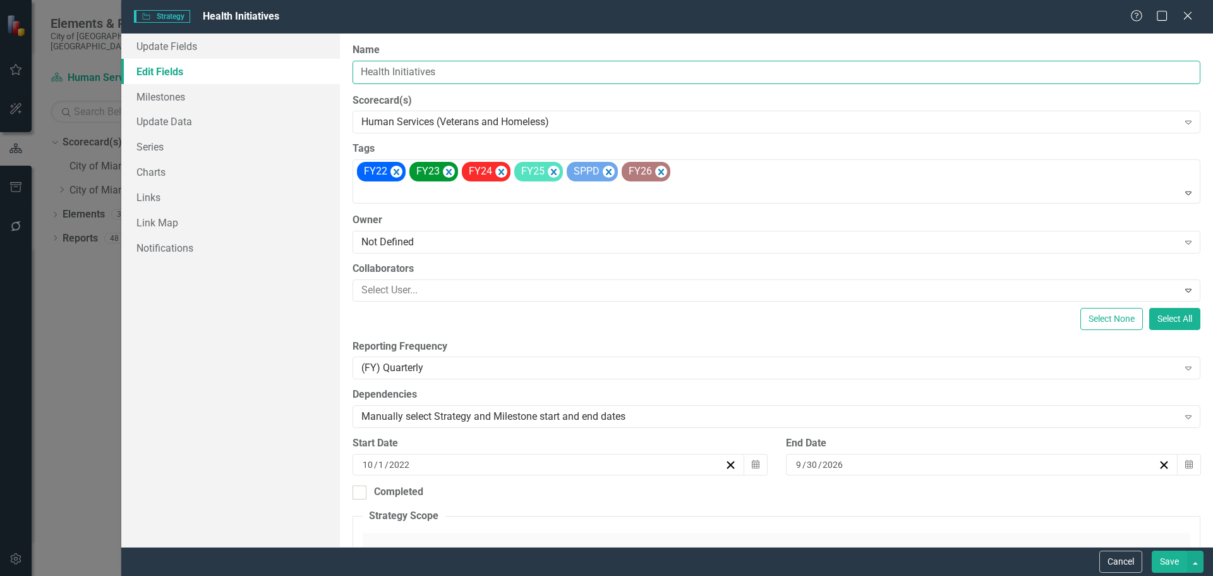
drag, startPoint x: 467, startPoint y: 76, endPoint x: 291, endPoint y: 74, distance: 176.3
click at [291, 74] on div "Update Fields Edit Fields Milestones Update Data Series Charts Links Link Map N…" at bounding box center [667, 289] width 1092 height 513
click at [1168, 553] on button "Save" at bounding box center [1169, 561] width 35 height 22
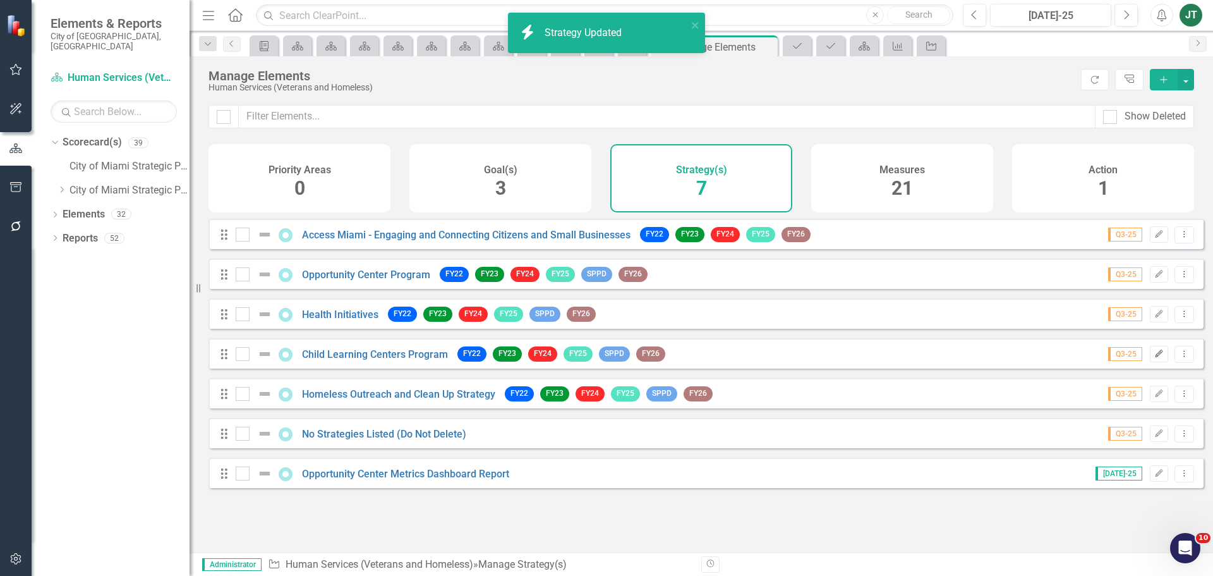
click at [1150, 362] on button "Edit" at bounding box center [1159, 354] width 18 height 16
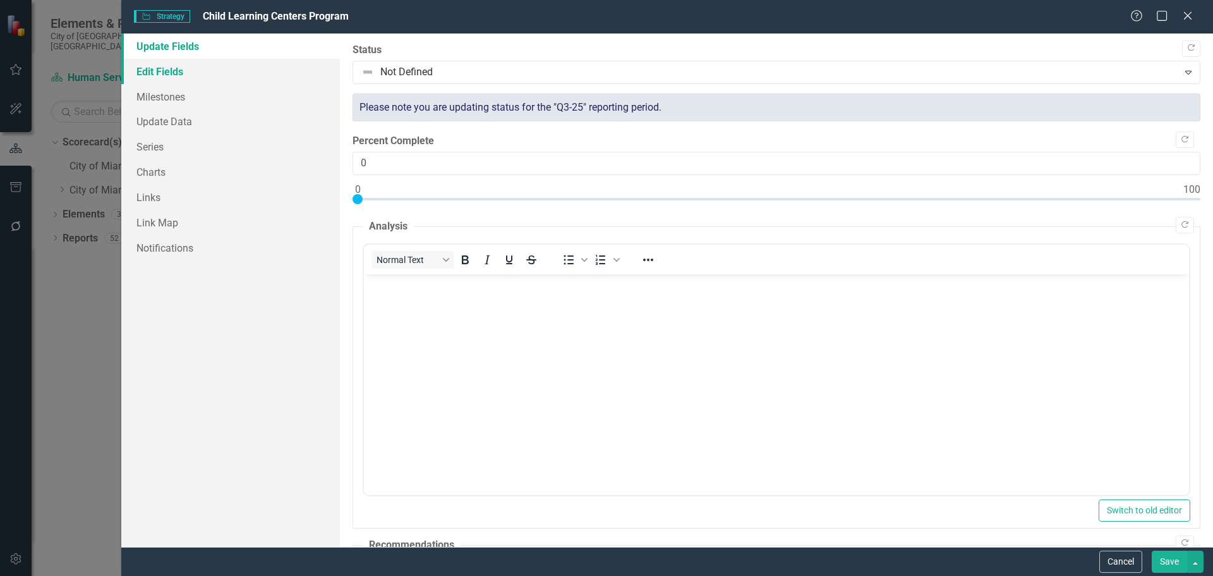
click at [185, 75] on link "Edit Fields" at bounding box center [230, 71] width 219 height 25
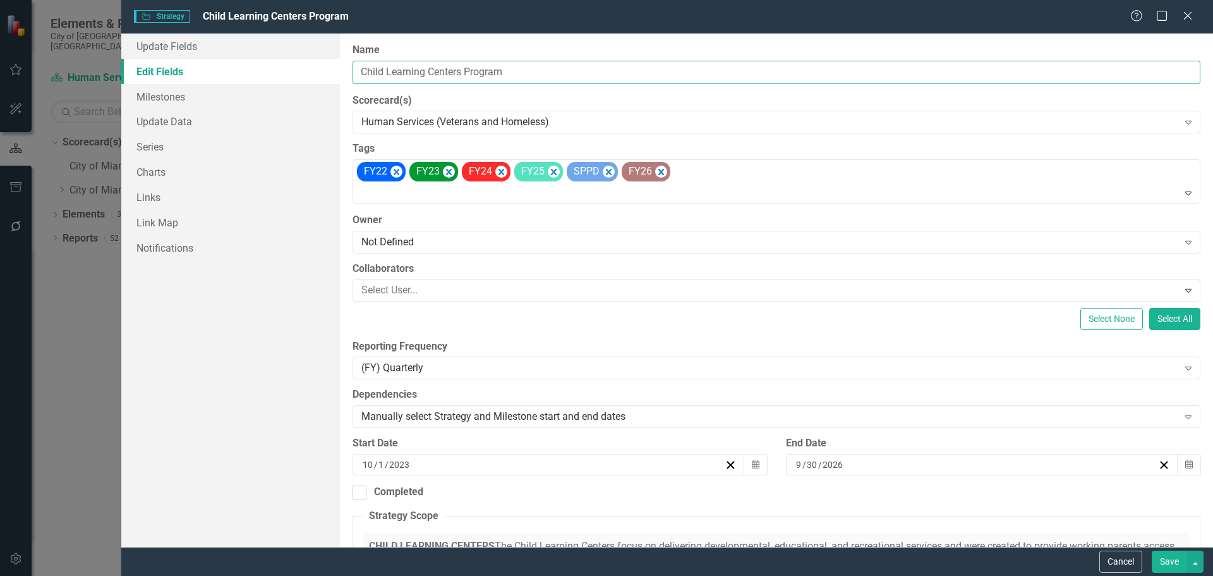
drag, startPoint x: 544, startPoint y: 75, endPoint x: 300, endPoint y: 75, distance: 244.0
click at [300, 75] on div "Update Fields Edit Fields Milestones Update Data Series Charts Links Link Map N…" at bounding box center [667, 289] width 1092 height 513
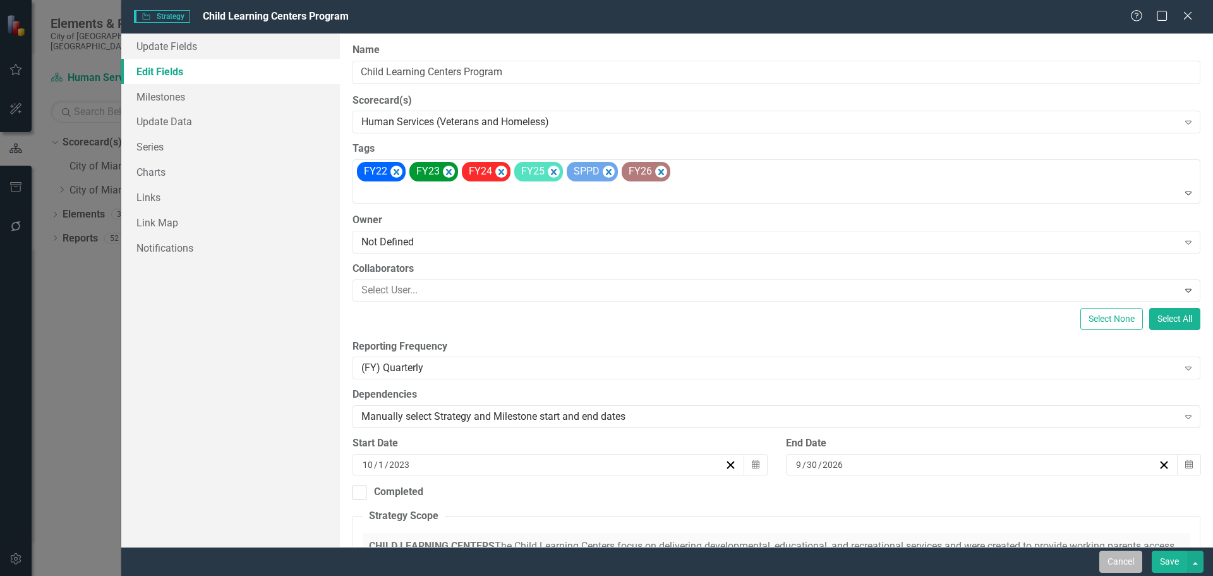
click at [1105, 557] on button "Cancel" at bounding box center [1121, 561] width 43 height 22
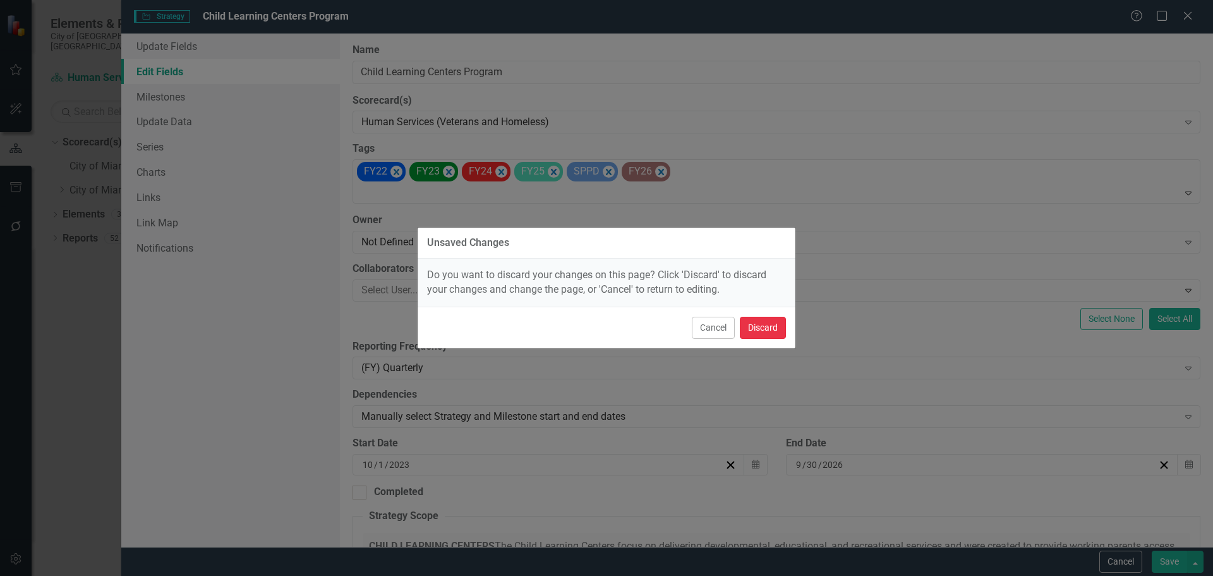
click at [753, 319] on button "Discard" at bounding box center [763, 328] width 46 height 22
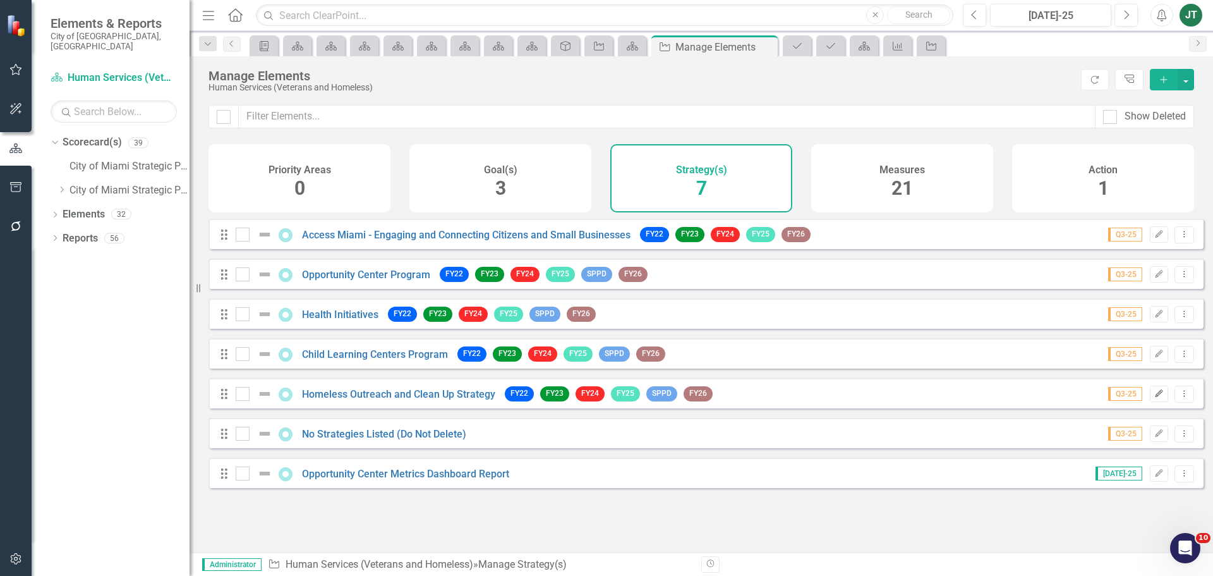
click at [1150, 398] on button "Edit" at bounding box center [1159, 394] width 18 height 16
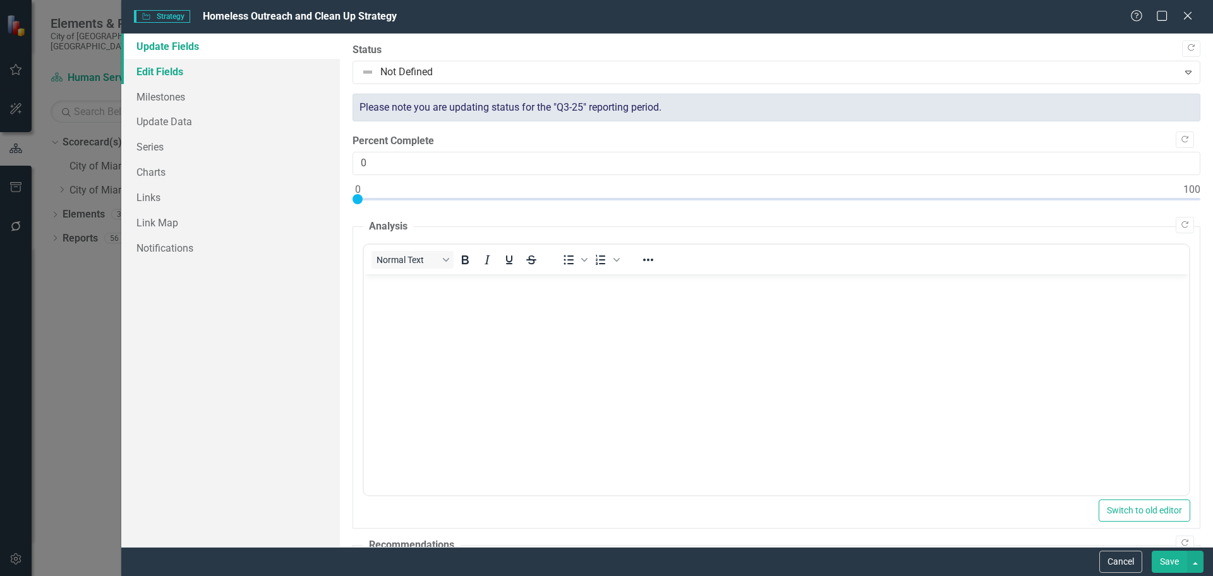
click at [202, 71] on link "Edit Fields" at bounding box center [230, 71] width 219 height 25
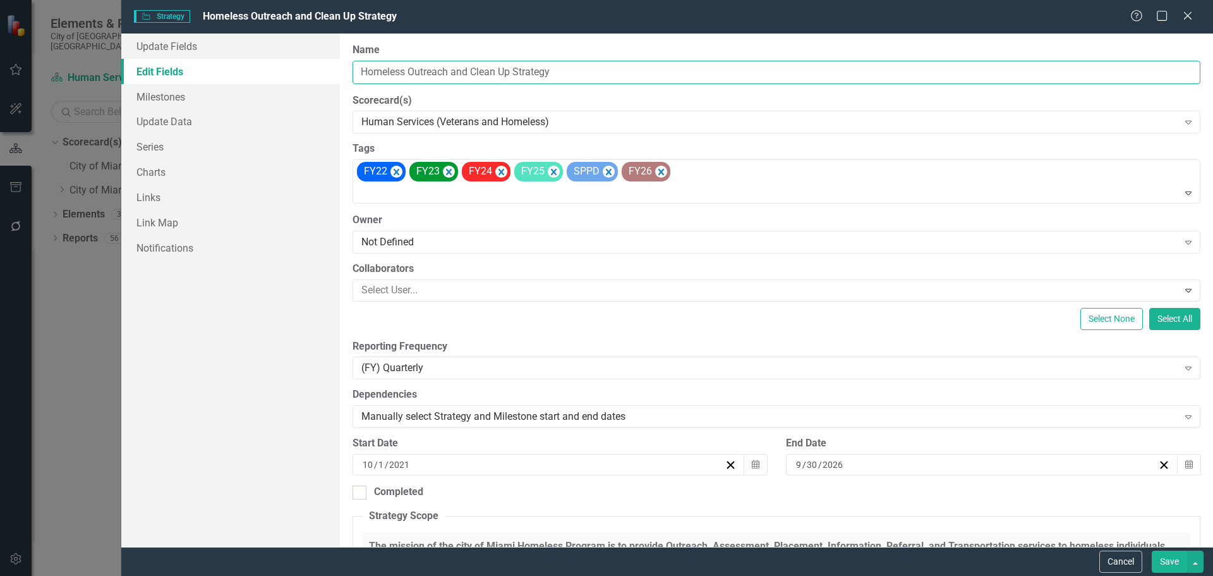
drag, startPoint x: 589, startPoint y: 68, endPoint x: 347, endPoint y: 74, distance: 242.1
click at [347, 74] on div "ClearPoint Can Do More! How ClearPoint Can Help Close Enterprise plans can auto…" at bounding box center [776, 289] width 873 height 513
click at [445, 76] on input "Homeless Outreach and Clean Up Strategy" at bounding box center [777, 72] width 848 height 23
drag, startPoint x: 455, startPoint y: 71, endPoint x: 343, endPoint y: 70, distance: 112.5
click at [341, 70] on div "ClearPoint Can Do More! How ClearPoint Can Help Close Enterprise plans can auto…" at bounding box center [776, 289] width 873 height 513
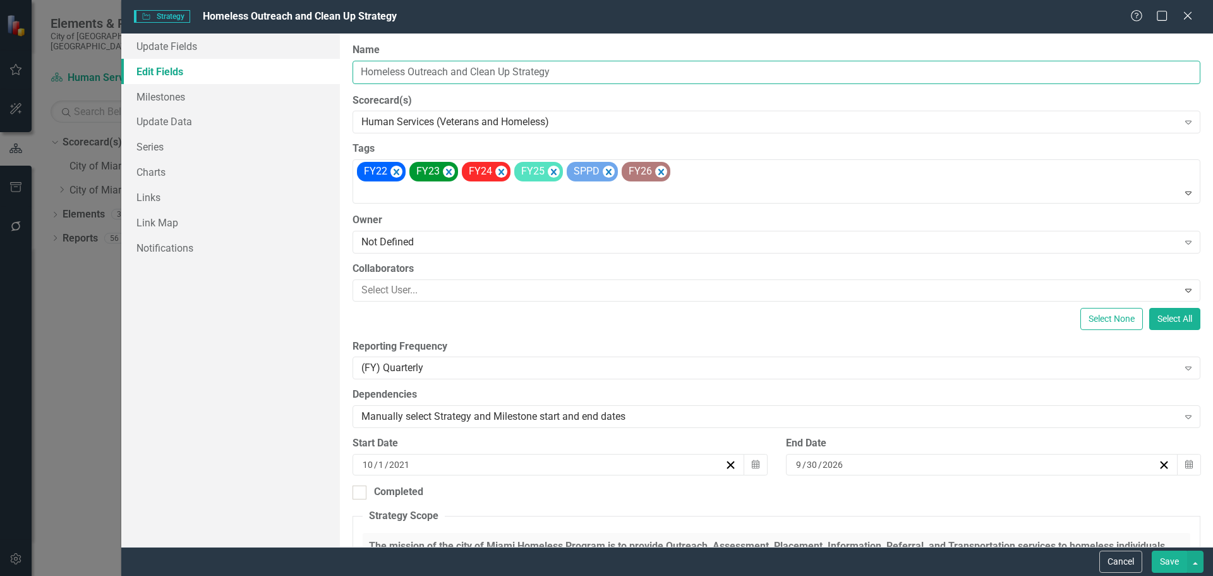
drag, startPoint x: 402, startPoint y: 70, endPoint x: 454, endPoint y: 67, distance: 51.9
click at [454, 67] on input "Homeless Outreach and Clean Up Strategy" at bounding box center [777, 72] width 848 height 23
drag, startPoint x: 451, startPoint y: 71, endPoint x: 356, endPoint y: 71, distance: 94.8
click at [356, 71] on input "Homeless Outreach and Clean Up Strategy" at bounding box center [777, 72] width 848 height 23
checkbox input "false"
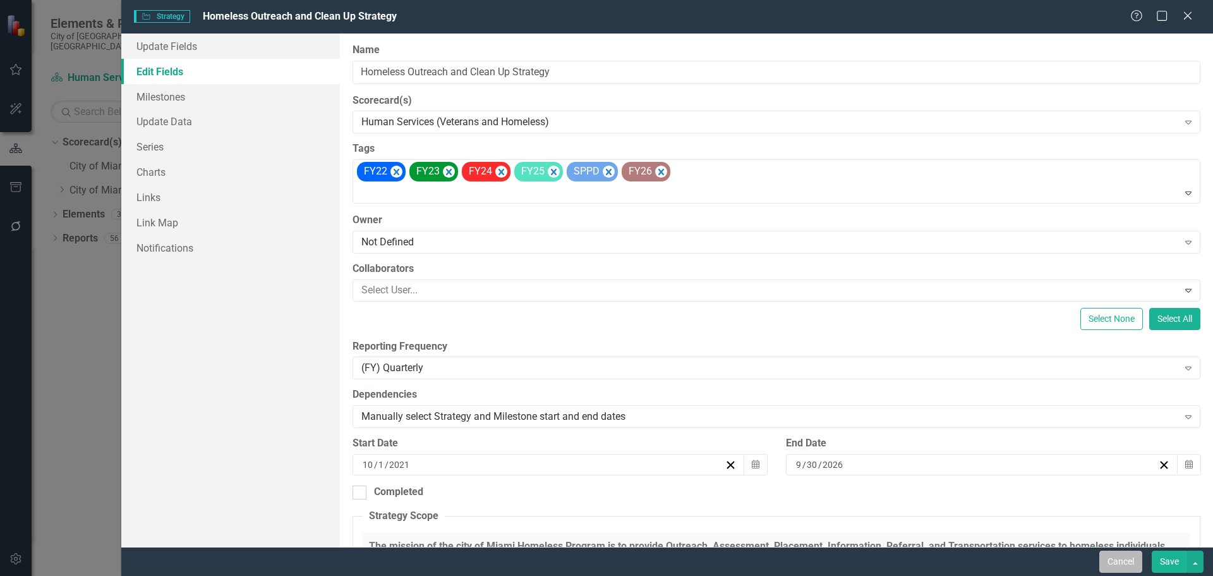
click at [1117, 560] on button "Cancel" at bounding box center [1121, 561] width 43 height 22
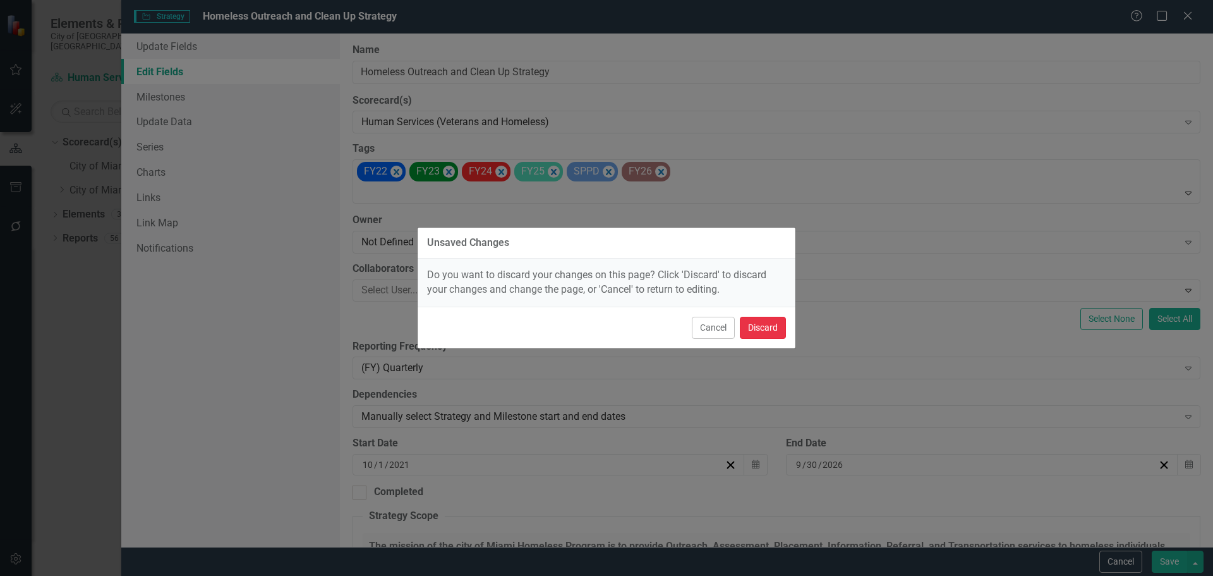
click at [776, 329] on button "Discard" at bounding box center [763, 328] width 46 height 22
